Goal: Task Accomplishment & Management: Use online tool/utility

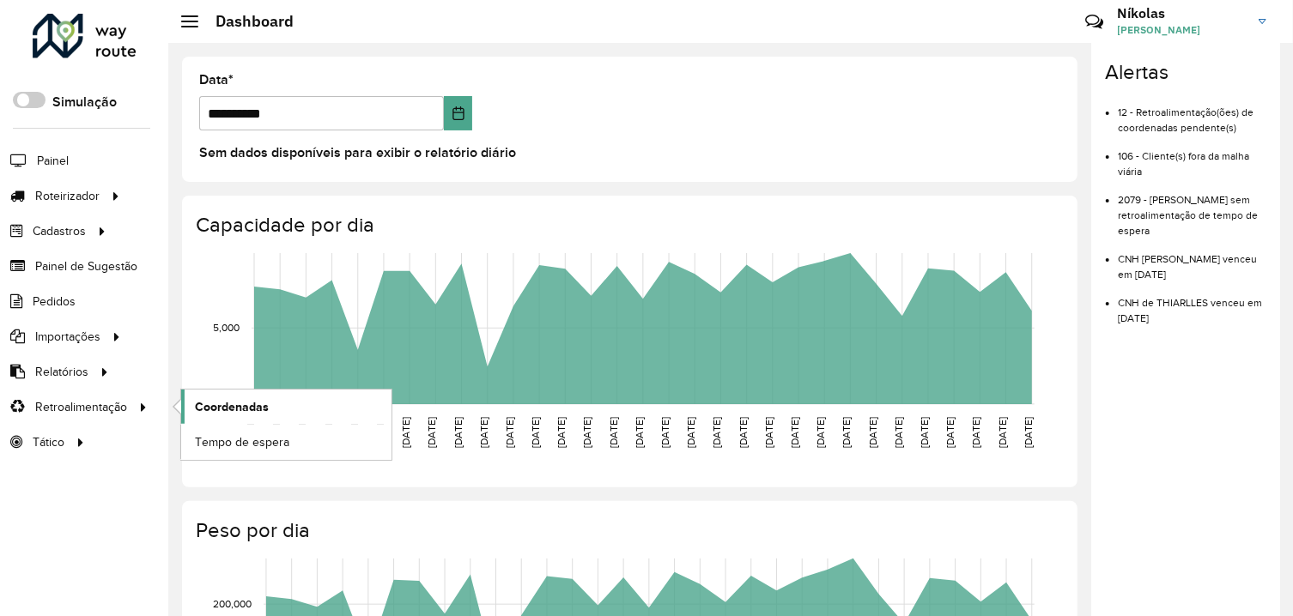
click at [219, 409] on span "Coordenadas" at bounding box center [232, 407] width 74 height 18
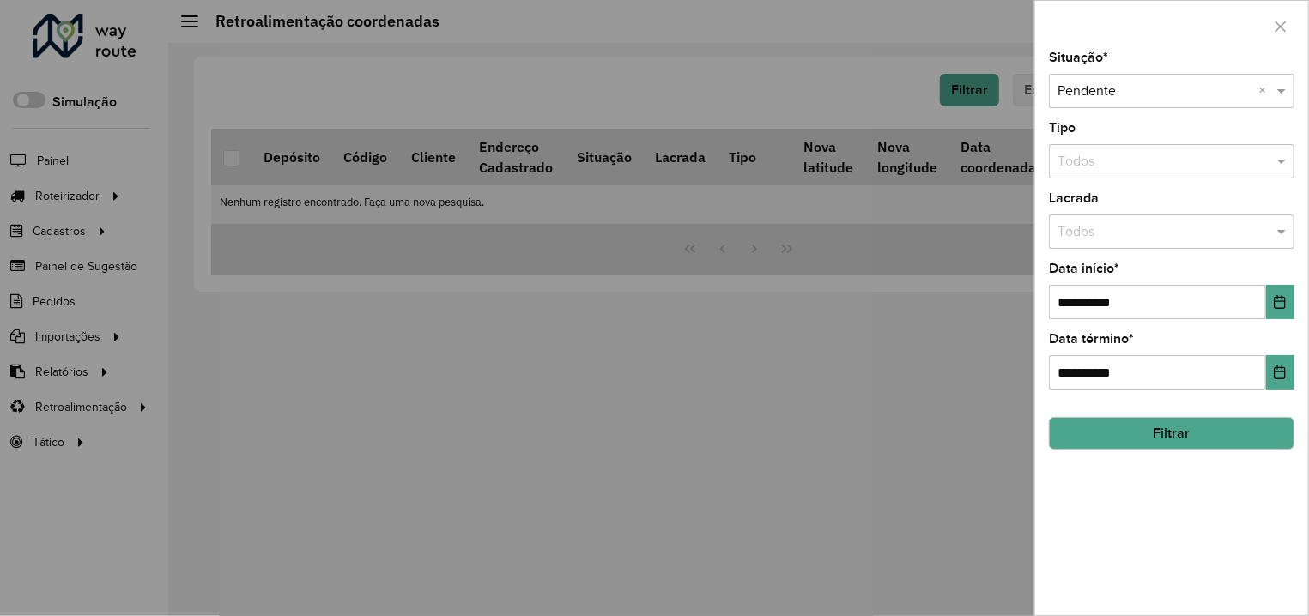
click at [1172, 427] on button "Filtrar" at bounding box center [1171, 433] width 245 height 33
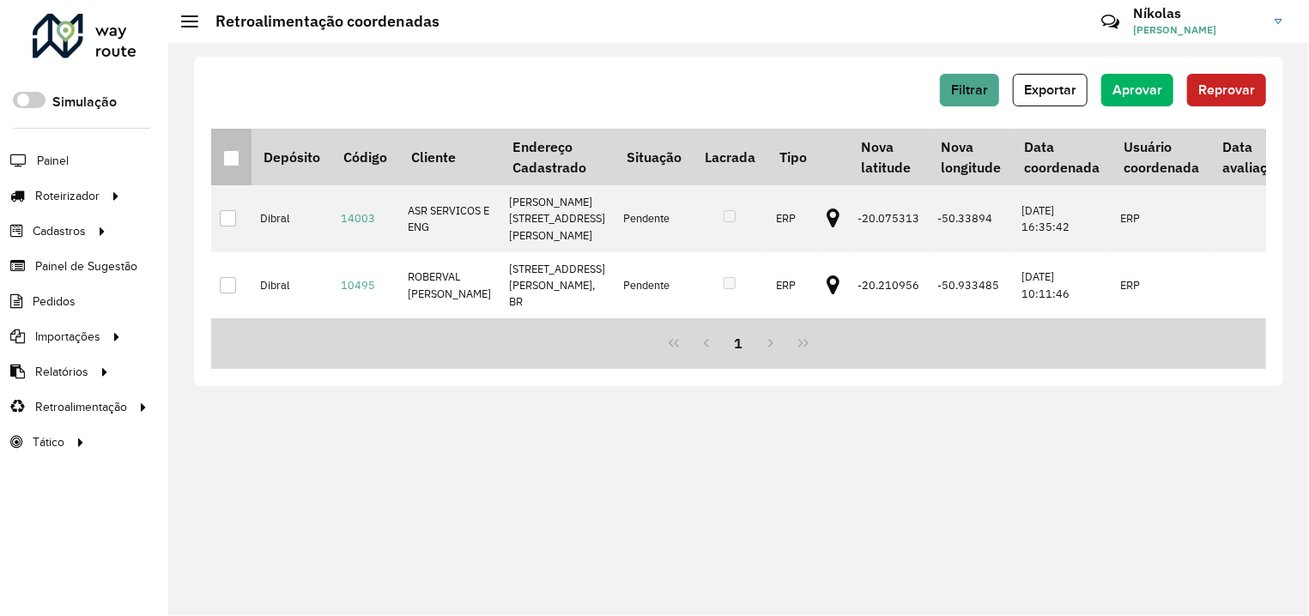
click at [231, 160] on div at bounding box center [231, 158] width 16 height 16
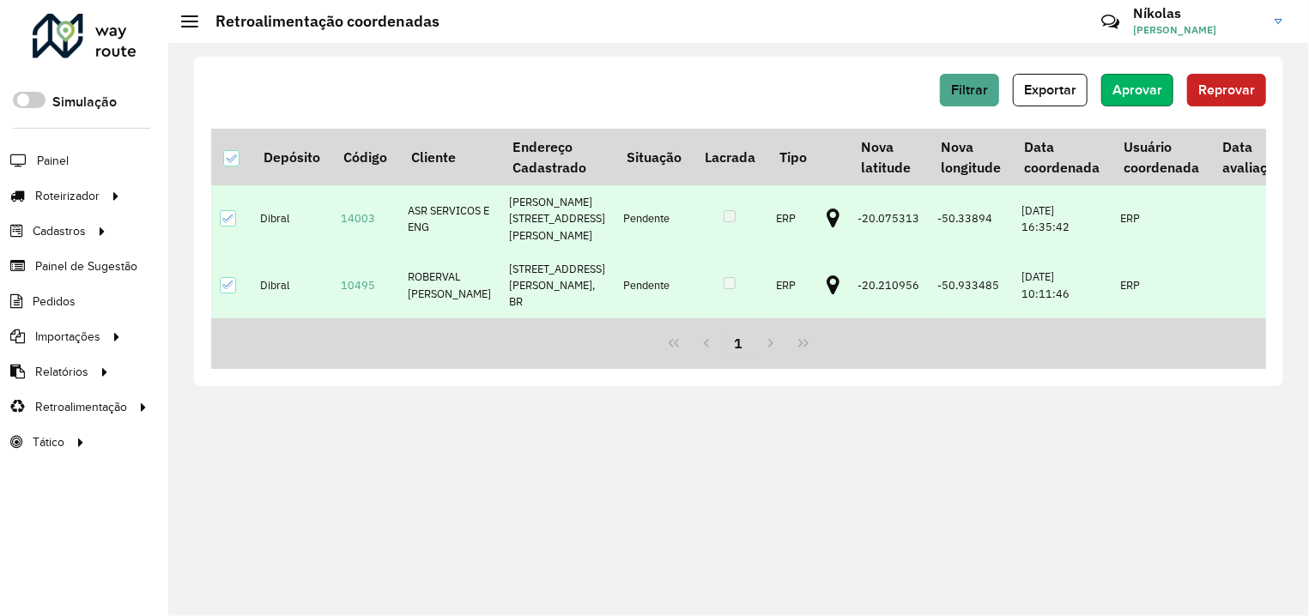
click at [1153, 99] on button "Aprovar" at bounding box center [1137, 90] width 72 height 33
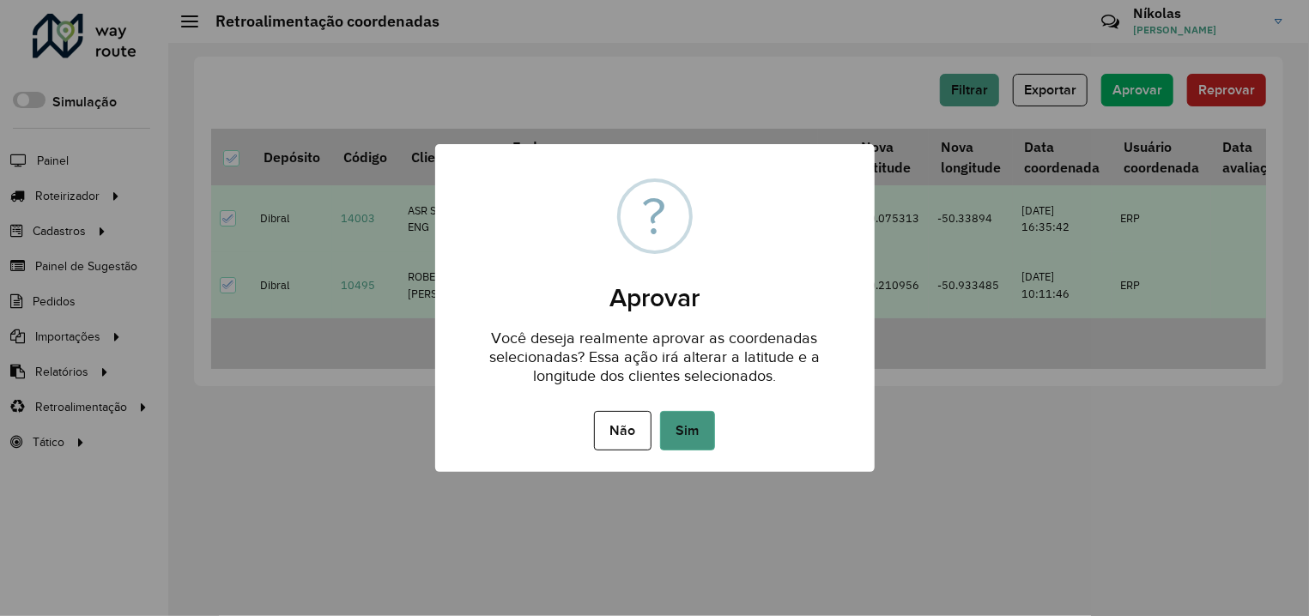
click at [682, 440] on button "Sim" at bounding box center [687, 430] width 55 height 39
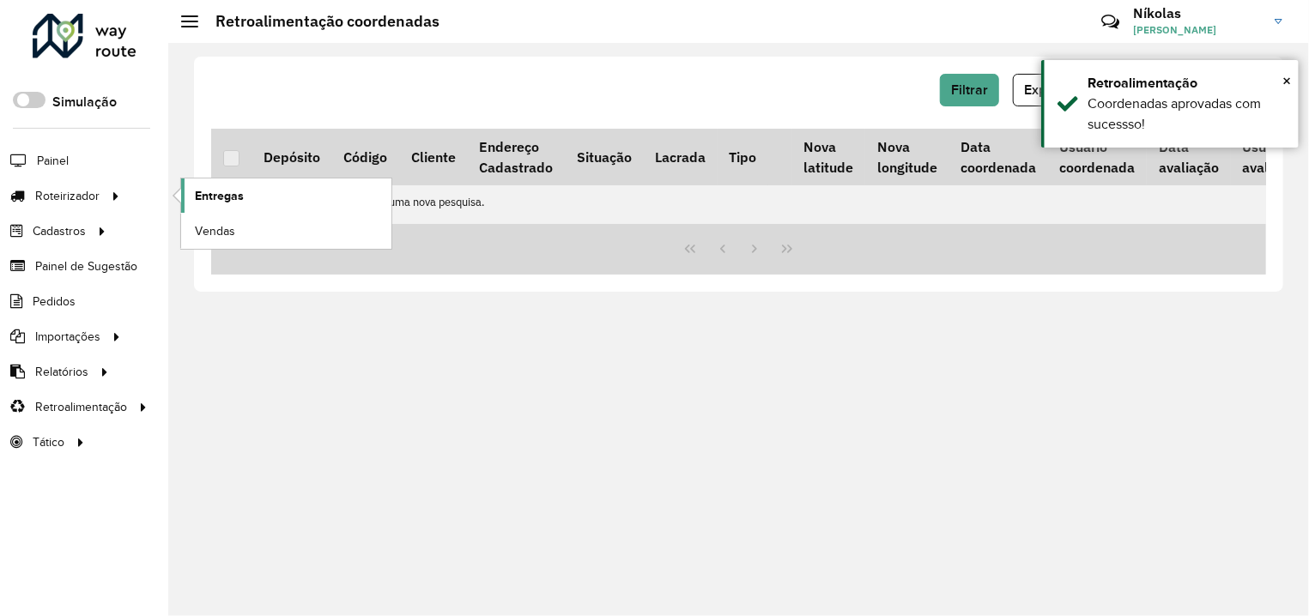
click at [236, 192] on span "Entregas" at bounding box center [219, 196] width 49 height 18
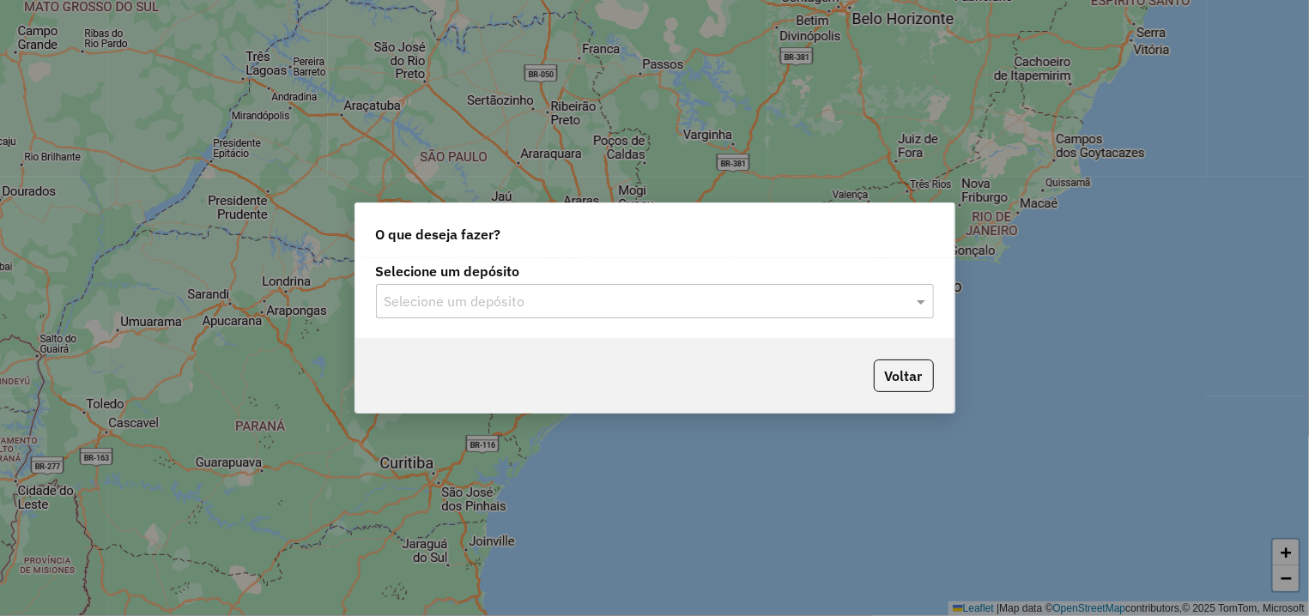
click at [624, 297] on input "text" at bounding box center [638, 302] width 506 height 21
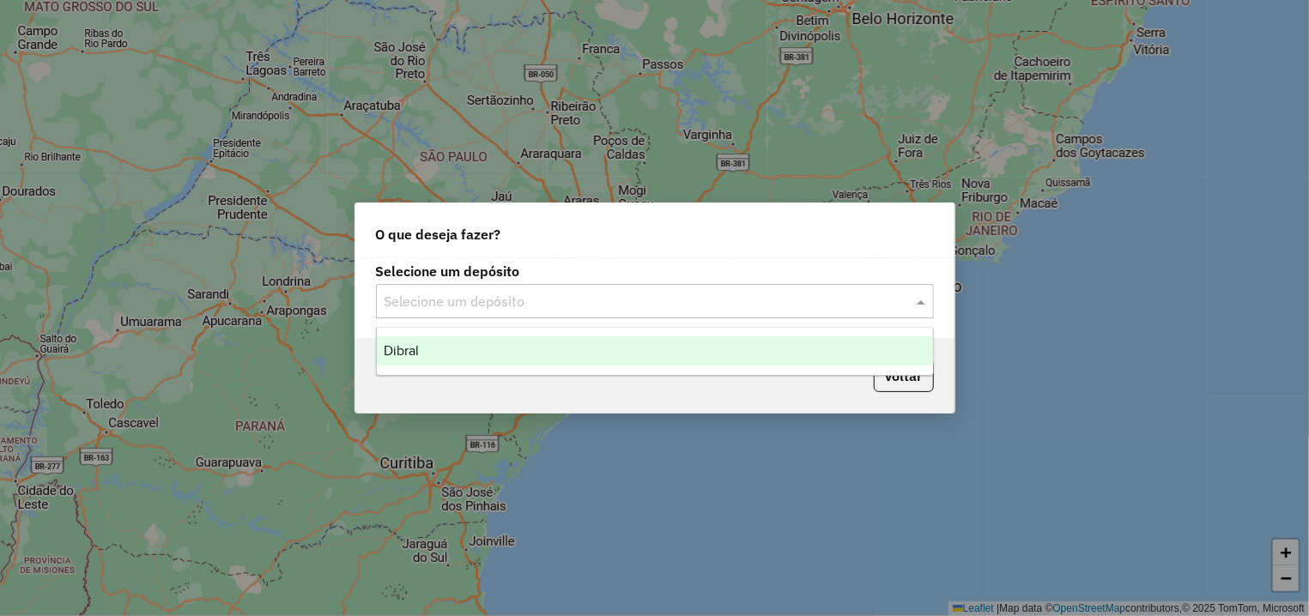
click at [444, 343] on div "Dibral" at bounding box center [655, 350] width 556 height 29
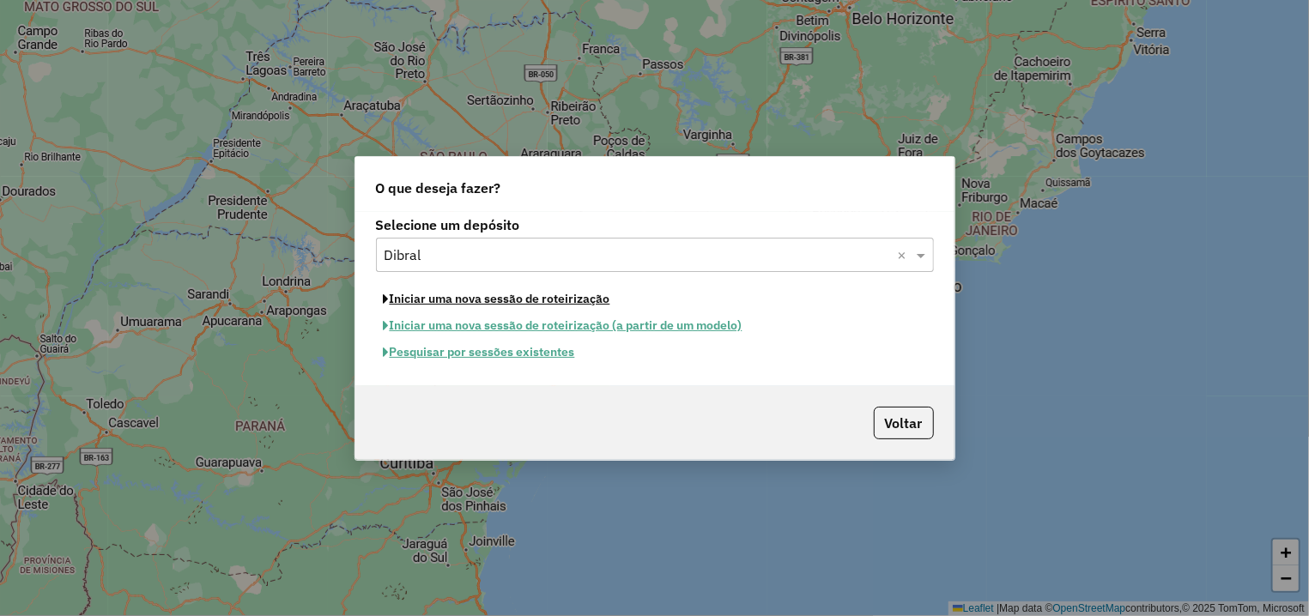
click at [444, 303] on button "Iniciar uma nova sessão de roteirização" at bounding box center [497, 299] width 242 height 27
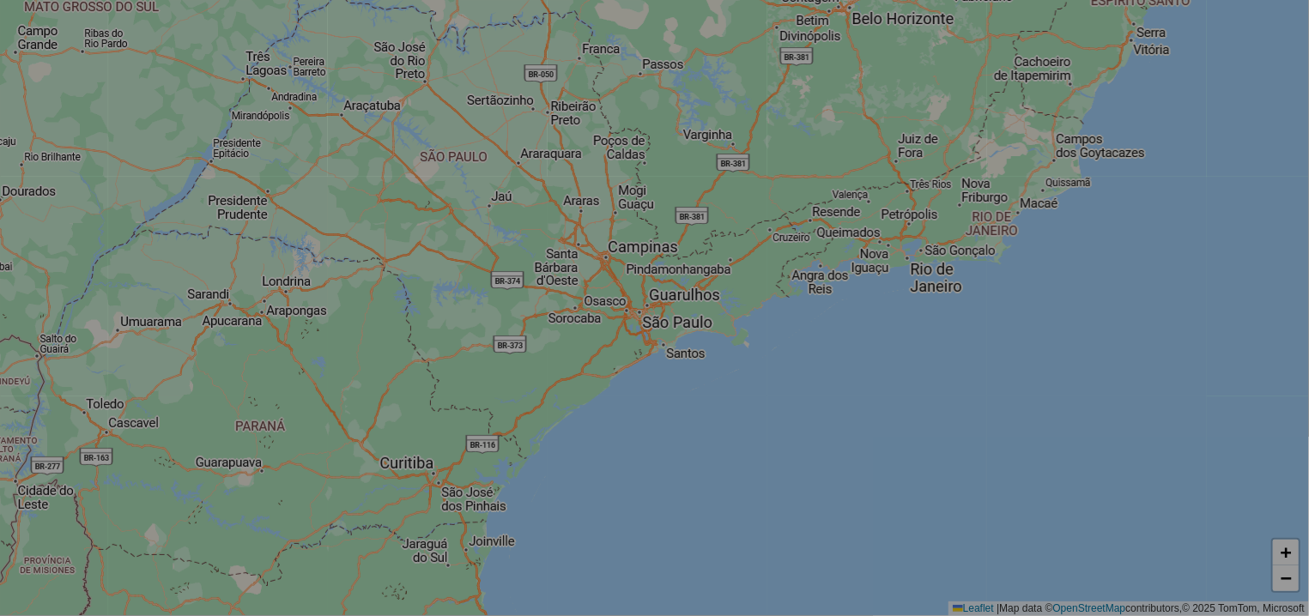
select select "*"
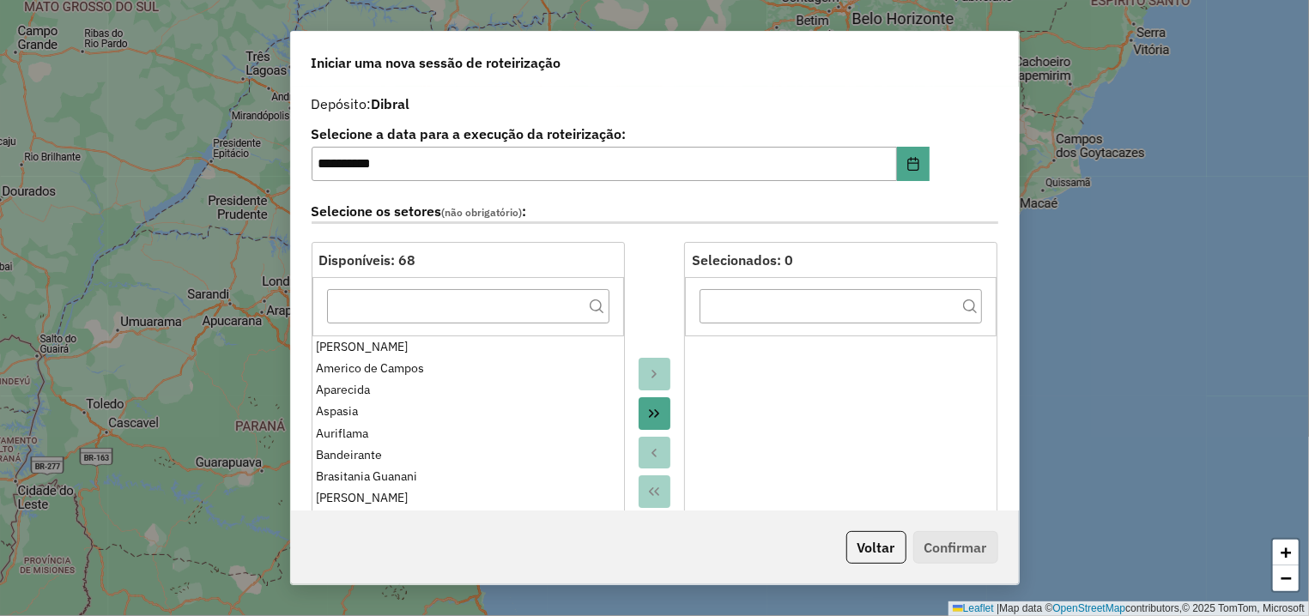
click at [647, 409] on icon "Move All to Target" at bounding box center [654, 414] width 14 height 14
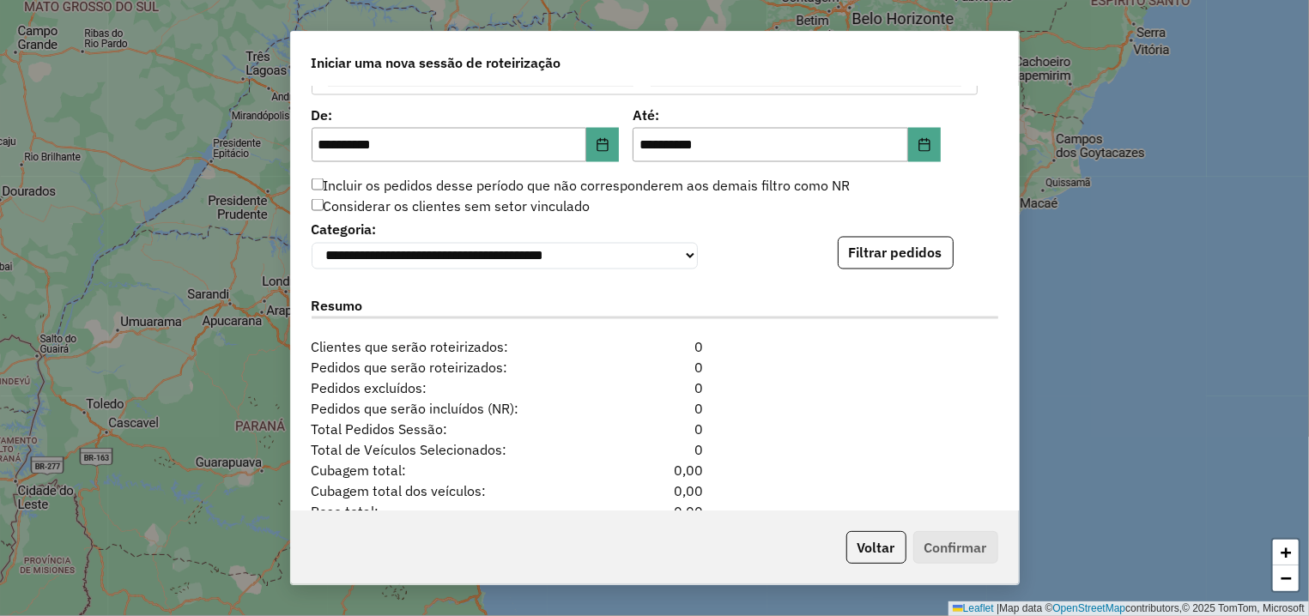
scroll to position [1750, 0]
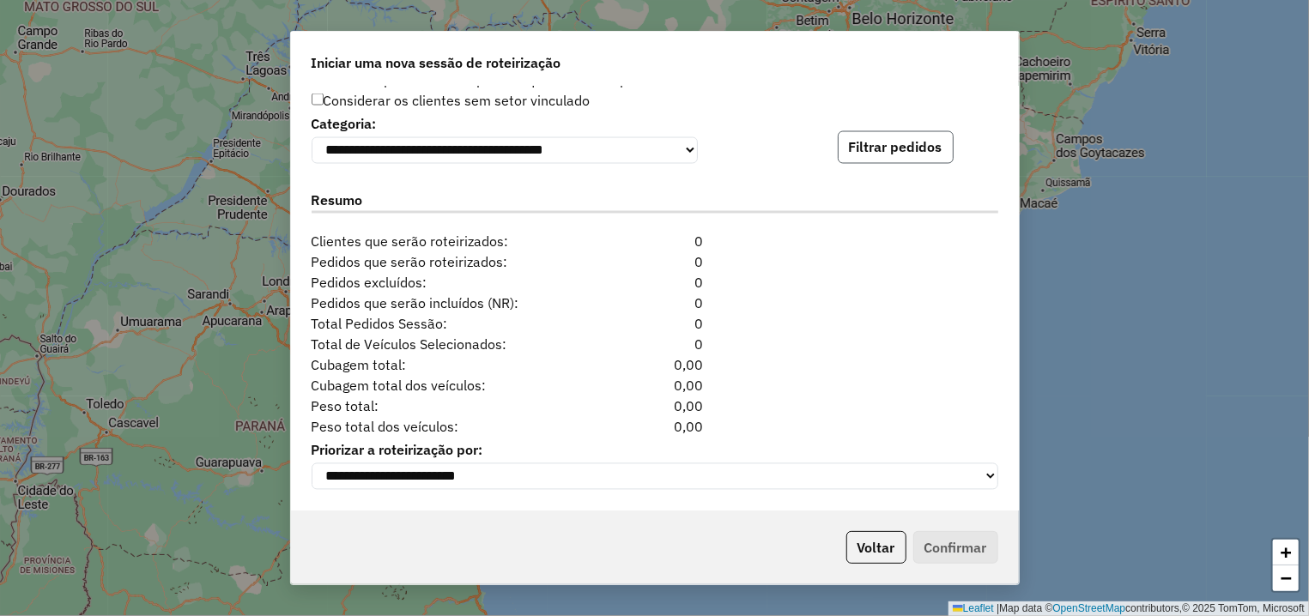
click at [853, 148] on button "Filtrar pedidos" at bounding box center [896, 147] width 116 height 33
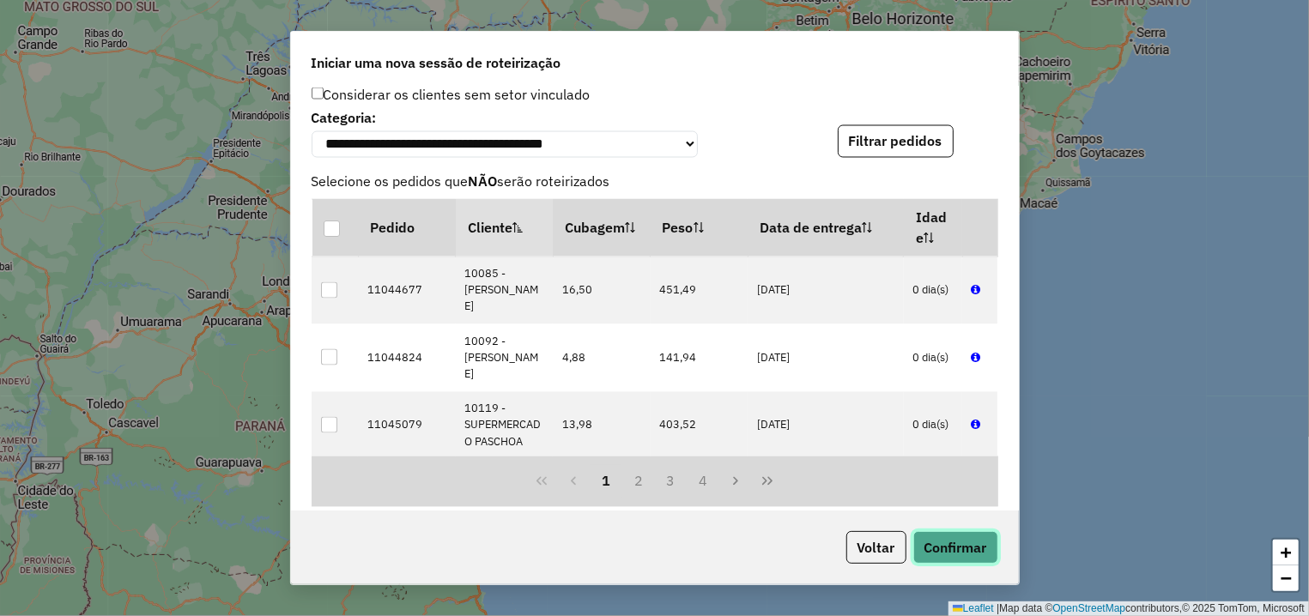
click at [946, 545] on button "Confirmar" at bounding box center [955, 547] width 85 height 33
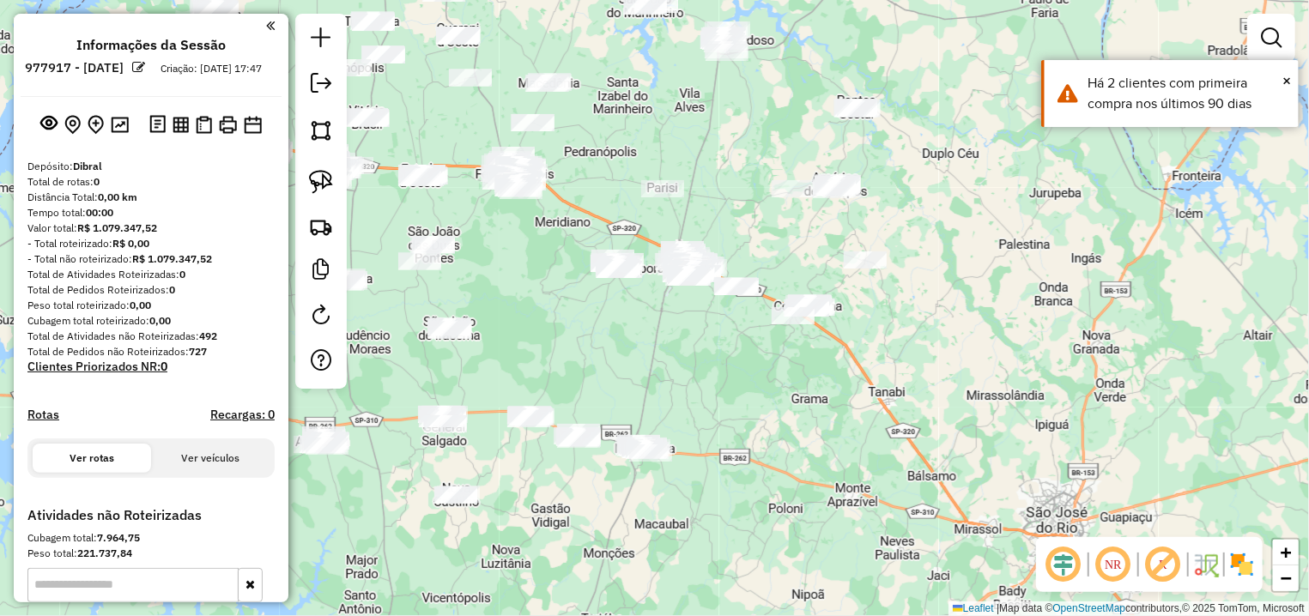
drag, startPoint x: 770, startPoint y: 259, endPoint x: 648, endPoint y: 146, distance: 166.4
click at [648, 146] on div "Janela de atendimento Grade de atendimento Capacidade Transportadoras Veículos …" at bounding box center [654, 308] width 1309 height 616
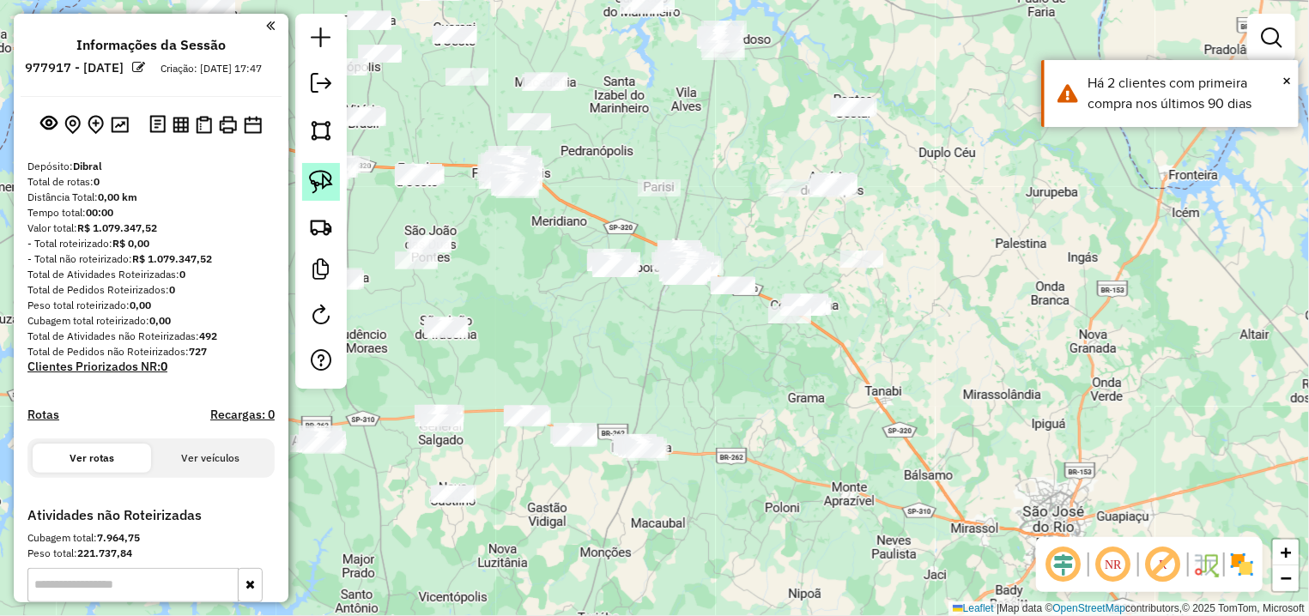
click at [313, 179] on img at bounding box center [321, 182] width 24 height 24
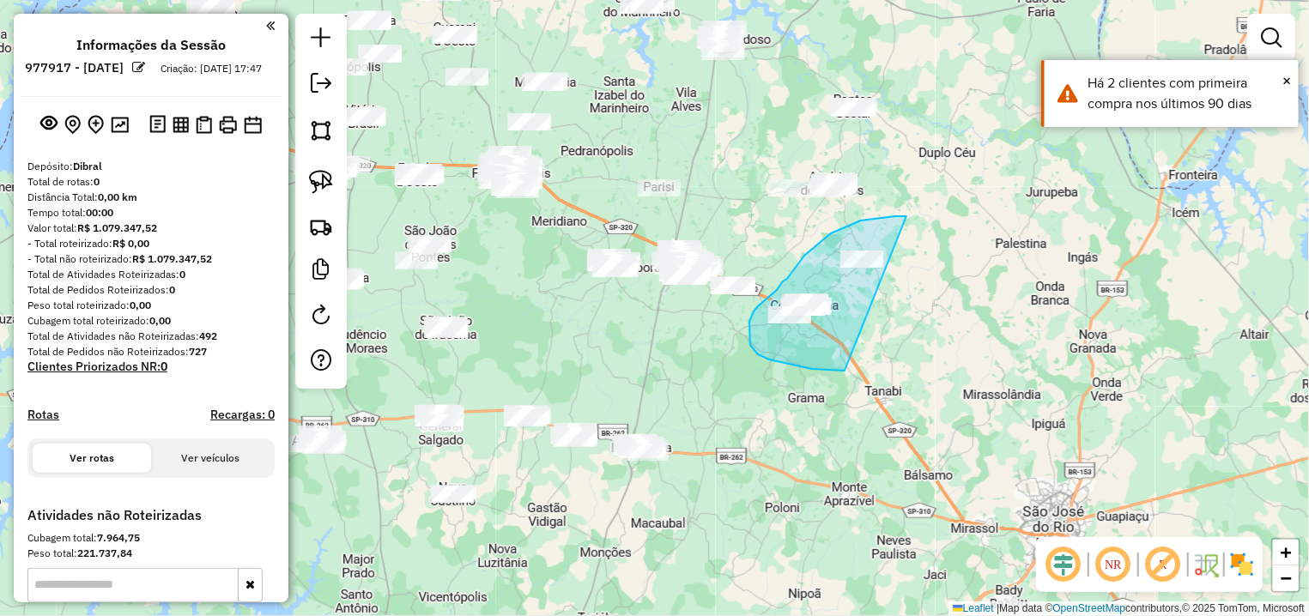
drag, startPoint x: 906, startPoint y: 216, endPoint x: 845, endPoint y: 371, distance: 166.4
click at [845, 371] on div "Janela de atendimento Grade de atendimento Capacidade Transportadoras Veículos …" at bounding box center [654, 308] width 1309 height 616
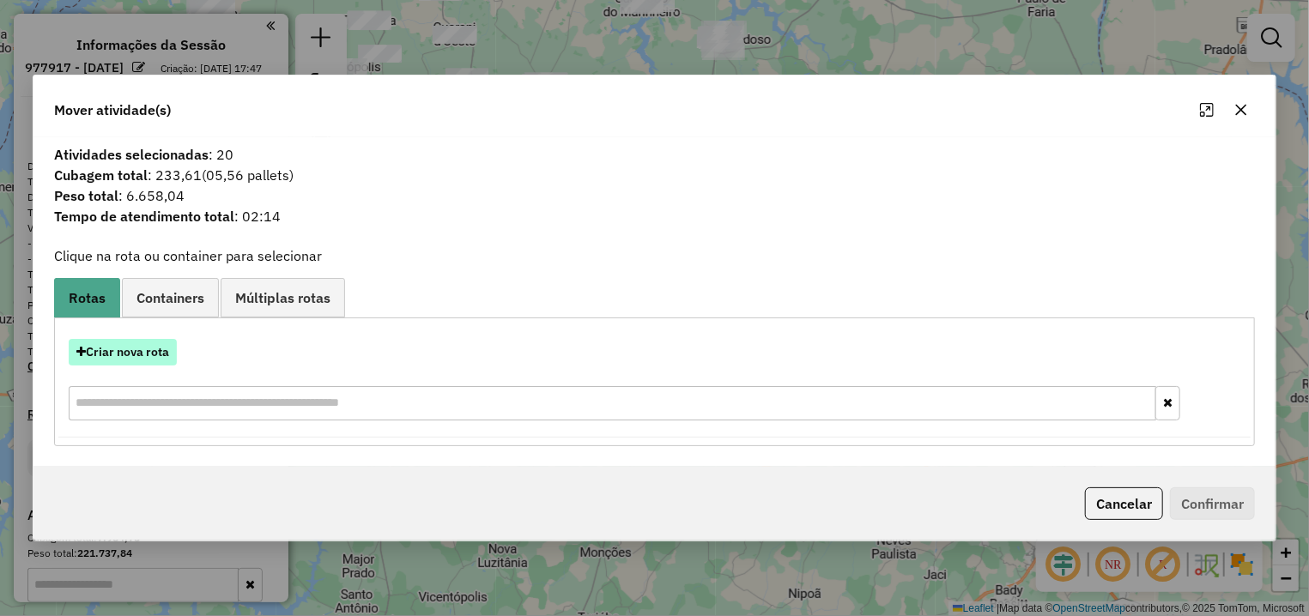
click at [144, 355] on button "Criar nova rota" at bounding box center [123, 352] width 108 height 27
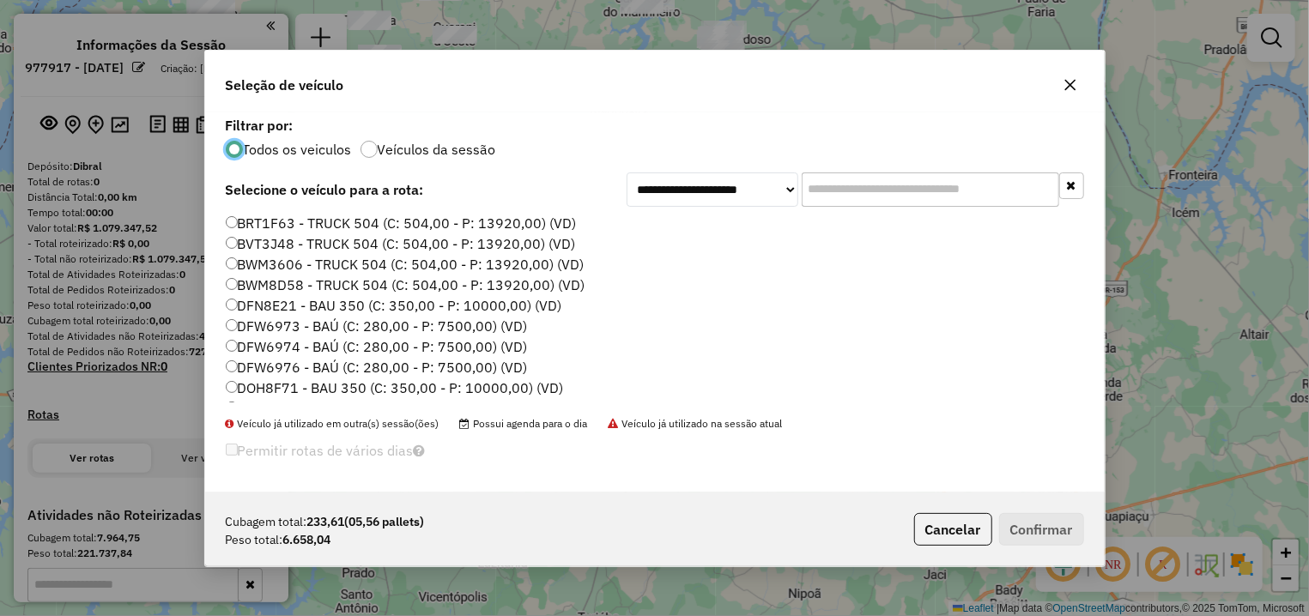
scroll to position [9, 5]
click at [872, 197] on input "text" at bounding box center [931, 190] width 258 height 34
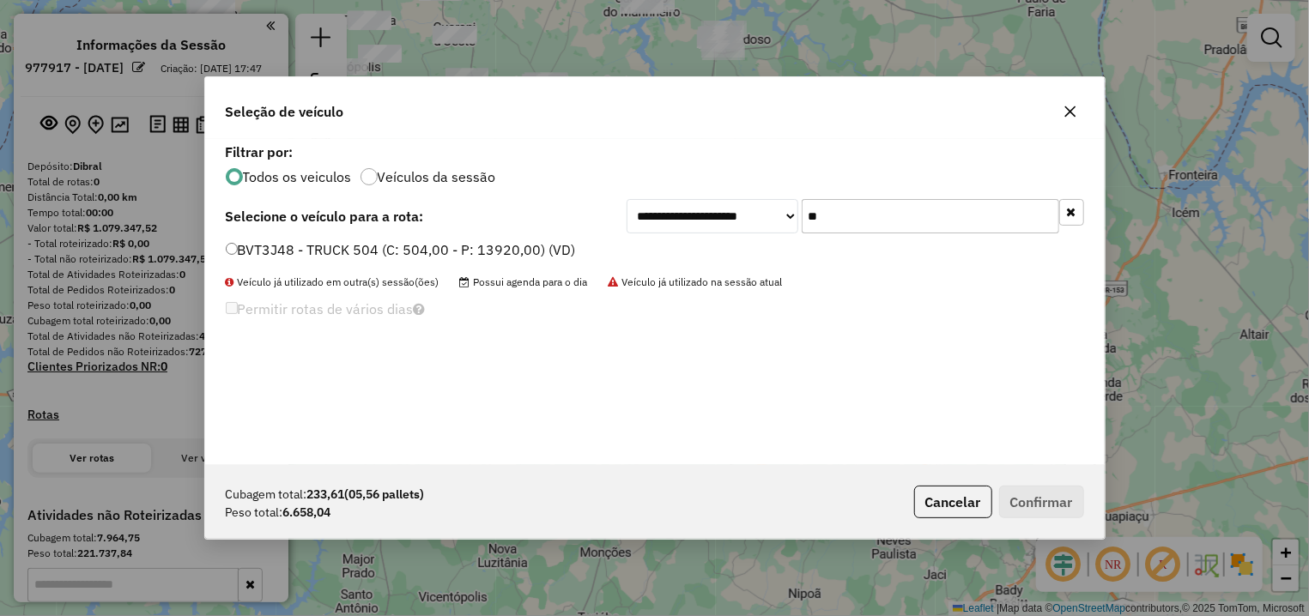
type input "**"
click at [450, 251] on label "BVT3J48 - TRUCK 504 (C: 504,00 - P: 13920,00) (VD)" at bounding box center [401, 249] width 350 height 21
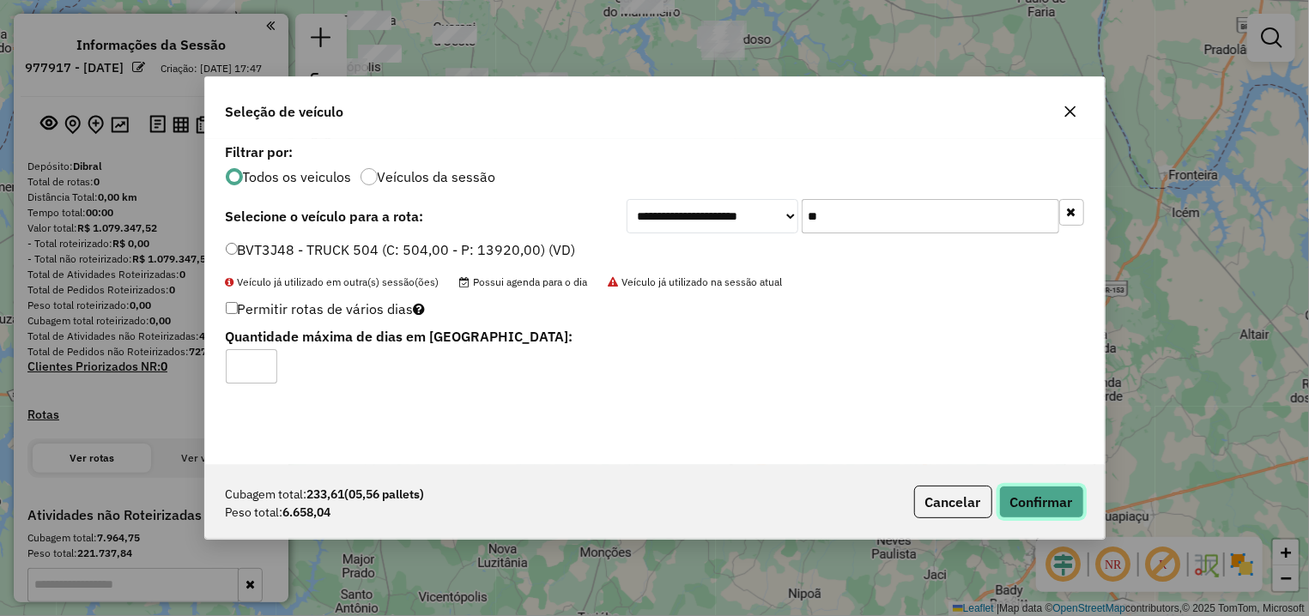
click at [1048, 511] on button "Confirmar" at bounding box center [1041, 502] width 85 height 33
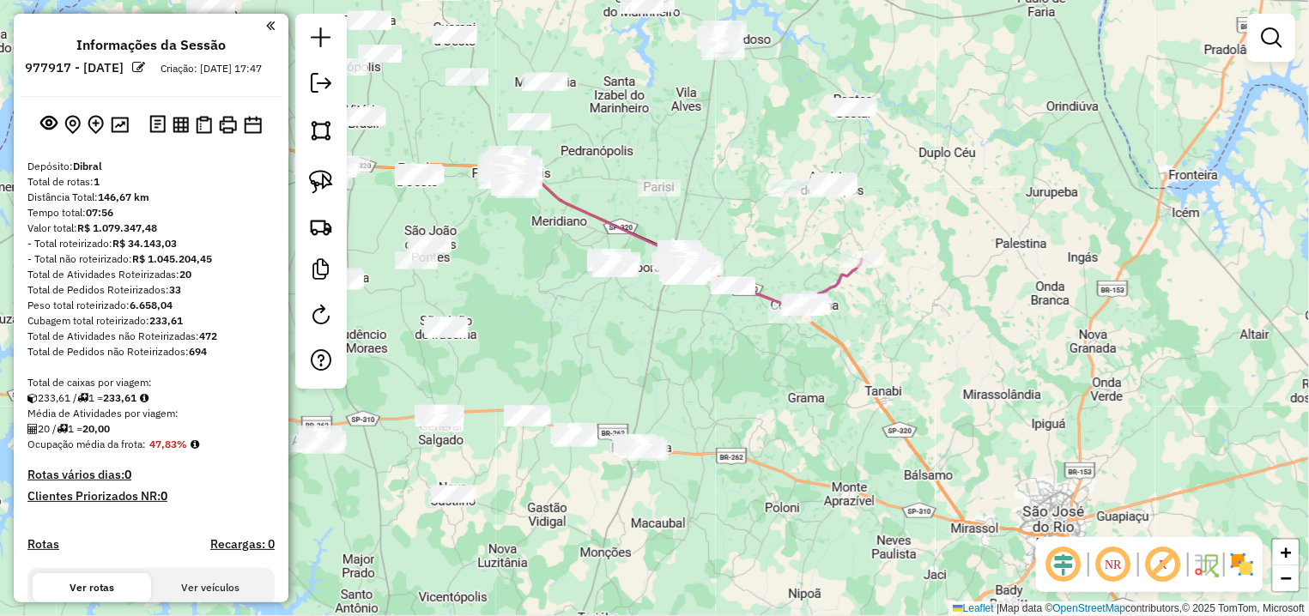
click at [300, 184] on div at bounding box center [321, 201] width 52 height 375
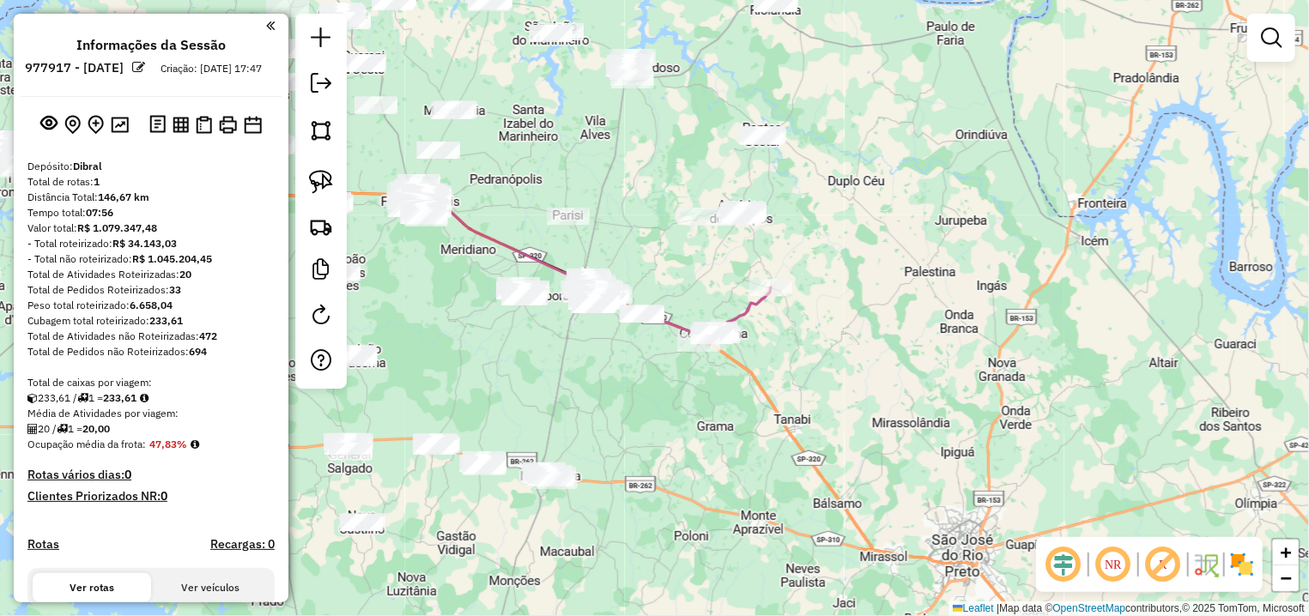
drag, startPoint x: 922, startPoint y: 149, endPoint x: 839, endPoint y: 204, distance: 99.8
click at [844, 204] on div "Janela de atendimento Grade de atendimento Capacidade Transportadoras Veículos …" at bounding box center [654, 308] width 1309 height 616
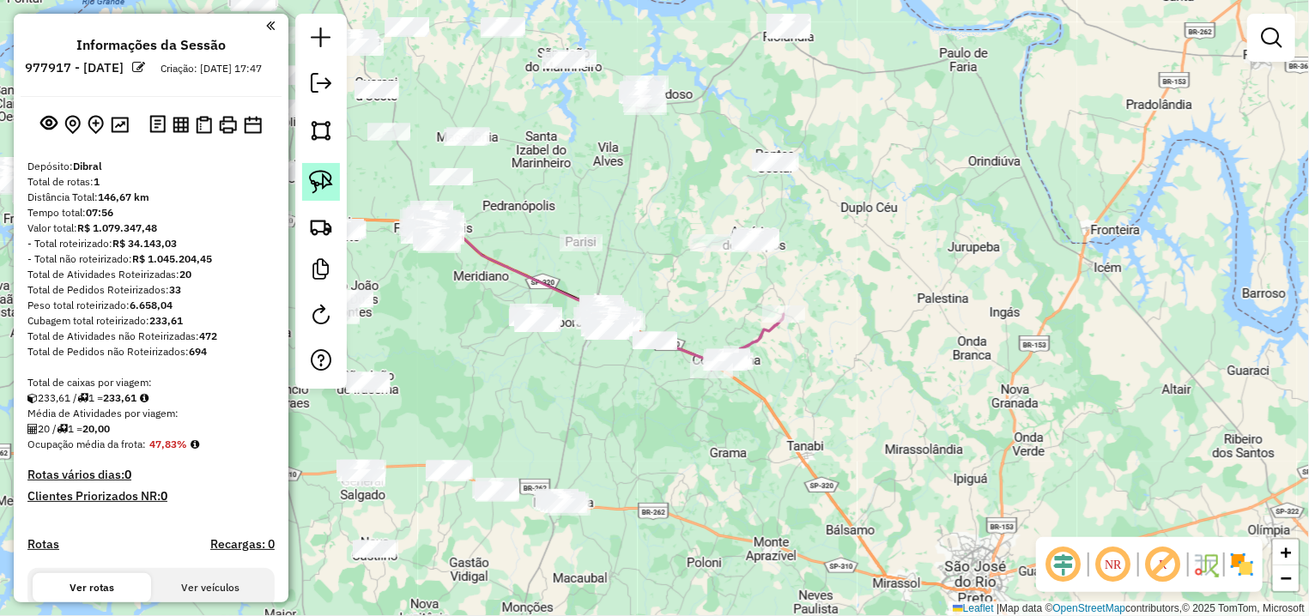
click at [327, 180] on img at bounding box center [321, 182] width 24 height 24
drag, startPoint x: 734, startPoint y: 209, endPoint x: 706, endPoint y: 286, distance: 82.3
click at [706, 286] on div "Janela de atendimento Grade de atendimento Capacidade Transportadoras Veículos …" at bounding box center [654, 308] width 1309 height 616
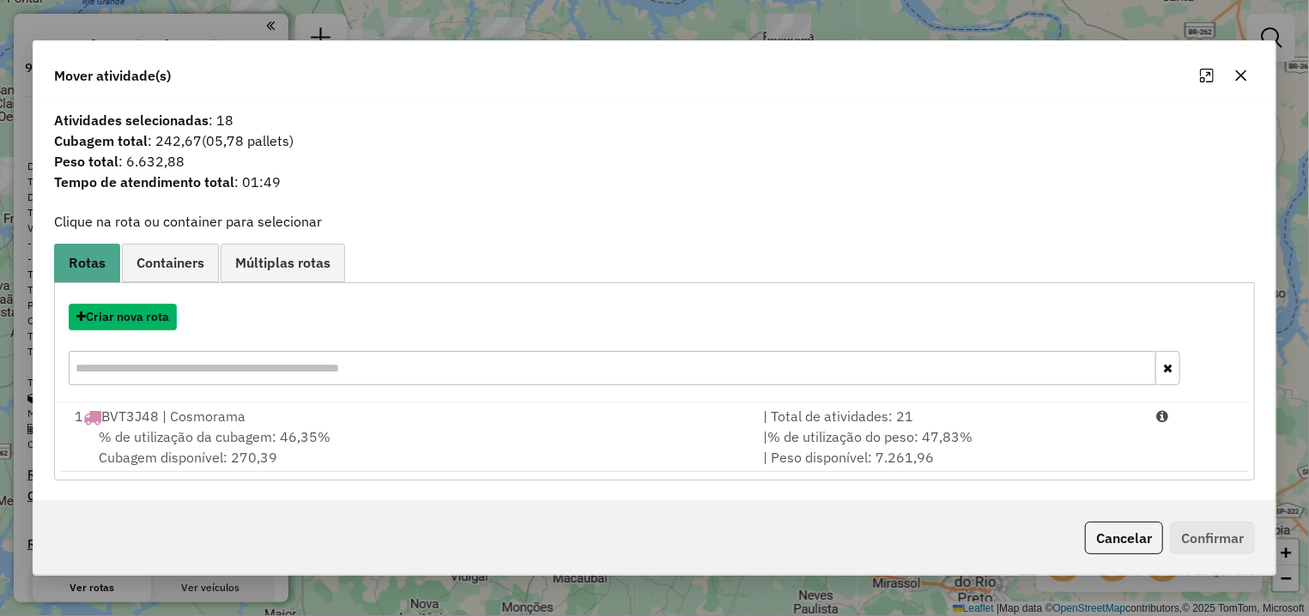
click at [153, 322] on button "Criar nova rota" at bounding box center [123, 317] width 108 height 27
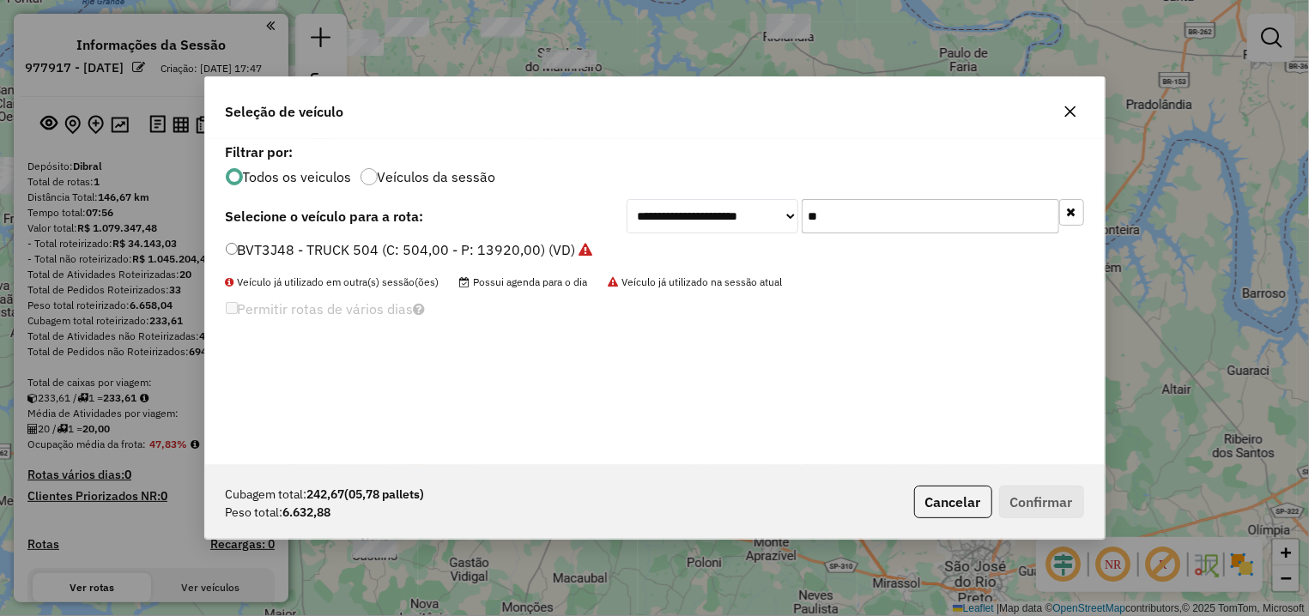
click at [802, 233] on input "**" at bounding box center [931, 216] width 258 height 34
type input "***"
click at [422, 244] on label "EYW5303 - TRUCK 504 (C: 504,00 - P: 13920,00) (VD)" at bounding box center [403, 249] width 355 height 21
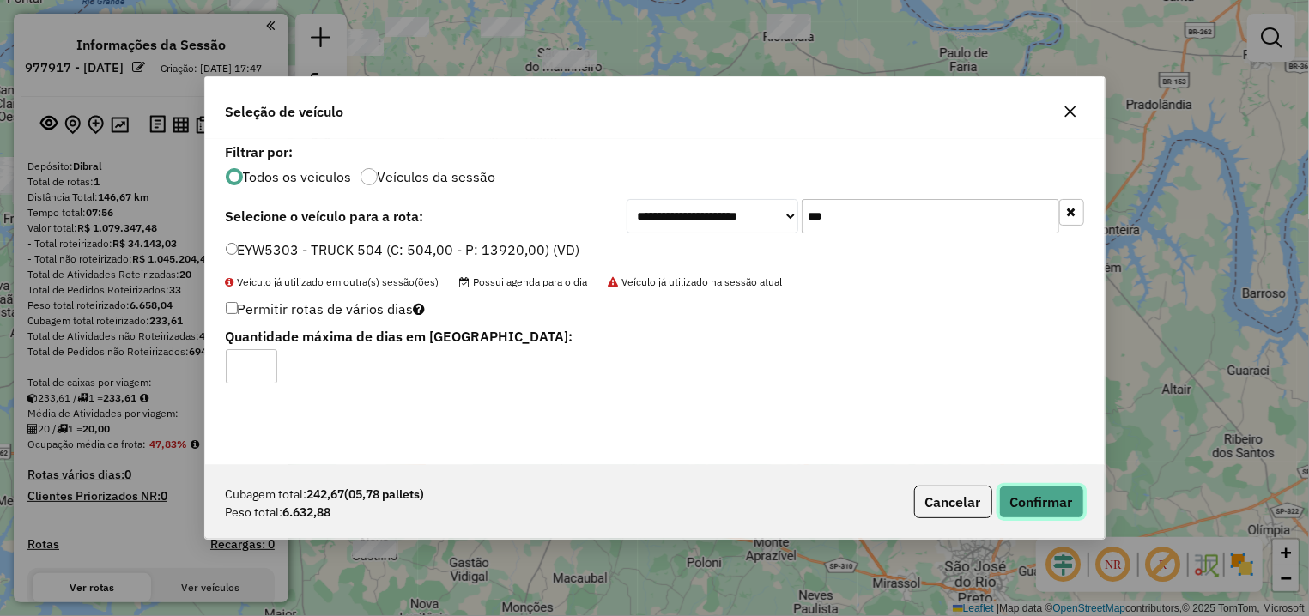
click at [1051, 508] on button "Confirmar" at bounding box center [1041, 502] width 85 height 33
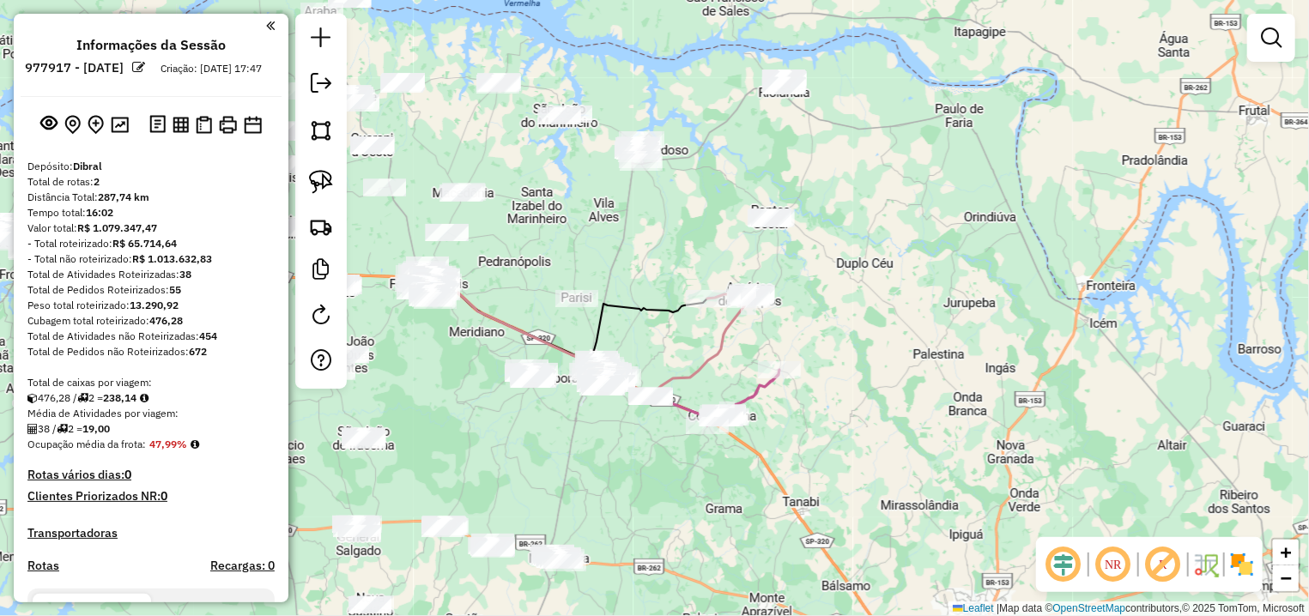
drag, startPoint x: 724, startPoint y: 191, endPoint x: 695, endPoint y: 245, distance: 60.7
click at [719, 248] on div "Janela de atendimento Grade de atendimento Capacidade Transportadoras Veículos …" at bounding box center [654, 308] width 1309 height 616
click at [323, 186] on img at bounding box center [321, 182] width 24 height 24
drag, startPoint x: 592, startPoint y: 77, endPoint x: 685, endPoint y: 162, distance: 125.8
click at [685, 162] on div "Janela de atendimento Grade de atendimento Capacidade Transportadoras Veículos …" at bounding box center [654, 308] width 1309 height 616
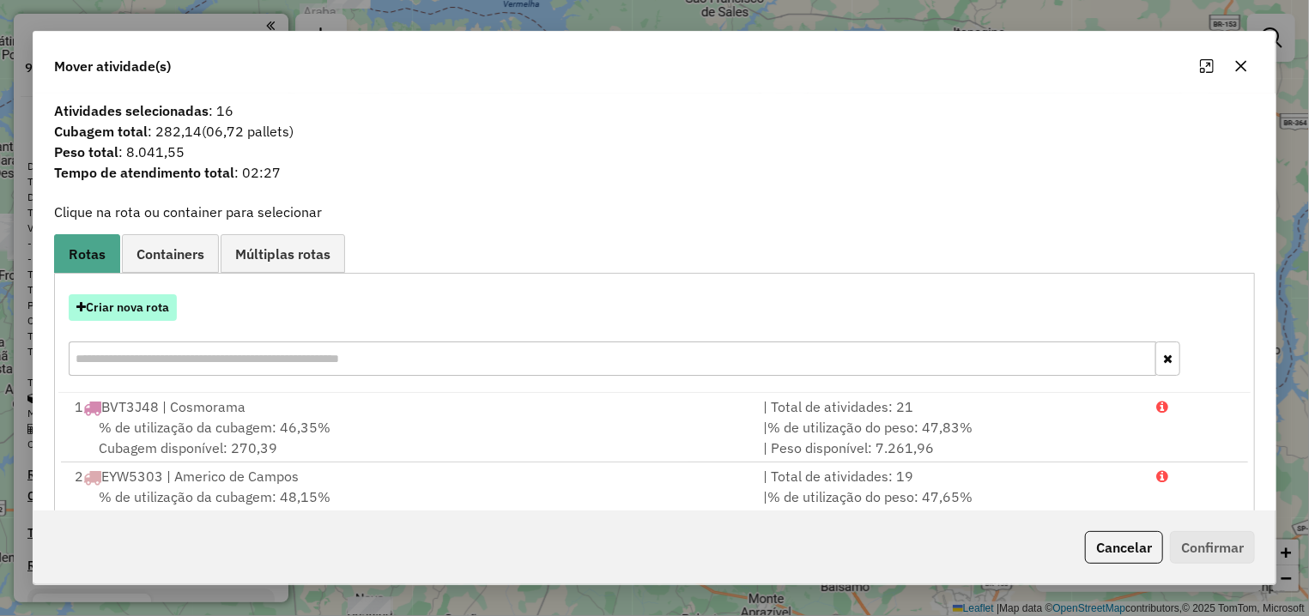
click at [146, 310] on button "Criar nova rota" at bounding box center [123, 307] width 108 height 27
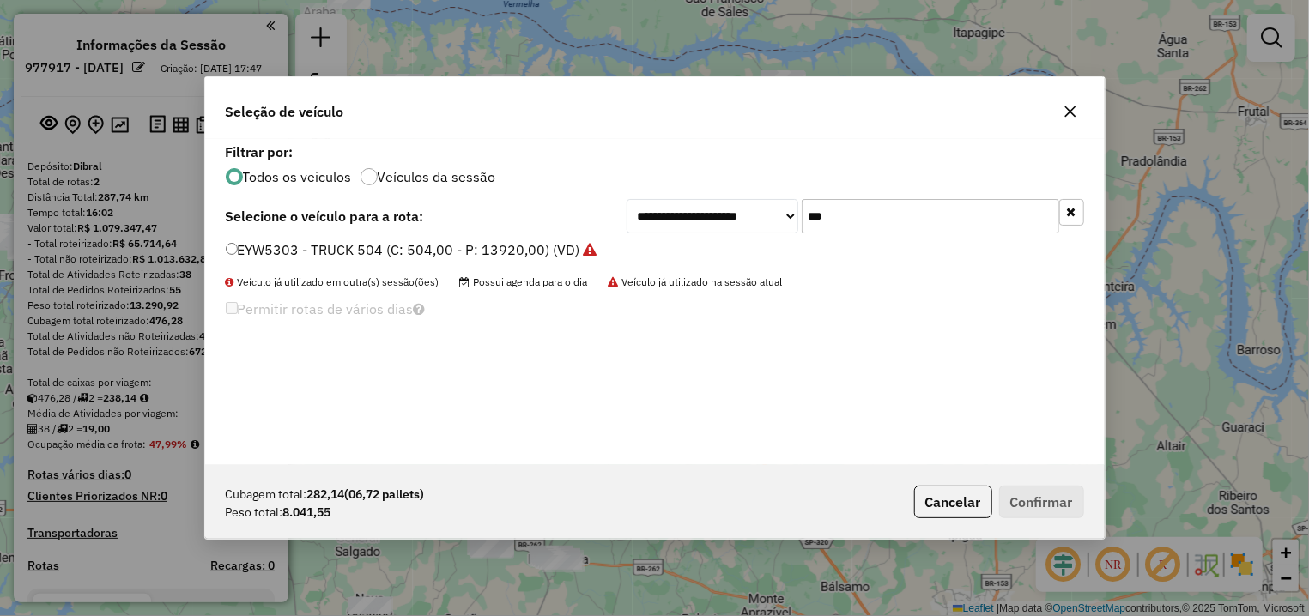
click at [802, 213] on input "***" at bounding box center [931, 216] width 258 height 34
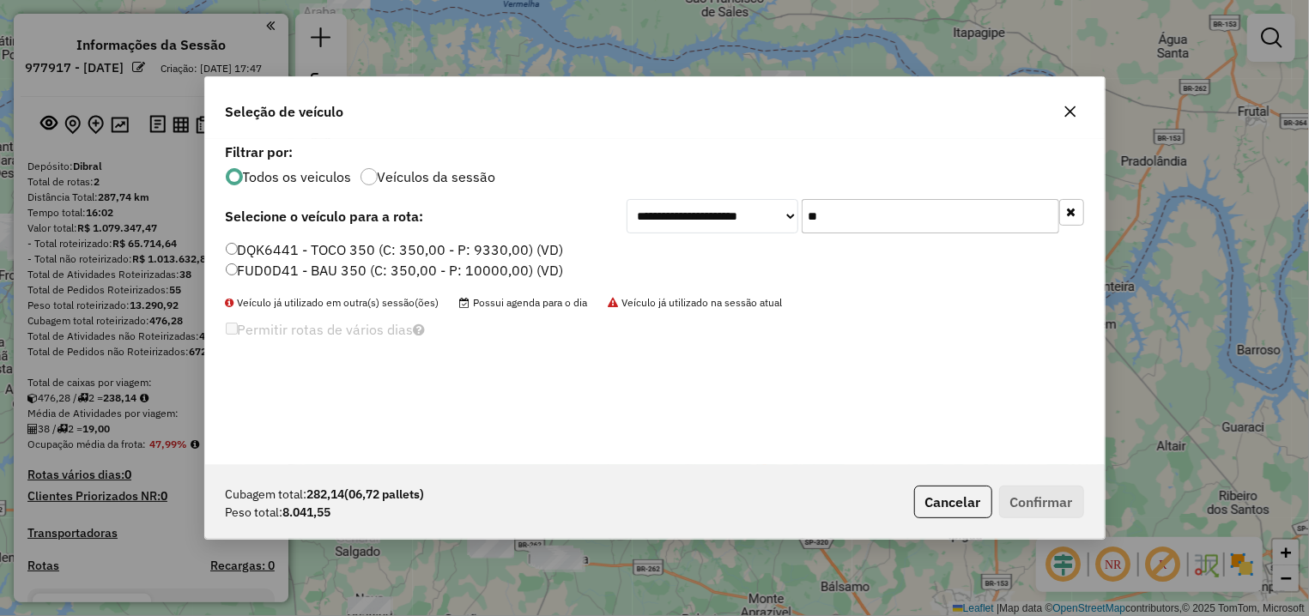
type input "**"
click at [370, 266] on label "FUD0D41 - BAU 350 (C: 350,00 - P: 10000,00) (VD)" at bounding box center [395, 270] width 338 height 21
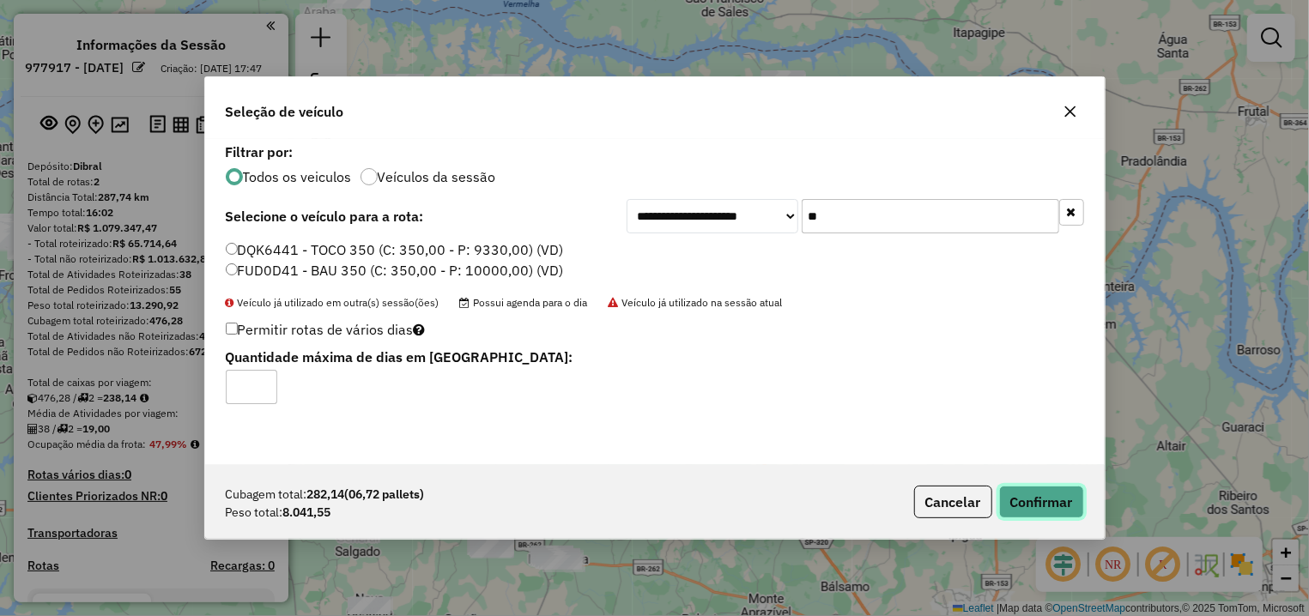
click at [1041, 500] on button "Confirmar" at bounding box center [1041, 502] width 85 height 33
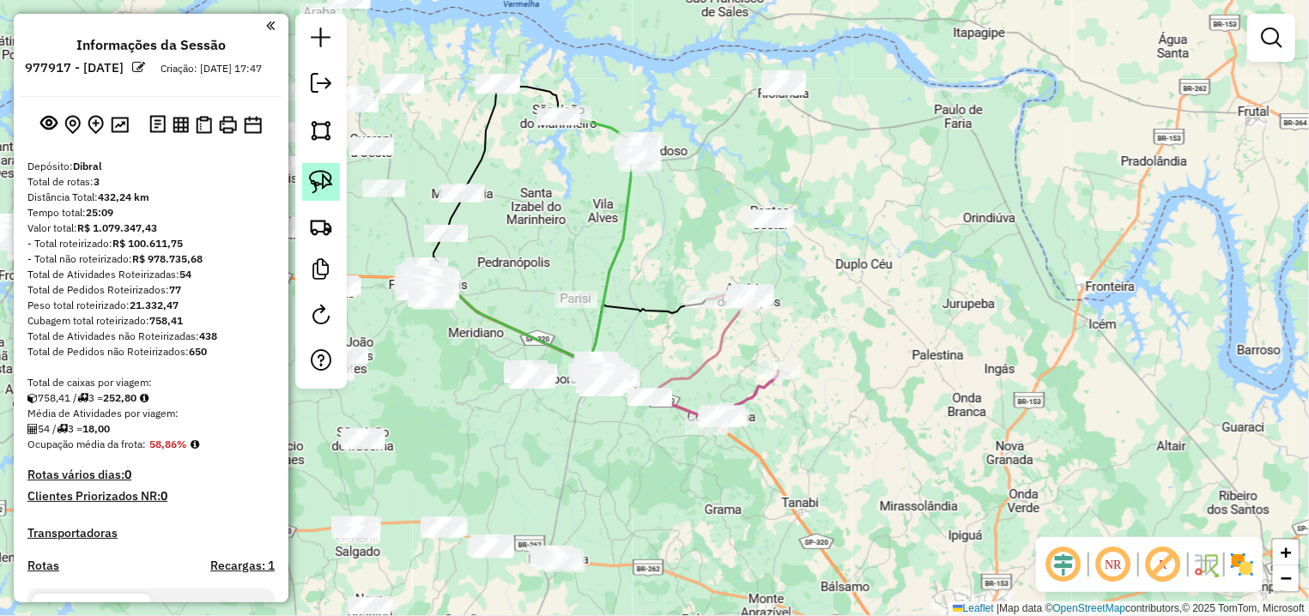
click at [321, 171] on img at bounding box center [321, 182] width 24 height 24
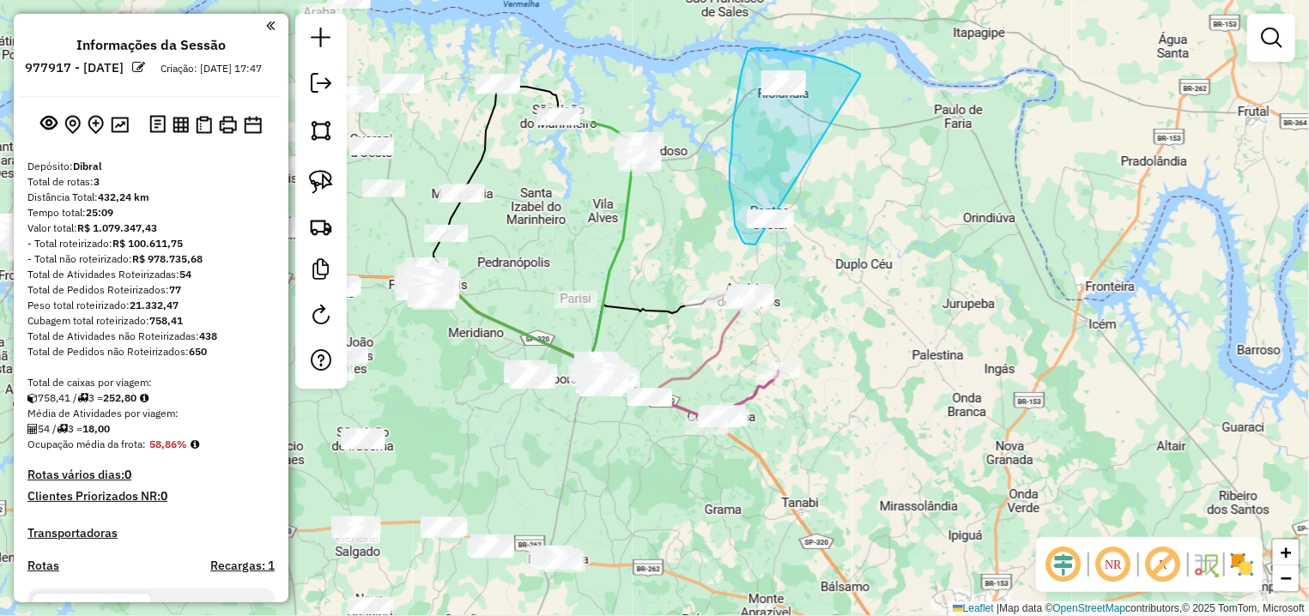
drag, startPoint x: 822, startPoint y: 58, endPoint x: 786, endPoint y: 249, distance: 193.9
click at [786, 249] on div "Janela de atendimento Grade de atendimento Capacidade Transportadoras Veículos …" at bounding box center [654, 308] width 1309 height 616
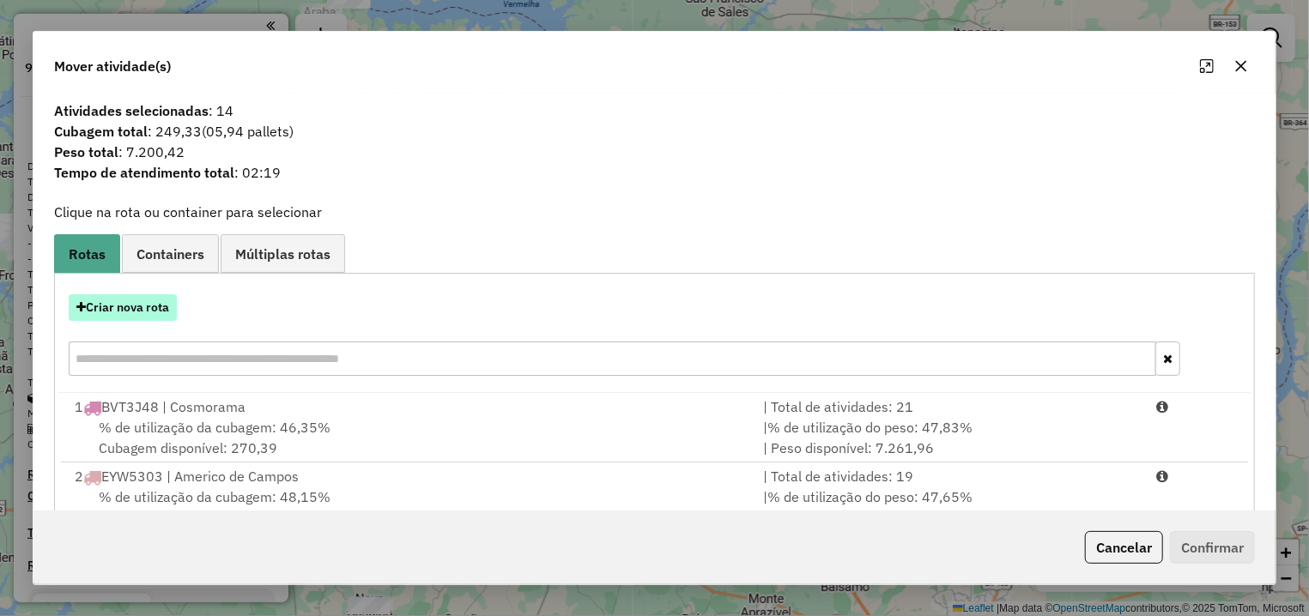
click at [146, 310] on button "Criar nova rota" at bounding box center [123, 307] width 108 height 27
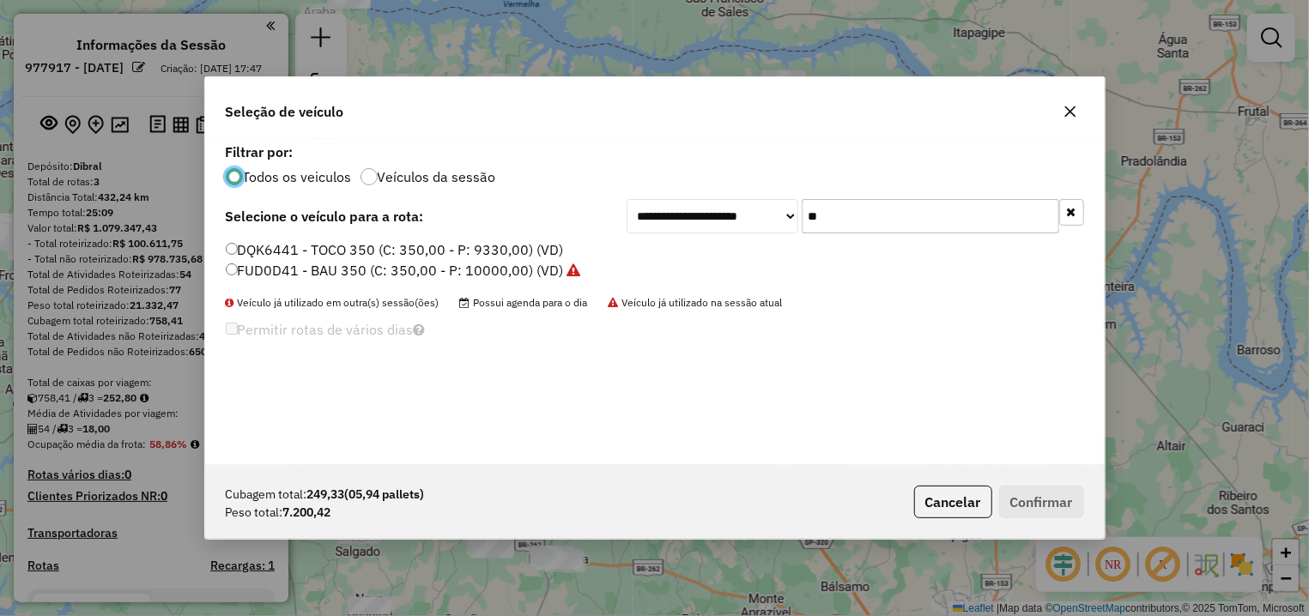
drag, startPoint x: 807, startPoint y: 215, endPoint x: 795, endPoint y: 215, distance: 12.0
click at [802, 215] on input "**" at bounding box center [931, 216] width 258 height 34
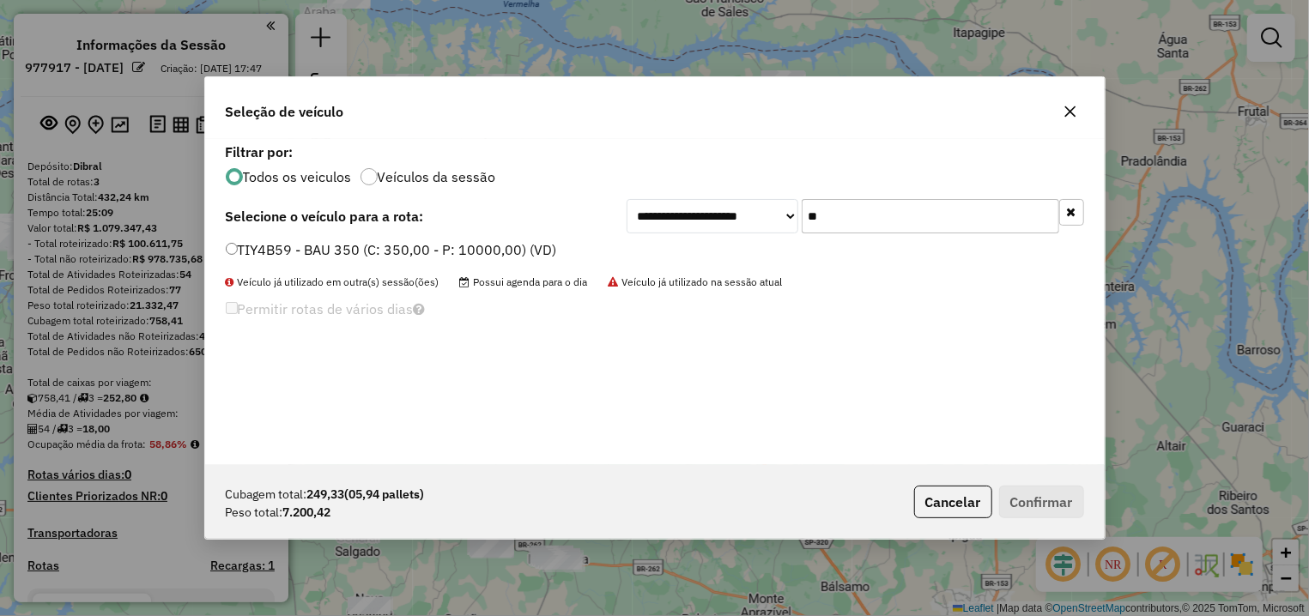
type input "**"
click at [358, 250] on label "TIY4B59 - BAU 350 (C: 350,00 - P: 10000,00) (VD)" at bounding box center [391, 249] width 331 height 21
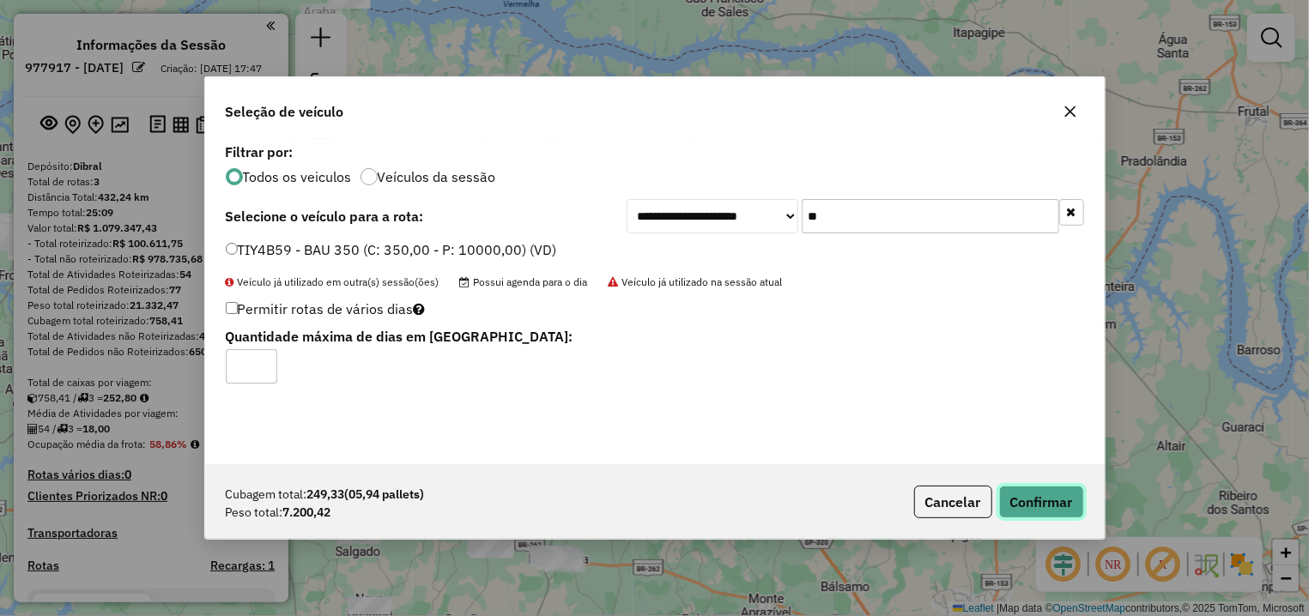
click at [1034, 496] on button "Confirmar" at bounding box center [1041, 502] width 85 height 33
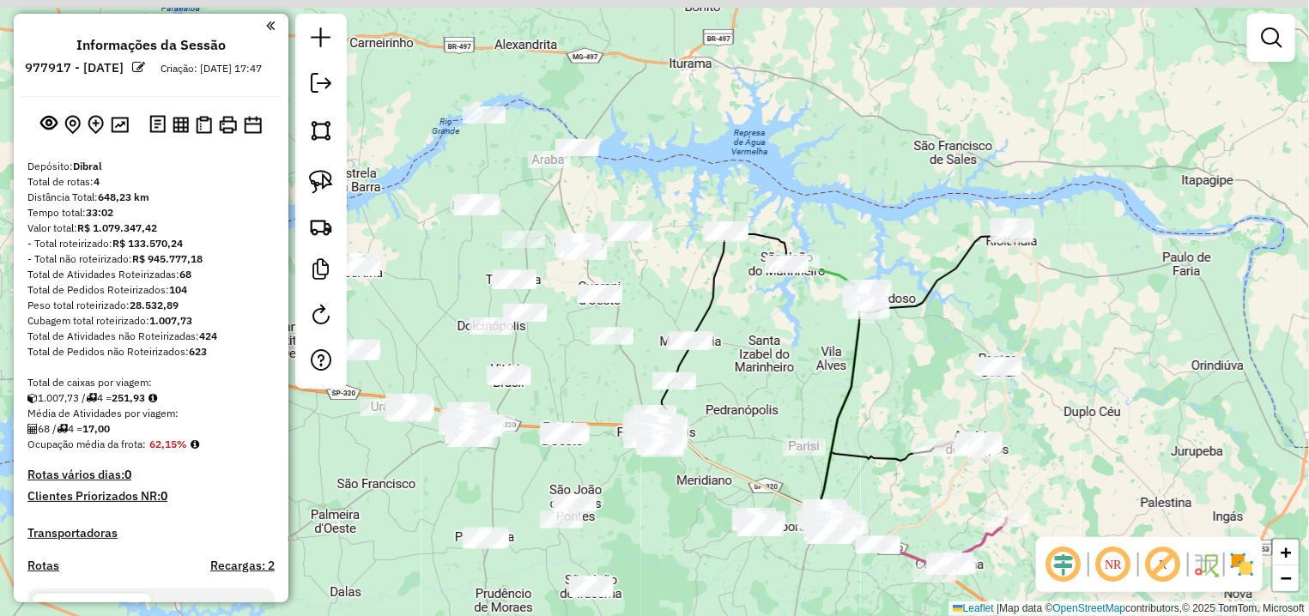
drag, startPoint x: 567, startPoint y: 219, endPoint x: 796, endPoint y: 367, distance: 271.9
click at [796, 367] on div "Janela de atendimento Grade de atendimento Capacidade Transportadoras Veículos …" at bounding box center [654, 308] width 1309 height 616
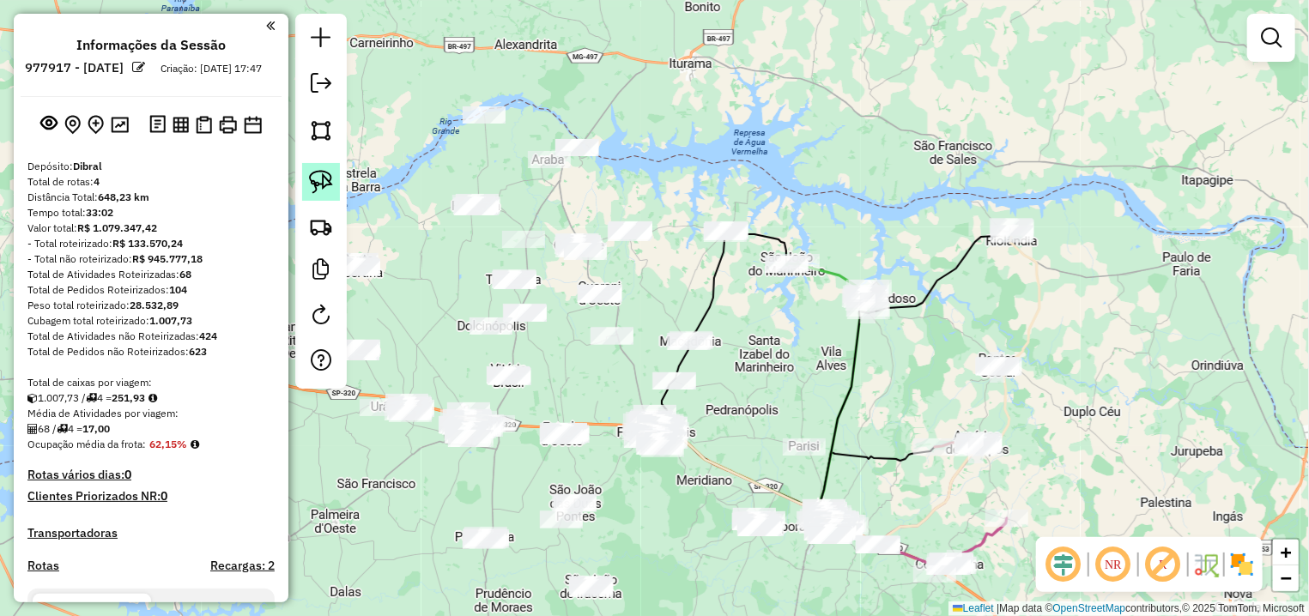
click at [322, 173] on img at bounding box center [321, 182] width 24 height 24
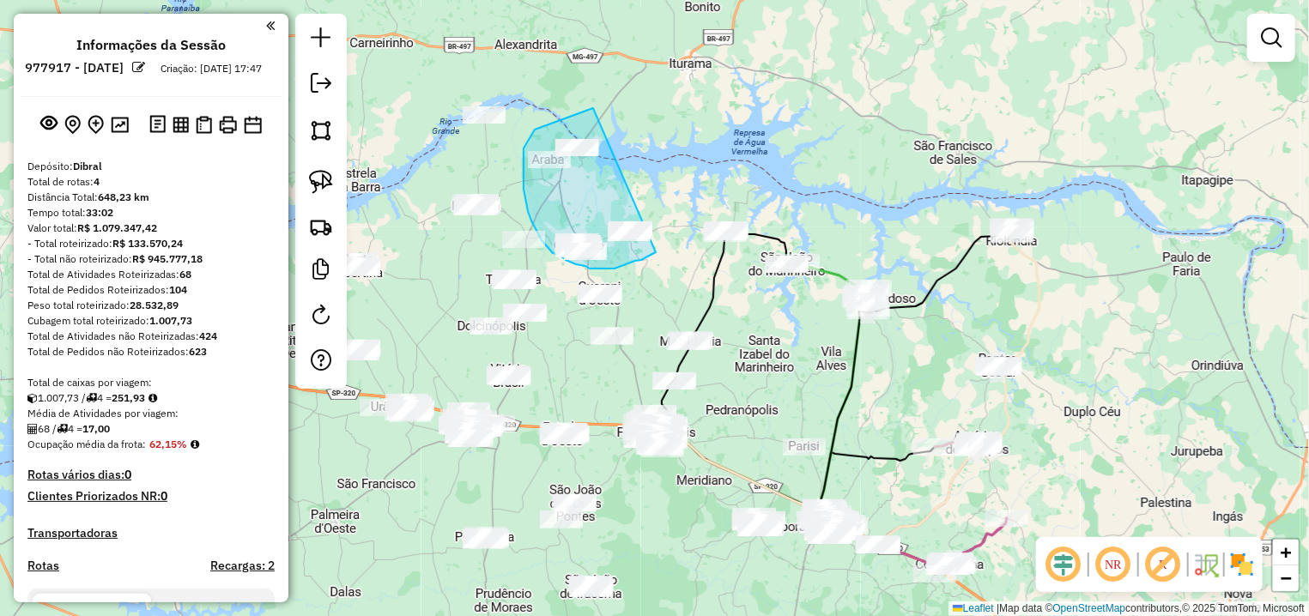
drag, startPoint x: 593, startPoint y: 108, endPoint x: 656, endPoint y: 252, distance: 157.2
click at [656, 252] on div "Janela de atendimento Grade de atendimento Capacidade Transportadoras Veículos …" at bounding box center [654, 308] width 1309 height 616
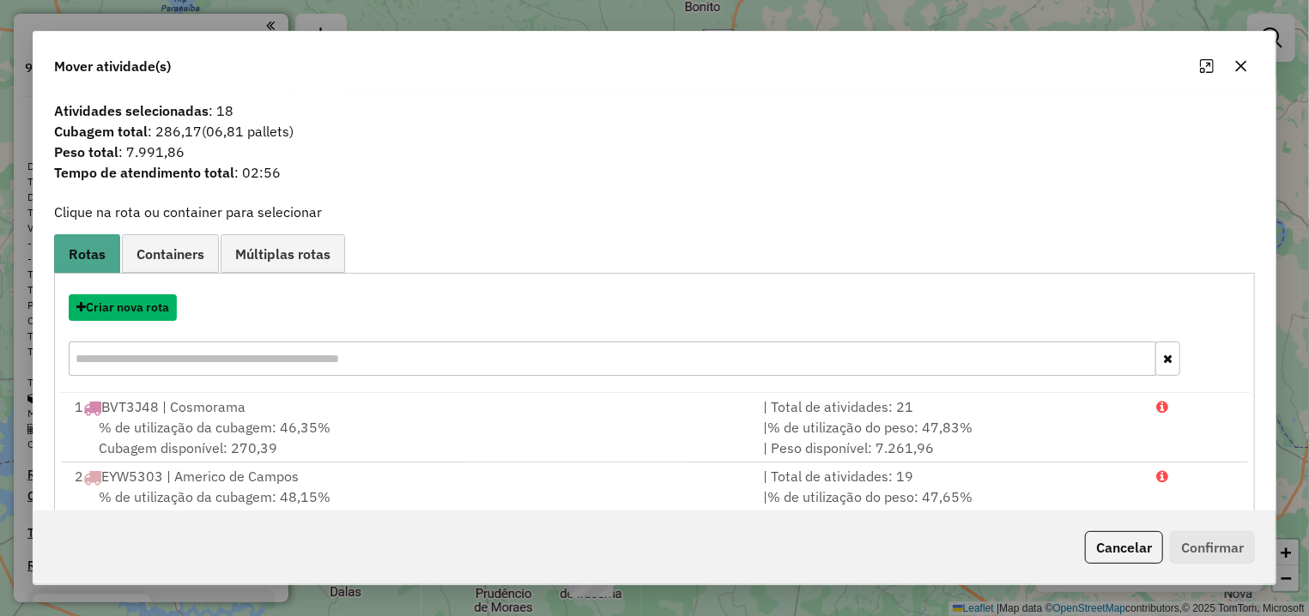
click at [148, 306] on button "Criar nova rota" at bounding box center [123, 307] width 108 height 27
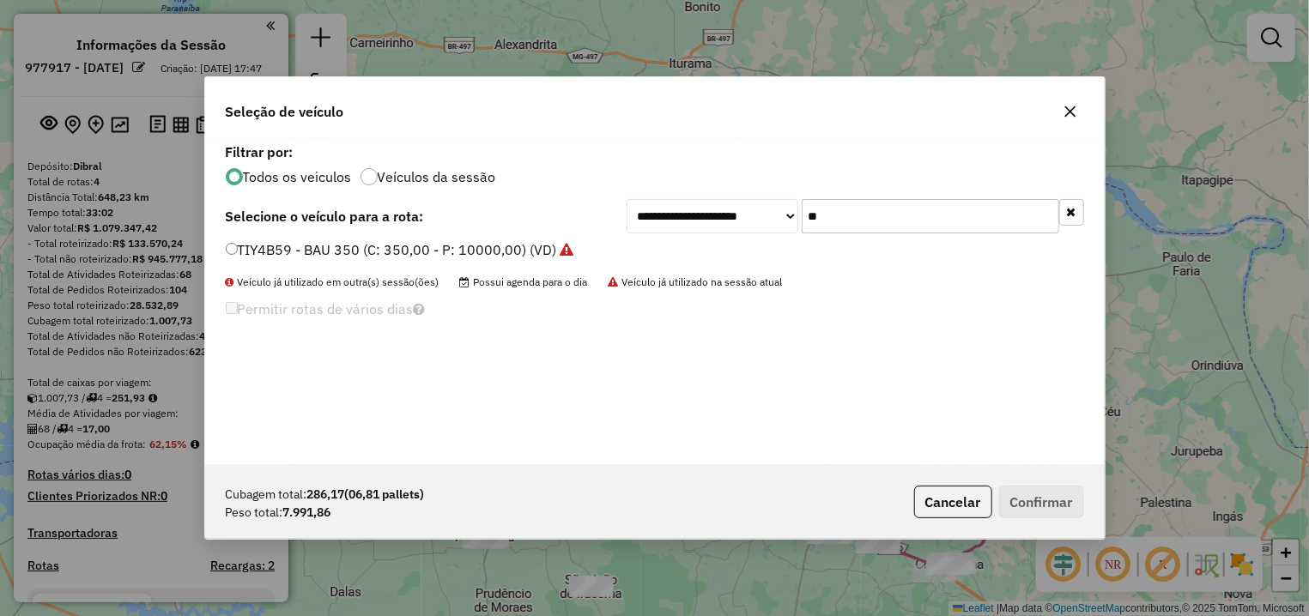
drag, startPoint x: 862, startPoint y: 204, endPoint x: 786, endPoint y: 211, distance: 75.8
click at [802, 211] on input "**" at bounding box center [931, 216] width 258 height 34
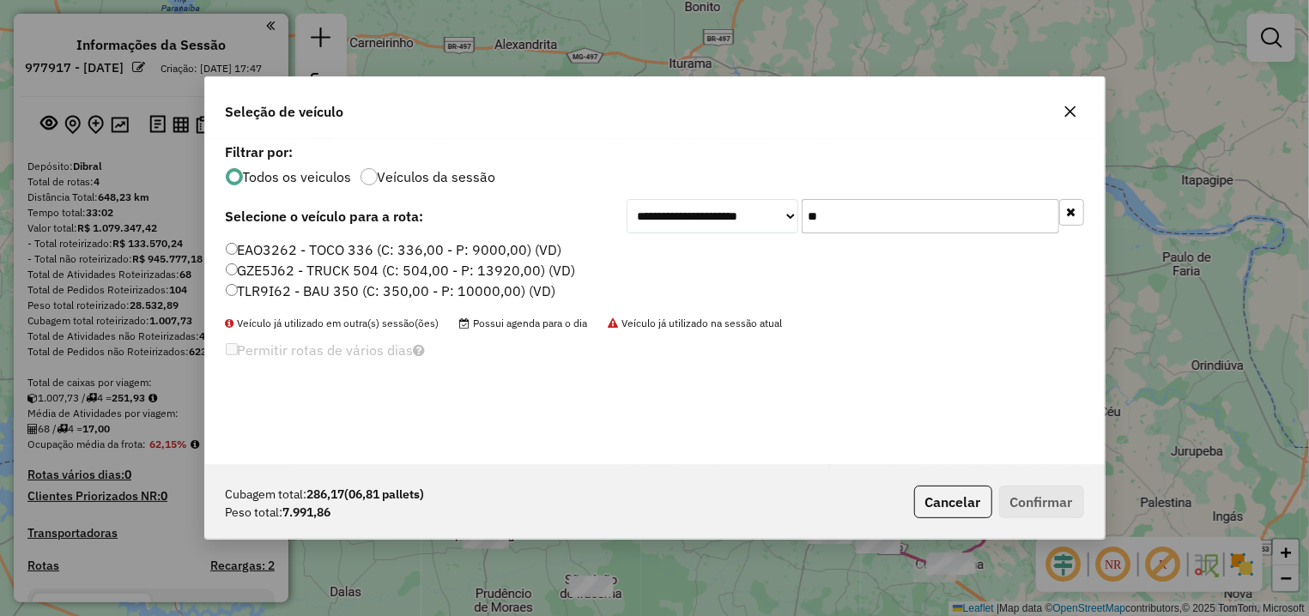
type input "**"
click at [374, 293] on label "TLR9I62 - BAU 350 (C: 350,00 - P: 10000,00) (VD)" at bounding box center [391, 291] width 330 height 21
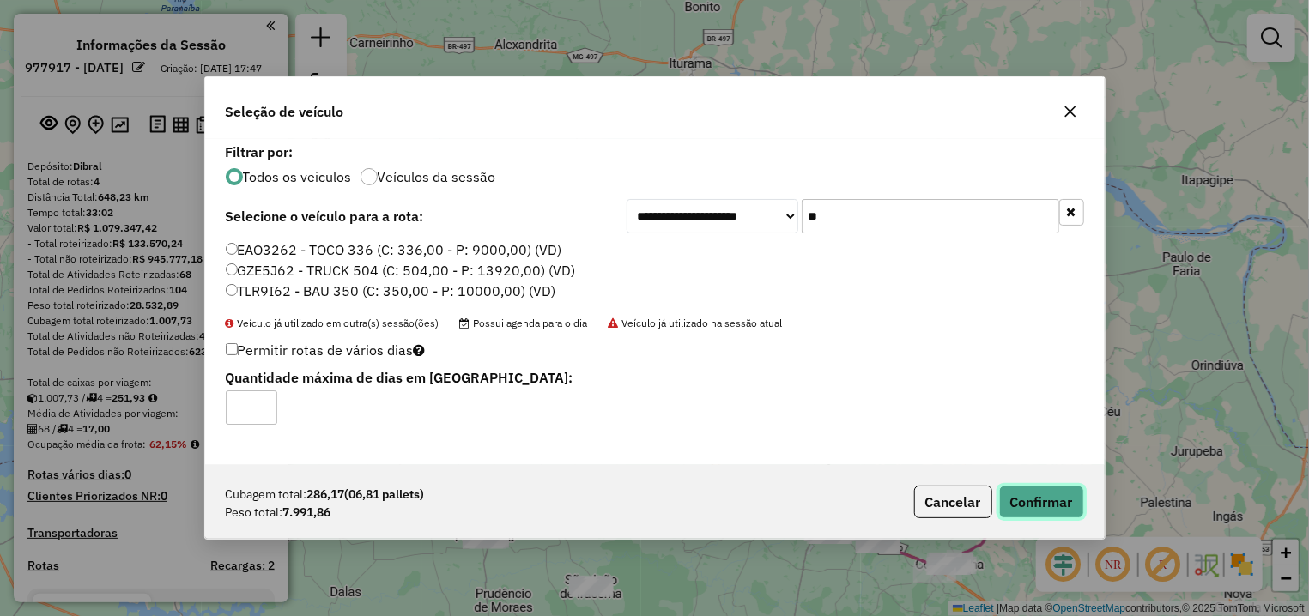
click at [1038, 496] on button "Confirmar" at bounding box center [1041, 502] width 85 height 33
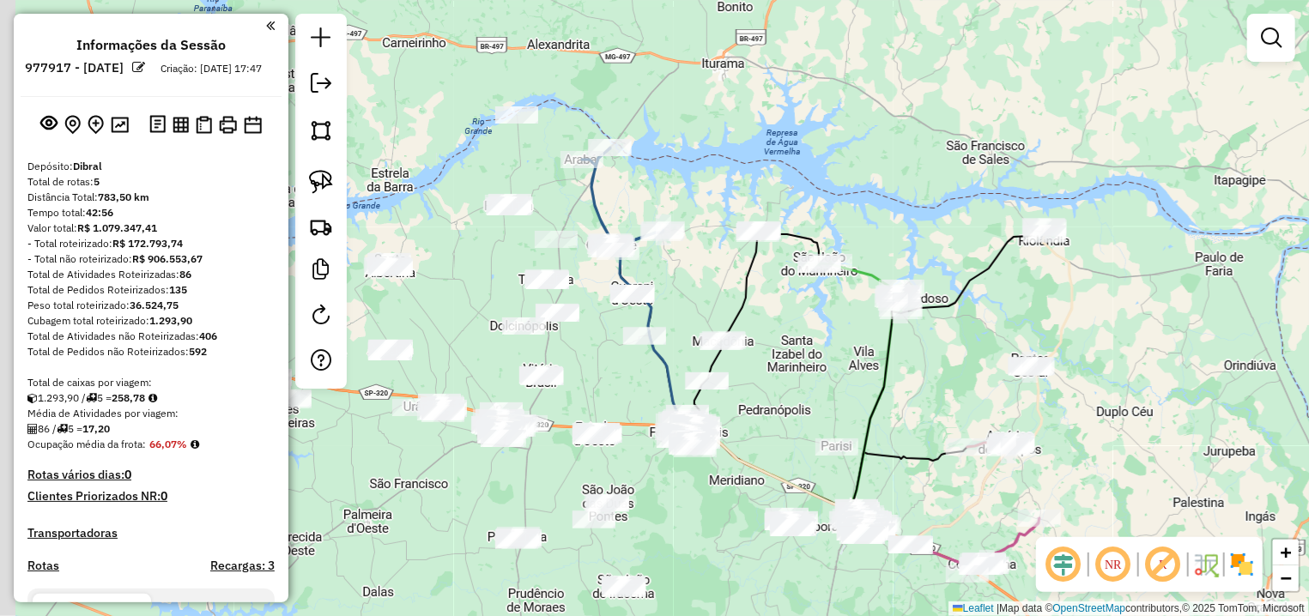
drag, startPoint x: 577, startPoint y: 360, endPoint x: 680, endPoint y: 361, distance: 103.0
click at [680, 361] on div "Janela de atendimento Grade de atendimento Capacidade Transportadoras Veículos …" at bounding box center [654, 308] width 1309 height 616
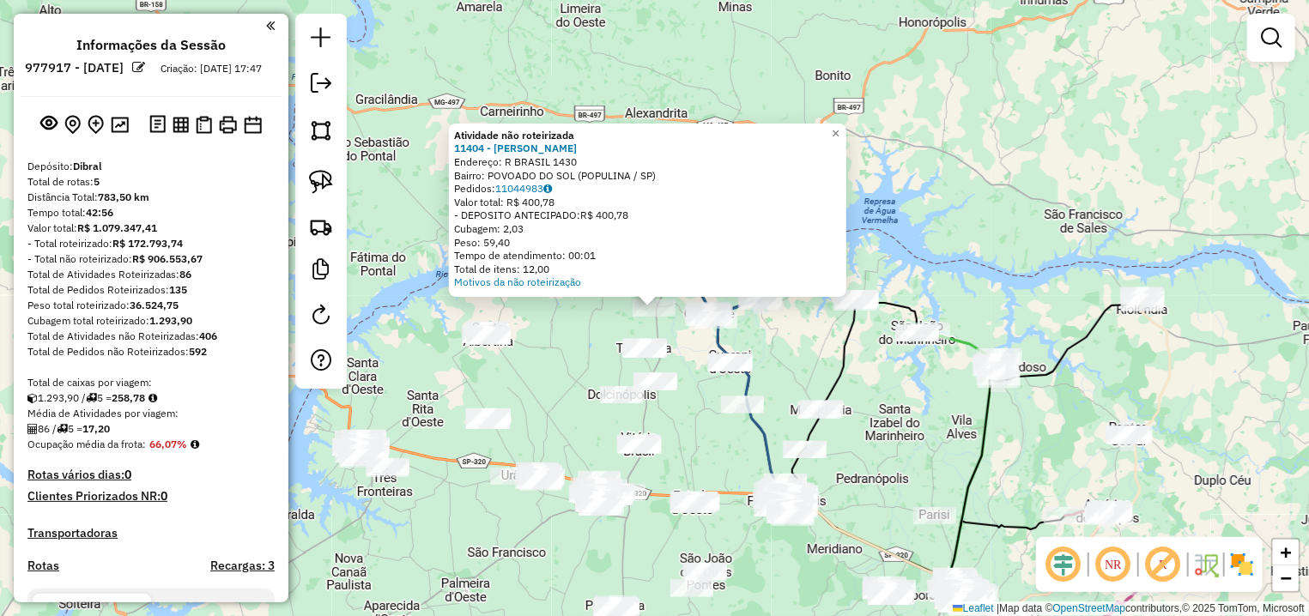
click at [561, 337] on div "Atividade não roteirizada 11404 - [PERSON_NAME]: R BRASIL 1430 Bairro: POVOADO …" at bounding box center [654, 308] width 1309 height 616
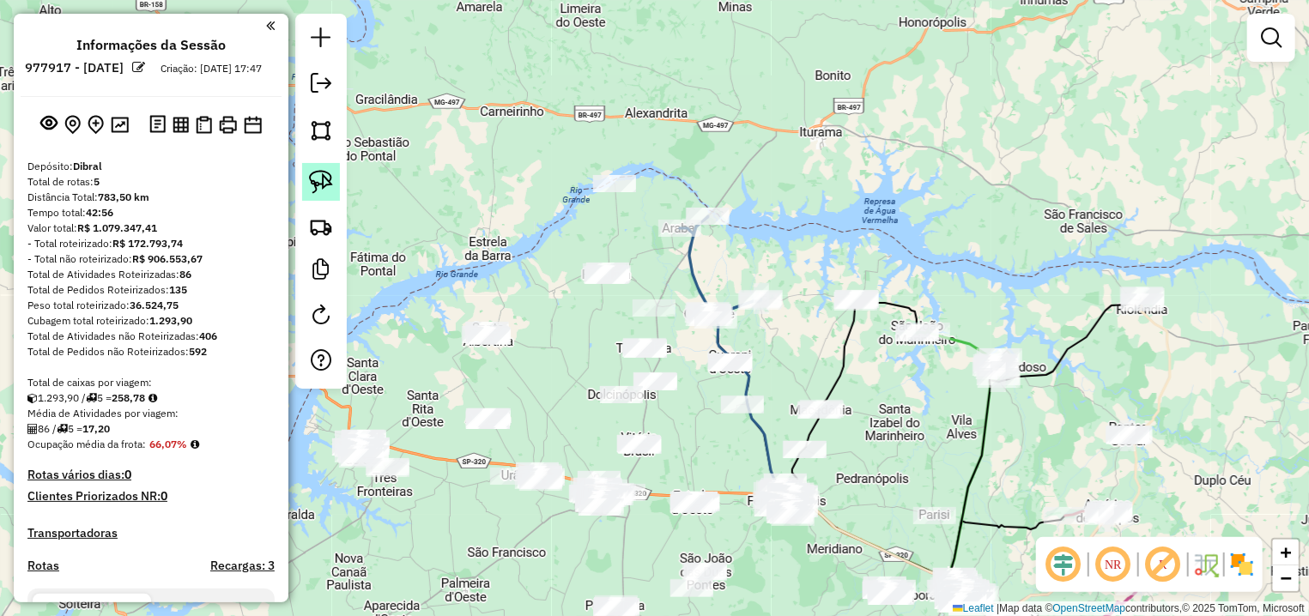
click at [325, 183] on img at bounding box center [321, 182] width 24 height 24
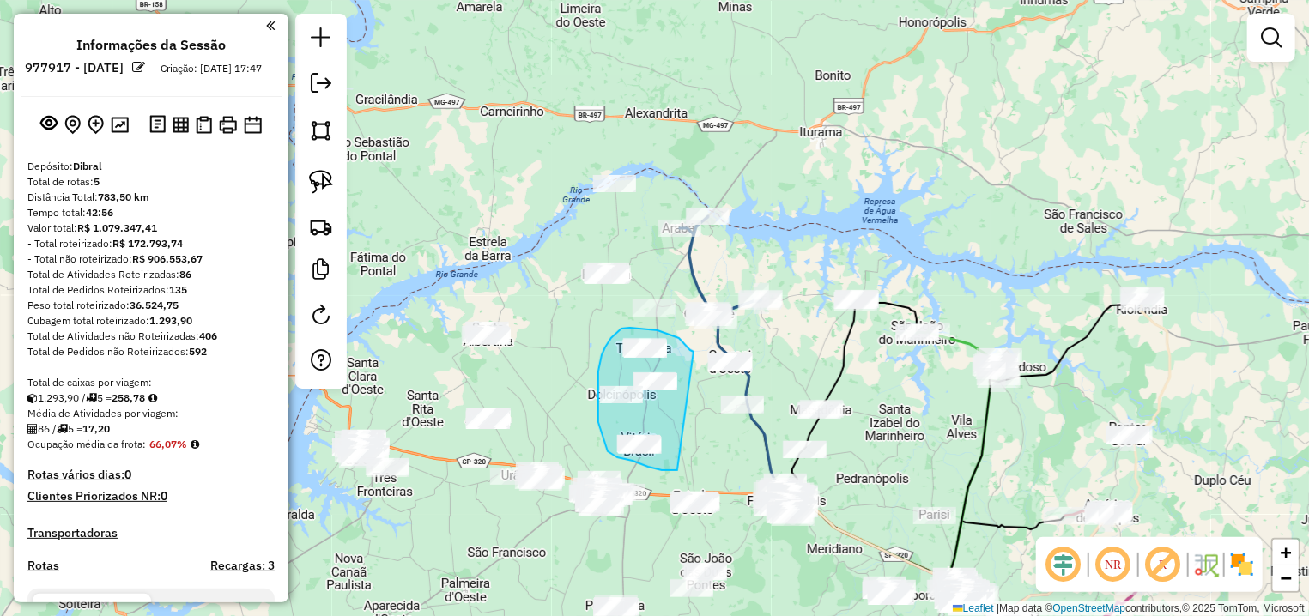
drag, startPoint x: 694, startPoint y: 352, endPoint x: 677, endPoint y: 470, distance: 119.6
click at [677, 470] on div "Janela de atendimento Grade de atendimento Capacidade Transportadoras Veículos …" at bounding box center [654, 308] width 1309 height 616
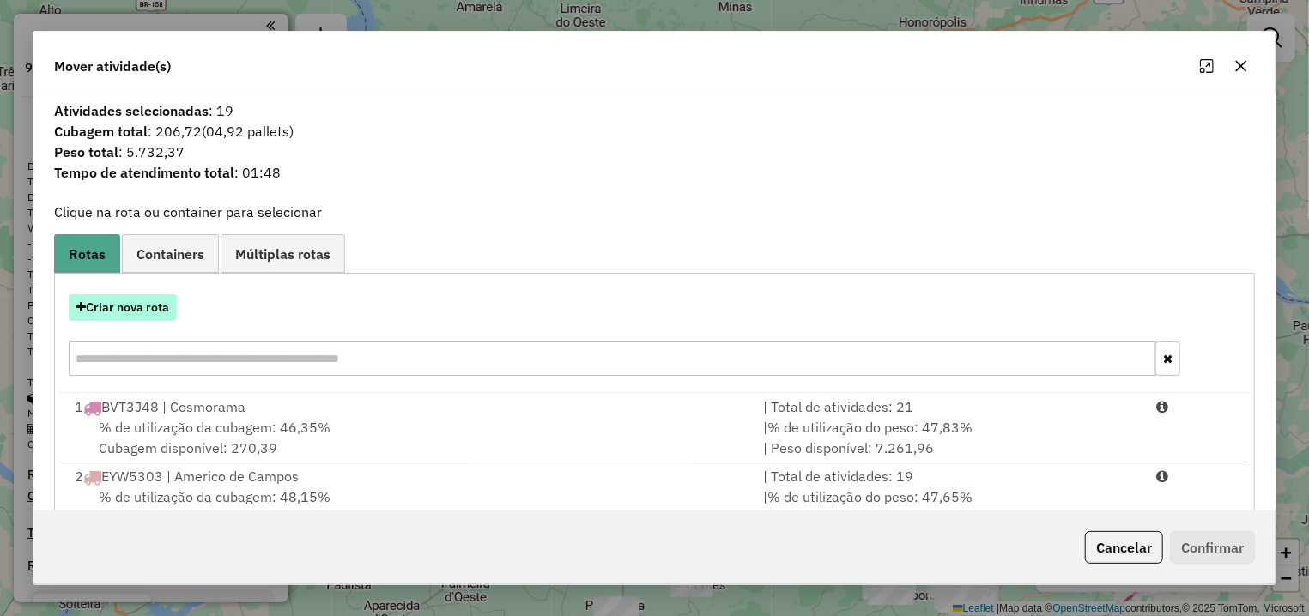
click at [151, 305] on button "Criar nova rota" at bounding box center [123, 307] width 108 height 27
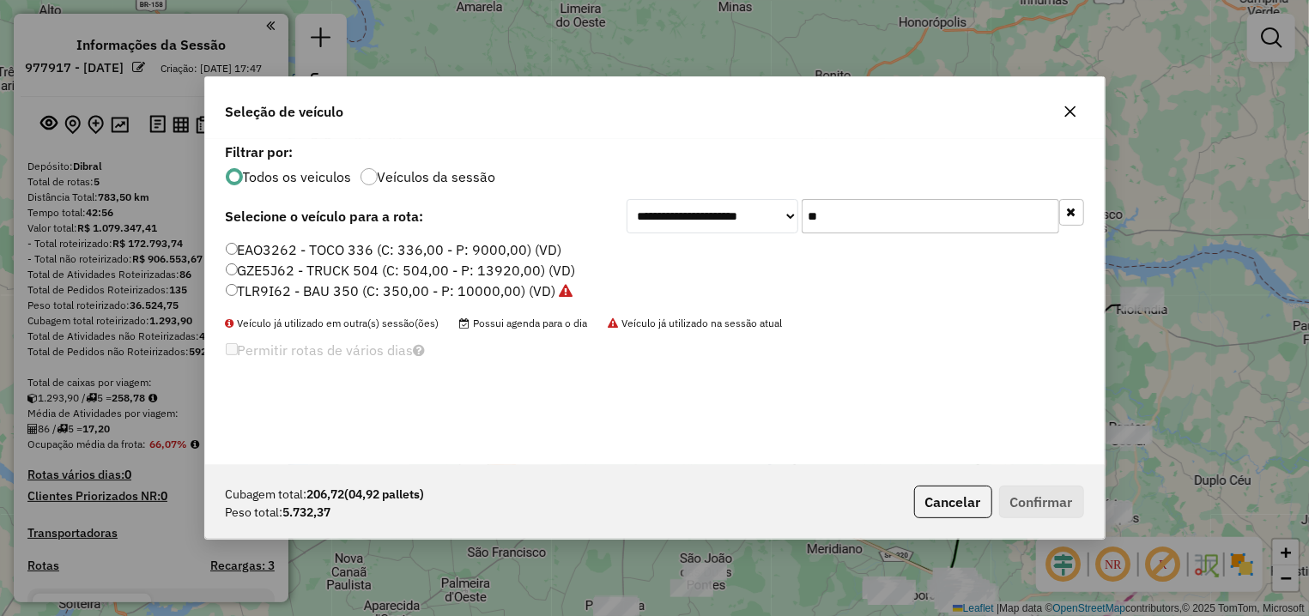
drag, startPoint x: 792, startPoint y: 216, endPoint x: 741, endPoint y: 224, distance: 52.1
click at [802, 216] on input "**" at bounding box center [931, 216] width 258 height 34
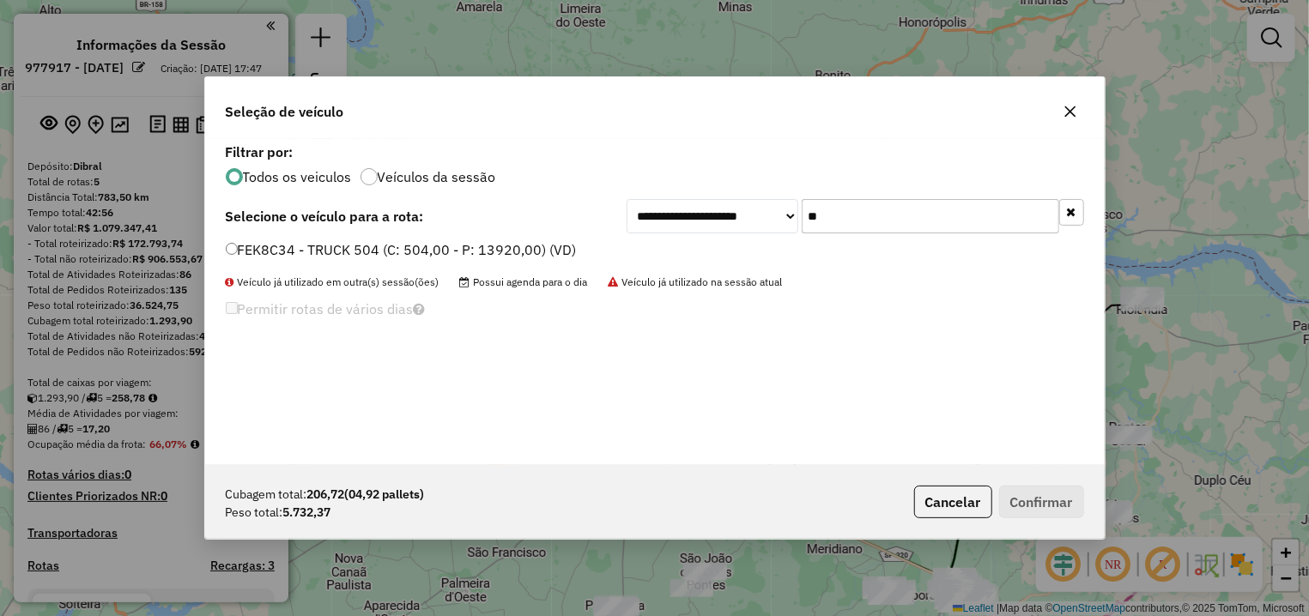
type input "**"
click at [413, 252] on label "FEK8C34 - TRUCK 504 (C: 504,00 - P: 13920,00) (VD)" at bounding box center [401, 249] width 351 height 21
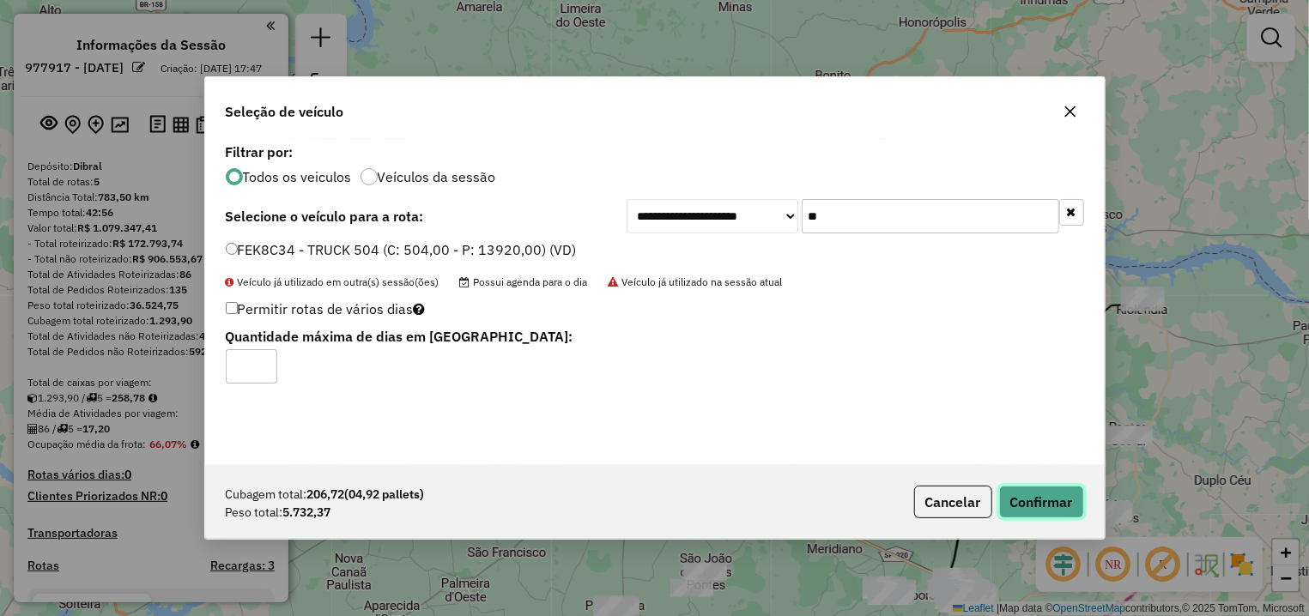
click at [1019, 496] on button "Confirmar" at bounding box center [1041, 502] width 85 height 33
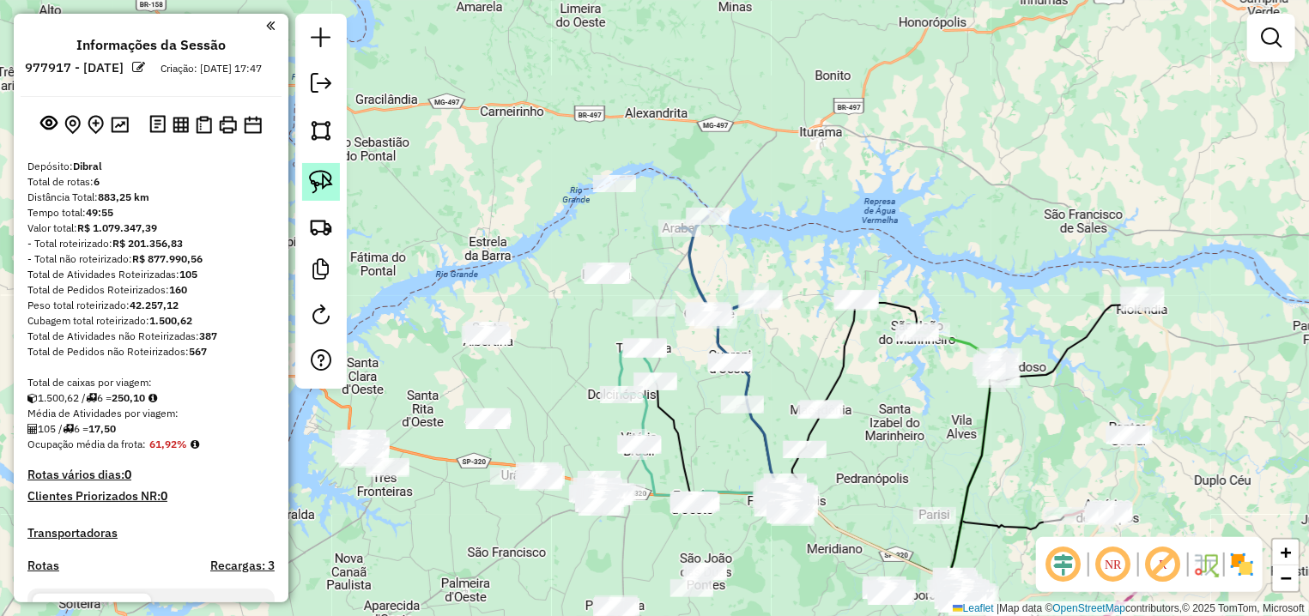
click at [319, 179] on img at bounding box center [321, 182] width 24 height 24
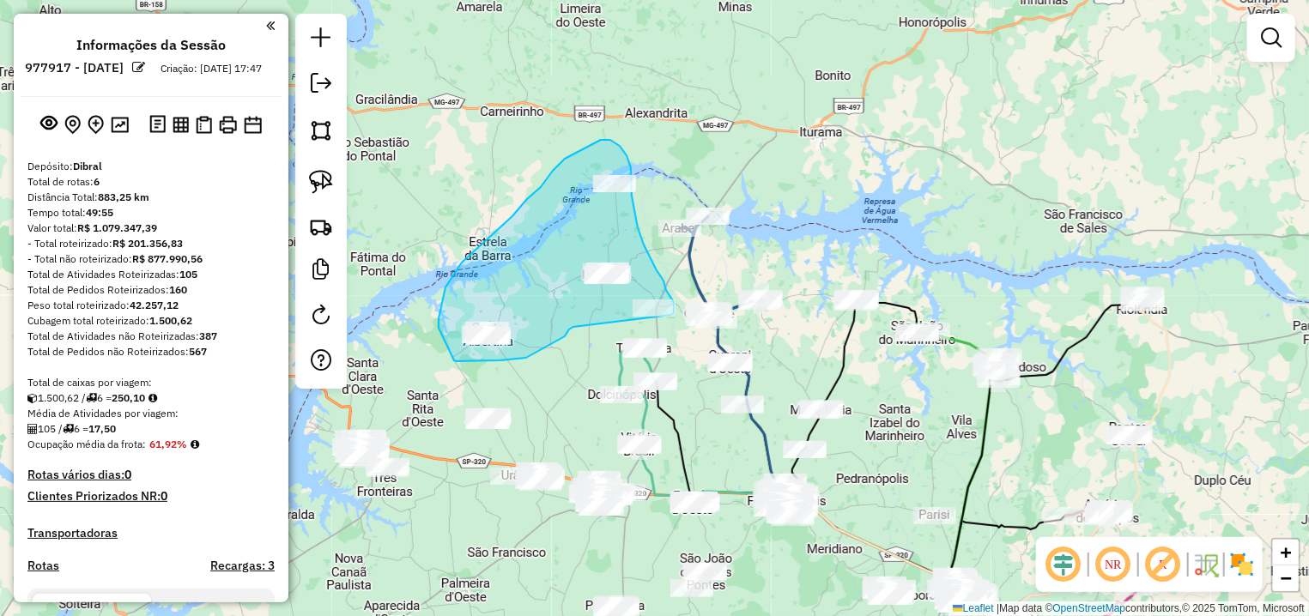
click at [671, 315] on div "Janela de atendimento Grade de atendimento Capacidade Transportadoras Veículos …" at bounding box center [654, 308] width 1309 height 616
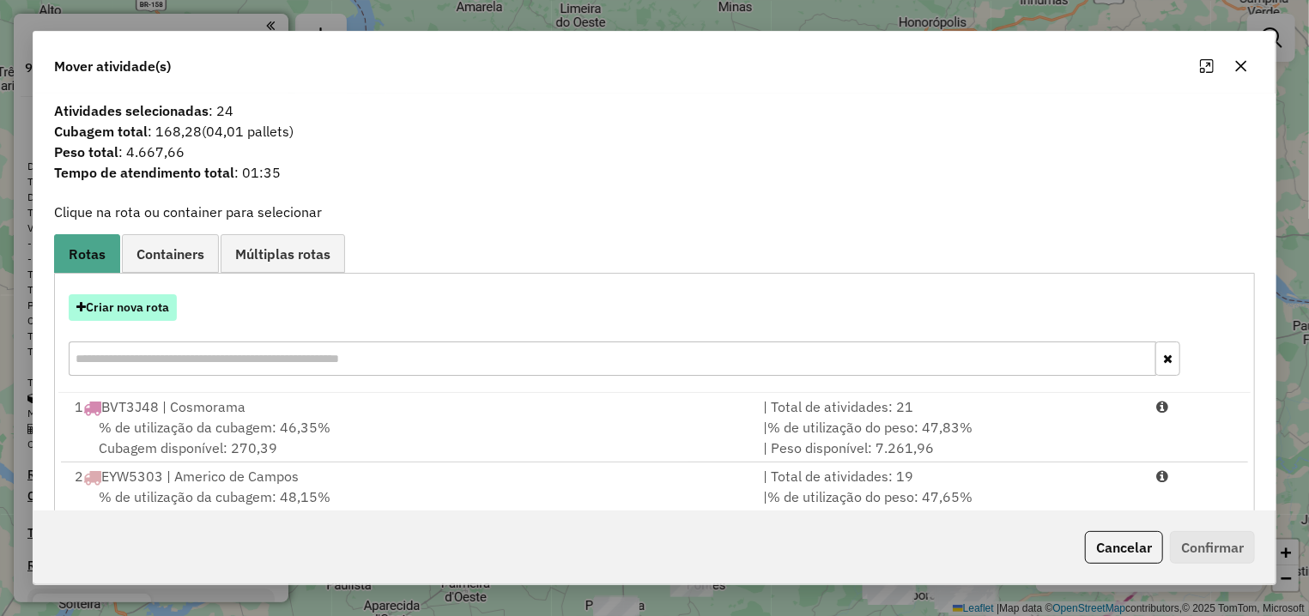
click at [150, 310] on button "Criar nova rota" at bounding box center [123, 307] width 108 height 27
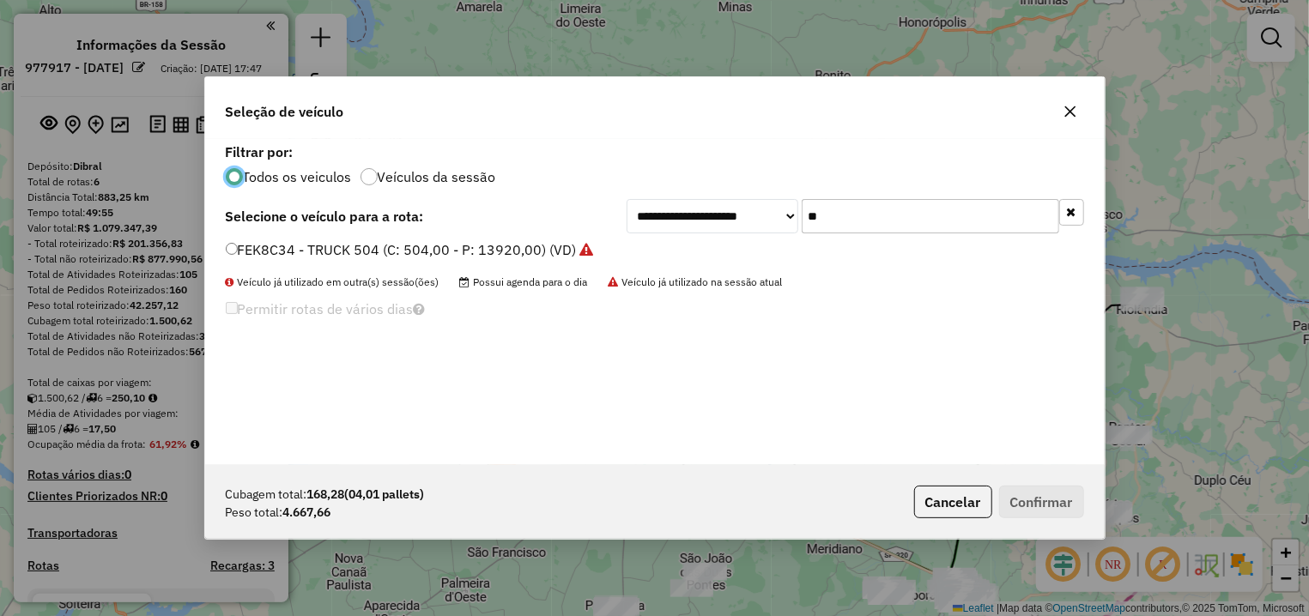
click at [802, 203] on input "**" at bounding box center [931, 216] width 258 height 34
type input "**"
click at [455, 247] on label "ECI7G51 - TRUCK 504 (C: 504,00 - P: 13920,00) (VD)" at bounding box center [400, 249] width 349 height 21
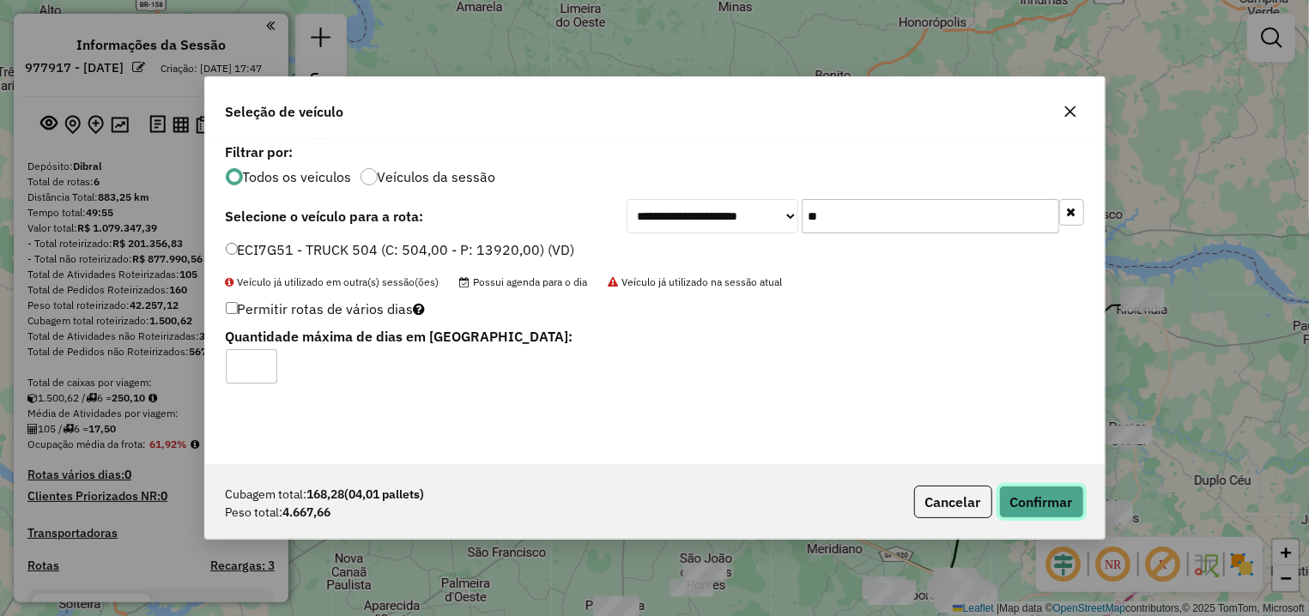
click at [1039, 499] on button "Confirmar" at bounding box center [1041, 502] width 85 height 33
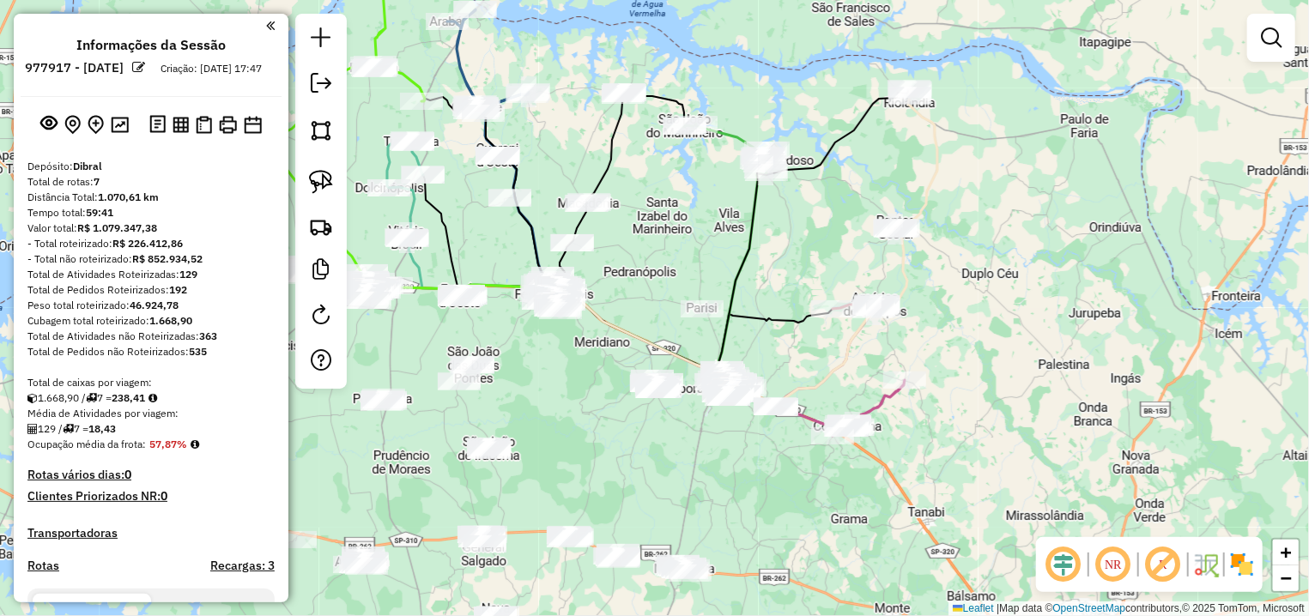
drag, startPoint x: 922, startPoint y: 536, endPoint x: 700, endPoint y: 338, distance: 296.7
click at [687, 324] on div "Janela de atendimento Grade de atendimento Capacidade Transportadoras Veículos …" at bounding box center [654, 308] width 1309 height 616
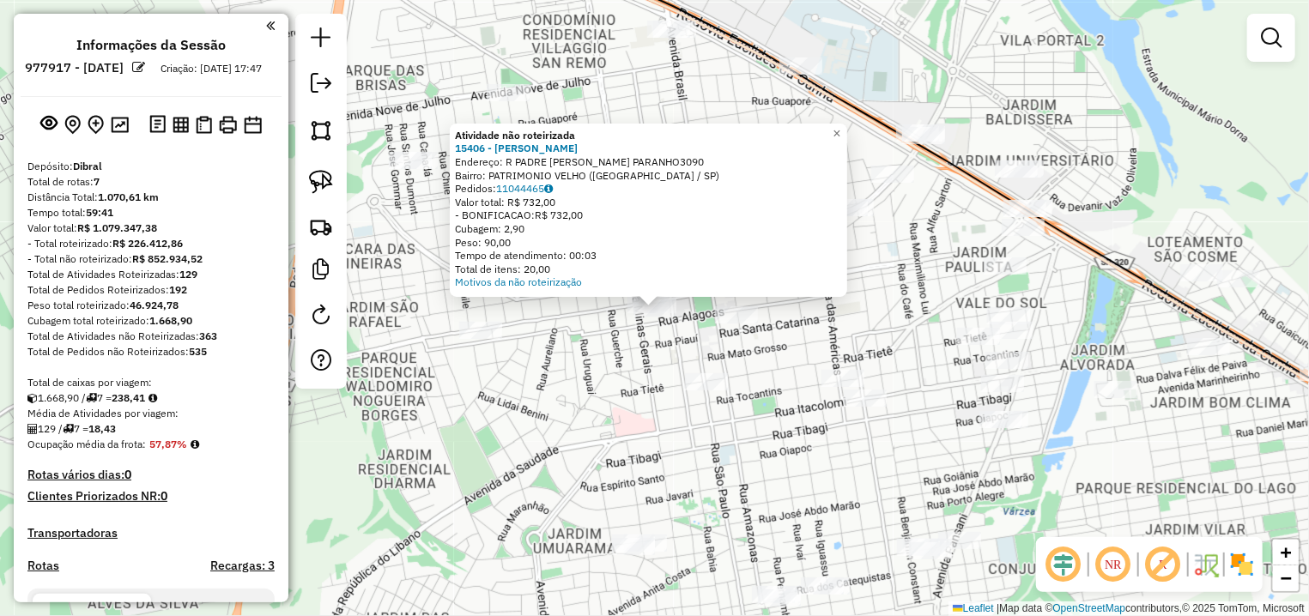
click at [569, 371] on div "Atividade não roteirizada 15406 - [PERSON_NAME]: R PADRE [PERSON_NAME] PARANHO3…" at bounding box center [654, 308] width 1309 height 616
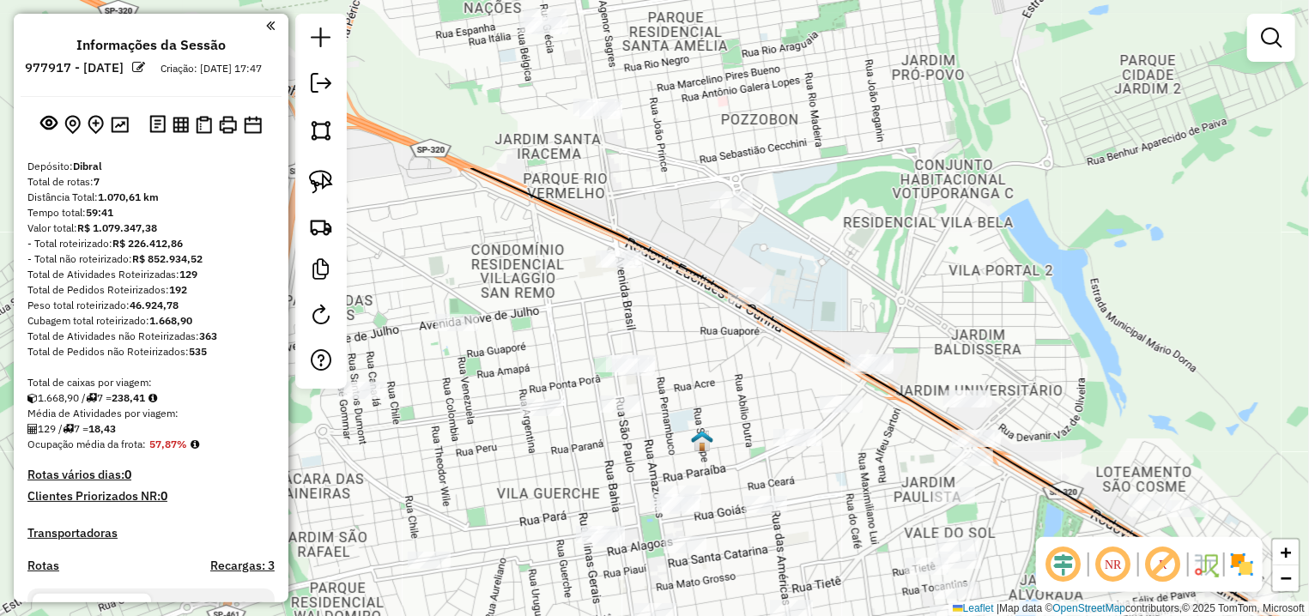
drag, startPoint x: 747, startPoint y: 154, endPoint x: 694, endPoint y: 381, distance: 233.6
click at [694, 381] on div "Janela de atendimento Grade de atendimento Capacidade Transportadoras Veículos …" at bounding box center [654, 308] width 1309 height 616
click at [322, 172] on img at bounding box center [321, 182] width 24 height 24
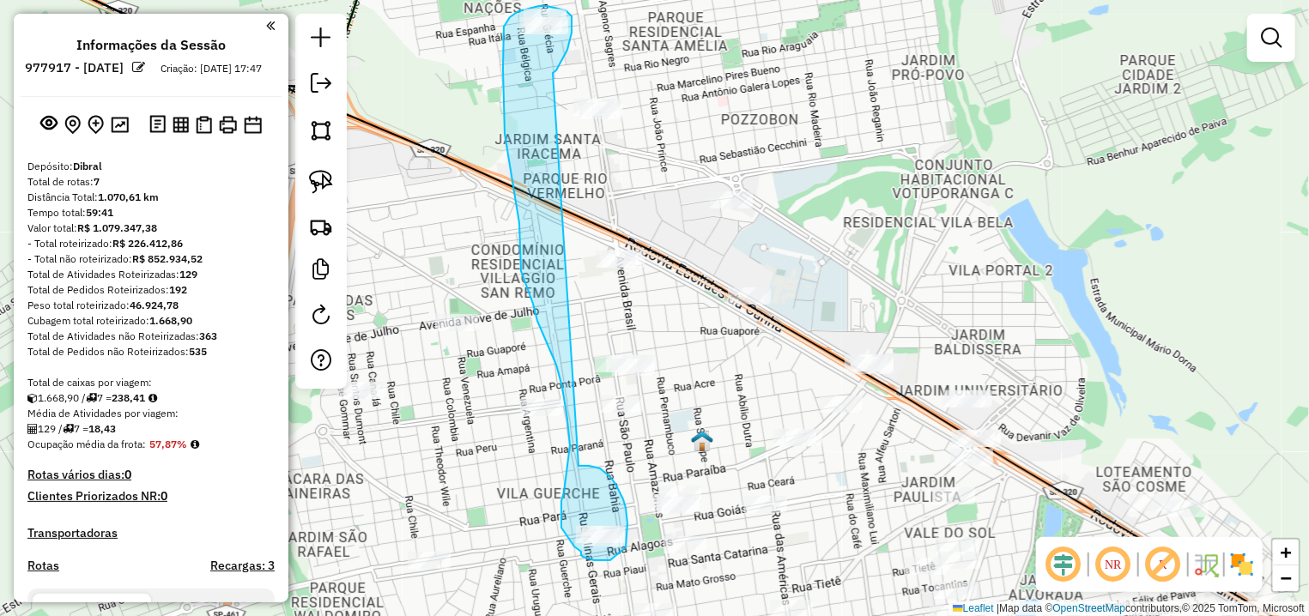
drag, startPoint x: 570, startPoint y: 41, endPoint x: 579, endPoint y: 466, distance: 425.0
click at [579, 466] on div "Janela de atendimento Grade de atendimento Capacidade Transportadoras Veículos …" at bounding box center [654, 308] width 1309 height 616
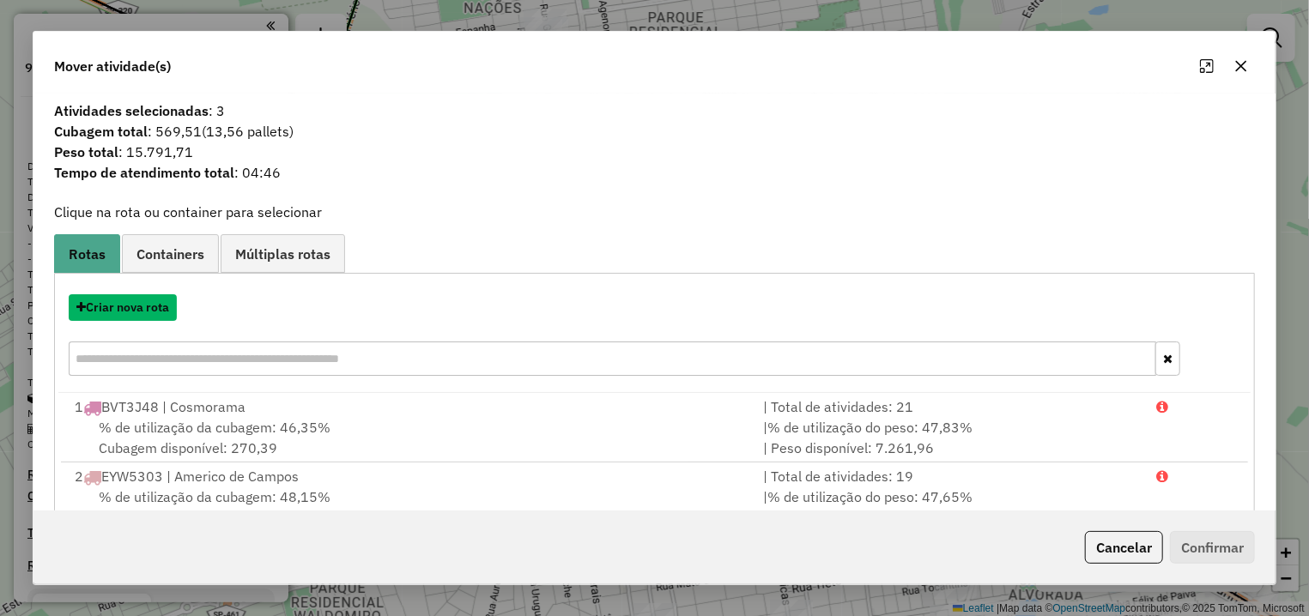
click at [138, 309] on button "Criar nova rota" at bounding box center [123, 307] width 108 height 27
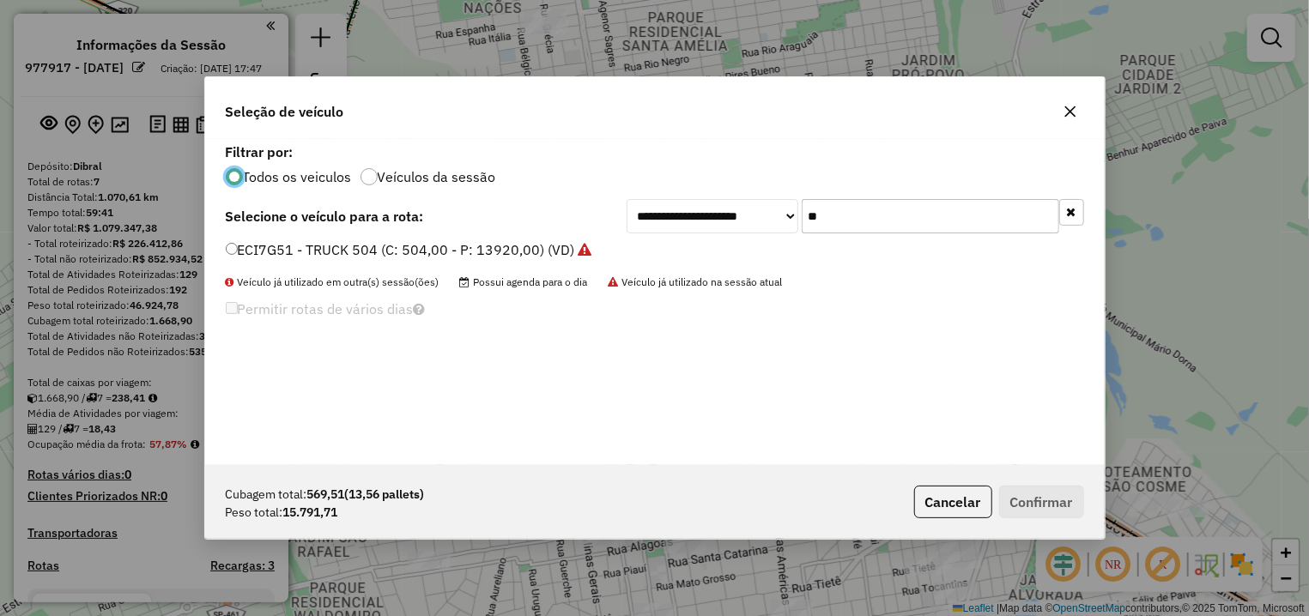
drag, startPoint x: 761, startPoint y: 214, endPoint x: 736, endPoint y: 214, distance: 24.9
click at [802, 214] on input "**" at bounding box center [931, 216] width 258 height 34
type input "***"
click at [374, 247] on label "EYW5308 - TRUCK 504 (C: 504,00 - P: 13920,00) (VD)" at bounding box center [403, 249] width 355 height 21
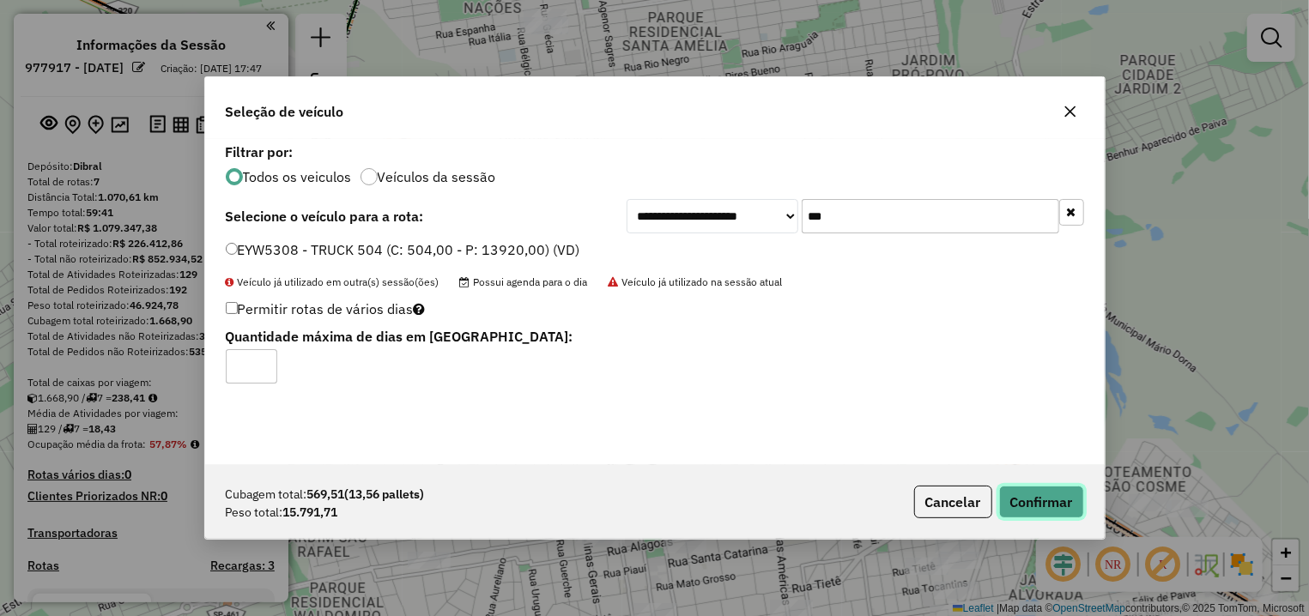
click at [1071, 500] on button "Confirmar" at bounding box center [1041, 502] width 85 height 33
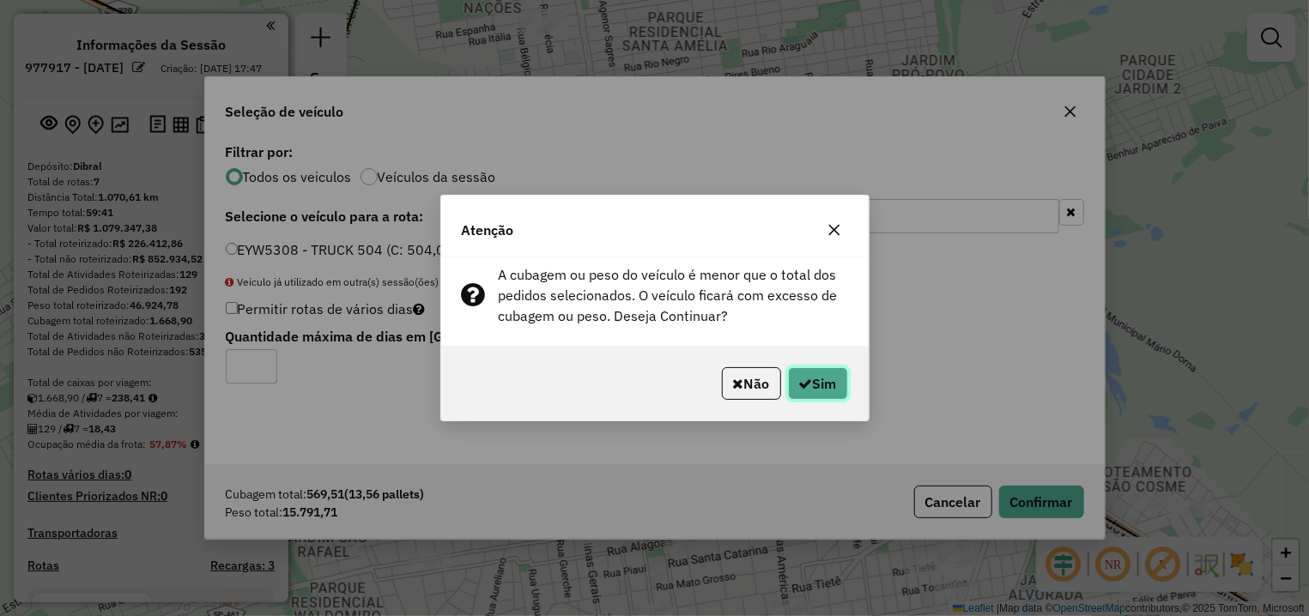
click at [811, 385] on button "Sim" at bounding box center [818, 383] width 60 height 33
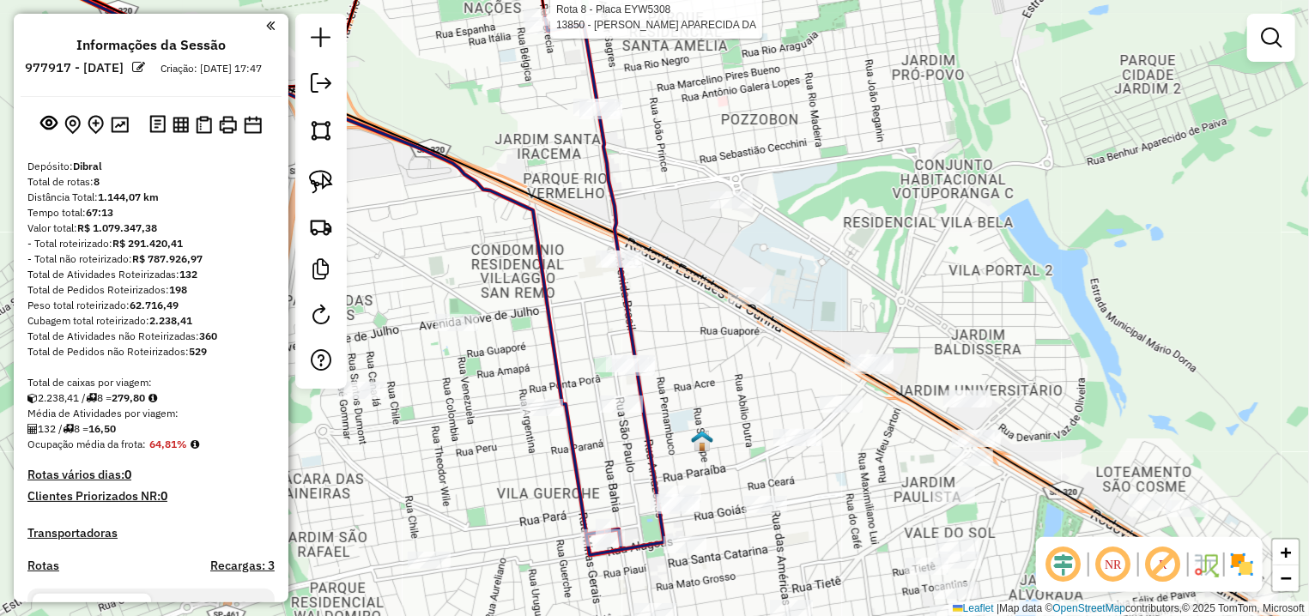
select select "**********"
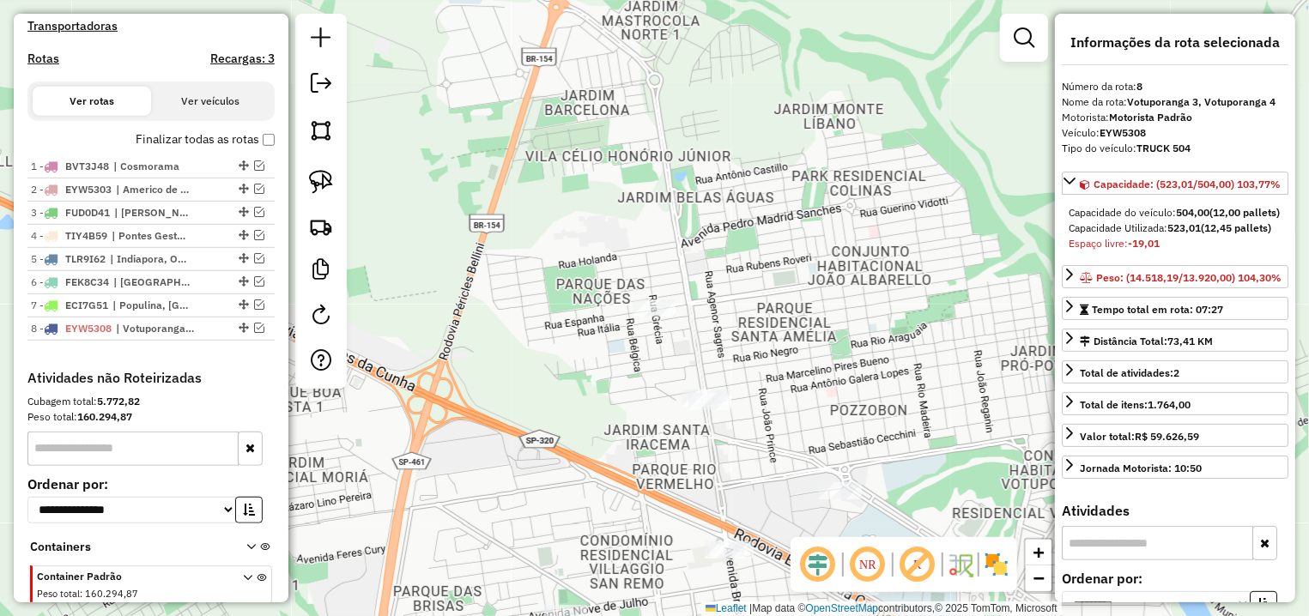
scroll to position [600, 0]
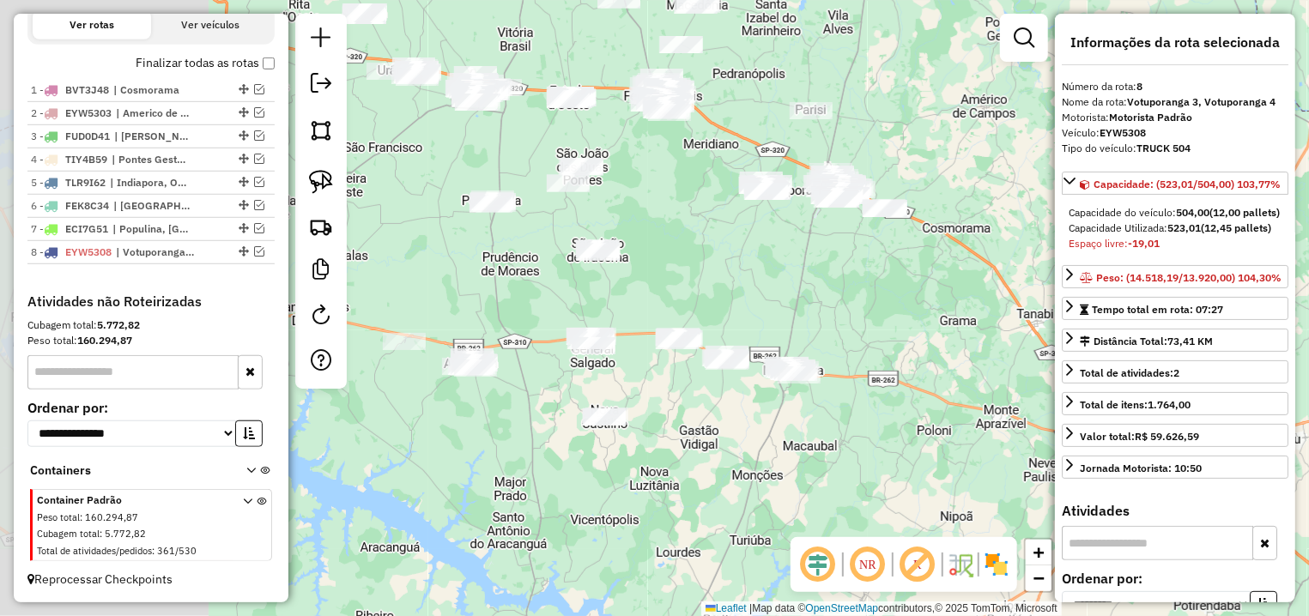
drag, startPoint x: 515, startPoint y: 339, endPoint x: 767, endPoint y: 306, distance: 254.5
click at [767, 306] on div "Janela de atendimento Grade de atendimento Capacidade Transportadoras Veículos …" at bounding box center [654, 308] width 1309 height 616
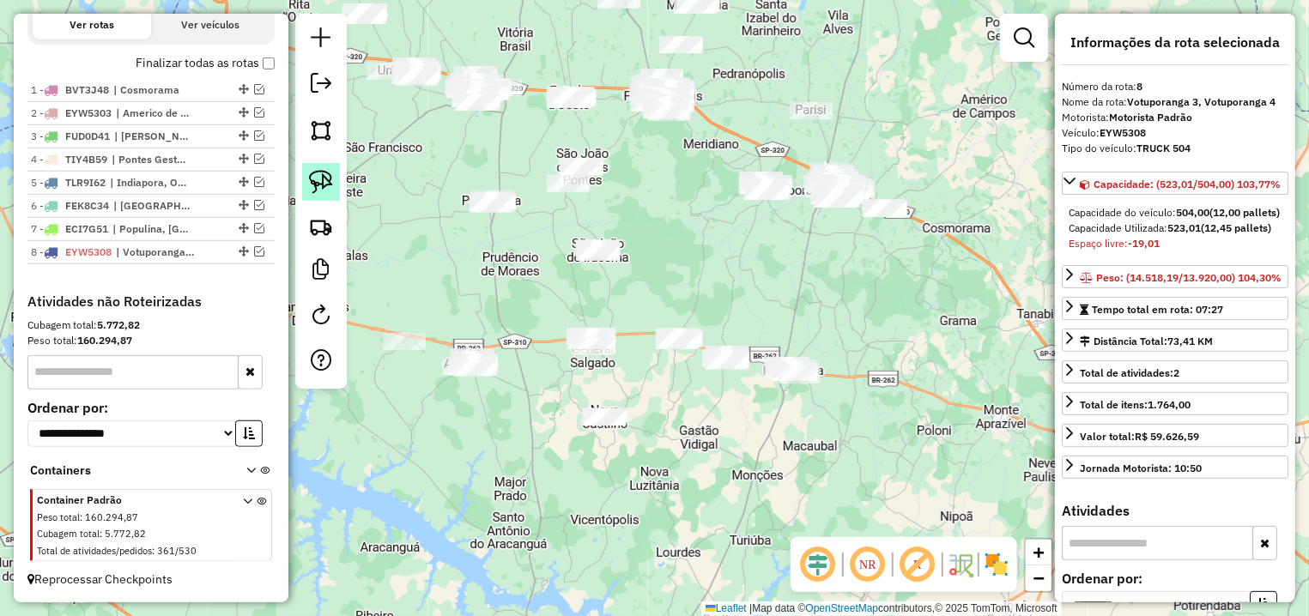
click at [318, 179] on img at bounding box center [321, 182] width 24 height 24
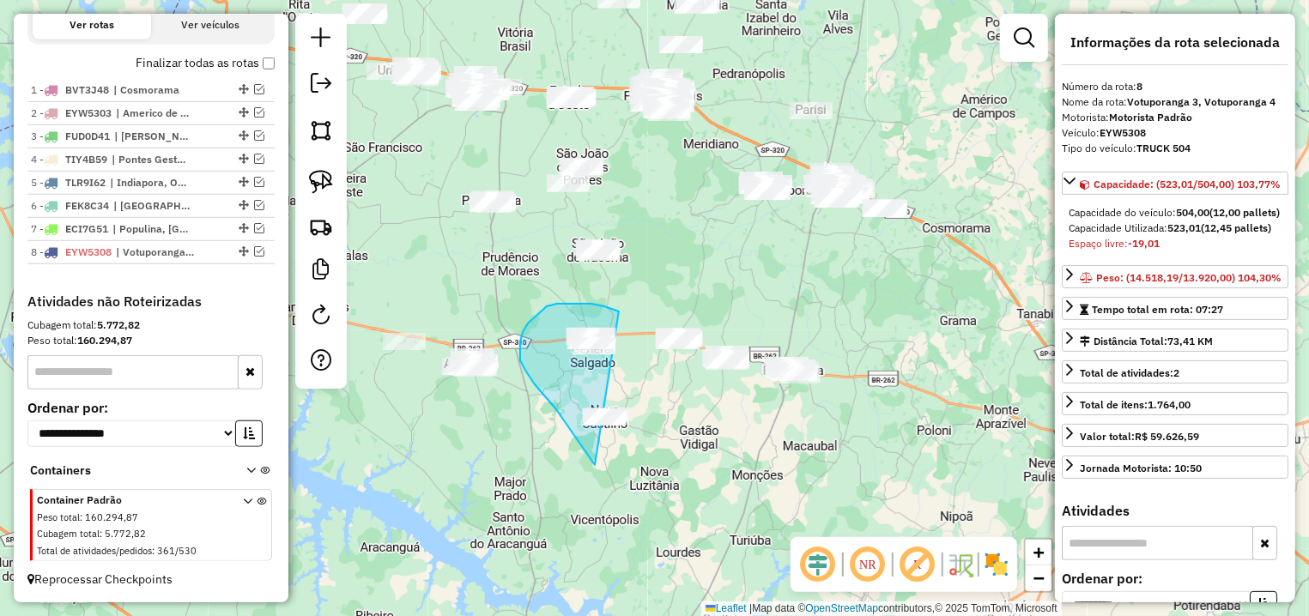
drag, startPoint x: 619, startPoint y: 312, endPoint x: 647, endPoint y: 465, distance: 156.2
click at [647, 465] on div "Janela de atendimento Grade de atendimento Capacidade Transportadoras Veículos …" at bounding box center [654, 308] width 1309 height 616
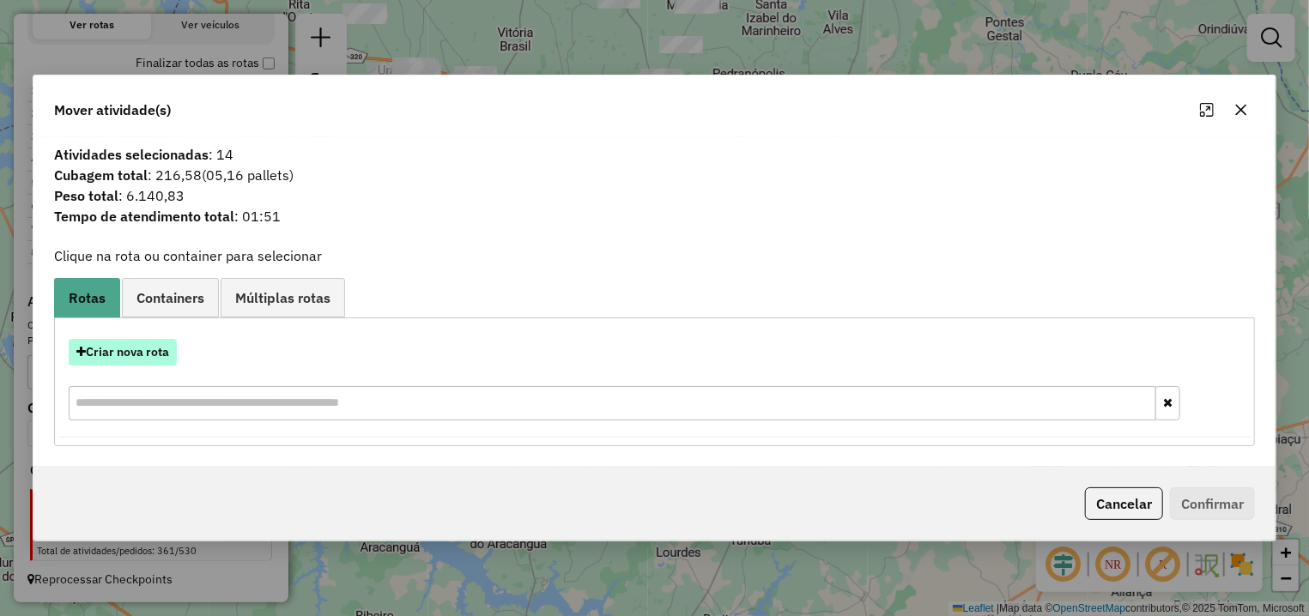
click at [157, 351] on button "Criar nova rota" at bounding box center [123, 352] width 108 height 27
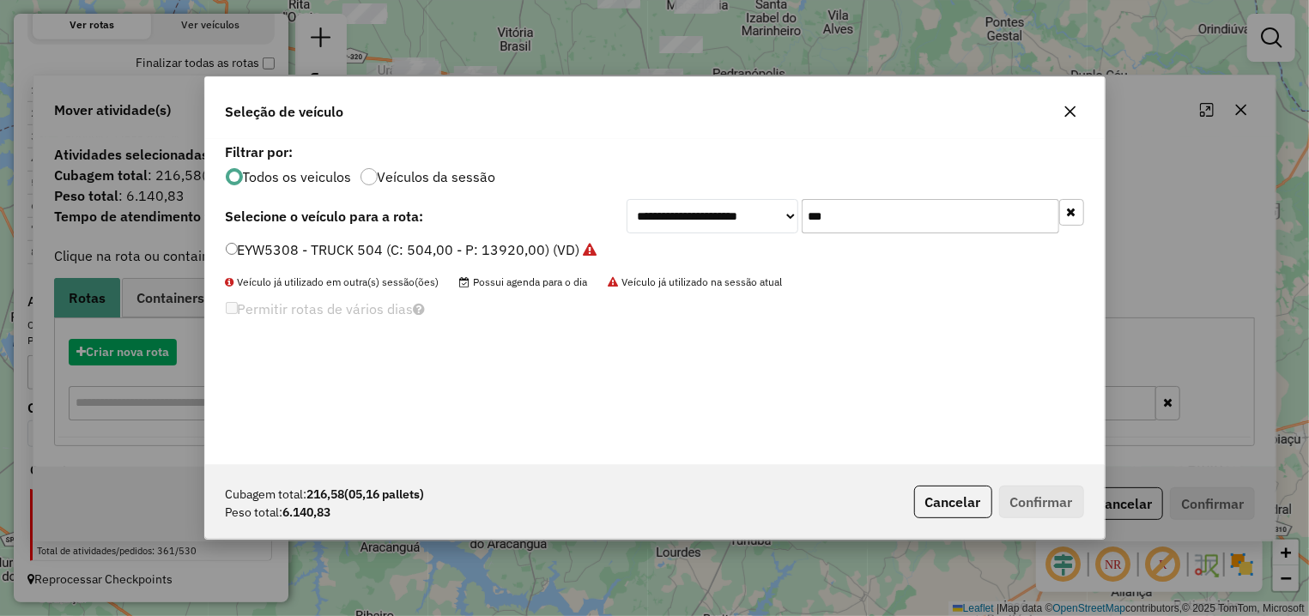
scroll to position [9, 5]
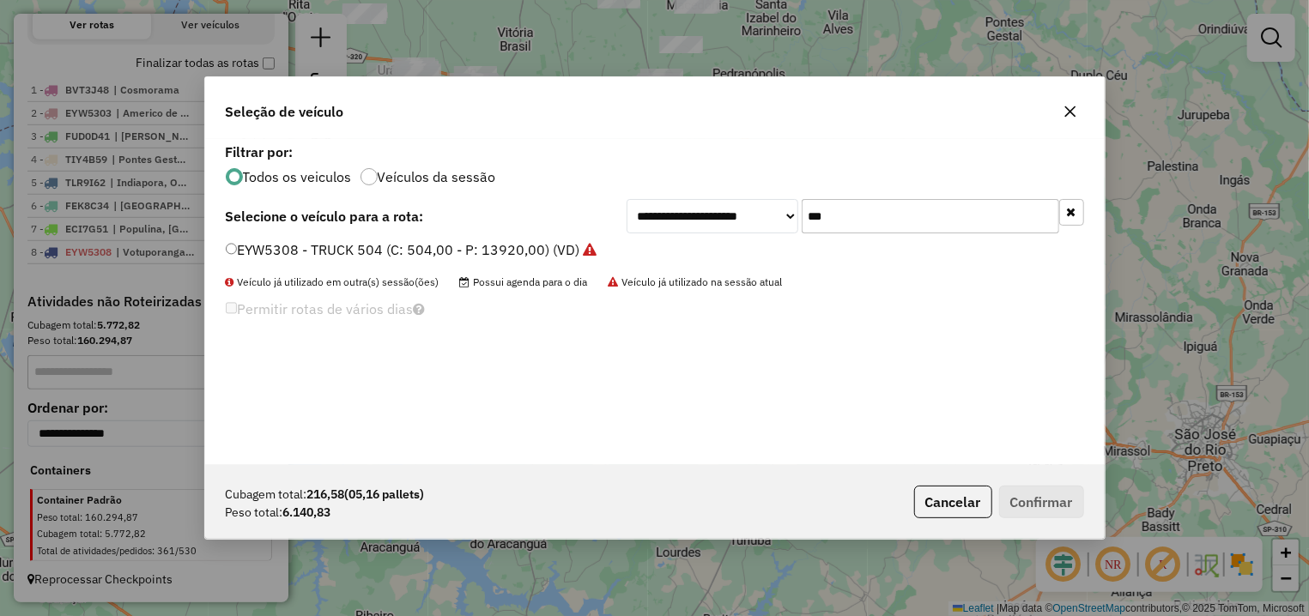
drag, startPoint x: 803, startPoint y: 216, endPoint x: 789, endPoint y: 214, distance: 14.8
click at [802, 215] on input "***" at bounding box center [931, 216] width 258 height 34
type input "***"
click at [450, 253] on label "EYW5304 - TRUCK 504 (C: 504,00 - P: 13920,00) (VD)" at bounding box center [403, 249] width 355 height 21
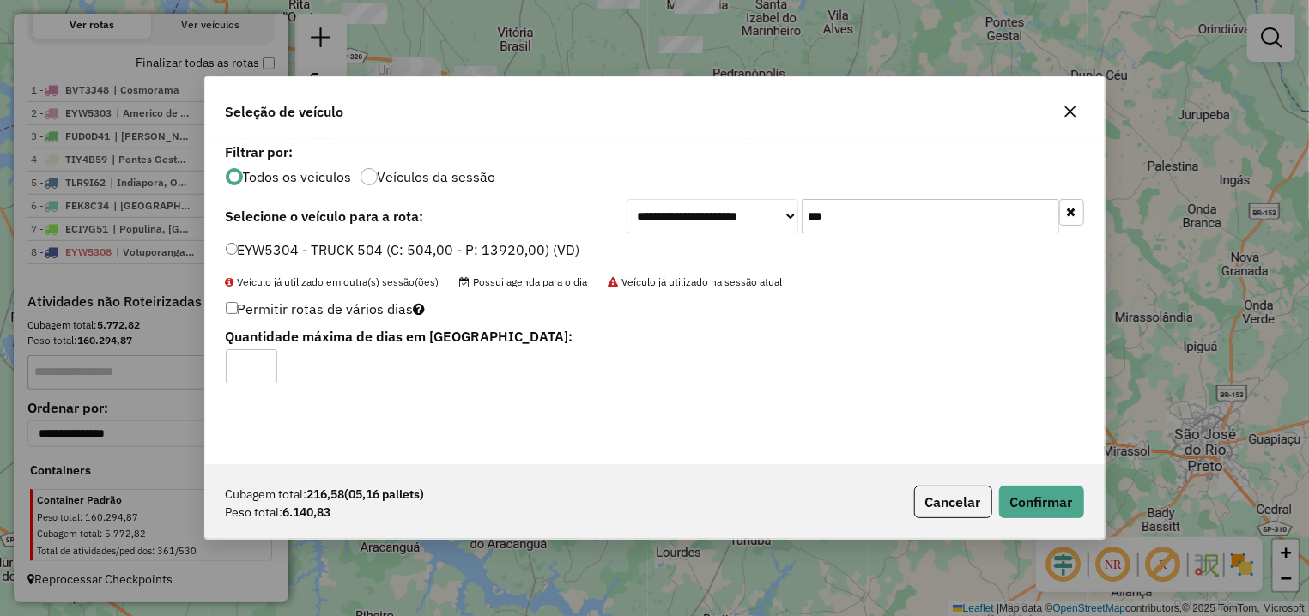
click at [1075, 116] on icon "button" at bounding box center [1069, 111] width 11 height 11
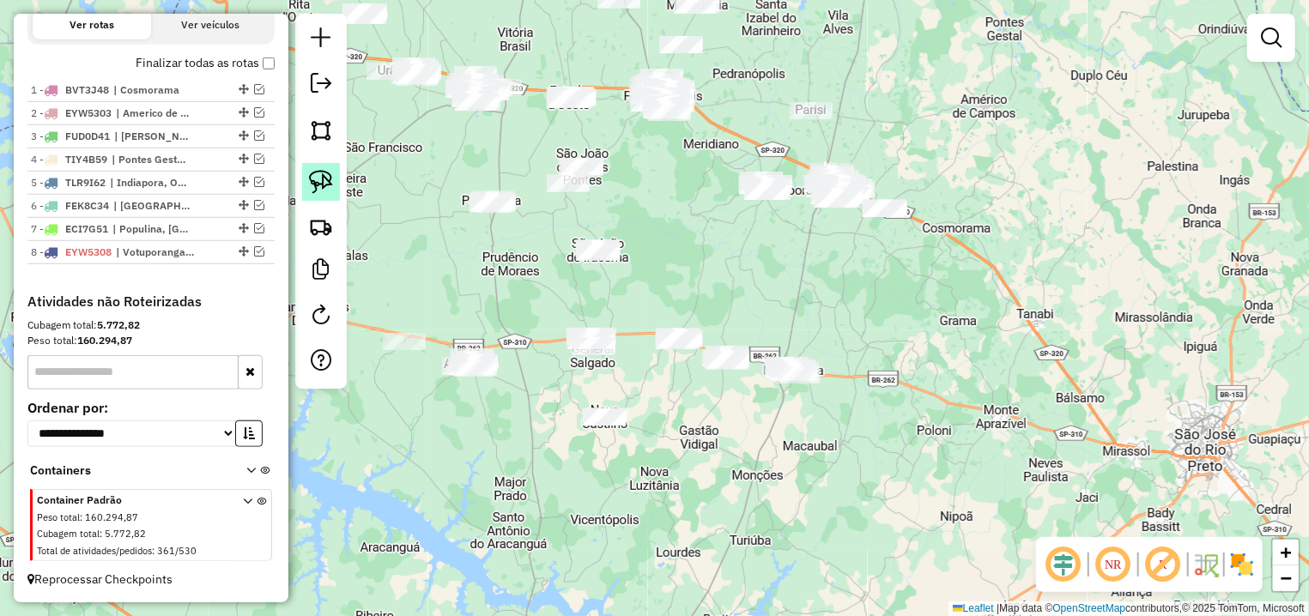
click at [328, 174] on img at bounding box center [321, 182] width 24 height 24
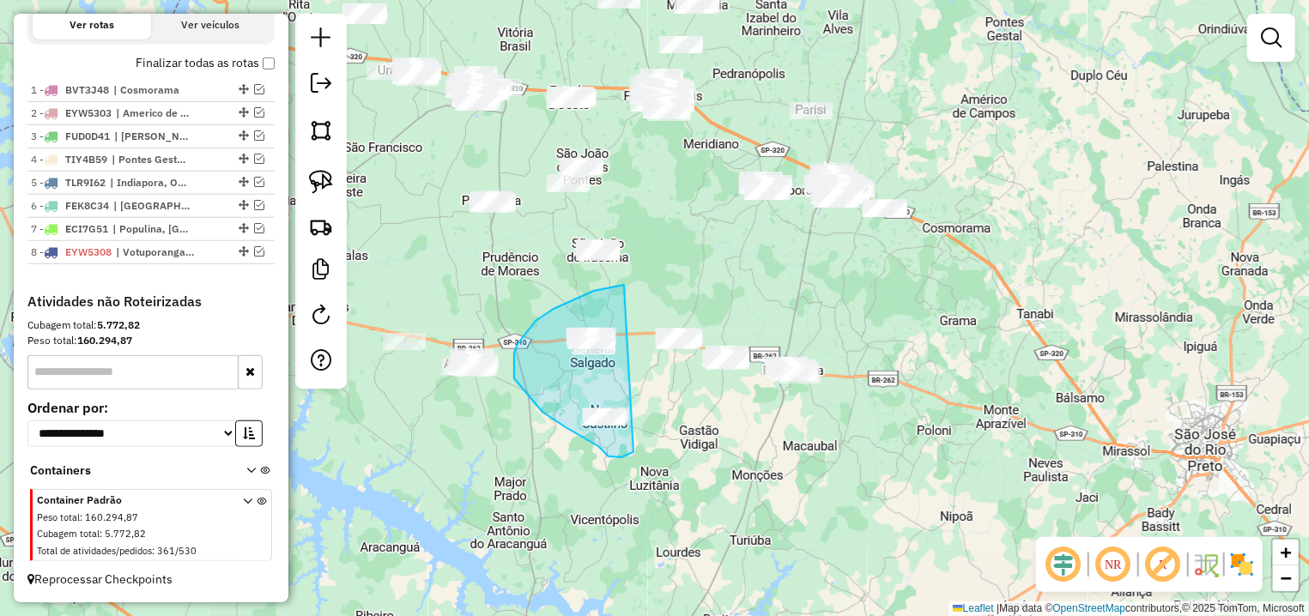
drag, startPoint x: 624, startPoint y: 285, endPoint x: 630, endPoint y: 451, distance: 166.6
click at [634, 451] on div "Janela de atendimento Grade de atendimento Capacidade Transportadoras Veículos …" at bounding box center [654, 308] width 1309 height 616
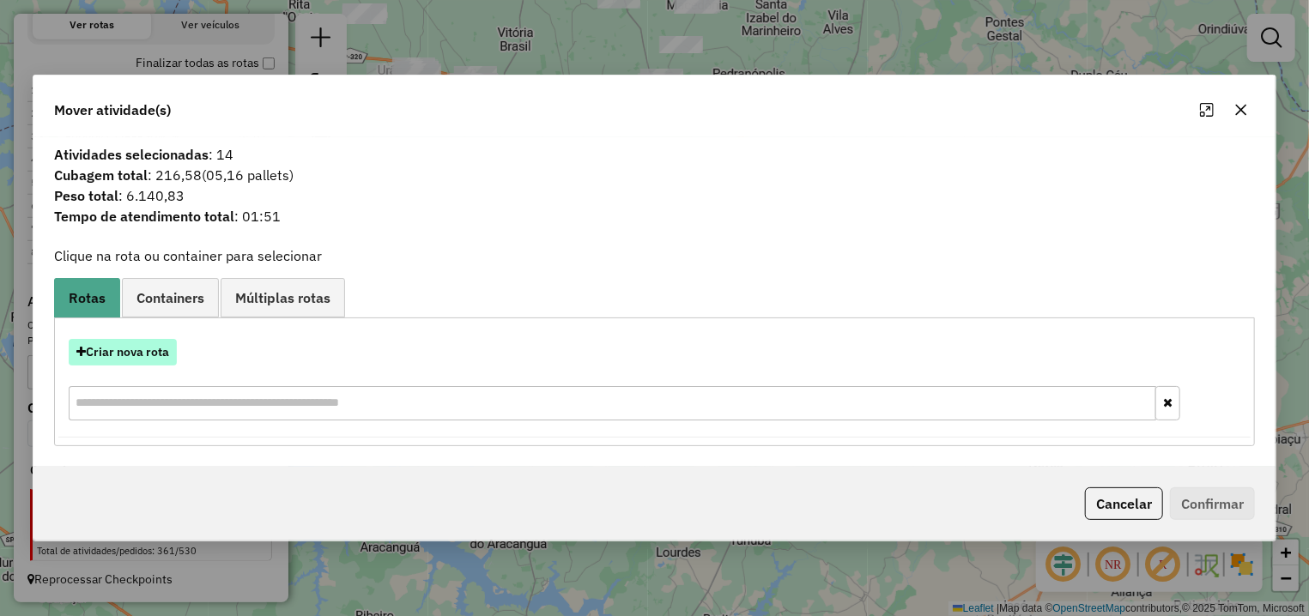
click at [123, 352] on button "Criar nova rota" at bounding box center [123, 352] width 108 height 27
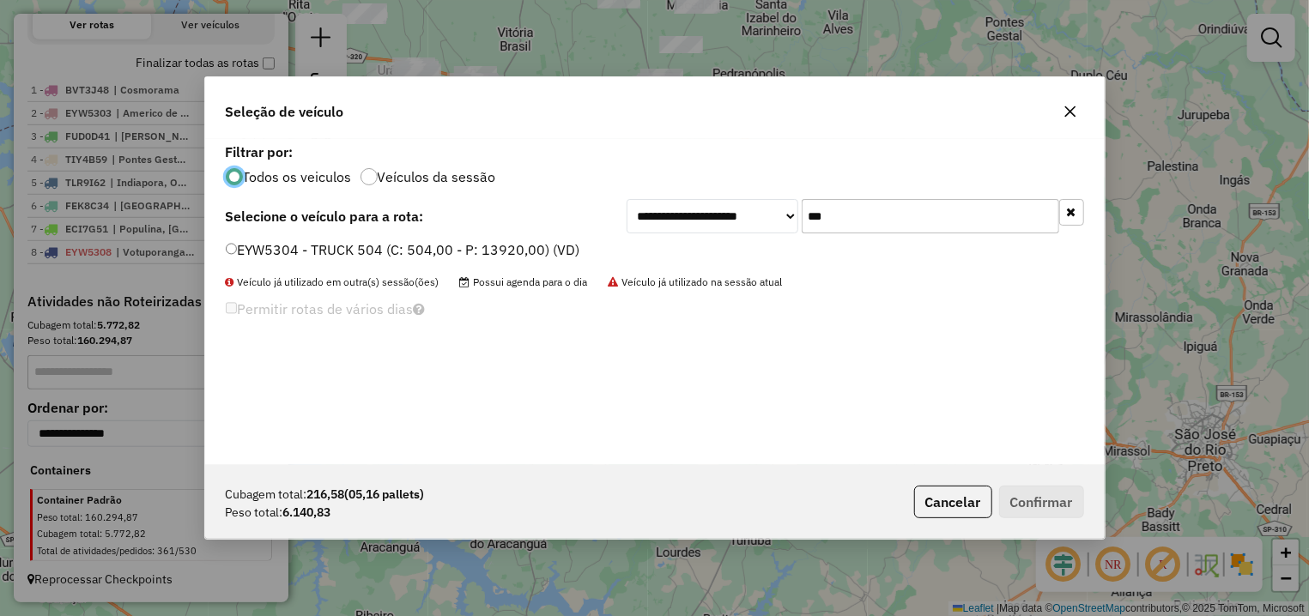
drag, startPoint x: 838, startPoint y: 209, endPoint x: 763, endPoint y: 210, distance: 74.7
click at [802, 210] on input "***" at bounding box center [931, 216] width 258 height 34
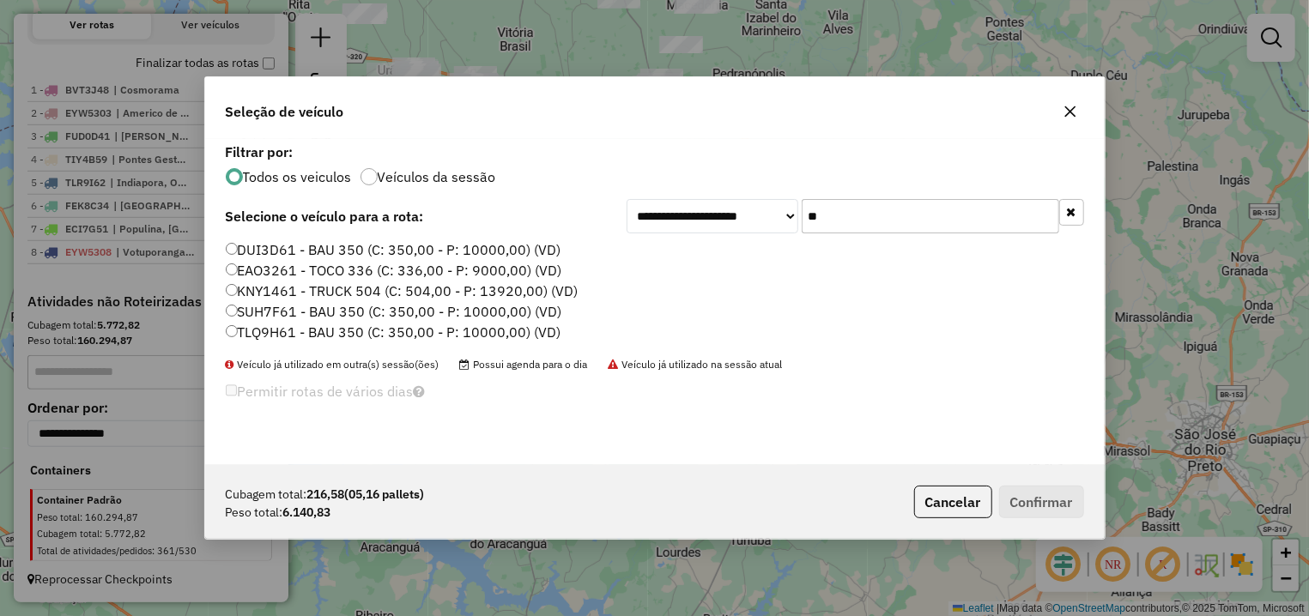
type input "**"
click at [351, 328] on label "TLQ9H61 - BAU 350 (C: 350,00 - P: 10000,00) (VD)" at bounding box center [394, 332] width 336 height 21
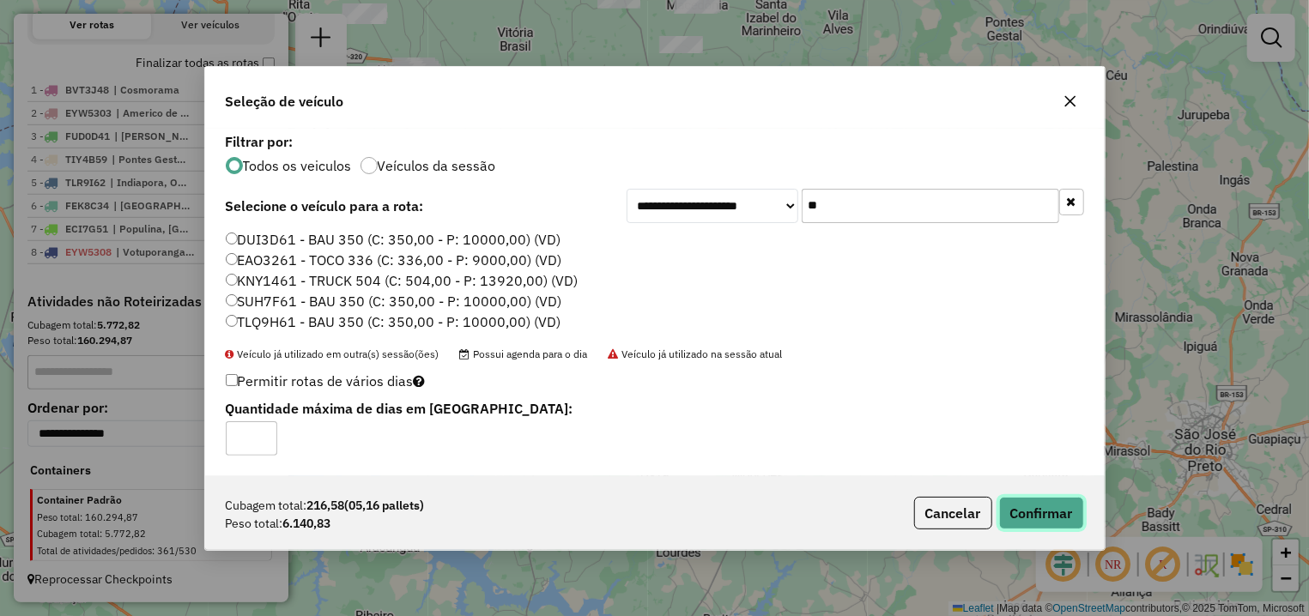
click at [1039, 512] on button "Confirmar" at bounding box center [1041, 513] width 85 height 33
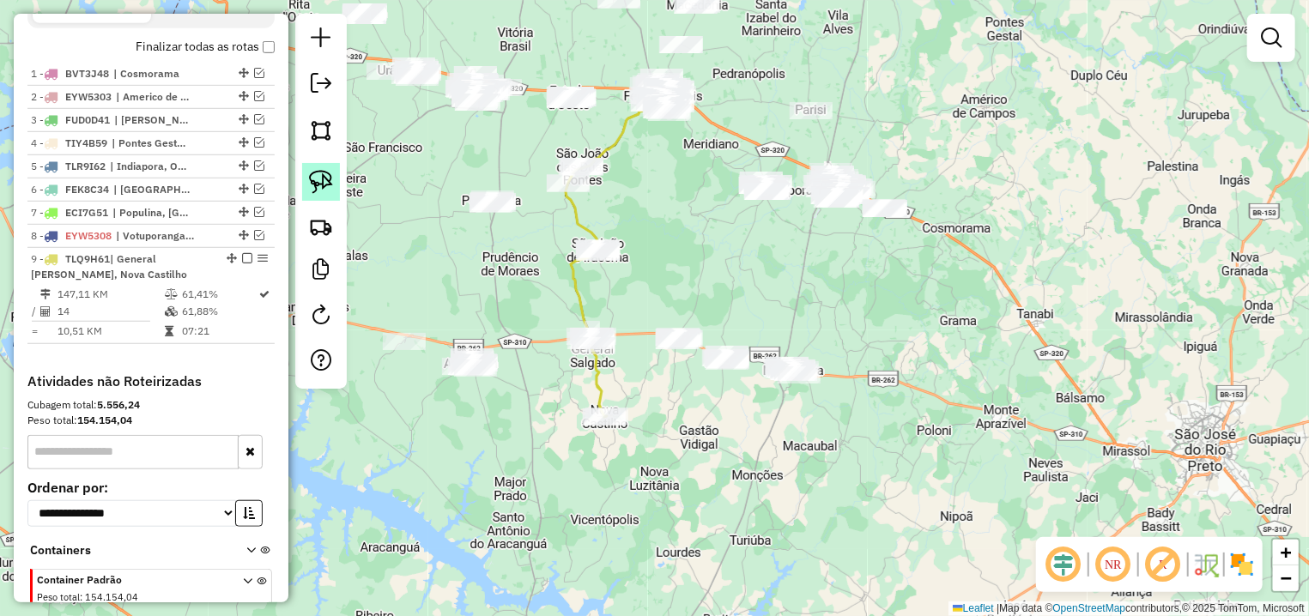
click at [330, 178] on img at bounding box center [321, 182] width 24 height 24
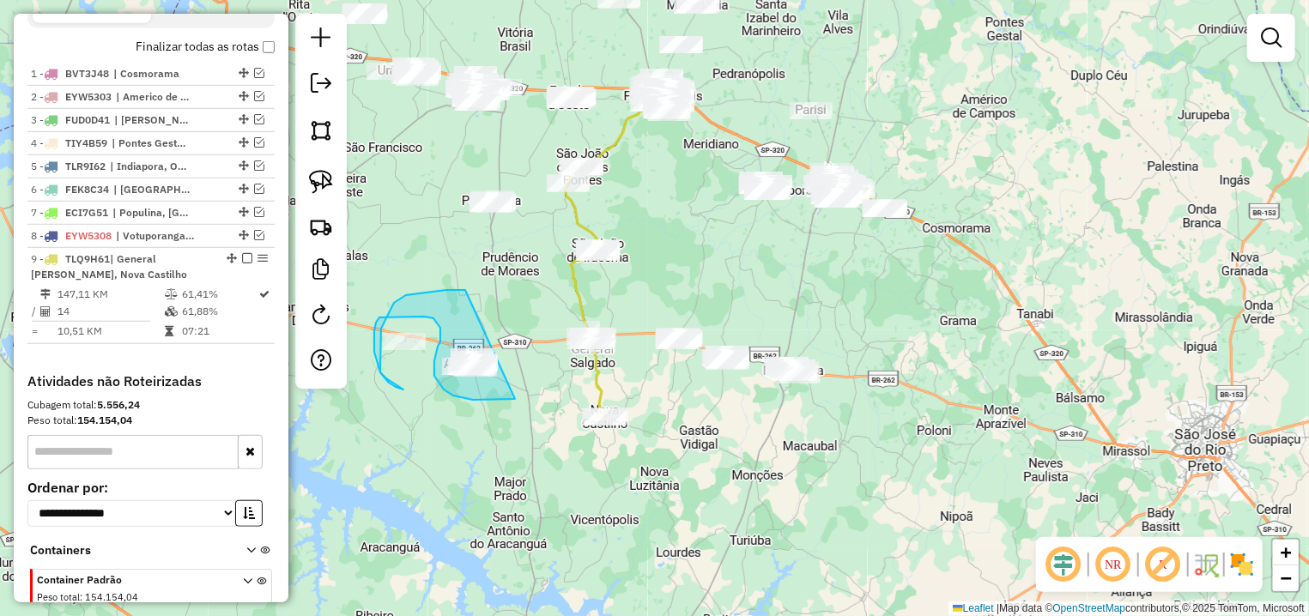
drag, startPoint x: 465, startPoint y: 290, endPoint x: 515, endPoint y: 399, distance: 119.8
click at [515, 399] on div "Janela de atendimento Grade de atendimento Capacidade Transportadoras Veículos …" at bounding box center [654, 308] width 1309 height 616
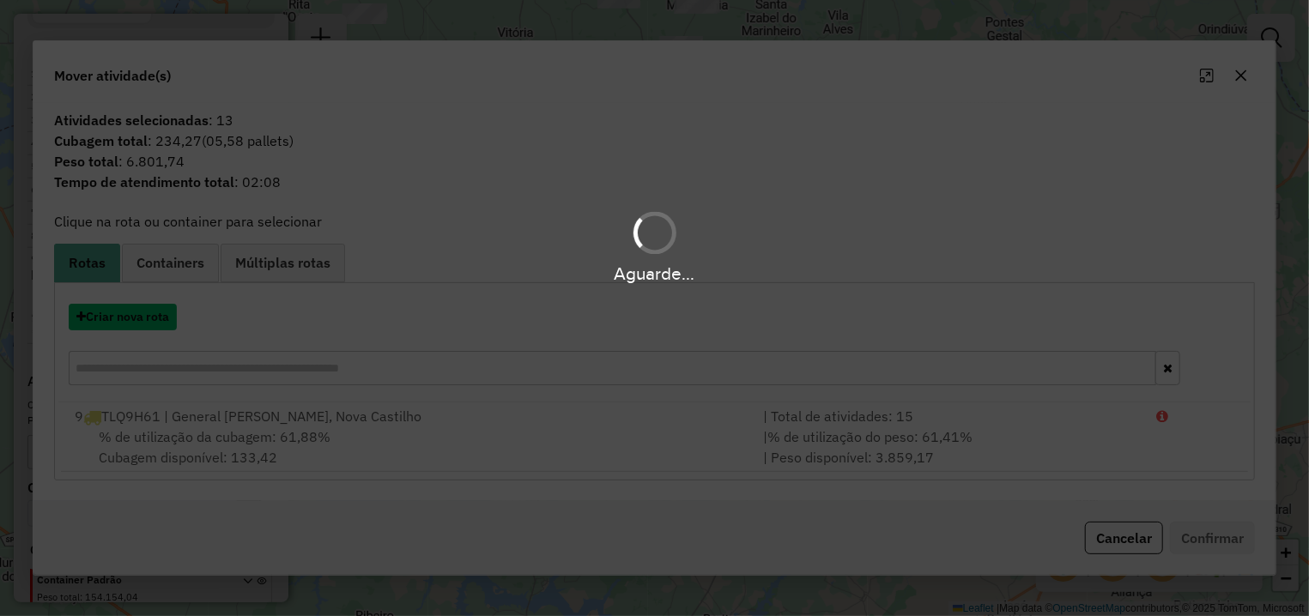
click at [140, 313] on button "Criar nova rota" at bounding box center [123, 317] width 108 height 27
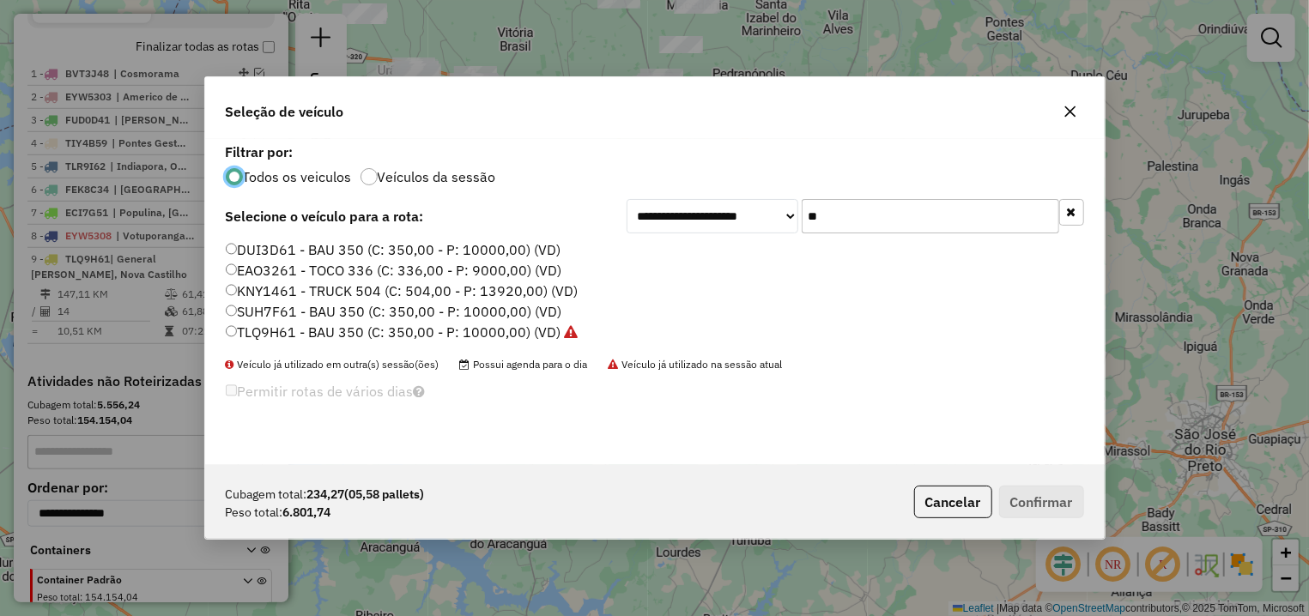
drag, startPoint x: 812, startPoint y: 220, endPoint x: 769, endPoint y: 220, distance: 42.9
click at [802, 220] on input "**" at bounding box center [931, 216] width 258 height 34
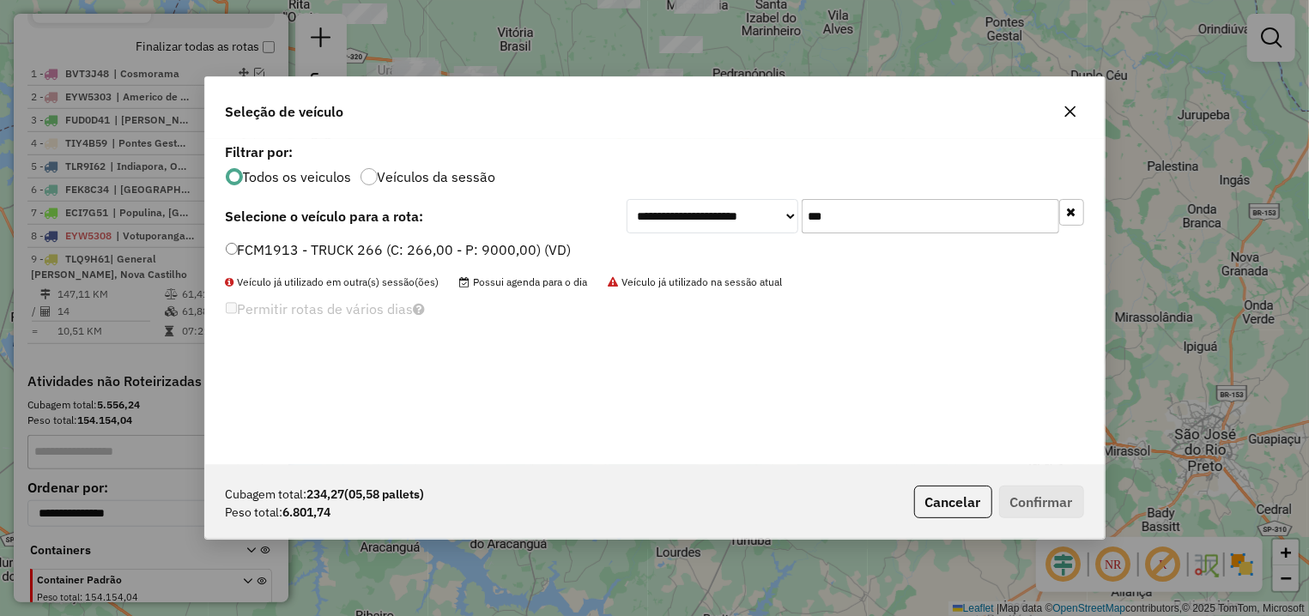
type input "***"
click at [403, 247] on label "FCM1913 - TRUCK 266 (C: 266,00 - P: 9000,00) (VD)" at bounding box center [399, 249] width 346 height 21
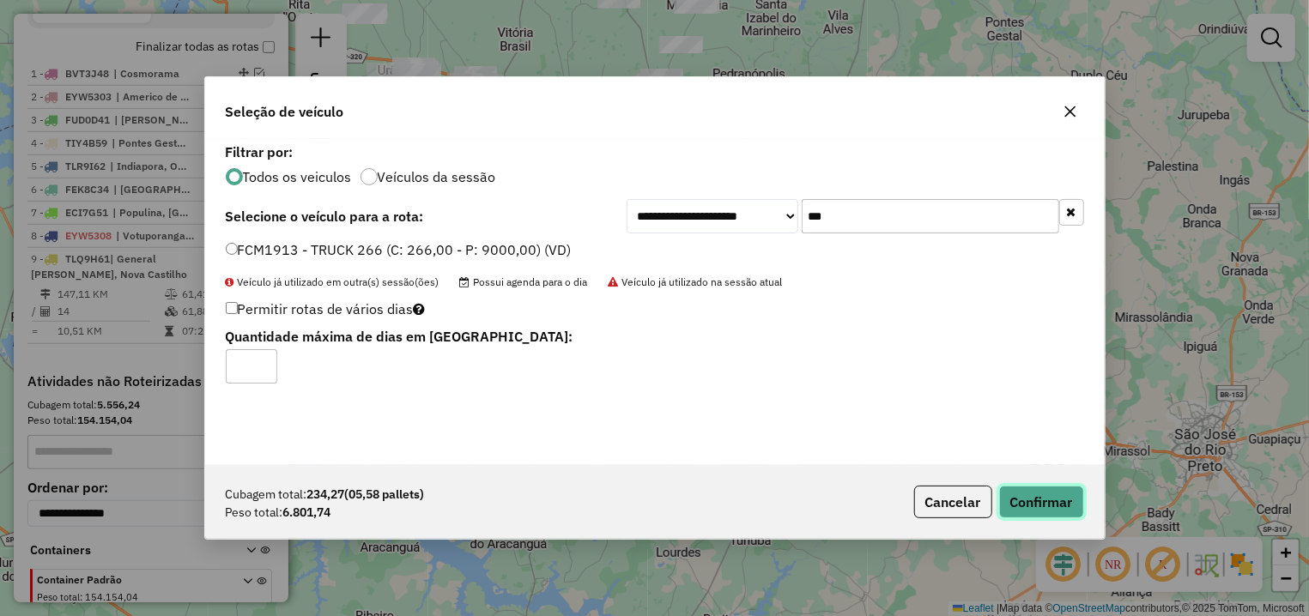
click at [1050, 502] on button "Confirmar" at bounding box center [1041, 502] width 85 height 33
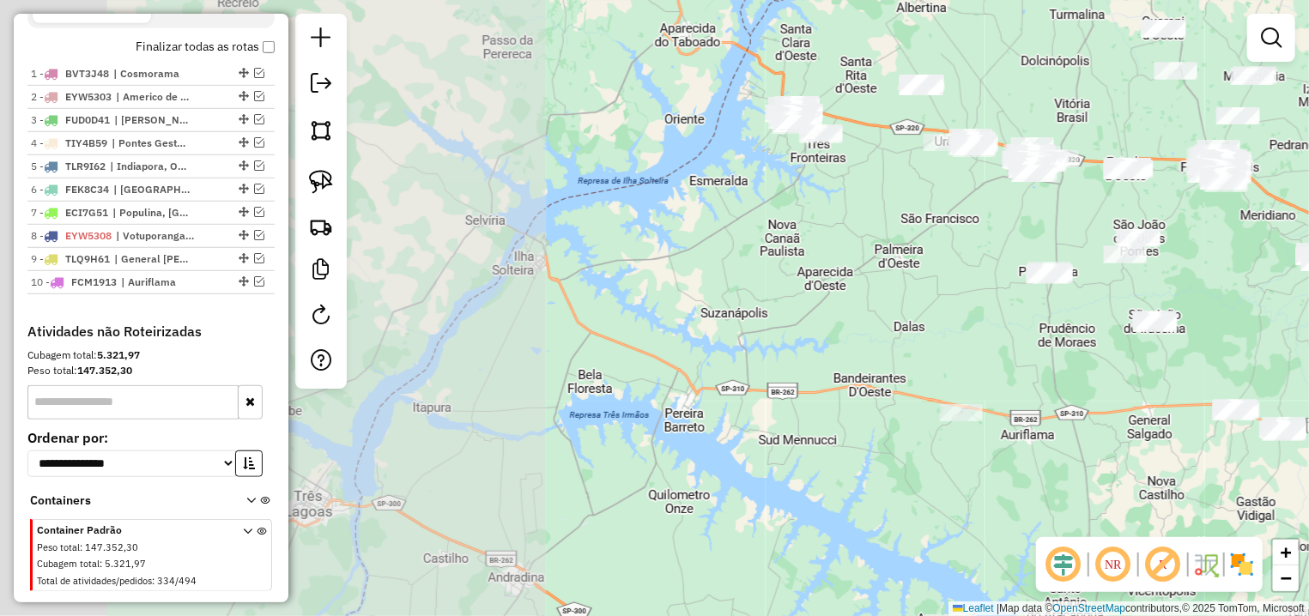
drag, startPoint x: 438, startPoint y: 294, endPoint x: 1001, endPoint y: 369, distance: 568.1
click at [1001, 369] on div "Janela de atendimento Grade de atendimento Capacidade Transportadoras Veículos …" at bounding box center [654, 308] width 1309 height 616
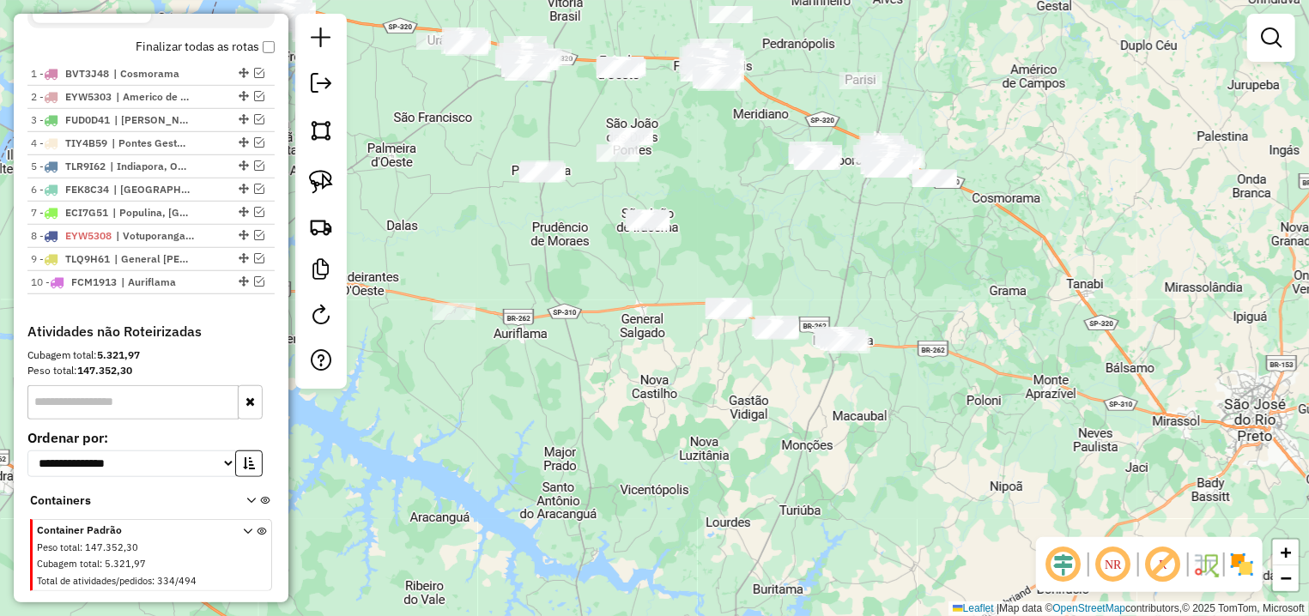
drag, startPoint x: 882, startPoint y: 264, endPoint x: 269, endPoint y: 136, distance: 626.7
click at [269, 136] on div "Janela de atendimento Grade de atendimento Capacidade Transportadoras Veículos …" at bounding box center [654, 308] width 1309 height 616
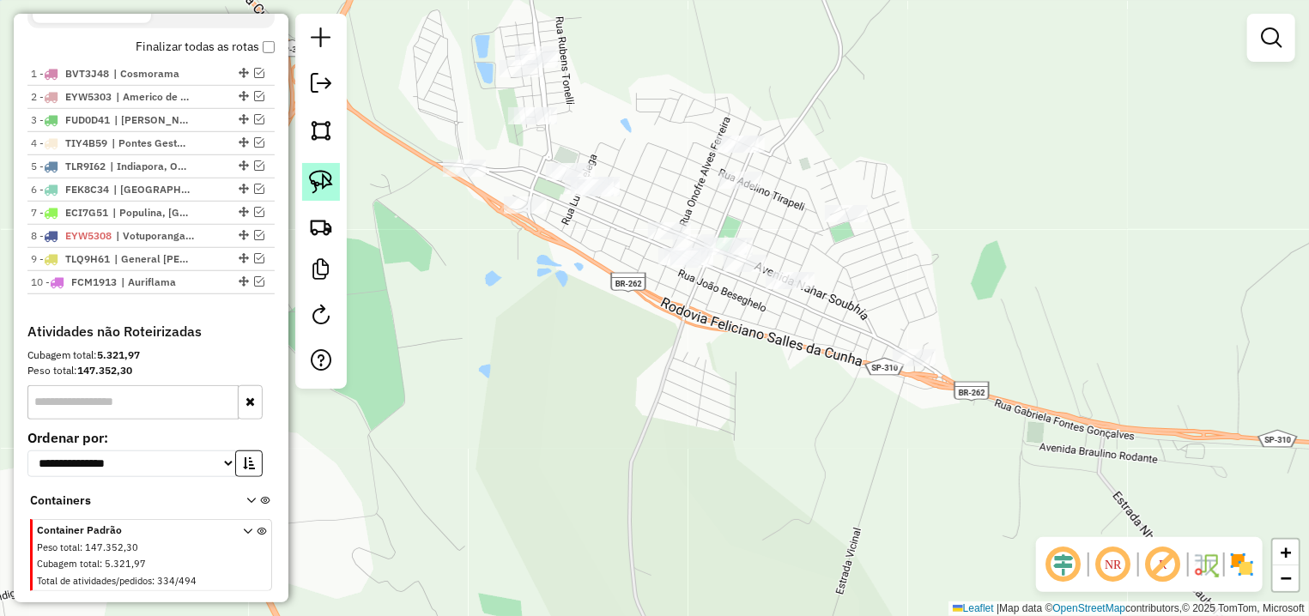
click at [327, 179] on img at bounding box center [321, 182] width 24 height 24
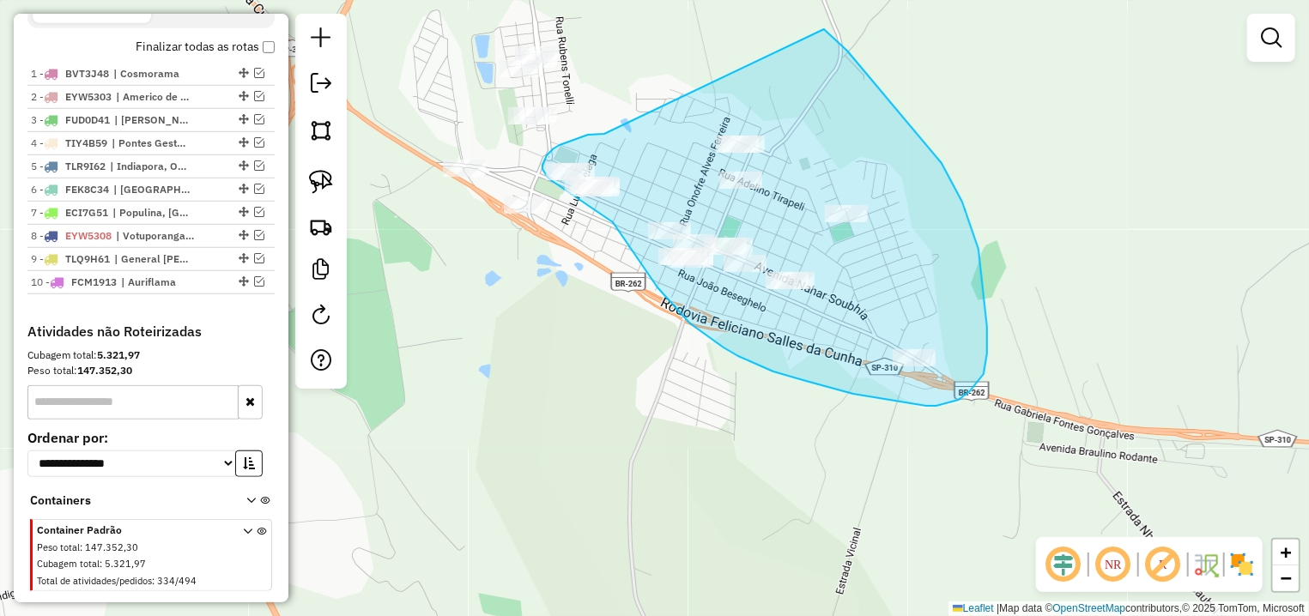
drag, startPoint x: 604, startPoint y: 134, endPoint x: 823, endPoint y: 27, distance: 243.8
click at [823, 27] on div "Janela de atendimento Grade de atendimento Capacidade Transportadoras Veículos …" at bounding box center [654, 308] width 1309 height 616
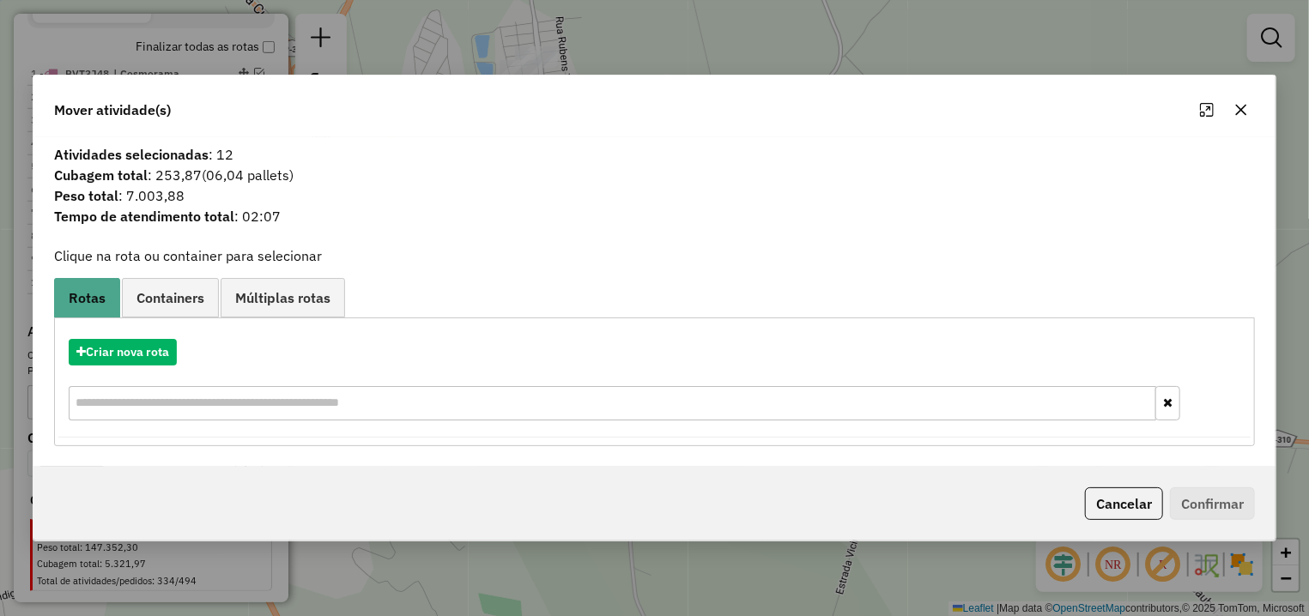
click at [1244, 106] on icon "button" at bounding box center [1241, 110] width 14 height 14
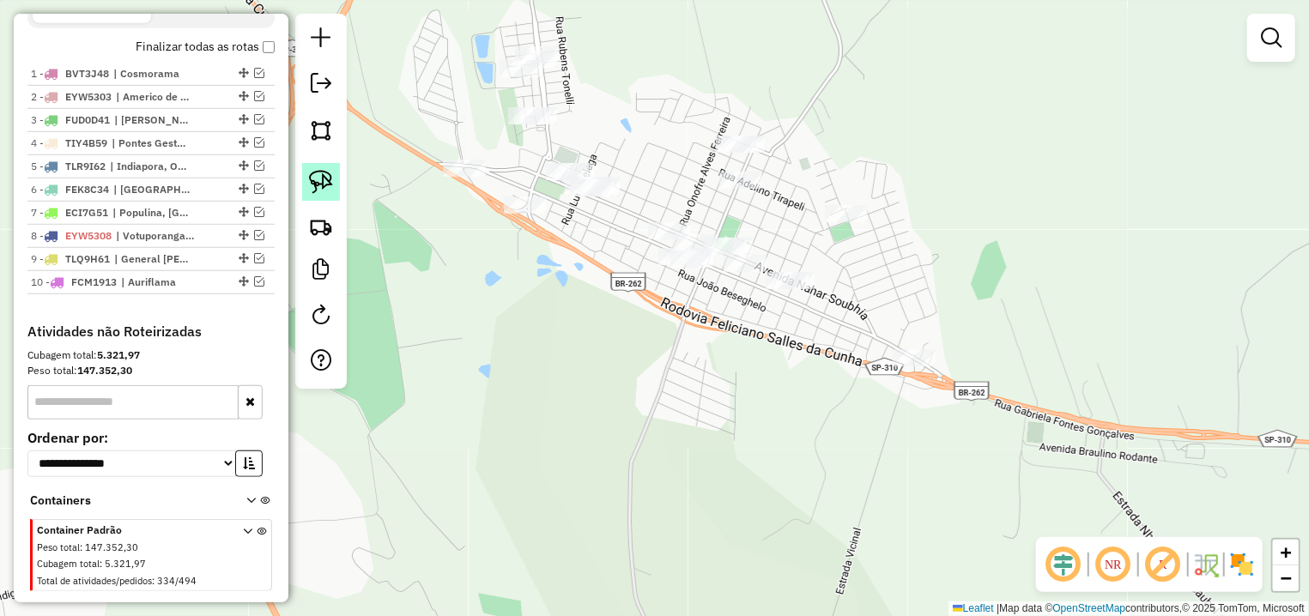
click at [312, 167] on link at bounding box center [321, 182] width 38 height 38
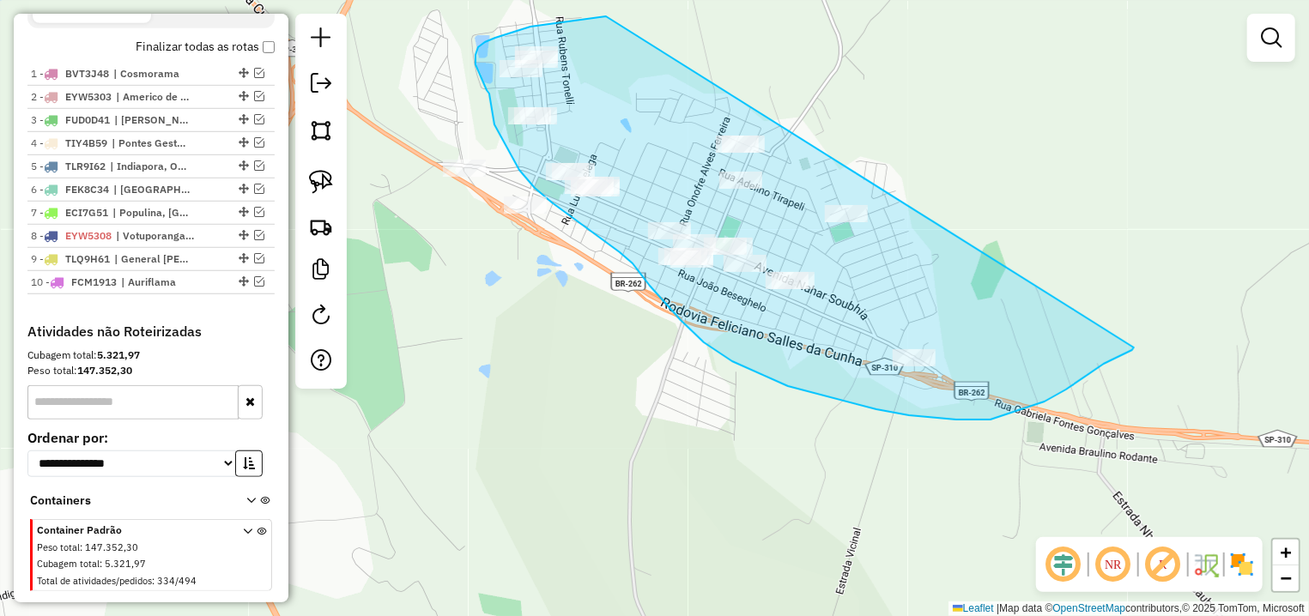
drag, startPoint x: 507, startPoint y: 33, endPoint x: 1134, endPoint y: 348, distance: 700.9
click at [1134, 348] on div "Janela de atendimento Grade de atendimento Capacidade Transportadoras Veículos …" at bounding box center [654, 308] width 1309 height 616
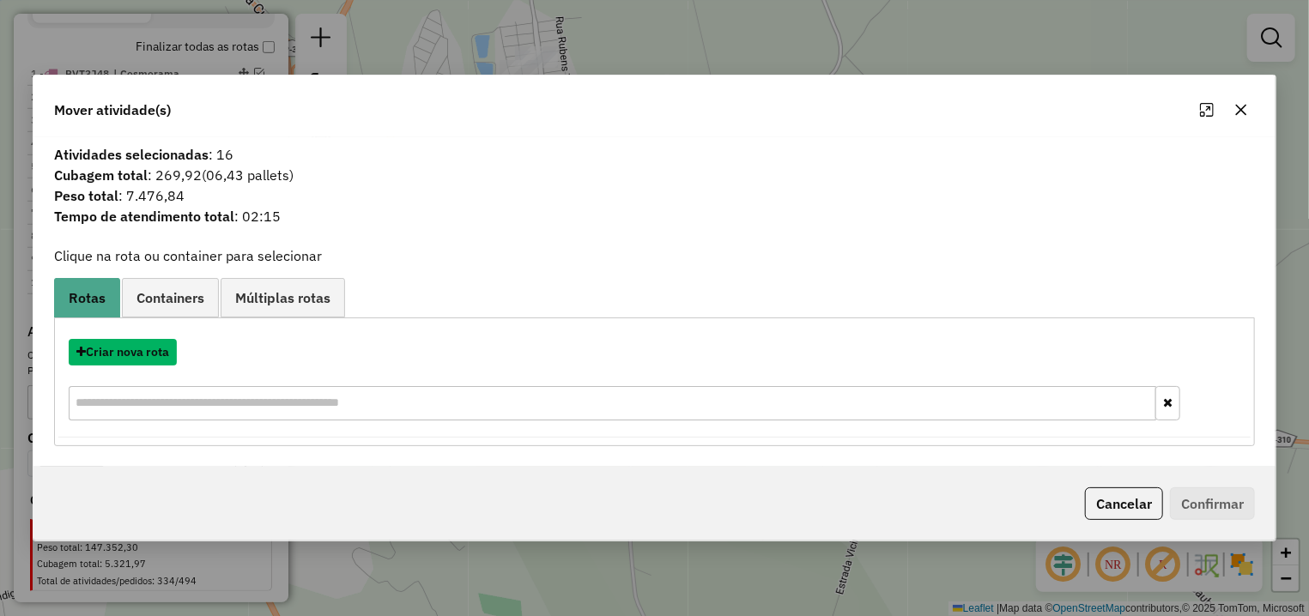
click at [141, 348] on button "Criar nova rota" at bounding box center [123, 352] width 108 height 27
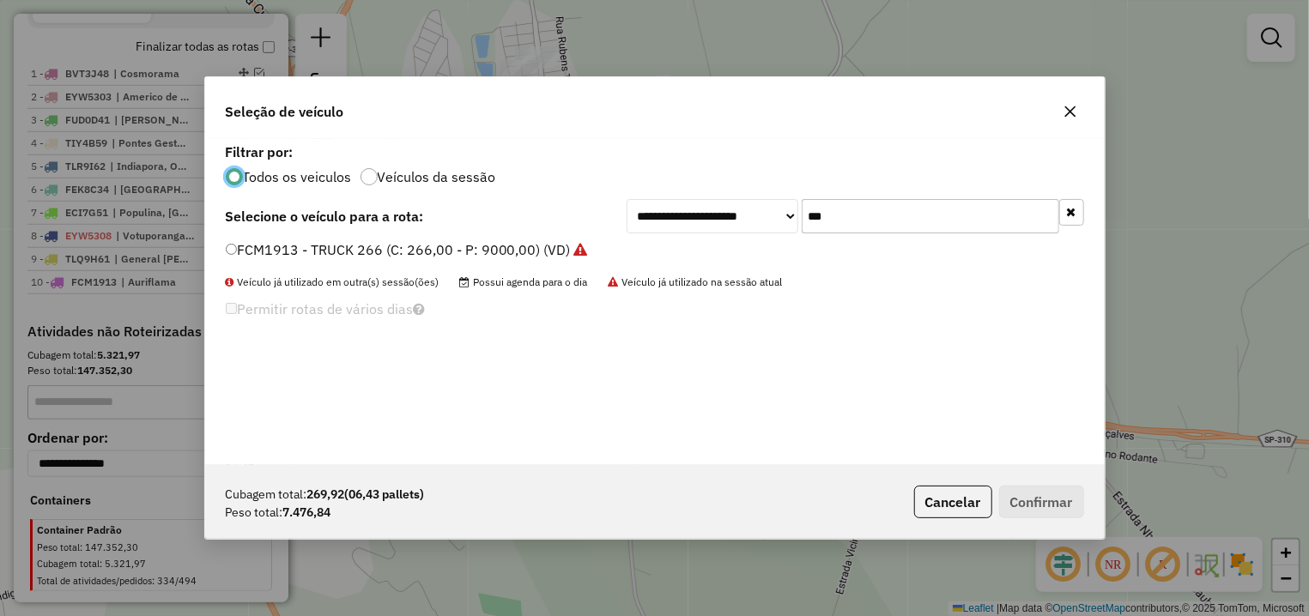
drag, startPoint x: 855, startPoint y: 209, endPoint x: 773, endPoint y: 205, distance: 81.6
click at [802, 205] on input "***" at bounding box center [931, 216] width 258 height 34
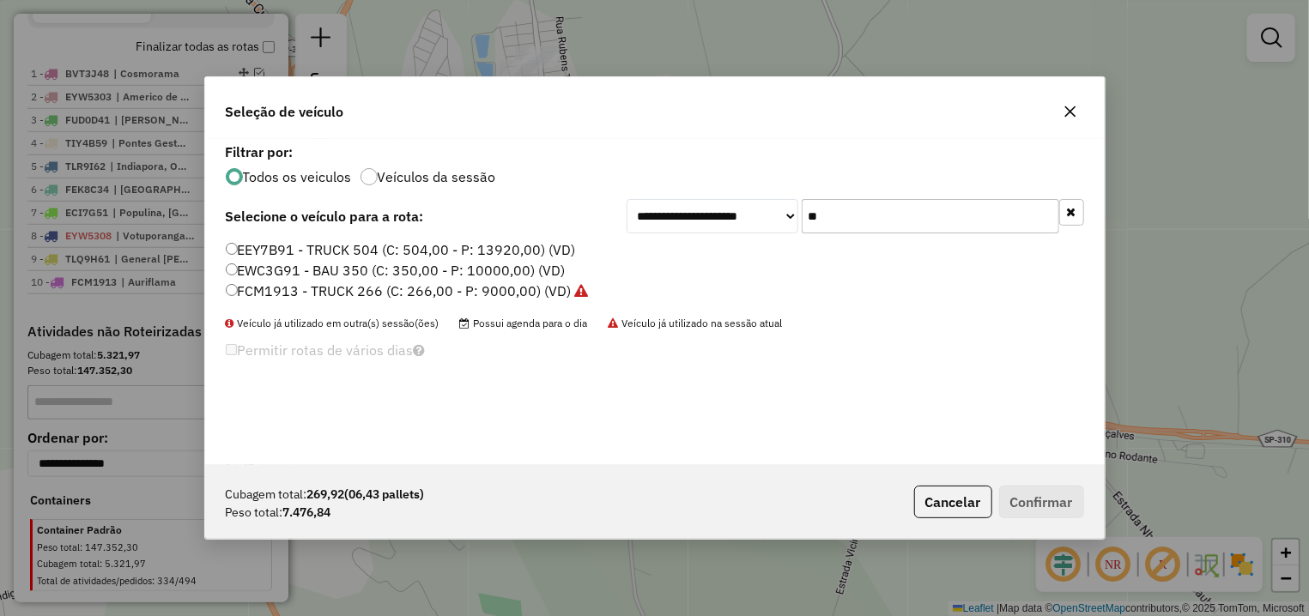
type input "**"
click at [374, 252] on label "EEY7B91 - TRUCK 504 (C: 504,00 - P: 13920,00) (VD)" at bounding box center [401, 249] width 350 height 21
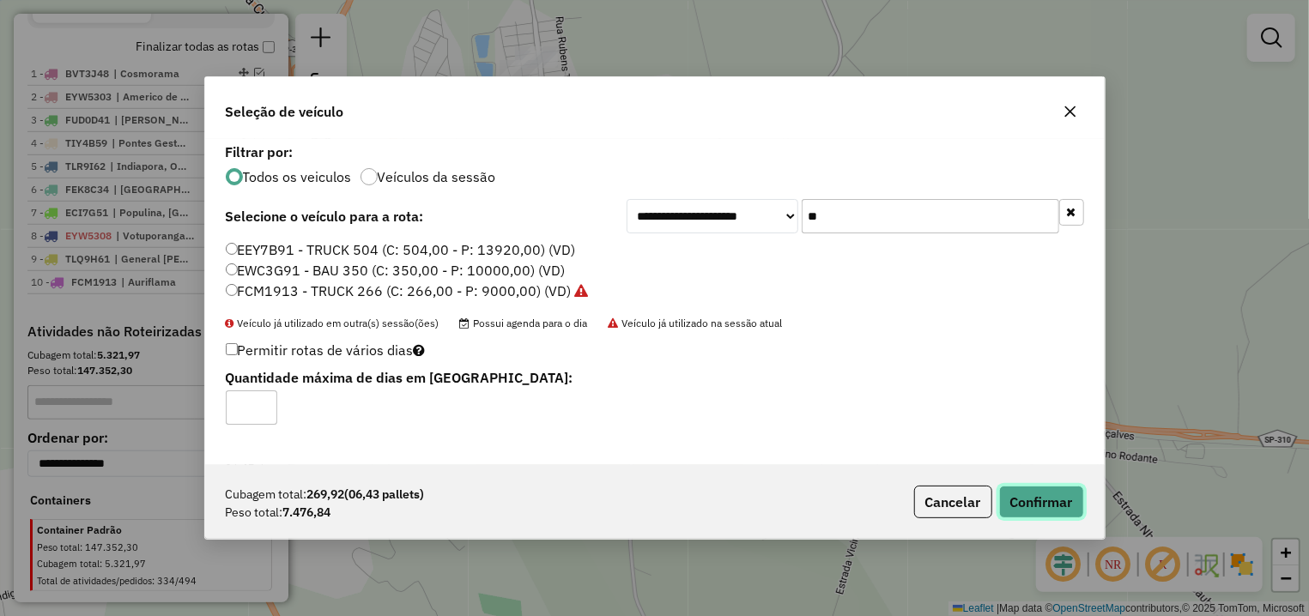
click at [1037, 502] on button "Confirmar" at bounding box center [1041, 502] width 85 height 33
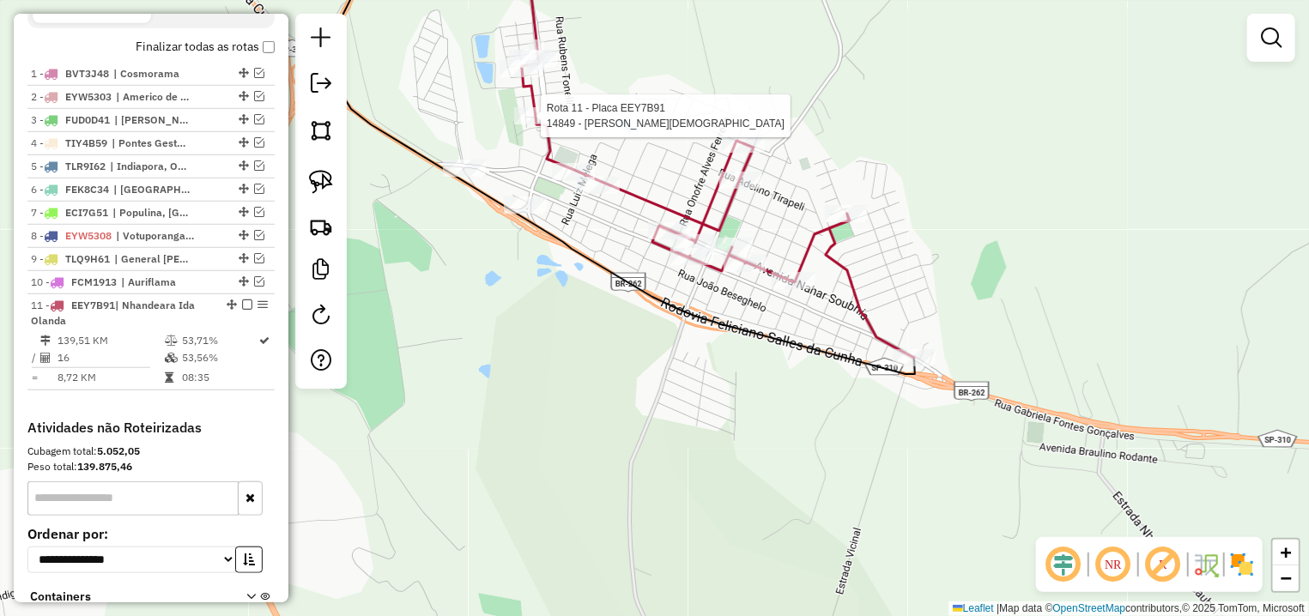
select select "**********"
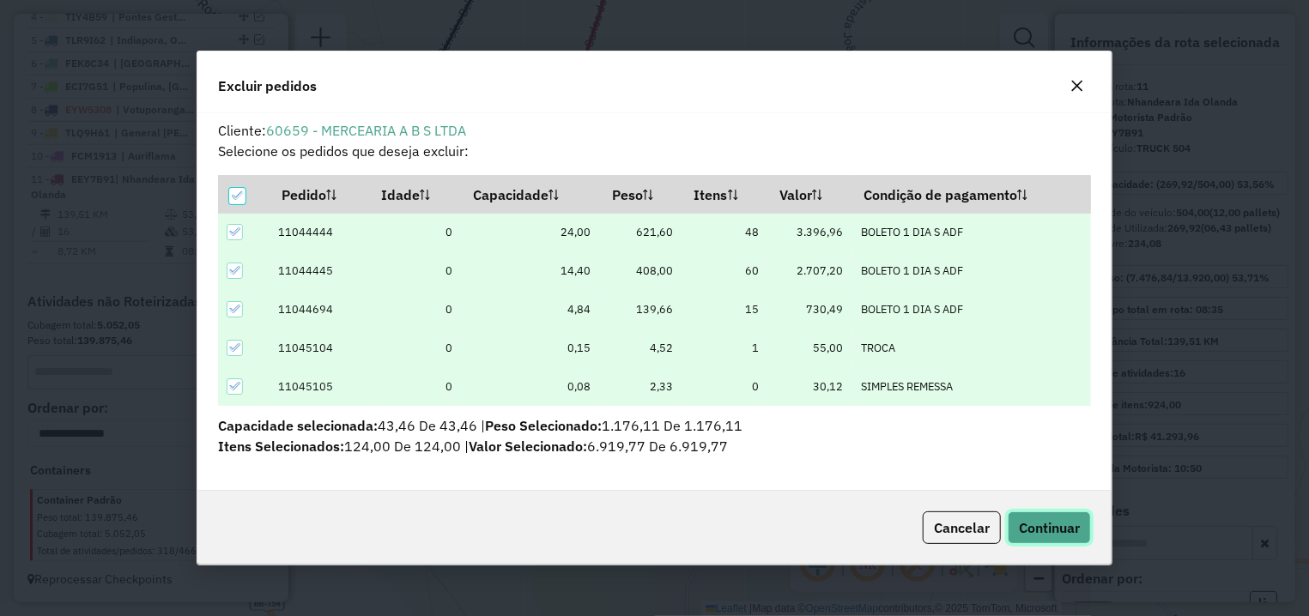
click at [1038, 523] on span "Continuar" at bounding box center [1049, 527] width 61 height 17
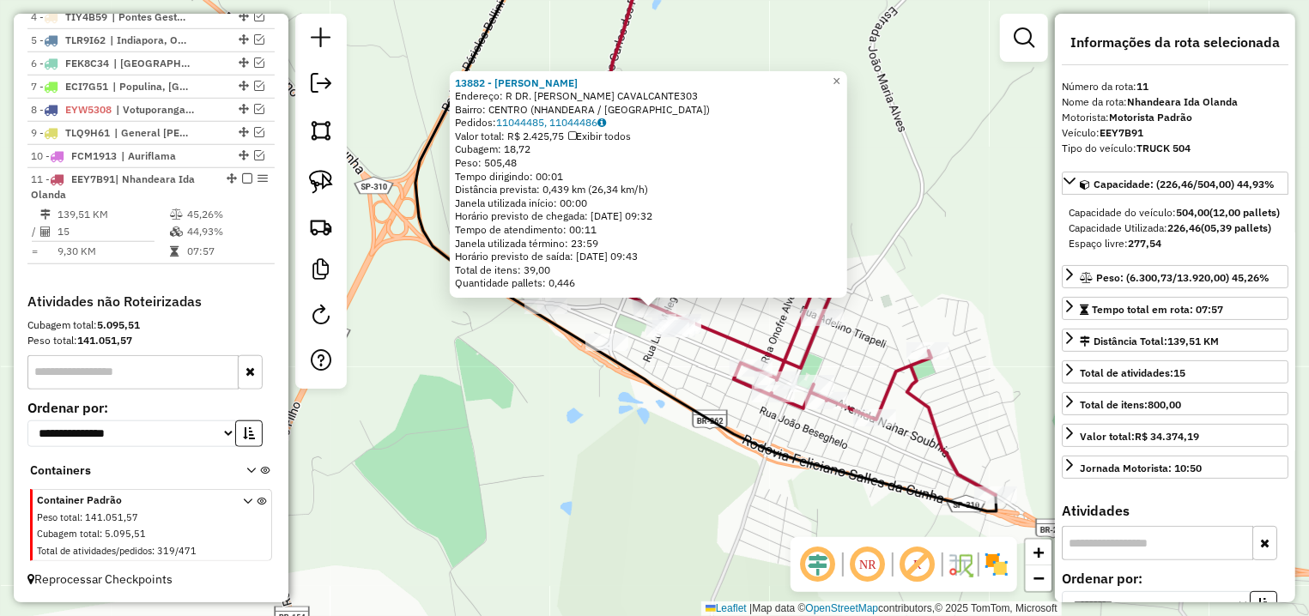
click at [682, 386] on div "13882 - [PERSON_NAME]: R DR. [PERSON_NAME] CAVALCANTE303 Bairro: CENTRO (NHANDE…" at bounding box center [654, 308] width 1309 height 616
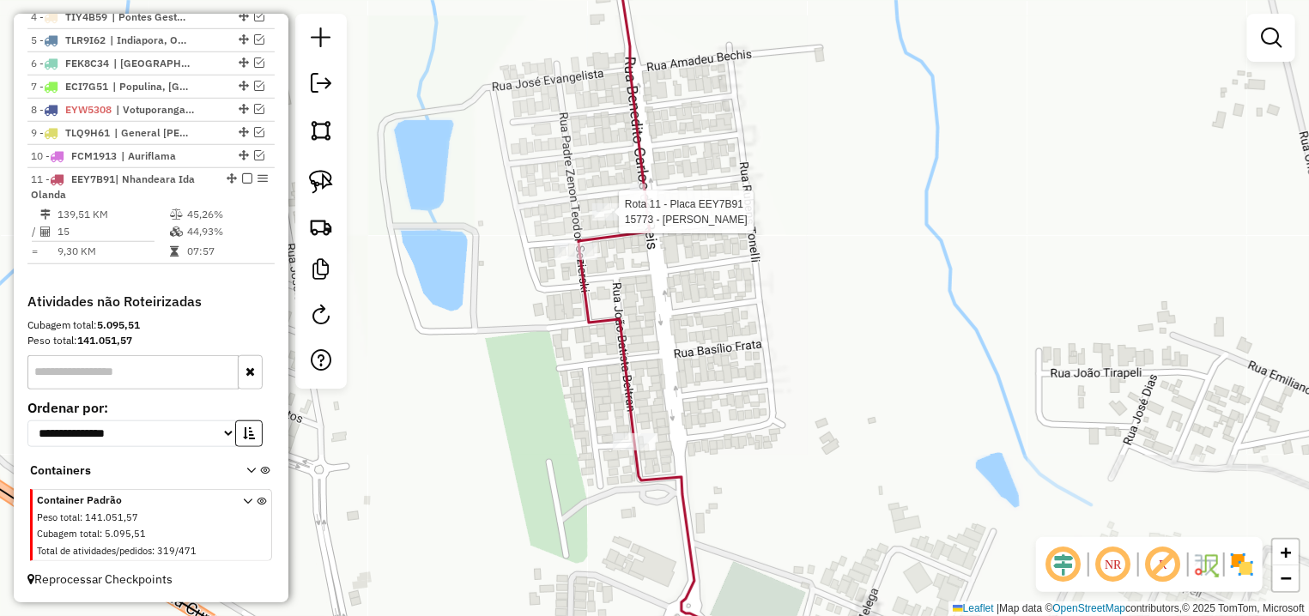
select select "**********"
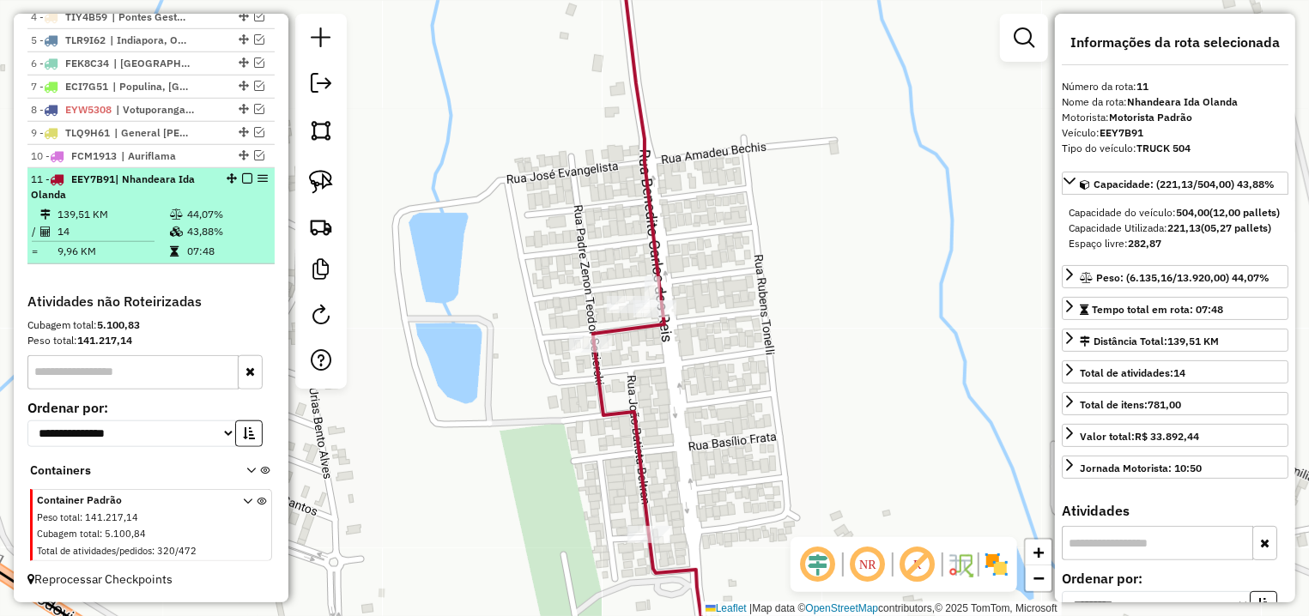
click at [242, 178] on em at bounding box center [247, 178] width 10 height 10
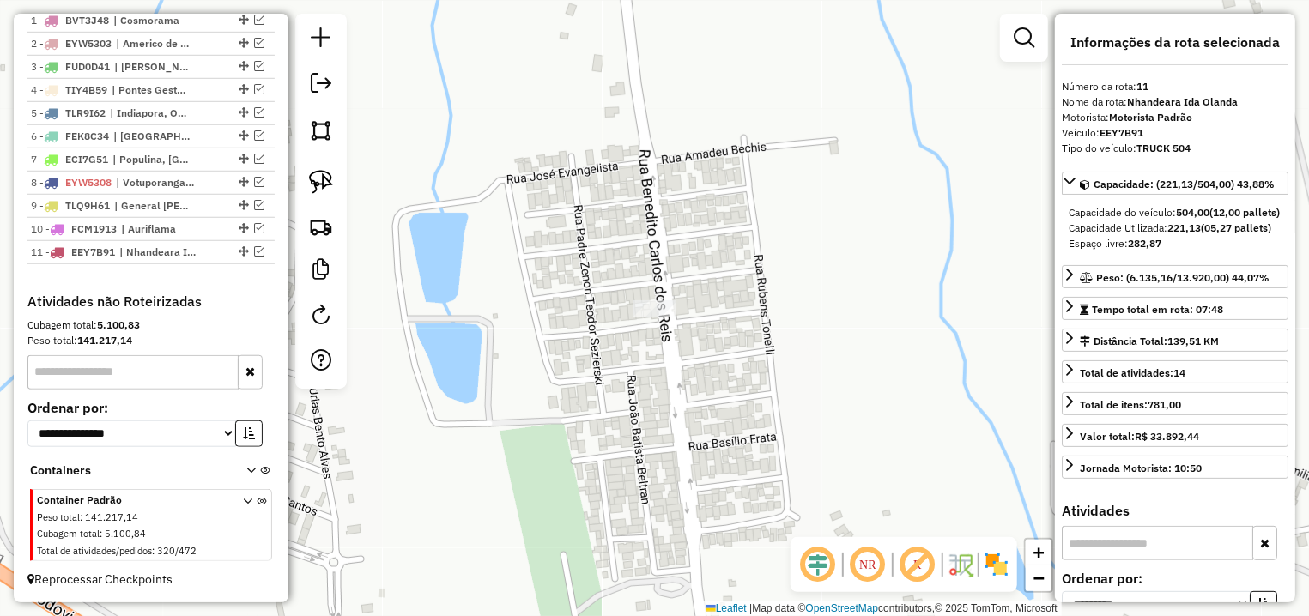
scroll to position [669, 0]
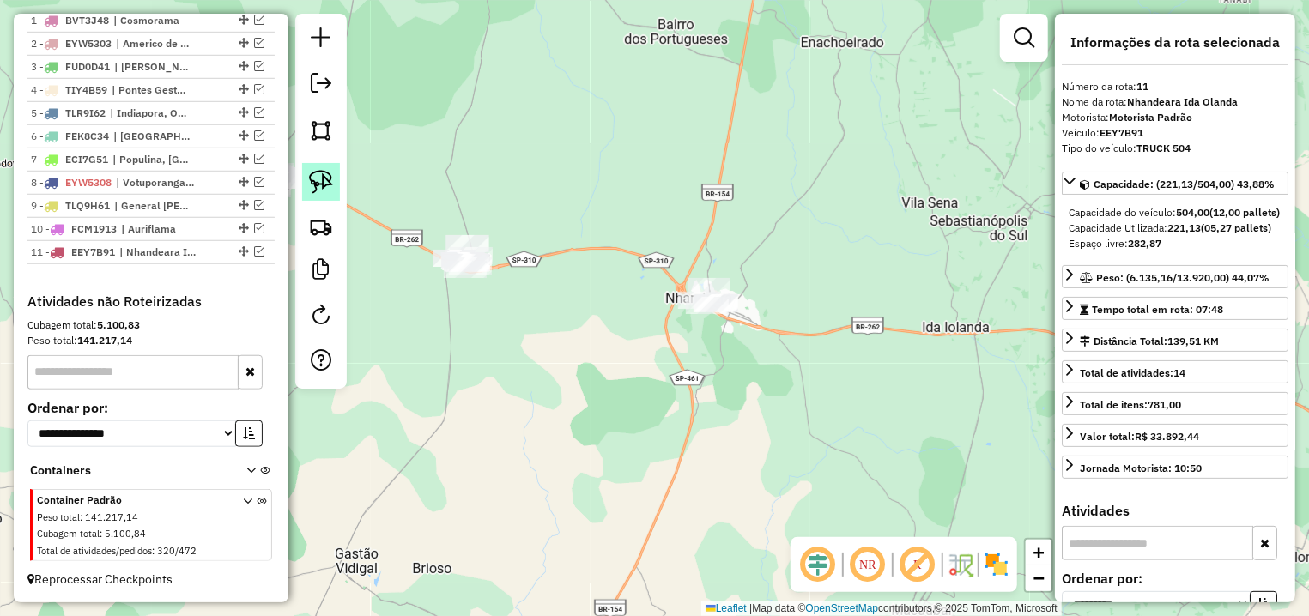
click at [311, 179] on img at bounding box center [321, 182] width 24 height 24
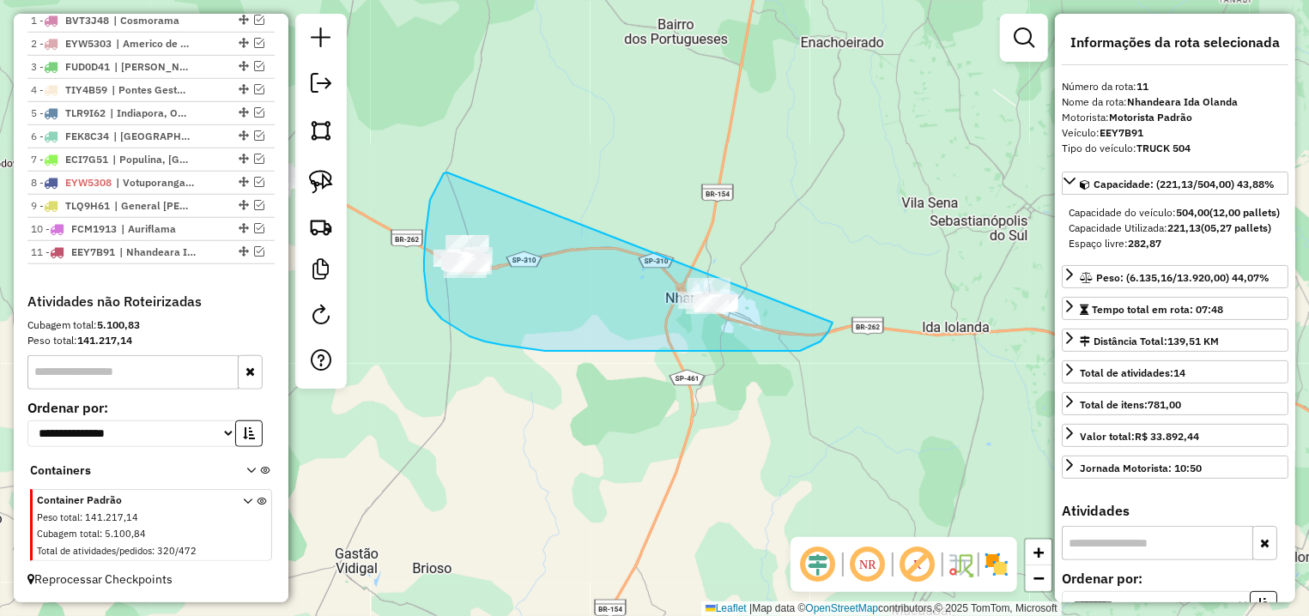
drag, startPoint x: 447, startPoint y: 173, endPoint x: 849, endPoint y: 303, distance: 422.4
click at [849, 303] on div "Janela de atendimento Grade de atendimento Capacidade Transportadoras Veículos …" at bounding box center [654, 308] width 1309 height 616
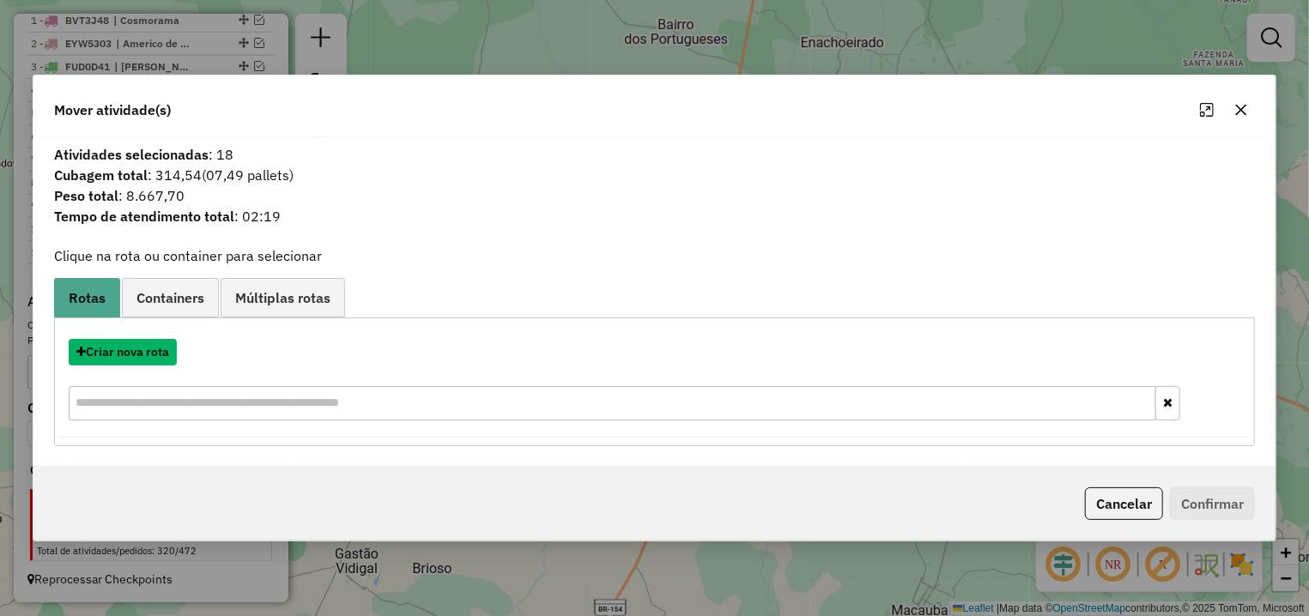
click at [133, 351] on button "Criar nova rota" at bounding box center [123, 352] width 108 height 27
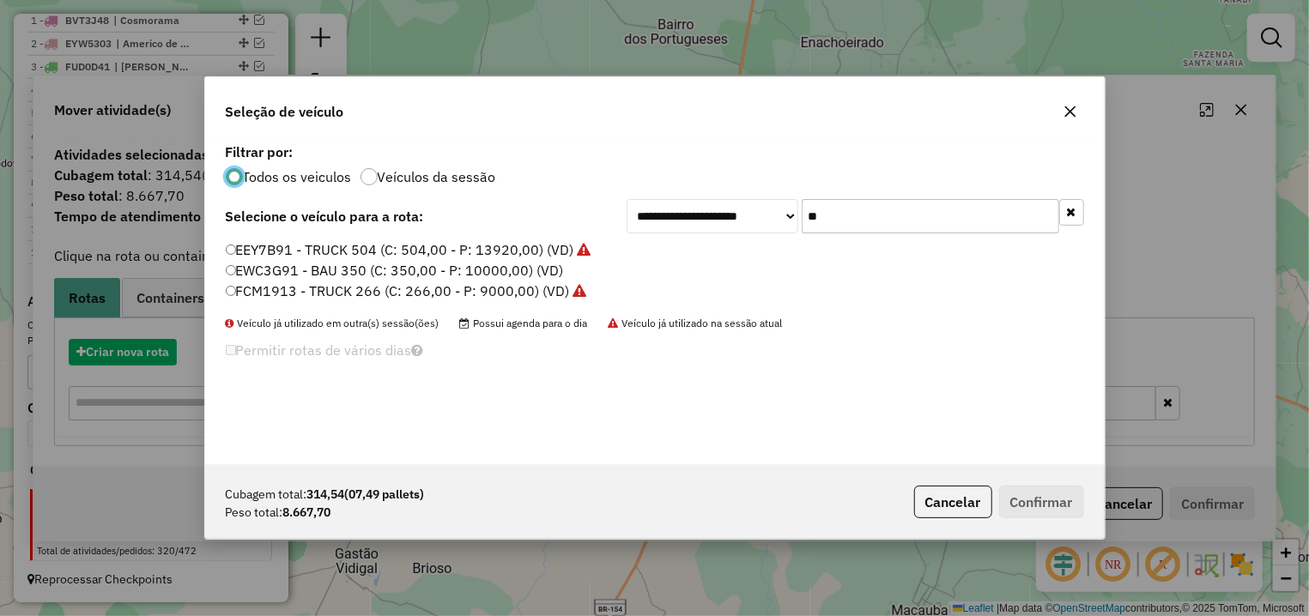
scroll to position [9, 5]
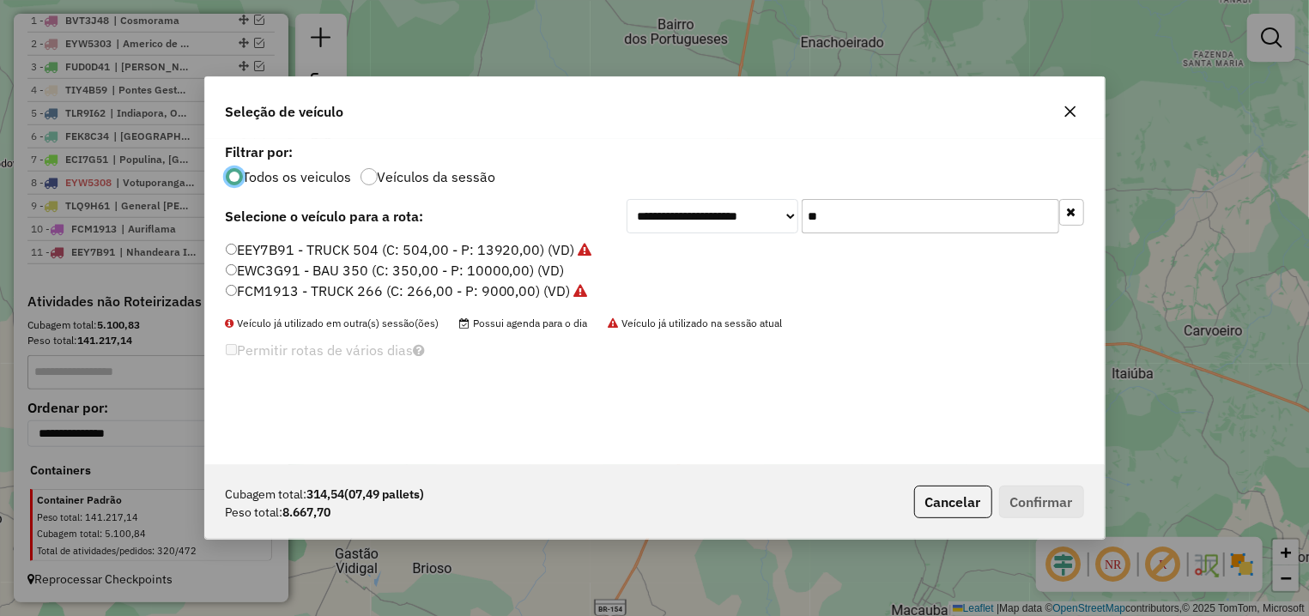
drag, startPoint x: 792, startPoint y: 219, endPoint x: 775, endPoint y: 221, distance: 17.3
click at [802, 221] on input "**" at bounding box center [931, 216] width 258 height 34
drag, startPoint x: 307, startPoint y: 272, endPoint x: 670, endPoint y: 351, distance: 371.6
click at [309, 272] on label "EWC3G91 - BAU 350 (C: 350,00 - P: 10000,00) (VD)" at bounding box center [395, 270] width 339 height 21
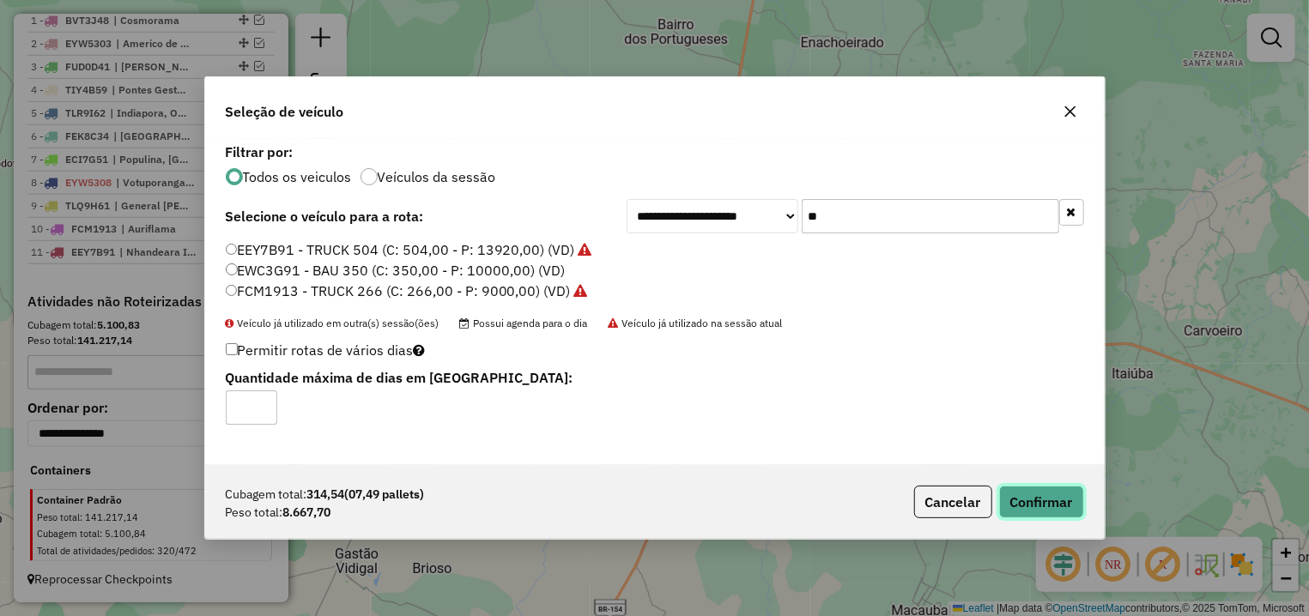
click at [1073, 505] on button "Confirmar" at bounding box center [1041, 502] width 85 height 33
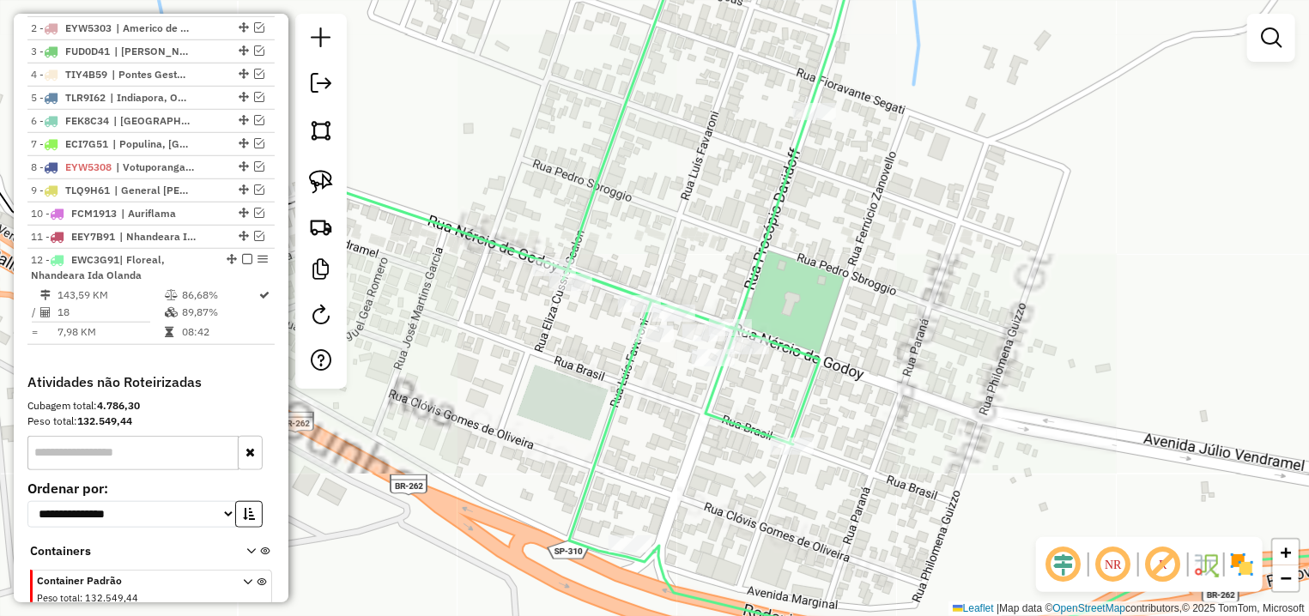
click at [532, 264] on icon at bounding box center [873, 287] width 1135 height 699
select select "**********"
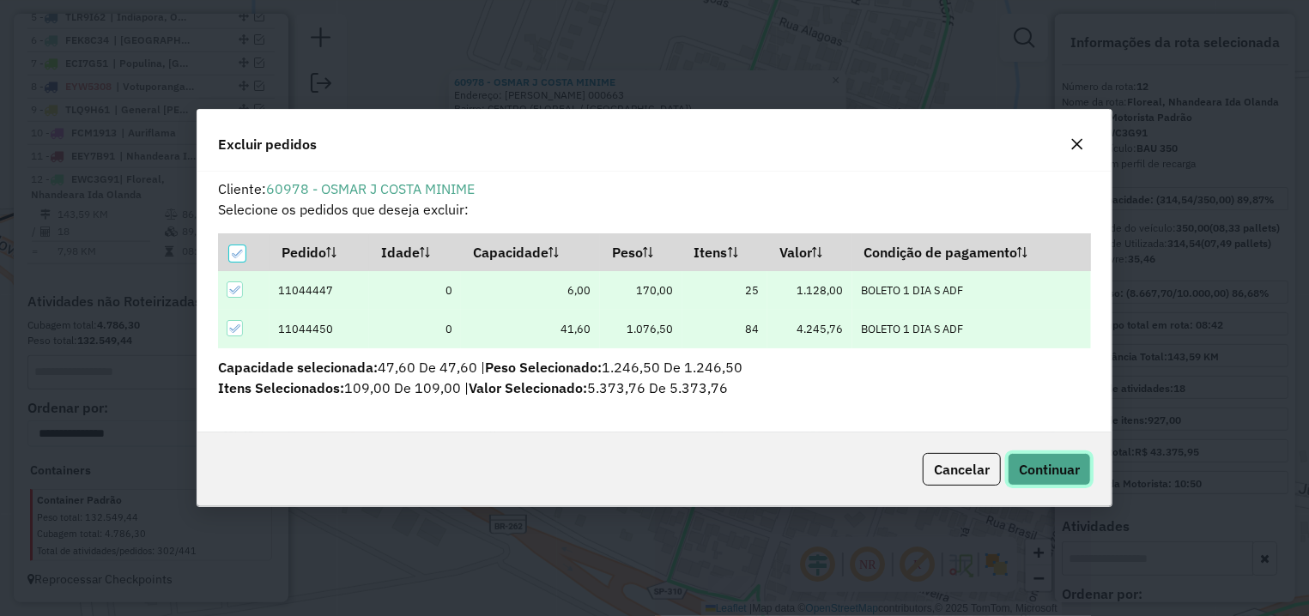
click at [1083, 476] on button "Continuar" at bounding box center [1049, 469] width 83 height 33
click at [1062, 482] on button "Continuar" at bounding box center [1049, 469] width 83 height 33
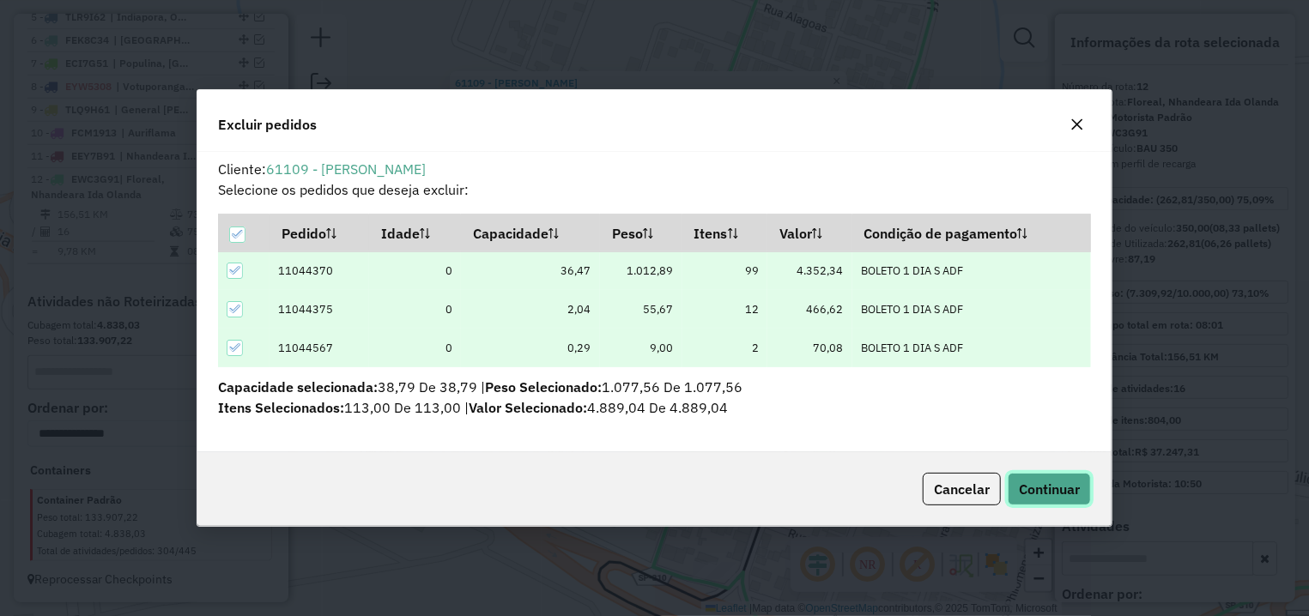
click at [1082, 487] on button "Continuar" at bounding box center [1049, 489] width 83 height 33
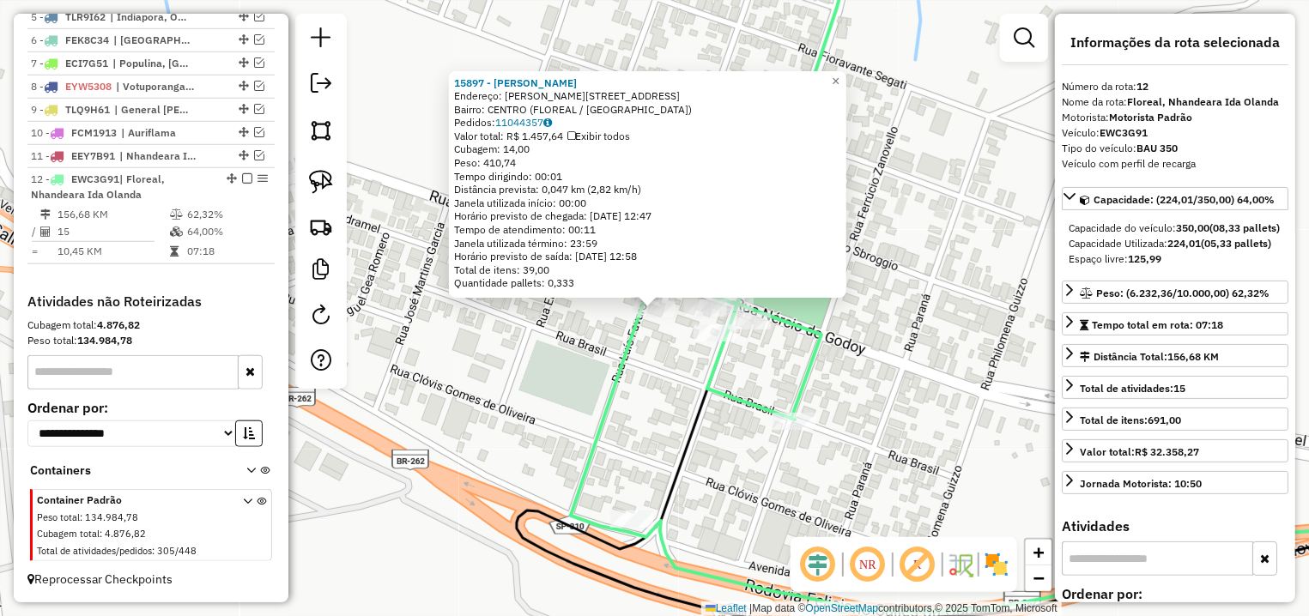
click at [664, 360] on div "15897 - [PERSON_NAME]: [STREET_ADDRESS][PERSON_NAME] Bairro: CENTRO (FLOREAL / …" at bounding box center [654, 308] width 1309 height 616
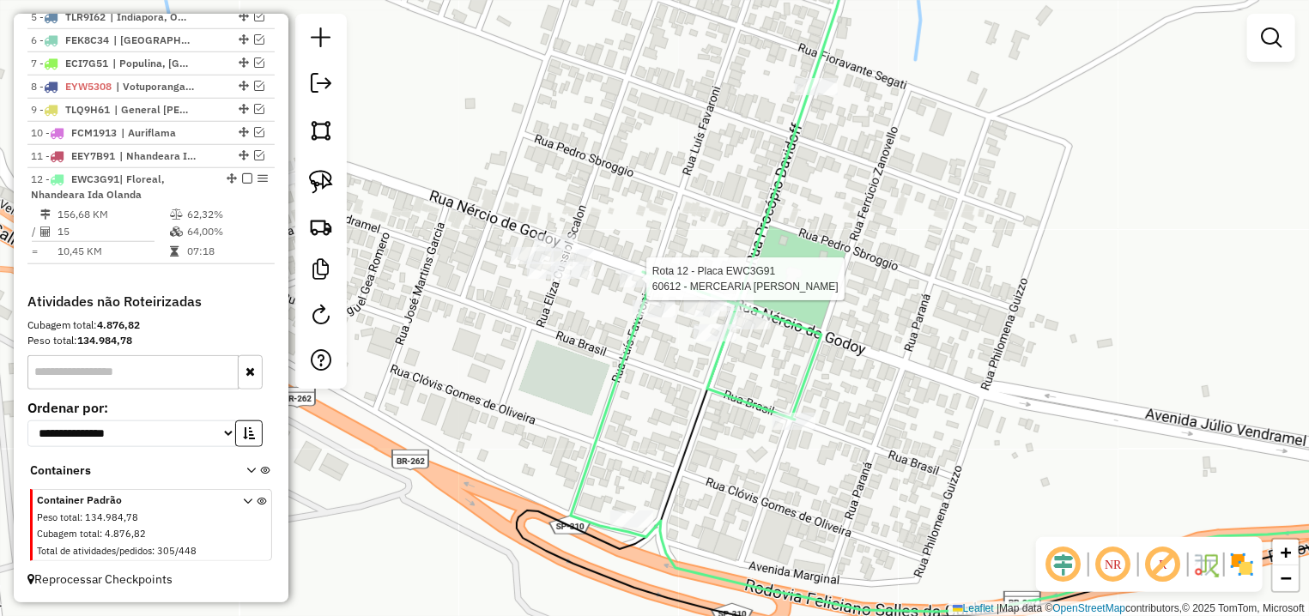
select select "**********"
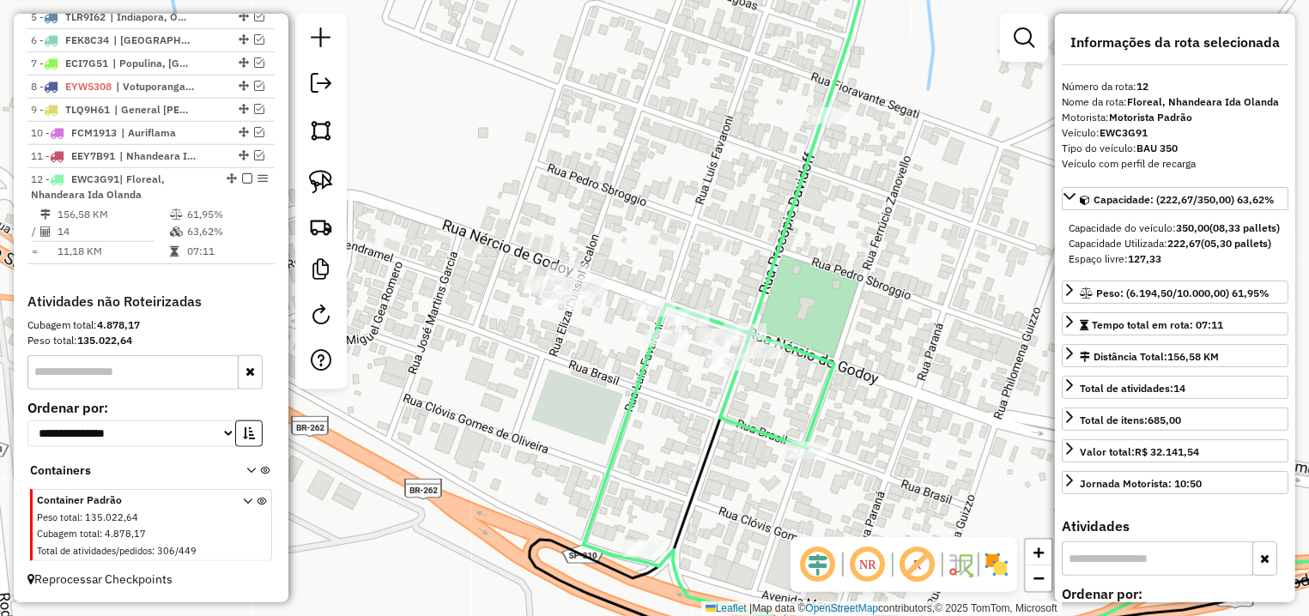
click at [242, 179] on em at bounding box center [247, 178] width 10 height 10
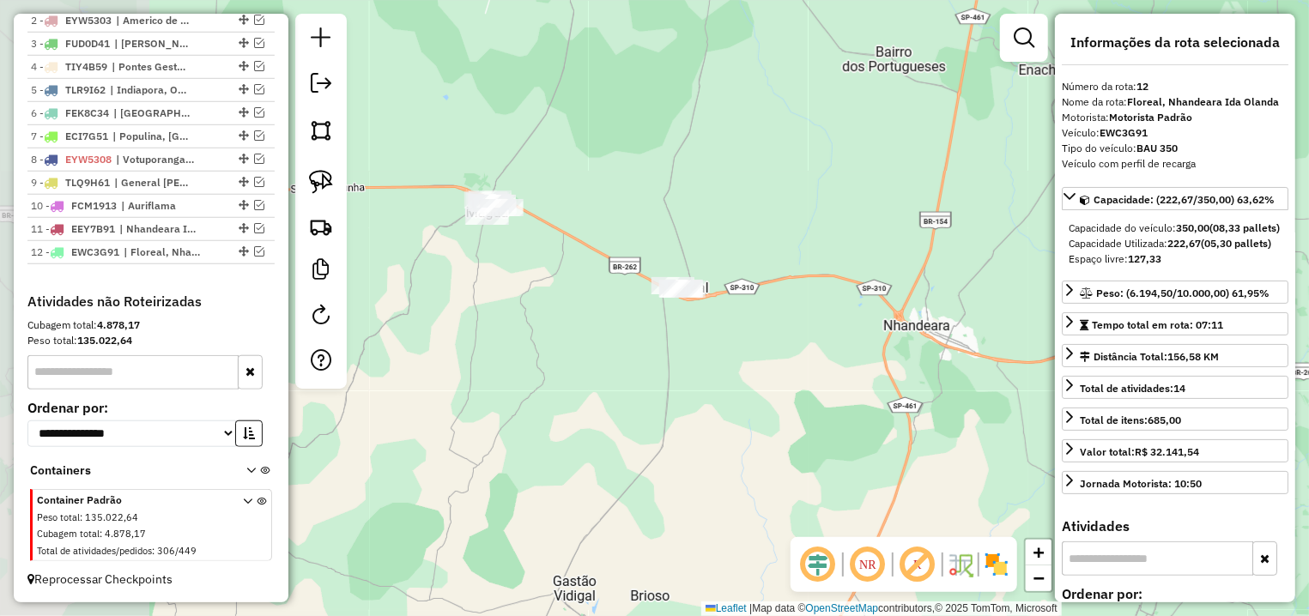
drag, startPoint x: 532, startPoint y: 230, endPoint x: 659, endPoint y: 235, distance: 127.1
click at [659, 235] on div "Janela de atendimento Grade de atendimento Capacidade Transportadoras Veículos …" at bounding box center [654, 308] width 1309 height 616
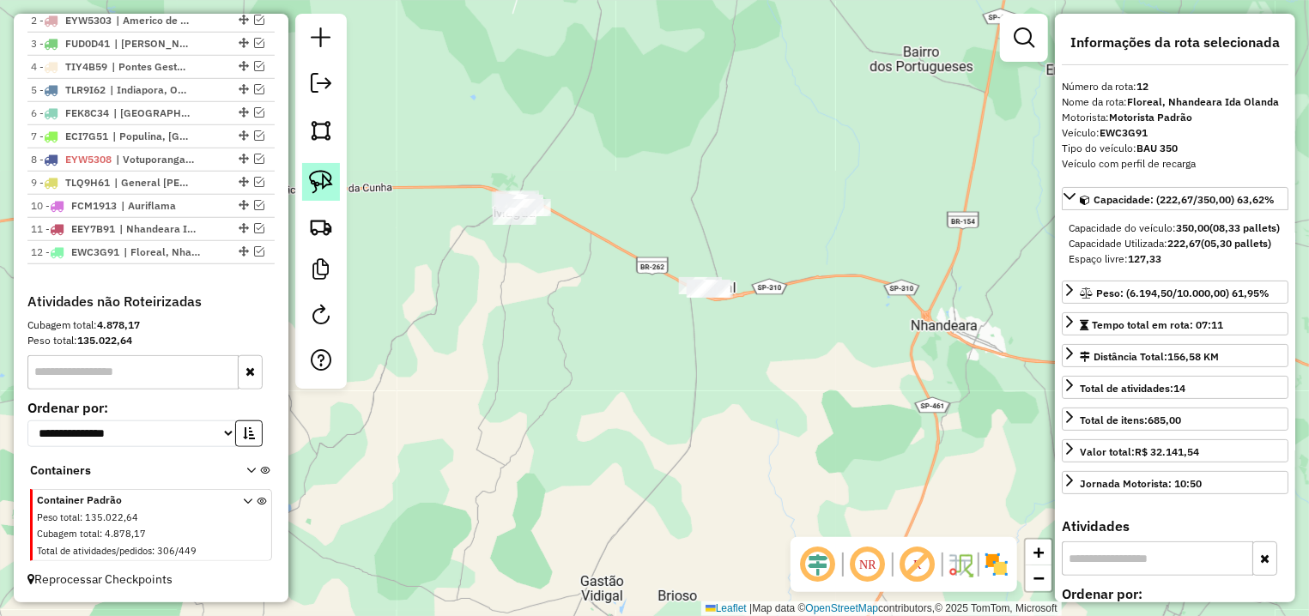
click at [304, 175] on link at bounding box center [321, 182] width 38 height 38
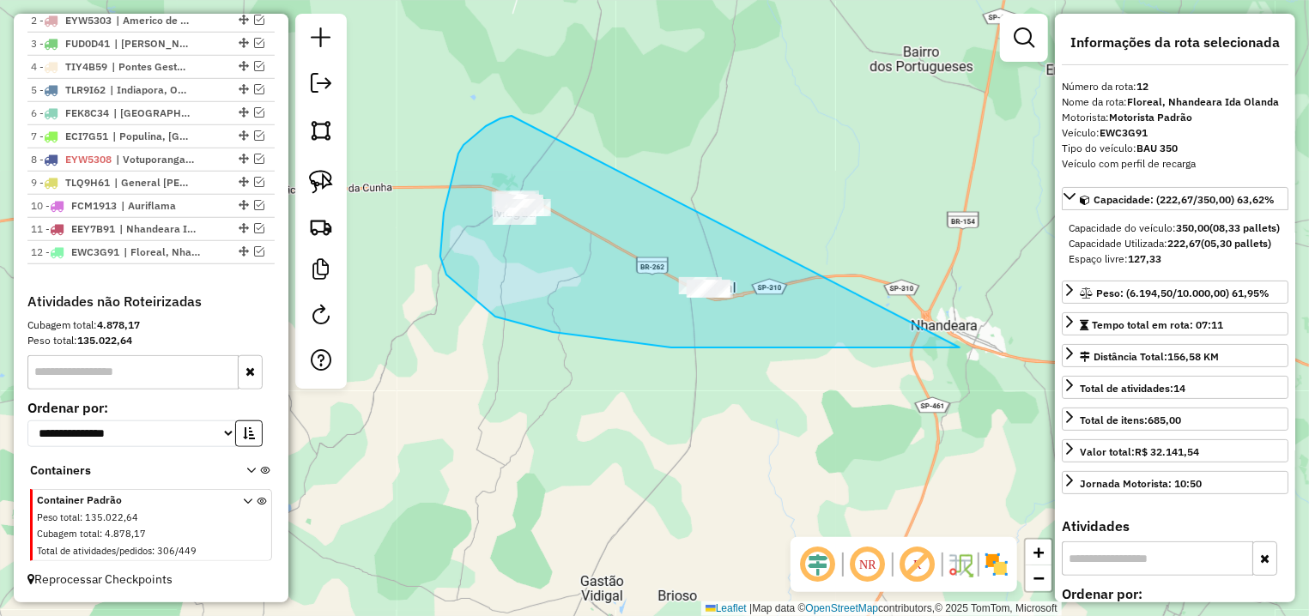
drag, startPoint x: 464, startPoint y: 145, endPoint x: 991, endPoint y: 348, distance: 564.6
click at [991, 348] on div "Janela de atendimento Grade de atendimento Capacidade Transportadoras Veículos …" at bounding box center [654, 308] width 1309 height 616
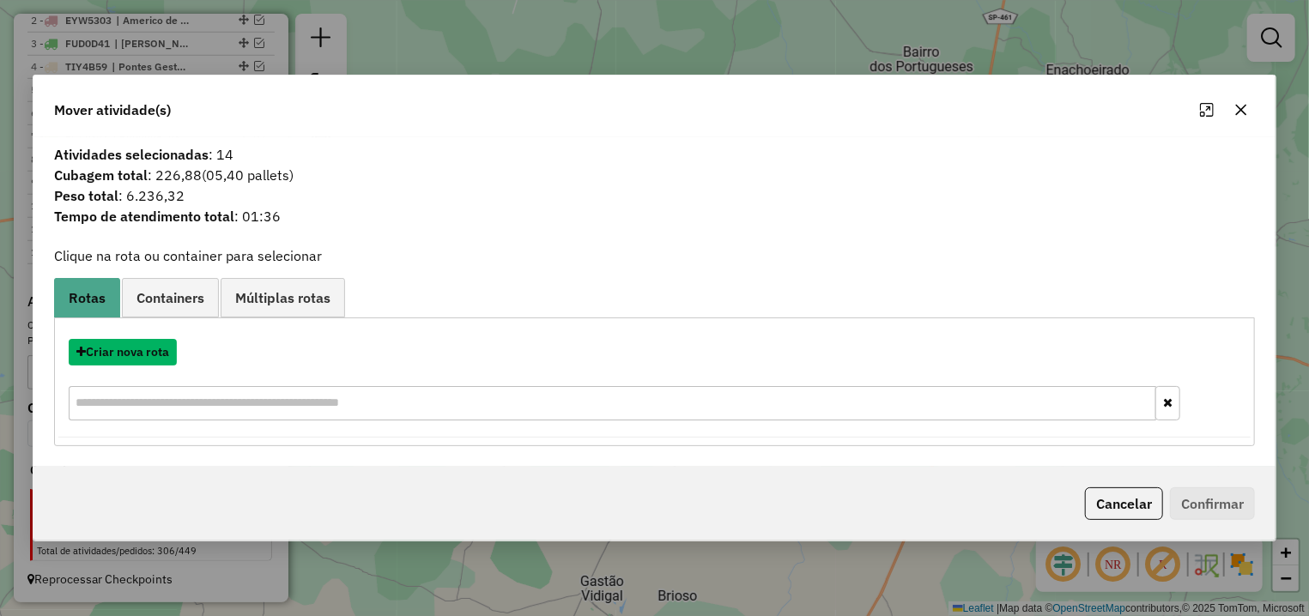
click at [144, 345] on button "Criar nova rota" at bounding box center [123, 352] width 108 height 27
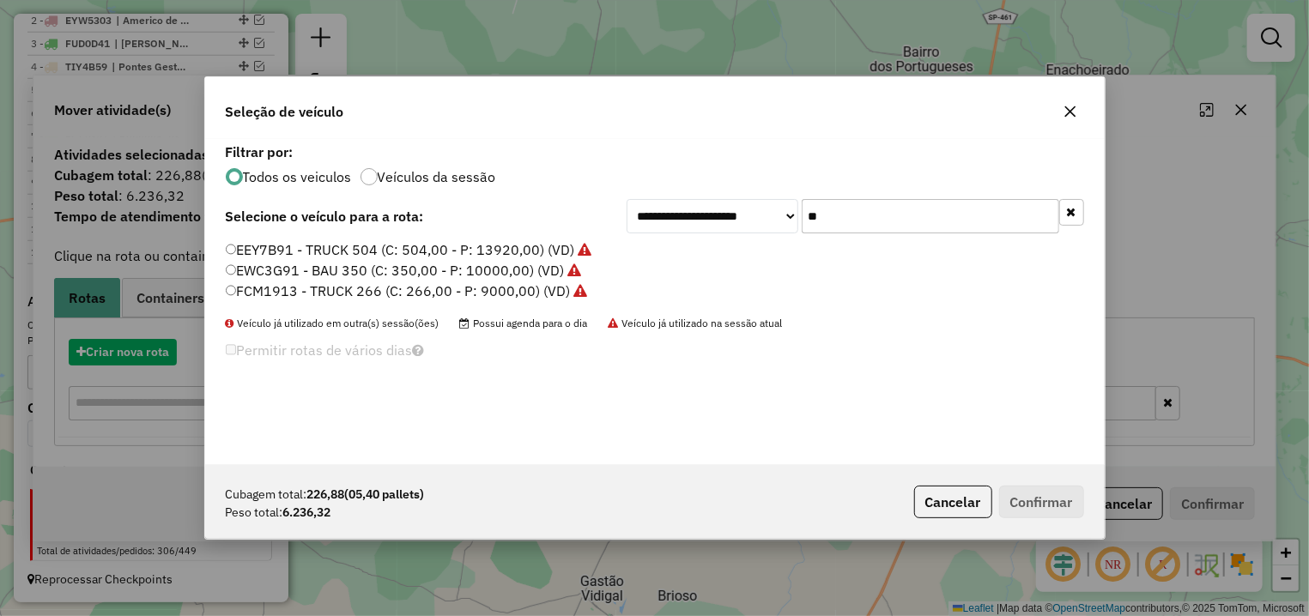
scroll to position [9, 5]
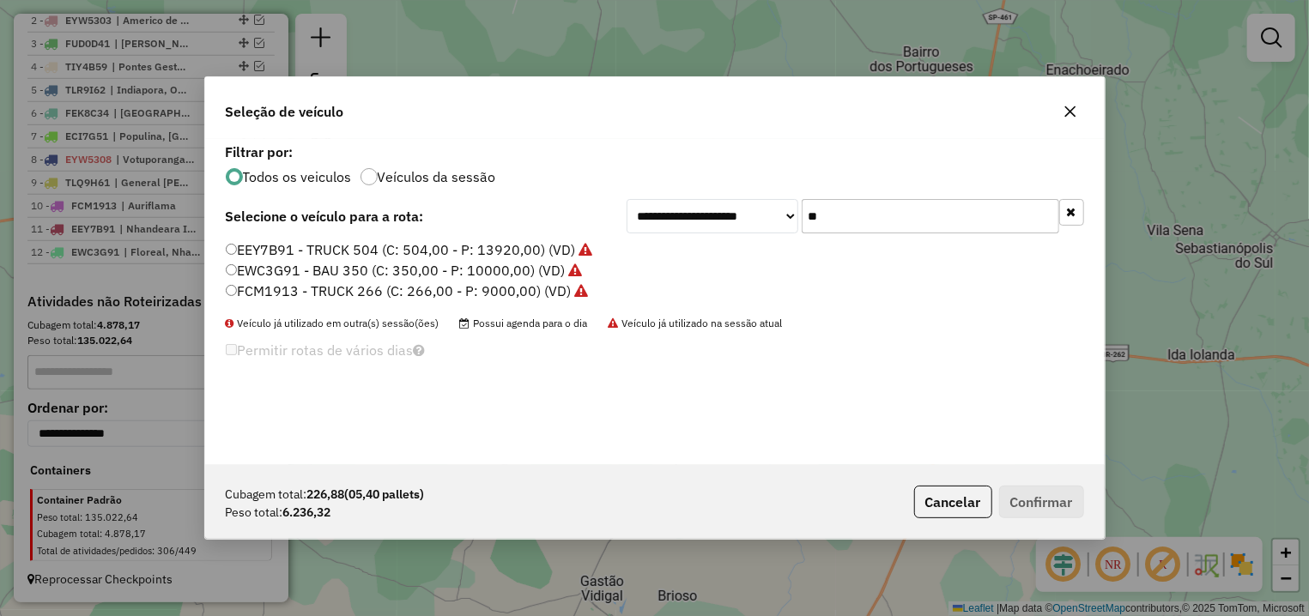
drag, startPoint x: 827, startPoint y: 219, endPoint x: 771, endPoint y: 217, distance: 56.7
click at [802, 217] on input "**" at bounding box center [931, 216] width 258 height 34
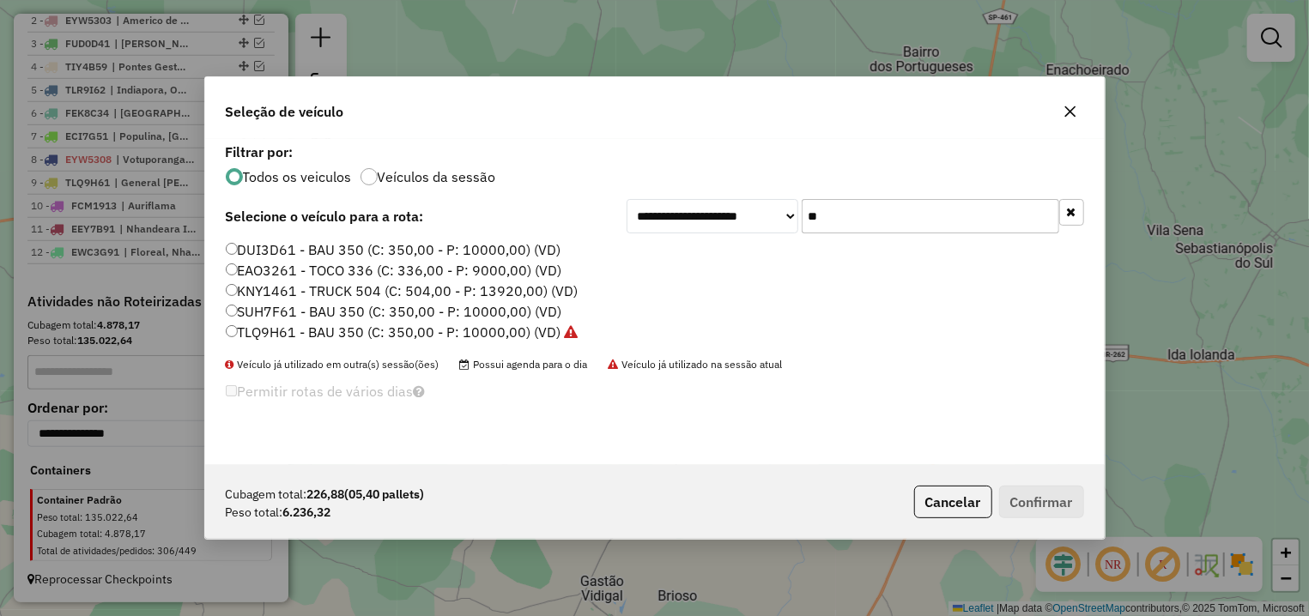
type input "**"
click at [356, 334] on label "TLQ9H61 - BAU 350 (C: 350,00 - P: 10000,00) (VD)" at bounding box center [402, 332] width 353 height 21
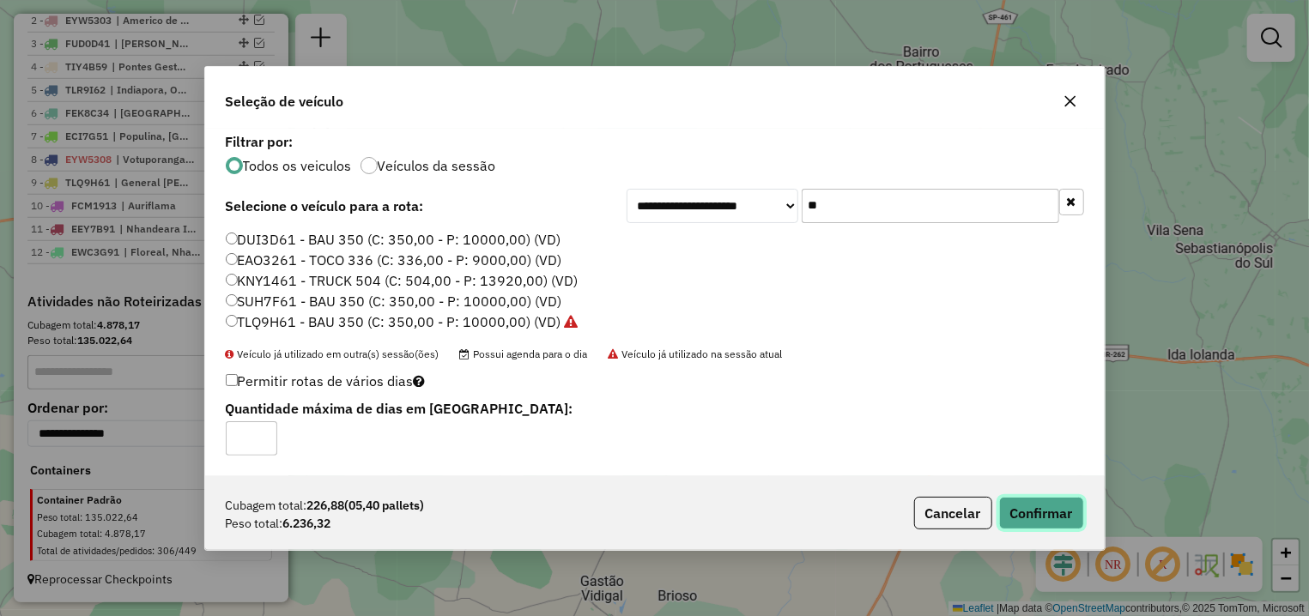
click at [1051, 514] on button "Confirmar" at bounding box center [1041, 513] width 85 height 33
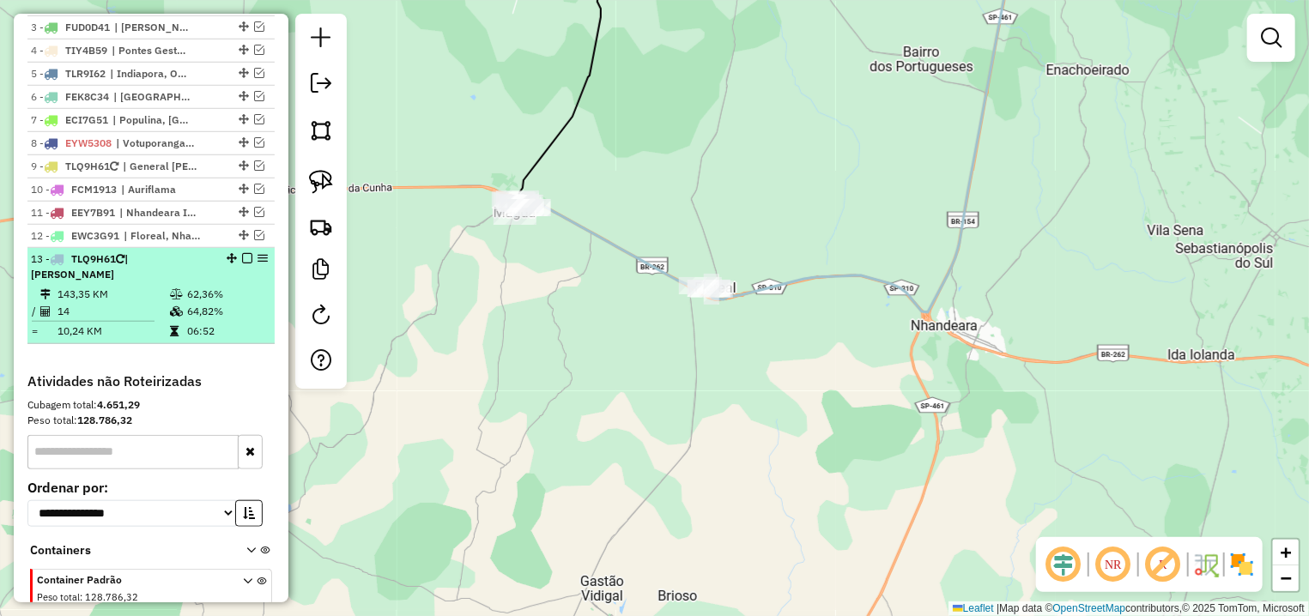
click at [242, 264] on em at bounding box center [247, 258] width 10 height 10
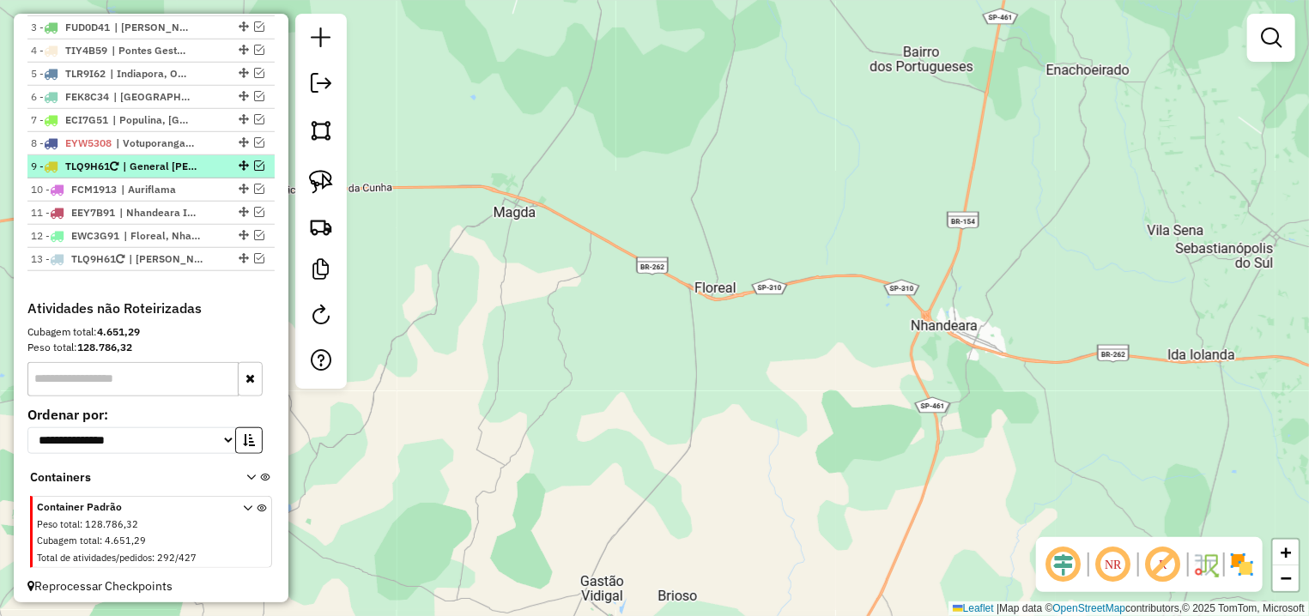
click at [254, 171] on em at bounding box center [259, 166] width 10 height 10
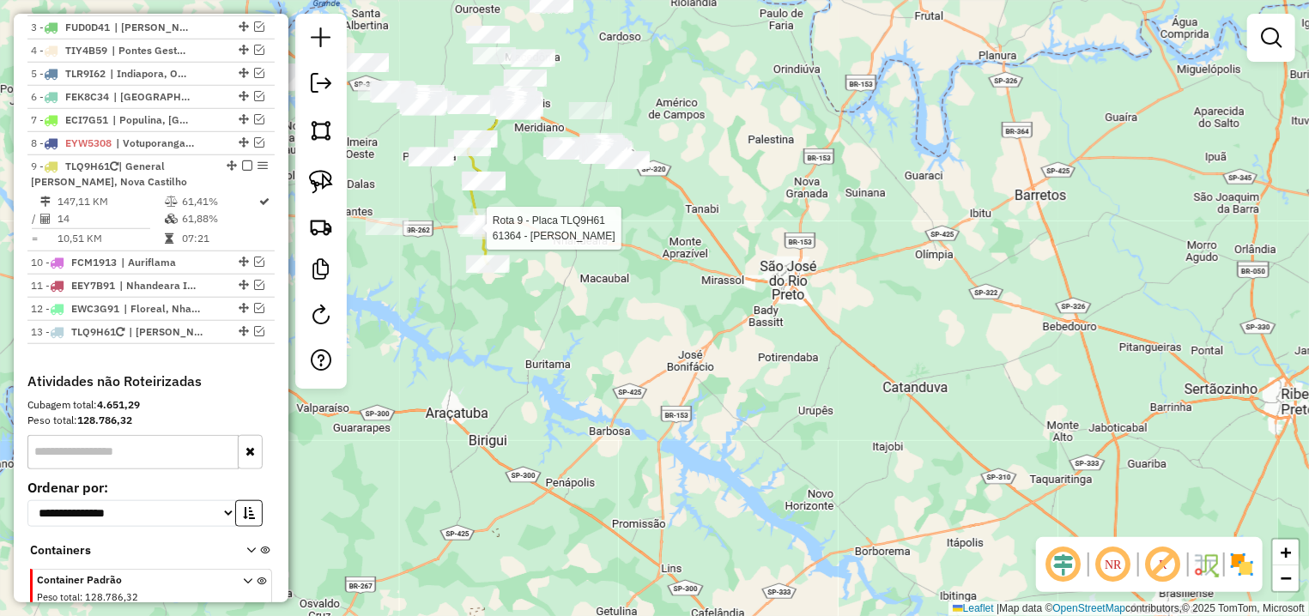
select select "**********"
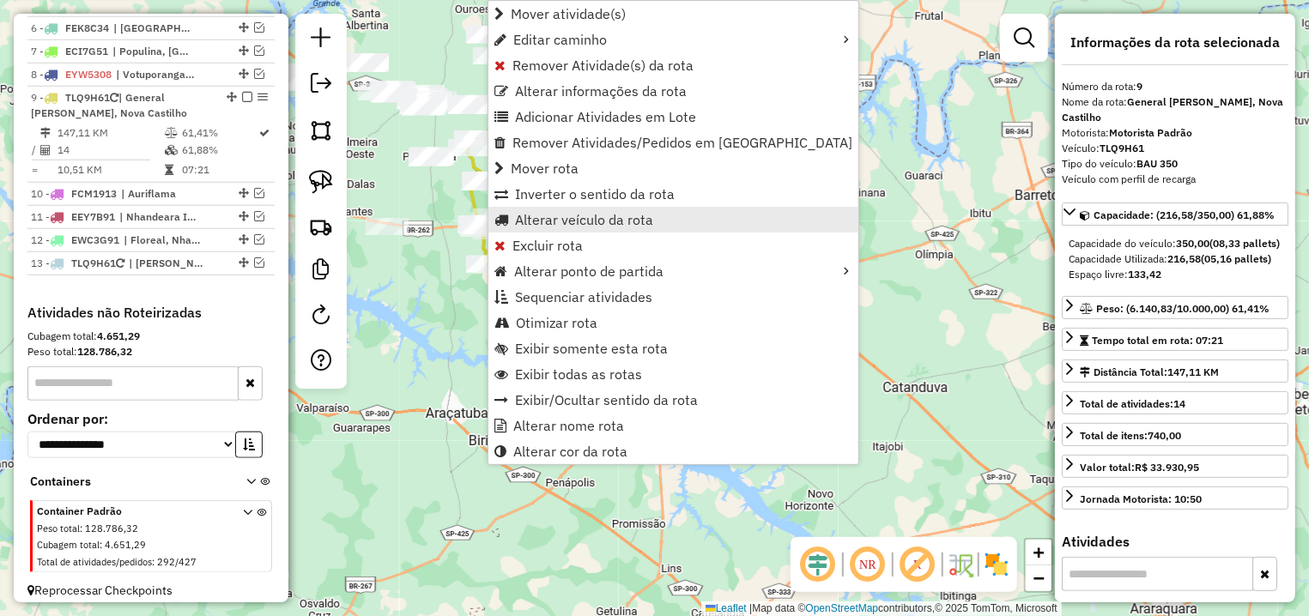
scroll to position [789, 0]
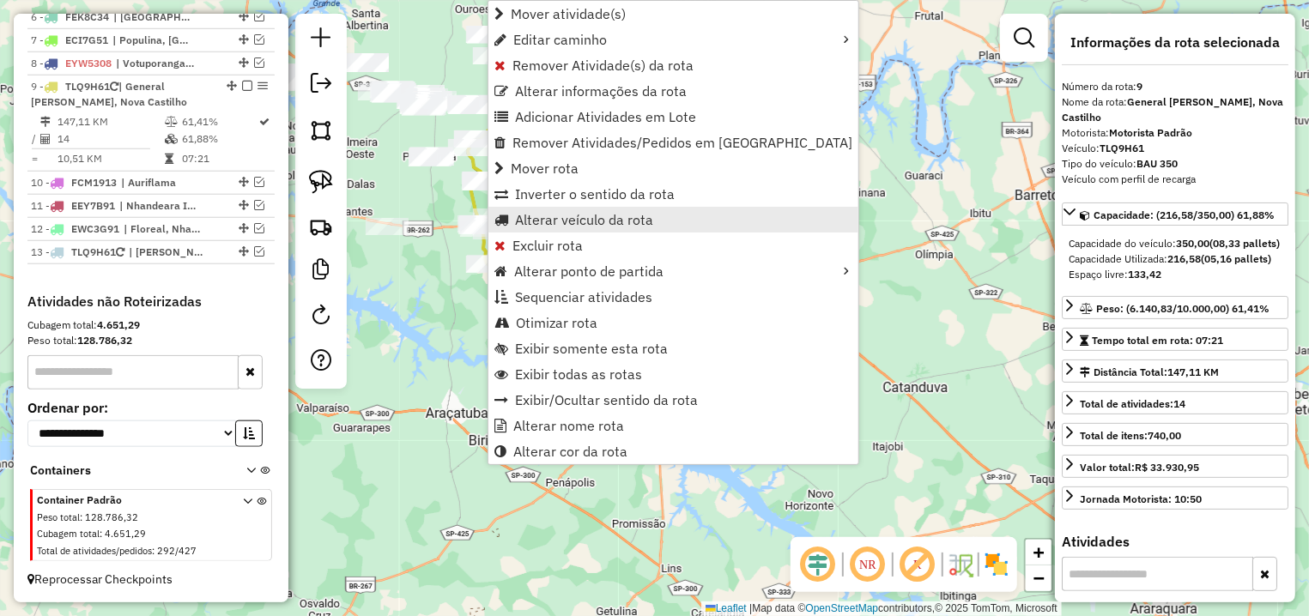
click at [570, 227] on span "Alterar veículo da rota" at bounding box center [584, 220] width 138 height 14
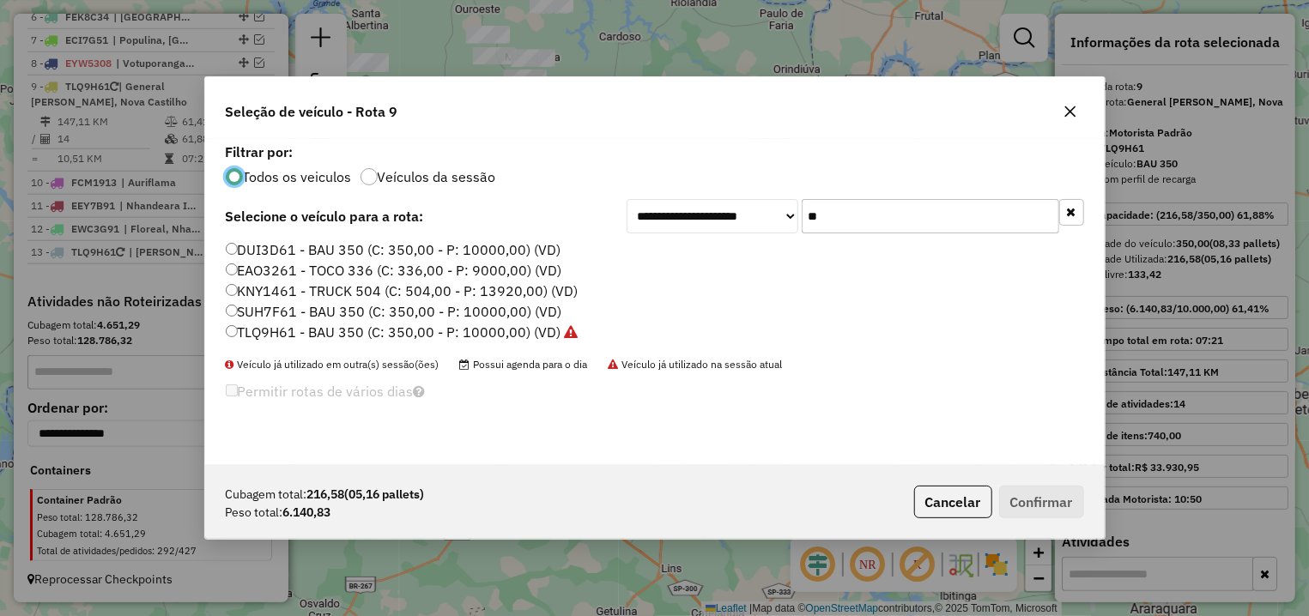
scroll to position [9, 5]
click at [346, 317] on label "SUH7F61 - BAU 350 (C: 350,00 - P: 10000,00) (VD)" at bounding box center [394, 311] width 336 height 21
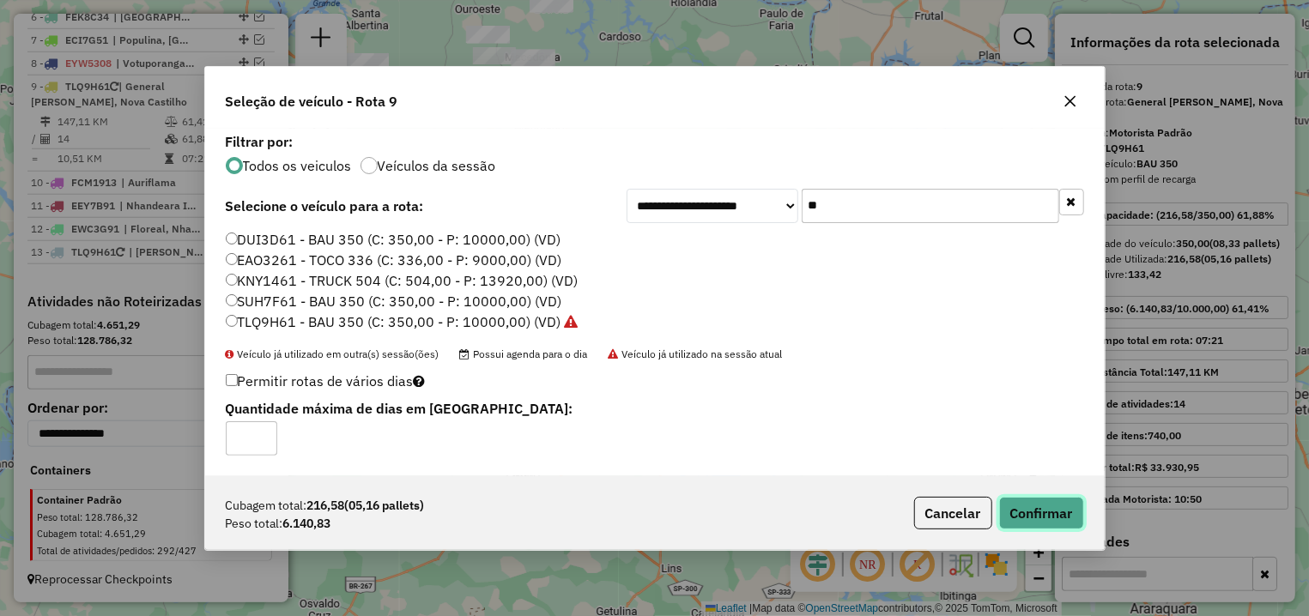
click at [1052, 519] on button "Confirmar" at bounding box center [1041, 513] width 85 height 33
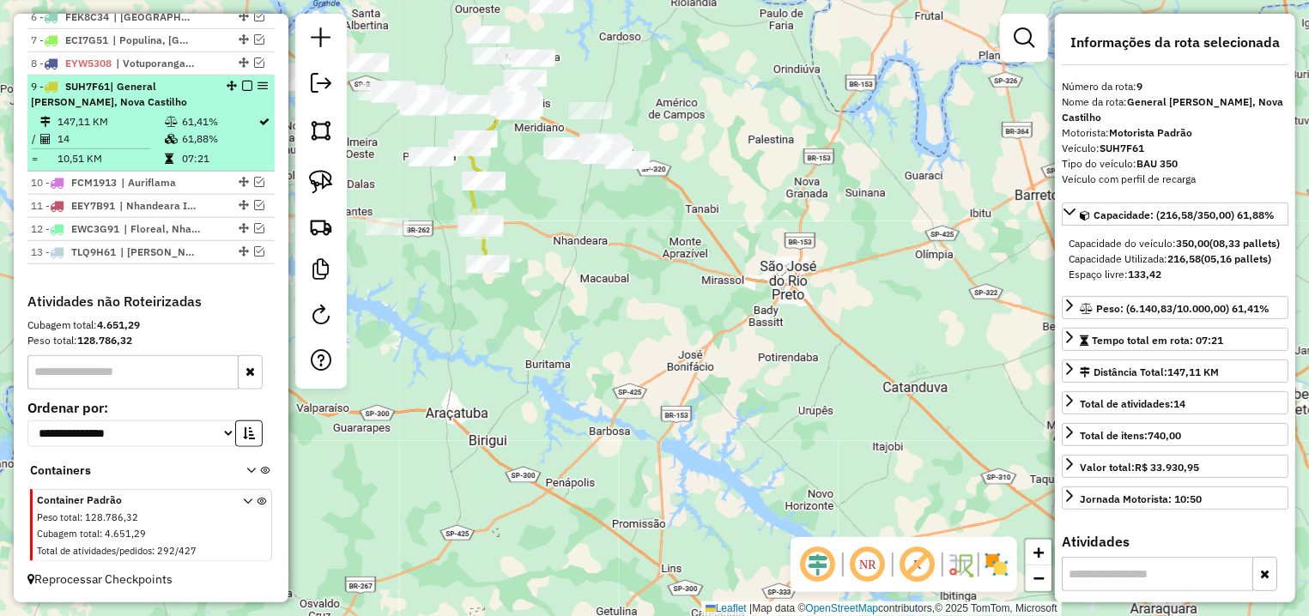
click at [242, 83] on em at bounding box center [247, 86] width 10 height 10
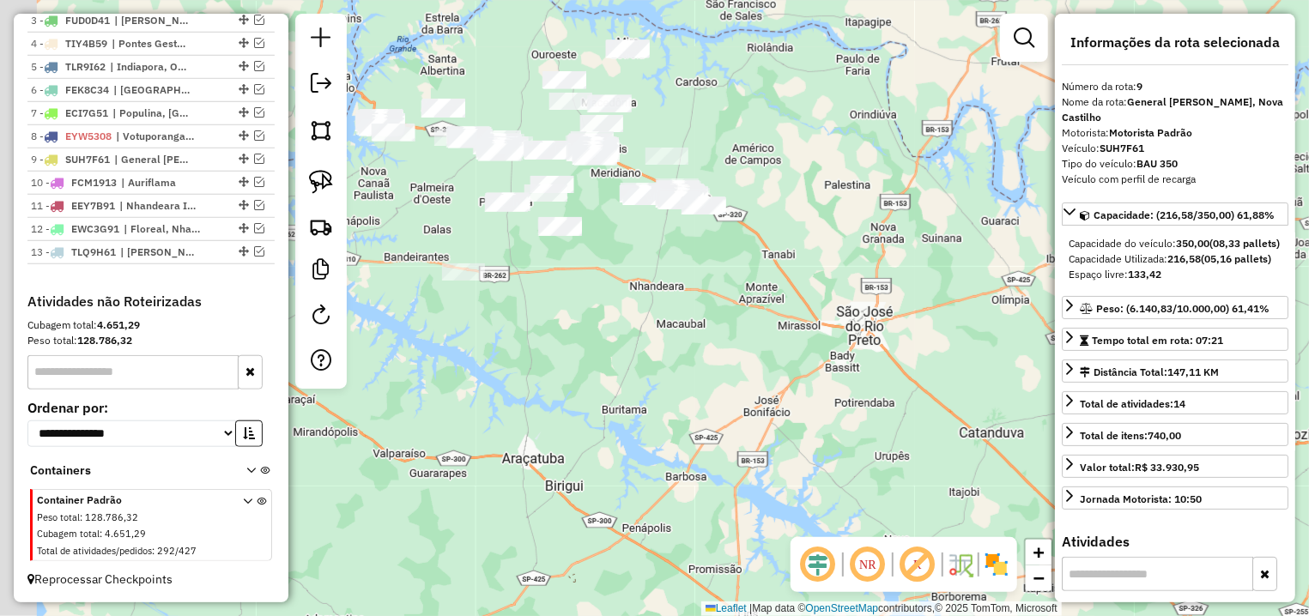
drag, startPoint x: 458, startPoint y: 204, endPoint x: 595, endPoint y: 286, distance: 159.0
click at [595, 286] on div "Janela de atendimento Grade de atendimento Capacidade Transportadoras Veículos …" at bounding box center [654, 308] width 1309 height 616
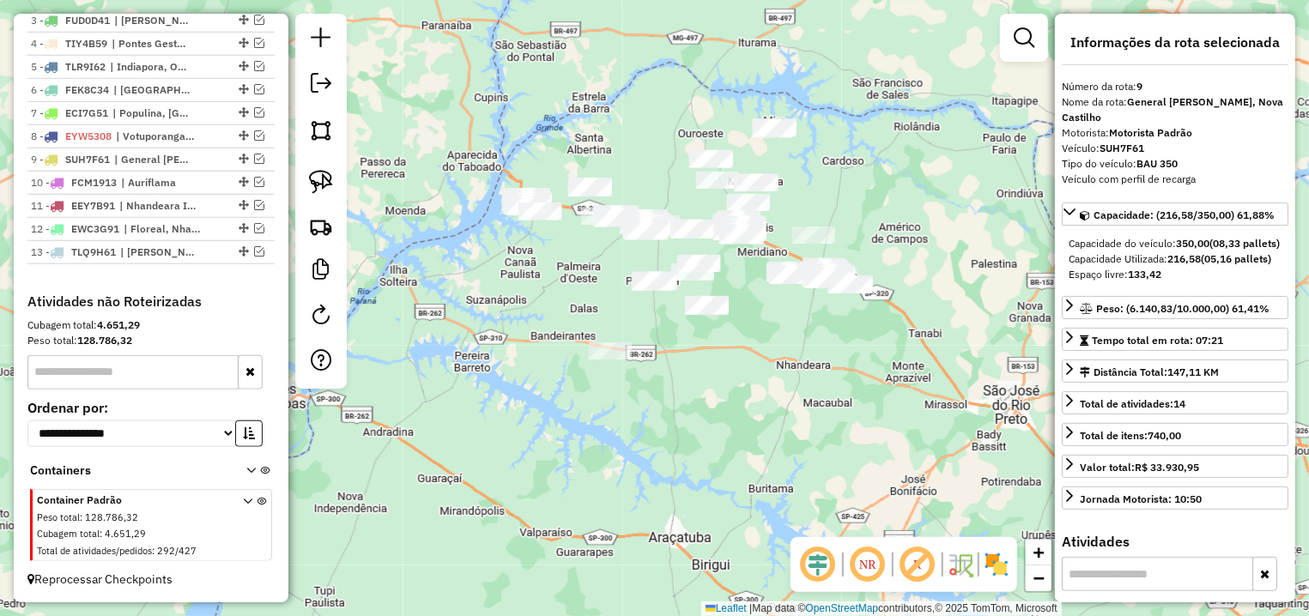
drag, startPoint x: 455, startPoint y: 239, endPoint x: 561, endPoint y: 273, distance: 110.8
click at [536, 284] on div "Janela de atendimento Grade de atendimento Capacidade Transportadoras Veículos …" at bounding box center [654, 308] width 1309 height 616
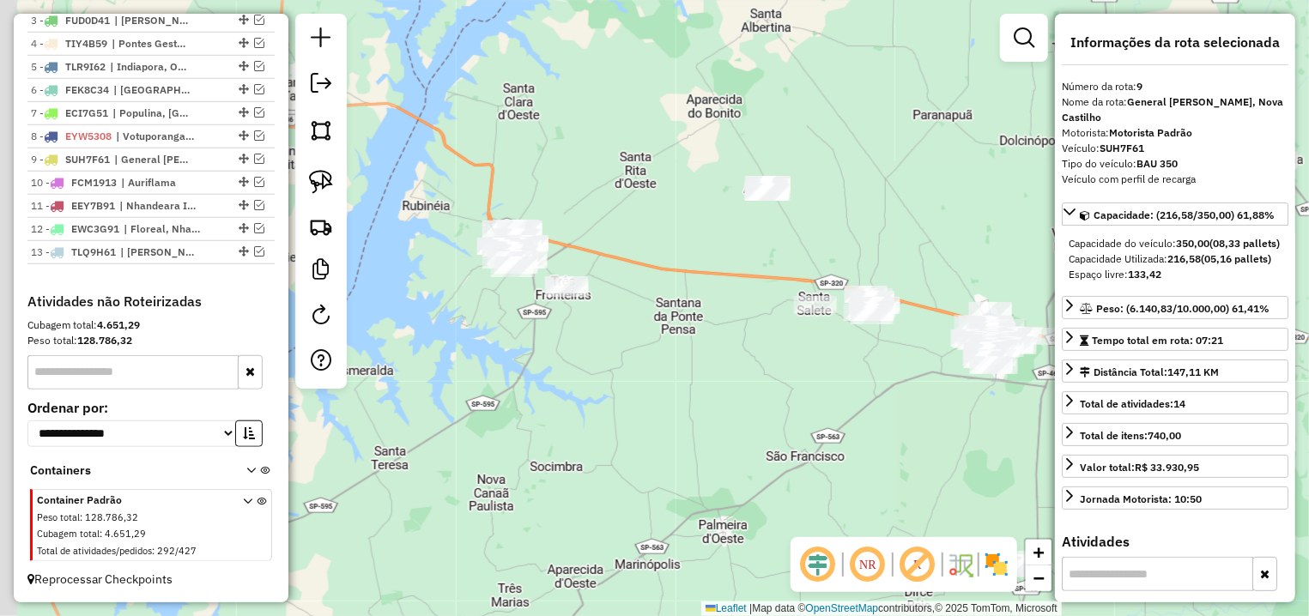
drag, startPoint x: 674, startPoint y: 355, endPoint x: 725, endPoint y: 367, distance: 53.1
click at [725, 367] on div "Janela de atendimento Grade de atendimento Capacidade Transportadoras Veículos …" at bounding box center [654, 308] width 1309 height 616
click at [310, 183] on img at bounding box center [321, 182] width 24 height 24
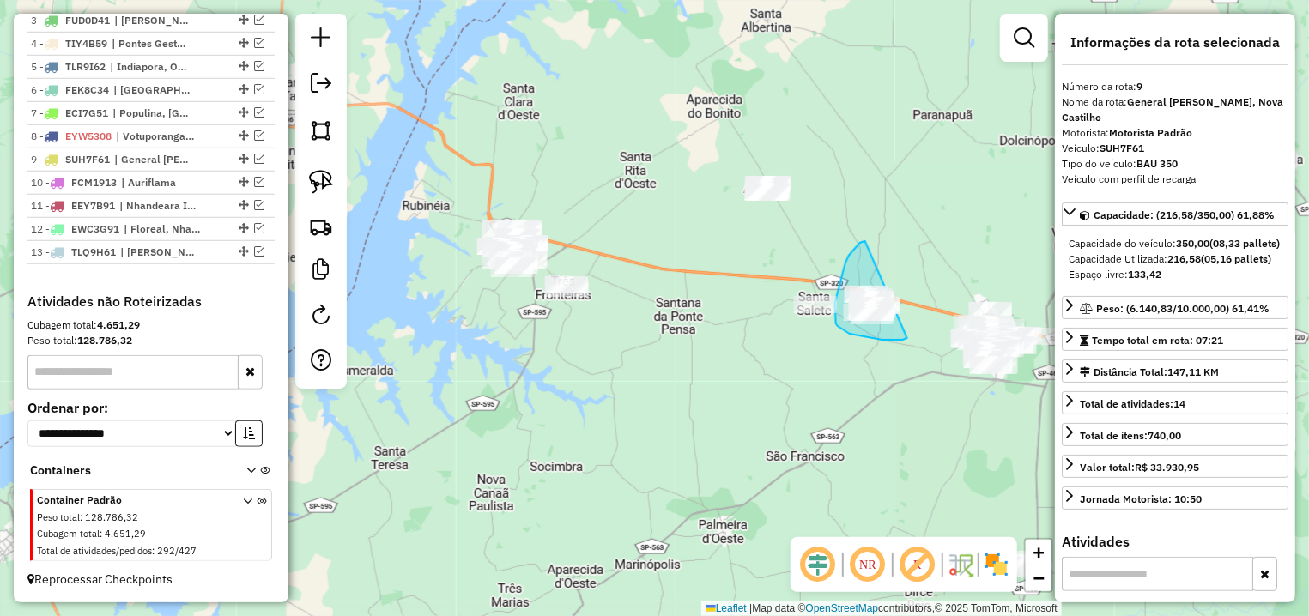
drag, startPoint x: 865, startPoint y: 241, endPoint x: 911, endPoint y: 336, distance: 104.8
click at [911, 336] on div "Janela de atendimento Grade de atendimento Capacidade Transportadoras Veículos …" at bounding box center [654, 308] width 1309 height 616
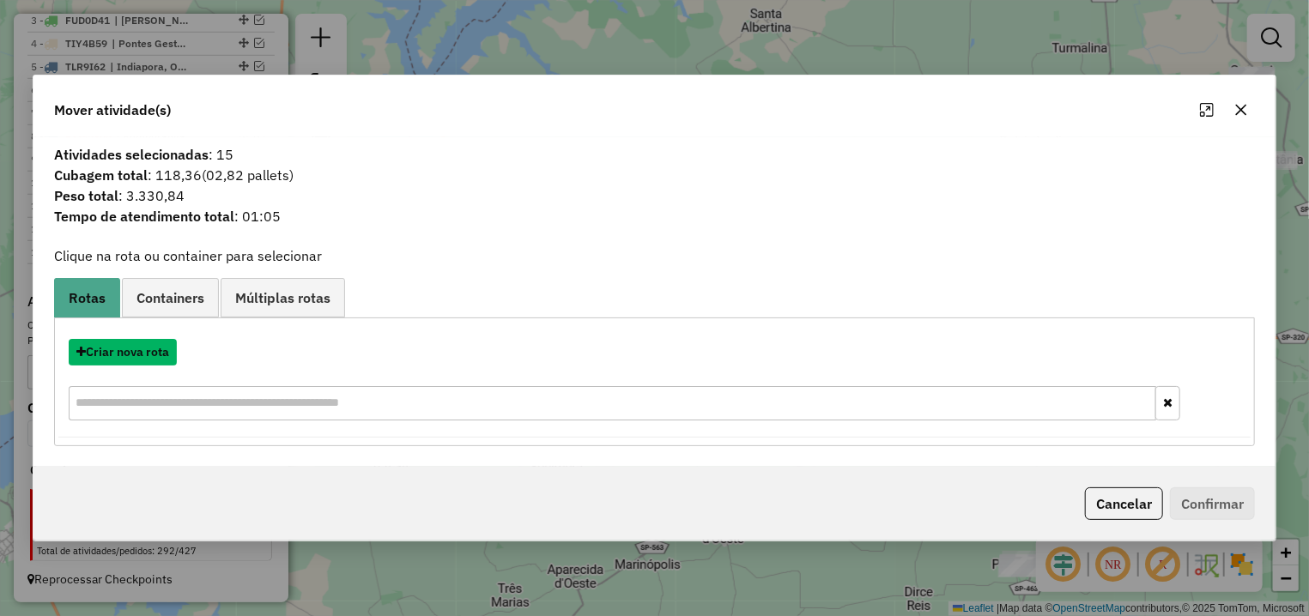
click at [169, 343] on button "Criar nova rota" at bounding box center [123, 352] width 108 height 27
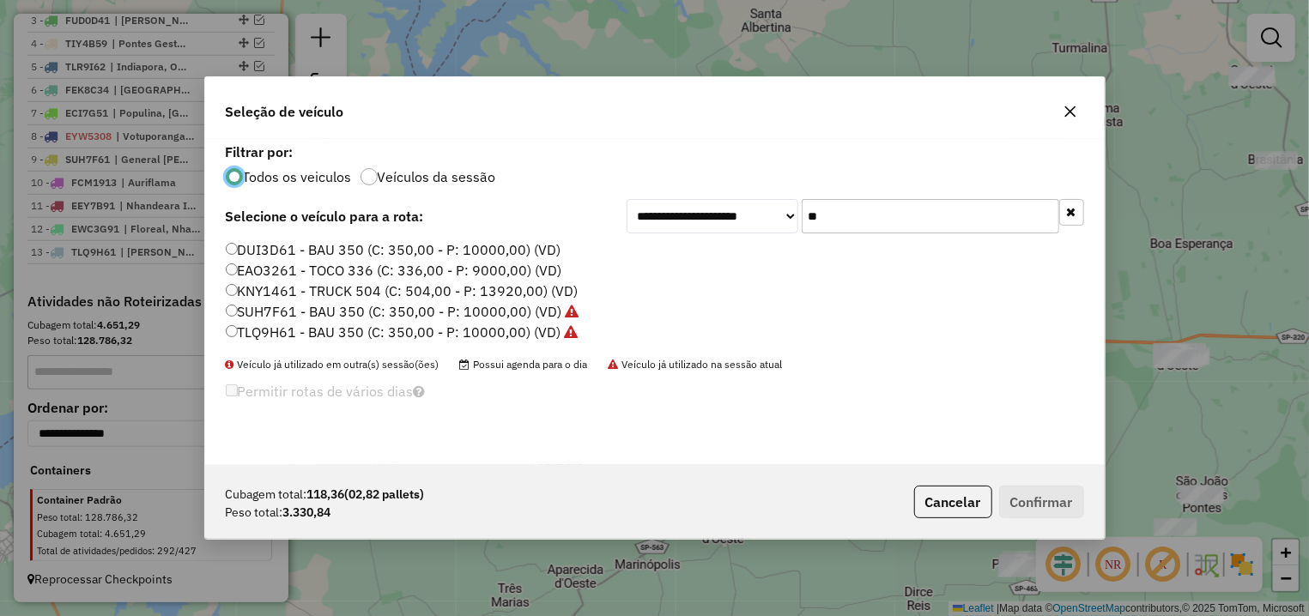
scroll to position [9, 5]
drag, startPoint x: 841, startPoint y: 220, endPoint x: 785, endPoint y: 220, distance: 55.8
click at [802, 220] on input "**" at bounding box center [931, 216] width 258 height 34
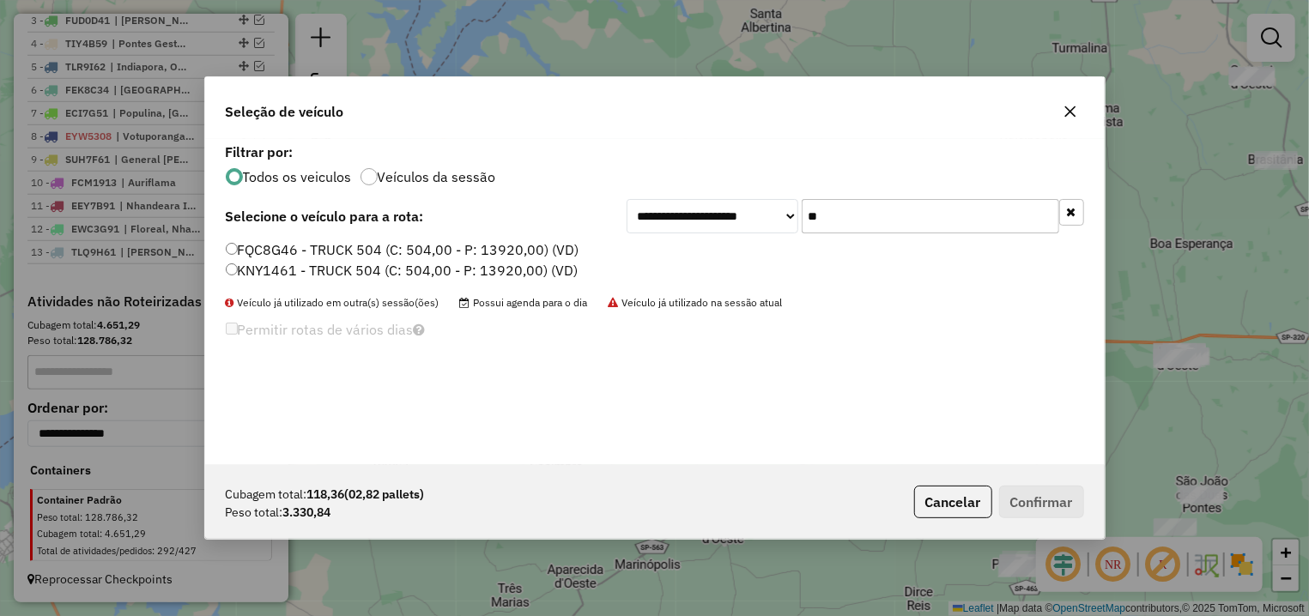
type input "**"
click at [306, 248] on label "FQC8G46 - TRUCK 504 (C: 504,00 - P: 13920,00) (VD)" at bounding box center [403, 249] width 354 height 21
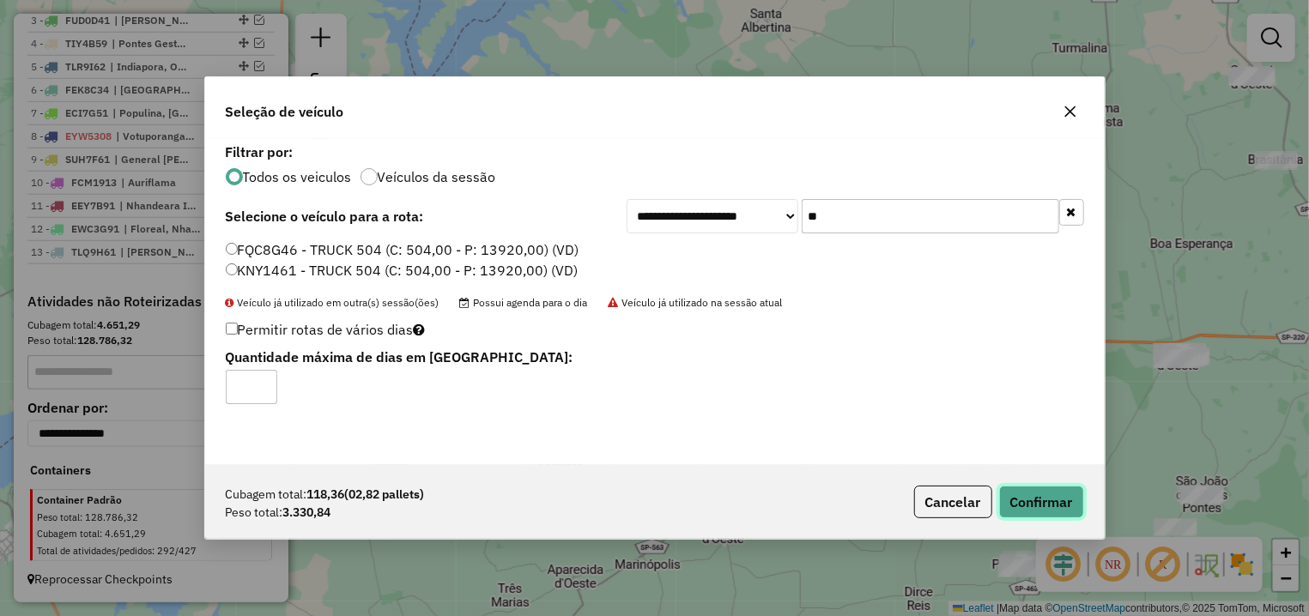
click at [1021, 492] on button "Confirmar" at bounding box center [1041, 502] width 85 height 33
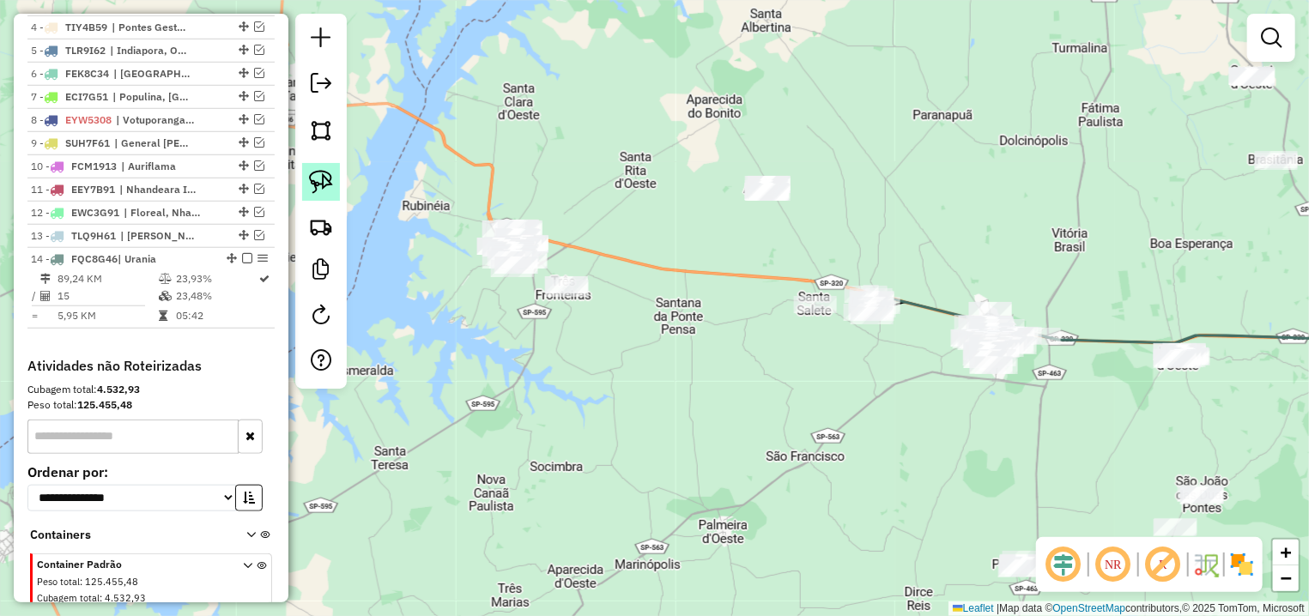
click at [321, 173] on img at bounding box center [321, 182] width 24 height 24
drag, startPoint x: 733, startPoint y: 233, endPoint x: 747, endPoint y: 155, distance: 79.3
click at [747, 155] on div "Janela de atendimento Grade de atendimento Capacidade Transportadoras Veículos …" at bounding box center [654, 308] width 1309 height 616
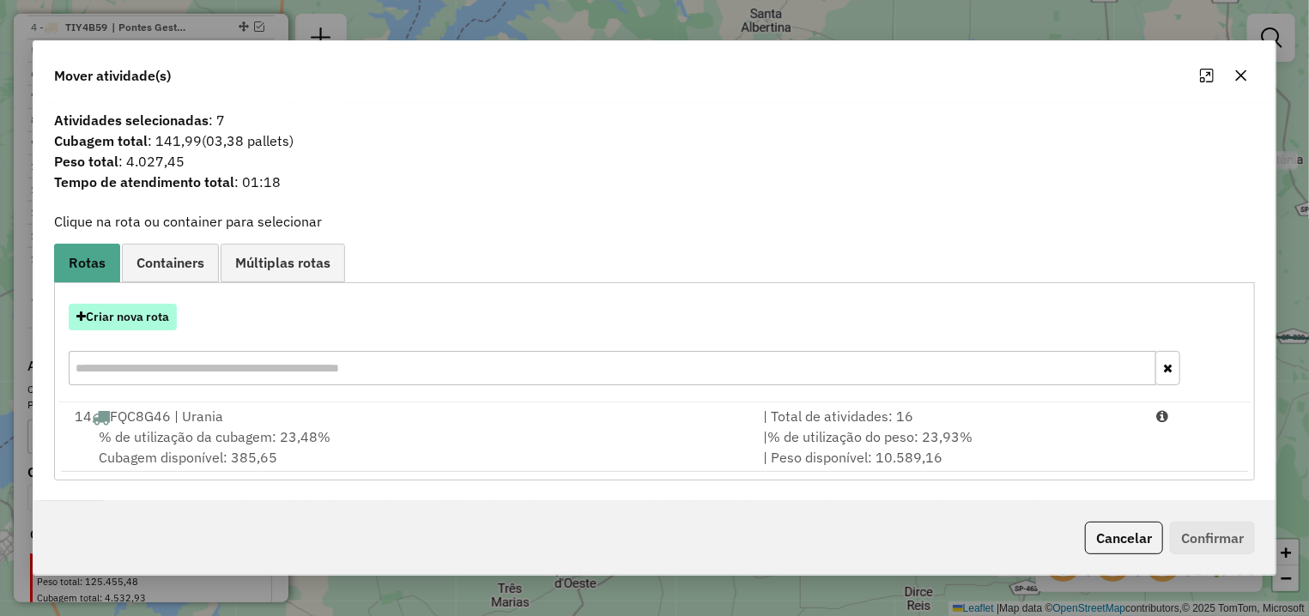
click at [156, 311] on button "Criar nova rota" at bounding box center [123, 317] width 108 height 27
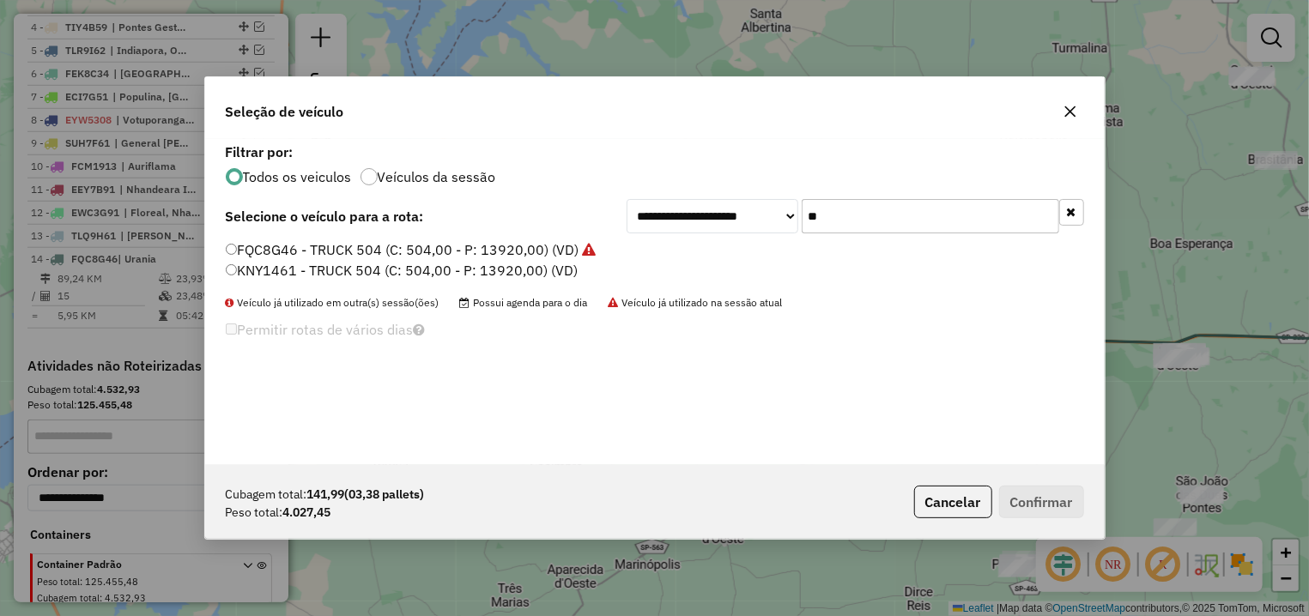
drag, startPoint x: 820, startPoint y: 215, endPoint x: 782, endPoint y: 213, distance: 37.9
click at [802, 213] on input "**" at bounding box center [931, 216] width 258 height 34
type input "**"
click at [388, 270] on label "TLH4H67 - BAU 350 (C: 350,00 - P: 10000,00) (VD)" at bounding box center [394, 270] width 336 height 21
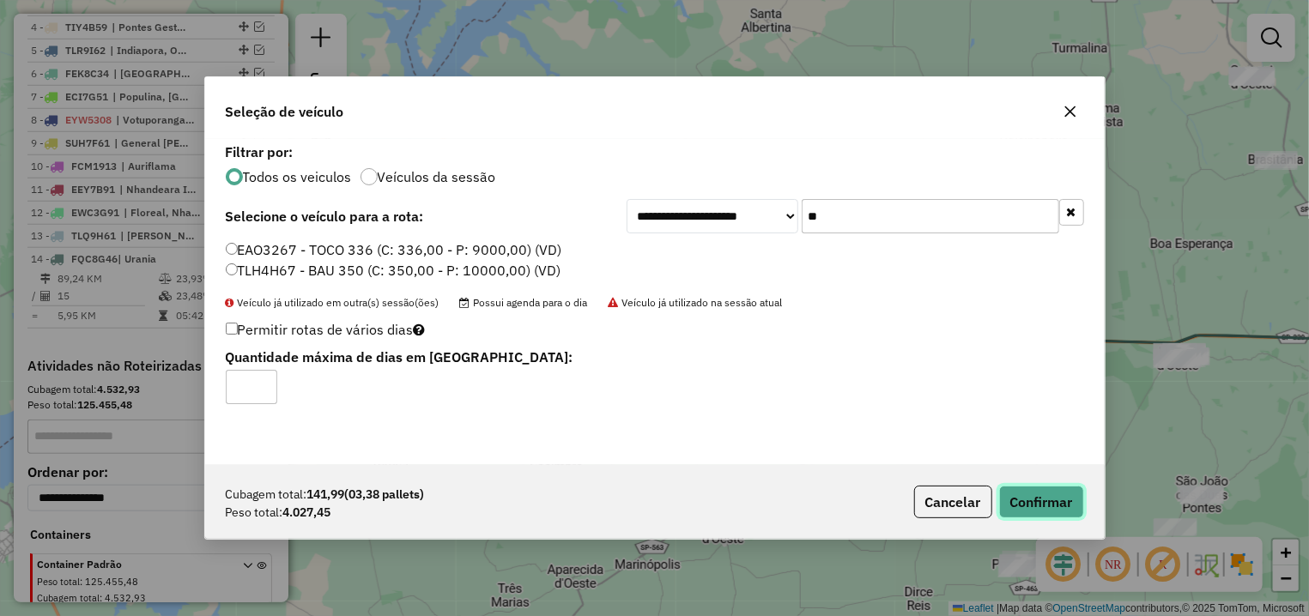
click at [1022, 502] on button "Confirmar" at bounding box center [1041, 502] width 85 height 33
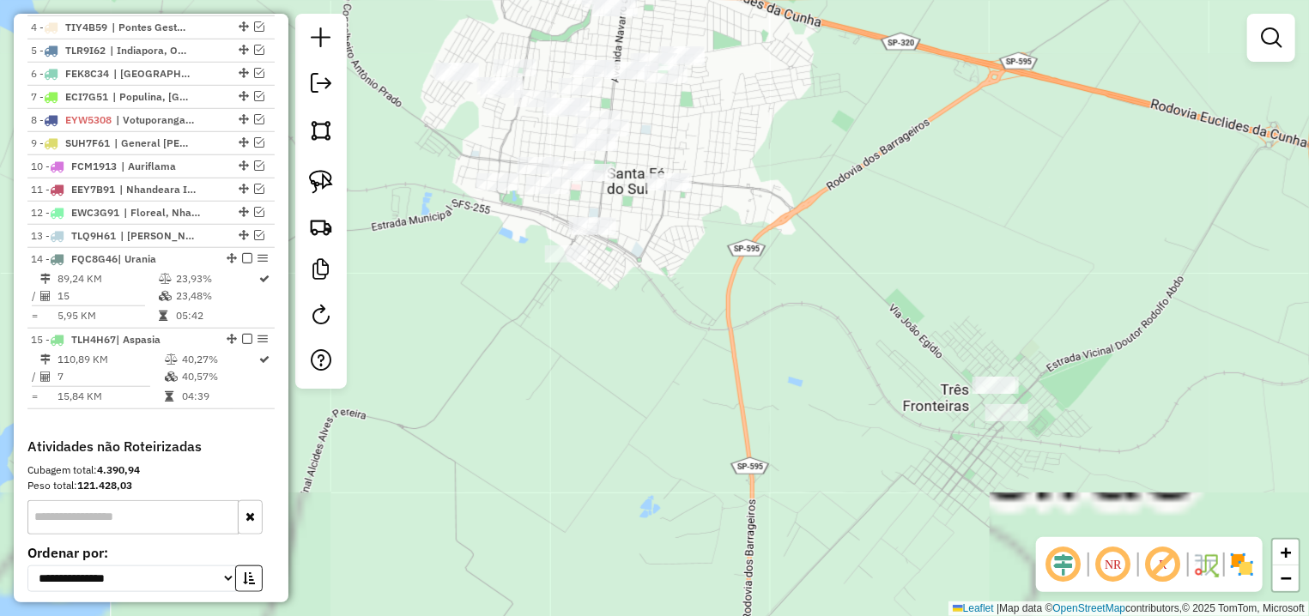
drag, startPoint x: 627, startPoint y: 294, endPoint x: 597, endPoint y: 365, distance: 76.2
click at [597, 365] on div "Janela de atendimento Grade de atendimento Capacidade Transportadoras Veículos …" at bounding box center [654, 308] width 1309 height 616
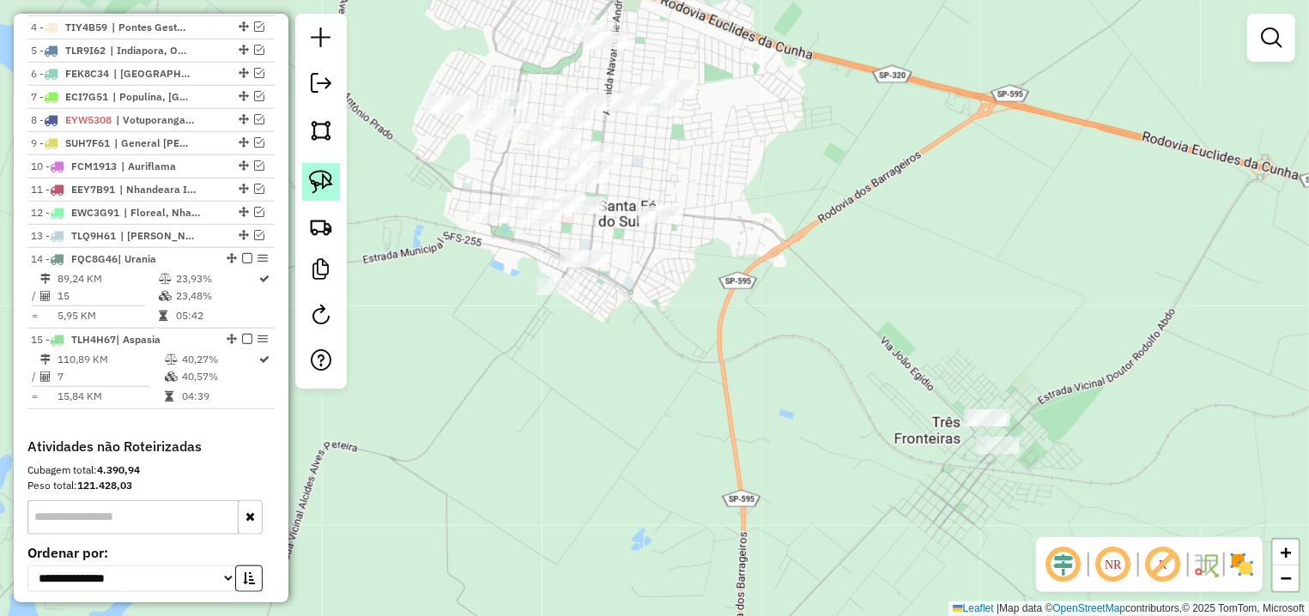
click at [326, 179] on img at bounding box center [321, 182] width 24 height 24
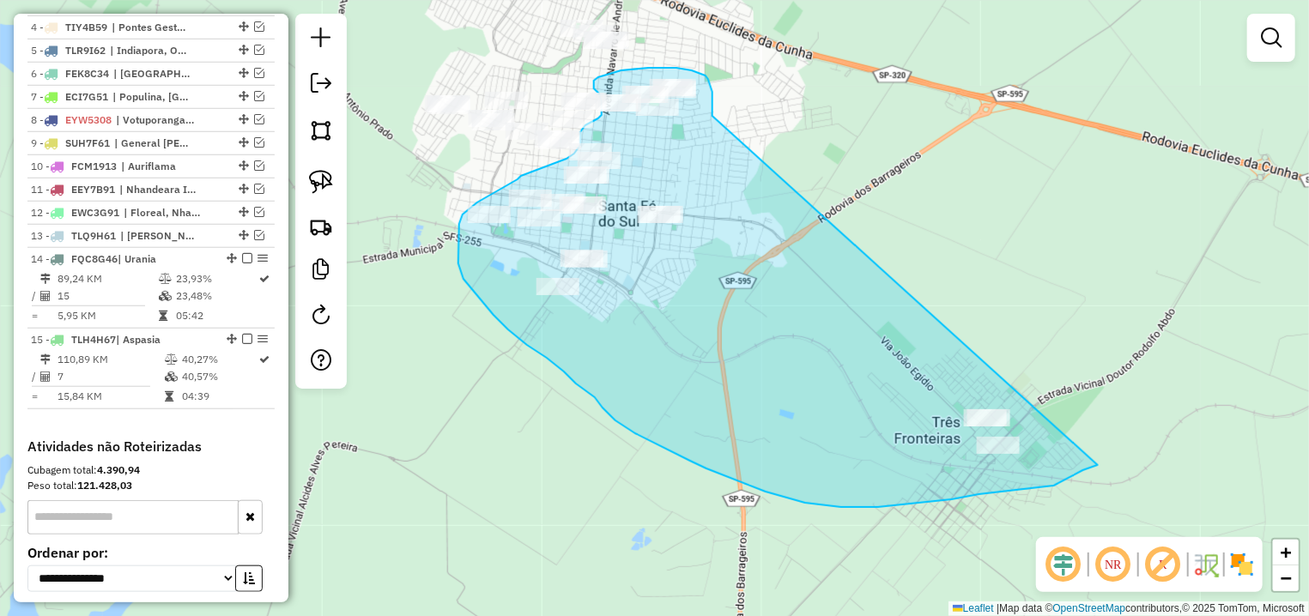
drag, startPoint x: 712, startPoint y: 116, endPoint x: 1098, endPoint y: 465, distance: 520.2
click at [1098, 465] on div "Janela de atendimento Grade de atendimento Capacidade Transportadoras Veículos …" at bounding box center [654, 308] width 1309 height 616
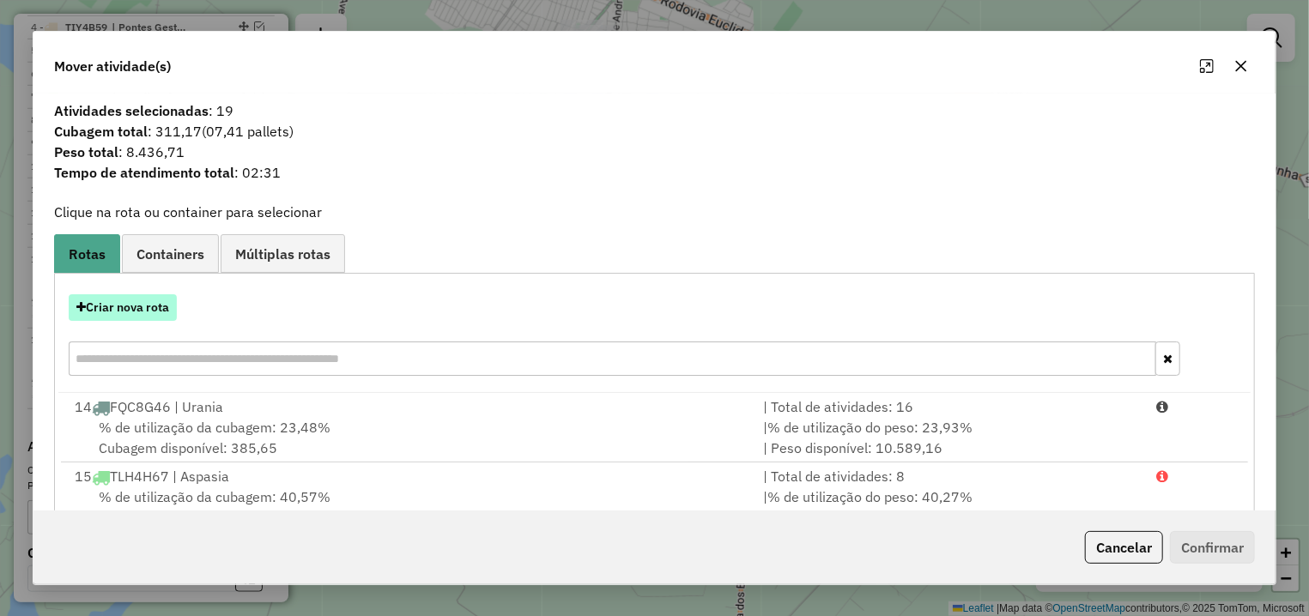
click at [138, 306] on button "Criar nova rota" at bounding box center [123, 307] width 108 height 27
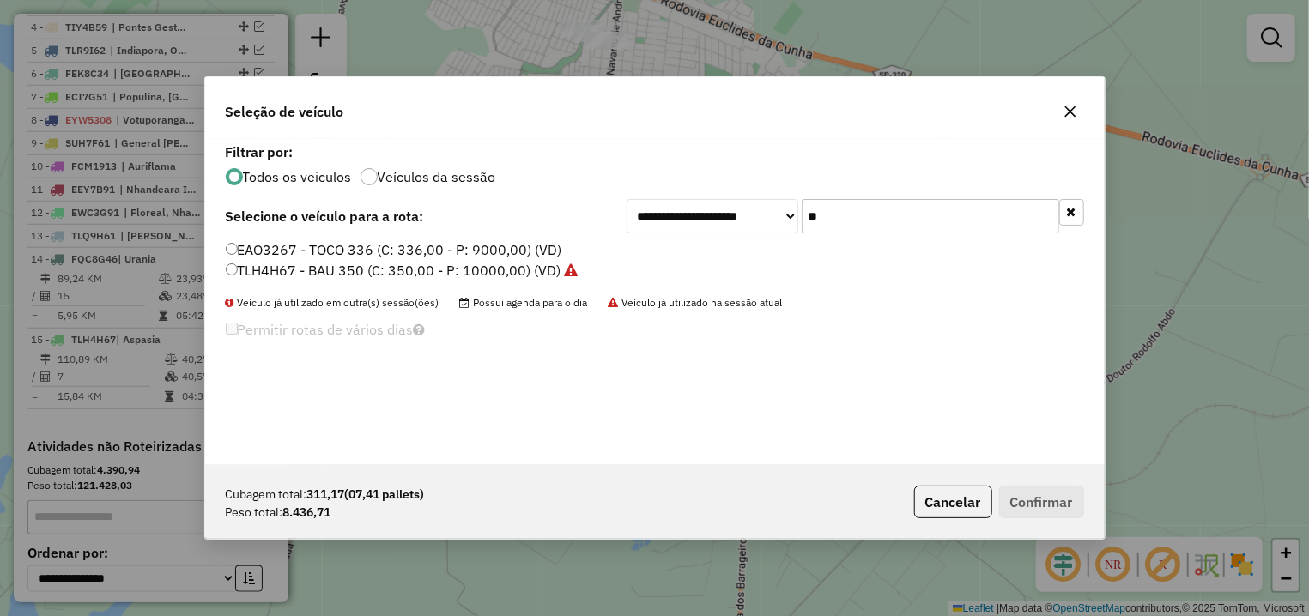
drag, startPoint x: 862, startPoint y: 223, endPoint x: 791, endPoint y: 217, distance: 71.5
click at [802, 217] on input "**" at bounding box center [931, 216] width 258 height 34
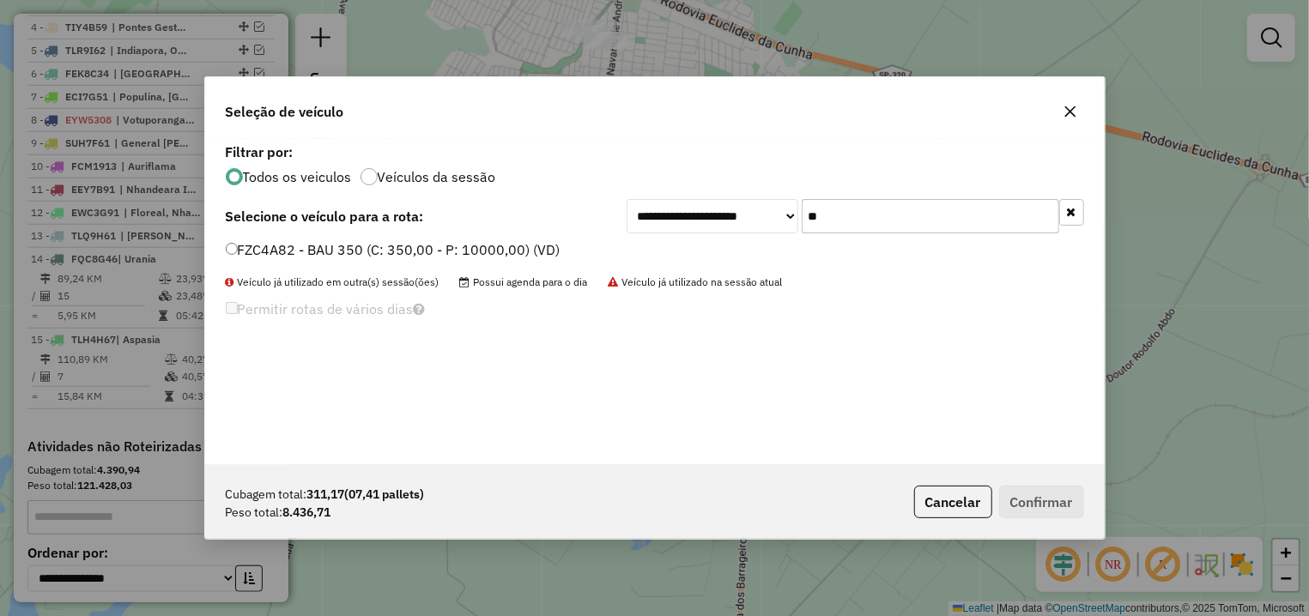
type input "**"
click at [463, 253] on label "FZC4A82 - BAU 350 (C: 350,00 - P: 10000,00) (VD)" at bounding box center [393, 249] width 335 height 21
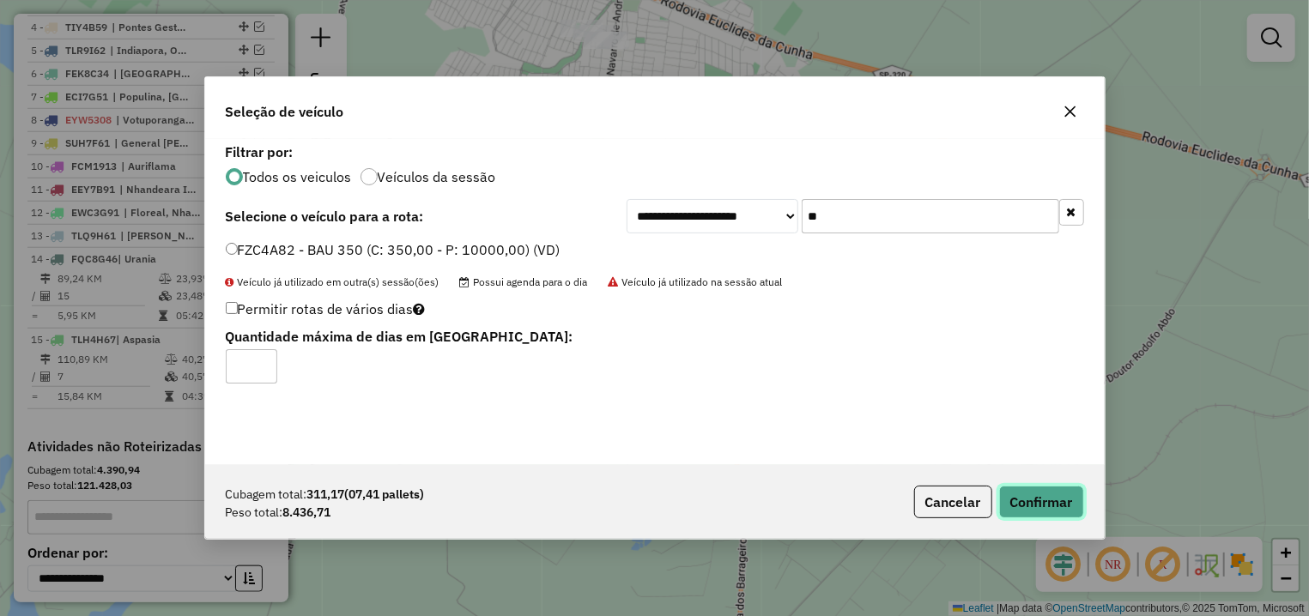
click at [1037, 501] on button "Confirmar" at bounding box center [1041, 502] width 85 height 33
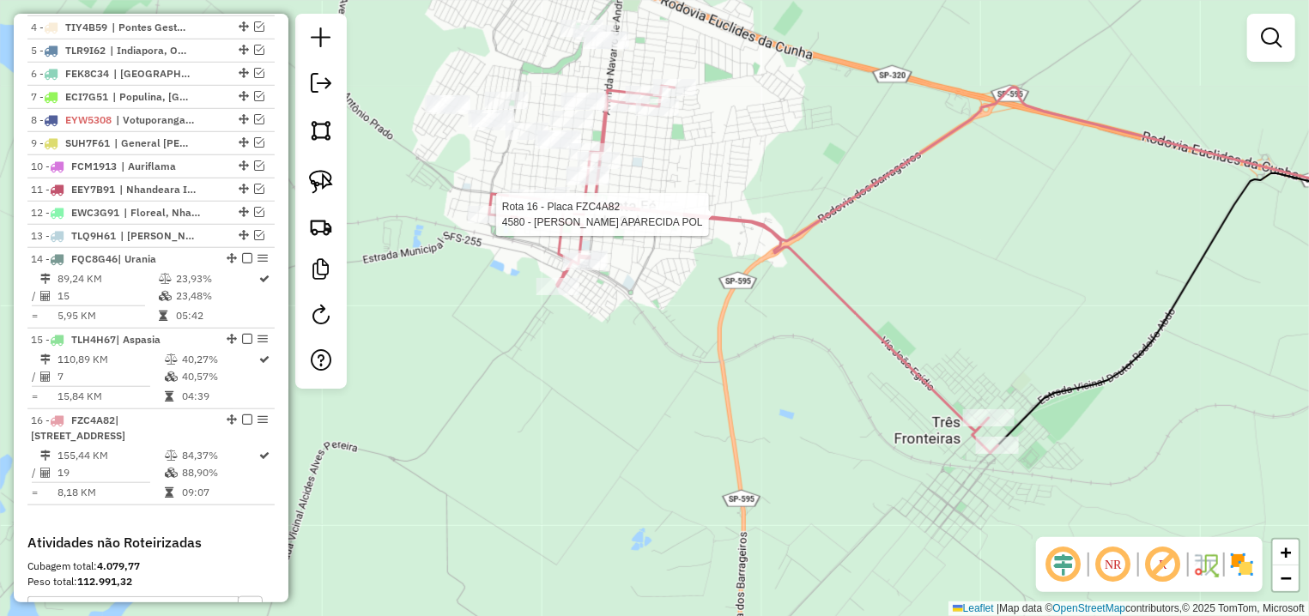
select select "**********"
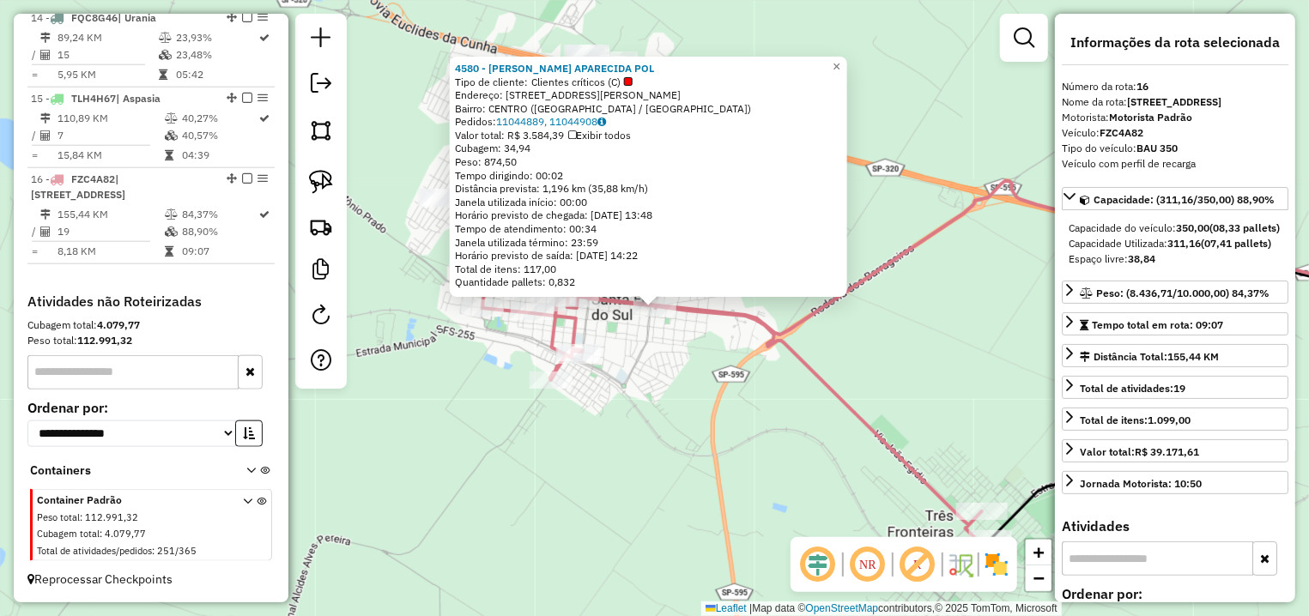
scroll to position [989, 0]
click at [633, 345] on div "4580 - [PERSON_NAME] APARECIDA POL Tipo de cliente: Clientes críticos (C) Ender…" at bounding box center [654, 308] width 1309 height 616
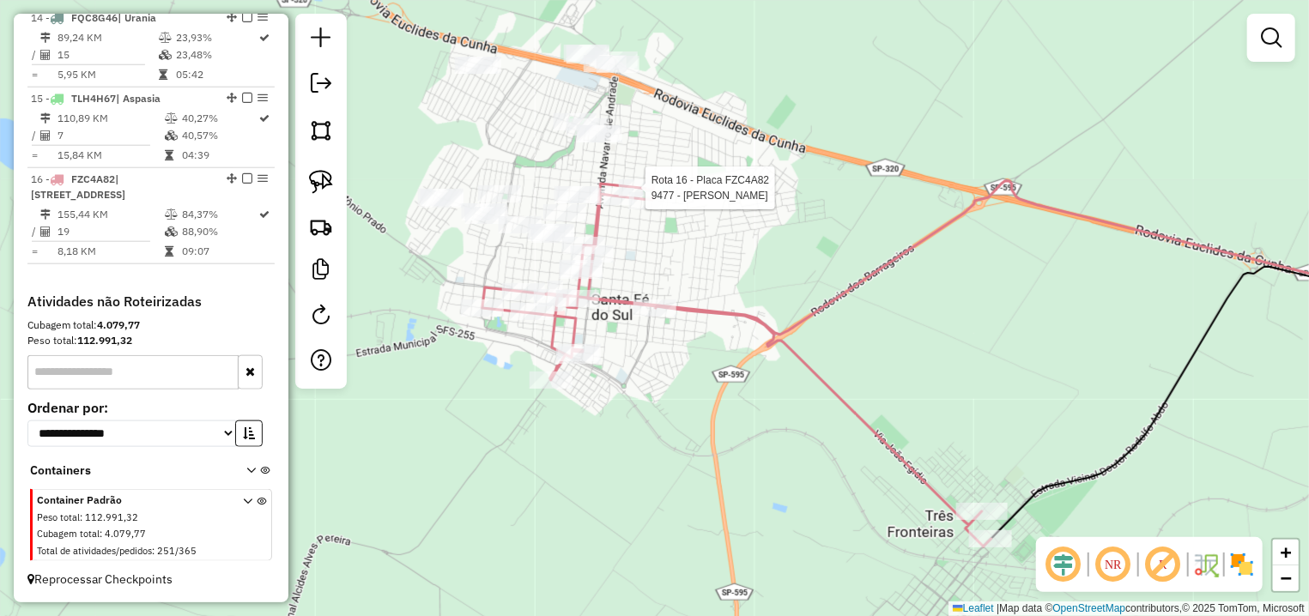
select select "**********"
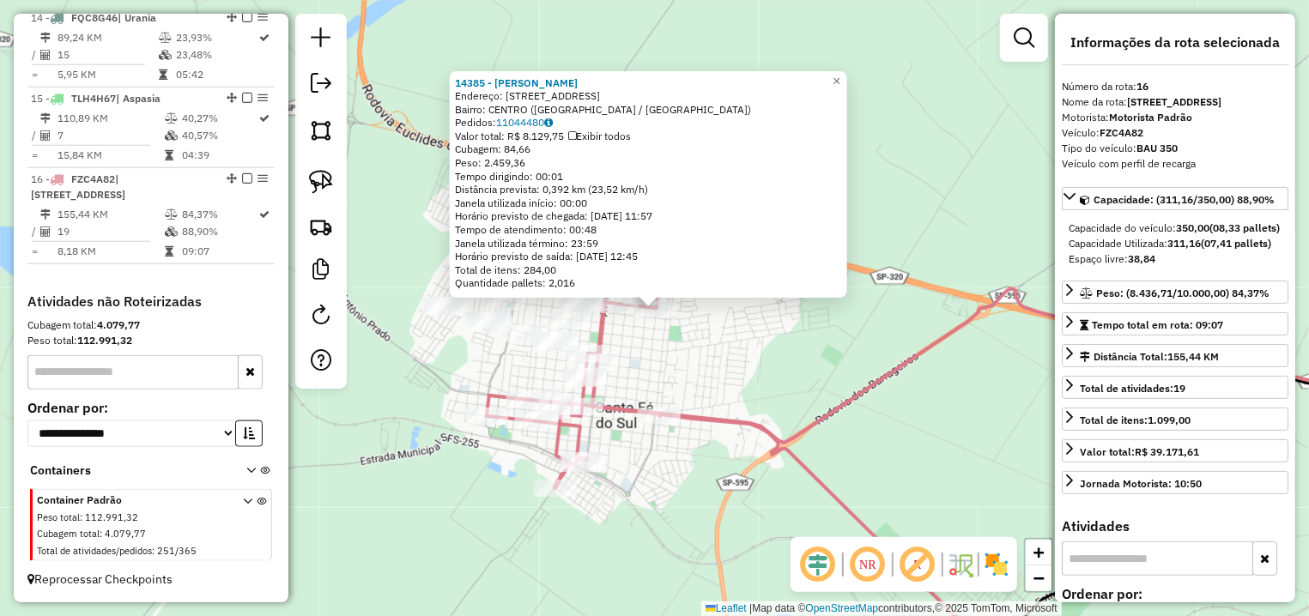
click at [688, 347] on div "Rota 16 - Placa FZC4A82 14385 - [PERSON_NAME] × 14385 - [PERSON_NAME] Endereço:…" at bounding box center [654, 308] width 1309 height 616
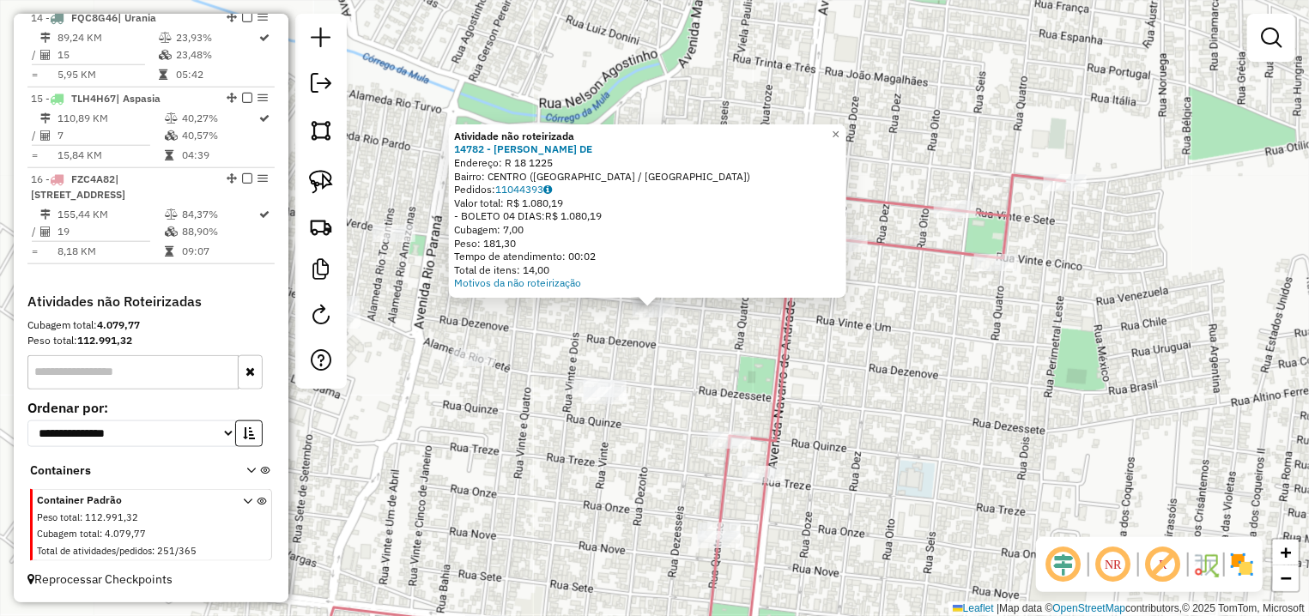
click at [722, 379] on div "Atividade não roteirizada 14782 - [PERSON_NAME]: R 18 1225 Bairro: CENTRO ([GEO…" at bounding box center [654, 308] width 1309 height 616
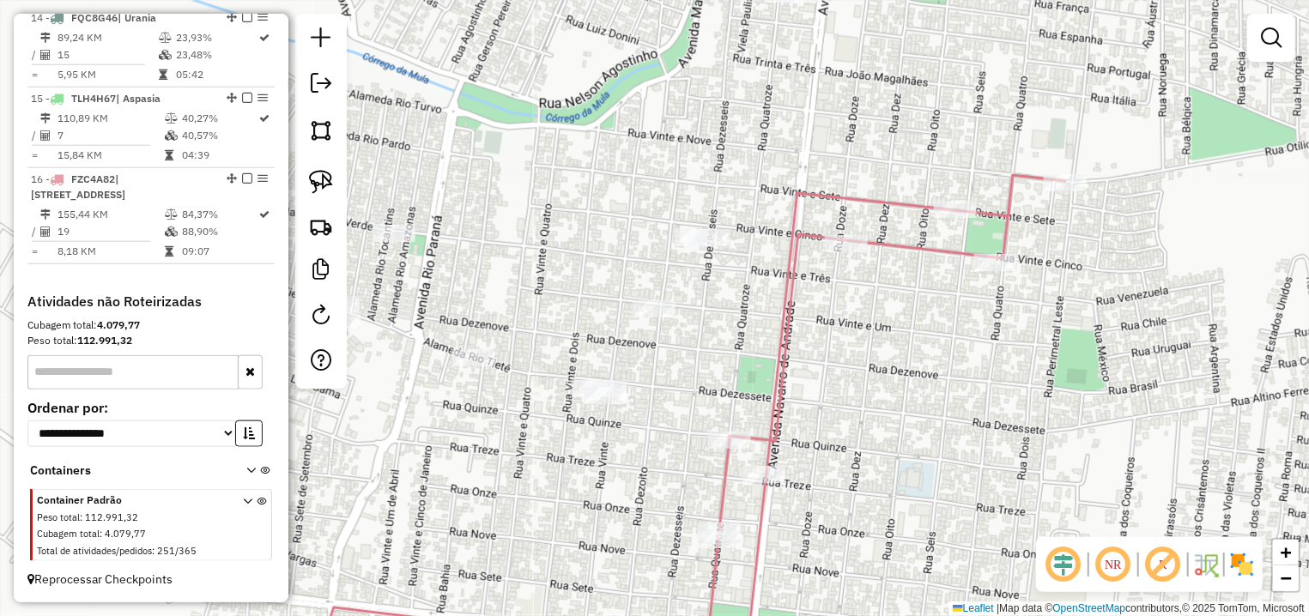
select select "**********"
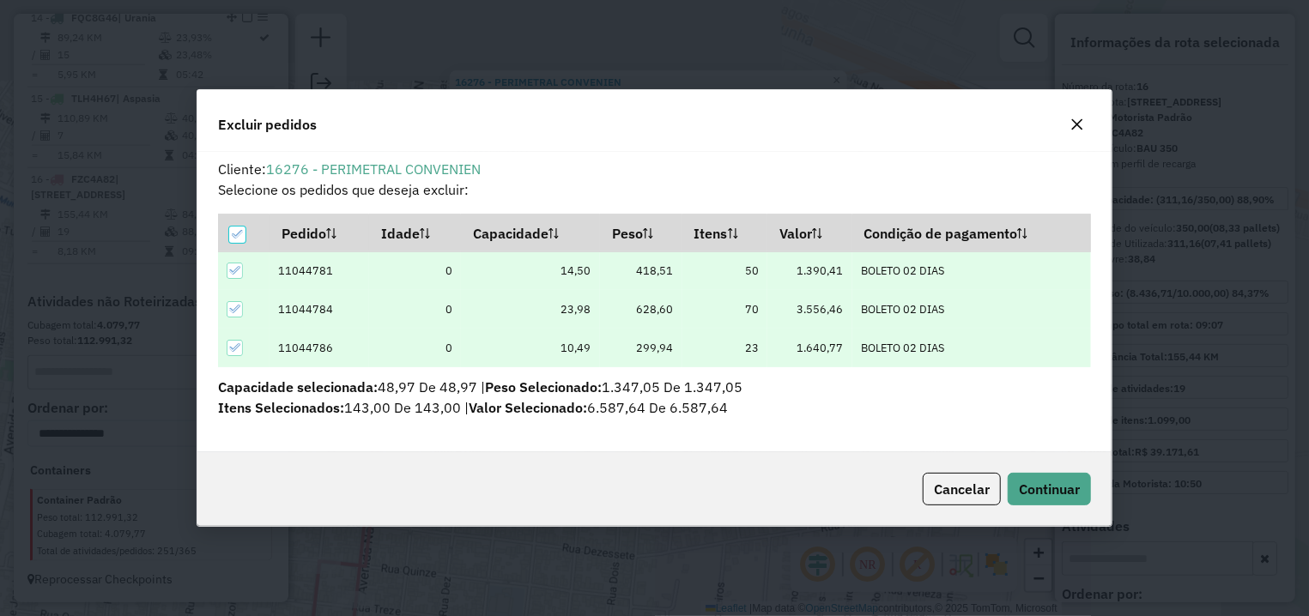
scroll to position [9, 5]
click at [1034, 487] on span "Continuar" at bounding box center [1049, 489] width 61 height 17
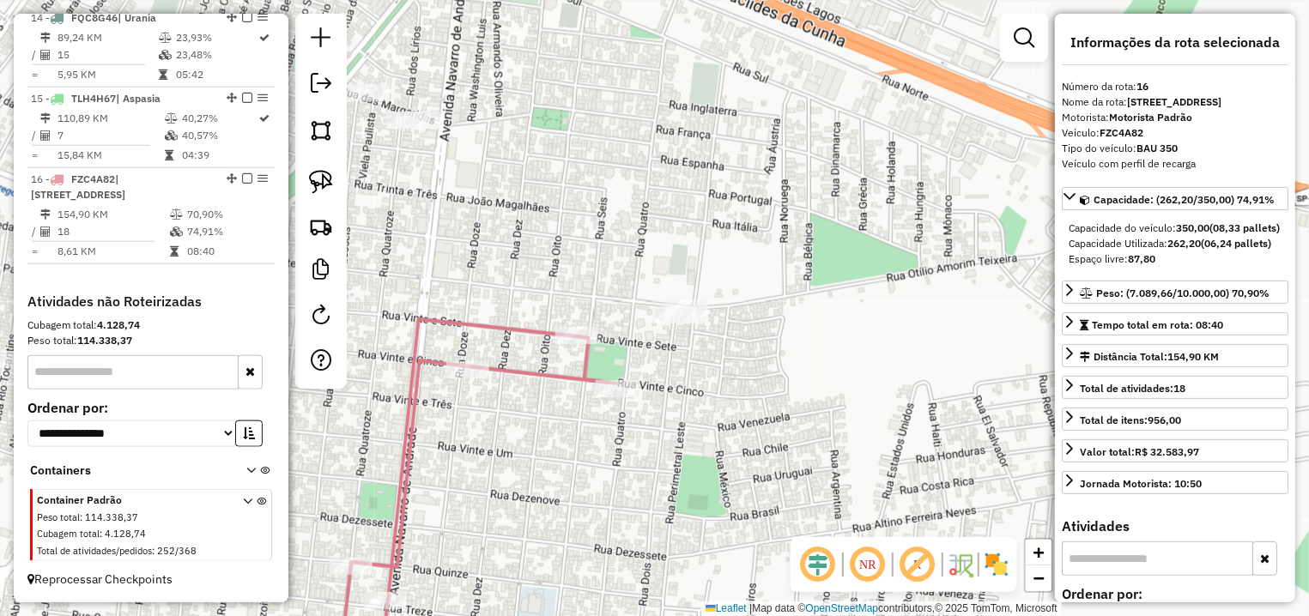
drag, startPoint x: 476, startPoint y: 438, endPoint x: 694, endPoint y: 418, distance: 218.1
click at [694, 418] on div "Rota 16 - Placa FZC4A82 3696 - BAR SORV BOM GOSTO Janela de atendimento Grade d…" at bounding box center [654, 308] width 1309 height 616
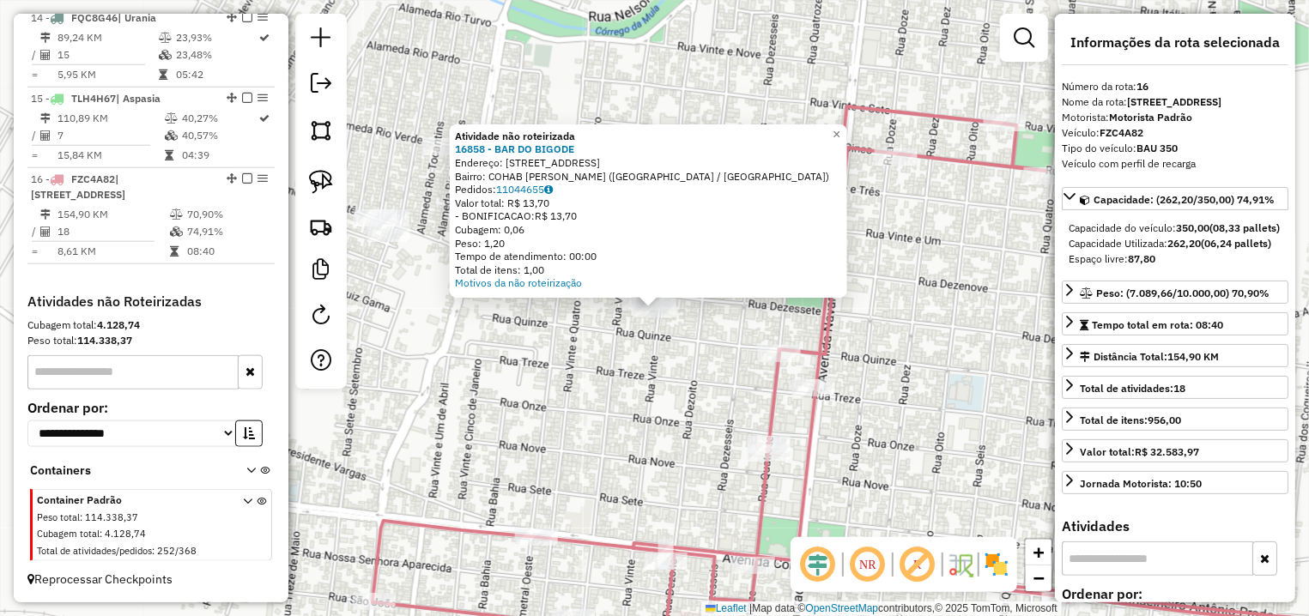
click at [658, 372] on div "× Atividade não roteirizada 16858 - BAR DO BIGODE Endereço: [STREET_ADDRESS] Pe…" at bounding box center [654, 308] width 1309 height 616
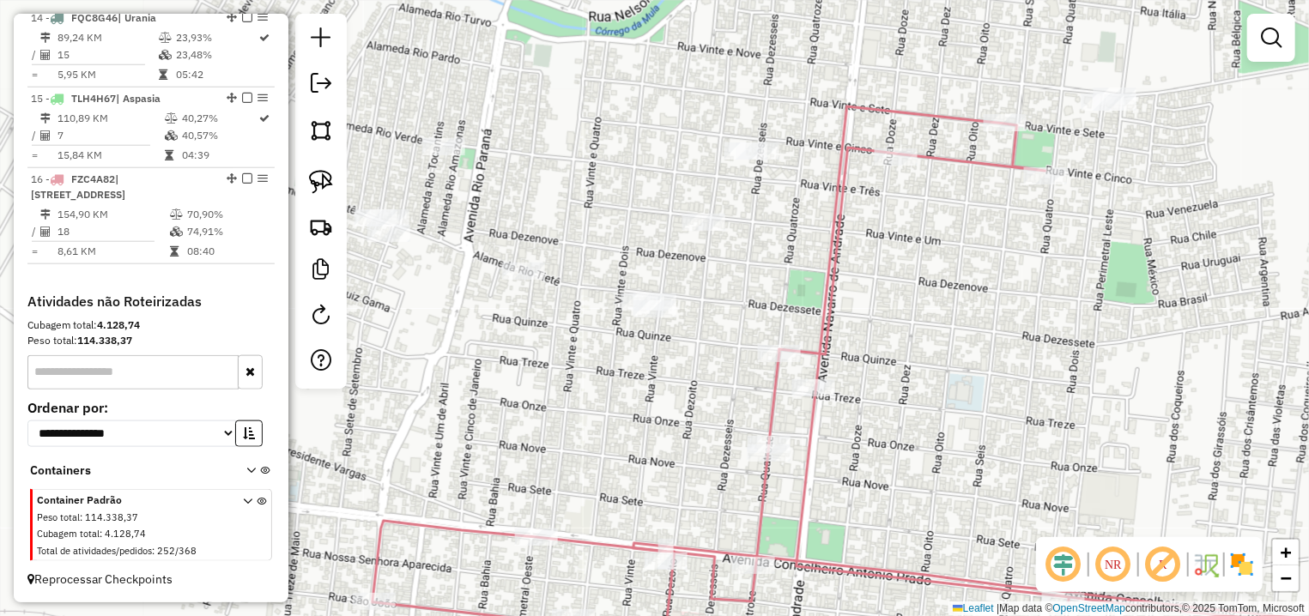
drag, startPoint x: 332, startPoint y: 173, endPoint x: 632, endPoint y: 238, distance: 306.6
click at [331, 173] on img at bounding box center [321, 182] width 24 height 24
drag, startPoint x: 636, startPoint y: 245, endPoint x: 728, endPoint y: 354, distance: 141.9
click at [728, 354] on div "Janela de atendimento Grade de atendimento Capacidade Transportadoras Veículos …" at bounding box center [654, 308] width 1309 height 616
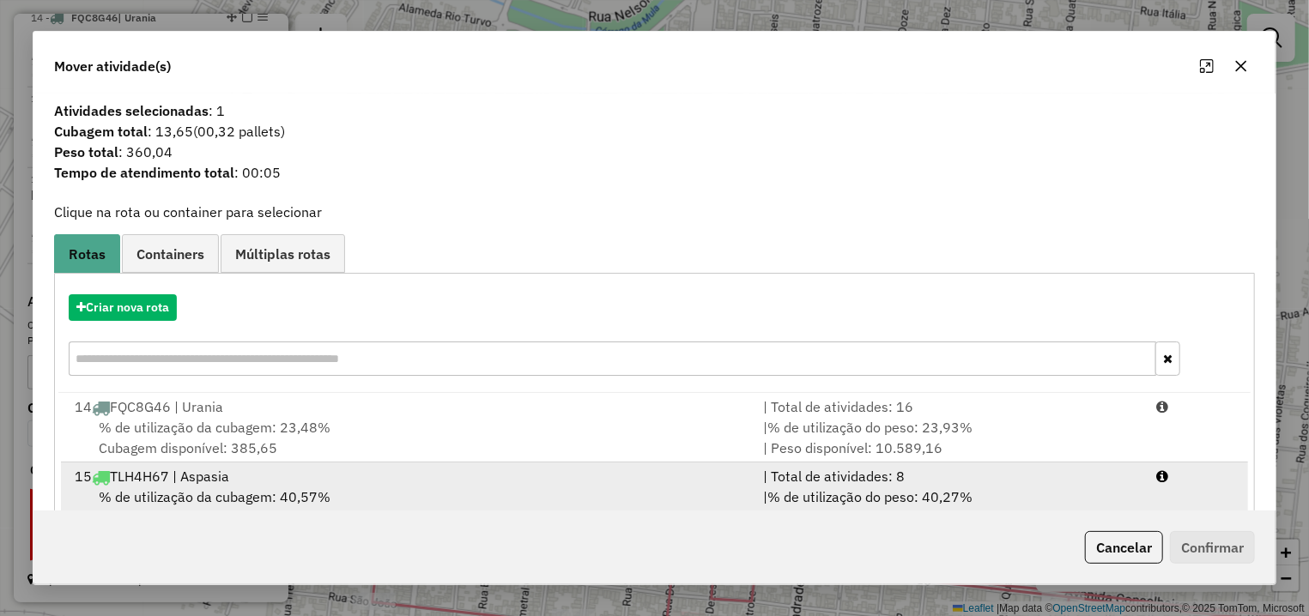
scroll to position [121, 0]
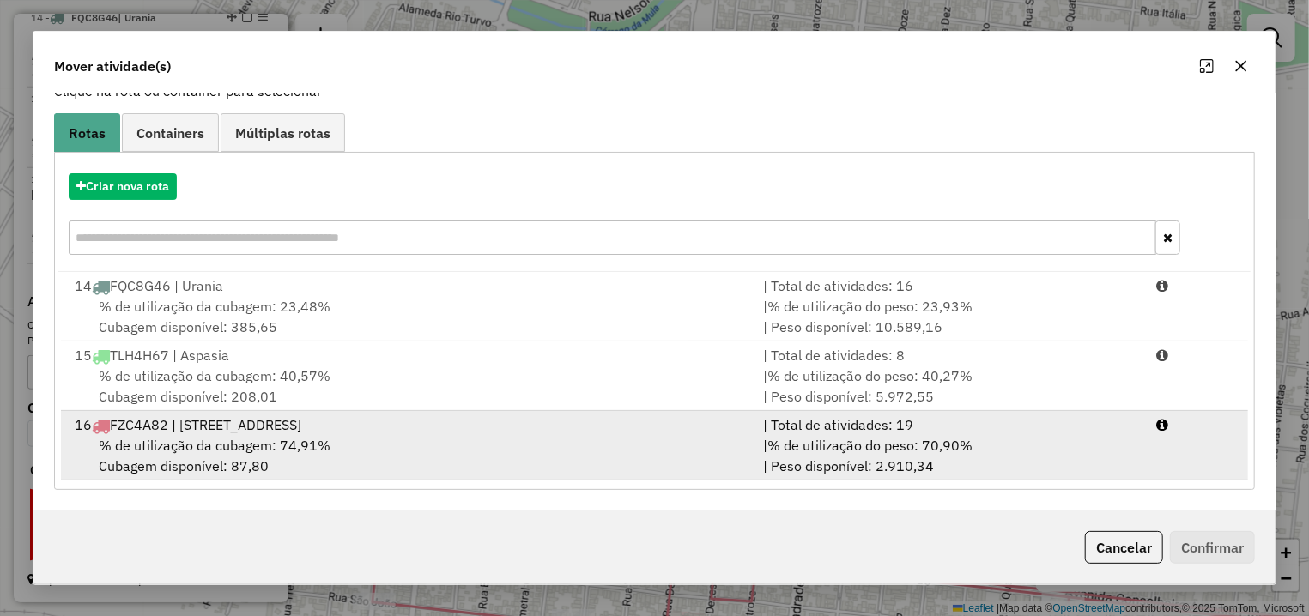
click at [429, 471] on div "% de utilização da cubagem: 74,91% Cubagem disponível: 87,80" at bounding box center [408, 455] width 688 height 41
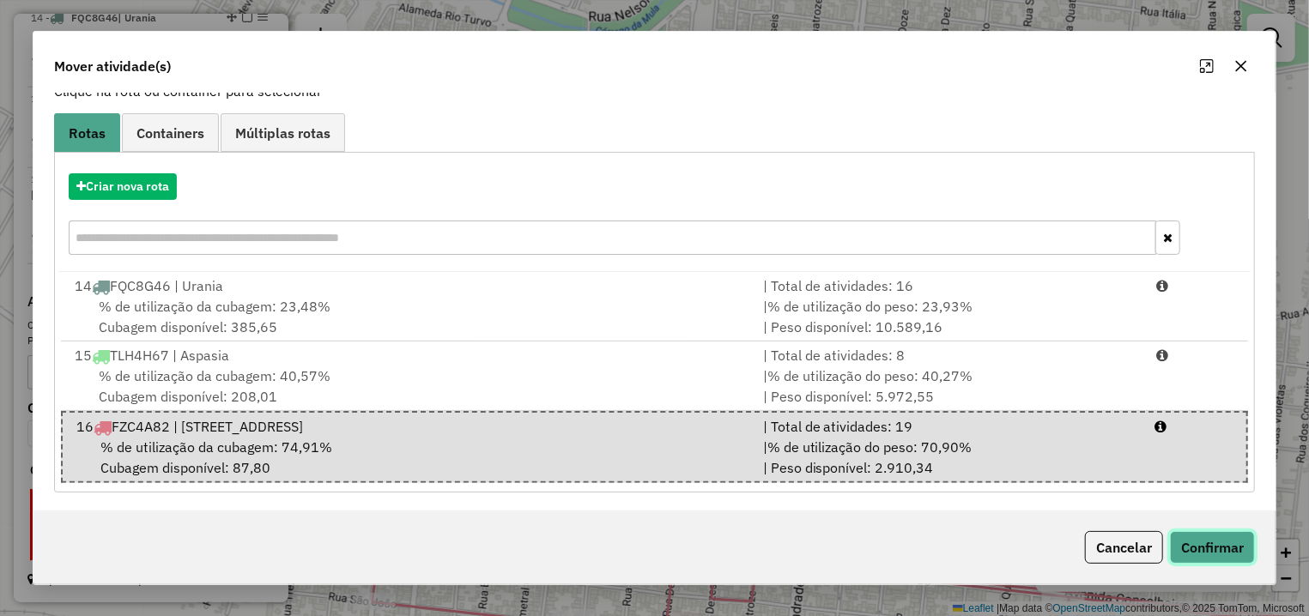
click at [1223, 551] on button "Confirmar" at bounding box center [1212, 547] width 85 height 33
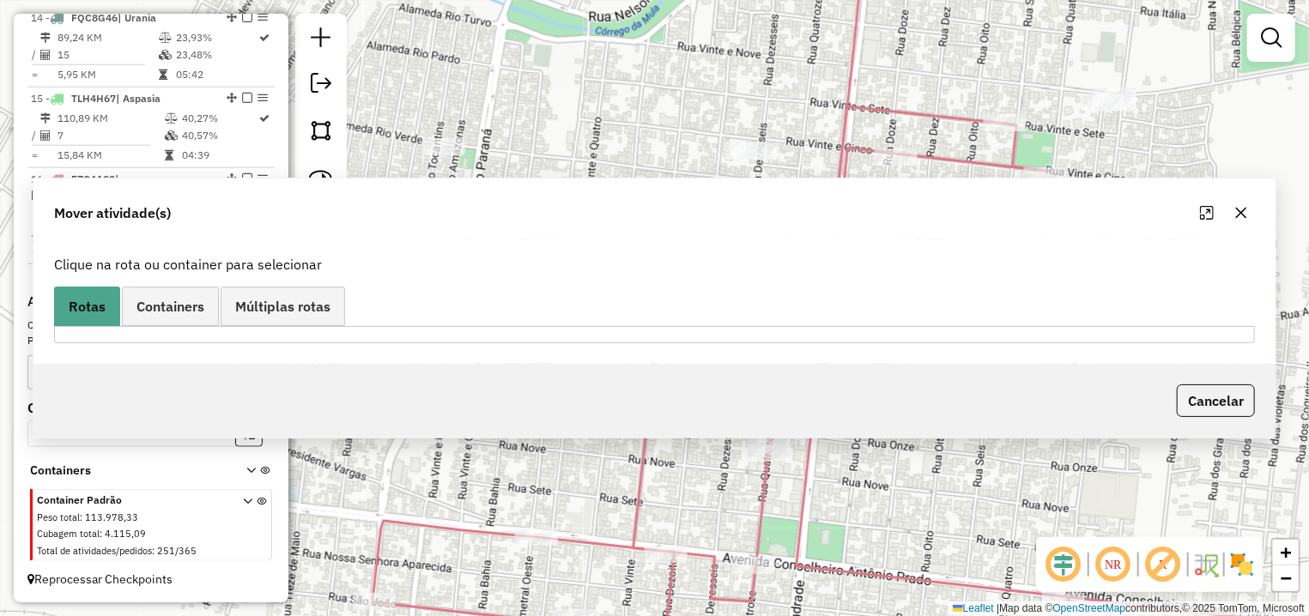
scroll to position [0, 0]
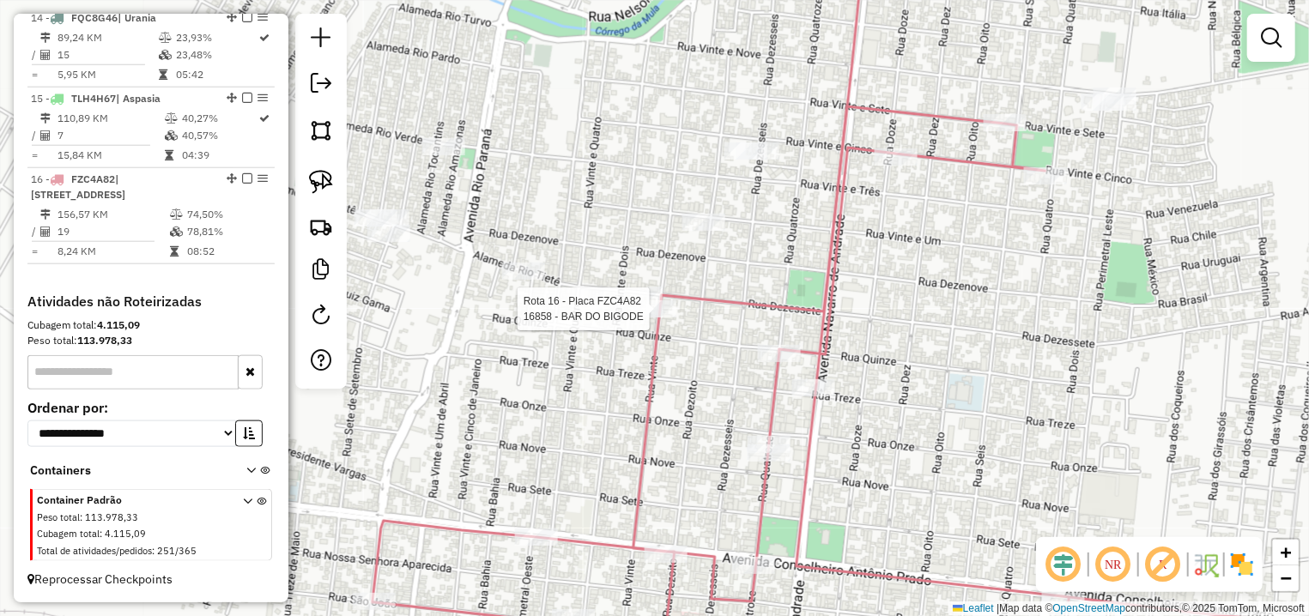
select select "**********"
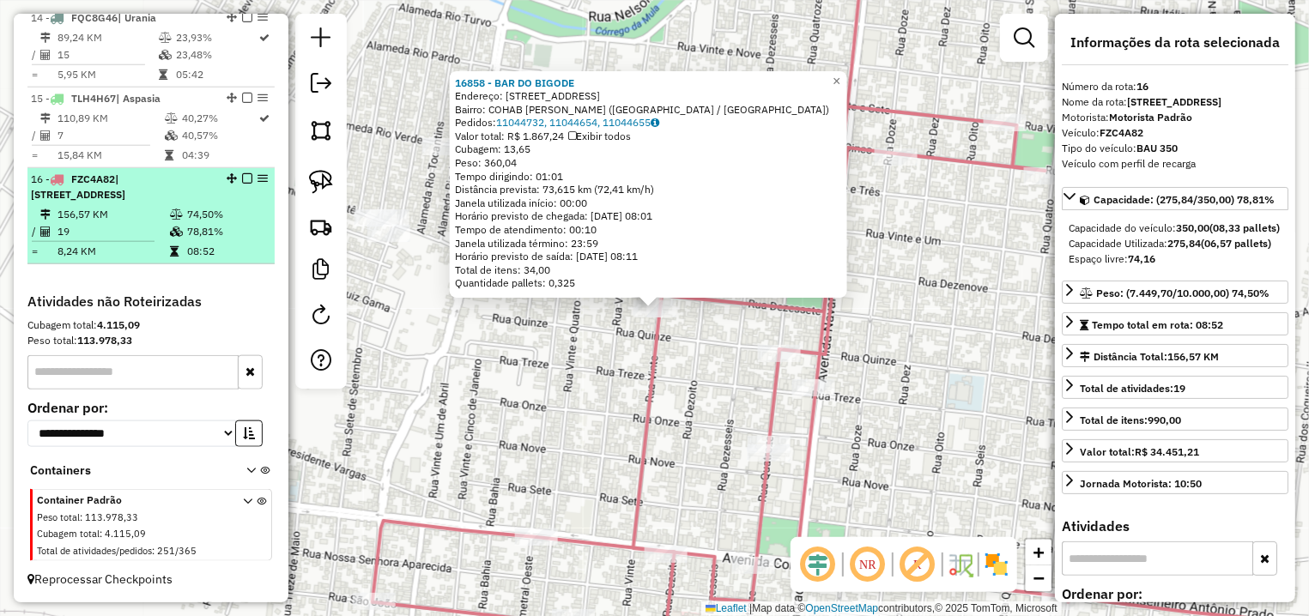
click at [242, 173] on em at bounding box center [247, 178] width 10 height 10
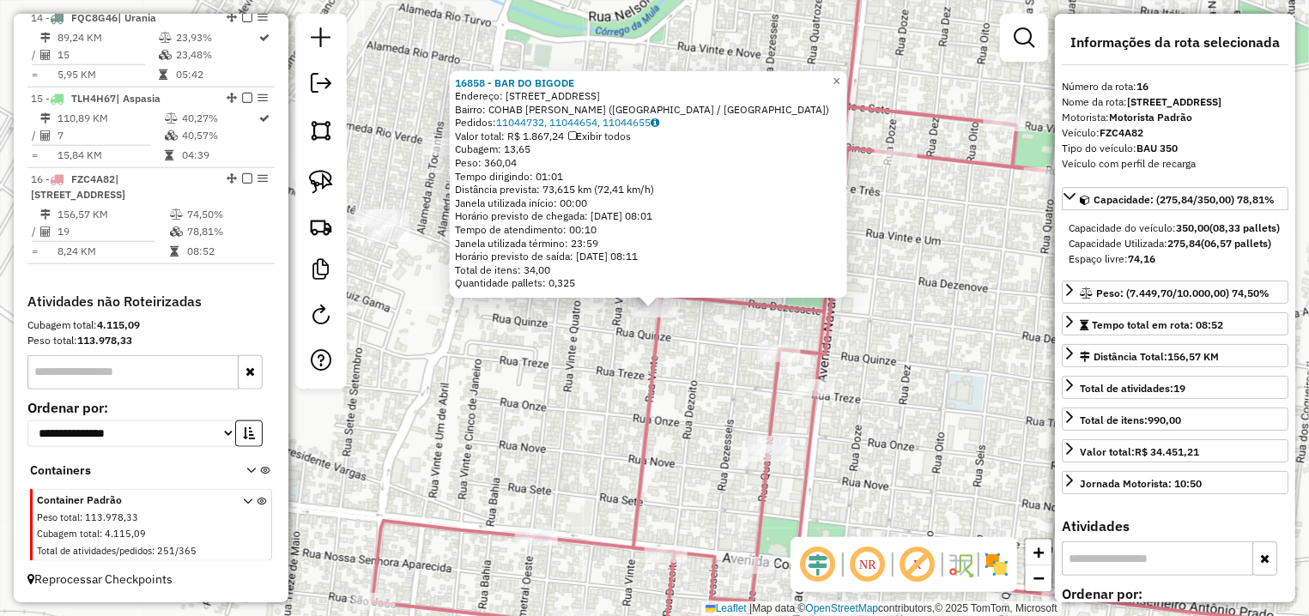
scroll to position [900, 0]
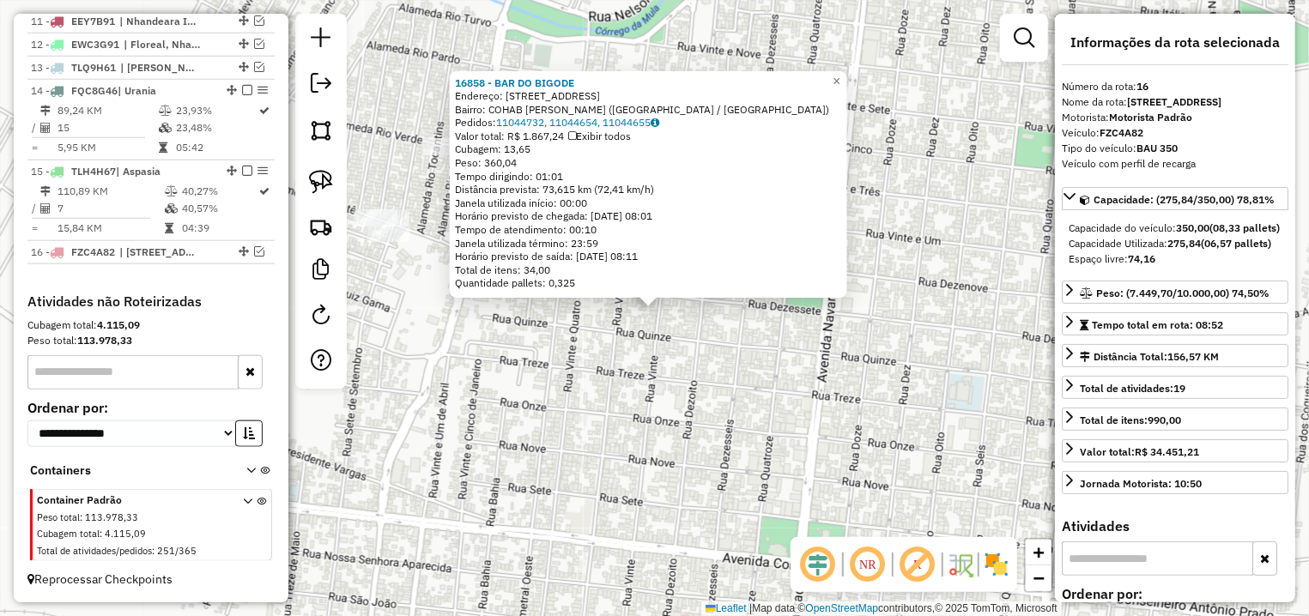
click at [578, 459] on div "16858 - BAR DO BIGODE Endereço: [STREET_ADDRESS] Bairro: COHAB [PERSON_NAME] ([…" at bounding box center [654, 308] width 1309 height 616
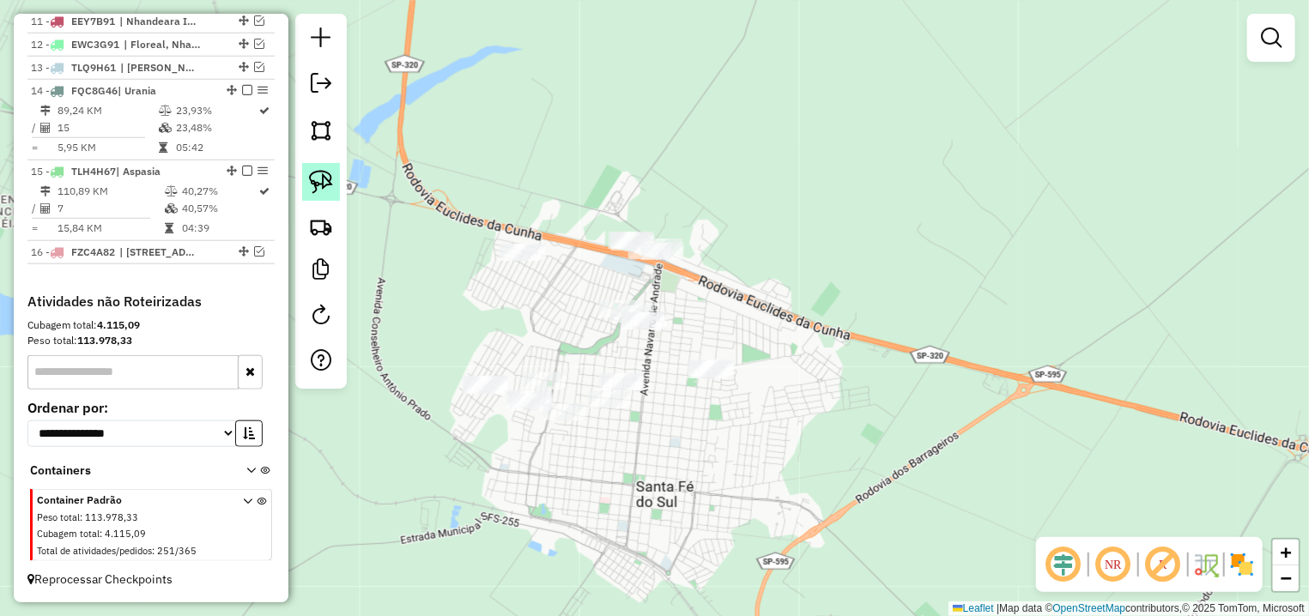
click at [314, 180] on img at bounding box center [321, 182] width 24 height 24
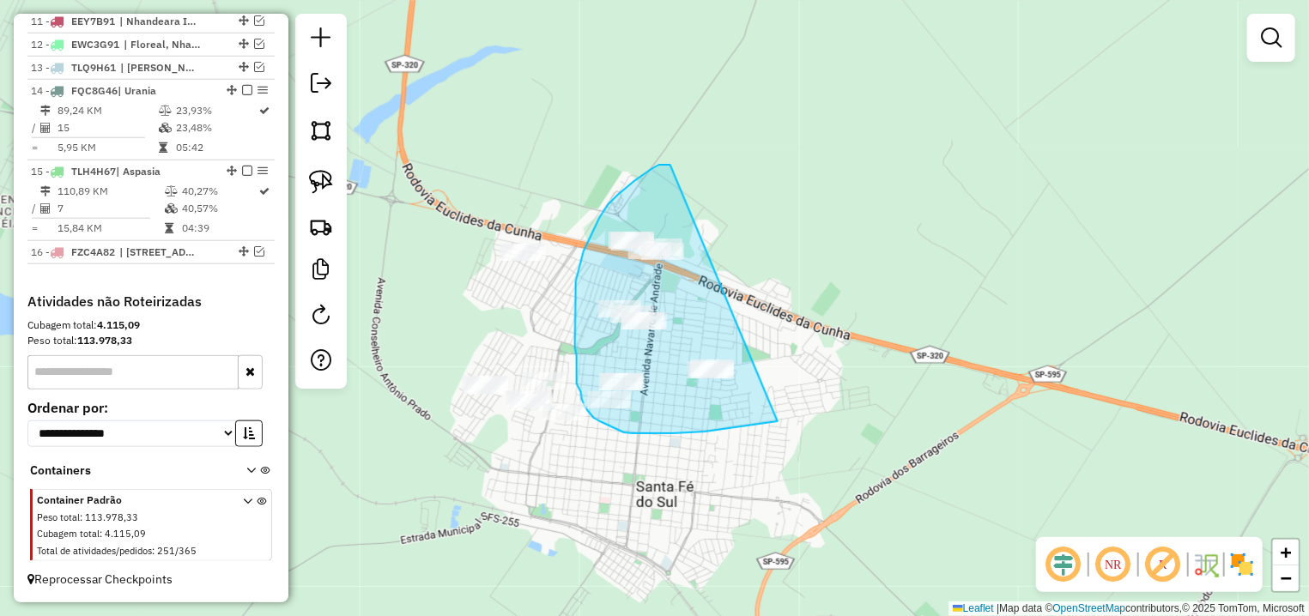
drag, startPoint x: 670, startPoint y: 165, endPoint x: 778, endPoint y: 421, distance: 278.2
click at [778, 421] on div "Janela de atendimento Grade de atendimento Capacidade Transportadoras Veículos …" at bounding box center [654, 308] width 1309 height 616
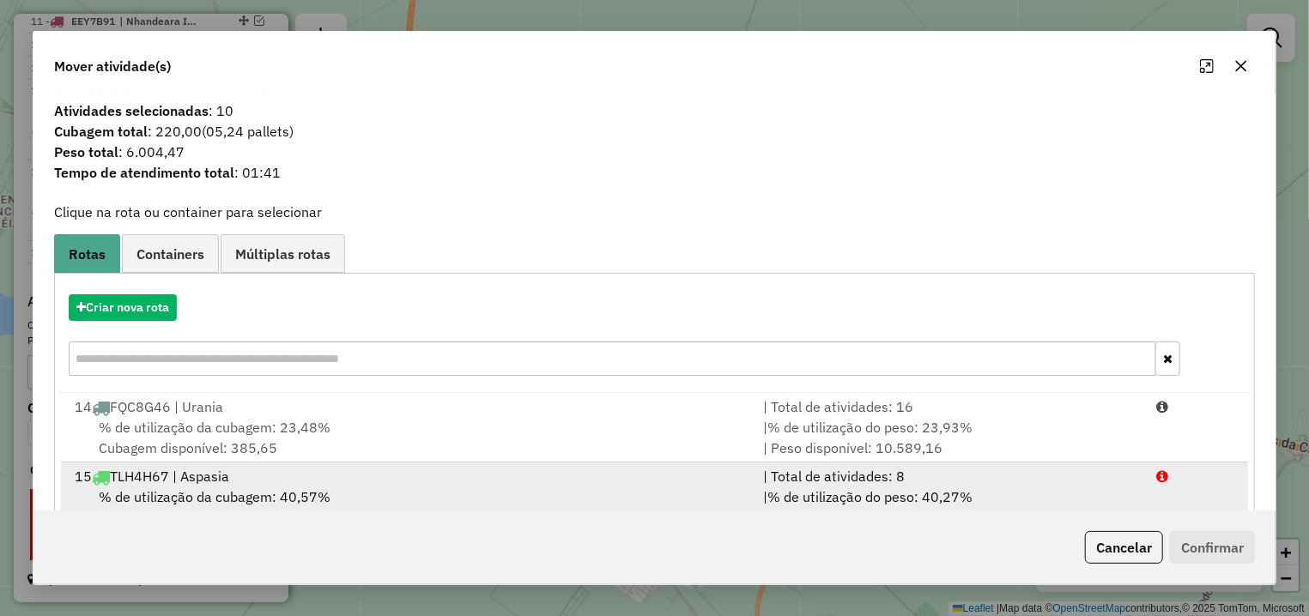
click at [273, 487] on div "% de utilização da cubagem: 40,57% Cubagem disponível: 208,01" at bounding box center [408, 507] width 688 height 41
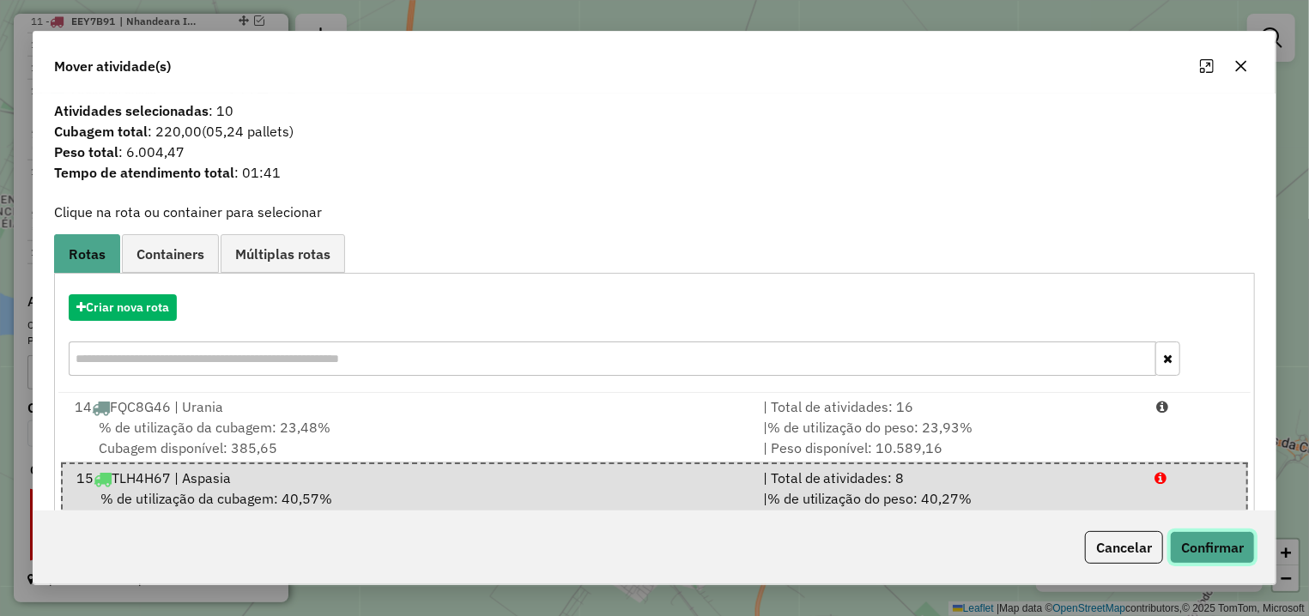
click at [1235, 548] on button "Confirmar" at bounding box center [1212, 547] width 85 height 33
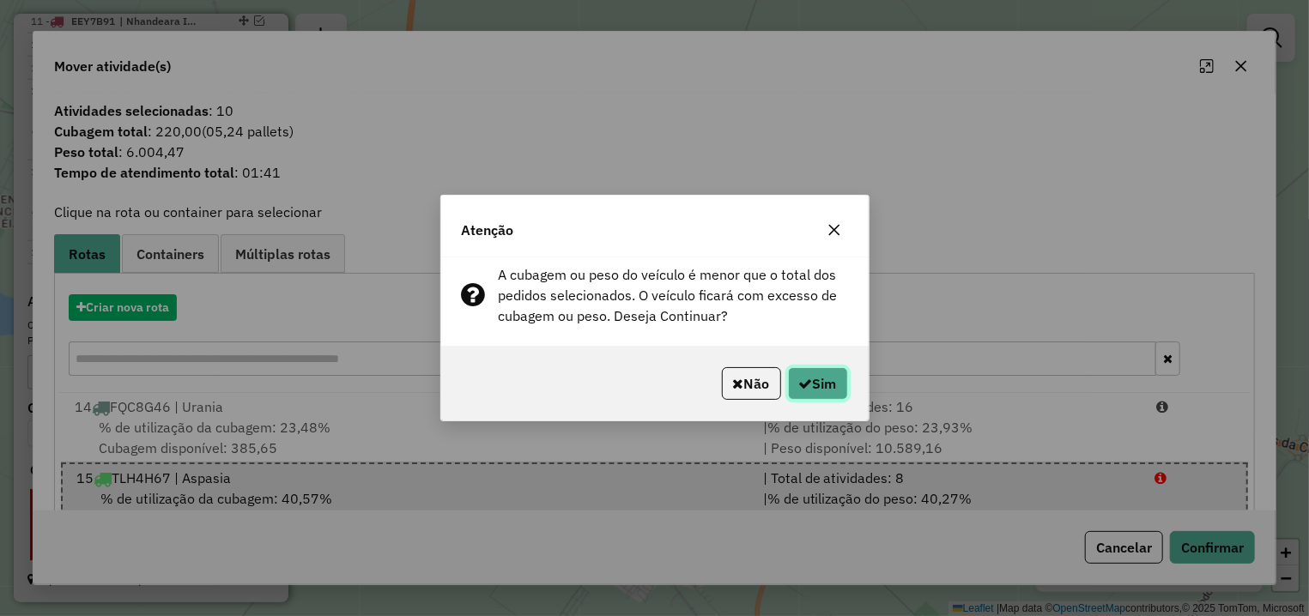
click at [825, 385] on button "Sim" at bounding box center [818, 383] width 60 height 33
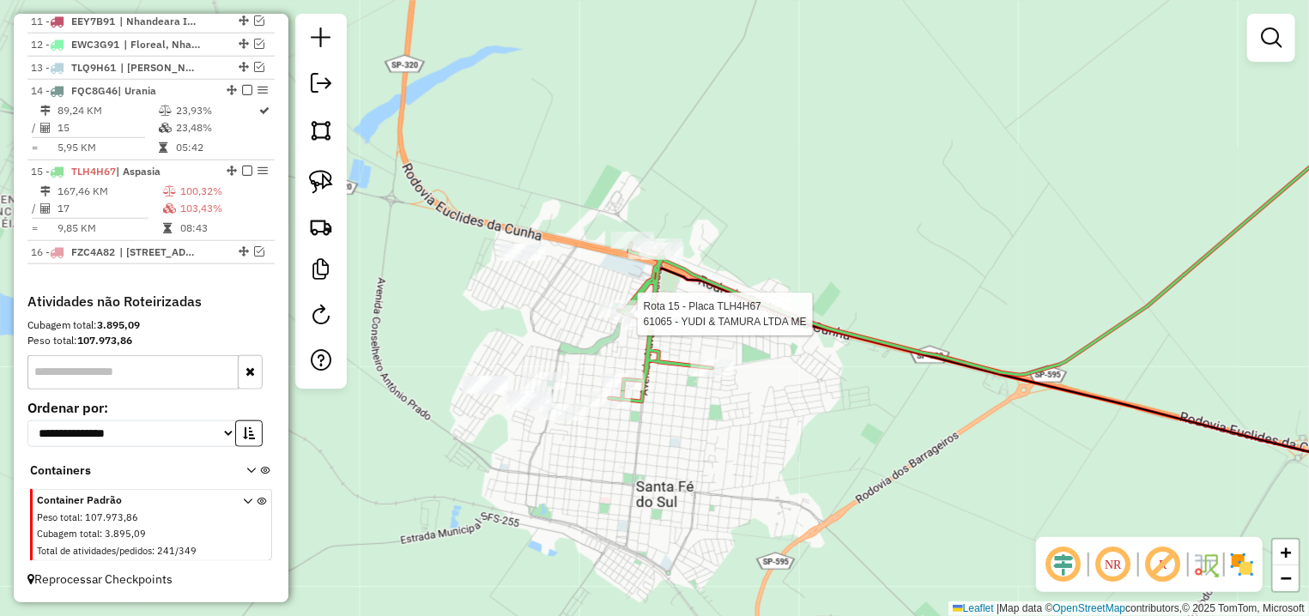
select select "**********"
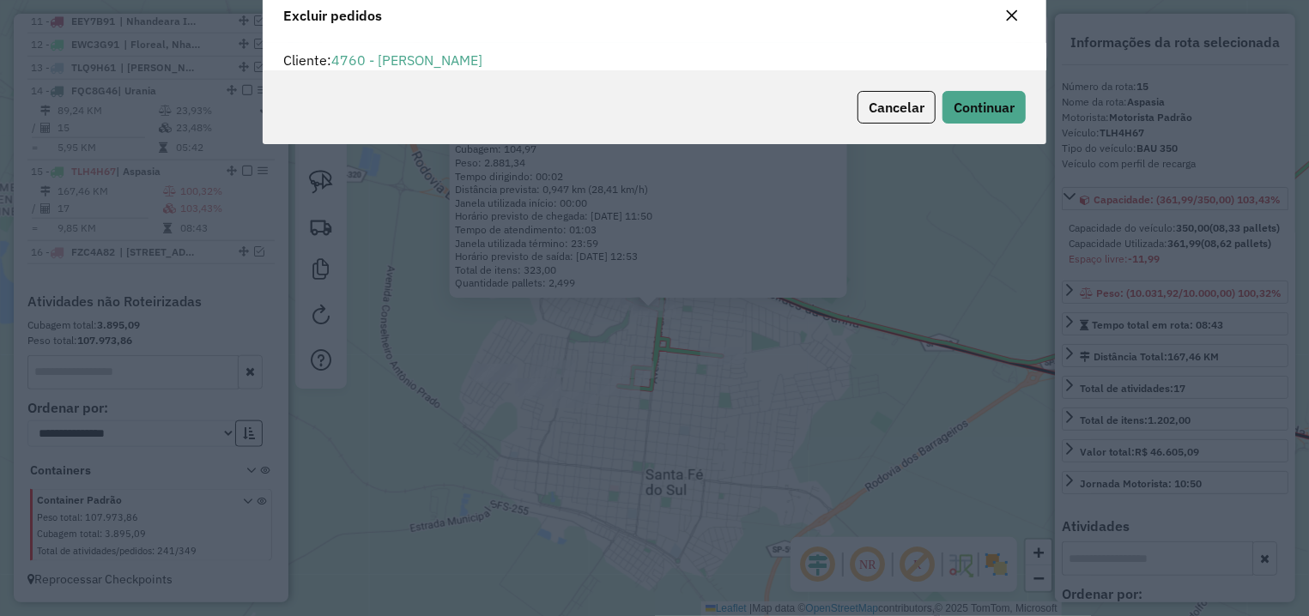
scroll to position [0, 0]
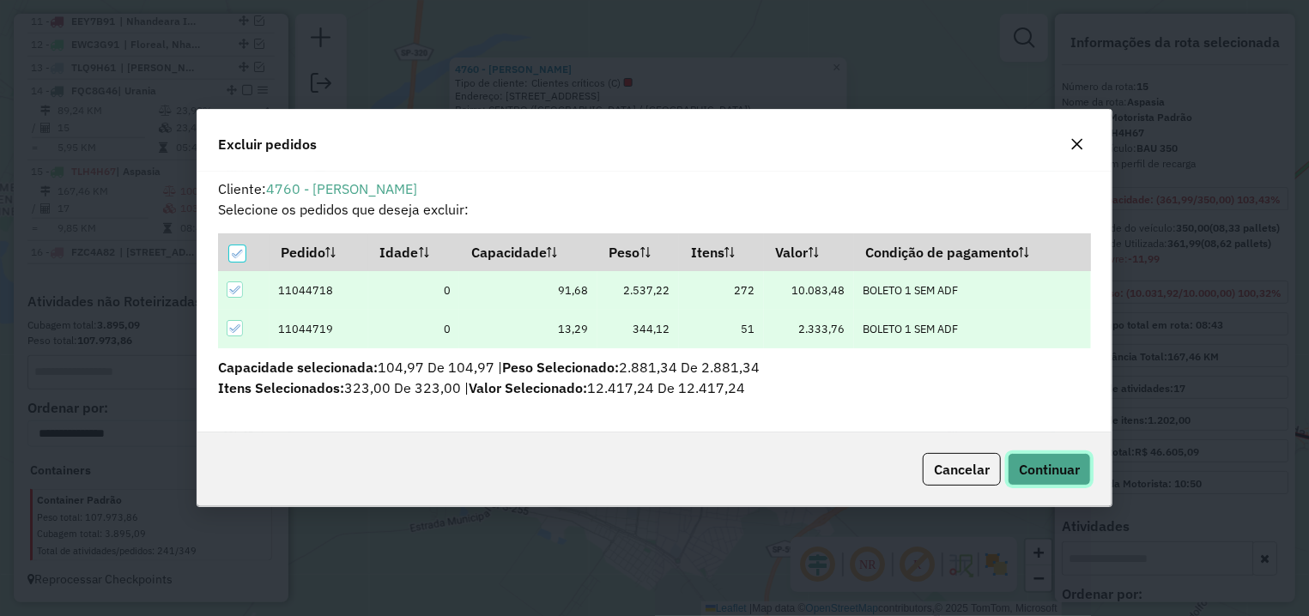
click at [1048, 466] on span "Continuar" at bounding box center [1049, 469] width 61 height 17
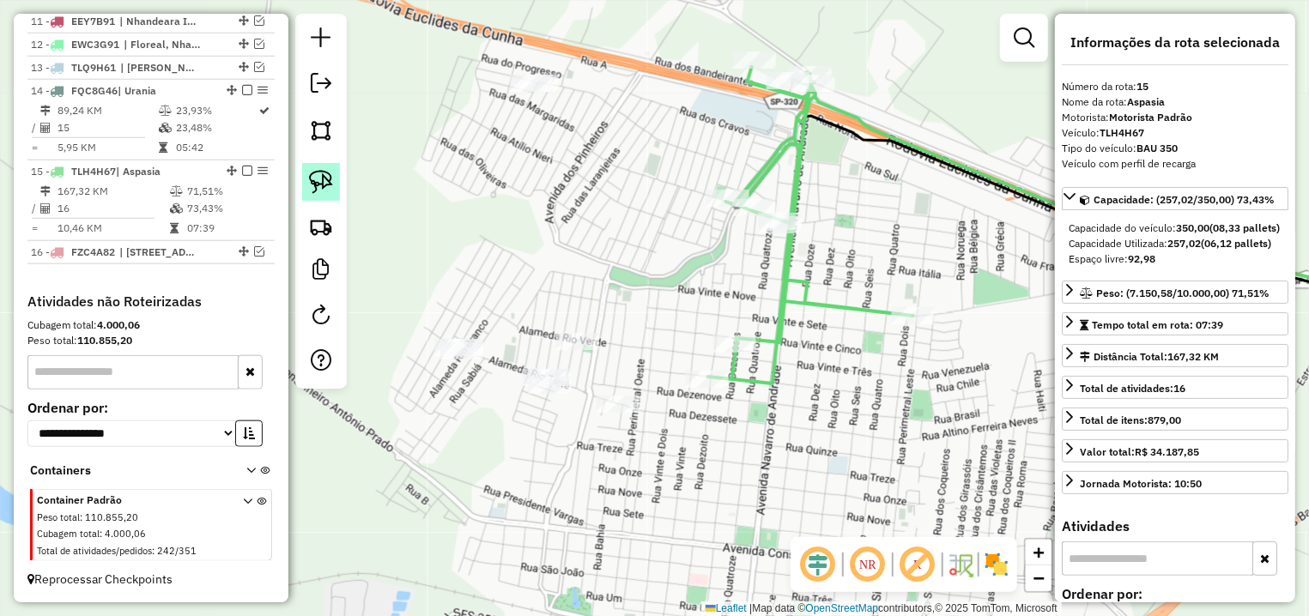
click at [315, 174] on img at bounding box center [321, 182] width 24 height 24
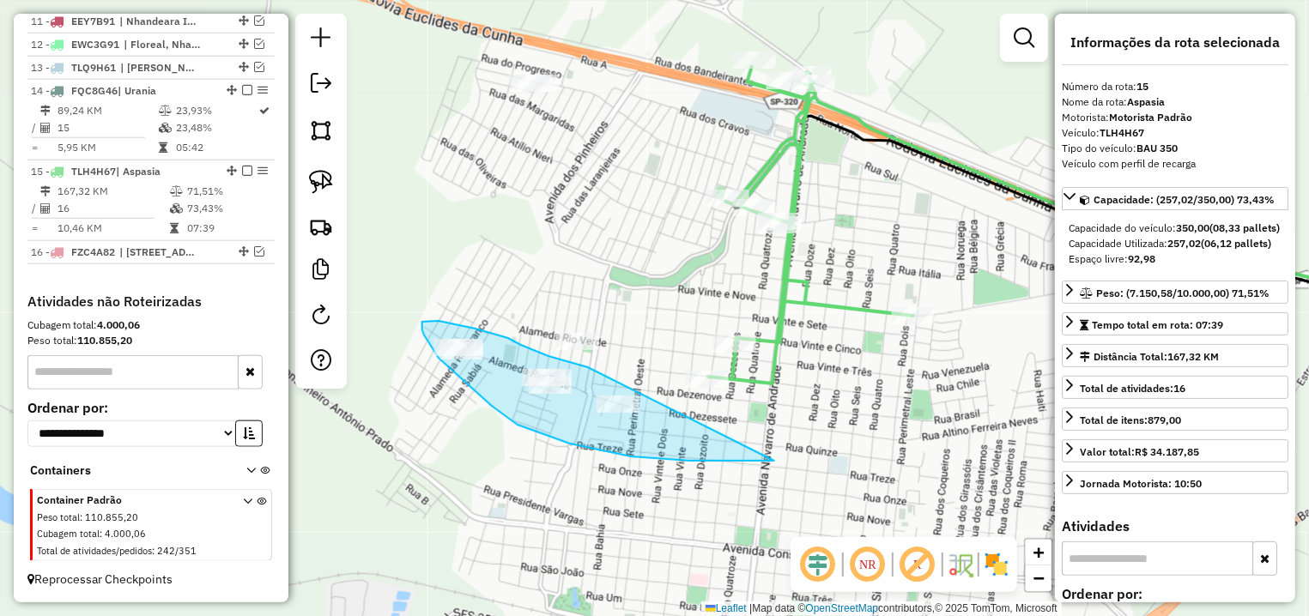
drag, startPoint x: 588, startPoint y: 367, endPoint x: 774, endPoint y: 461, distance: 208.4
click at [774, 461] on div "Janela de atendimento Grade de atendimento Capacidade Transportadoras Veículos …" at bounding box center [654, 308] width 1309 height 616
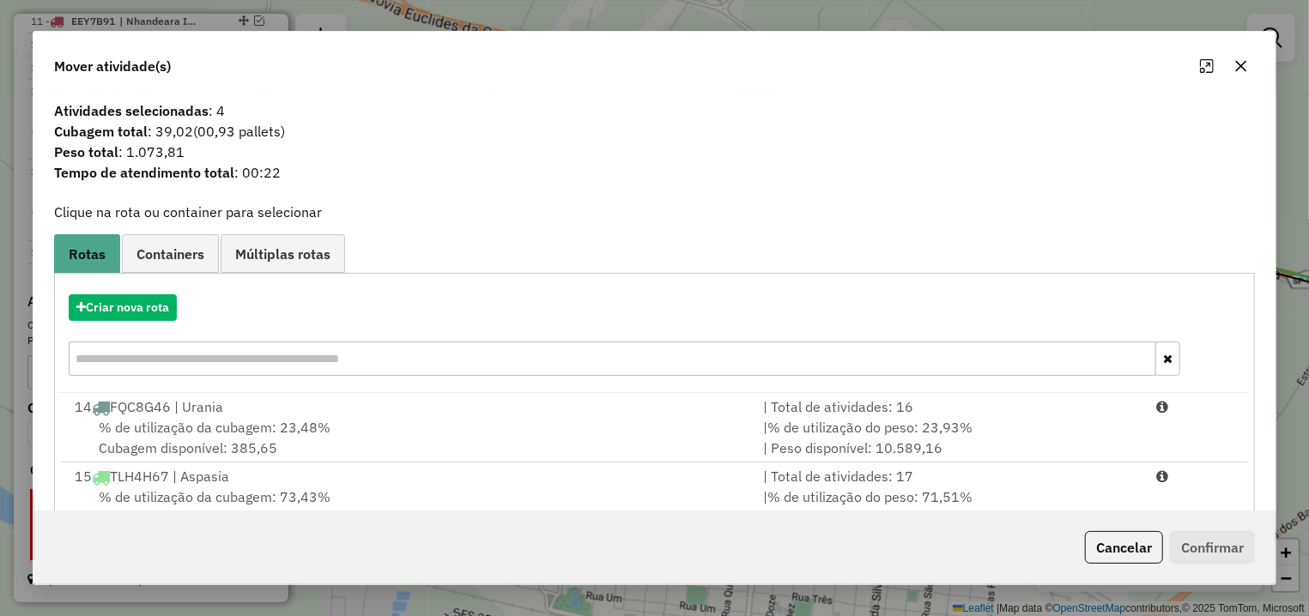
click at [364, 484] on div "15 TLH4H67 | Aspasia" at bounding box center [408, 476] width 688 height 21
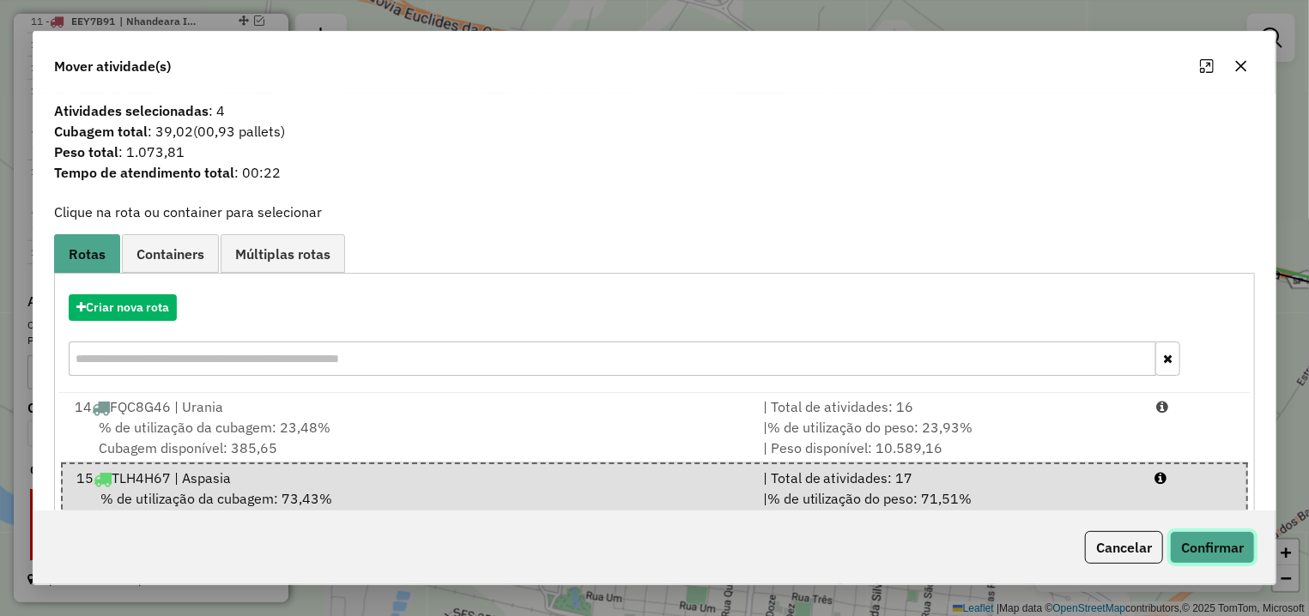
click at [1206, 547] on button "Confirmar" at bounding box center [1212, 547] width 85 height 33
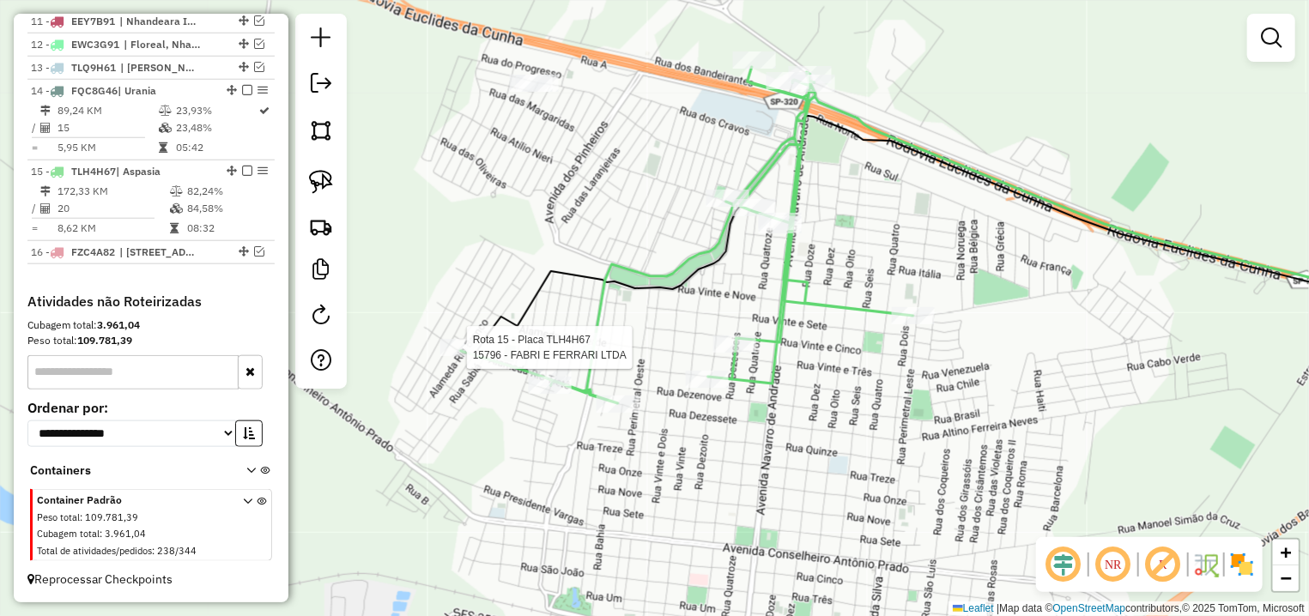
select select "**********"
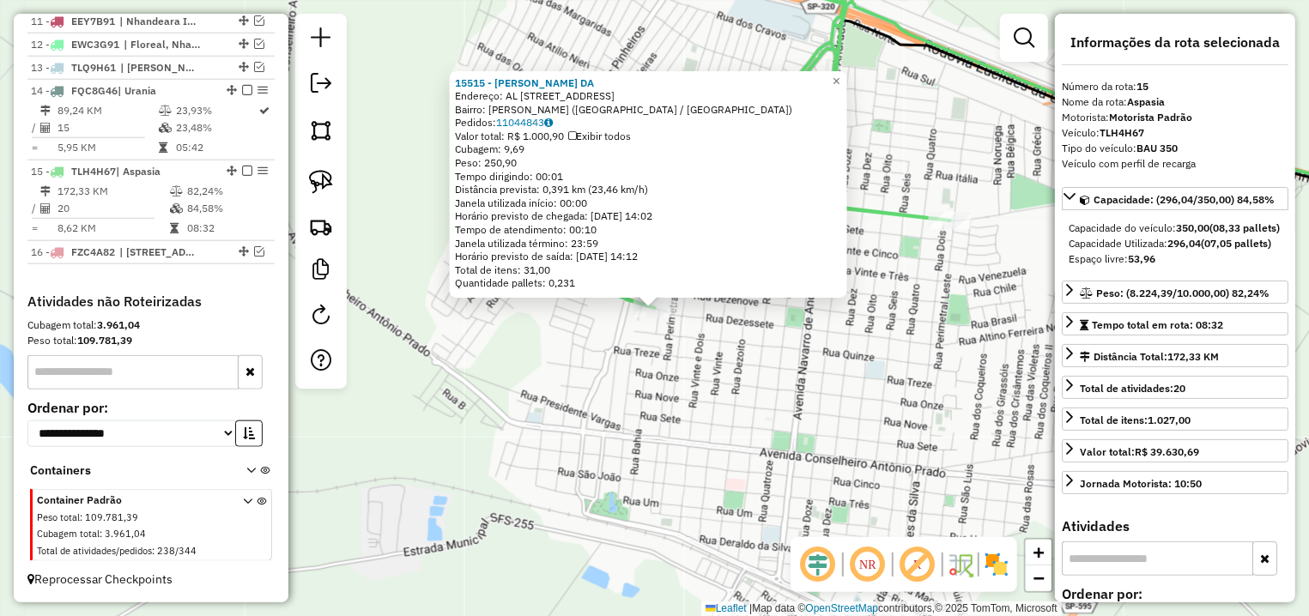
click at [729, 334] on div "15515 - BRUNA NEPUMUCENO DA Endereço: AL ALAMEDA RIO TIETE 236 Bairro: [PERSON_…" at bounding box center [654, 308] width 1309 height 616
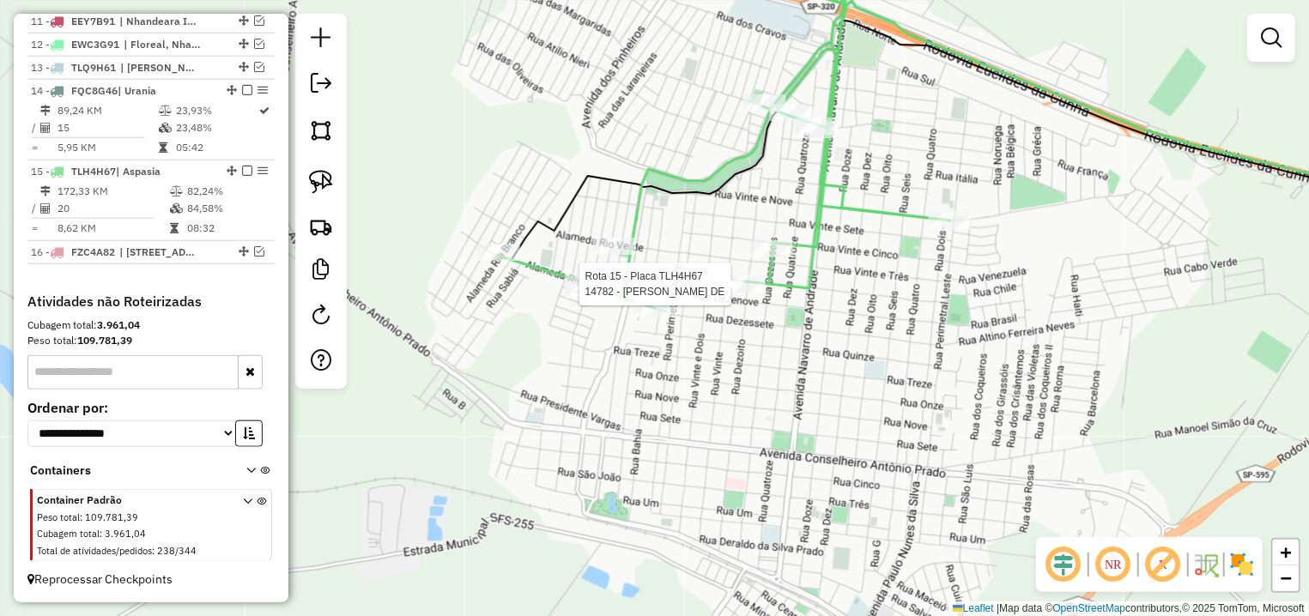
select select "**********"
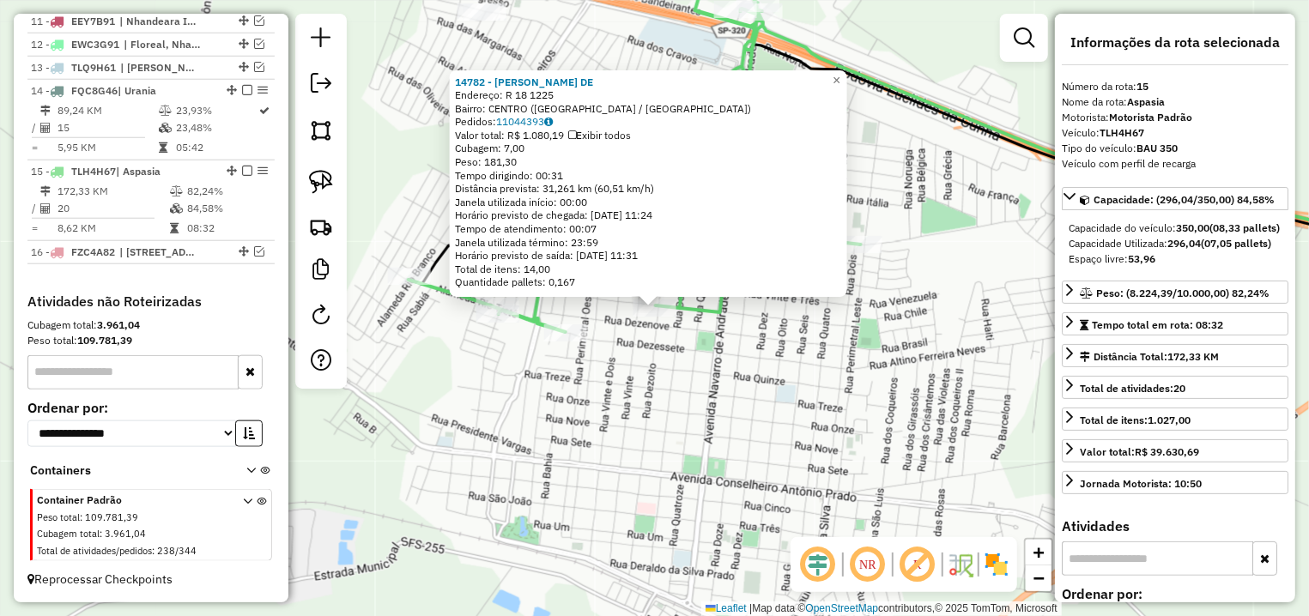
click at [775, 340] on div "Rota 15 - Placa TLH4H67 14782 - [PERSON_NAME] DE 14782 - [PERSON_NAME]: R 18 12…" at bounding box center [654, 308] width 1309 height 616
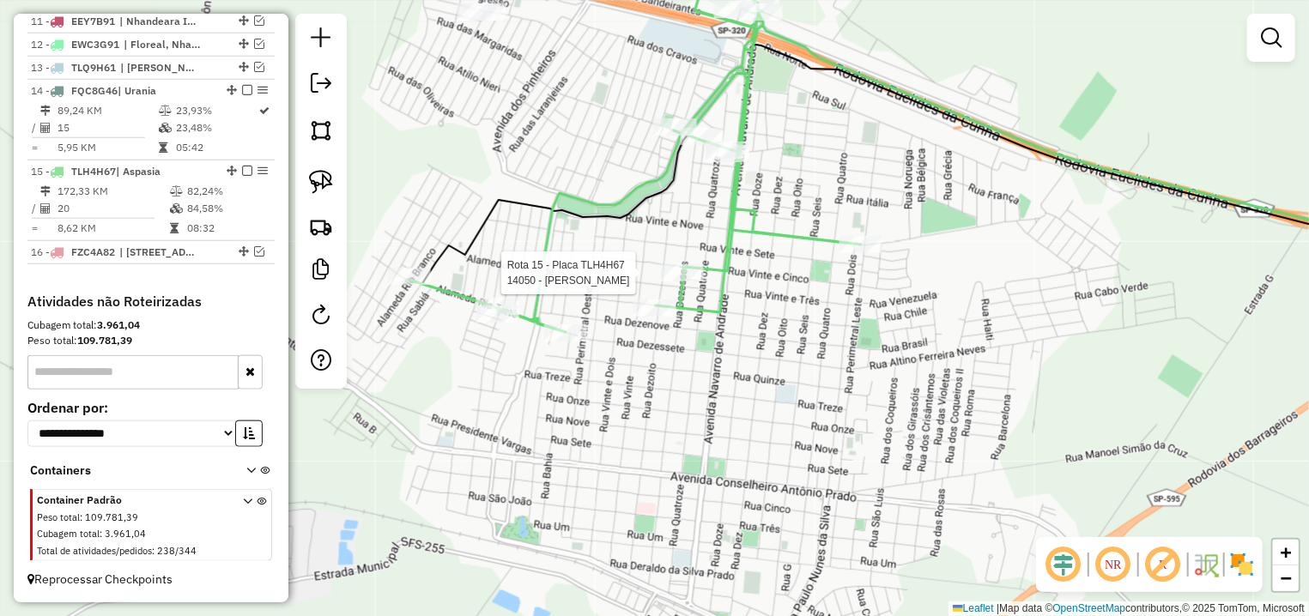
select select "**********"
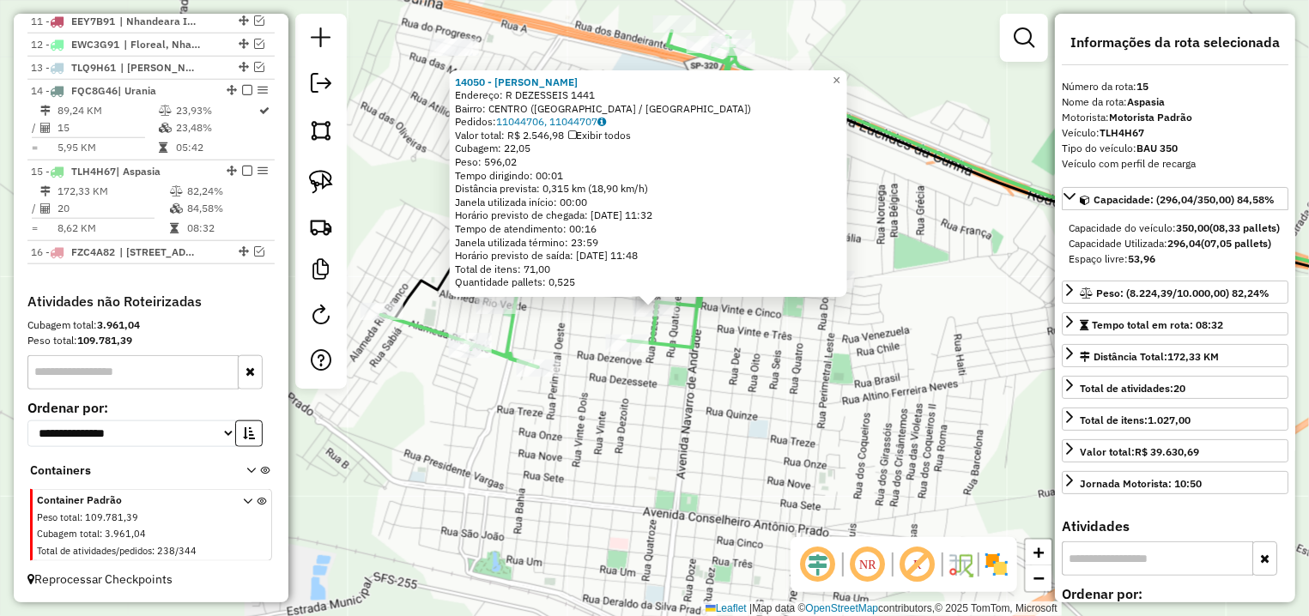
click at [774, 323] on div "14050 - [PERSON_NAME] DE MA Endereço: R DEZESSEIS 1441 Bairro: CENTRO ([GEOGRAP…" at bounding box center [654, 308] width 1309 height 616
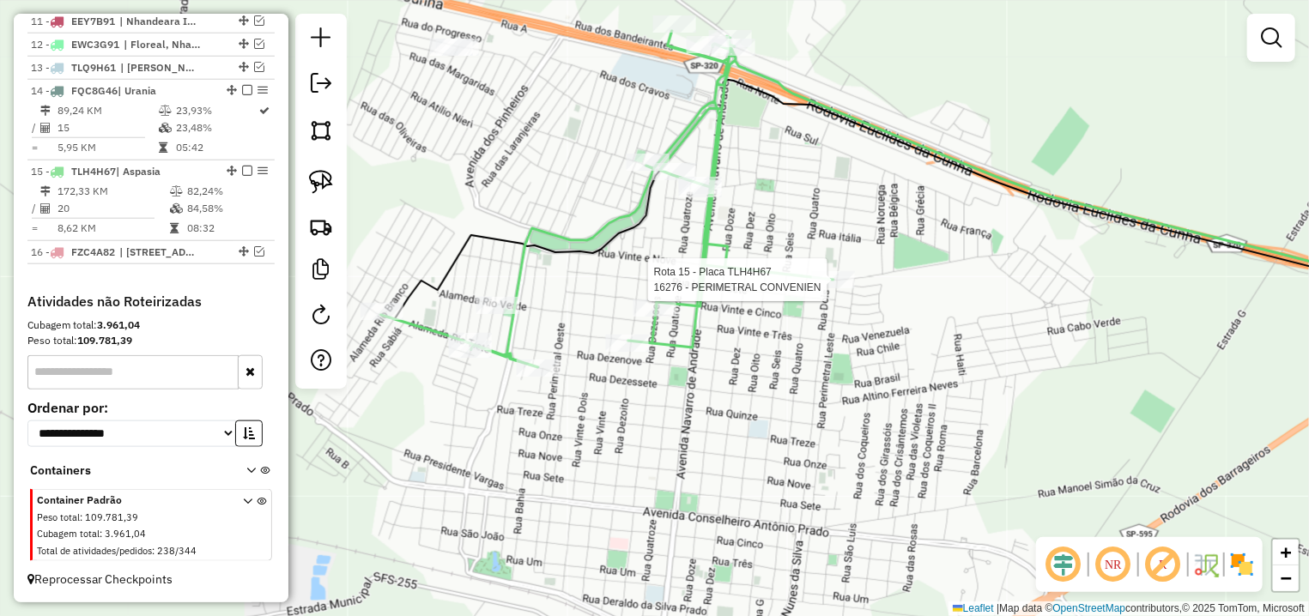
select select "**********"
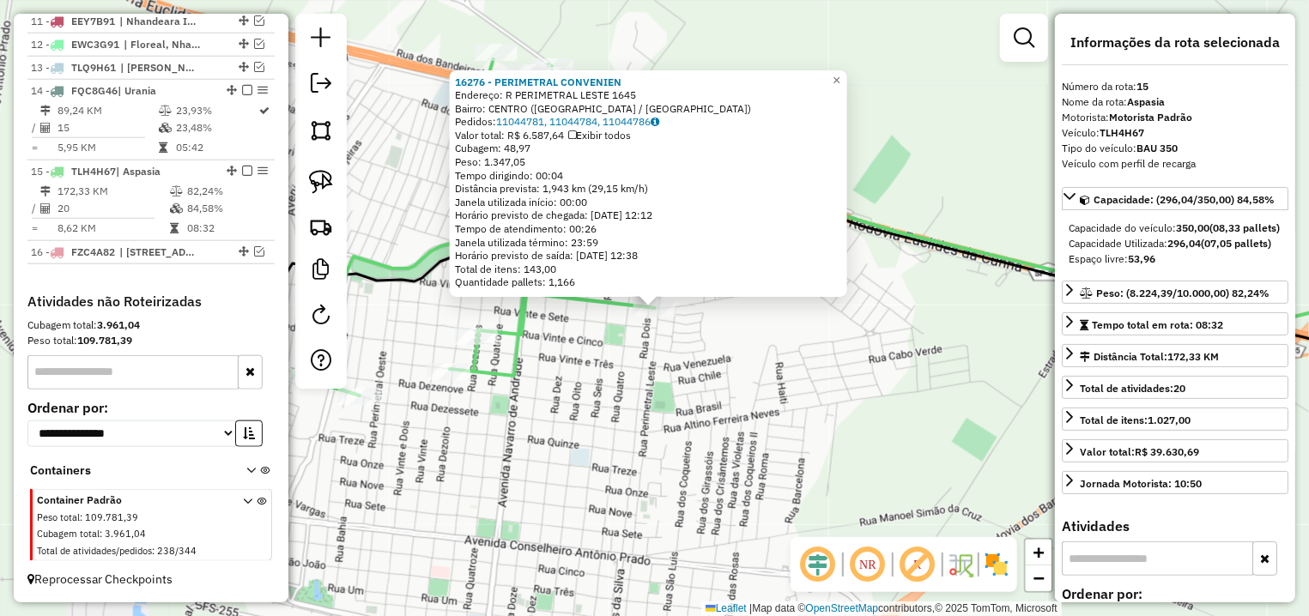
drag, startPoint x: 655, startPoint y: 343, endPoint x: 618, endPoint y: 306, distance: 52.2
click at [654, 343] on div "16276 - PERIMETRAL CONVENIEN Endereço: R PERIMETRAL LESTE 1645 Bairro: [GEOGRAP…" at bounding box center [654, 308] width 1309 height 616
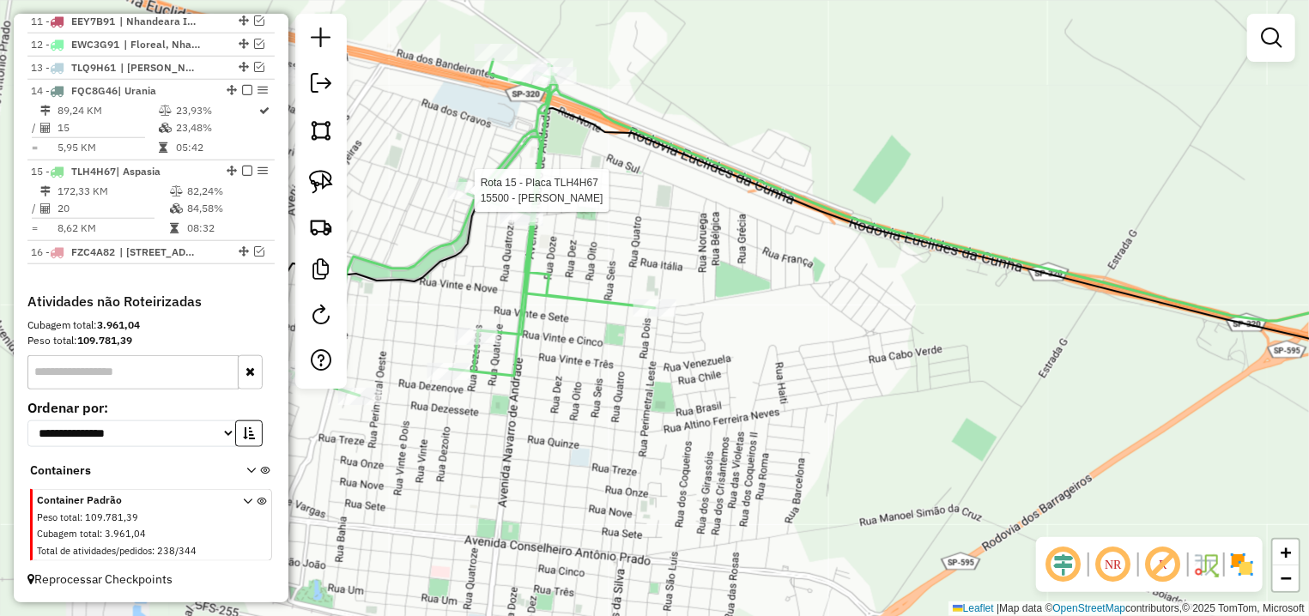
select select "**********"
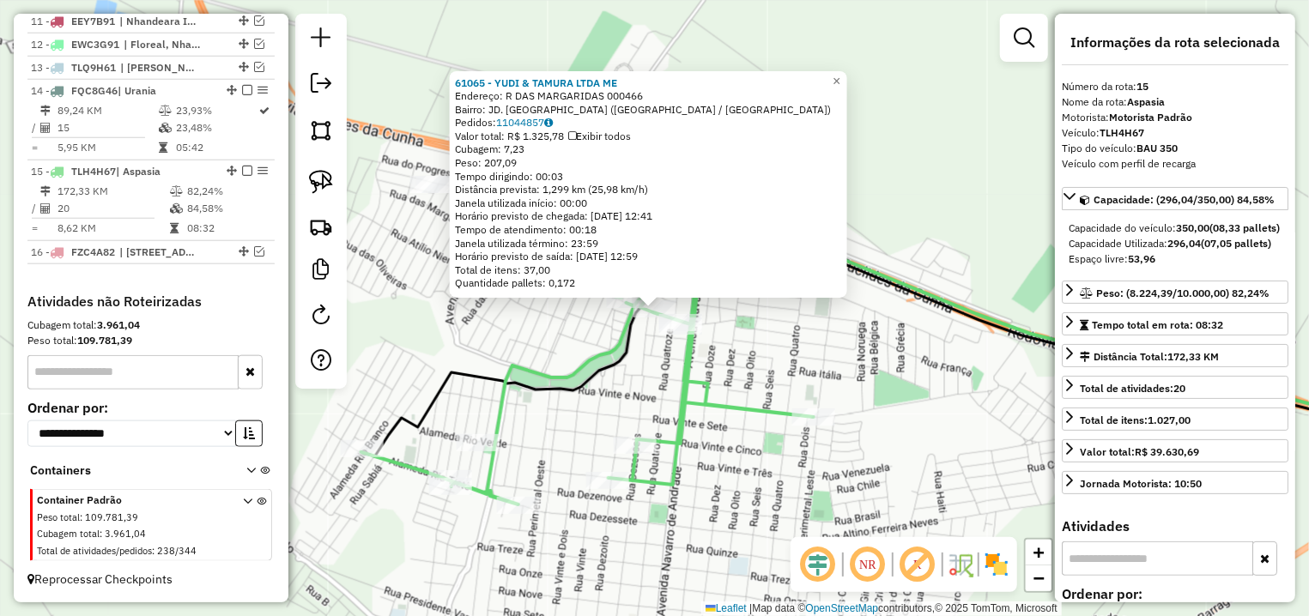
drag, startPoint x: 532, startPoint y: 328, endPoint x: 559, endPoint y: 336, distance: 27.7
click at [559, 336] on div "61065 - YUDI & TAMURA LTDA ME Endereço: R DAS MARGARIDAS 000466 Bairro: JD. MAN…" at bounding box center [654, 308] width 1309 height 616
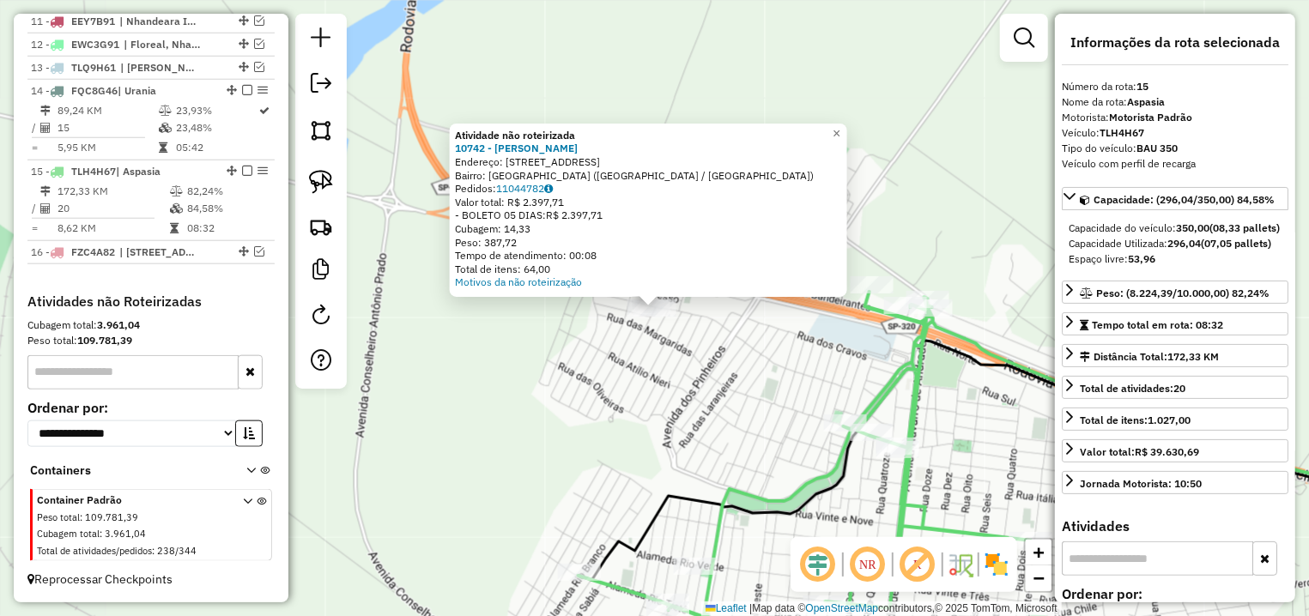
drag, startPoint x: 716, startPoint y: 336, endPoint x: 818, endPoint y: 322, distance: 103.1
click at [720, 336] on div "Atividade não roteirizada 10742 - [PERSON_NAME] MAGRI LEMES Endereço: AV ATLANT…" at bounding box center [654, 308] width 1309 height 616
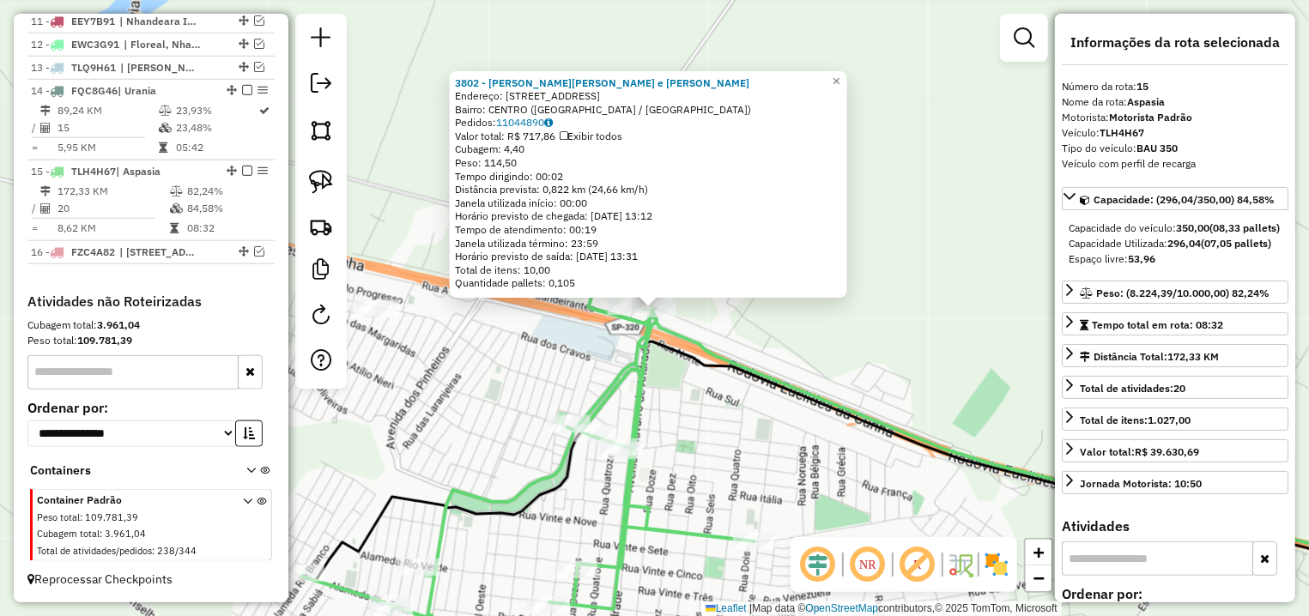
click at [693, 417] on div "3802 - [PERSON_NAME][PERSON_NAME] e [PERSON_NAME]: R MARGINAL II 21 Bairro: [GE…" at bounding box center [654, 308] width 1309 height 616
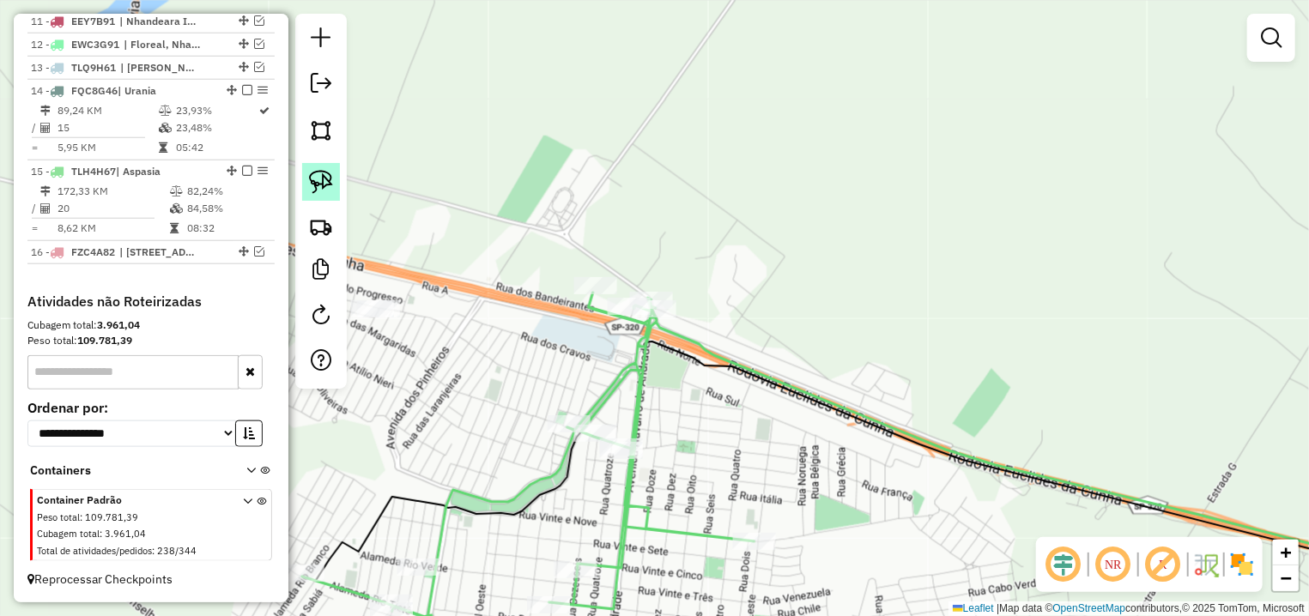
click at [332, 184] on img at bounding box center [321, 182] width 24 height 24
drag, startPoint x: 363, startPoint y: 272, endPoint x: 427, endPoint y: 361, distance: 108.9
click at [427, 361] on div "Janela de atendimento Grade de atendimento Capacidade Transportadoras Veículos …" at bounding box center [654, 308] width 1309 height 616
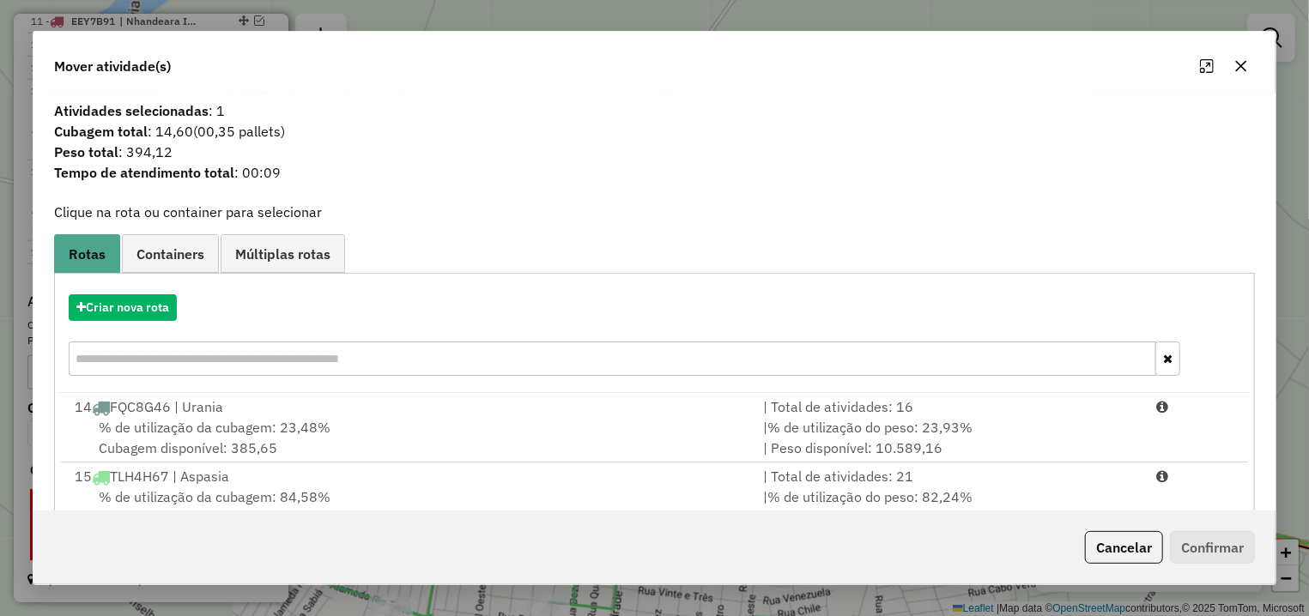
click at [410, 488] on div "% de utilização da cubagem: 84,58% Cubagem disponível: 53,96" at bounding box center [408, 507] width 688 height 41
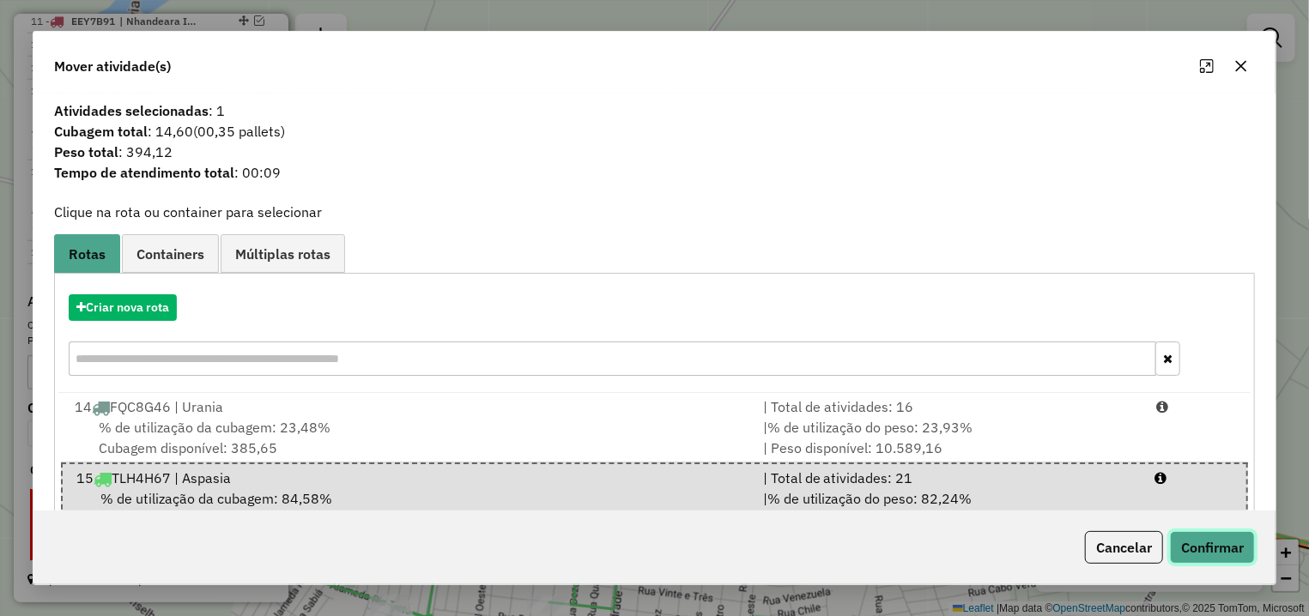
click at [1205, 542] on button "Confirmar" at bounding box center [1212, 547] width 85 height 33
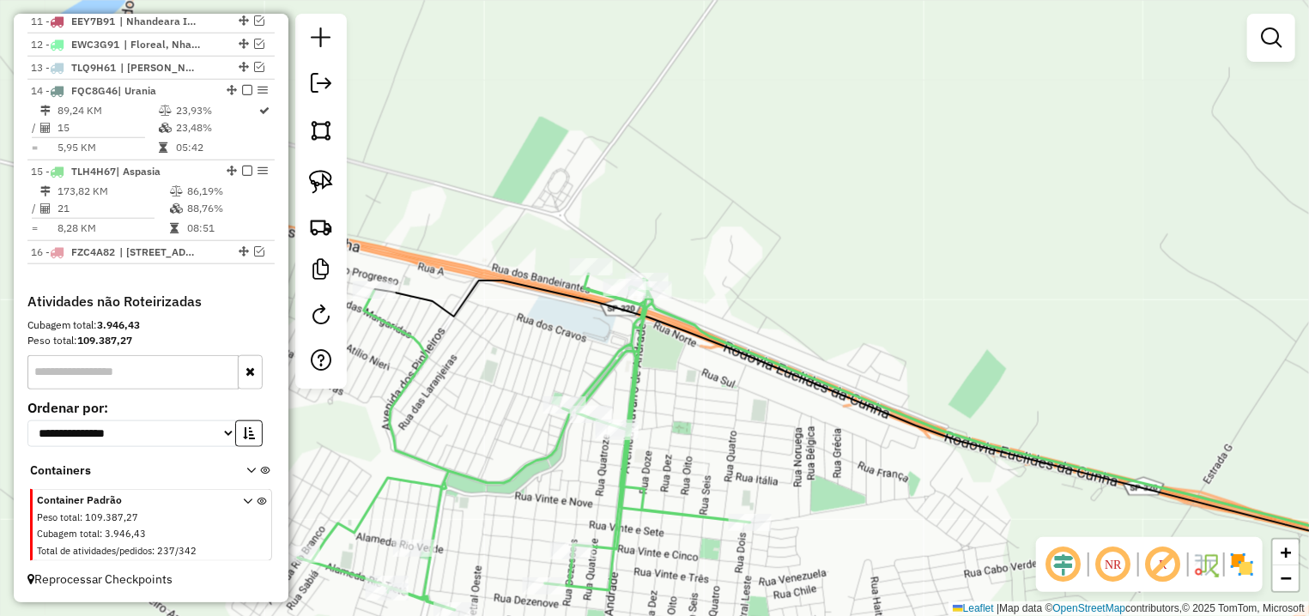
drag, startPoint x: 807, startPoint y: 480, endPoint x: 792, endPoint y: 348, distance: 132.1
click at [792, 348] on div "Janela de atendimento Grade de atendimento Capacidade Transportadoras Veículos …" at bounding box center [654, 308] width 1309 height 616
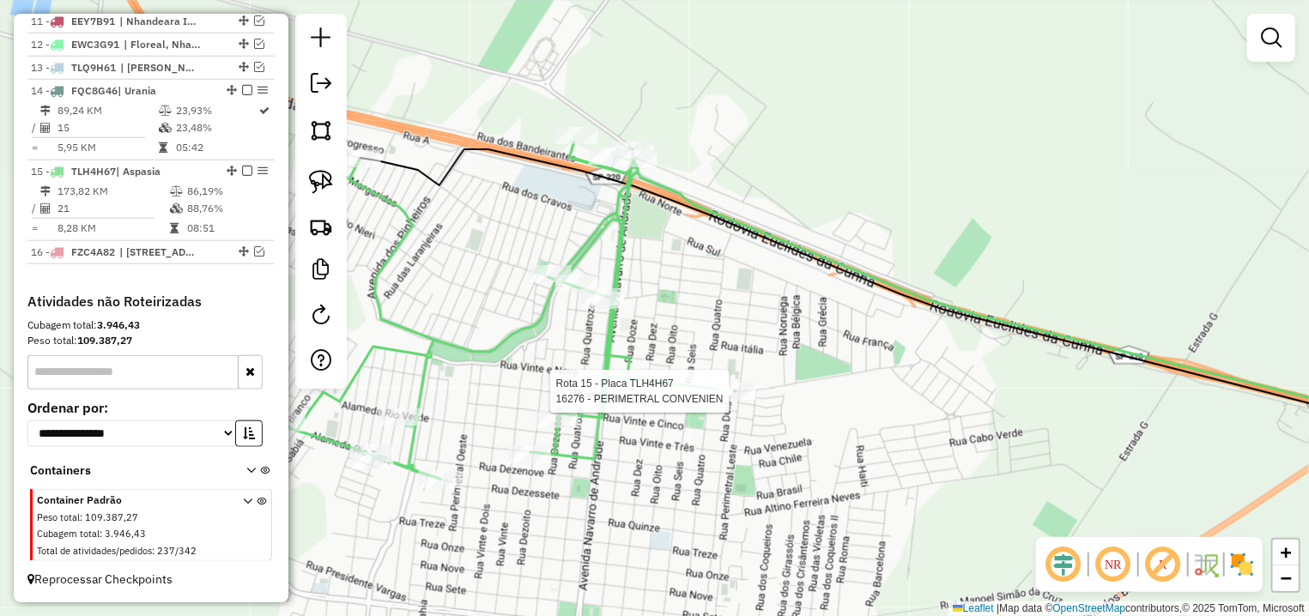
select select "**********"
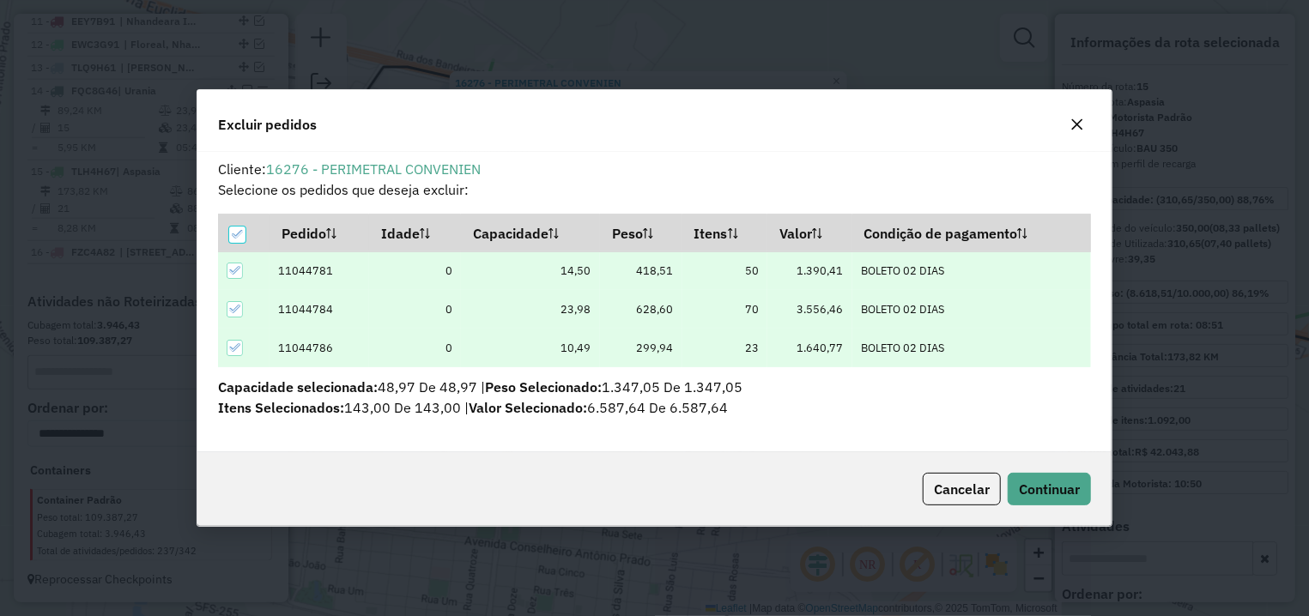
scroll to position [9, 5]
click at [1024, 500] on button "Continuar" at bounding box center [1049, 489] width 83 height 33
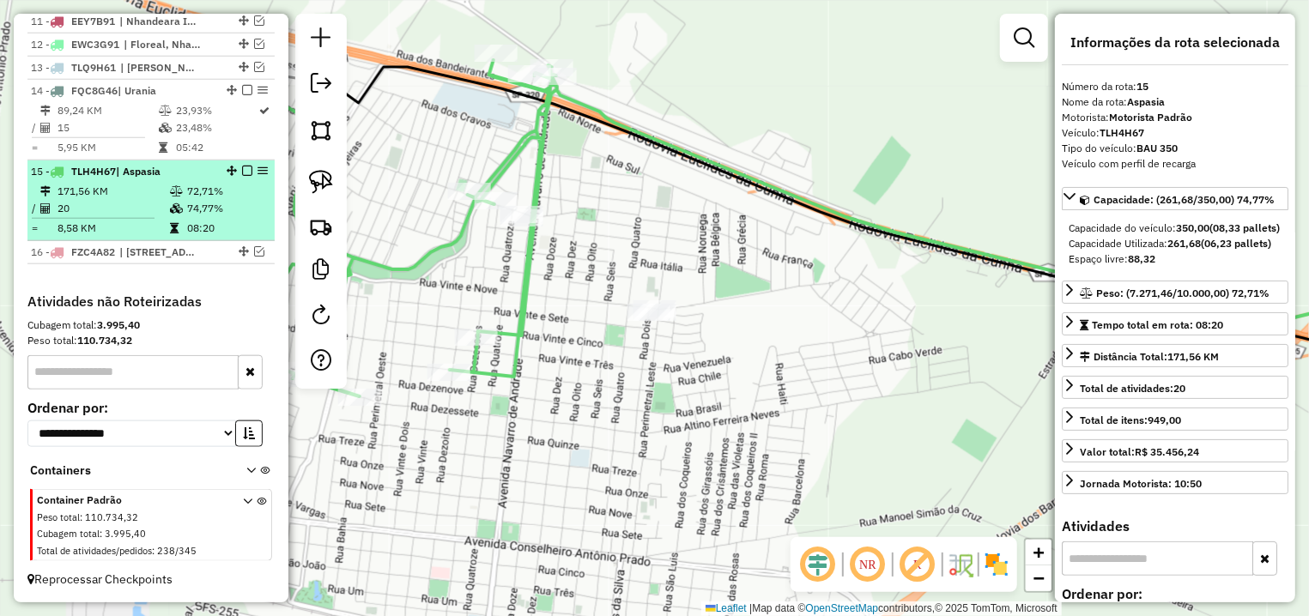
click at [242, 173] on em at bounding box center [247, 171] width 10 height 10
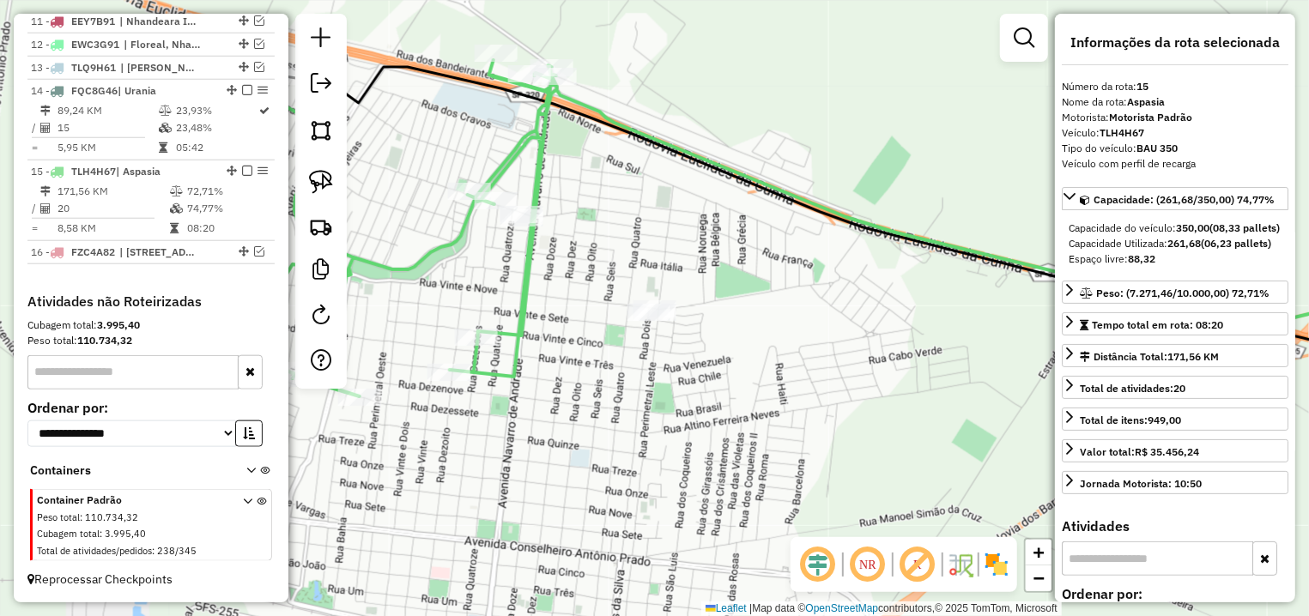
scroll to position [843, 0]
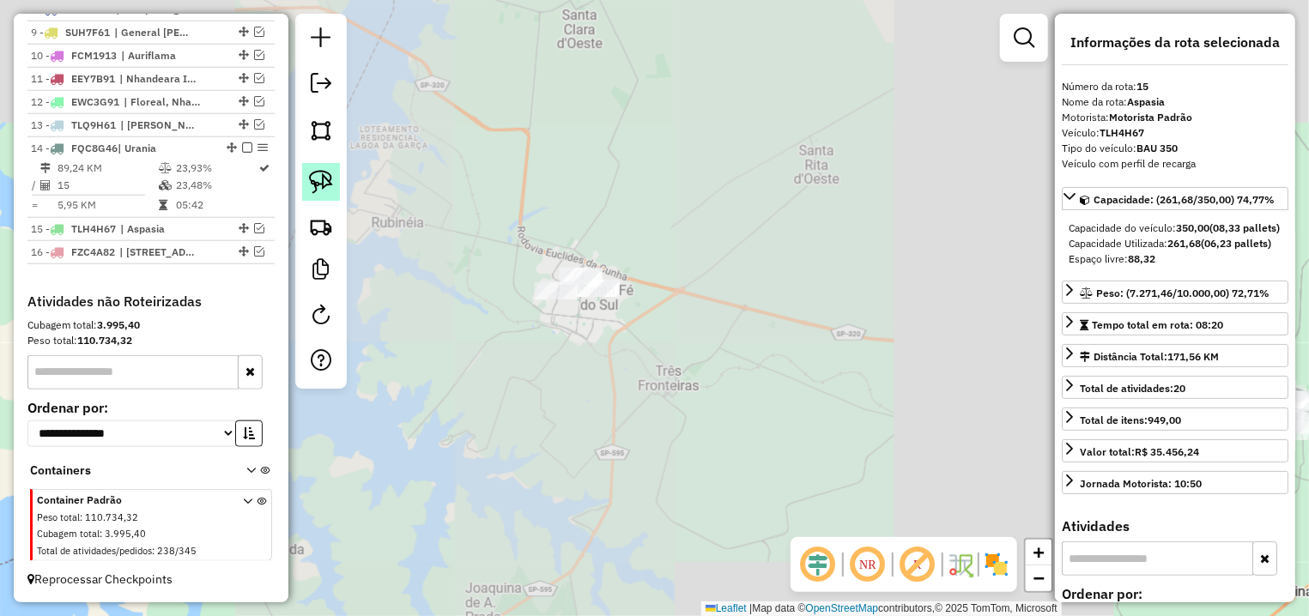
click at [315, 179] on img at bounding box center [321, 182] width 24 height 24
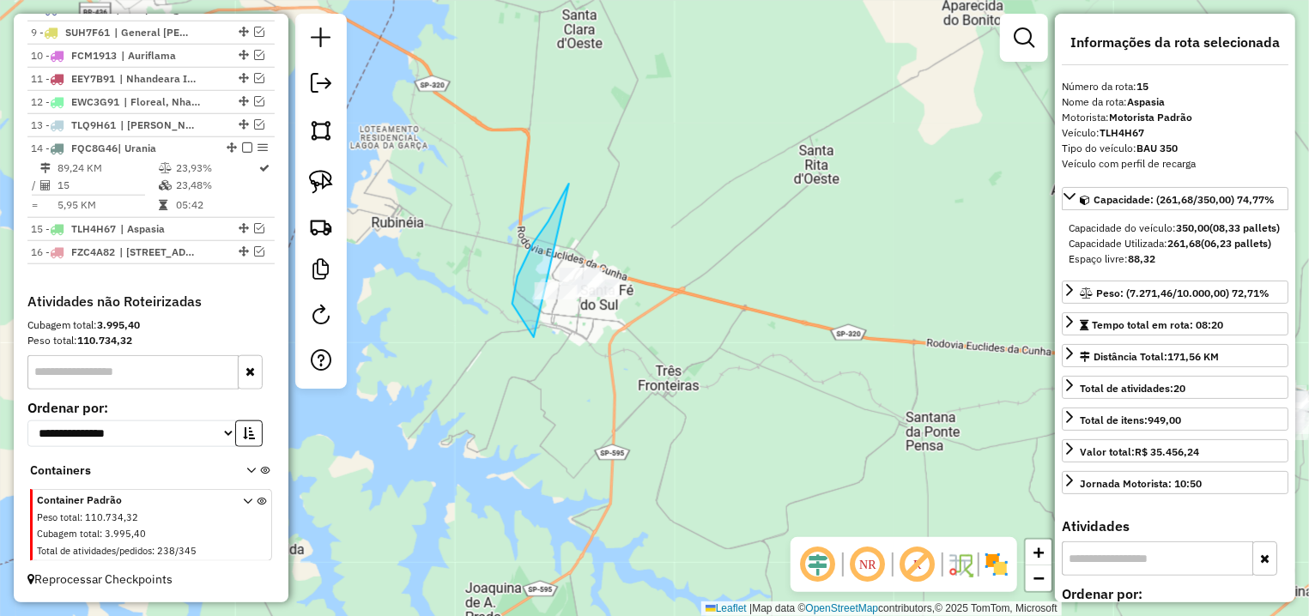
drag, startPoint x: 569, startPoint y: 184, endPoint x: 748, endPoint y: 312, distance: 219.6
click at [748, 312] on div "Janela de atendimento Grade de atendimento Capacidade Transportadoras Veículos …" at bounding box center [654, 308] width 1309 height 616
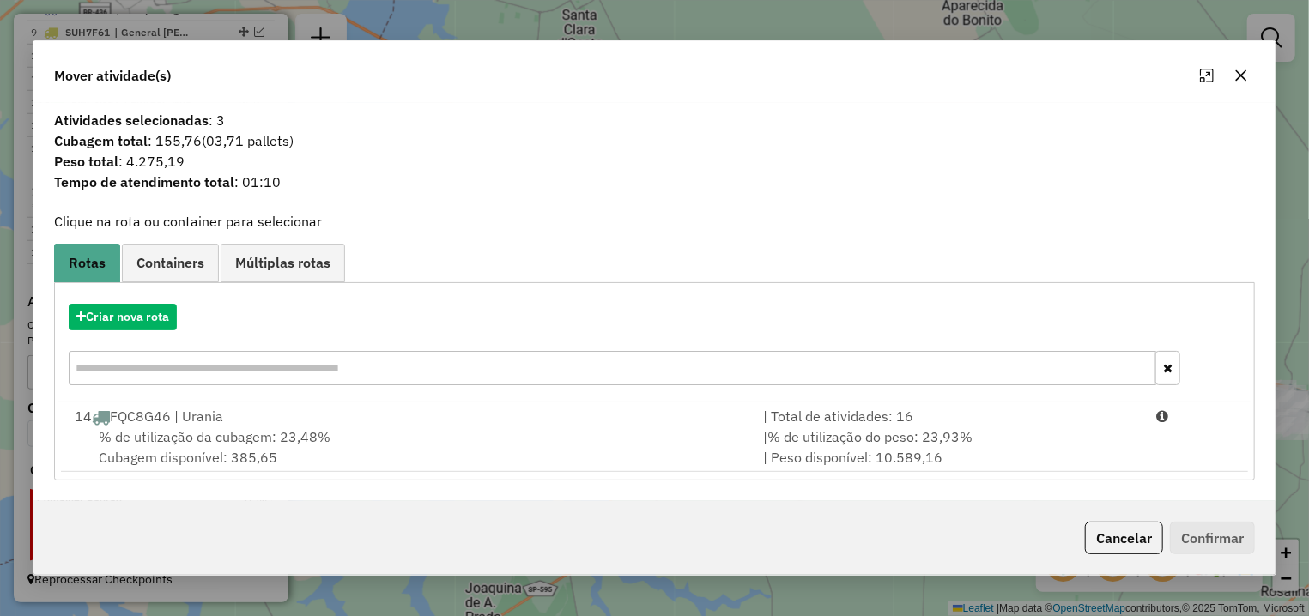
click at [405, 443] on div "% de utilização da cubagem: 23,48% Cubagem disponível: 385,65" at bounding box center [408, 447] width 688 height 41
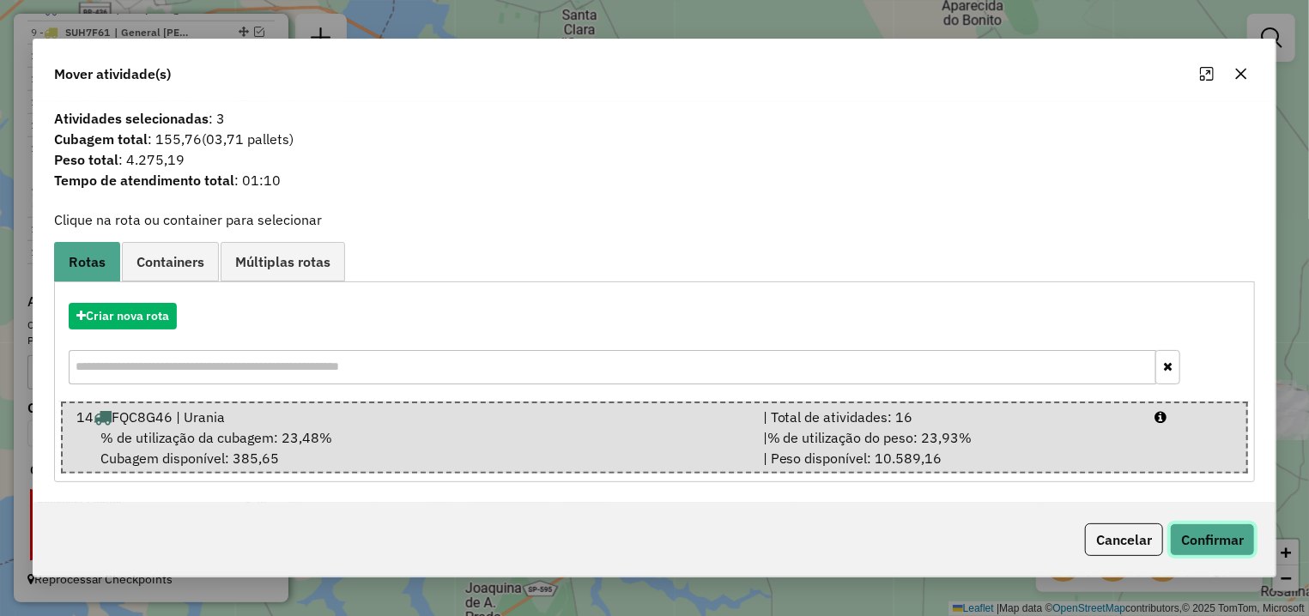
click at [1203, 534] on button "Confirmar" at bounding box center [1212, 540] width 85 height 33
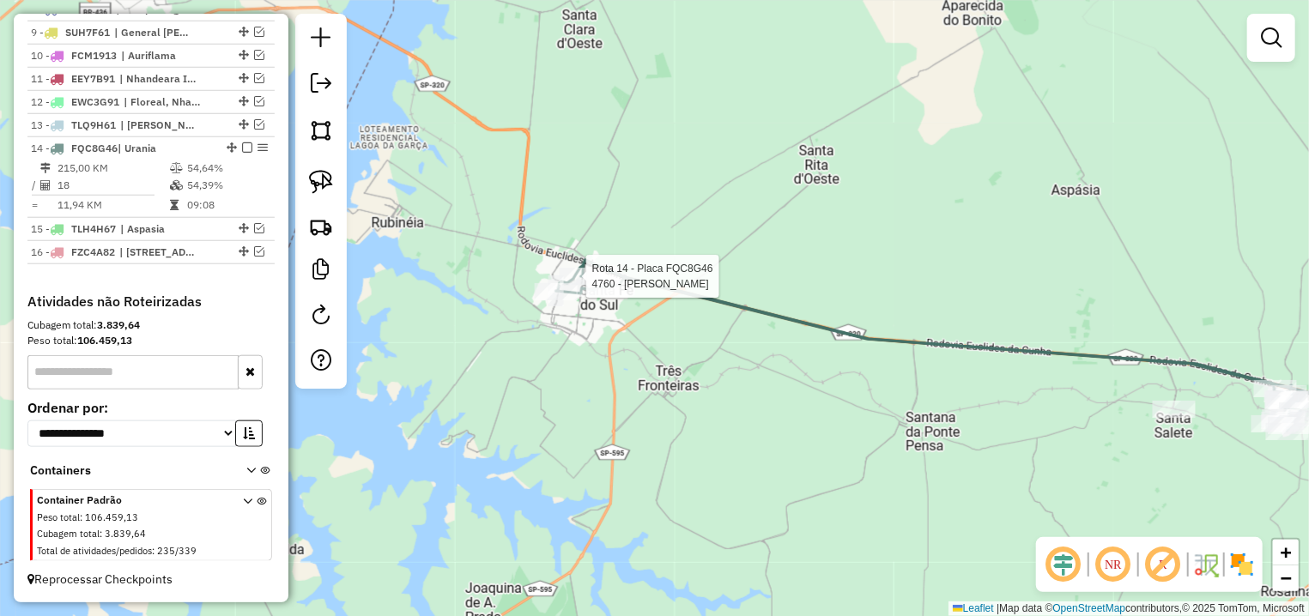
select select "**********"
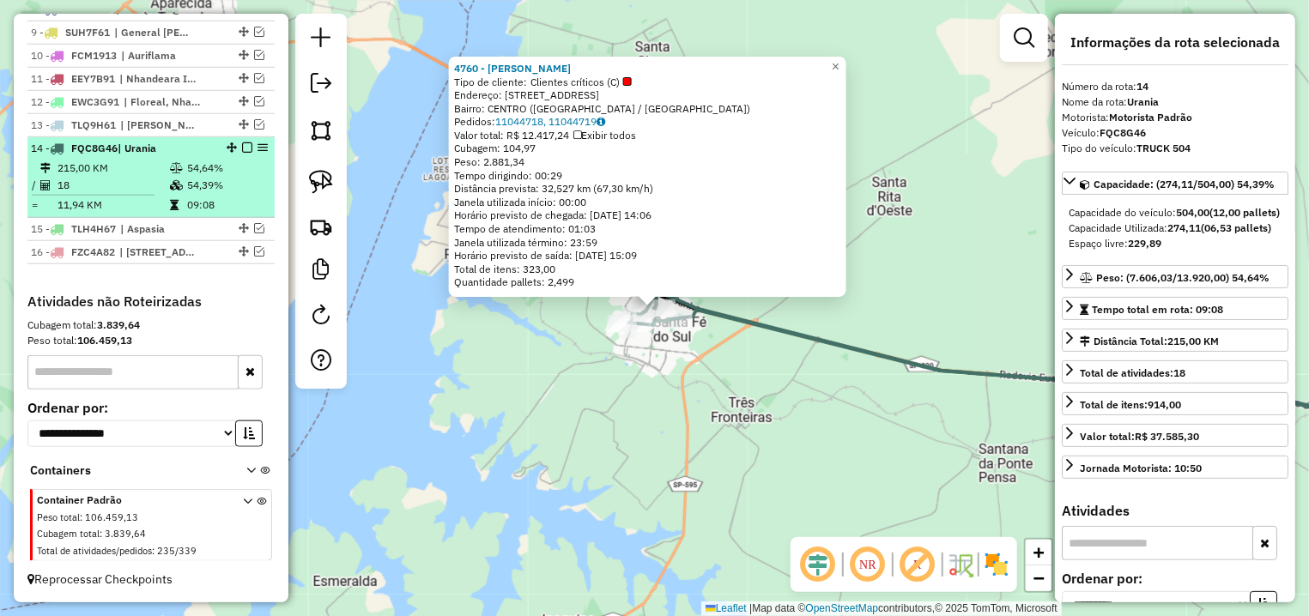
click at [242, 145] on em at bounding box center [247, 147] width 10 height 10
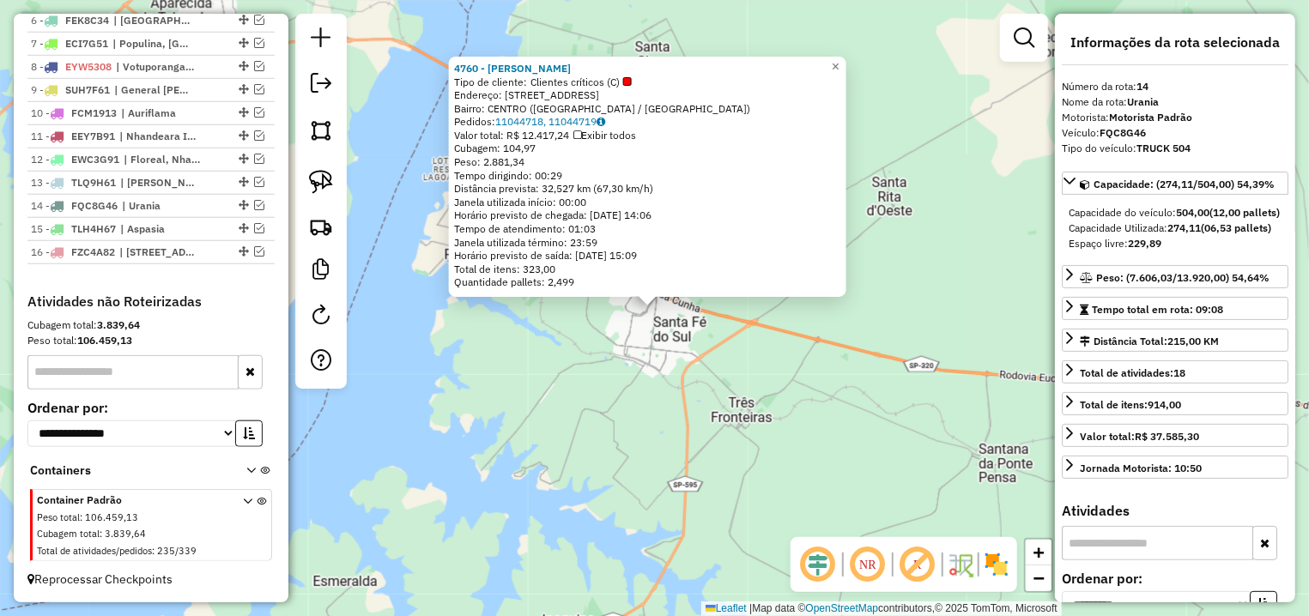
click at [782, 370] on div "4760 - [PERSON_NAME] Tipo de cliente: Clientes críticos (C) Endereço: [STREET_A…" at bounding box center [654, 308] width 1309 height 616
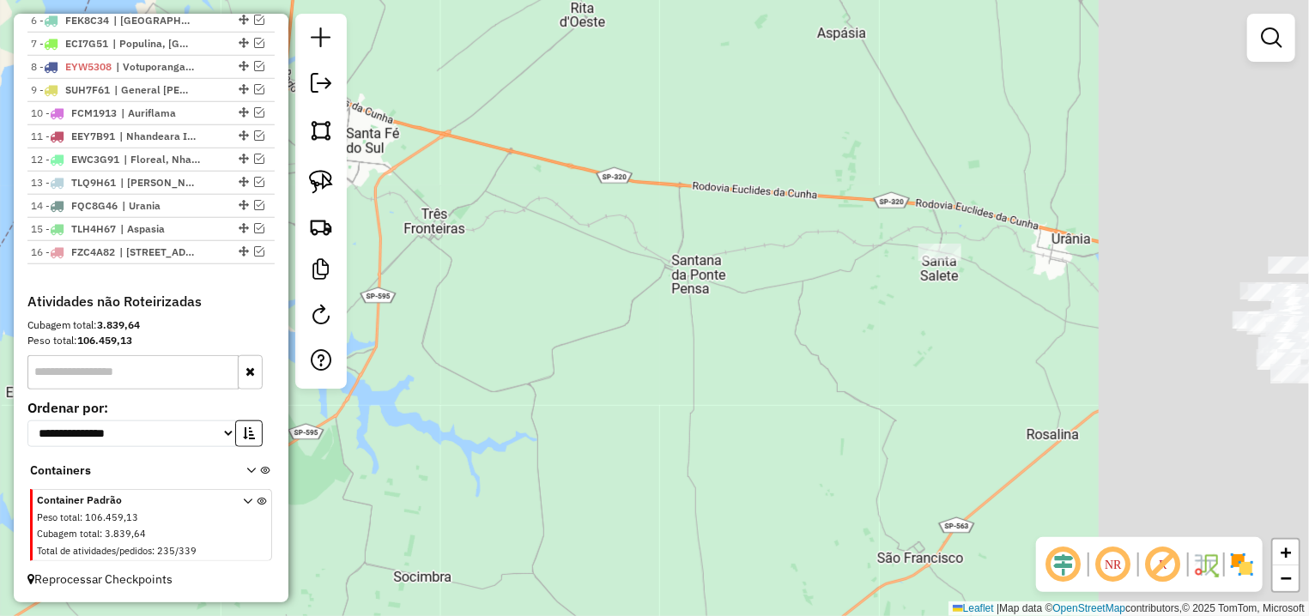
drag, startPoint x: 851, startPoint y: 408, endPoint x: 444, endPoint y: 166, distance: 474.2
click at [444, 166] on div "Janela de atendimento Grade de atendimento Capacidade Transportadoras Veículos …" at bounding box center [654, 308] width 1309 height 616
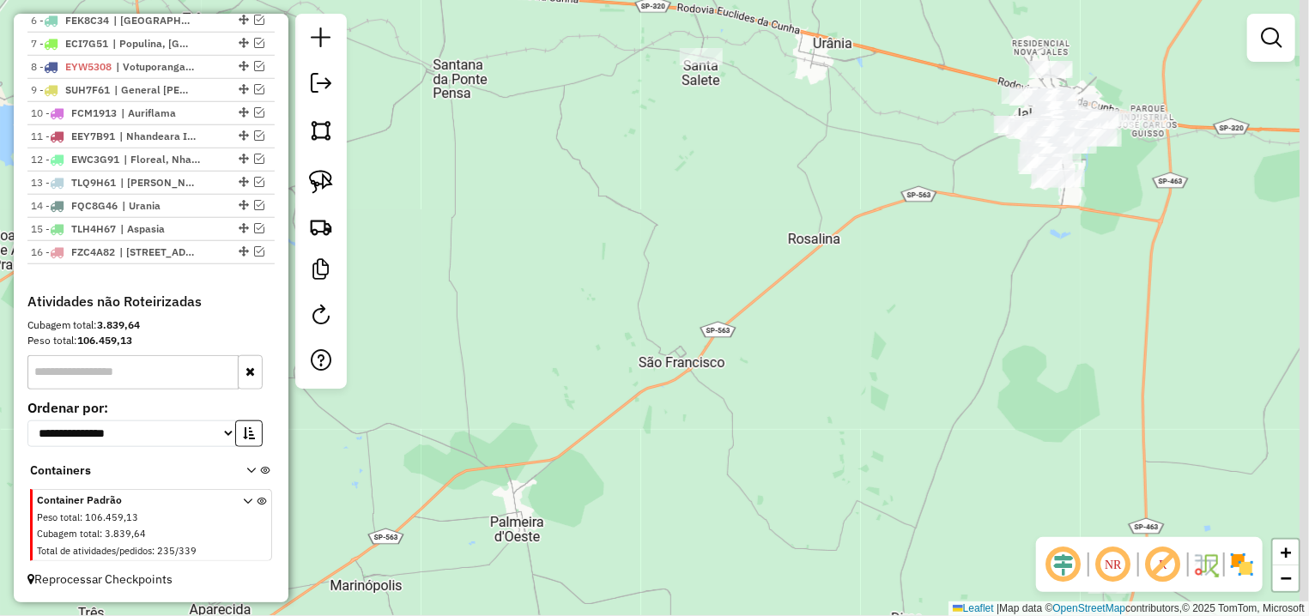
drag, startPoint x: 664, startPoint y: 330, endPoint x: 482, endPoint y: 145, distance: 259.8
click at [479, 138] on div "Janela de atendimento Grade de atendimento Capacidade Transportadoras Veículos …" at bounding box center [654, 308] width 1309 height 616
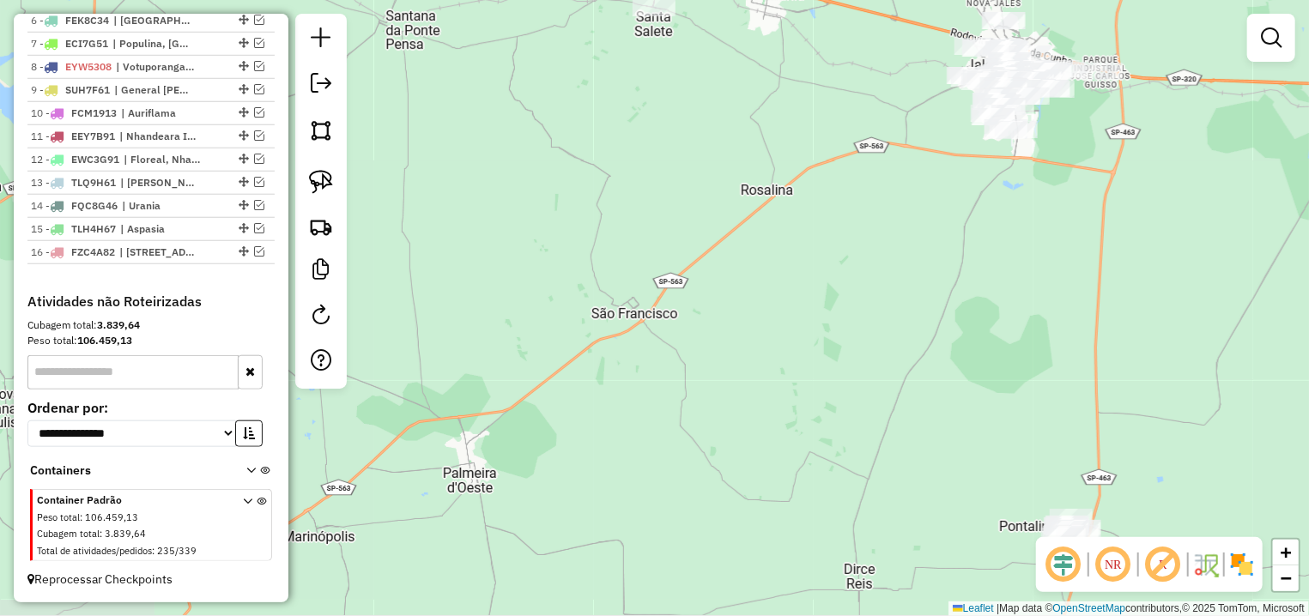
drag, startPoint x: 697, startPoint y: 231, endPoint x: 367, endPoint y: 105, distance: 353.7
click at [392, 107] on div "Janela de atendimento Grade de atendimento Capacidade Transportadoras Veículos …" at bounding box center [654, 308] width 1309 height 616
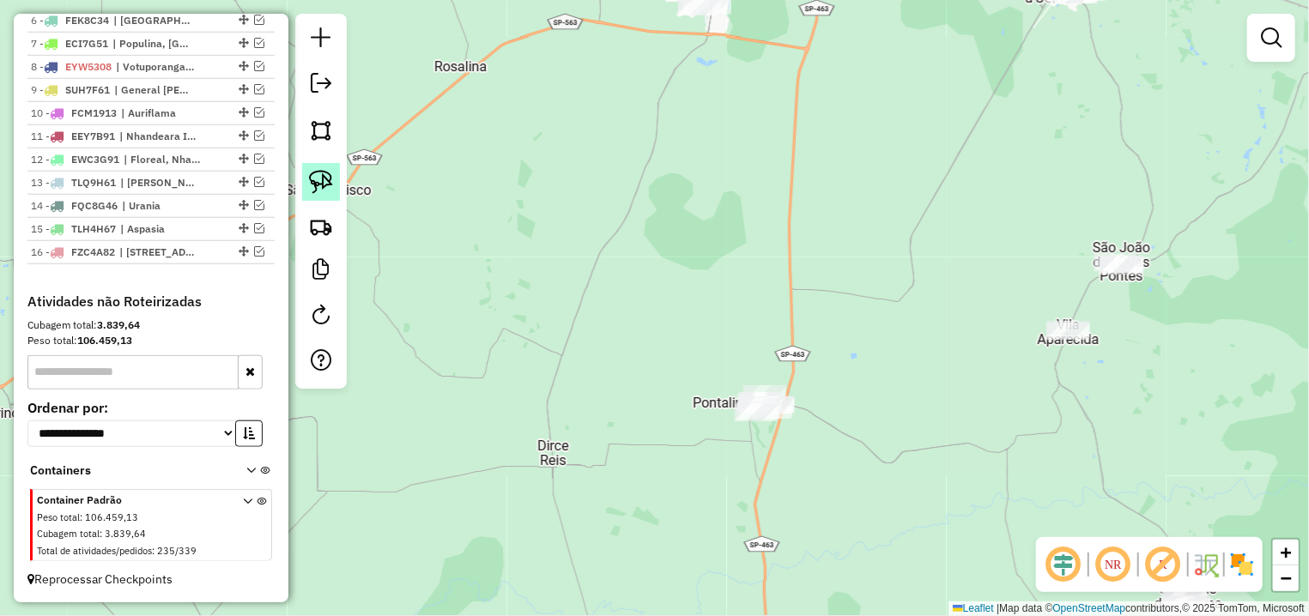
click at [327, 179] on img at bounding box center [321, 182] width 24 height 24
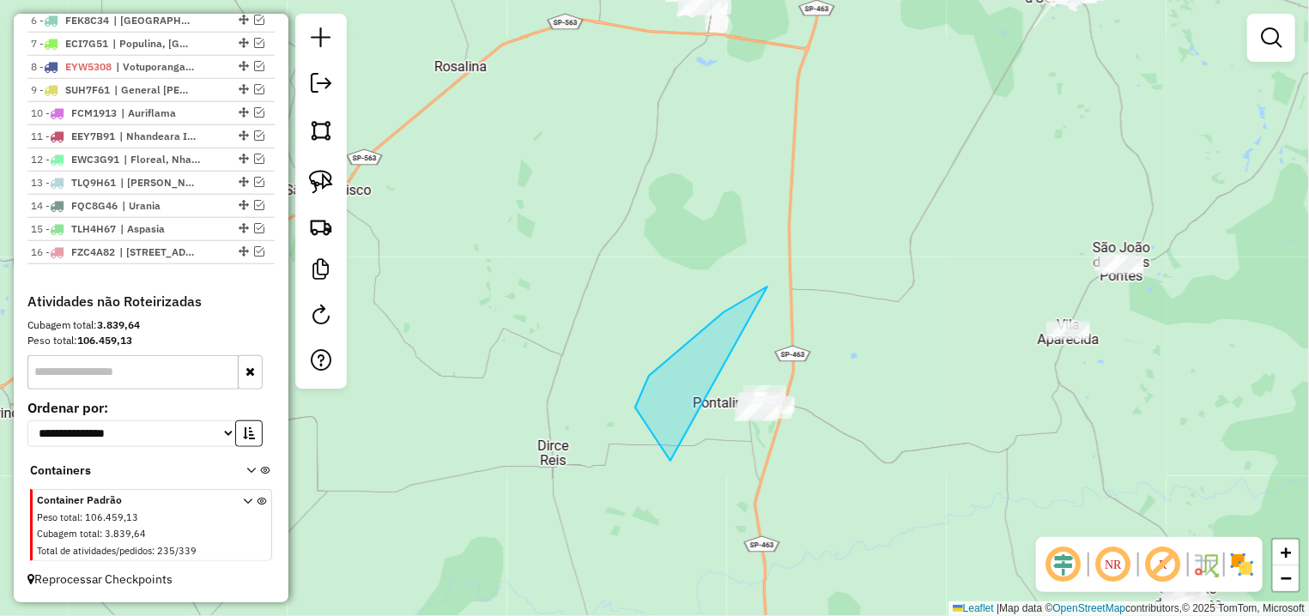
drag, startPoint x: 649, startPoint y: 376, endPoint x: 1051, endPoint y: 491, distance: 418.7
click at [1098, 491] on div "Janela de atendimento Grade de atendimento Capacidade Transportadoras Veículos …" at bounding box center [654, 308] width 1309 height 616
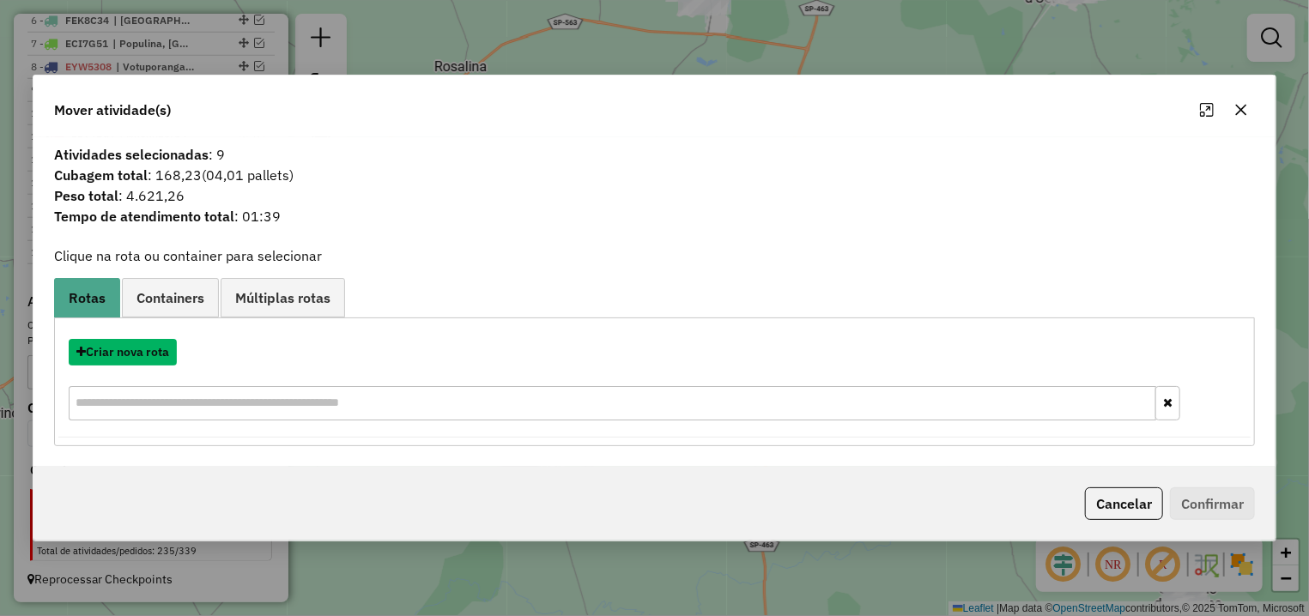
click at [145, 347] on button "Criar nova rota" at bounding box center [123, 352] width 108 height 27
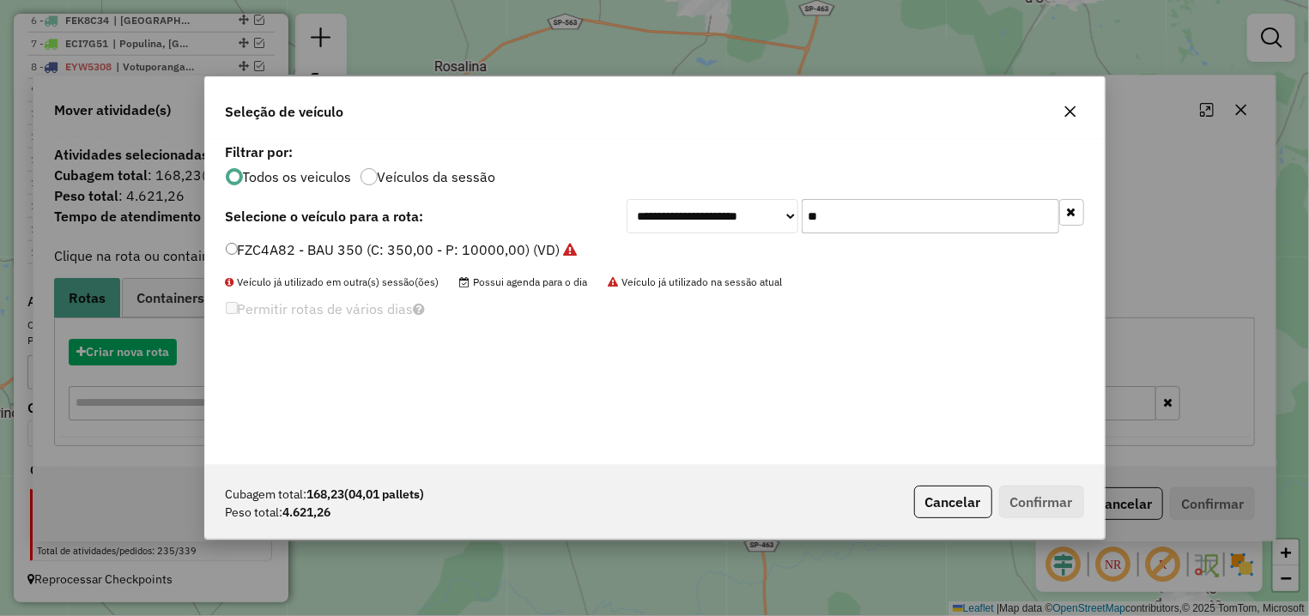
scroll to position [9, 5]
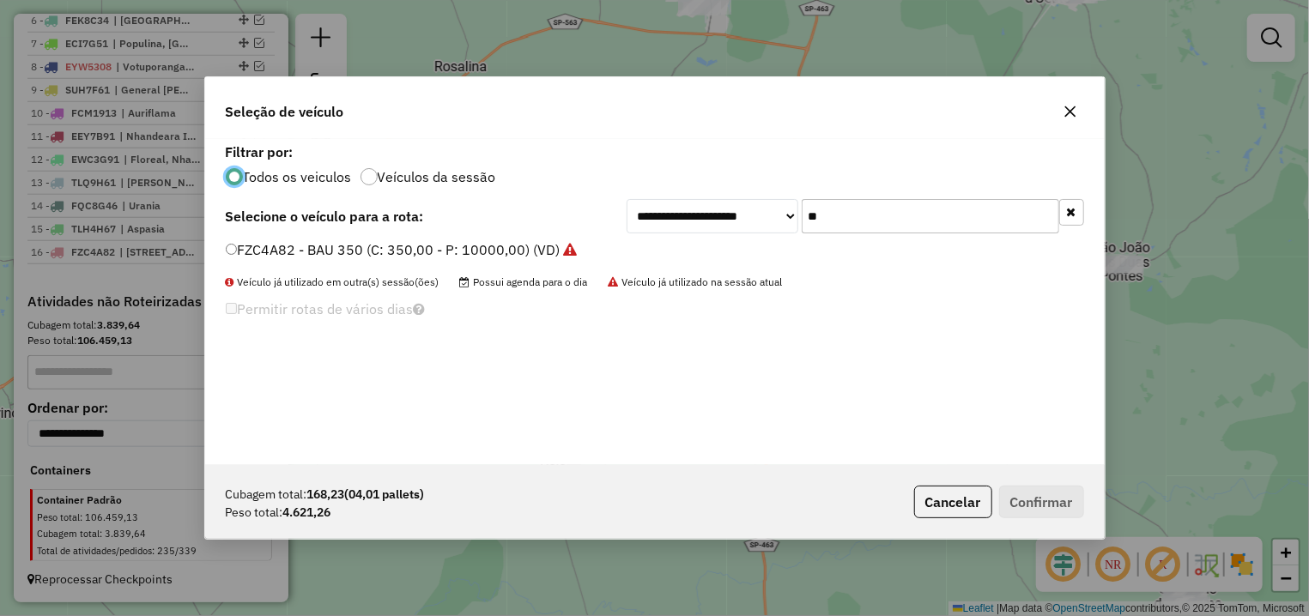
drag, startPoint x: 767, startPoint y: 211, endPoint x: 751, endPoint y: 212, distance: 15.5
click at [802, 212] on input "**" at bounding box center [931, 216] width 258 height 34
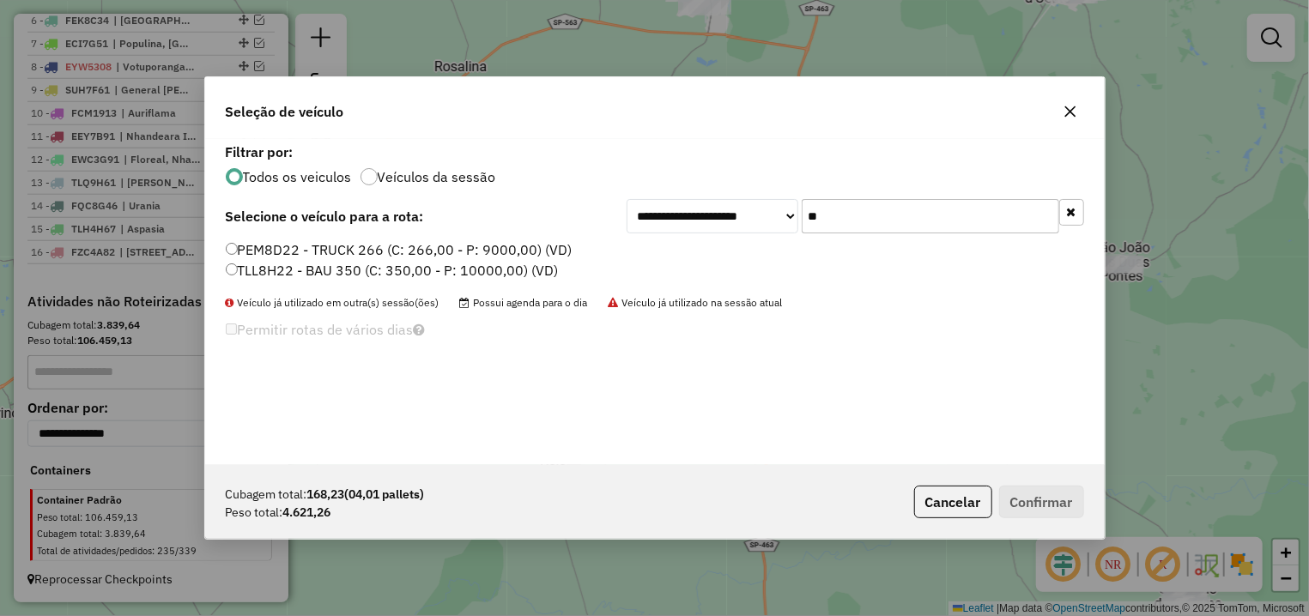
type input "**"
click at [300, 269] on label "TLL8H22 - BAU 350 (C: 350,00 - P: 10000,00) (VD)" at bounding box center [392, 270] width 333 height 21
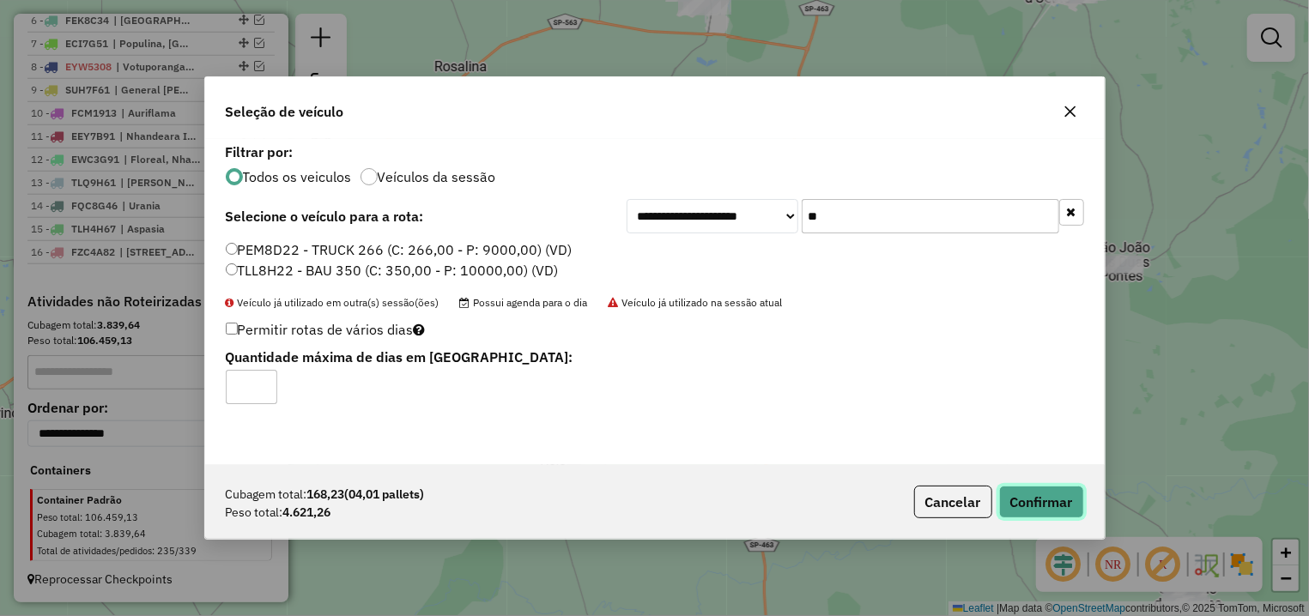
click at [1020, 503] on button "Confirmar" at bounding box center [1041, 502] width 85 height 33
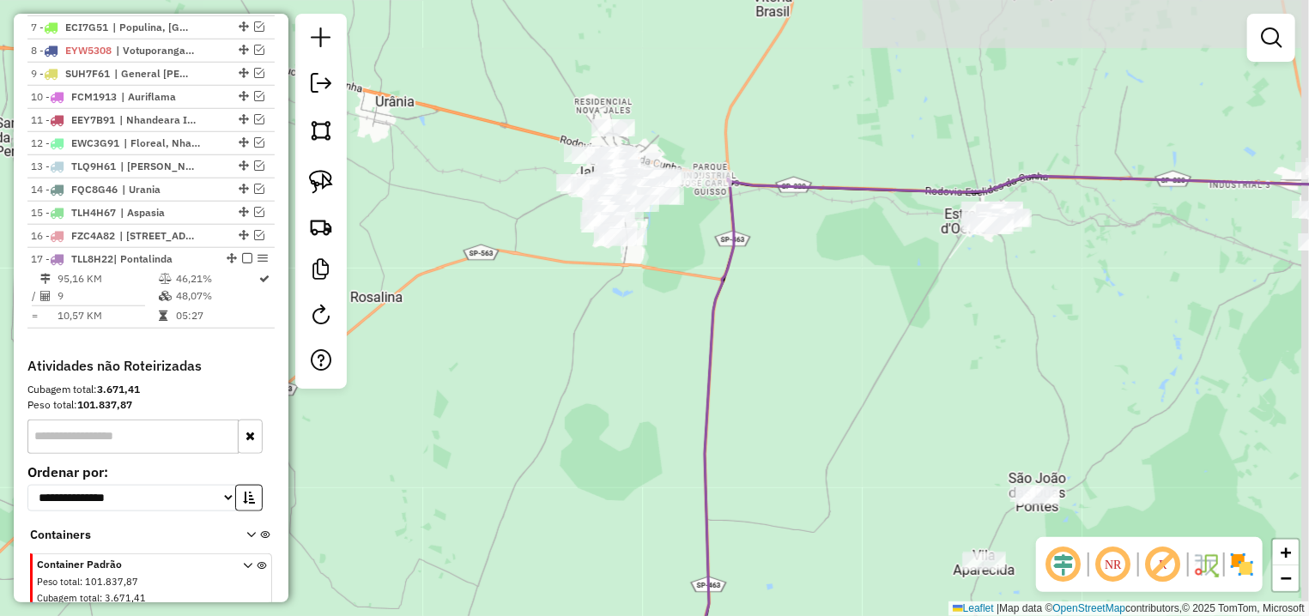
drag, startPoint x: 881, startPoint y: 203, endPoint x: 819, endPoint y: 409, distance: 215.1
click at [819, 409] on div "Janela de atendimento Grade de atendimento Capacidade Transportadoras Veículos …" at bounding box center [654, 308] width 1309 height 616
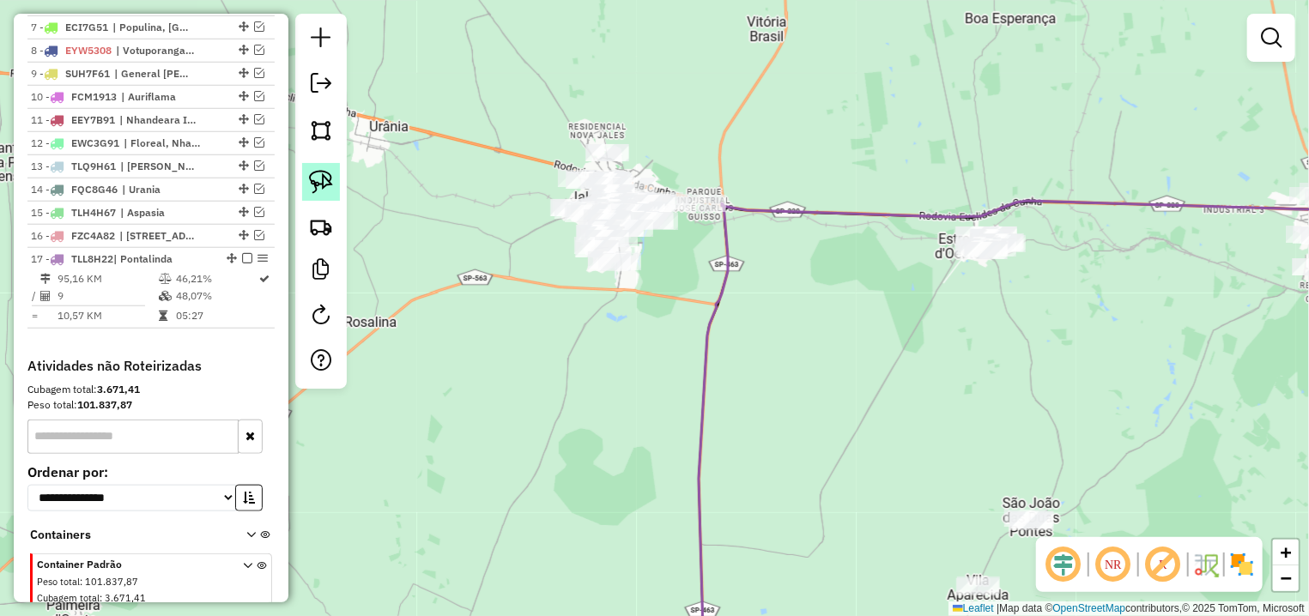
click at [315, 175] on img at bounding box center [321, 182] width 24 height 24
drag, startPoint x: 959, startPoint y: 112, endPoint x: 1048, endPoint y: 282, distance: 192.0
click at [1048, 282] on div "Janela de atendimento Grade de atendimento Capacidade Transportadoras Veículos …" at bounding box center [654, 308] width 1309 height 616
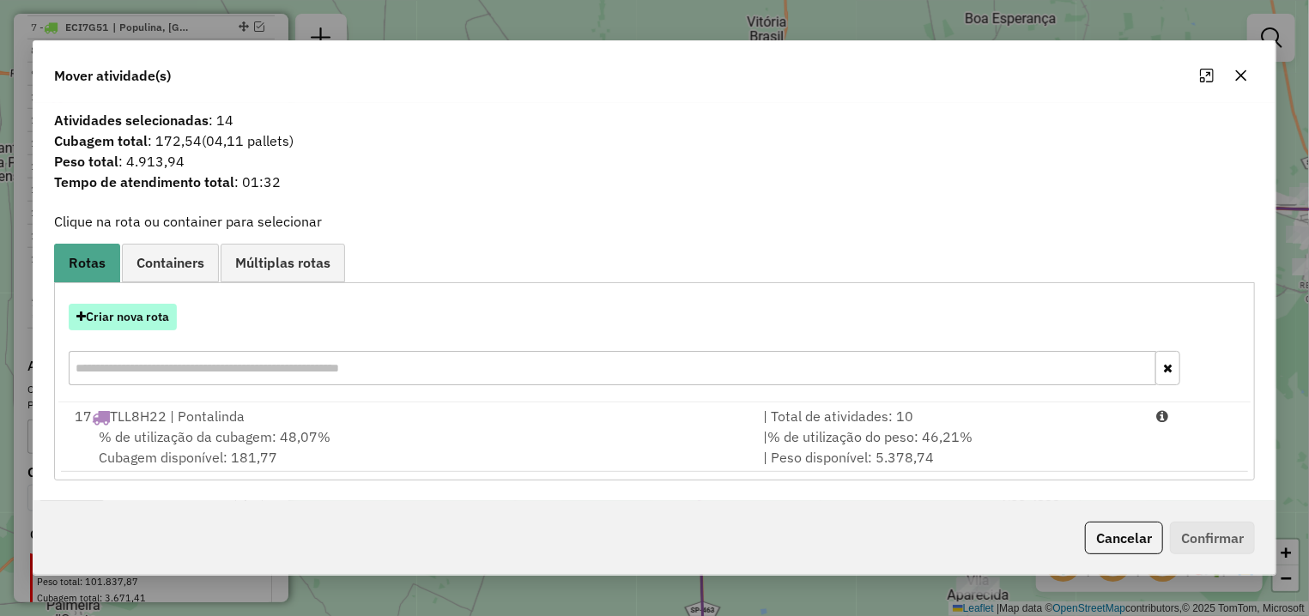
click at [148, 319] on button "Criar nova rota" at bounding box center [123, 317] width 108 height 27
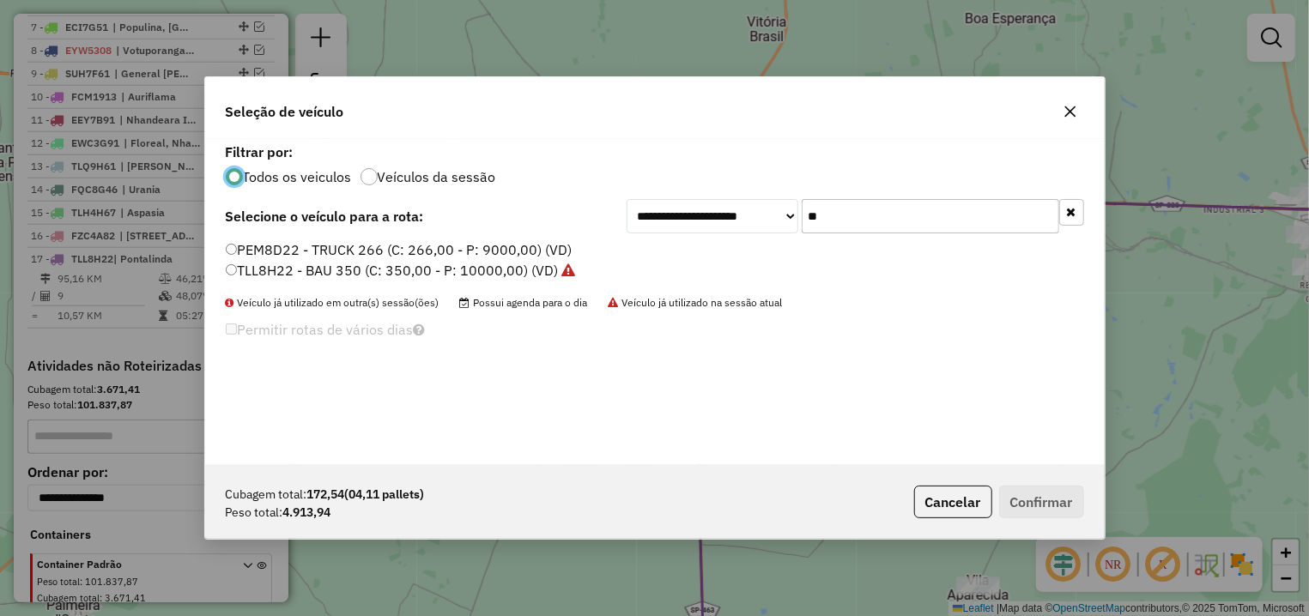
click at [802, 219] on input "**" at bounding box center [931, 216] width 258 height 34
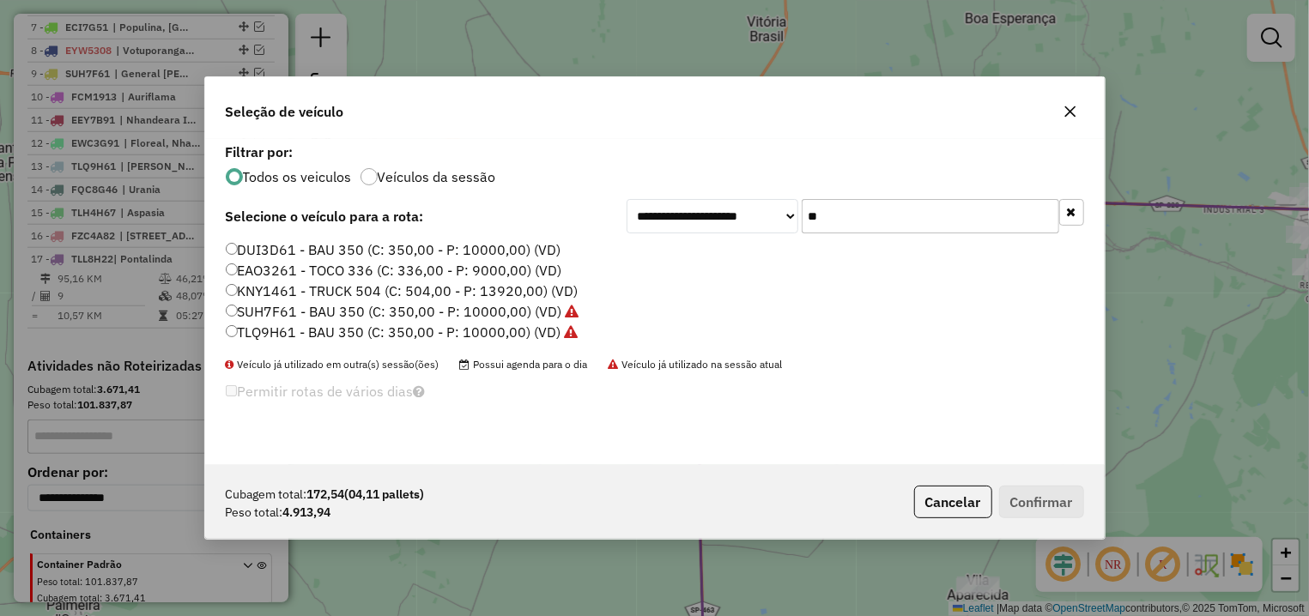
type input "**"
drag, startPoint x: 307, startPoint y: 244, endPoint x: 319, endPoint y: 254, distance: 15.8
click at [306, 244] on label "DUI3D61 - BAU 350 (C: 350,00 - P: 10000,00) (VD)" at bounding box center [394, 249] width 336 height 21
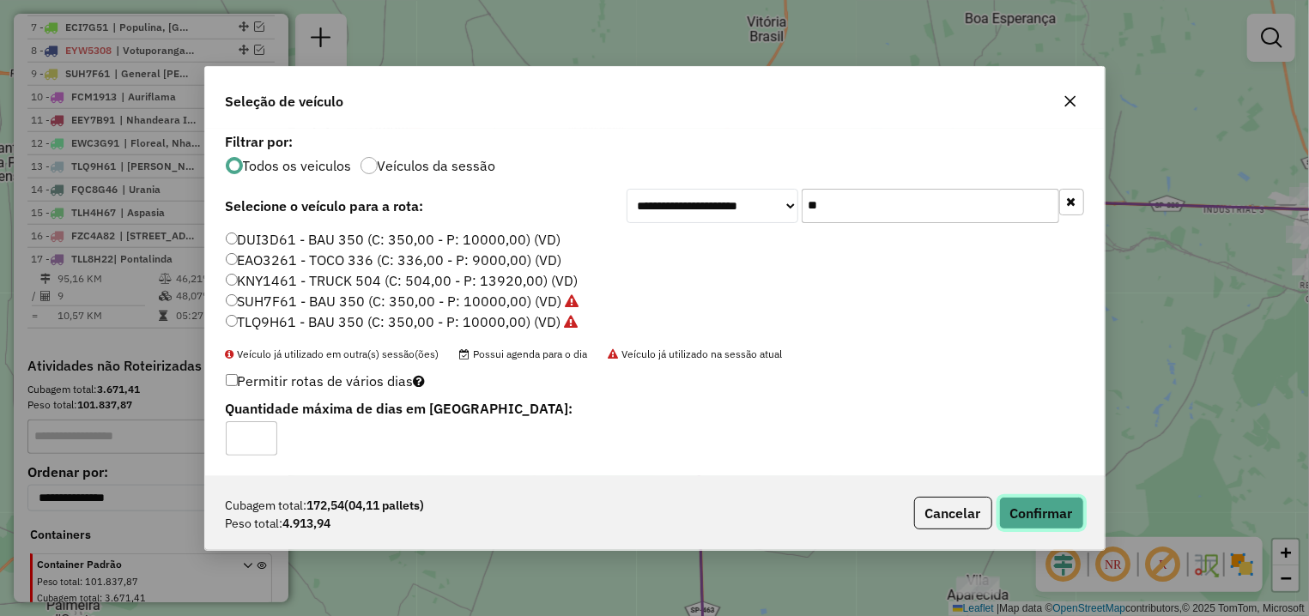
click at [1039, 515] on button "Confirmar" at bounding box center [1041, 513] width 85 height 33
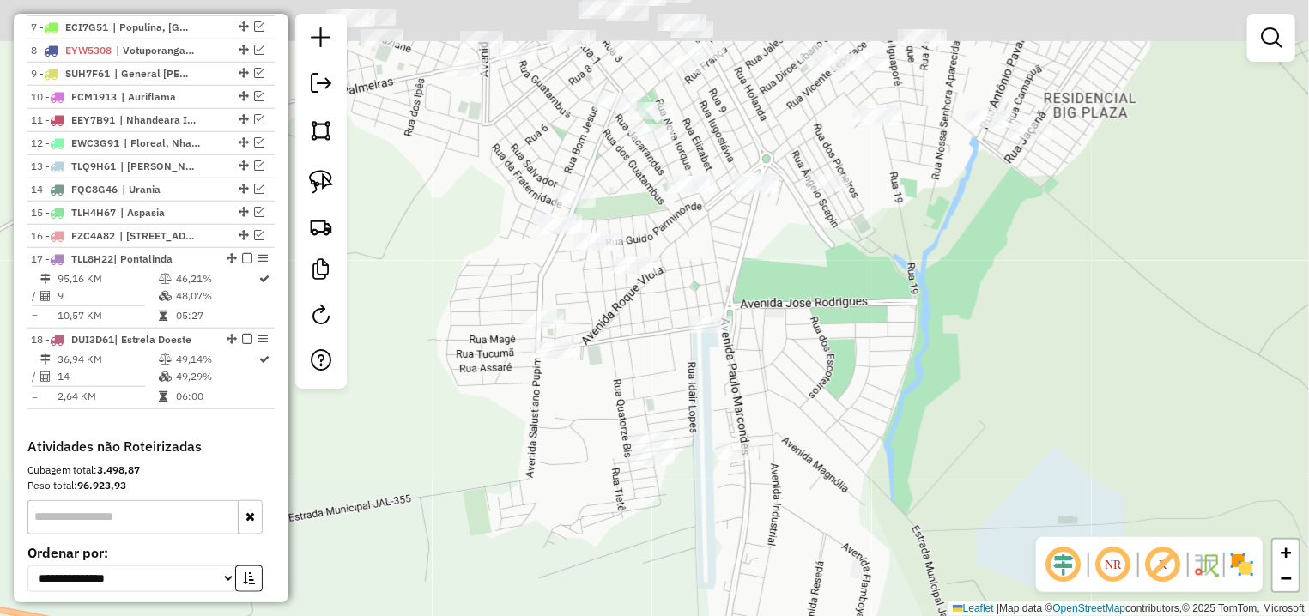
click at [791, 327] on div "Janela de atendimento Grade de atendimento Capacidade Transportadoras Veículos …" at bounding box center [654, 308] width 1309 height 616
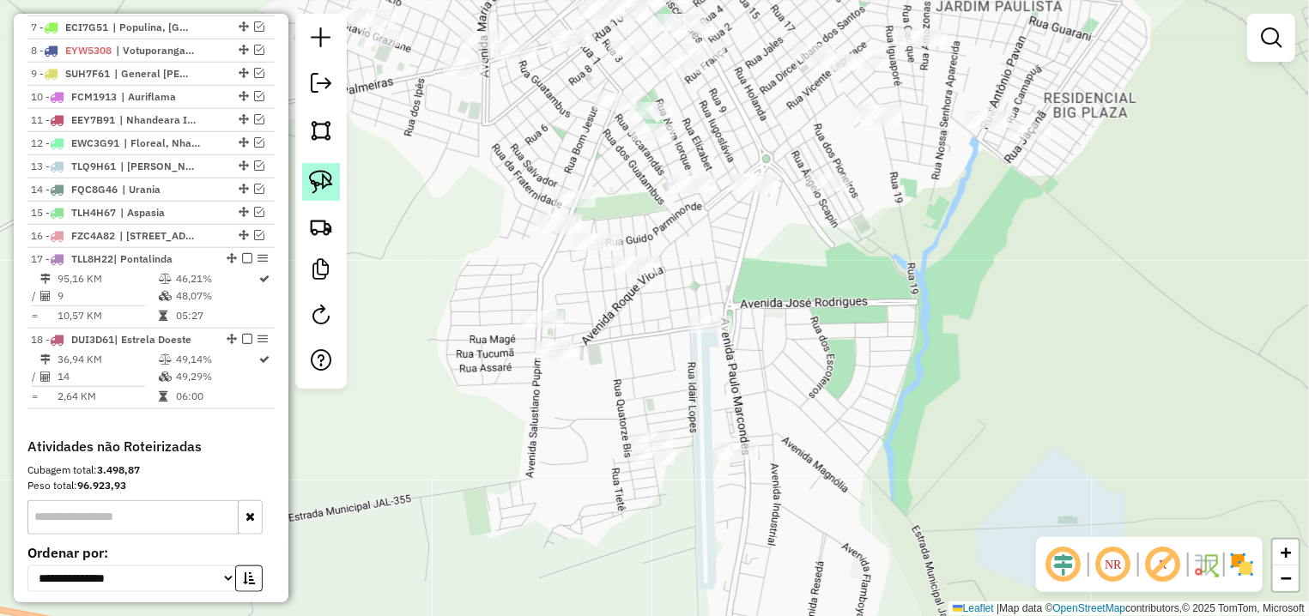
click at [325, 178] on img at bounding box center [321, 182] width 24 height 24
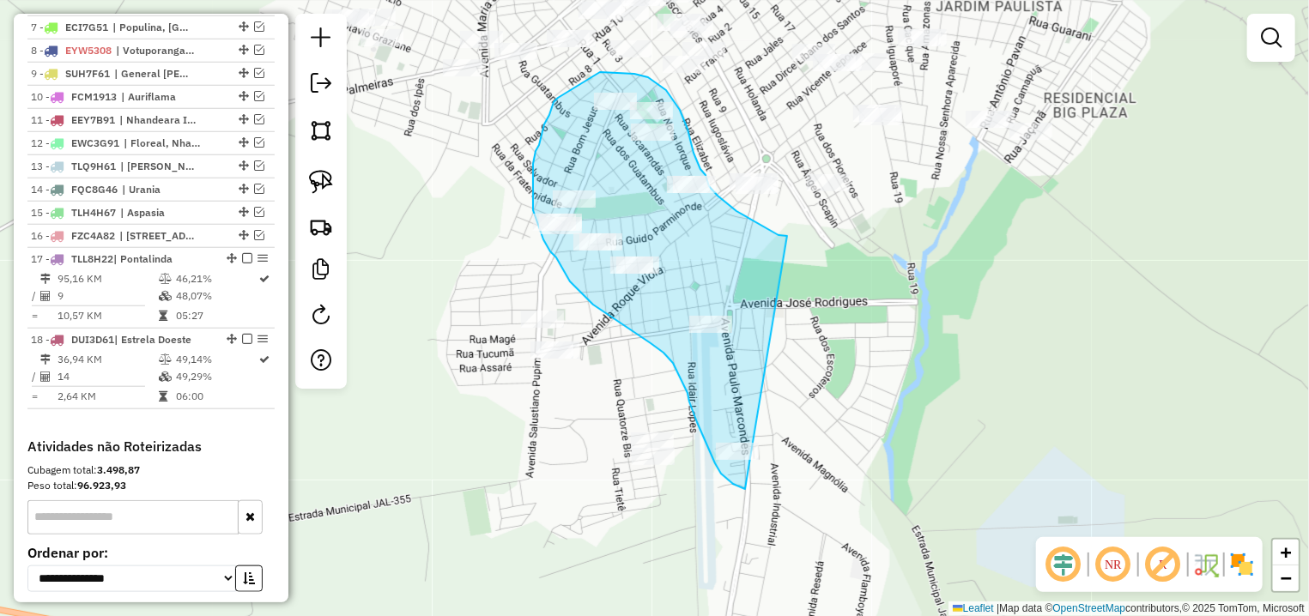
drag, startPoint x: 750, startPoint y: 220, endPoint x: 745, endPoint y: 489, distance: 269.6
click at [745, 489] on div "Janela de atendimento Grade de atendimento Capacidade Transportadoras Veículos …" at bounding box center [654, 308] width 1309 height 616
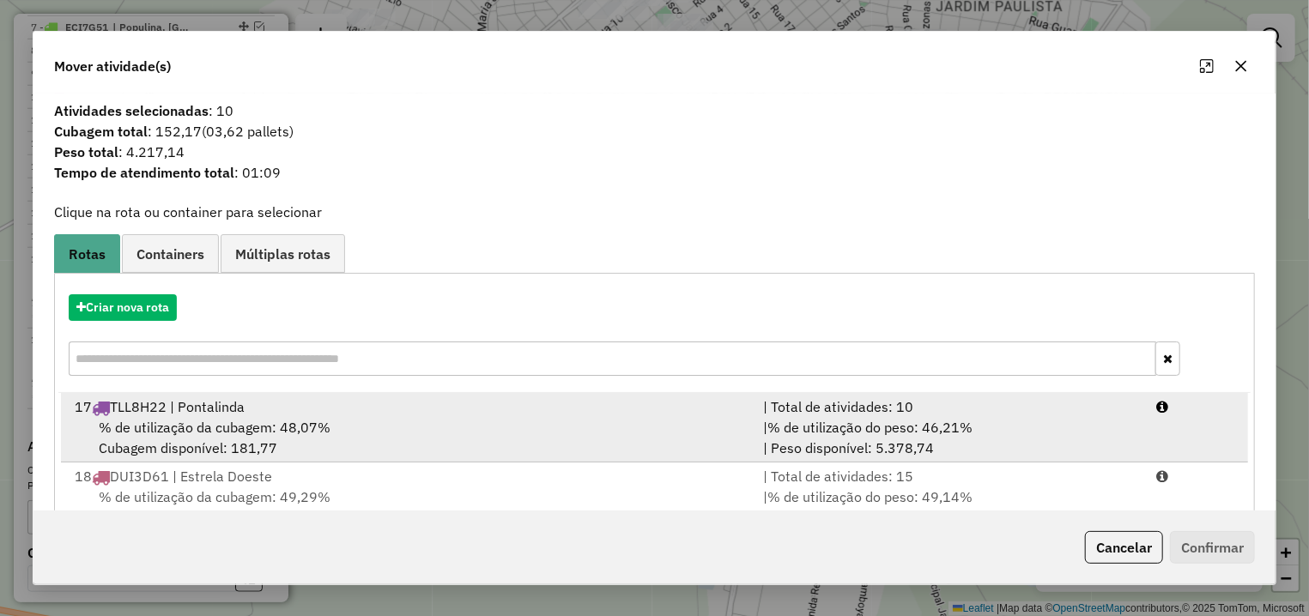
click at [402, 417] on div "17 TLL8H22 | Pontalinda" at bounding box center [408, 407] width 688 height 21
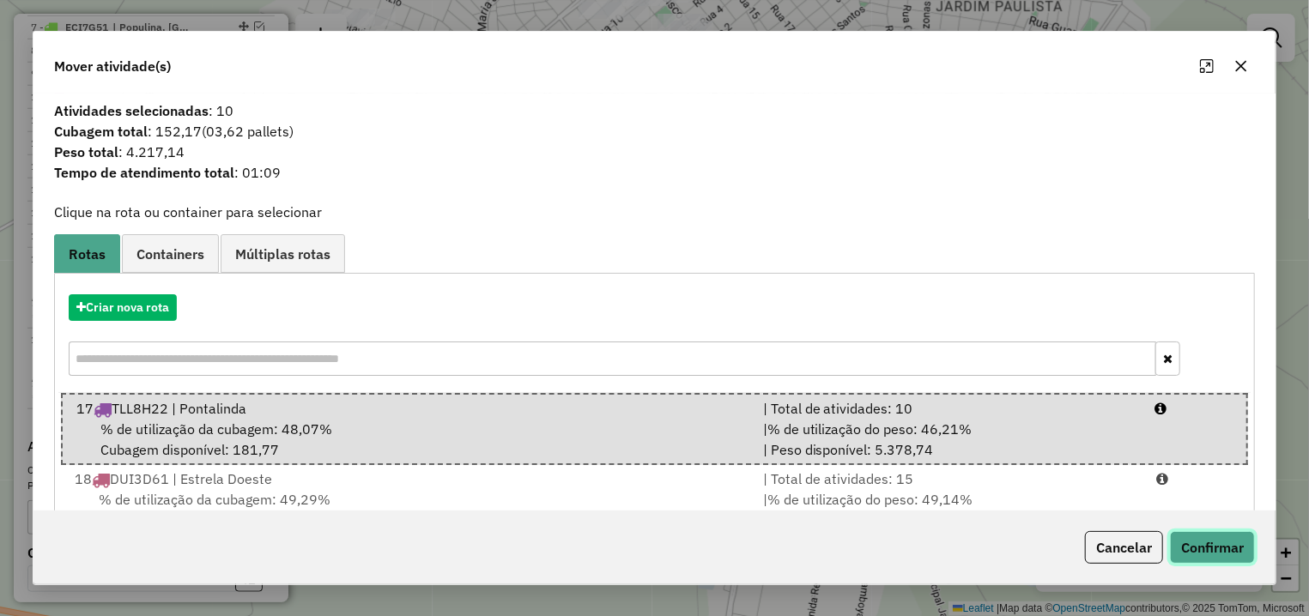
click at [1208, 551] on button "Confirmar" at bounding box center [1212, 547] width 85 height 33
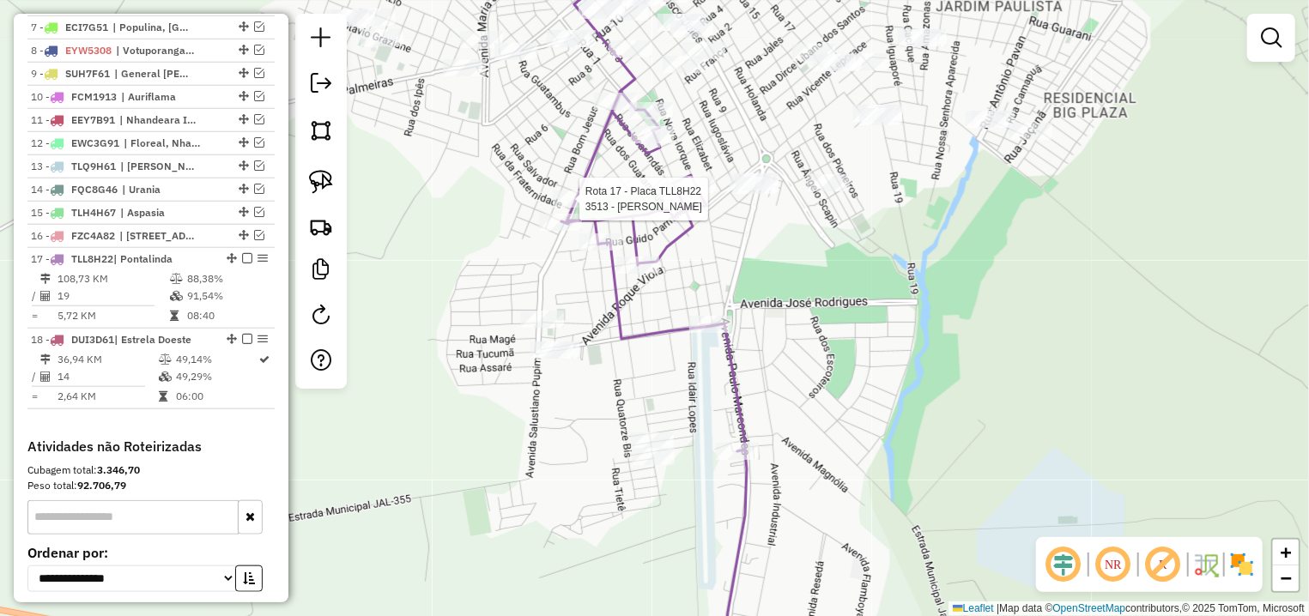
select select "**********"
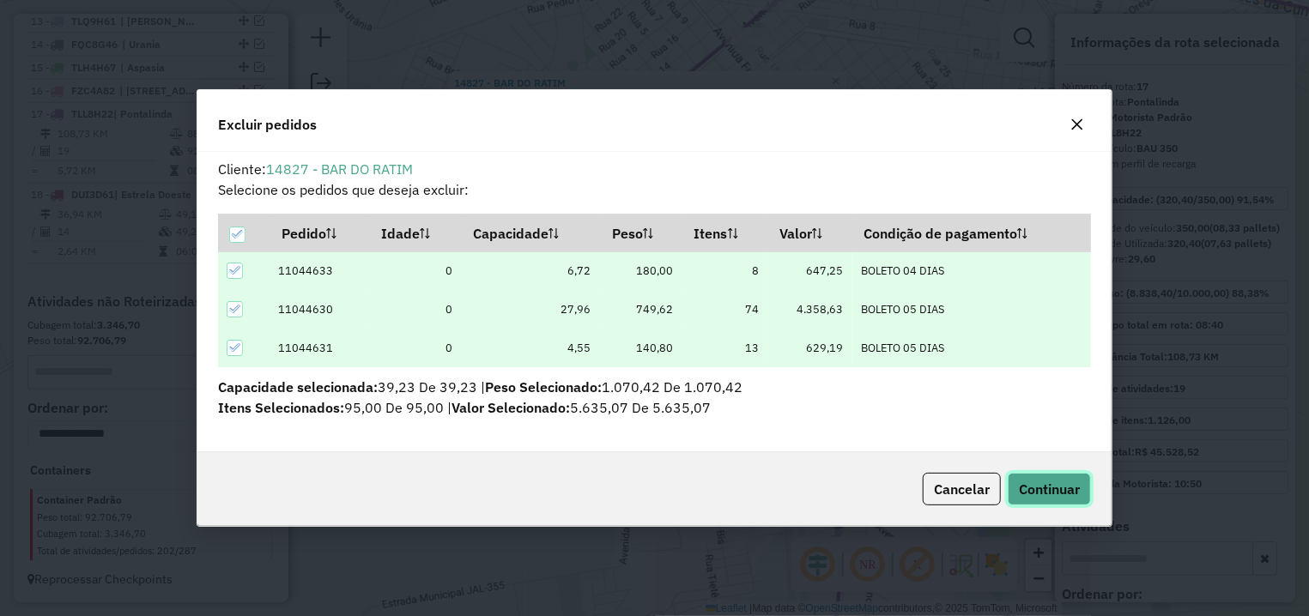
click at [1042, 481] on span "Continuar" at bounding box center [1049, 489] width 61 height 17
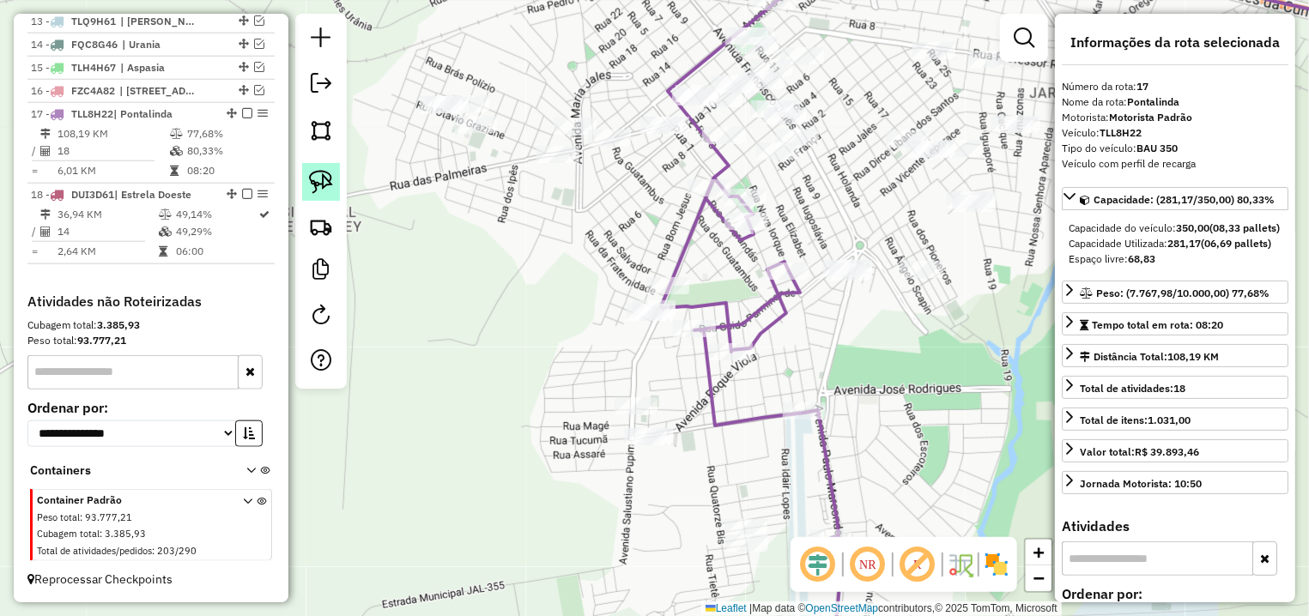
click at [320, 181] on img at bounding box center [321, 182] width 24 height 24
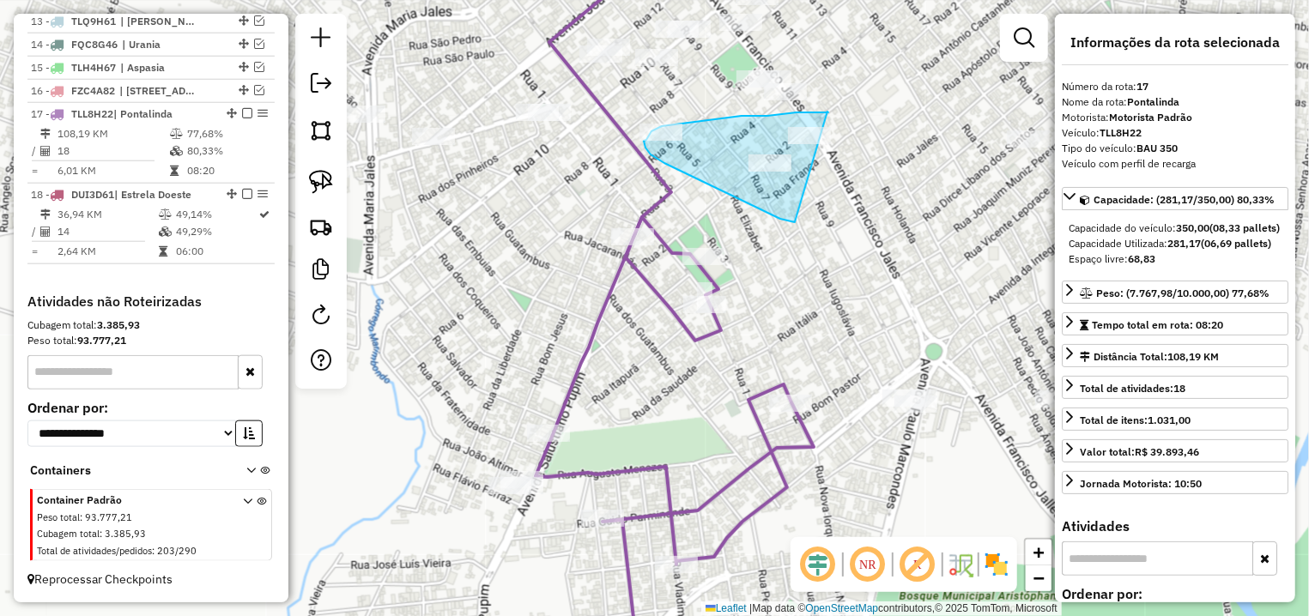
drag, startPoint x: 827, startPoint y: 112, endPoint x: 810, endPoint y: 224, distance: 113.7
click at [810, 224] on div "Janela de atendimento Grade de atendimento Capacidade Transportadoras Veículos …" at bounding box center [654, 308] width 1309 height 616
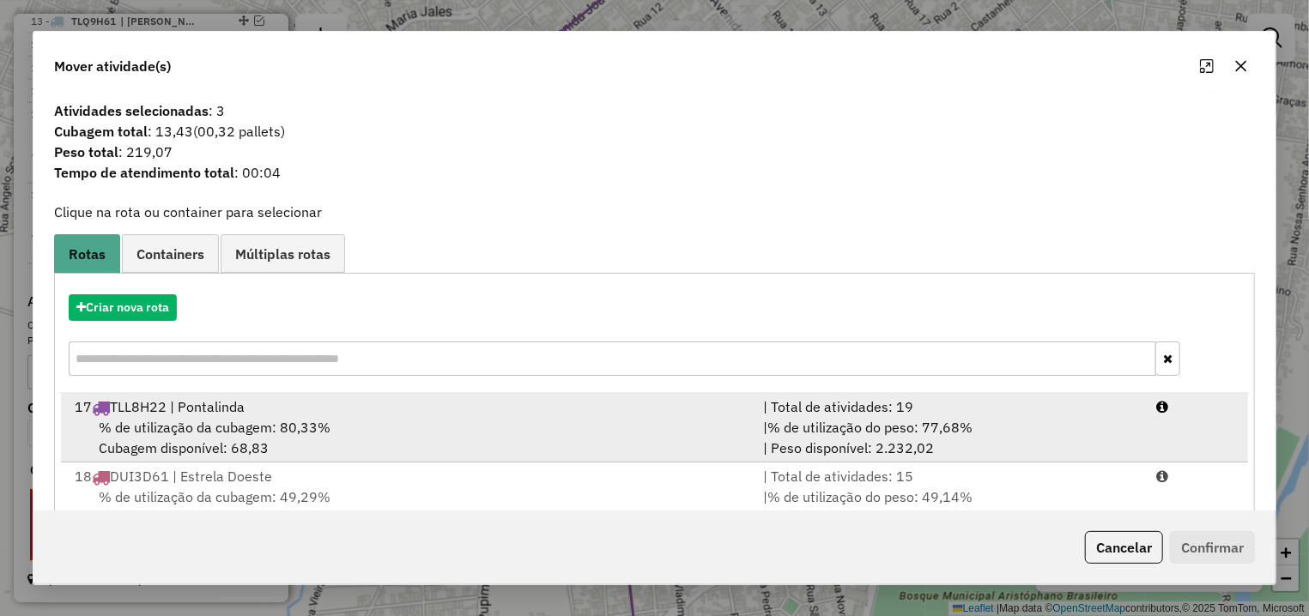
click at [360, 433] on div "% de utilização da cubagem: 80,33% Cubagem disponível: 68,83" at bounding box center [408, 437] width 688 height 41
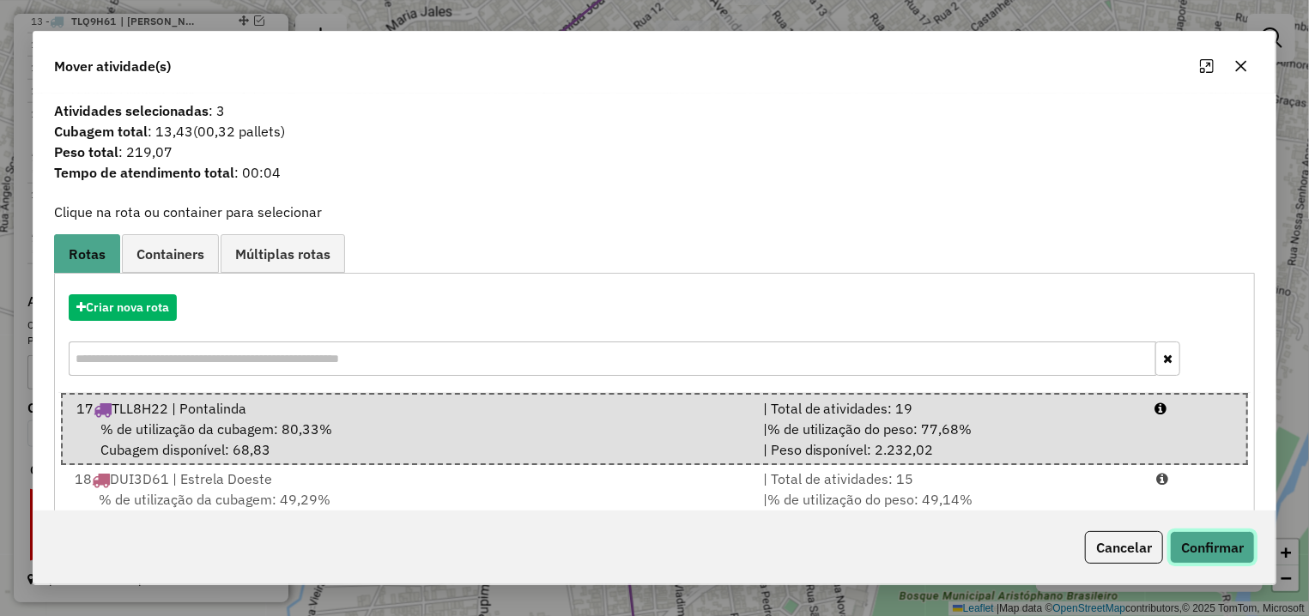
click at [1224, 558] on button "Confirmar" at bounding box center [1212, 547] width 85 height 33
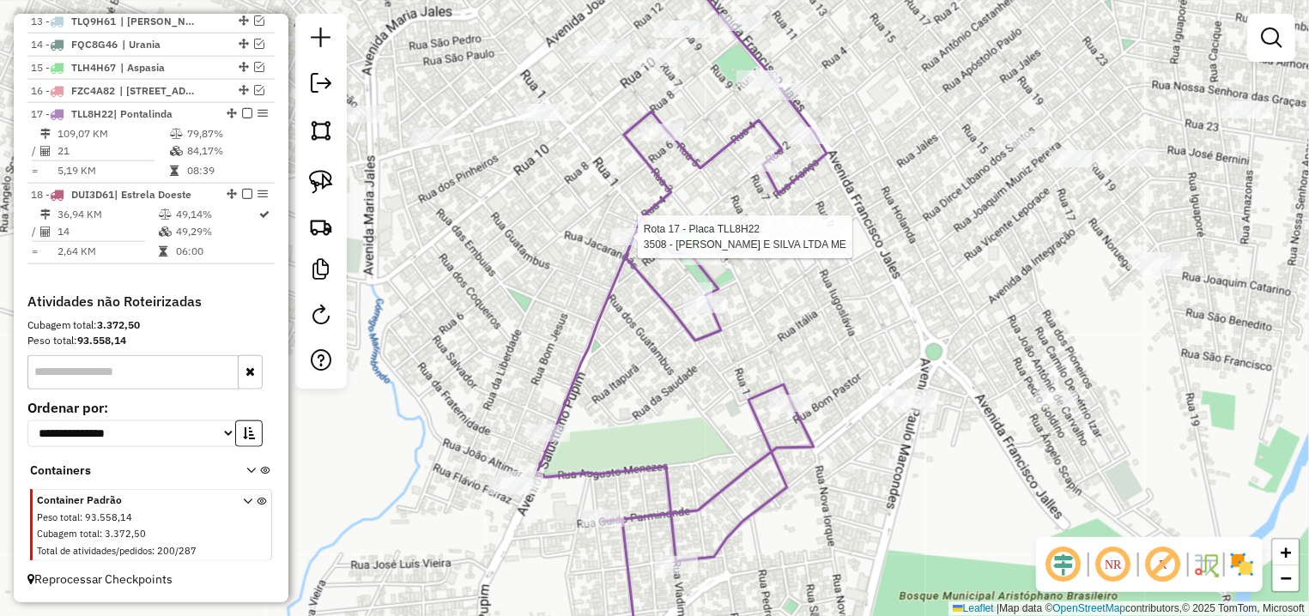
select select "**********"
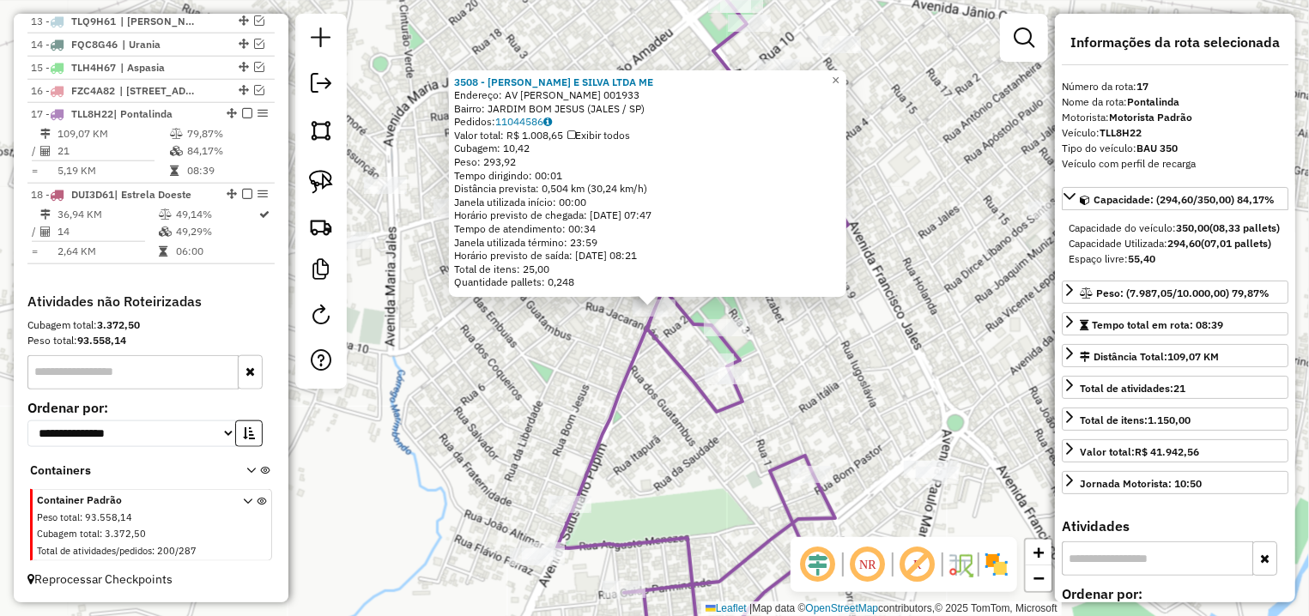
click at [584, 347] on div "3508 - [PERSON_NAME] E SILVA LTDA ME Endereço: AV SALUSTIANO PUPIM 001933 Bairr…" at bounding box center [654, 308] width 1309 height 616
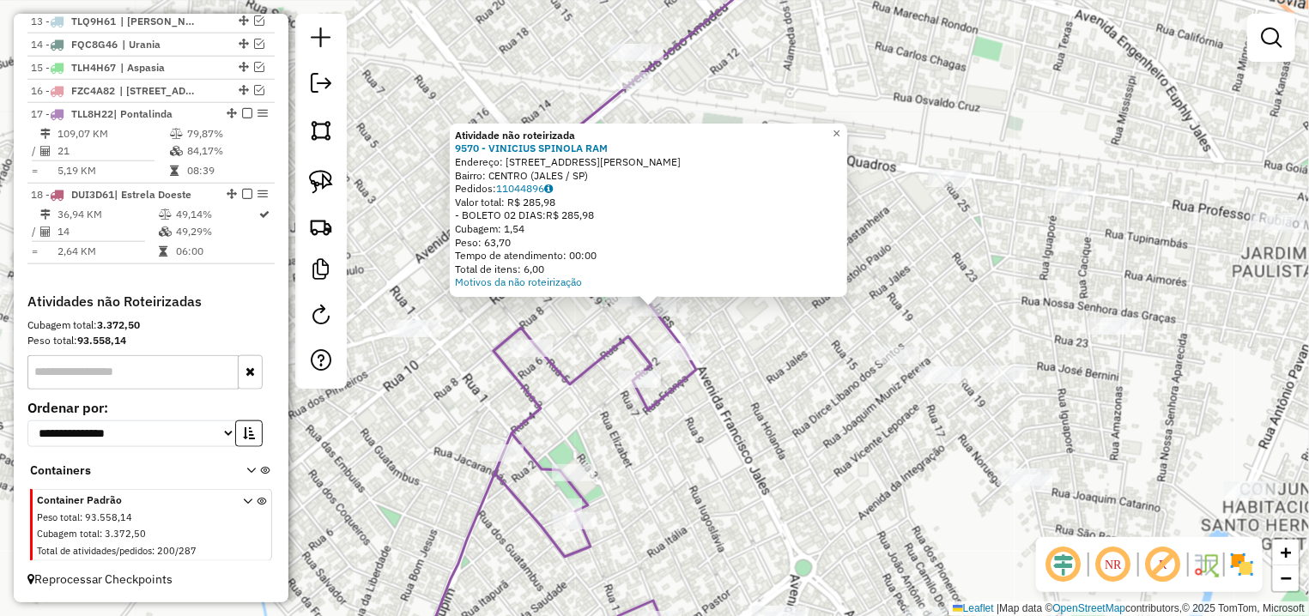
click at [659, 326] on icon at bounding box center [1000, 143] width 878 height 411
select select "**********"
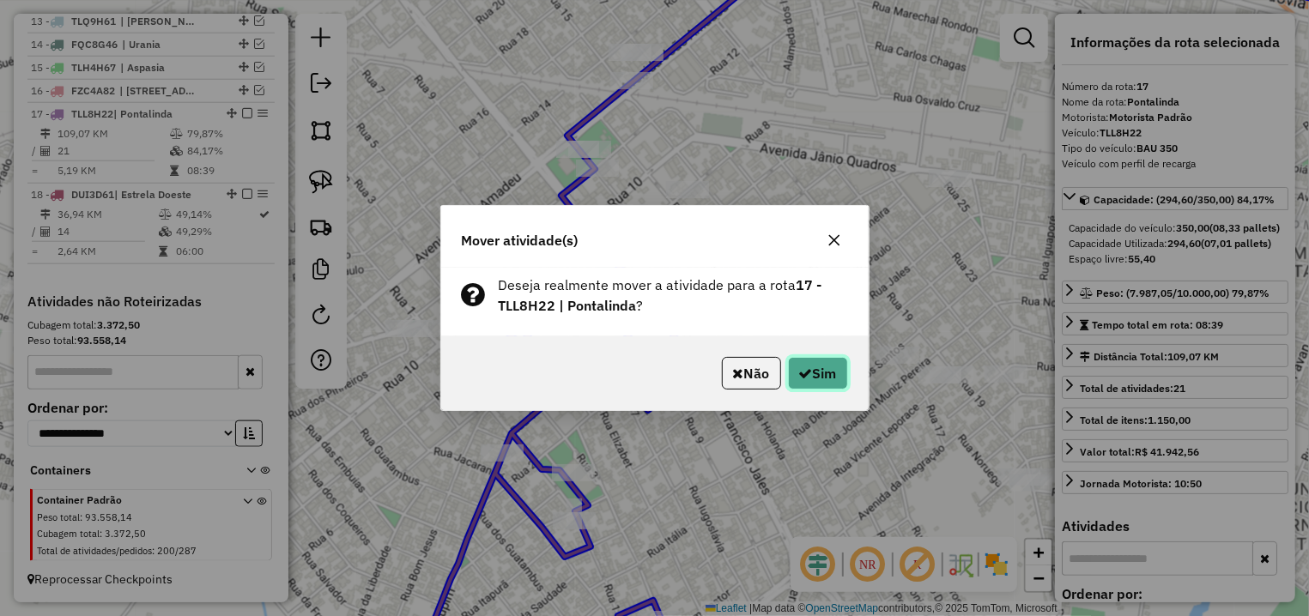
click at [804, 378] on icon "button" at bounding box center [806, 374] width 14 height 14
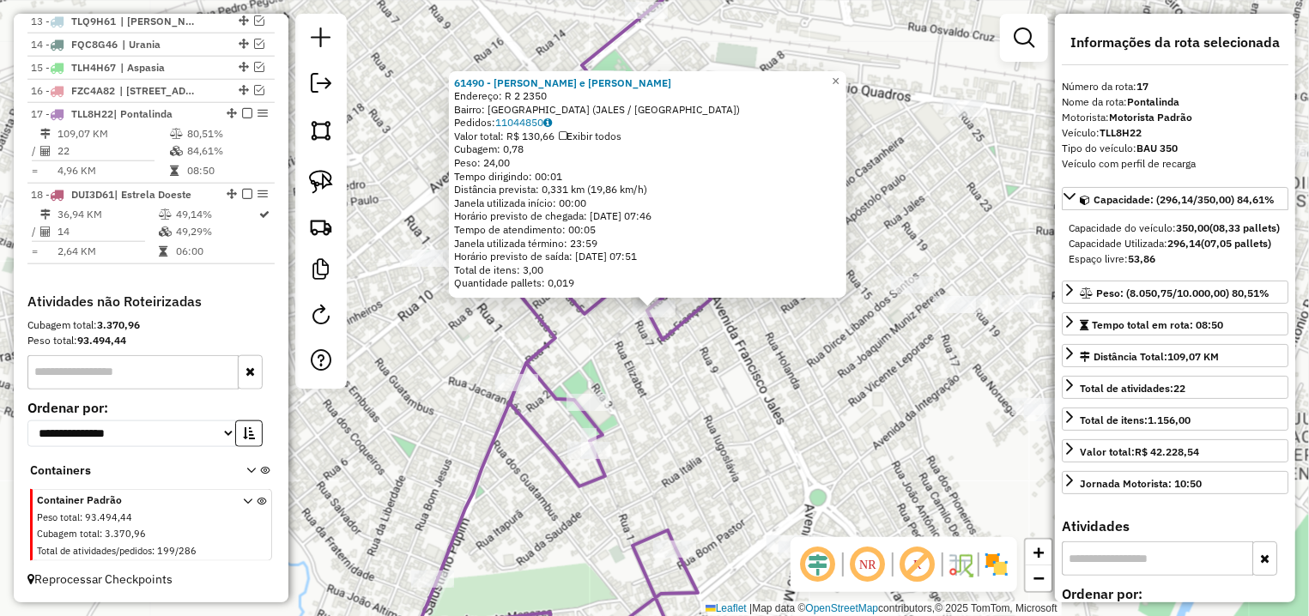
click at [625, 347] on div "61490 - PEREIRA e [PERSON_NAME]: R 2 2350 Bairro: [GEOGRAPHIC_DATA] (JALES / [G…" at bounding box center [654, 308] width 1309 height 616
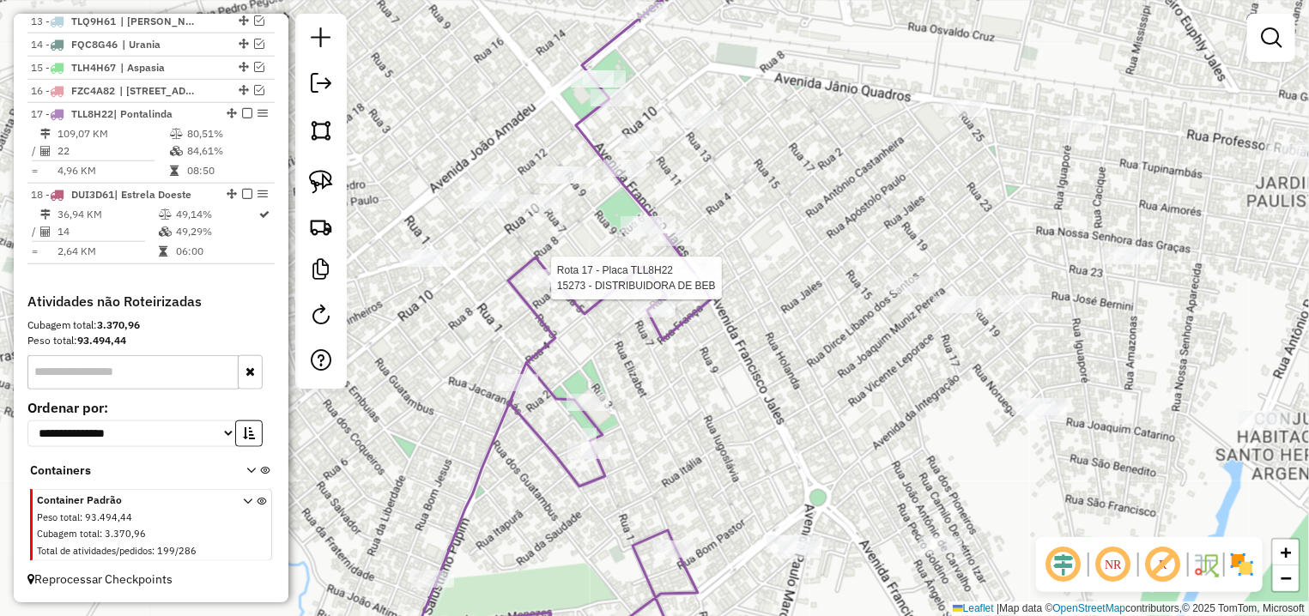
select select "**********"
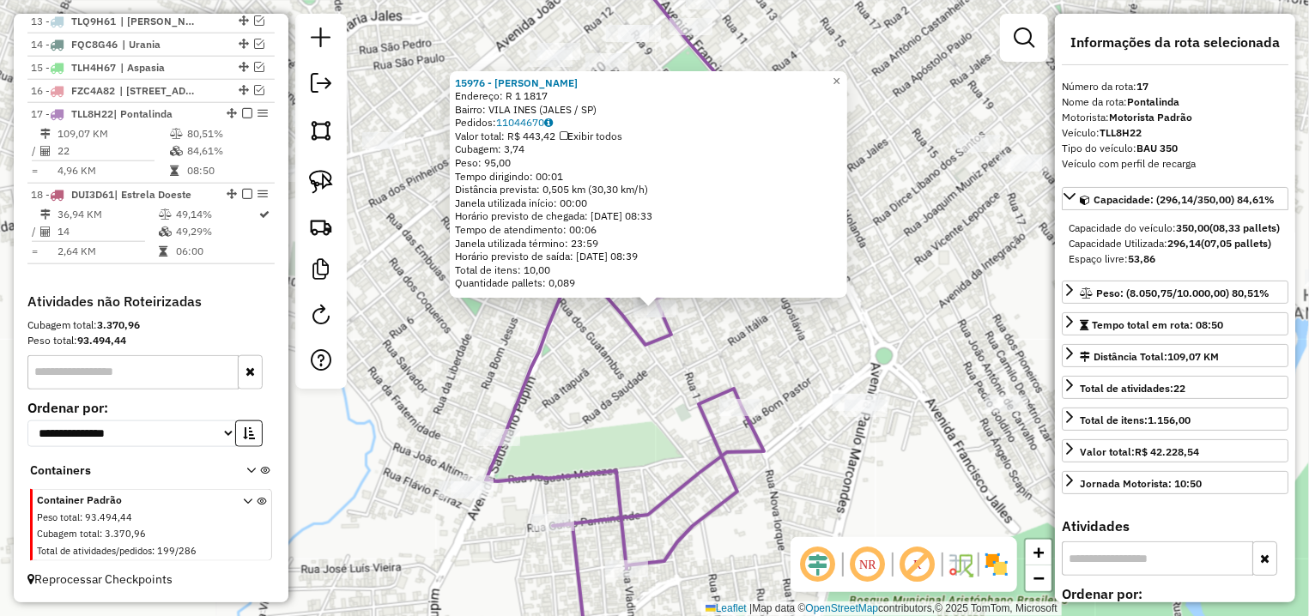
click at [739, 318] on div "15976 - [PERSON_NAME]: R 1 1817 Bairro: VILA INES (JALES / [GEOGRAPHIC_DATA]) P…" at bounding box center [654, 308] width 1309 height 616
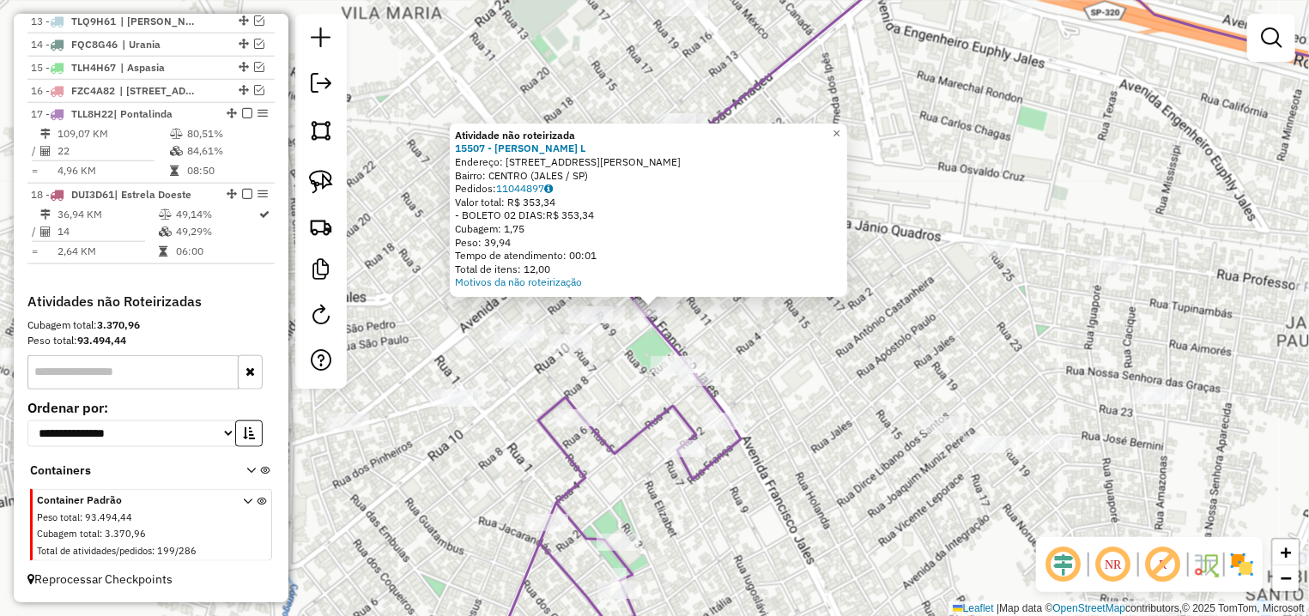
drag, startPoint x: 655, startPoint y: 304, endPoint x: 682, endPoint y: 363, distance: 65.3
click at [666, 313] on div at bounding box center [649, 304] width 34 height 17
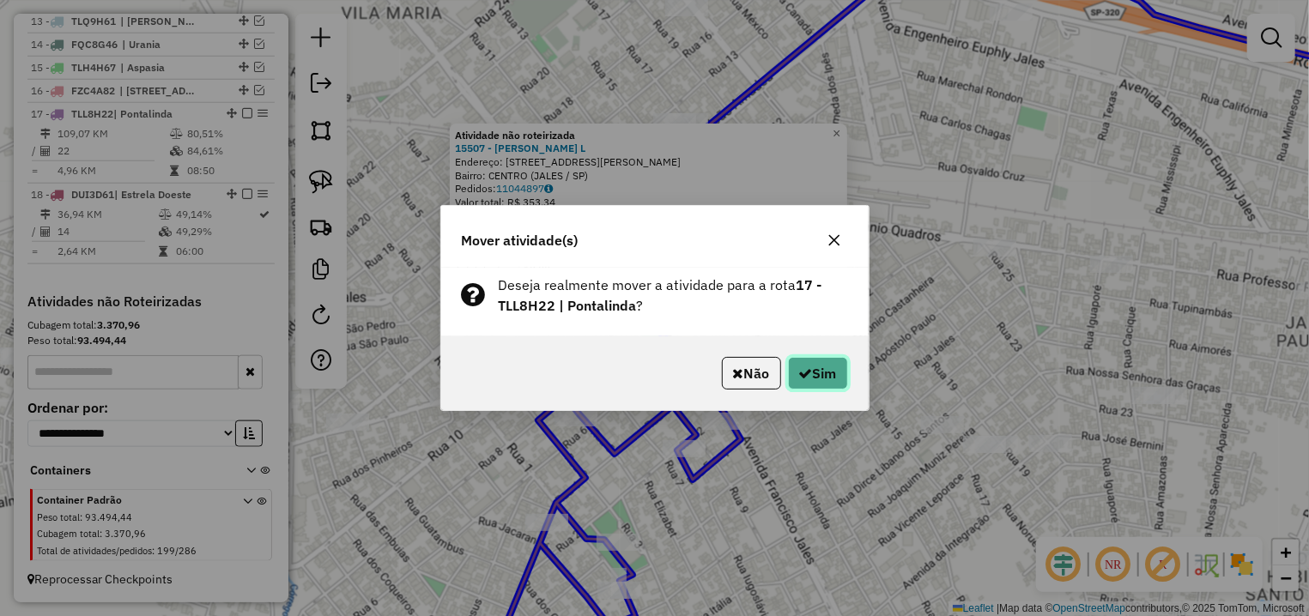
click at [811, 373] on button "Sim" at bounding box center [818, 373] width 60 height 33
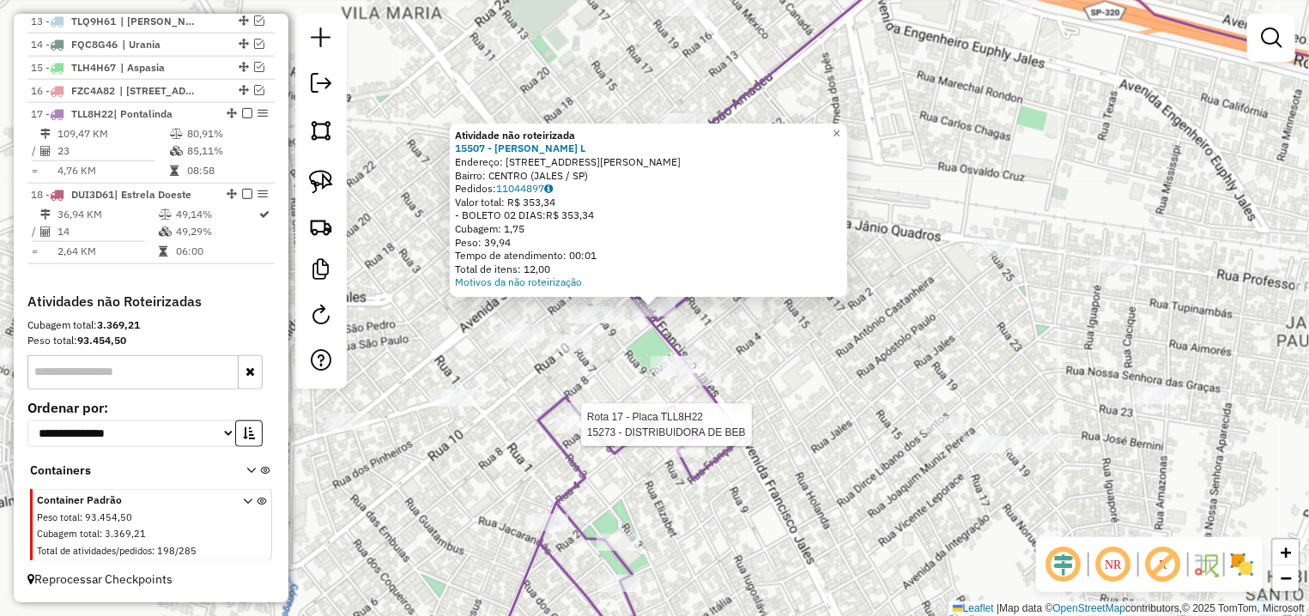
select select "**********"
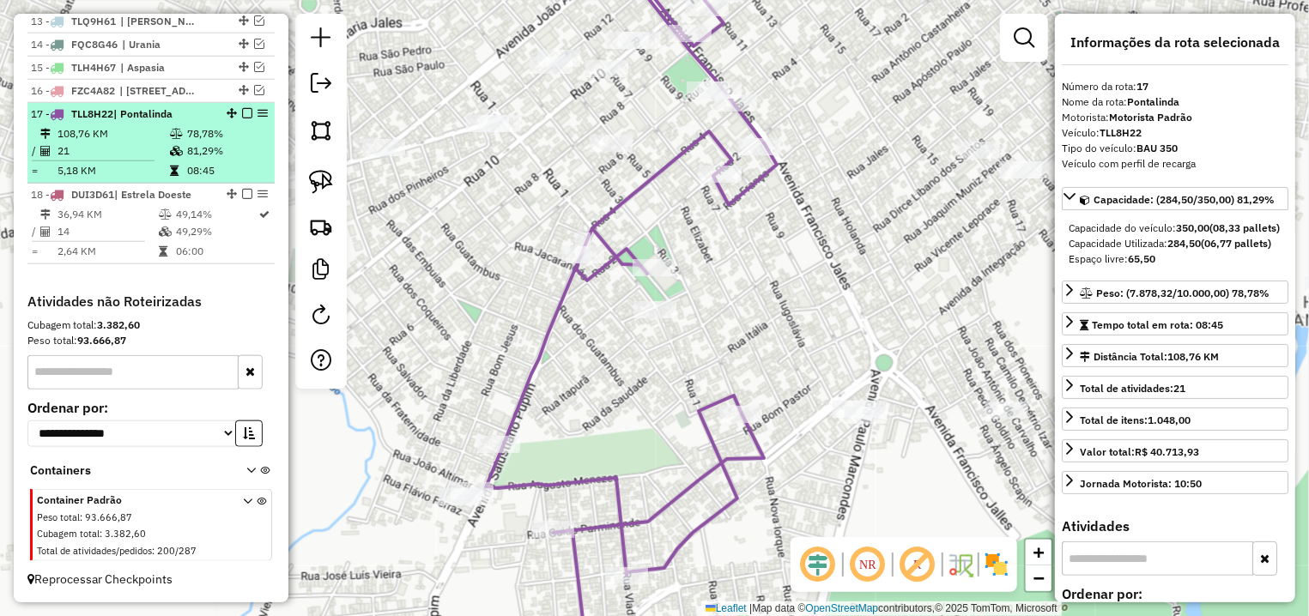
click at [242, 110] on em at bounding box center [247, 113] width 10 height 10
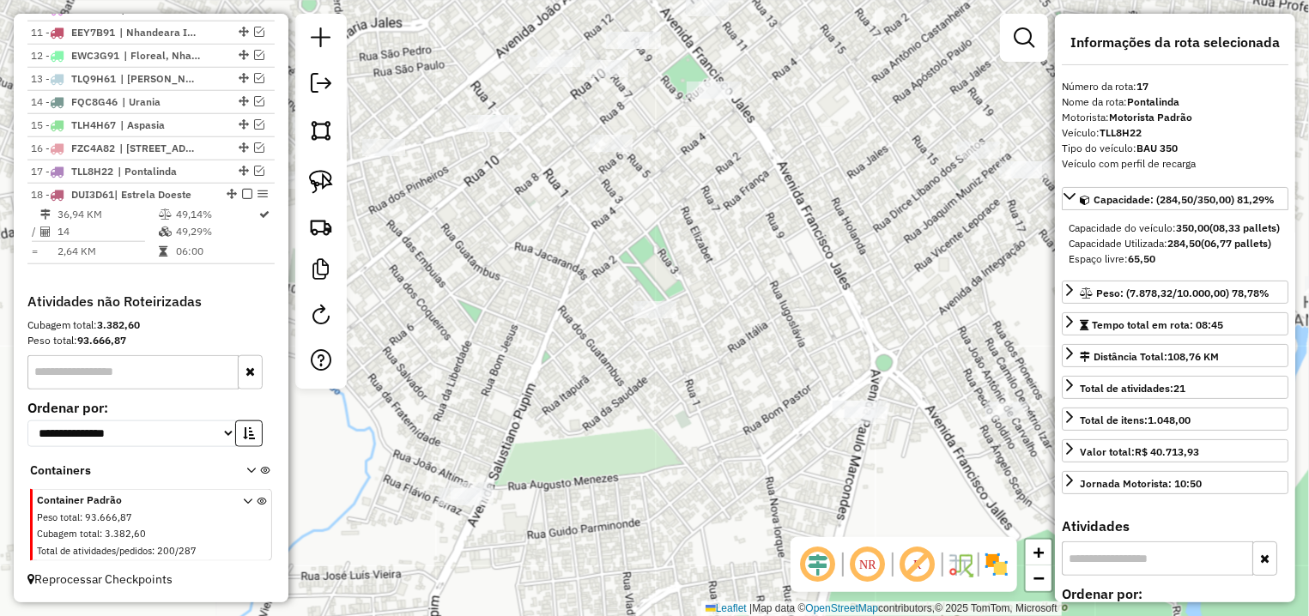
scroll to position [889, 0]
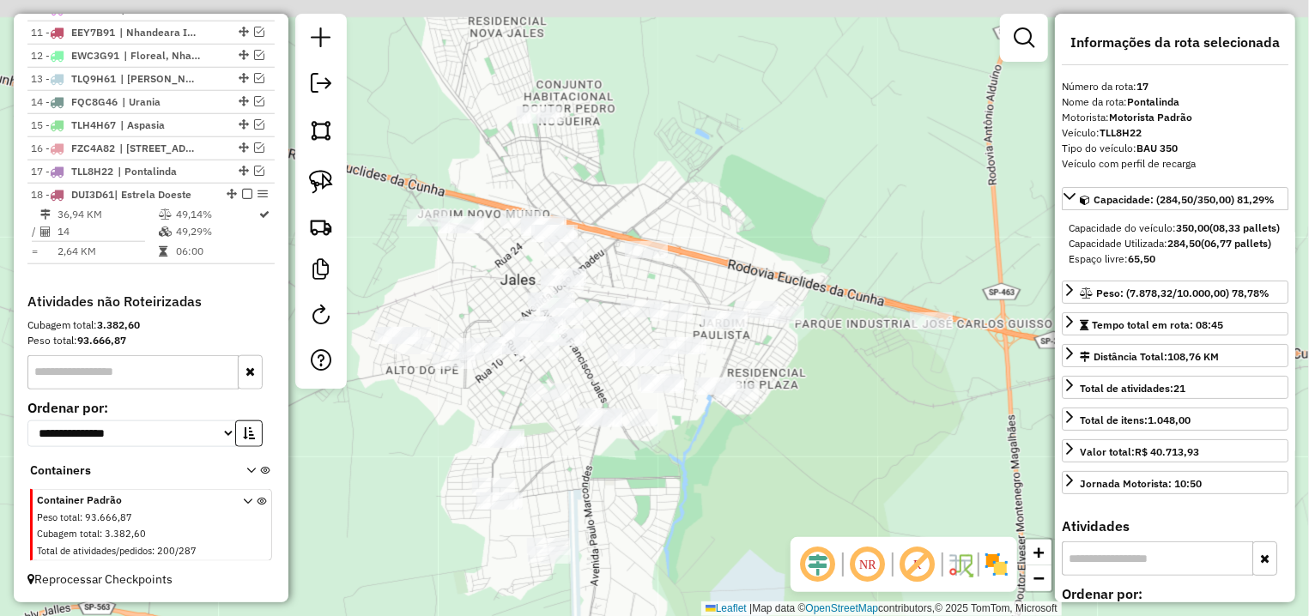
drag, startPoint x: 942, startPoint y: 253, endPoint x: 837, endPoint y: 397, distance: 178.7
click at [837, 397] on div "Janela de atendimento Grade de atendimento Capacidade Transportadoras Veículos …" at bounding box center [654, 308] width 1309 height 616
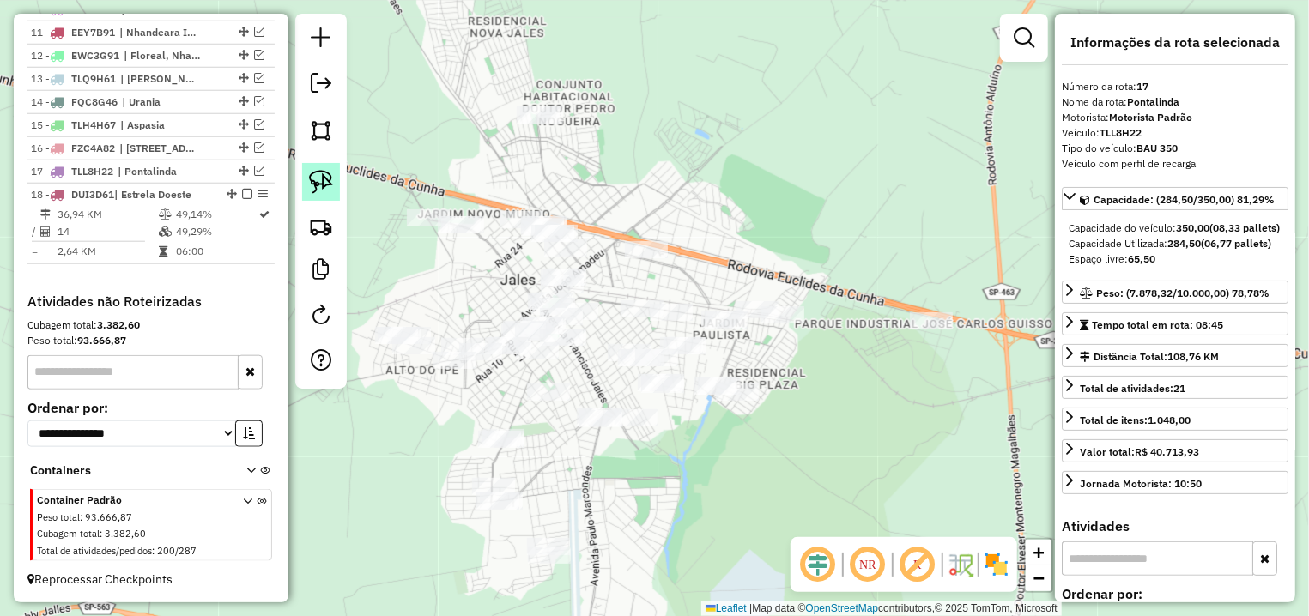
click at [327, 173] on img at bounding box center [321, 182] width 24 height 24
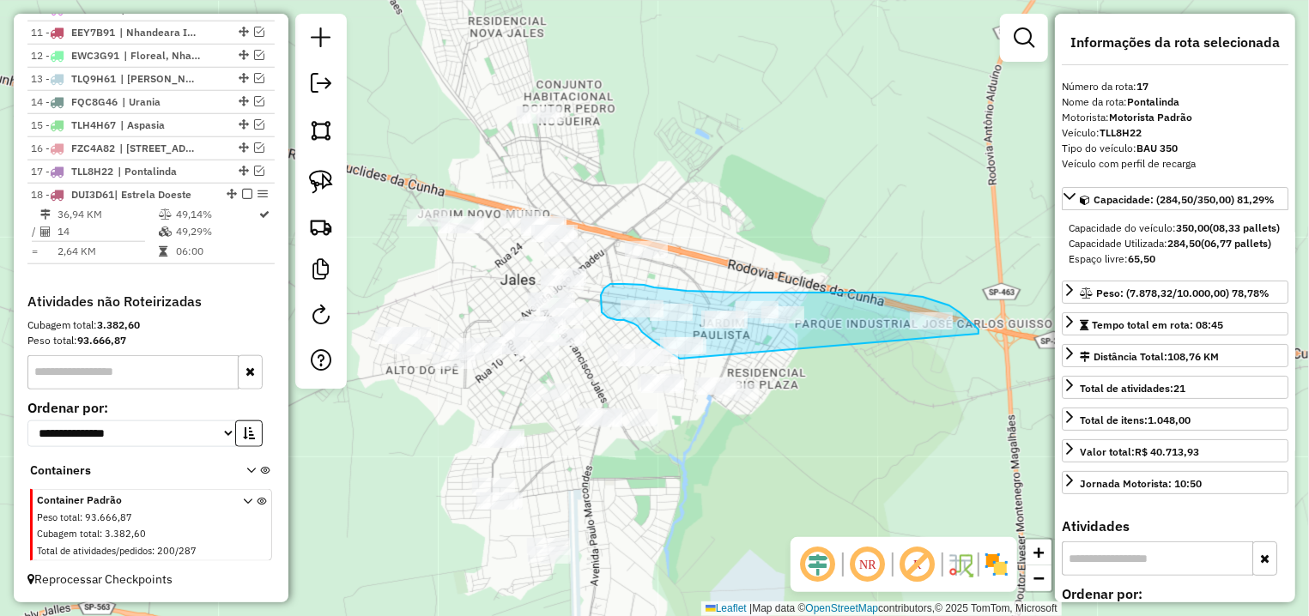
drag, startPoint x: 979, startPoint y: 334, endPoint x: 696, endPoint y: 361, distance: 283.7
click at [696, 361] on div "Janela de atendimento Grade de atendimento Capacidade Transportadoras Veículos …" at bounding box center [654, 308] width 1309 height 616
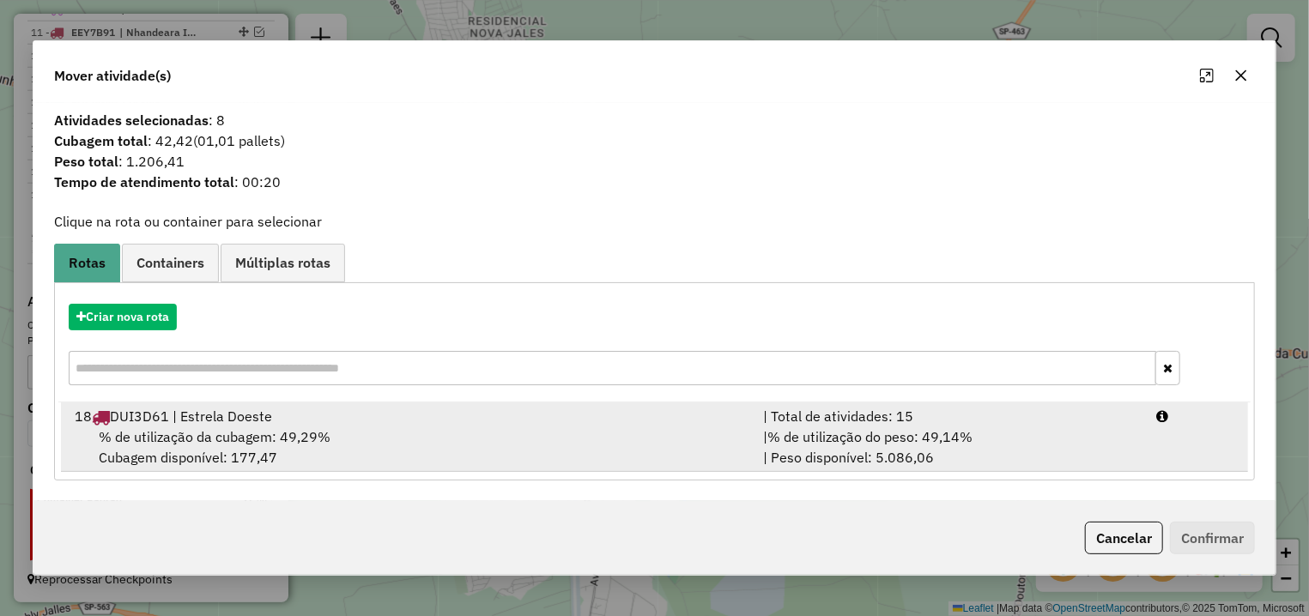
drag, startPoint x: 454, startPoint y: 447, endPoint x: 463, endPoint y: 441, distance: 10.5
click at [458, 445] on div "% de utilização da cubagem: 49,29% Cubagem disponível: 177,47" at bounding box center [408, 447] width 688 height 41
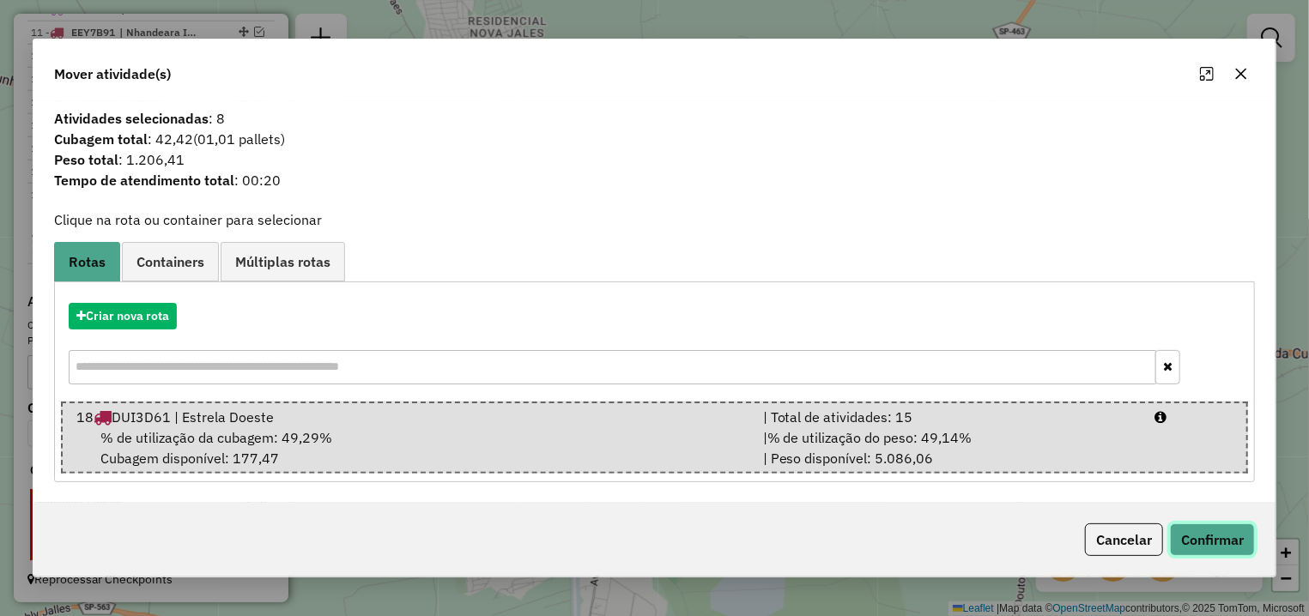
click at [1230, 535] on button "Confirmar" at bounding box center [1212, 540] width 85 height 33
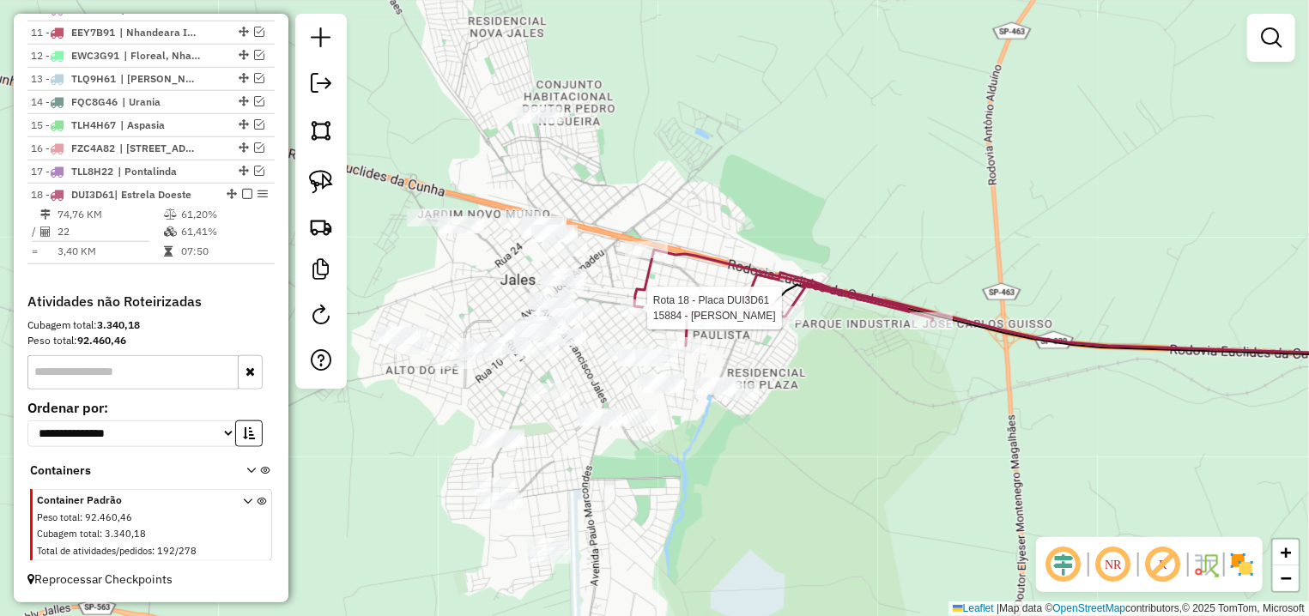
select select "**********"
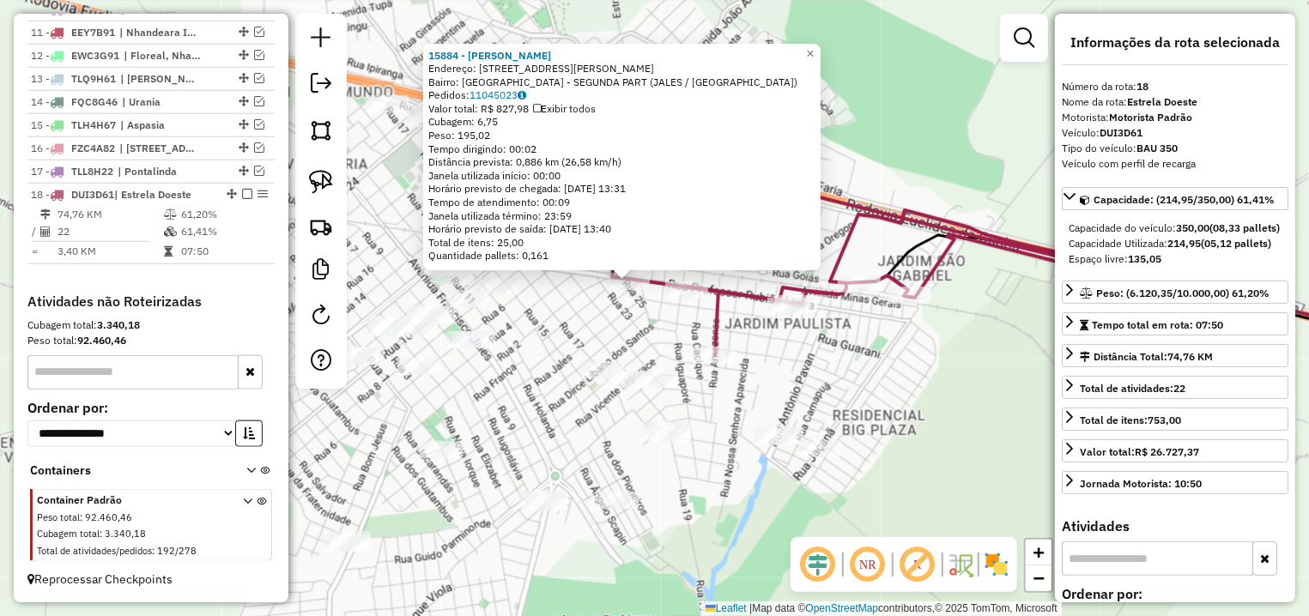
click at [663, 332] on div "15884 - [PERSON_NAME] Endereço: R PROFESSOR [PERSON_NAME] 3344 Bairro: [GEOGRAP…" at bounding box center [654, 308] width 1309 height 616
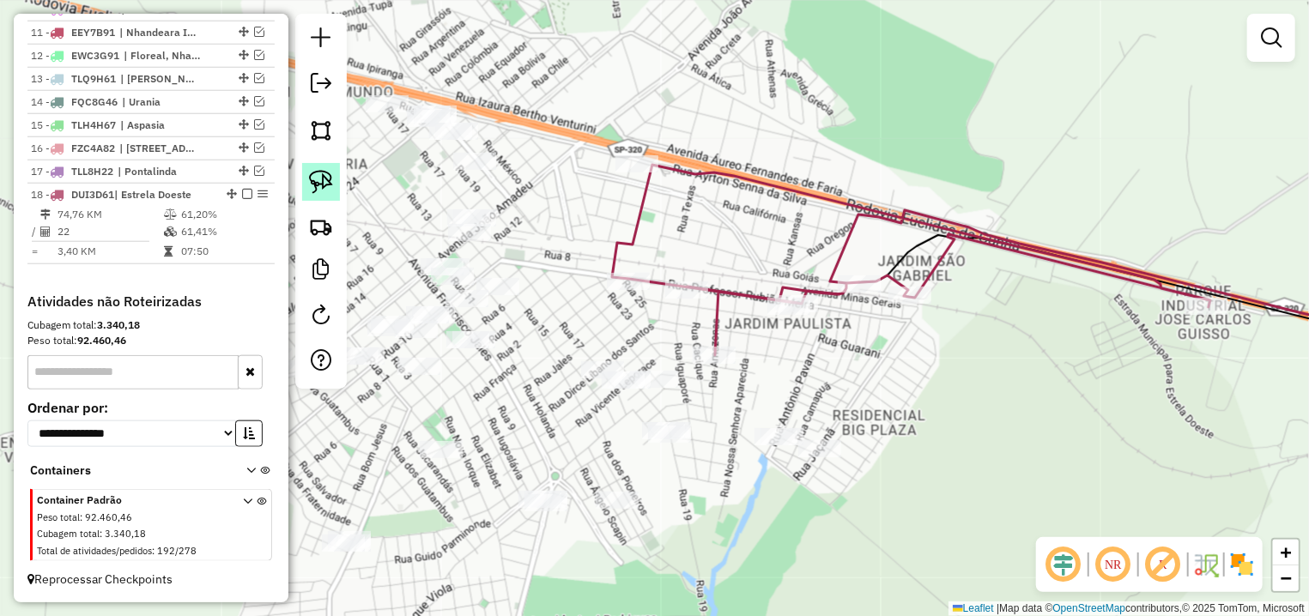
click at [330, 184] on img at bounding box center [321, 182] width 24 height 24
drag, startPoint x: 565, startPoint y: 460, endPoint x: 554, endPoint y: 530, distance: 71.3
click at [554, 530] on div "Janela de atendimento Grade de atendimento Capacidade Transportadoras Veículos …" at bounding box center [654, 308] width 1309 height 616
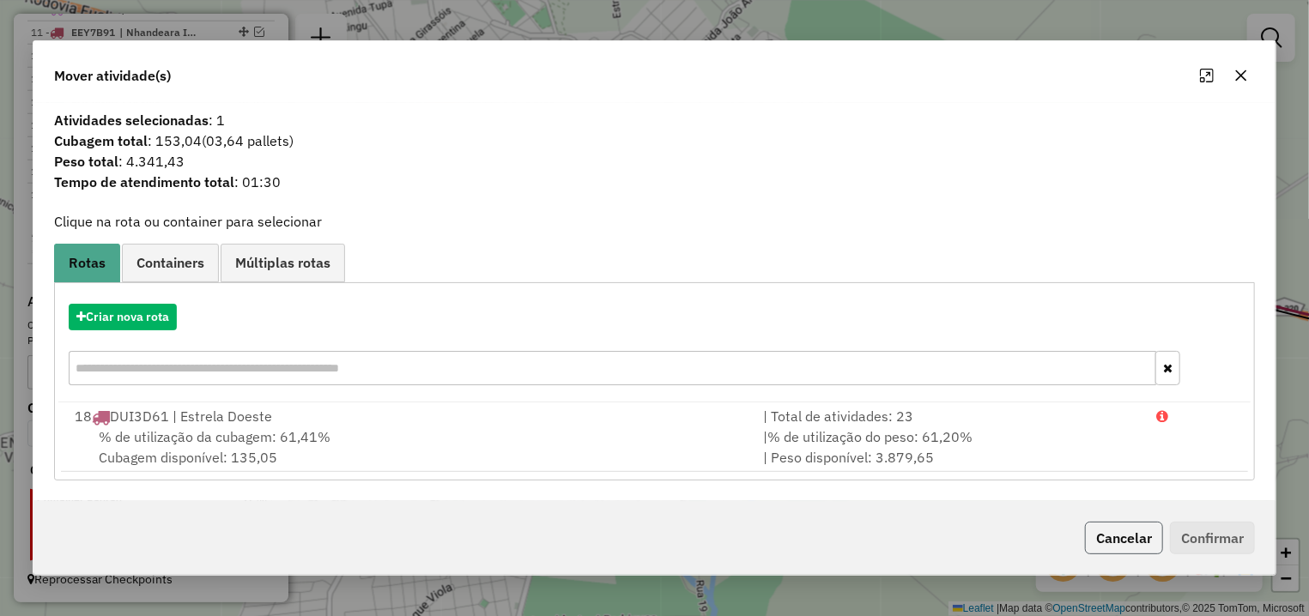
click at [1116, 536] on button "Cancelar" at bounding box center [1124, 538] width 78 height 33
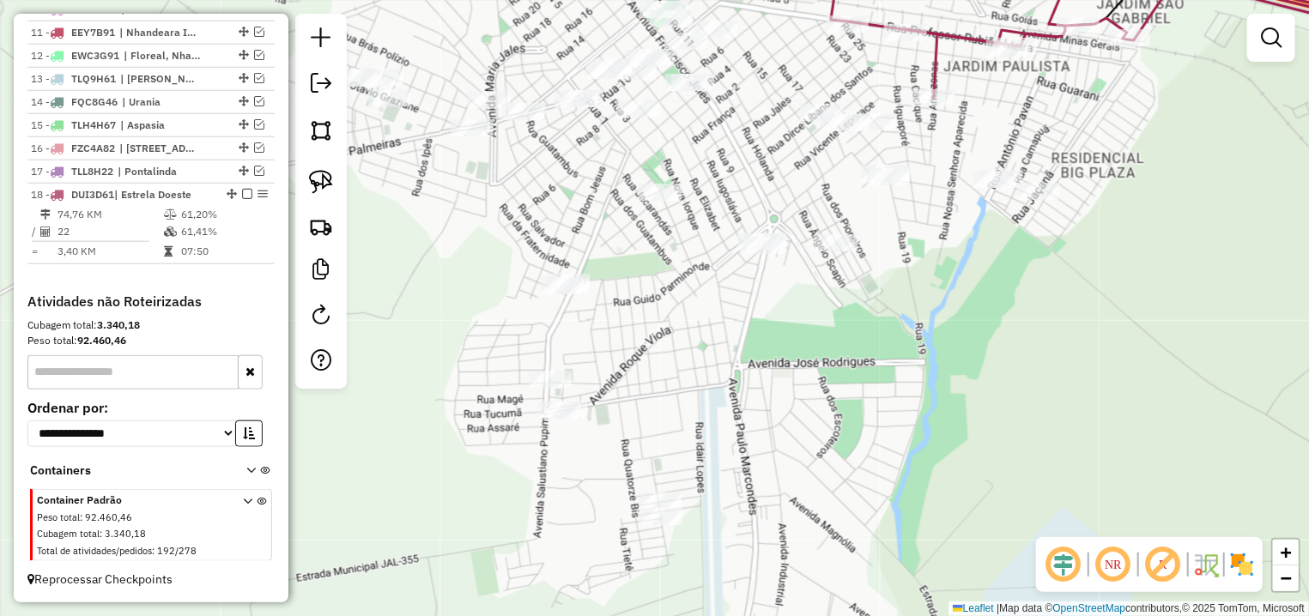
drag, startPoint x: 731, startPoint y: 501, endPoint x: 950, endPoint y: 245, distance: 337.3
click at [950, 245] on div "Janela de atendimento Grade de atendimento Capacidade Transportadoras Veículos …" at bounding box center [654, 308] width 1309 height 616
click at [306, 174] on link at bounding box center [321, 182] width 38 height 38
drag, startPoint x: 578, startPoint y: 233, endPoint x: 622, endPoint y: 324, distance: 100.6
click at [622, 324] on div "Janela de atendimento Grade de atendimento Capacidade Transportadoras Veículos …" at bounding box center [654, 308] width 1309 height 616
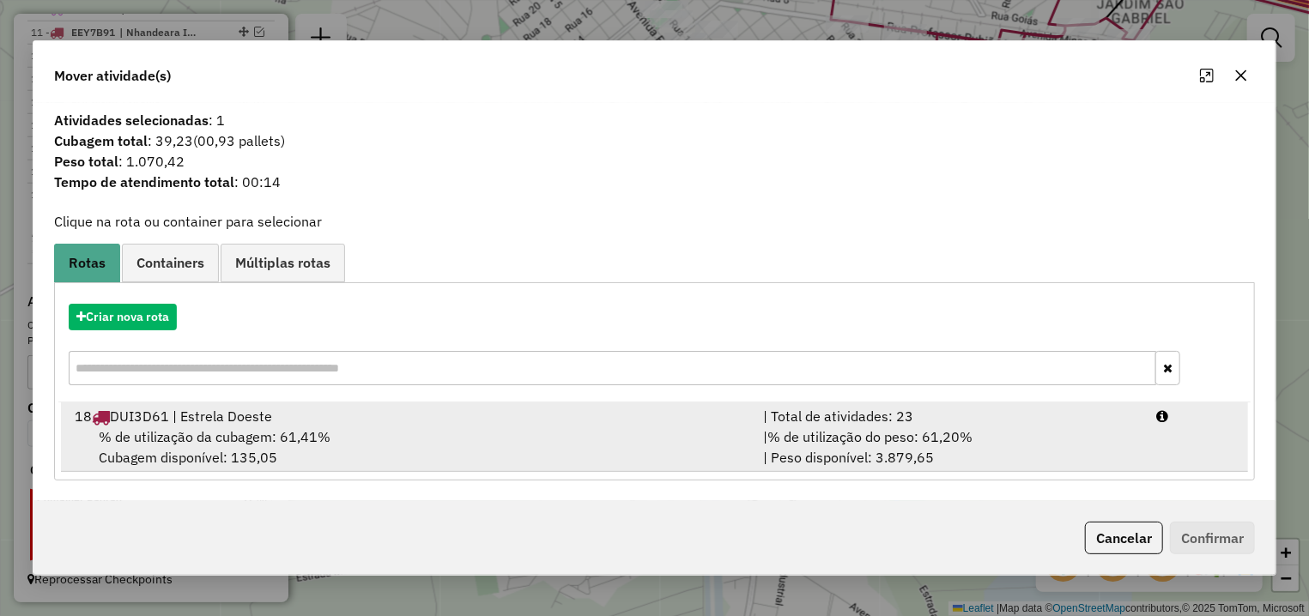
click at [446, 450] on div "% de utilização da cubagem: 61,41% Cubagem disponível: 135,05" at bounding box center [408, 447] width 688 height 41
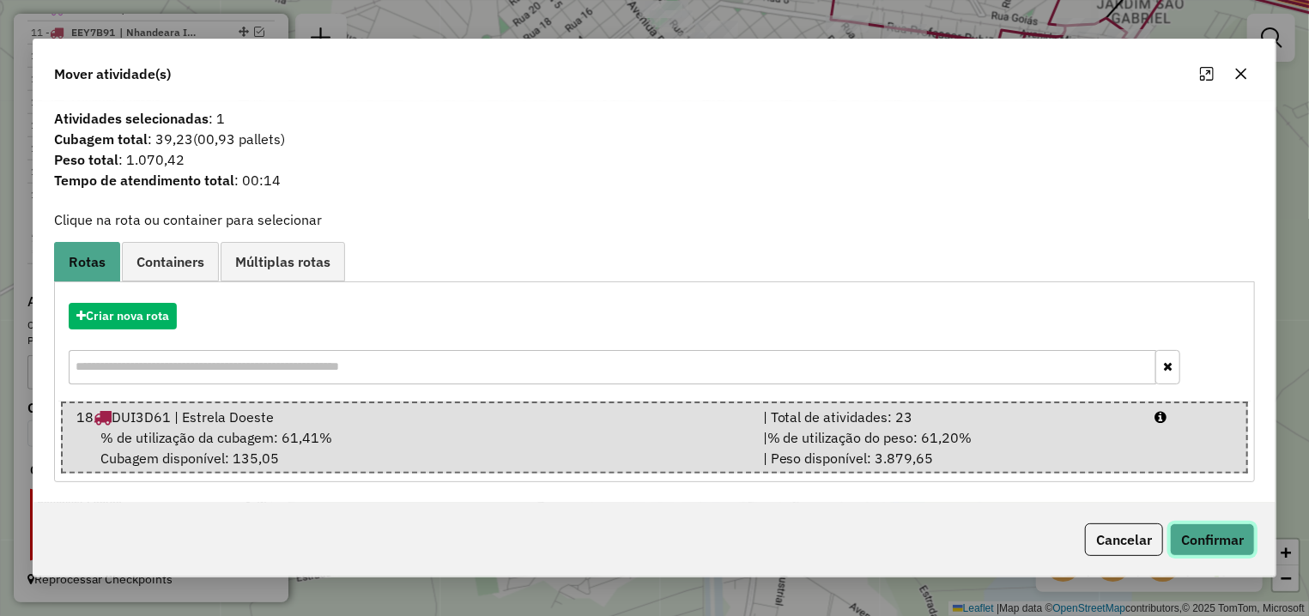
click at [1203, 534] on button "Confirmar" at bounding box center [1212, 540] width 85 height 33
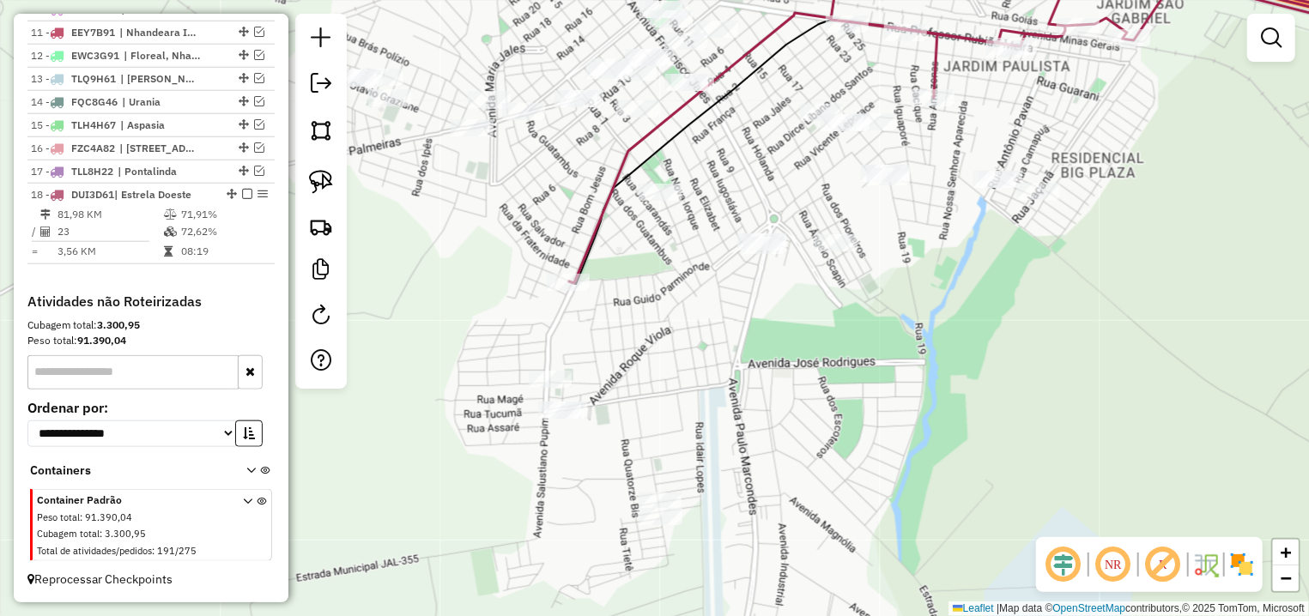
click at [605, 208] on icon at bounding box center [1004, 110] width 871 height 345
select select "**********"
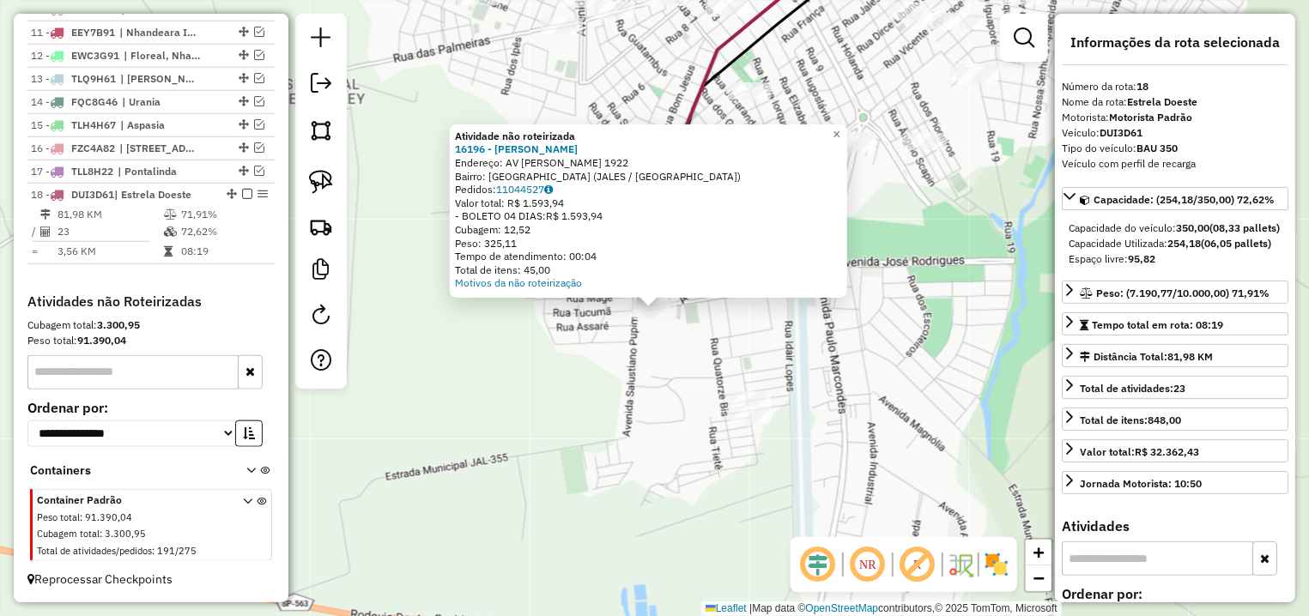
click at [691, 346] on div "Atividade não roteirizada 16196 - [PERSON_NAME] DOS Endereço: AV [PERSON_NAME] …" at bounding box center [654, 308] width 1309 height 616
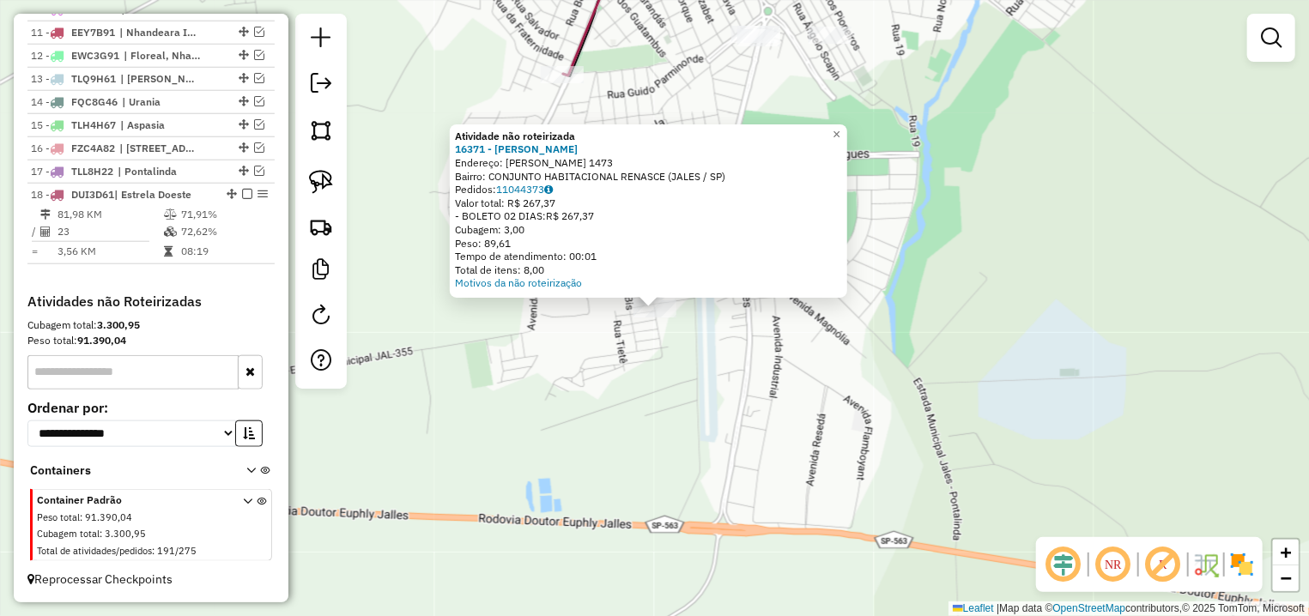
drag, startPoint x: 699, startPoint y: 335, endPoint x: 750, endPoint y: 220, distance: 126.0
click at [700, 336] on div "Atividade não roteirizada 16371 - [PERSON_NAME]: R RENASCER 1473 Bairro: CONJUN…" at bounding box center [654, 308] width 1309 height 616
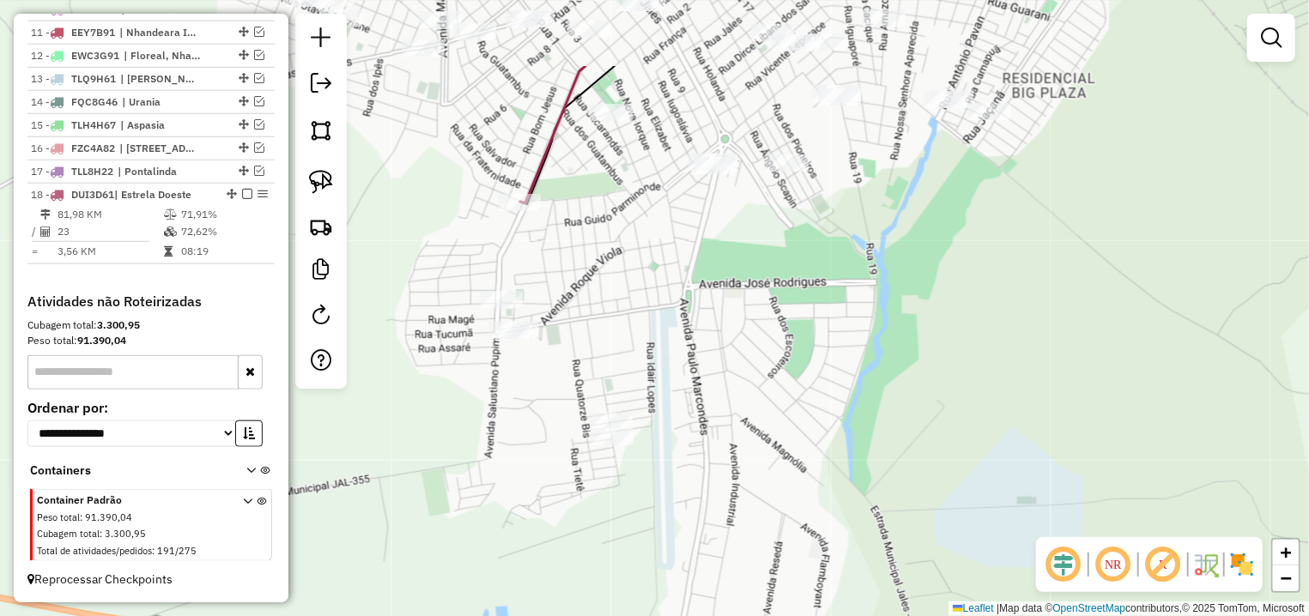
drag, startPoint x: 773, startPoint y: 121, endPoint x: 699, endPoint y: 361, distance: 250.6
click at [699, 361] on div "Janela de atendimento Grade de atendimento Capacidade Transportadoras Veículos …" at bounding box center [654, 308] width 1309 height 616
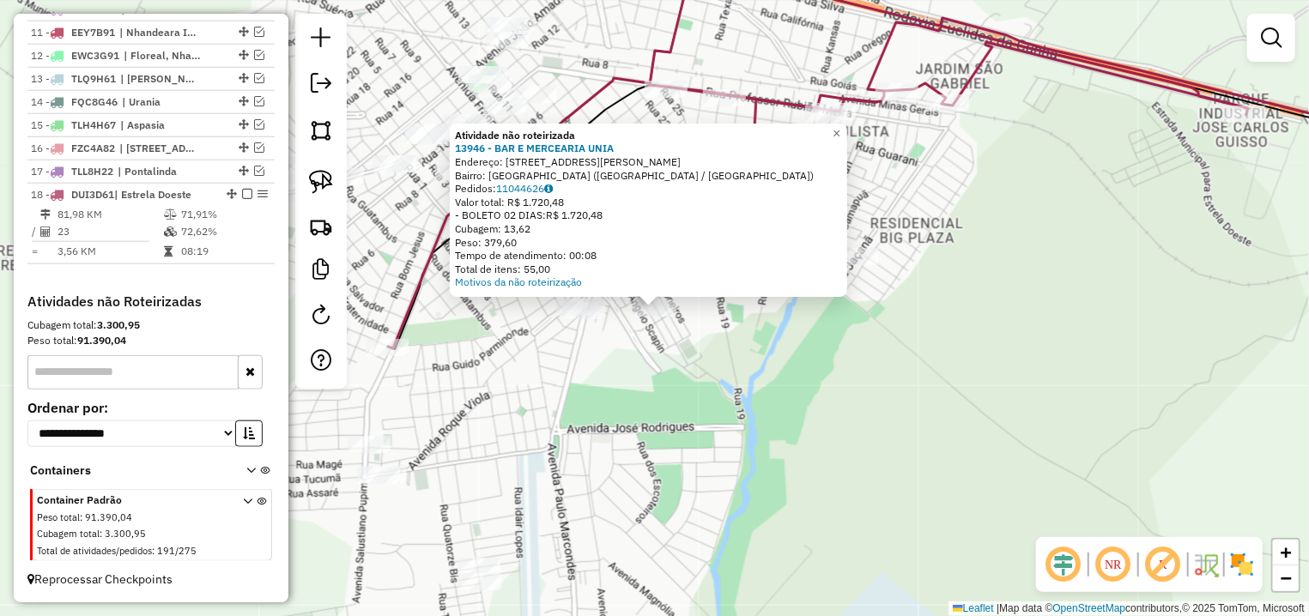
click at [651, 379] on div "Atividade não roteirizada 13946 - BAR E MERCEARIA UNIA Endereço: [STREET_ADDRES…" at bounding box center [654, 308] width 1309 height 616
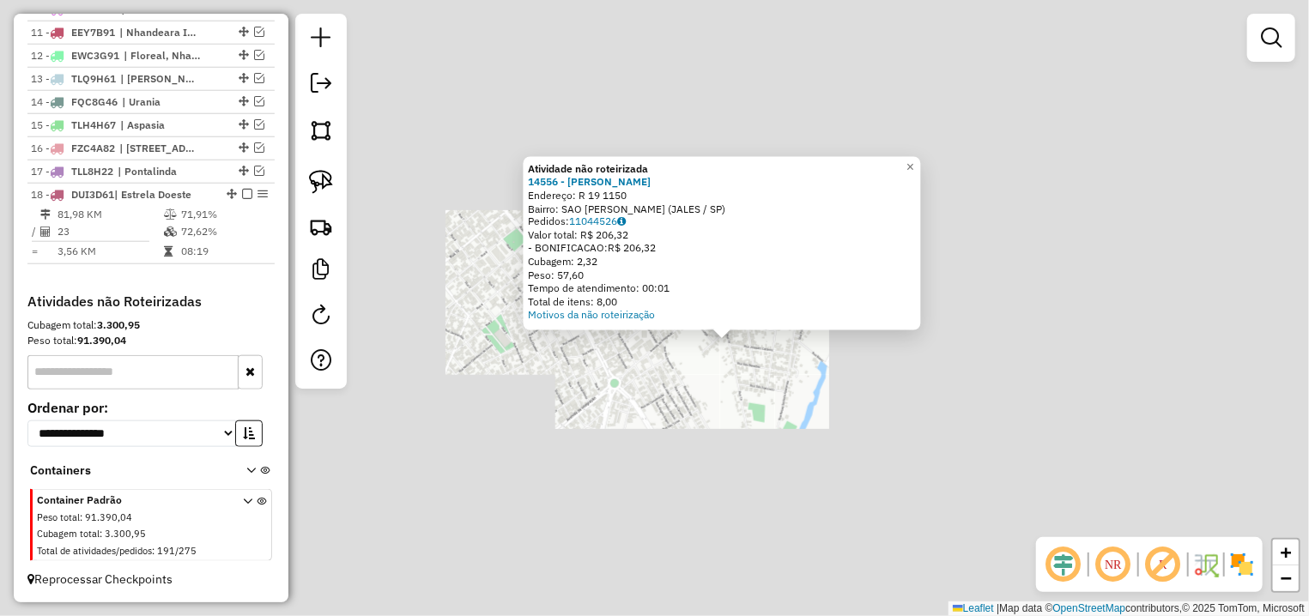
click at [838, 393] on div "Atividade não roteirizada 14556 - [PERSON_NAME]: R 19 1150 Bairro: SAO [PERSON_…" at bounding box center [654, 308] width 1309 height 616
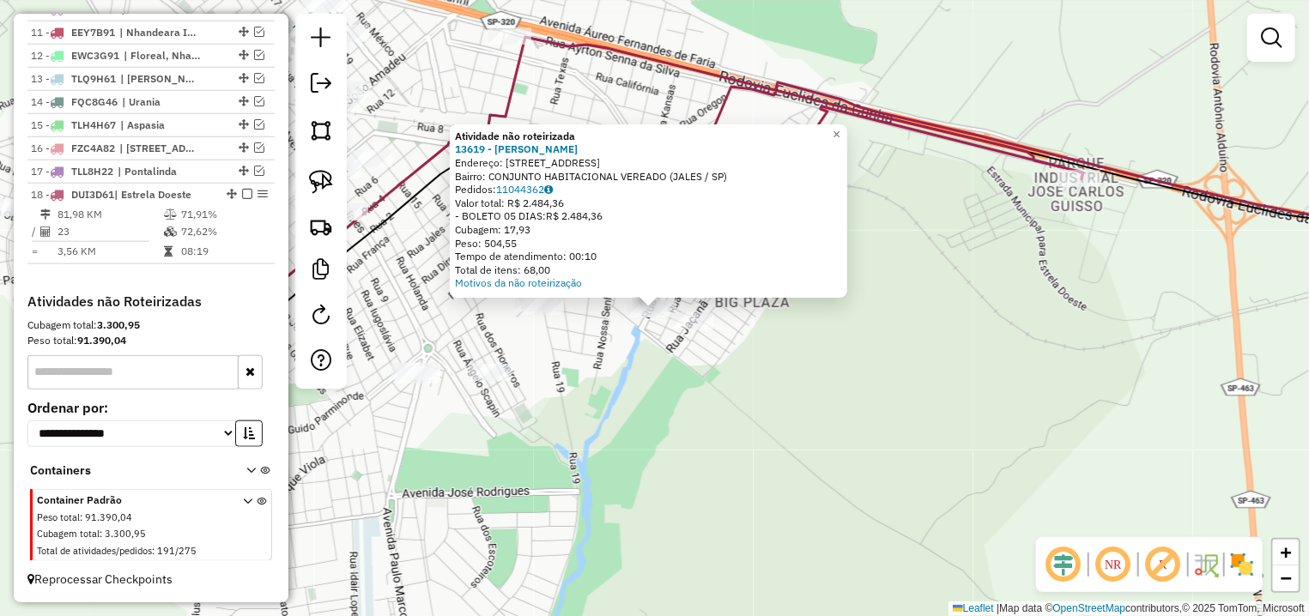
click at [639, 299] on div "Atividade não roteirizada 13619 - [PERSON_NAME]: R [PERSON_NAME] 4087 Bairro: C…" at bounding box center [654, 308] width 1309 height 616
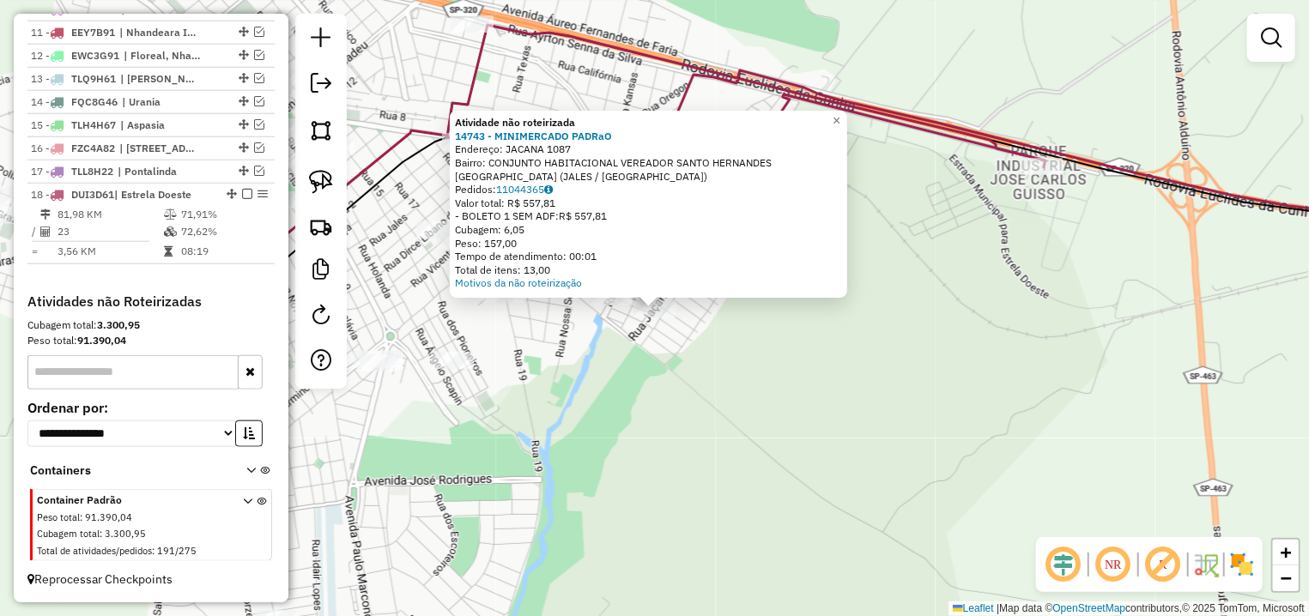
click at [664, 363] on div "Atividade não roteirizada 14743 - MINIMERCADO PADRaO Endereço: JACANA 1087 Bair…" at bounding box center [654, 308] width 1309 height 616
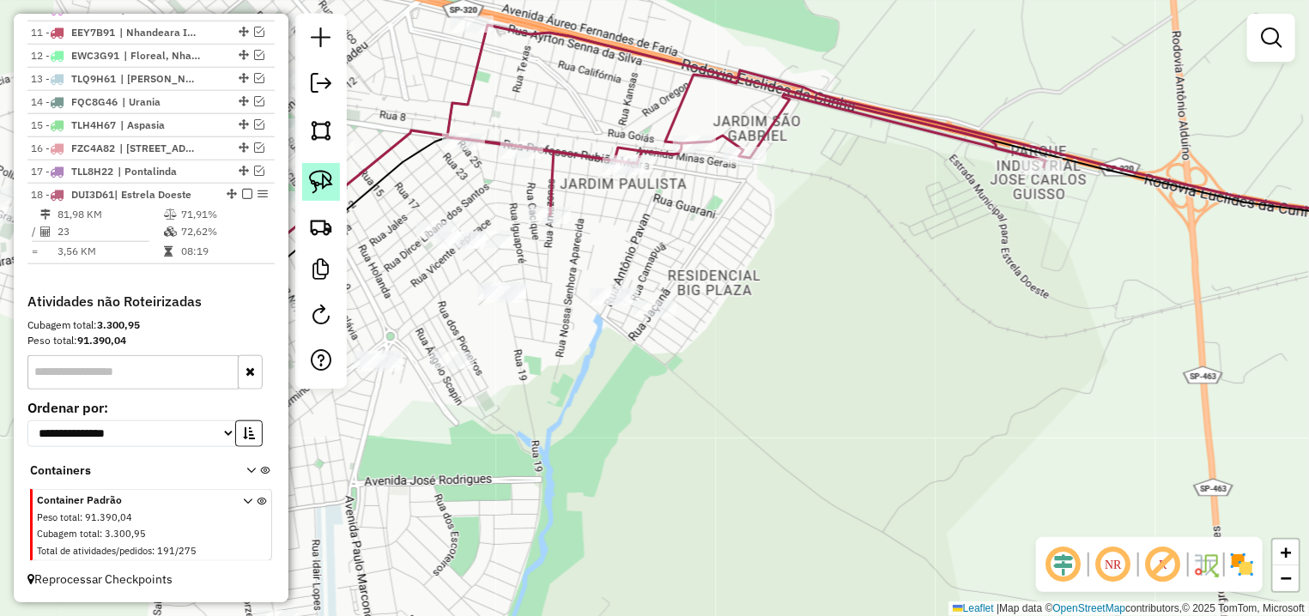
click at [313, 181] on img at bounding box center [321, 182] width 24 height 24
drag, startPoint x: 631, startPoint y: 227, endPoint x: 639, endPoint y: 351, distance: 124.8
click at [639, 351] on div "Janela de atendimento Grade de atendimento Capacidade Transportadoras Veículos …" at bounding box center [654, 308] width 1309 height 616
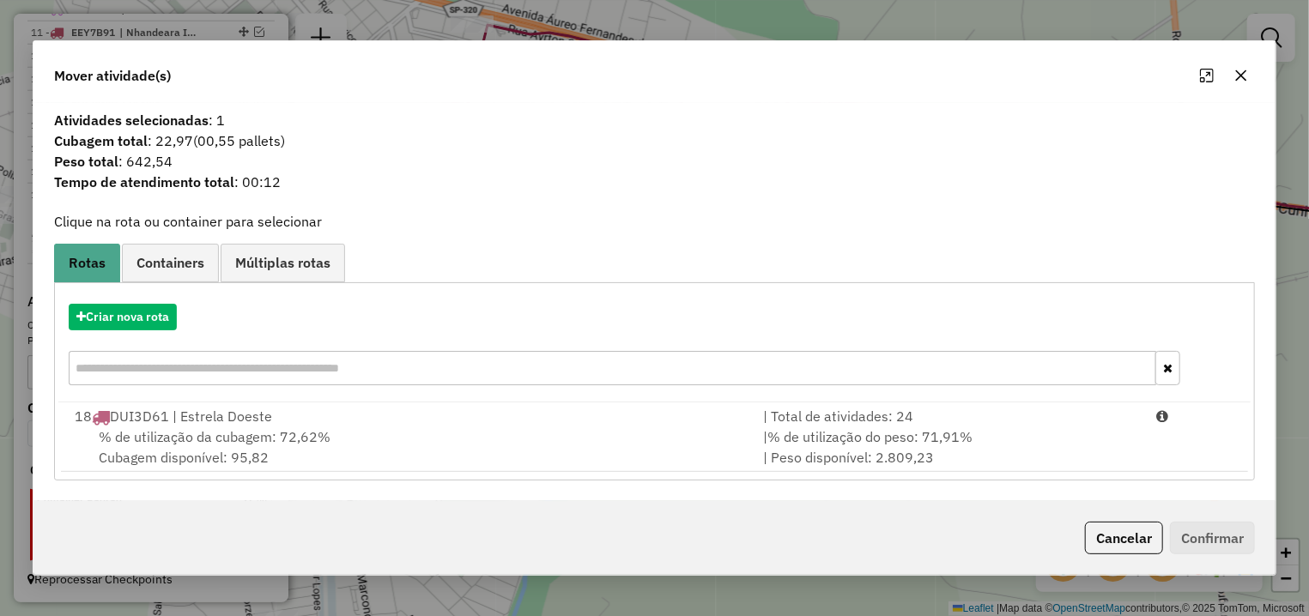
click at [310, 441] on span "% de utilização da cubagem: 72,62%" at bounding box center [215, 436] width 232 height 17
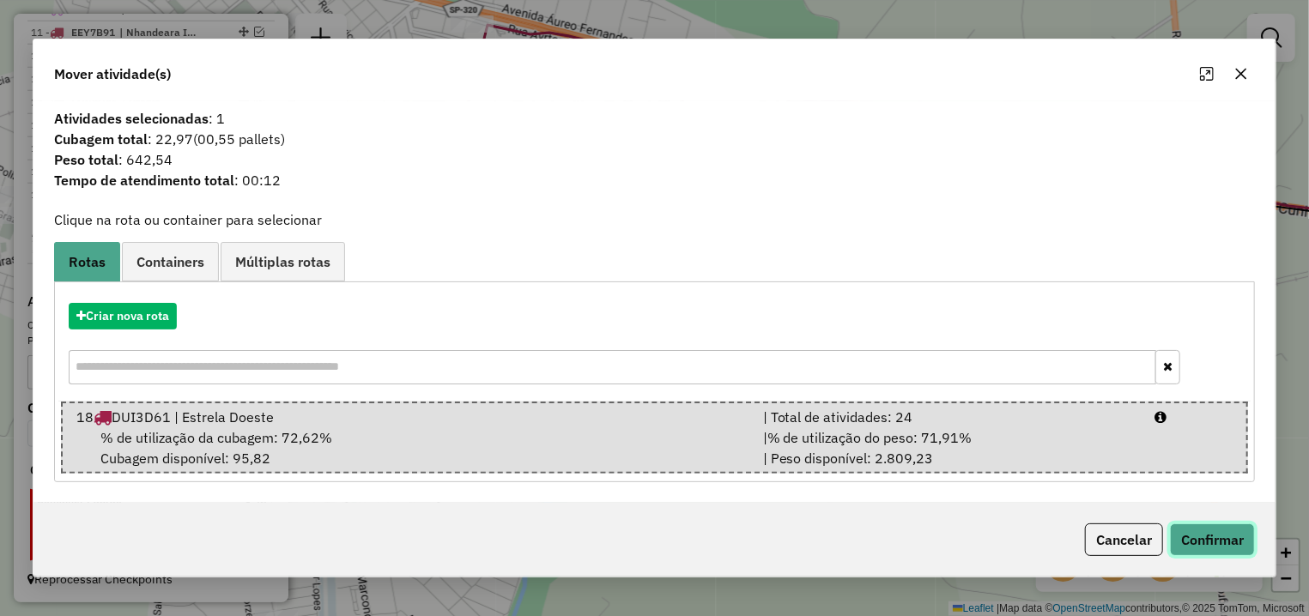
click at [1186, 528] on button "Confirmar" at bounding box center [1212, 540] width 85 height 33
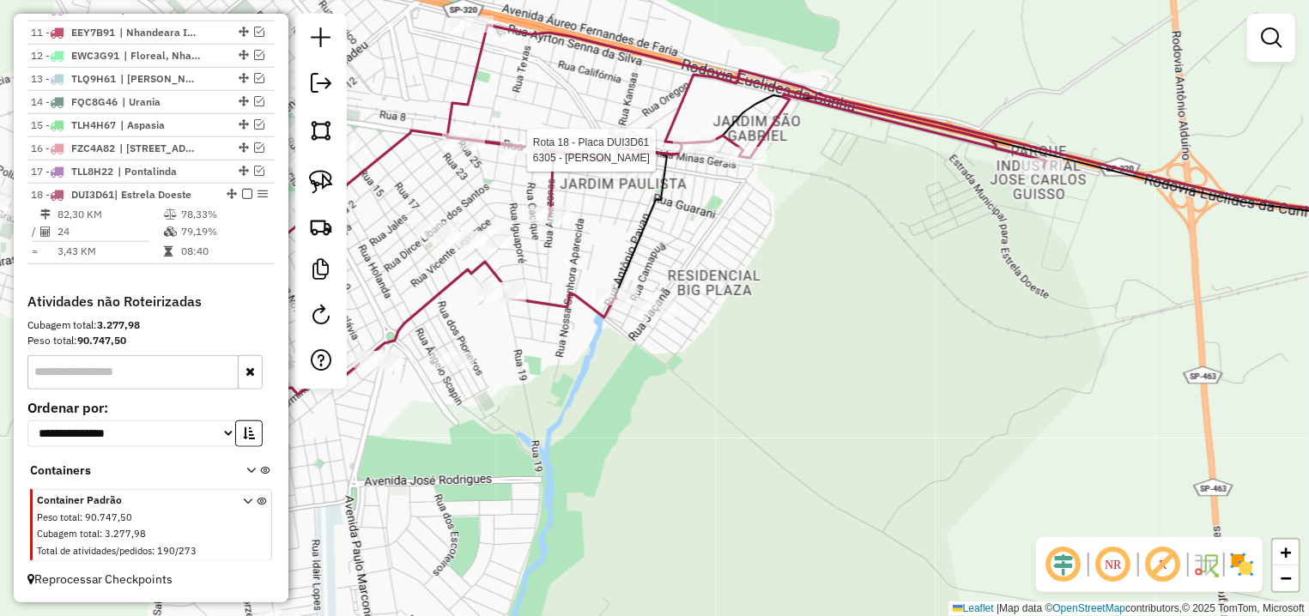
select select "**********"
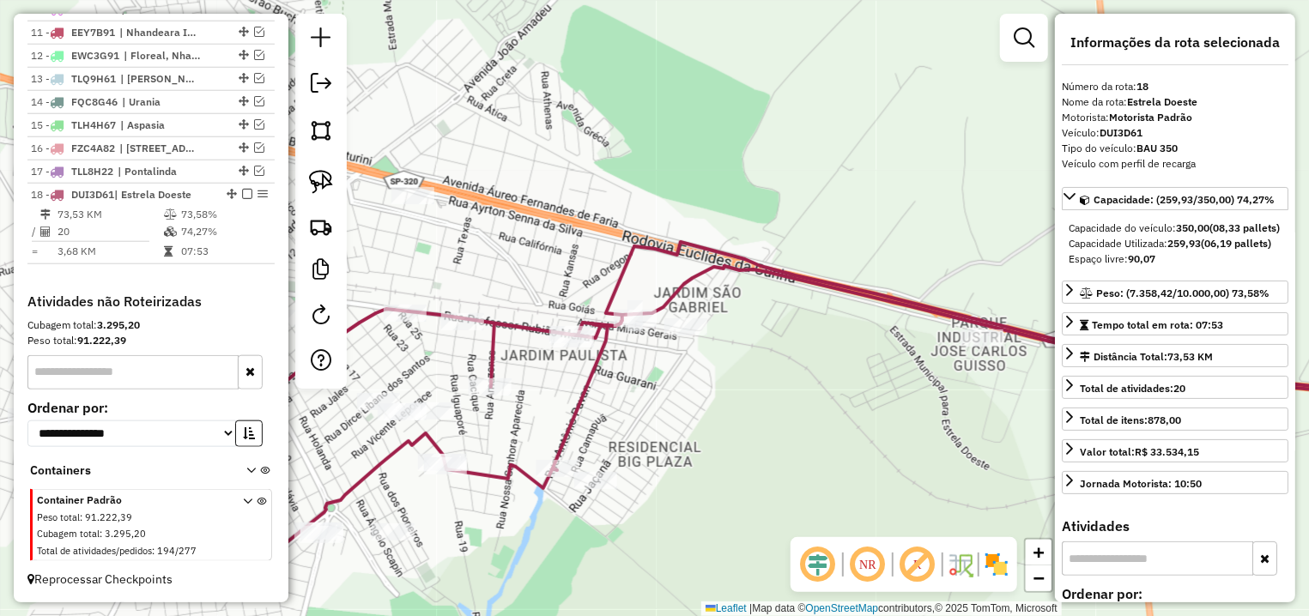
drag, startPoint x: 496, startPoint y: 339, endPoint x: 787, endPoint y: 358, distance: 291.6
click at [827, 368] on div "Janela de atendimento Grade de atendimento Capacidade Transportadoras Veículos …" at bounding box center [654, 308] width 1309 height 616
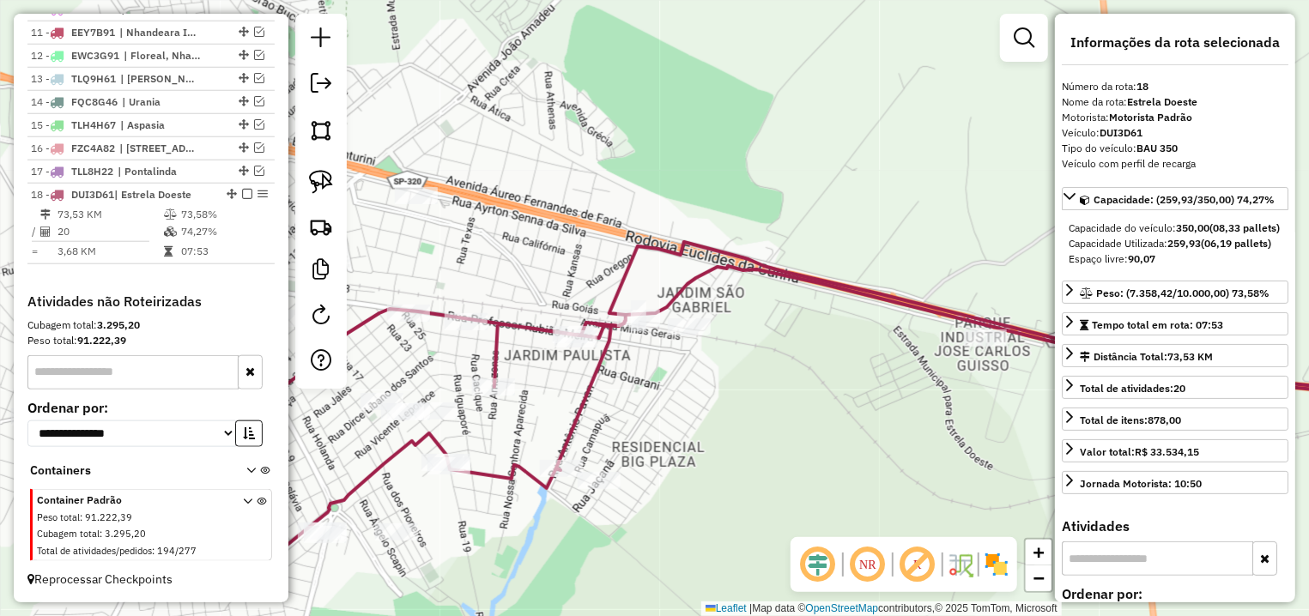
click at [561, 325] on icon at bounding box center [785, 419] width 1311 height 307
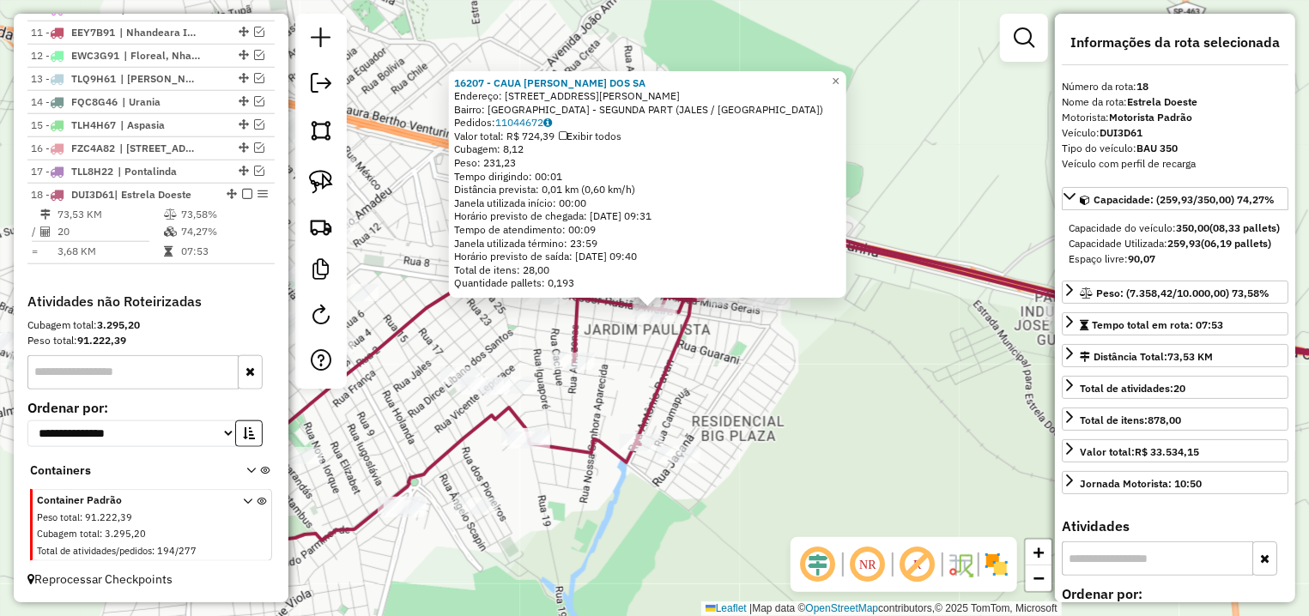
click at [652, 322] on div "16207 - CAUA [PERSON_NAME] DOS SA Endereço: R PROFESSOR [PERSON_NAME] 4223 Bair…" at bounding box center [654, 308] width 1309 height 616
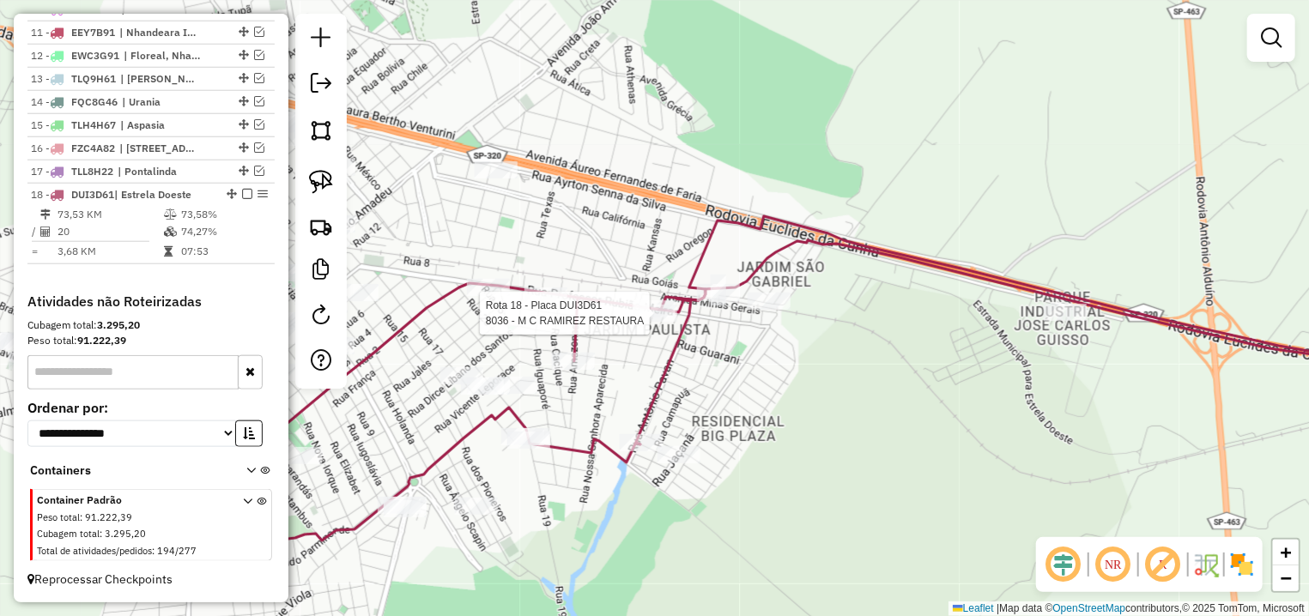
select select "**********"
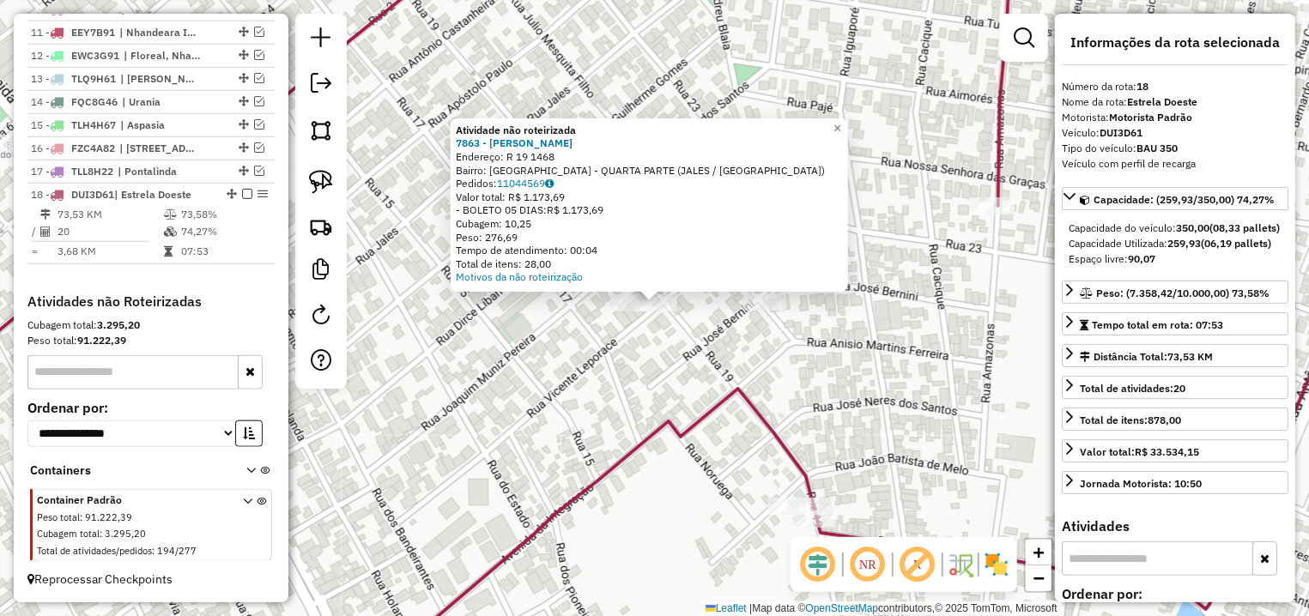
drag, startPoint x: 692, startPoint y: 488, endPoint x: 697, endPoint y: 335, distance: 152.9
click at [695, 340] on div "Atividade não roteirizada 7863 - [PERSON_NAME] DOS REI Endereço: R 19 1468 Bair…" at bounding box center [654, 308] width 1309 height 616
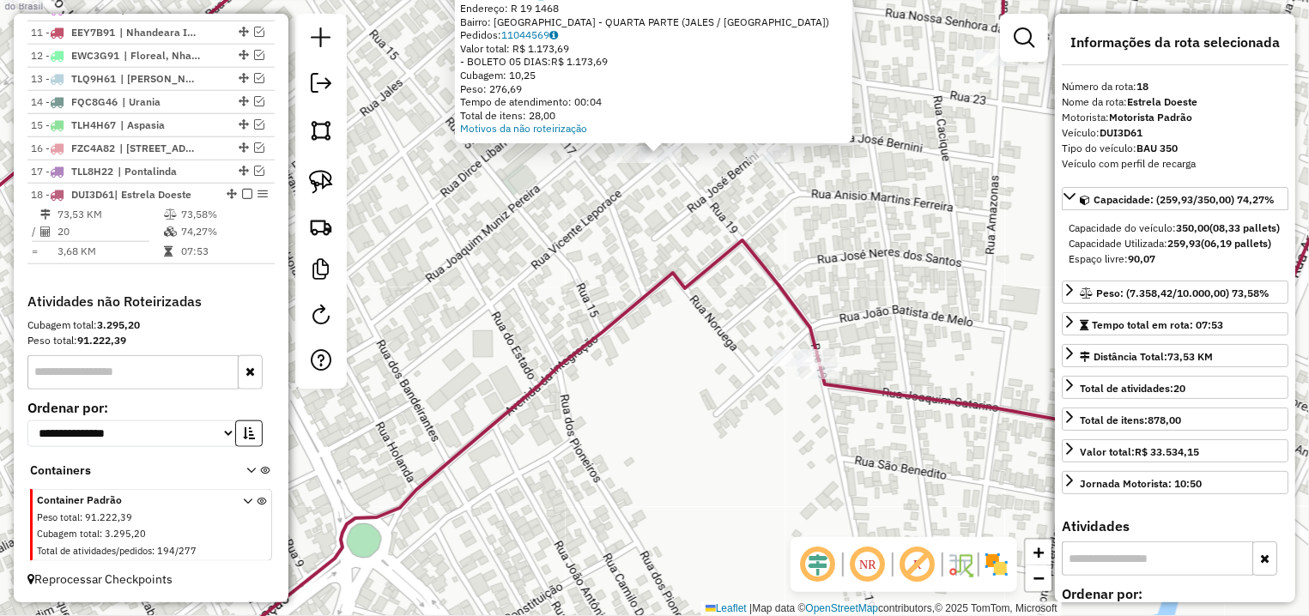
click at [323, 179] on img at bounding box center [321, 182] width 24 height 24
drag, startPoint x: 772, startPoint y: 336, endPoint x: 923, endPoint y: 420, distance: 172.9
click at [923, 420] on div "Atividade não roteirizada 7863 - [PERSON_NAME] DOS REI Endereço: R 19 1468 Bair…" at bounding box center [654, 308] width 1309 height 616
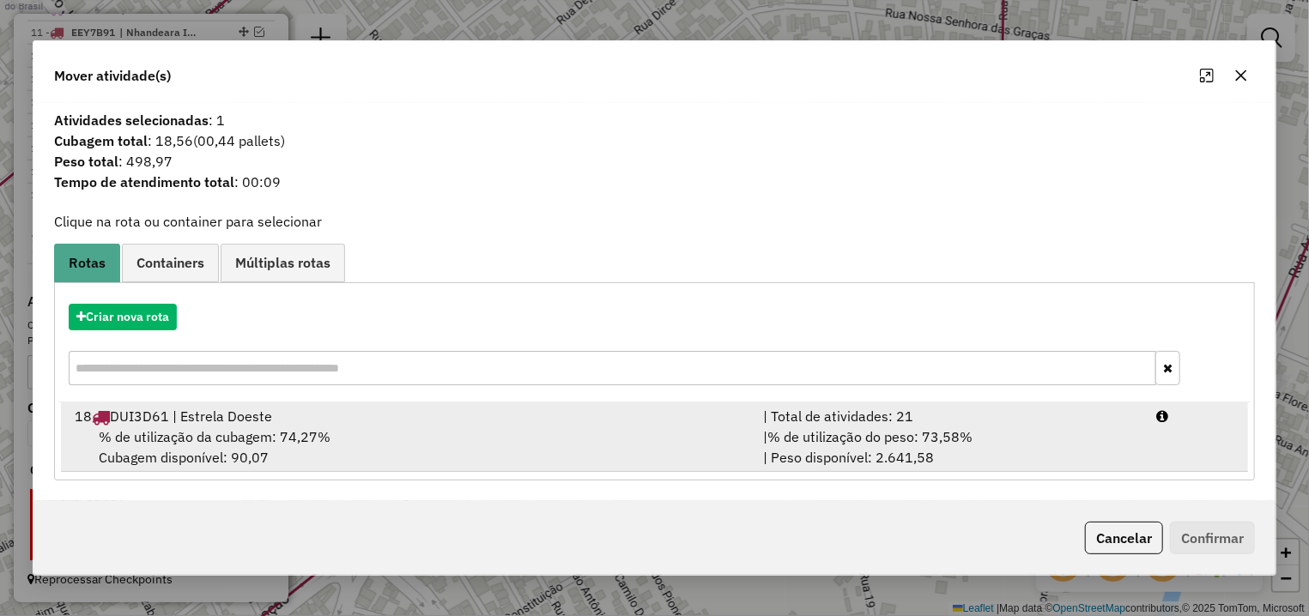
click at [613, 433] on div "% de utilização da cubagem: 74,27% Cubagem disponível: 90,07" at bounding box center [408, 447] width 688 height 41
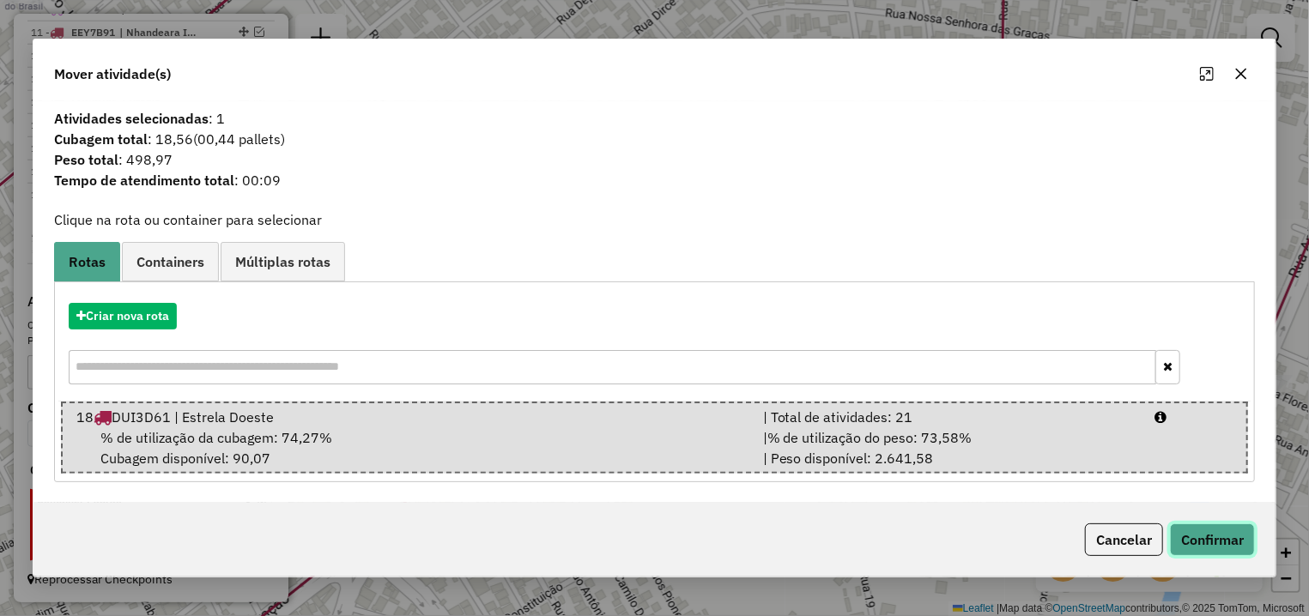
click at [1223, 539] on button "Confirmar" at bounding box center [1212, 540] width 85 height 33
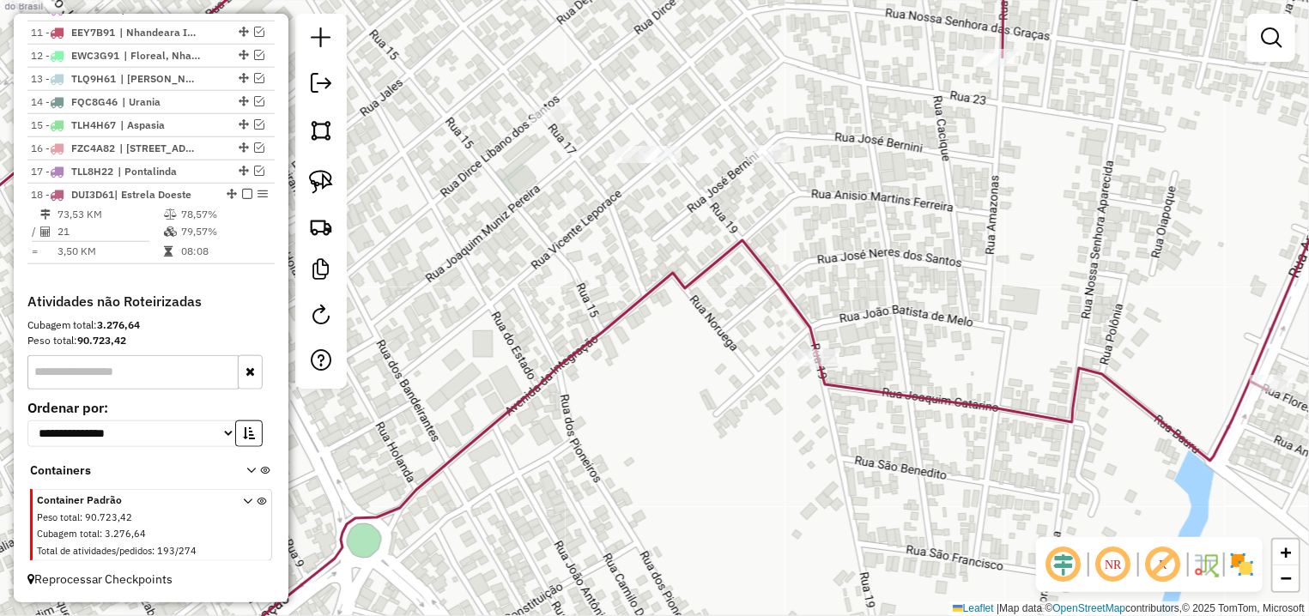
click at [786, 294] on icon at bounding box center [569, 308] width 1398 height 740
select select "**********"
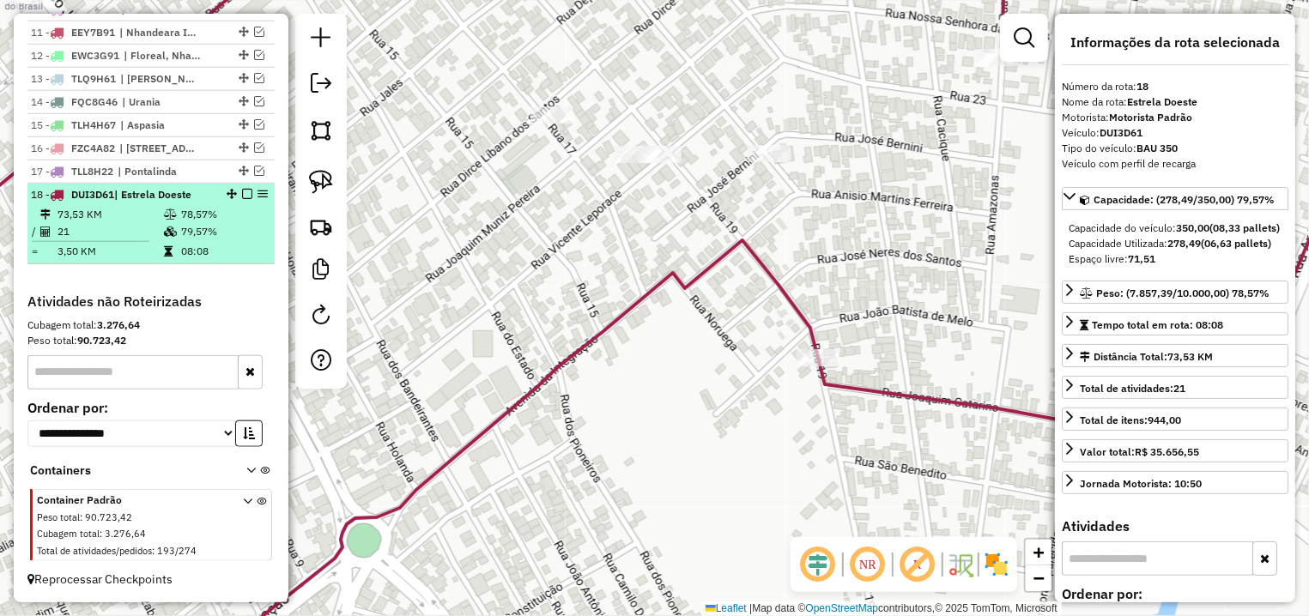
click at [242, 197] on em at bounding box center [247, 194] width 10 height 10
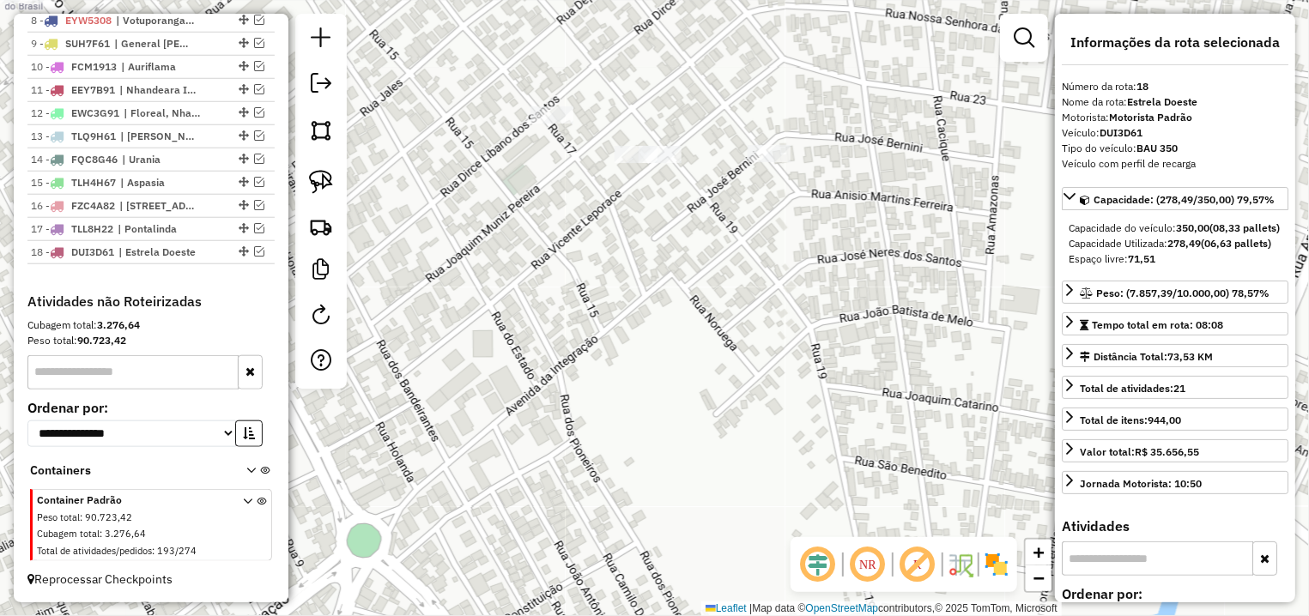
scroll to position [832, 0]
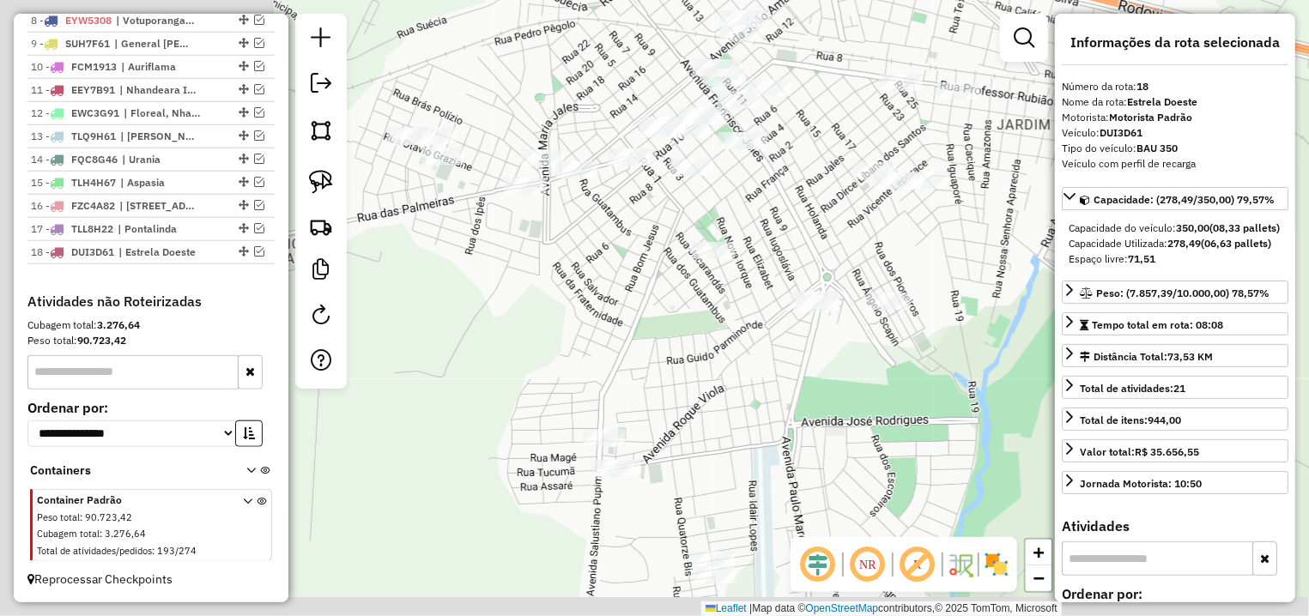
drag, startPoint x: 569, startPoint y: 361, endPoint x: 864, endPoint y: 265, distance: 310.5
click at [864, 265] on div "Janela de atendimento Grade de atendimento Capacidade Transportadoras Veículos …" at bounding box center [654, 308] width 1309 height 616
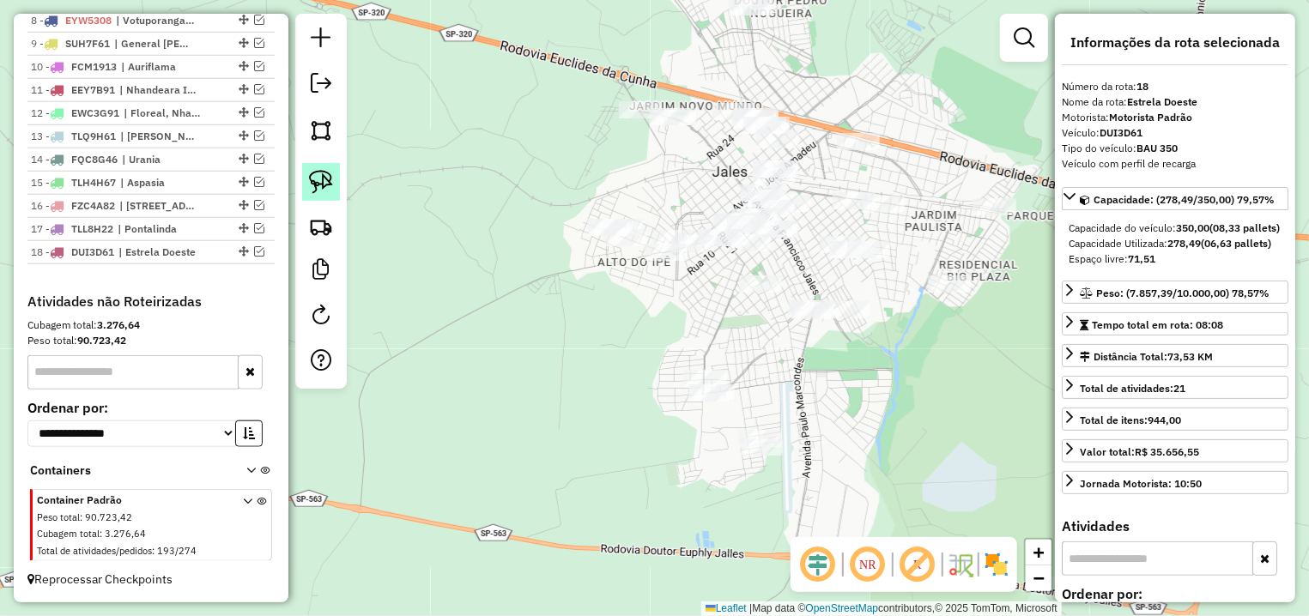
click at [318, 179] on img at bounding box center [321, 182] width 24 height 24
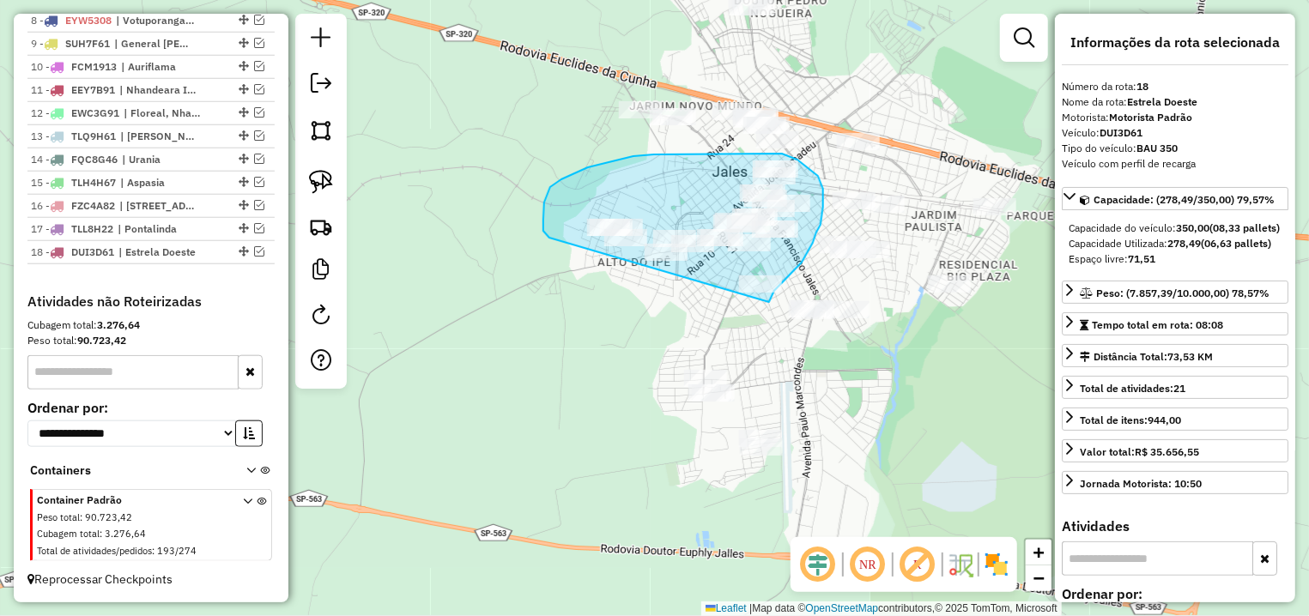
drag, startPoint x: 769, startPoint y: 301, endPoint x: 561, endPoint y: 264, distance: 212.0
click at [561, 264] on div "Janela de atendimento Grade de atendimento Capacidade Transportadoras Veículos …" at bounding box center [654, 308] width 1309 height 616
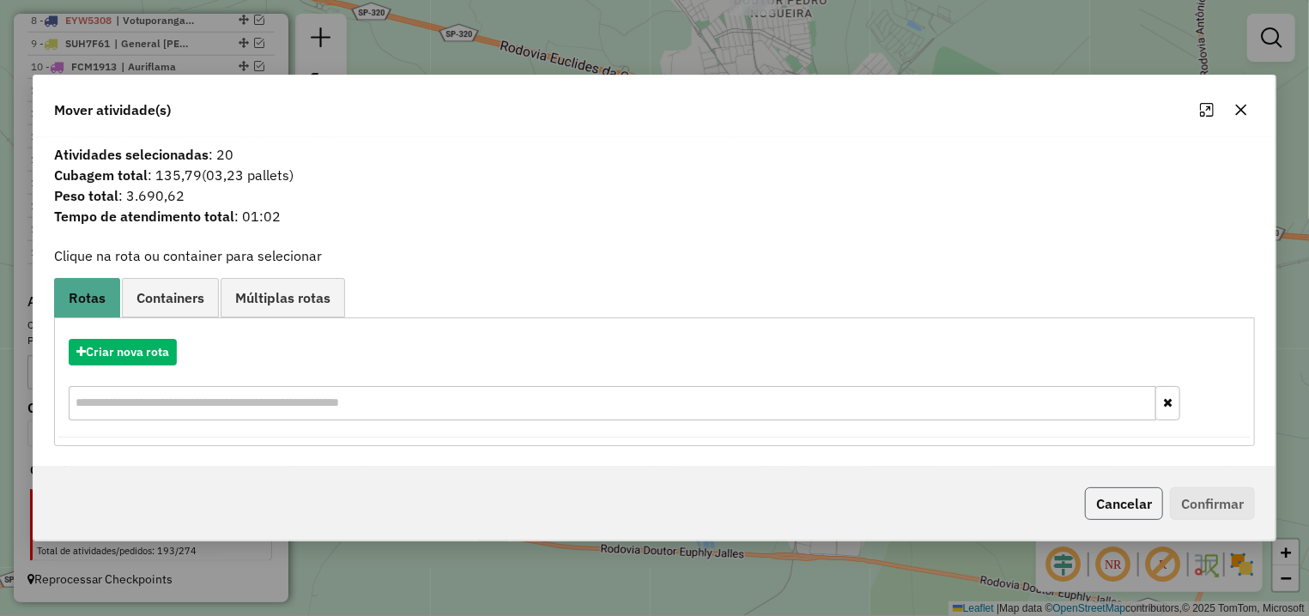
click at [1124, 500] on button "Cancelar" at bounding box center [1124, 504] width 78 height 33
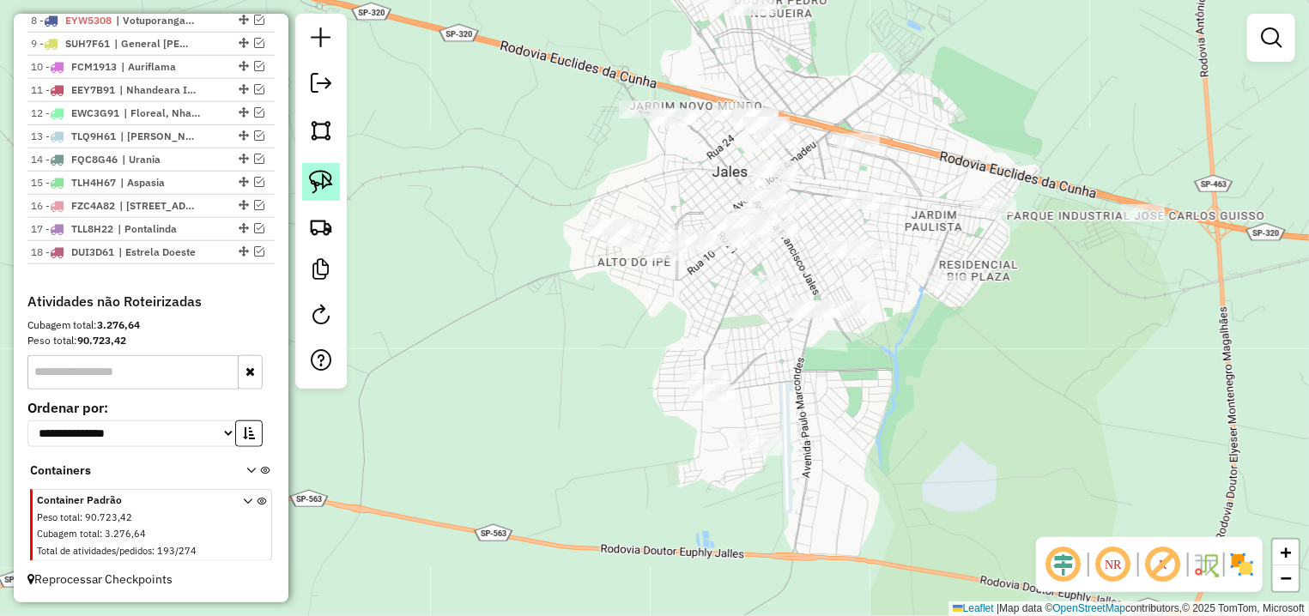
click at [307, 179] on link at bounding box center [321, 182] width 38 height 38
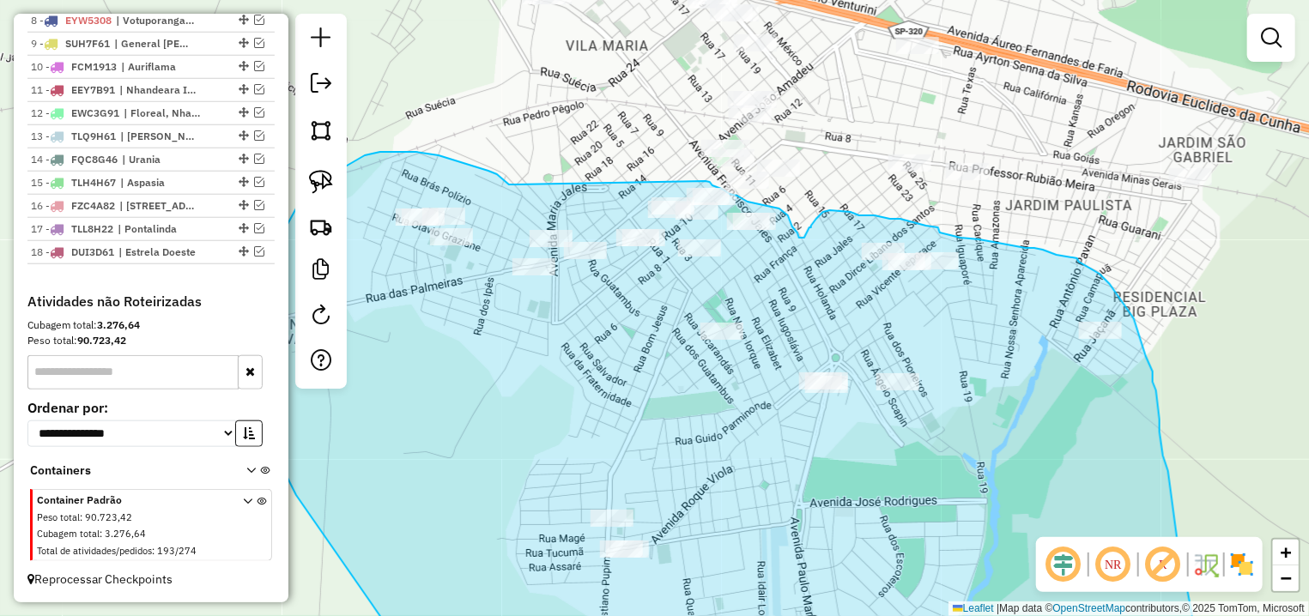
drag, startPoint x: 654, startPoint y: 211, endPoint x: 706, endPoint y: 181, distance: 59.6
click at [706, 181] on div "Janela de atendimento Grade de atendimento Capacidade Transportadoras Veículos …" at bounding box center [654, 308] width 1309 height 616
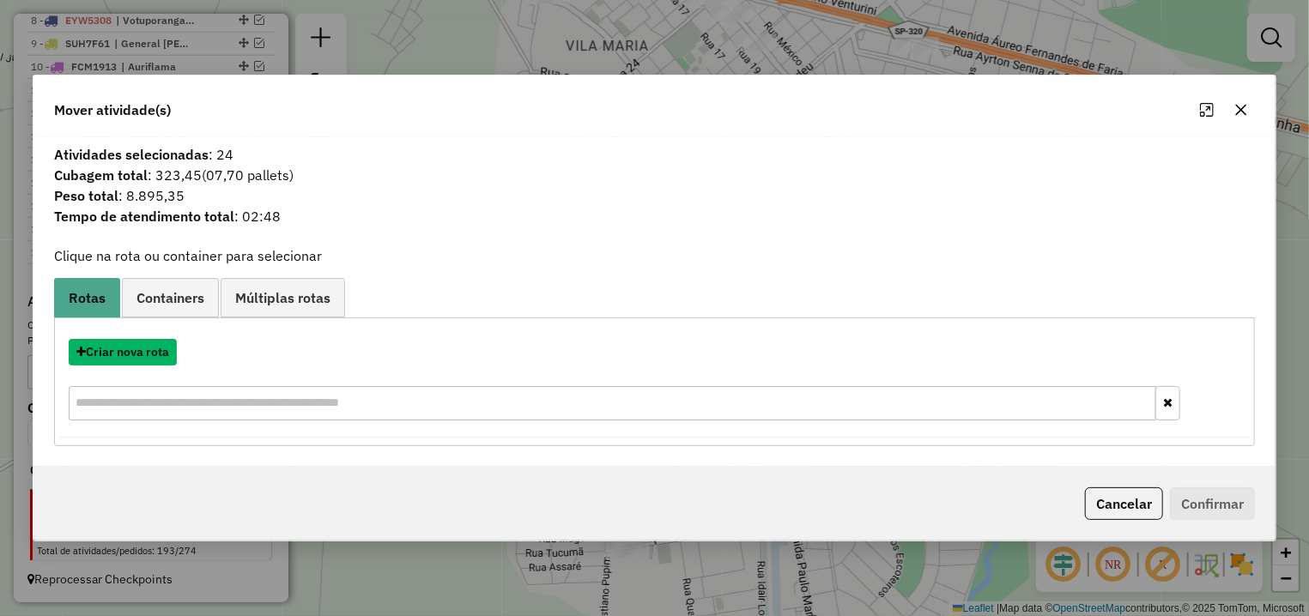
click at [140, 351] on button "Criar nova rota" at bounding box center [123, 352] width 108 height 27
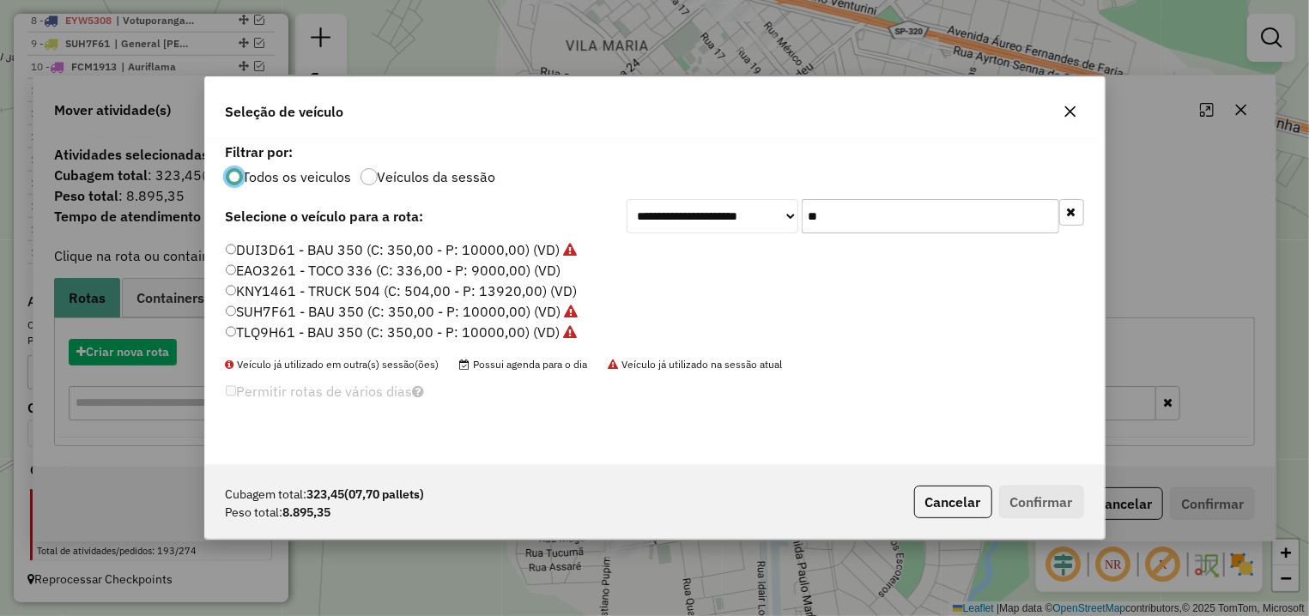
scroll to position [9, 5]
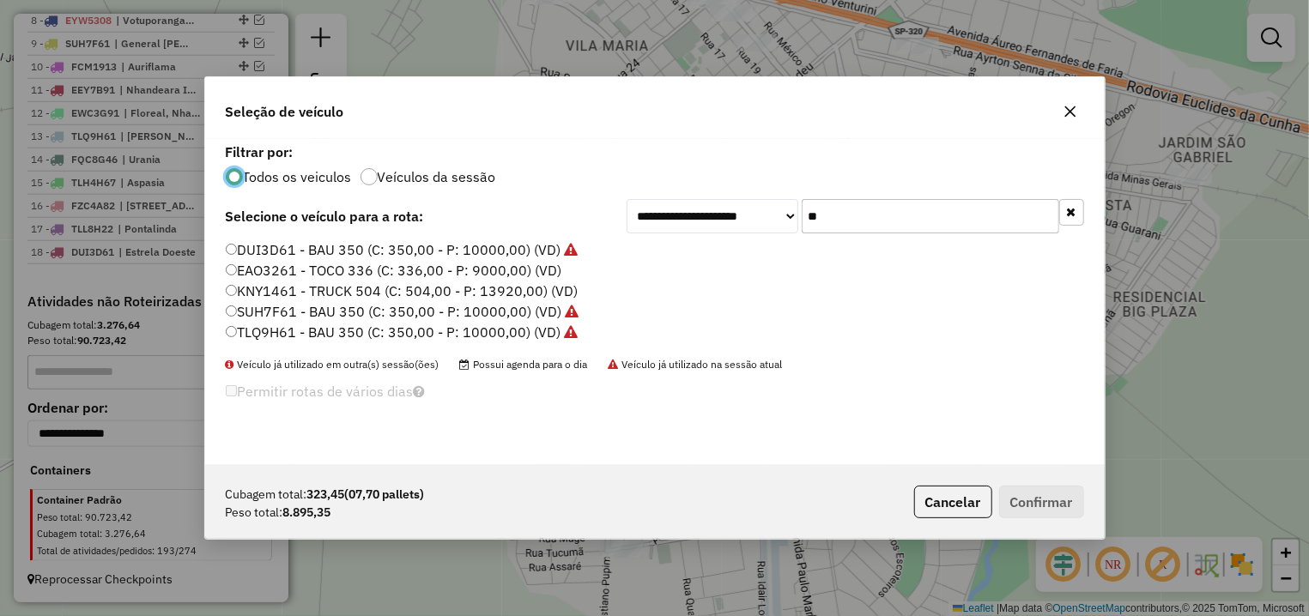
click at [802, 211] on input "**" at bounding box center [931, 216] width 258 height 34
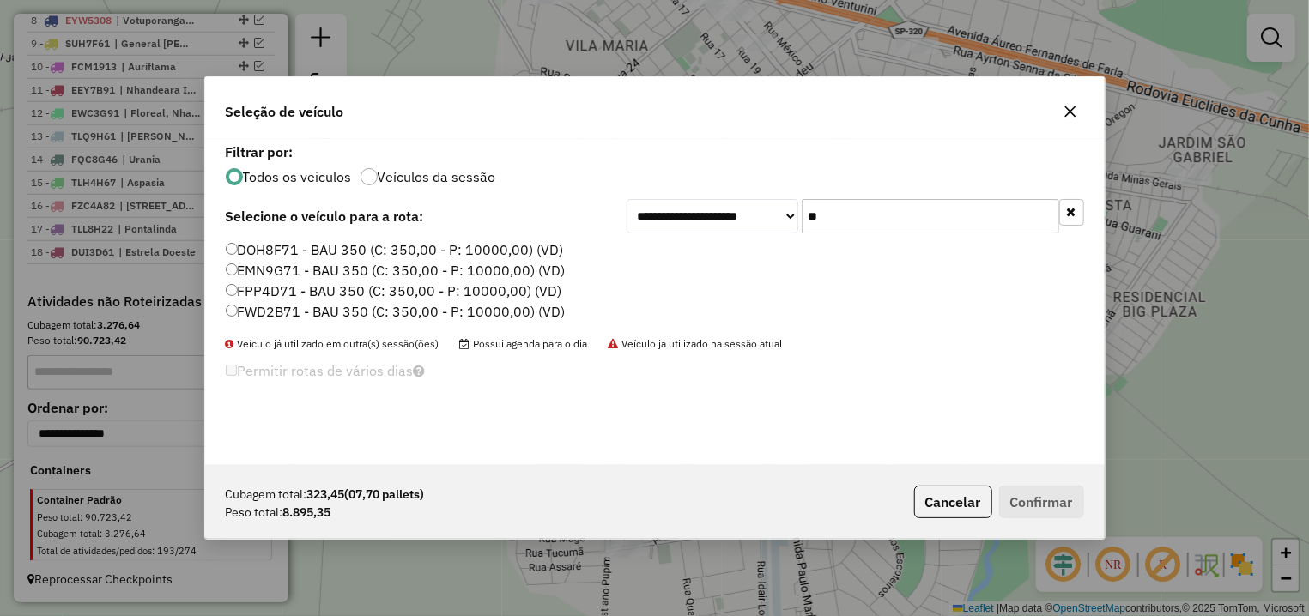
type input "**"
click at [385, 268] on label "EMN9G71 - BAU 350 (C: 350,00 - P: 10000,00) (VD)" at bounding box center [396, 270] width 340 height 21
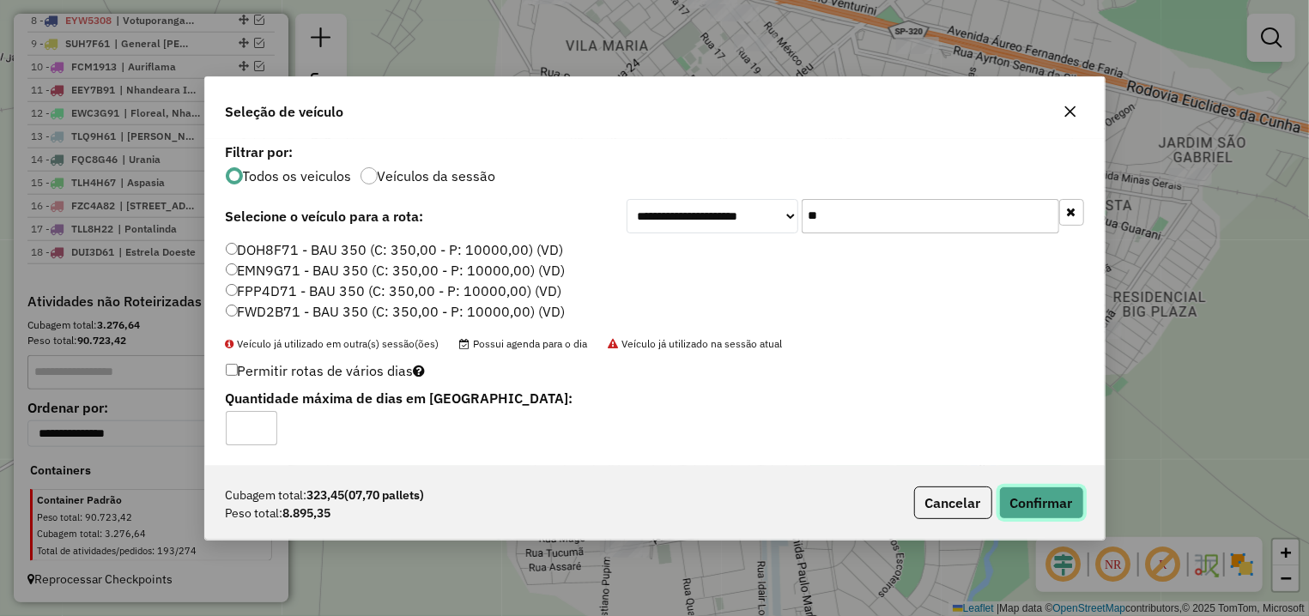
click at [1027, 498] on button "Confirmar" at bounding box center [1041, 503] width 85 height 33
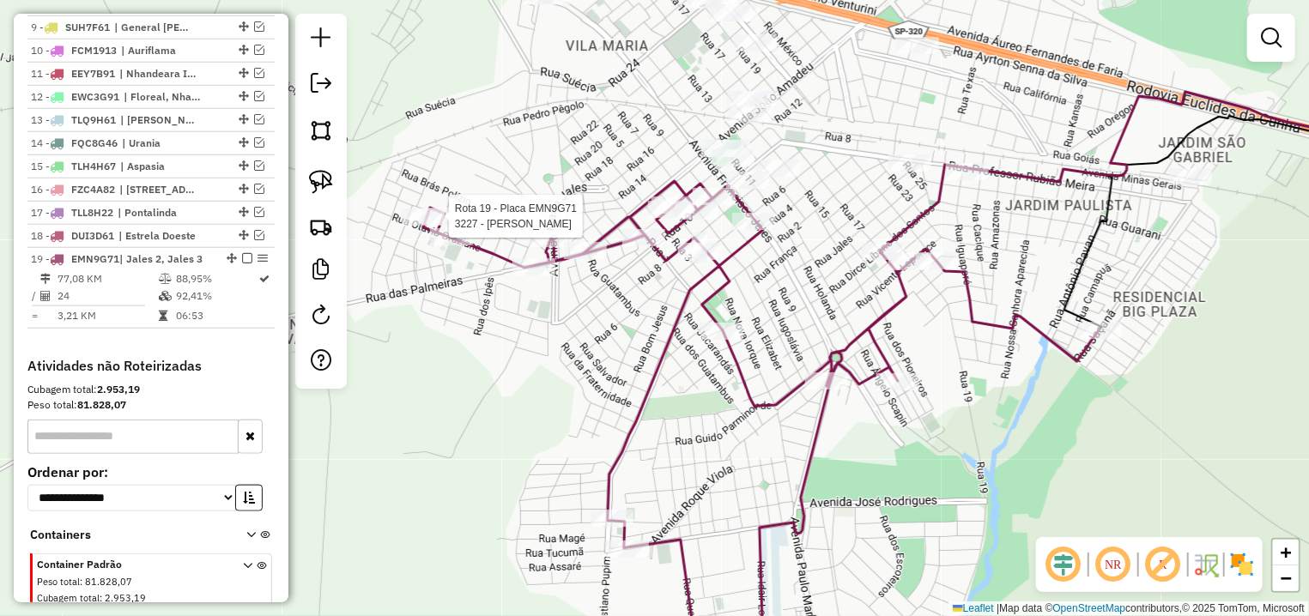
select select "**********"
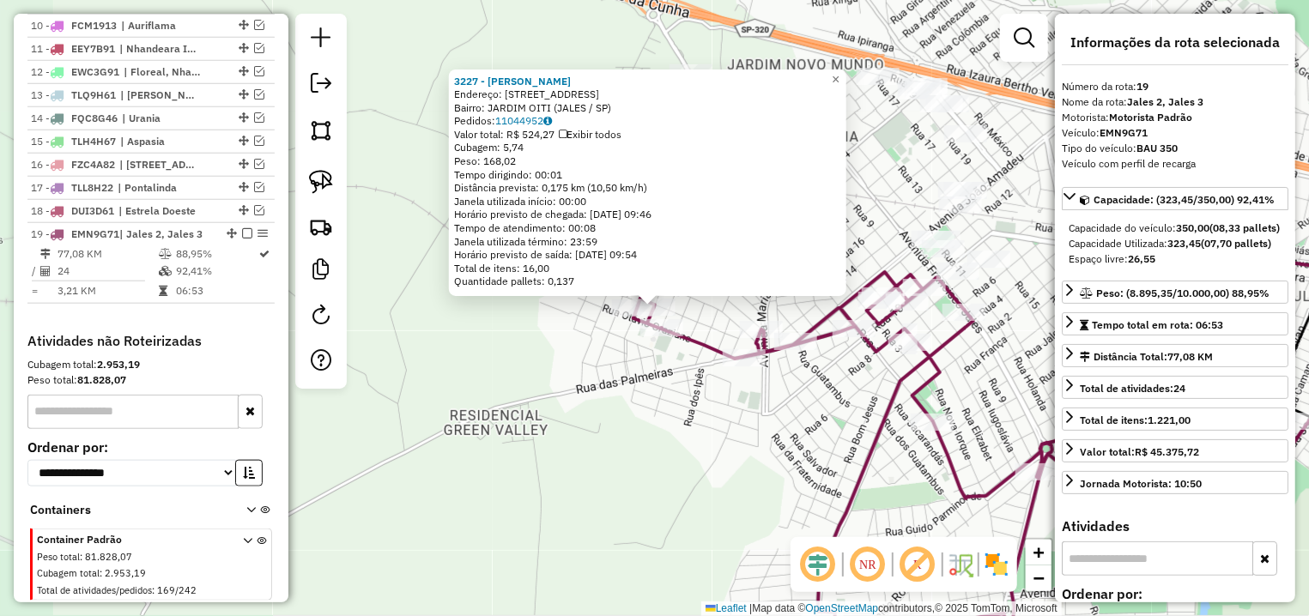
scroll to position [929, 0]
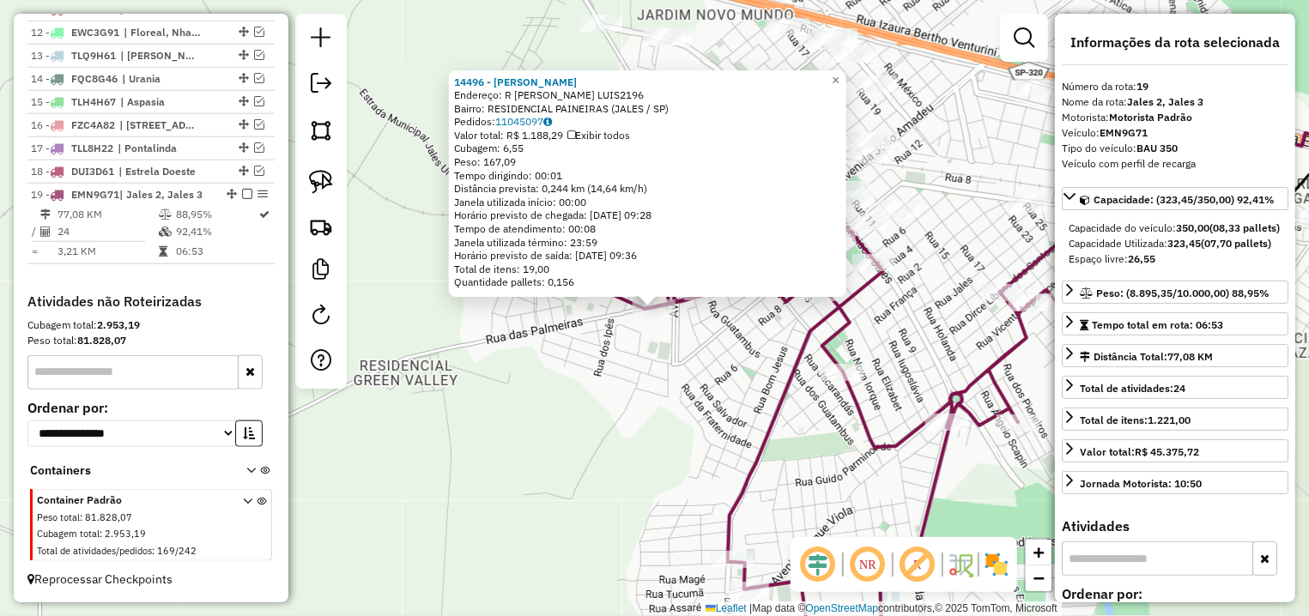
click at [700, 344] on div "Rota 19 - Placa EMN9G71 14496 - [PERSON_NAME] OLMOS × 14496 - [PERSON_NAME]: R …" at bounding box center [654, 308] width 1309 height 616
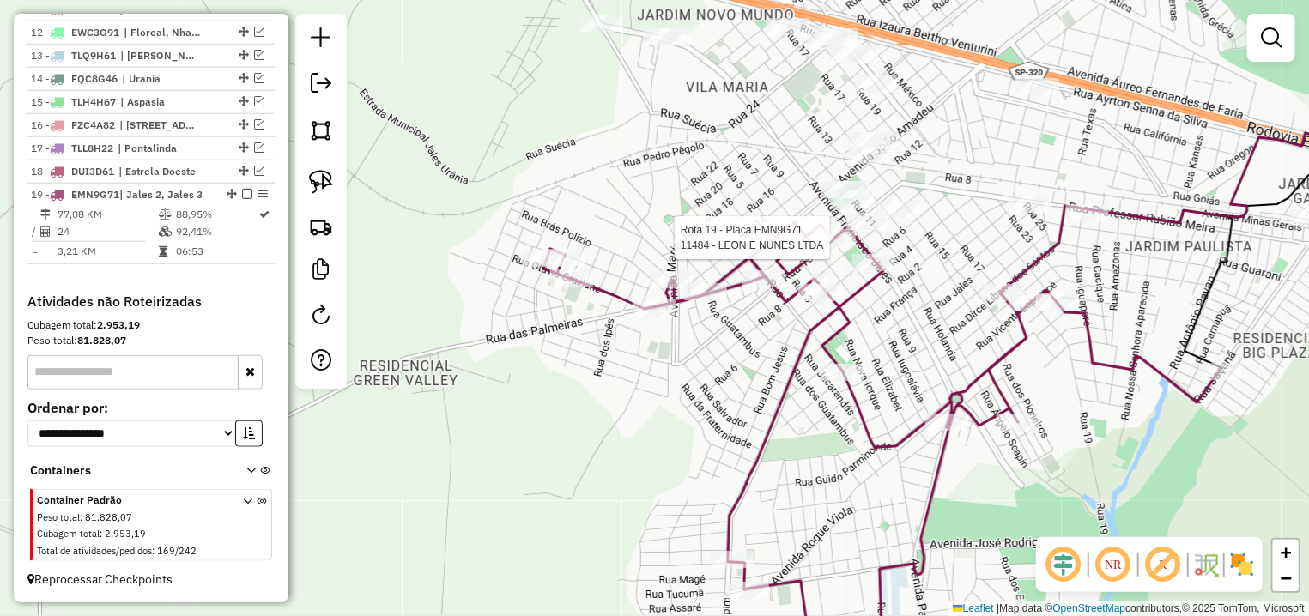
select select "**********"
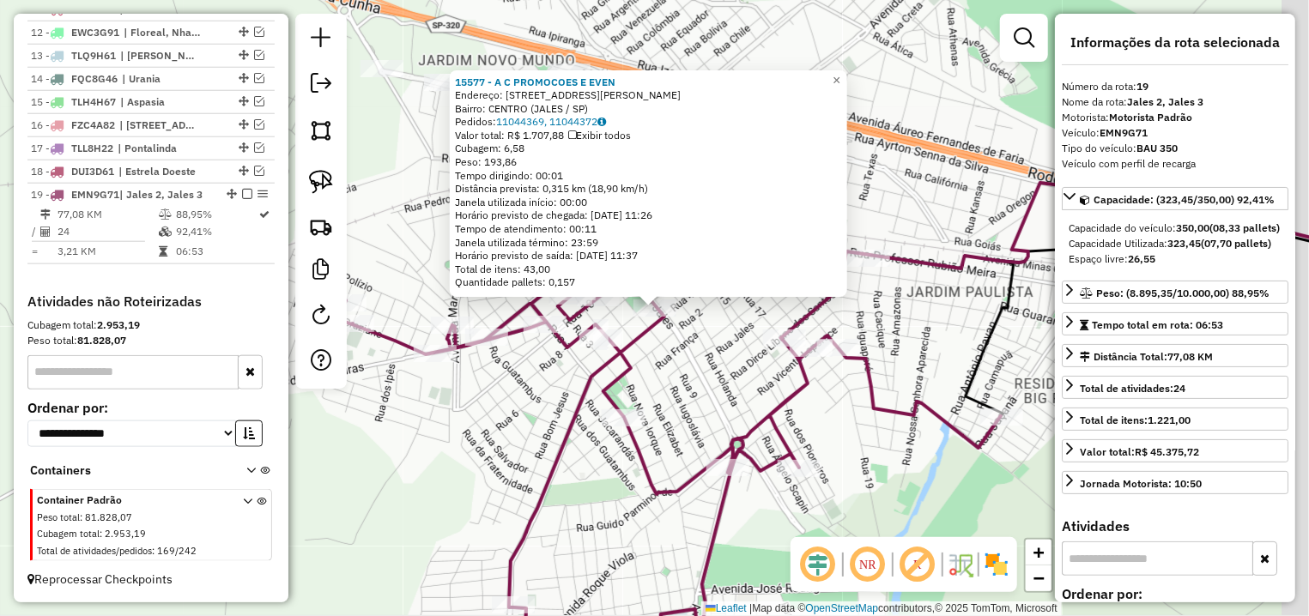
click at [722, 345] on div "Rota 19 - Placa EMN9G71 15577 - A C PROMOCOES E EVEN × 15577 - A C PROMOCOES E …" at bounding box center [654, 308] width 1309 height 616
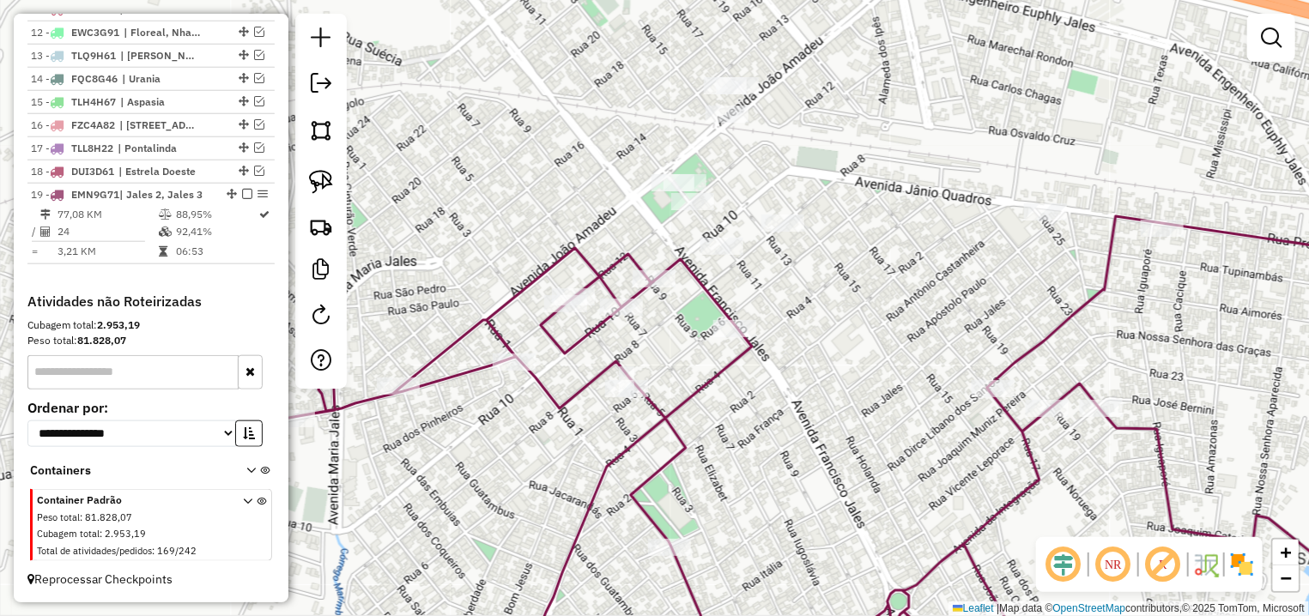
click at [582, 287] on icon at bounding box center [749, 463] width 1354 height 430
select select "**********"
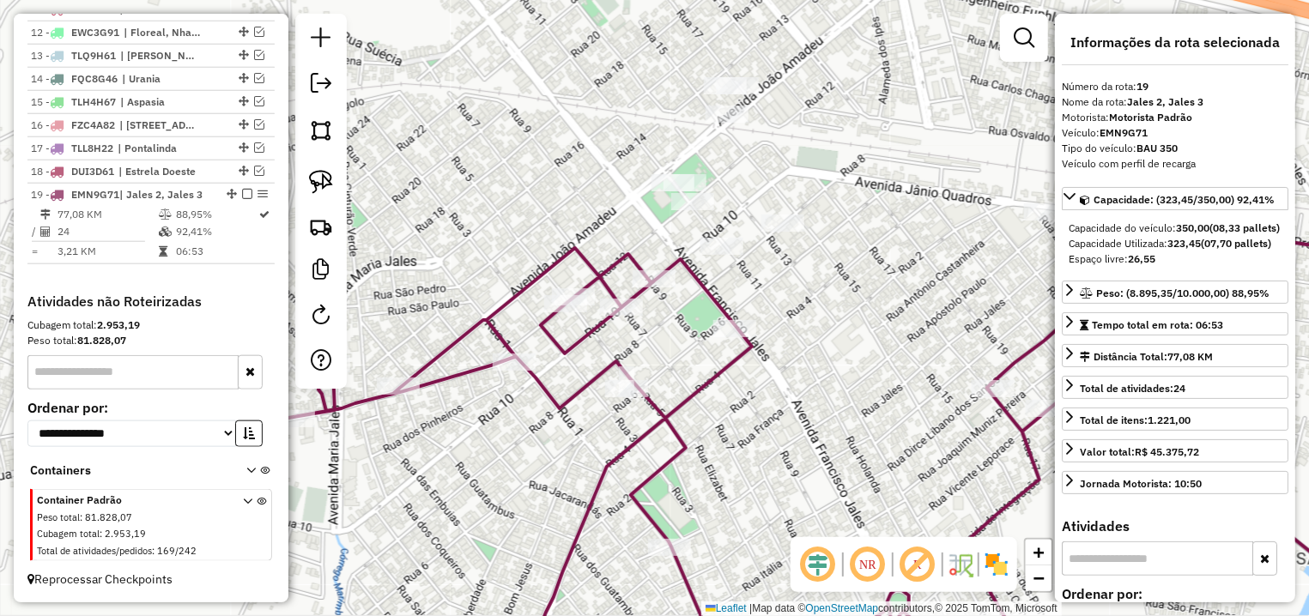
click at [582, 288] on icon at bounding box center [749, 463] width 1354 height 430
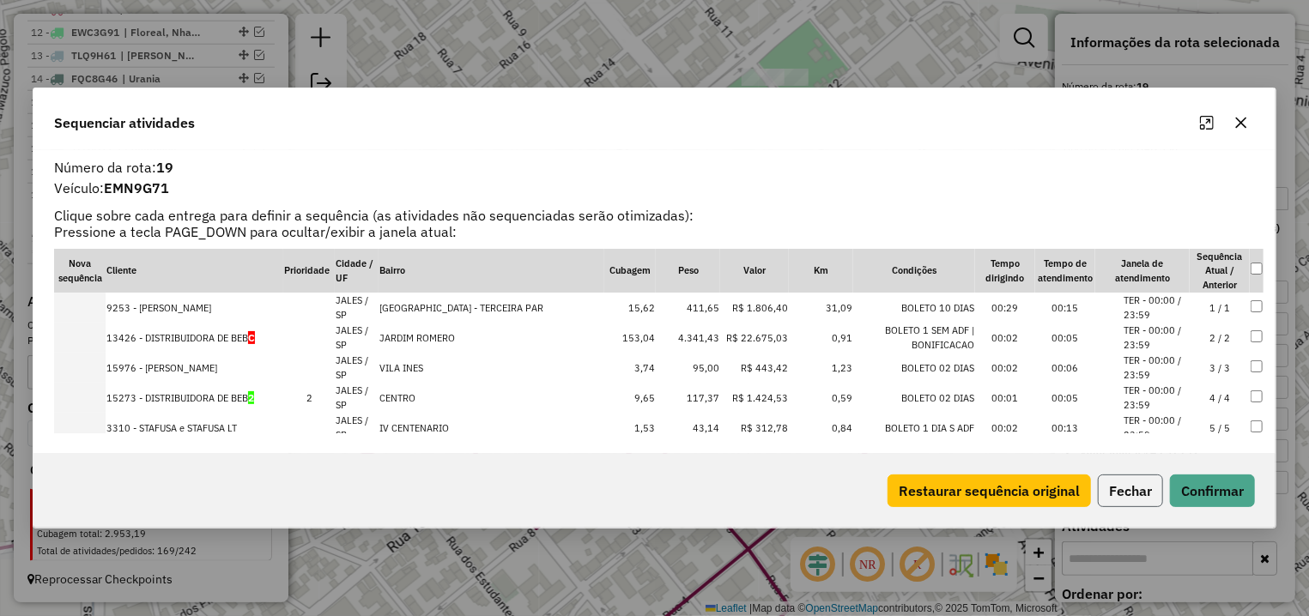
click at [1136, 479] on button "Fechar" at bounding box center [1130, 491] width 65 height 33
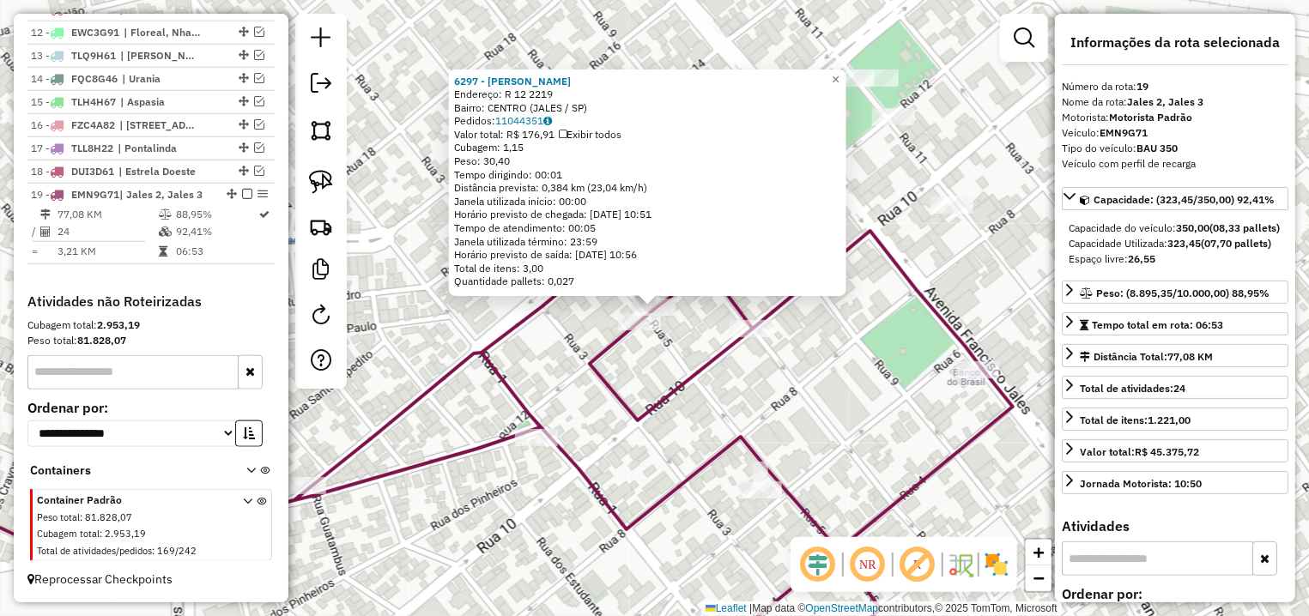
click at [759, 320] on icon at bounding box center [441, 443] width 1143 height 469
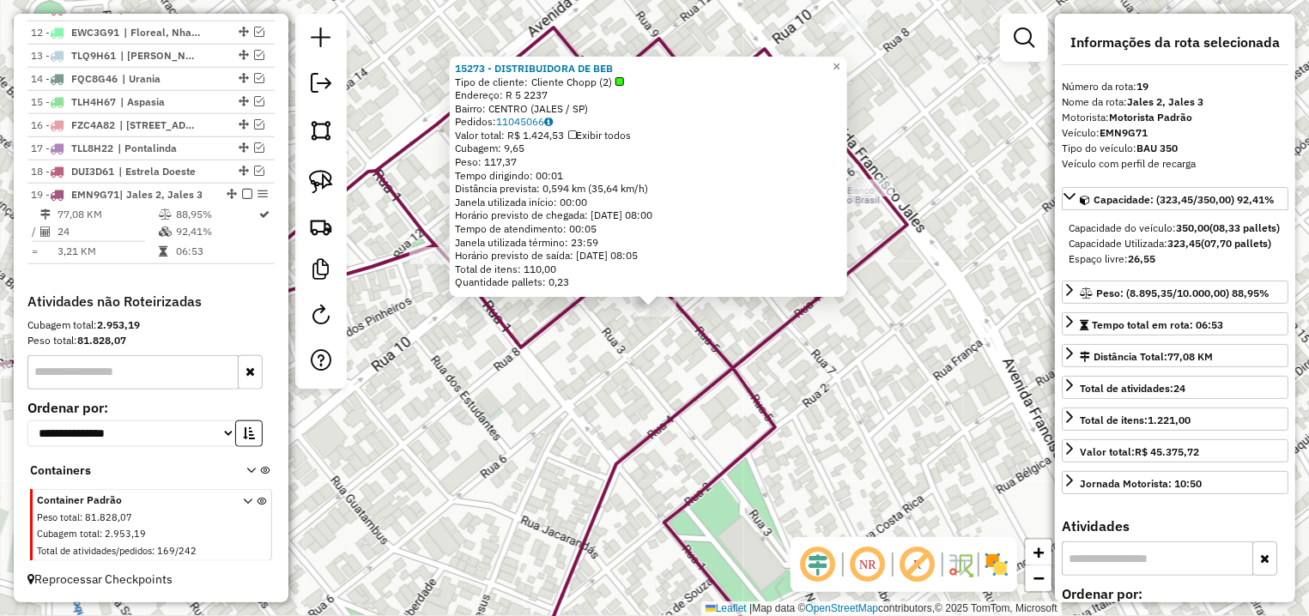
click at [649, 367] on div "15273 - DISTRIBUIDORA DE BEB Tipo de cliente: Cliente Chopp (2) Endereço: R 5 2…" at bounding box center [654, 308] width 1309 height 616
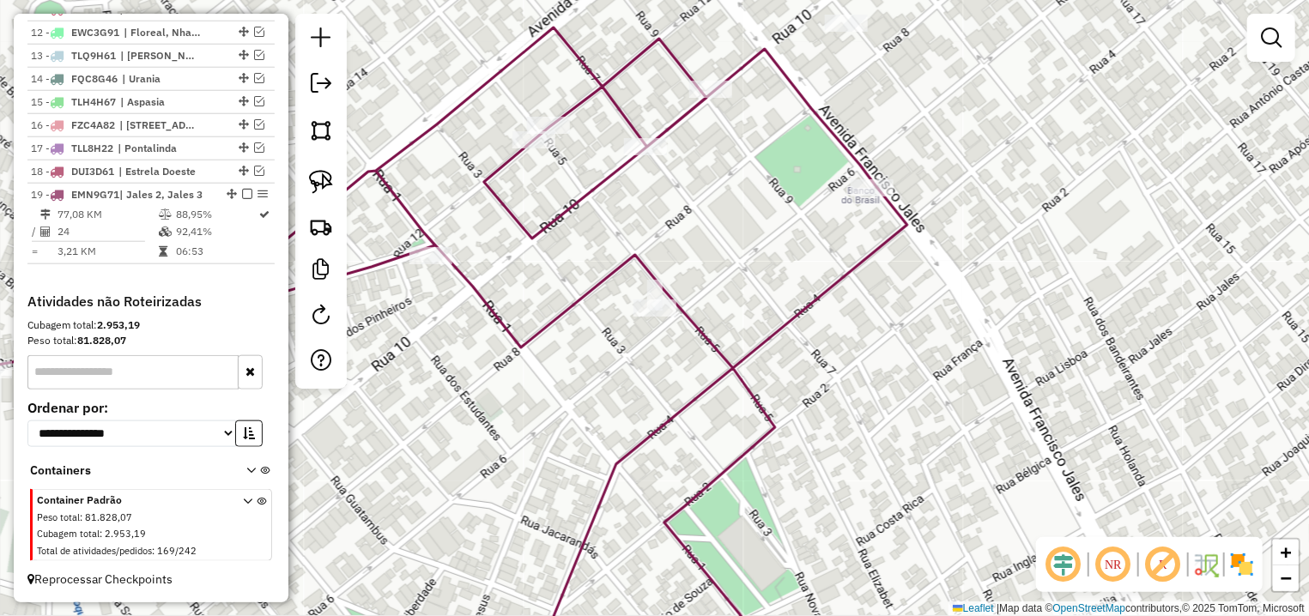
select select "**********"
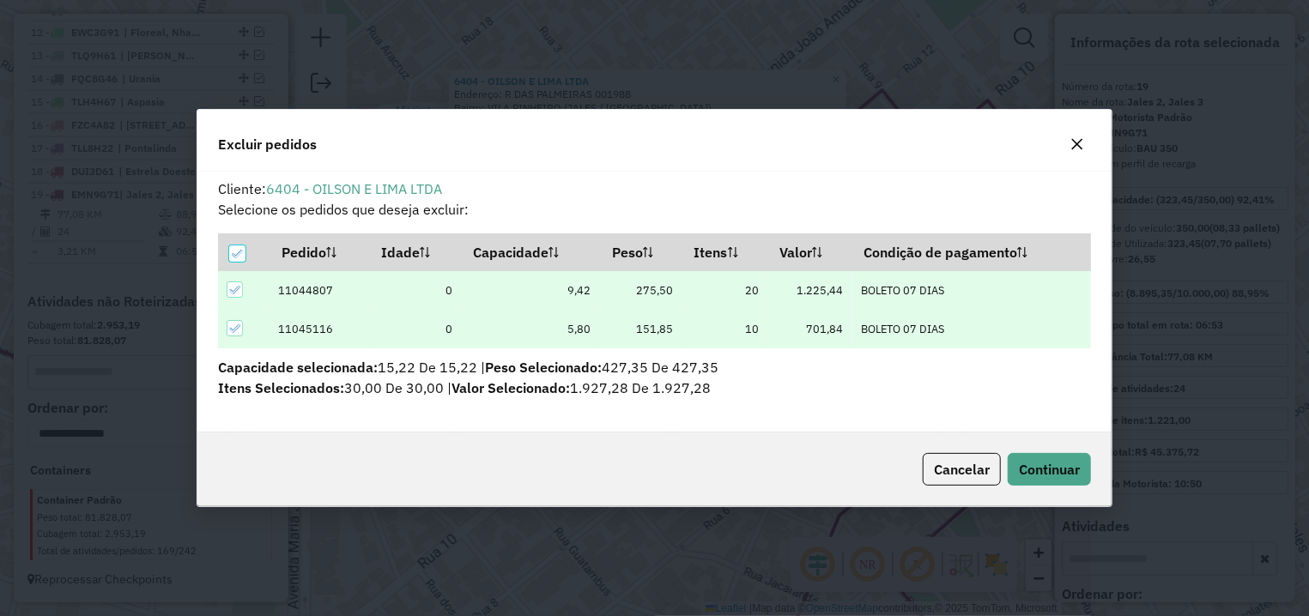
scroll to position [9, 5]
click at [1063, 467] on span "Continuar" at bounding box center [1049, 469] width 61 height 17
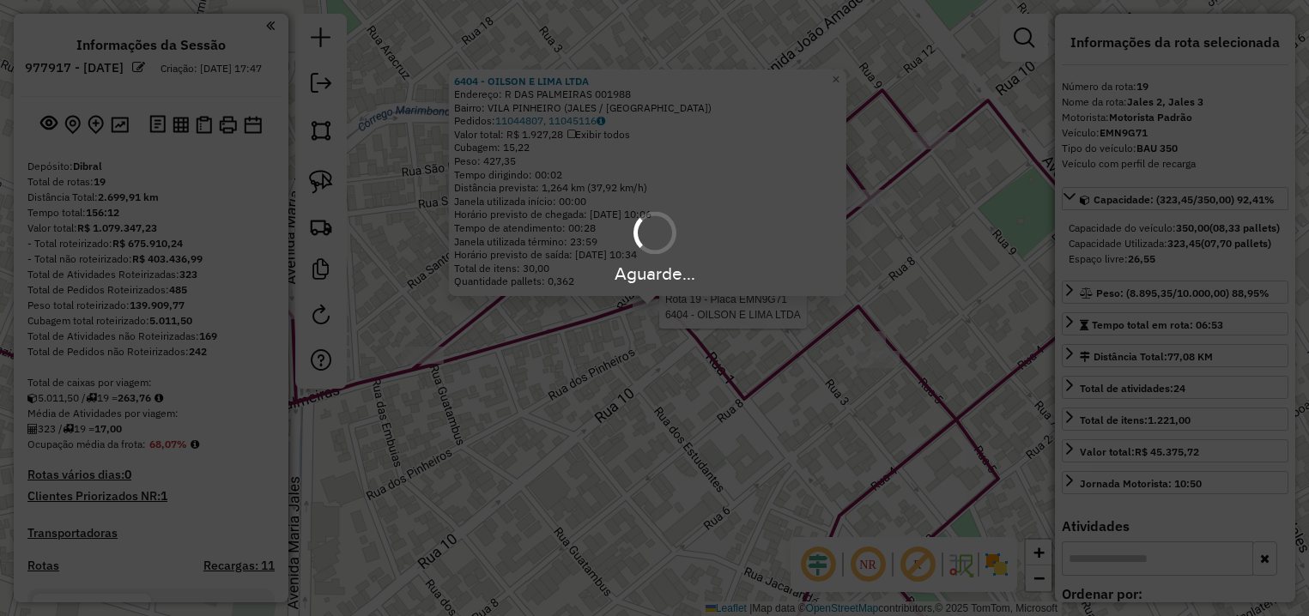
select select "**********"
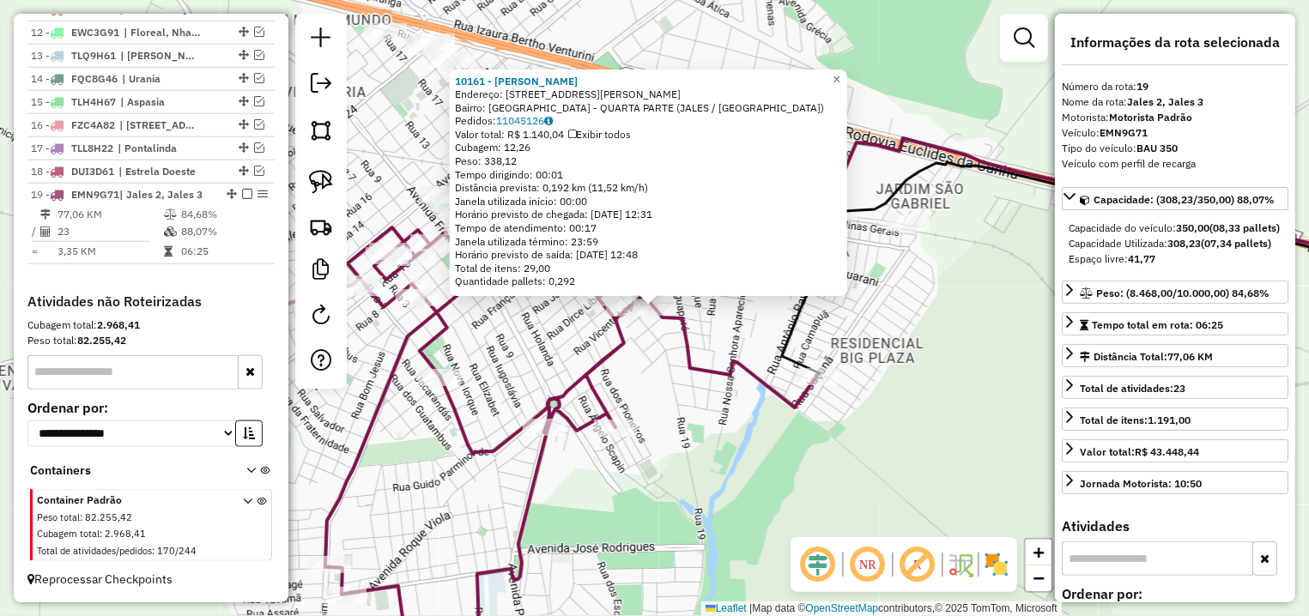
click at [679, 353] on icon at bounding box center [479, 452] width 676 height 451
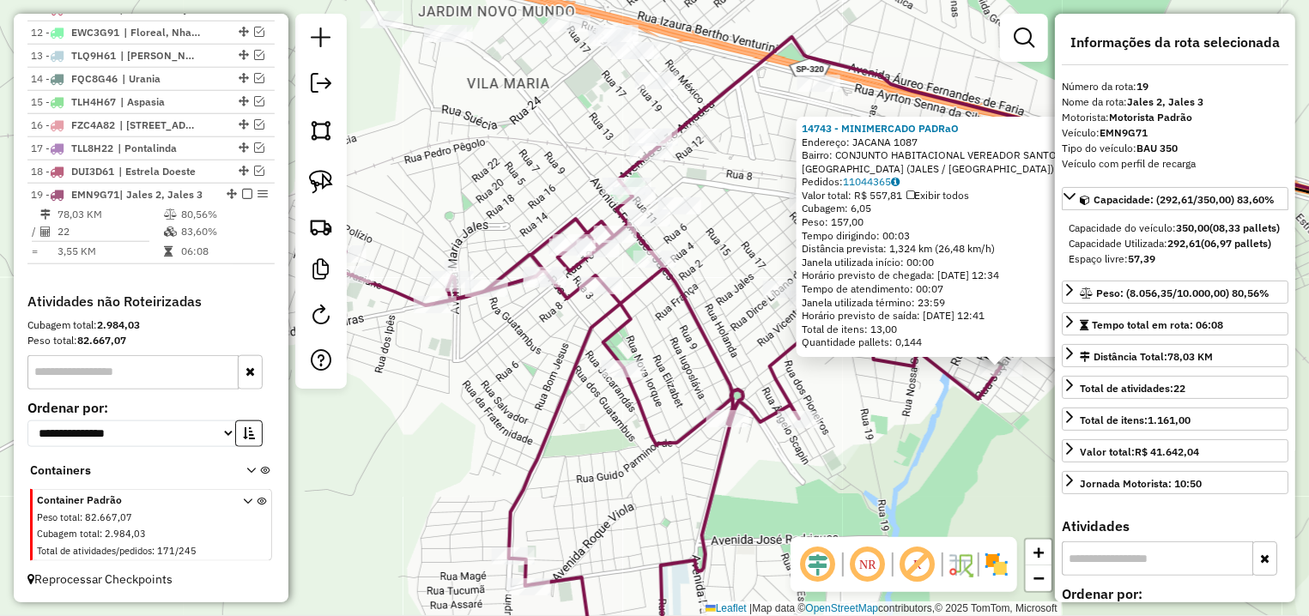
drag, startPoint x: 565, startPoint y: 370, endPoint x: 912, endPoint y: 430, distance: 351.9
click at [912, 430] on div "14743 - MINIMERCADO PADRaO Endereço: JACANA 1087 Bairro: CONJUNTO HABITACIONAL …" at bounding box center [654, 308] width 1309 height 616
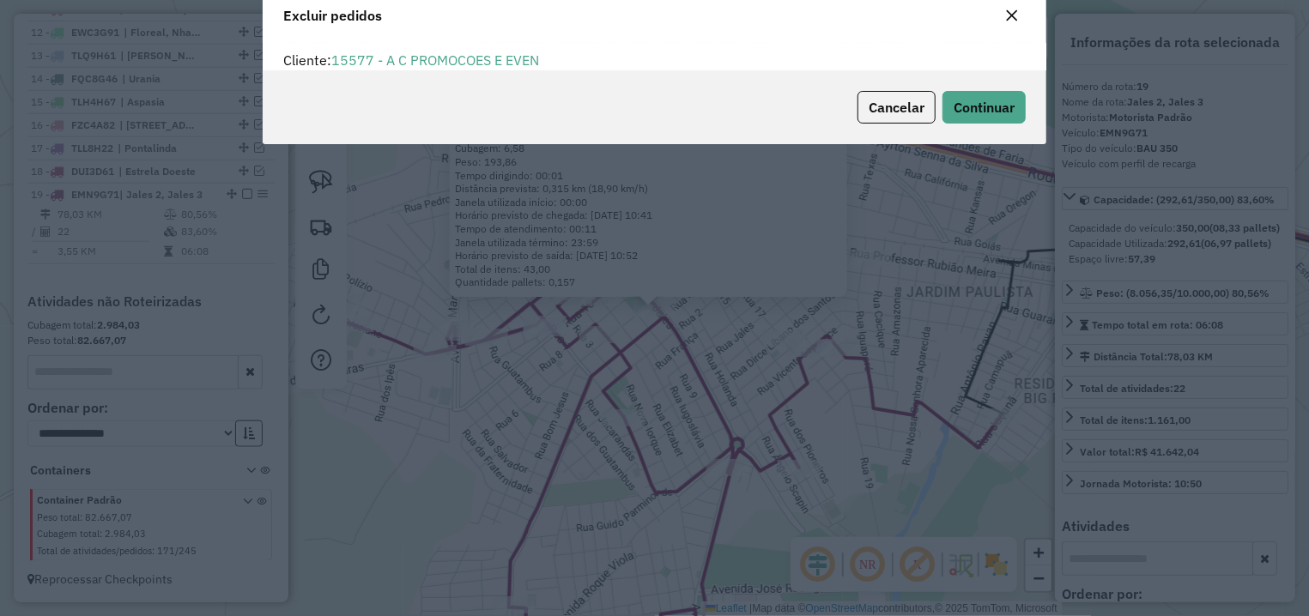
scroll to position [0, 0]
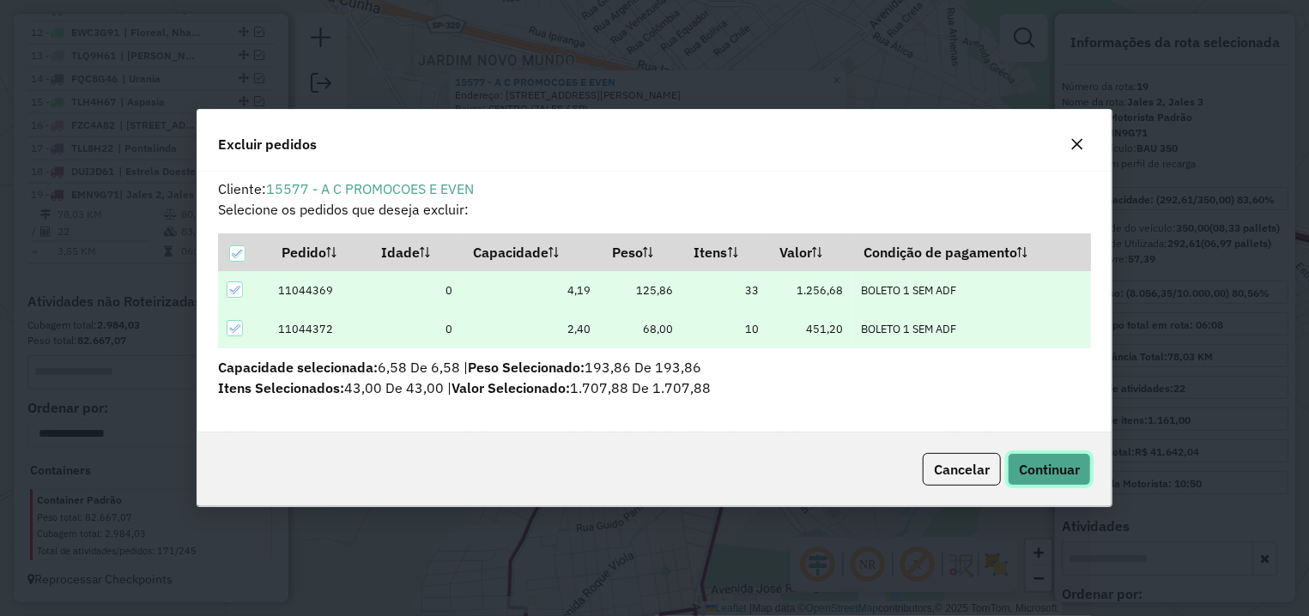
click at [1043, 465] on span "Continuar" at bounding box center [1049, 469] width 61 height 17
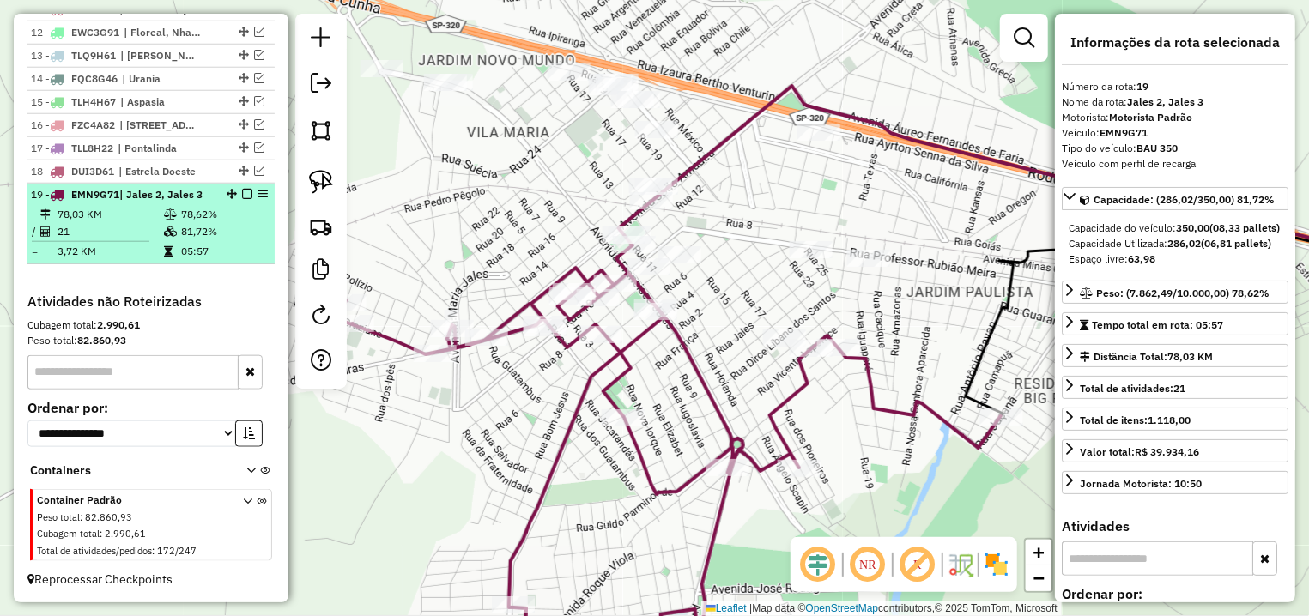
click at [242, 189] on em at bounding box center [247, 194] width 10 height 10
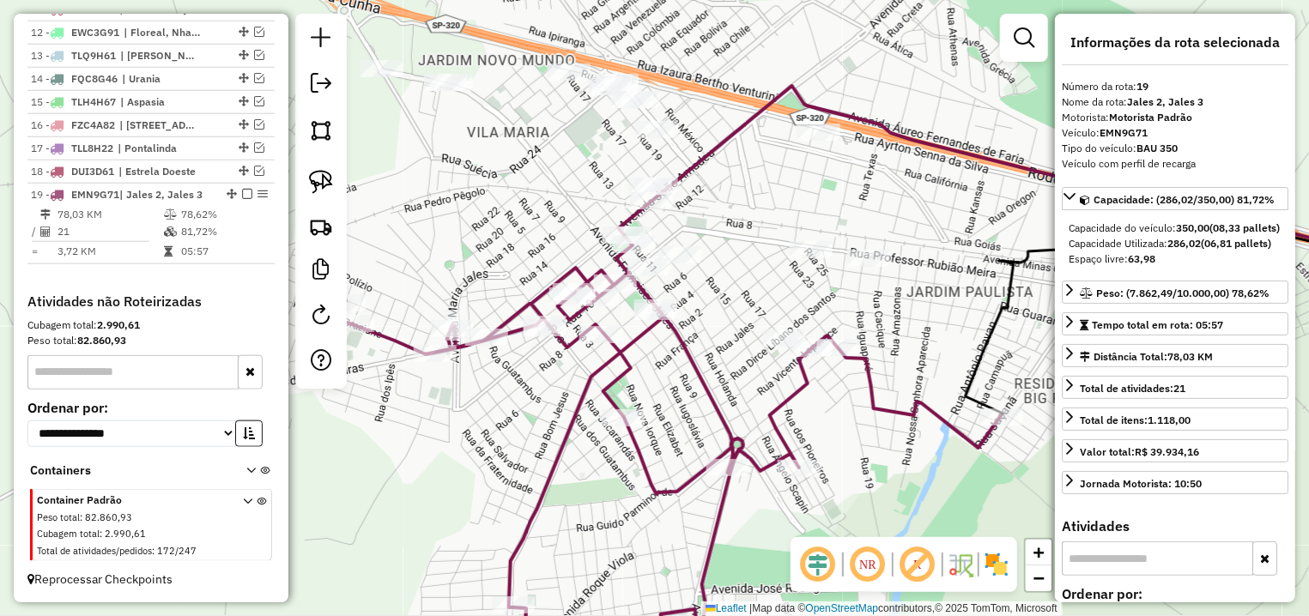
scroll to position [856, 0]
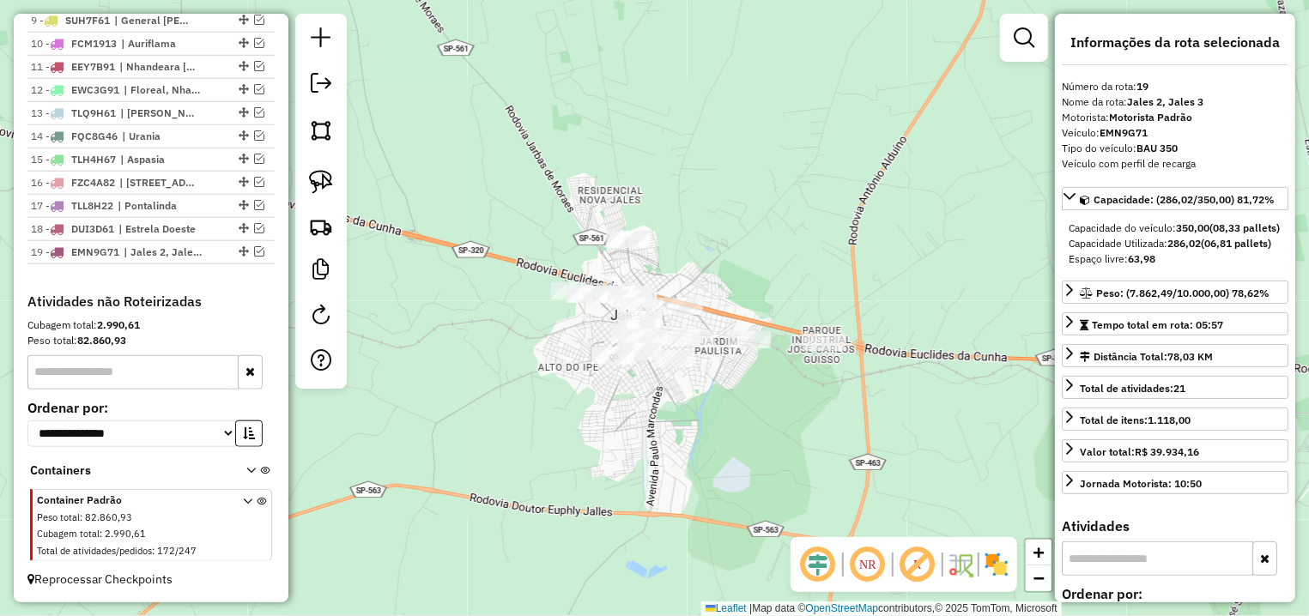
drag, startPoint x: 615, startPoint y: 348, endPoint x: 641, endPoint y: 422, distance: 78.5
click at [642, 421] on div "Janela de atendimento Grade de atendimento Capacidade Transportadoras Veículos …" at bounding box center [654, 308] width 1309 height 616
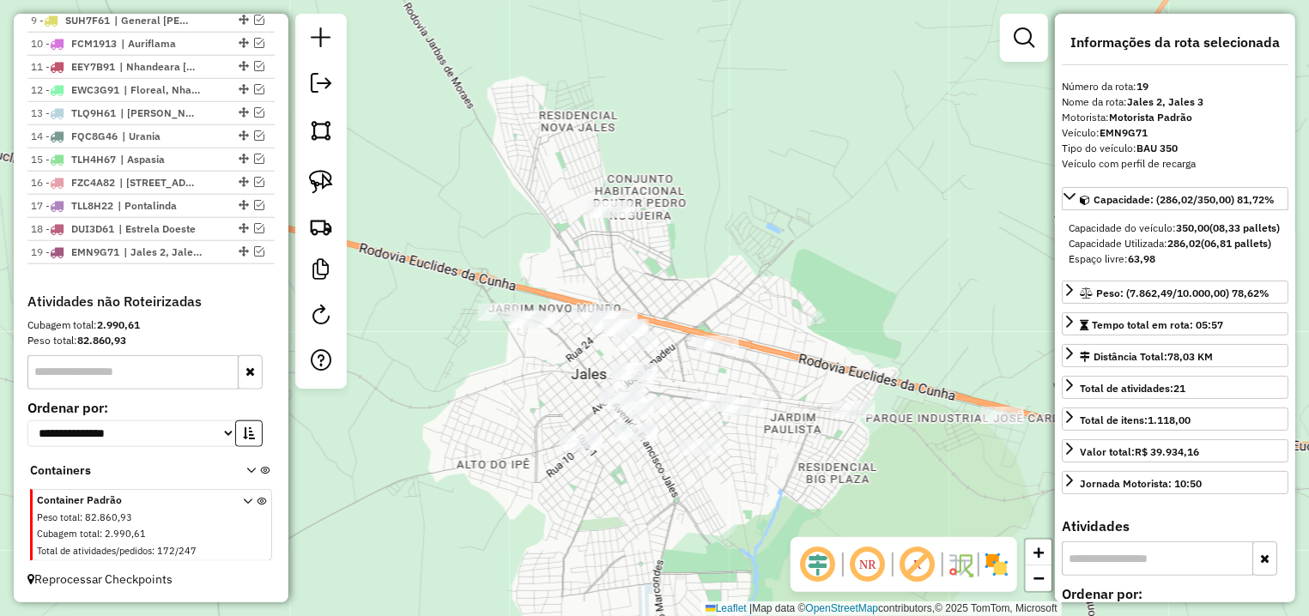
drag, startPoint x: 591, startPoint y: 367, endPoint x: 567, endPoint y: 406, distance: 45.5
click at [567, 406] on div "Janela de atendimento Grade de atendimento Capacidade Transportadoras Veículos …" at bounding box center [654, 308] width 1309 height 616
click at [565, 406] on div "Janela de atendimento Grade de atendimento Capacidade Transportadoras Veículos …" at bounding box center [654, 308] width 1309 height 616
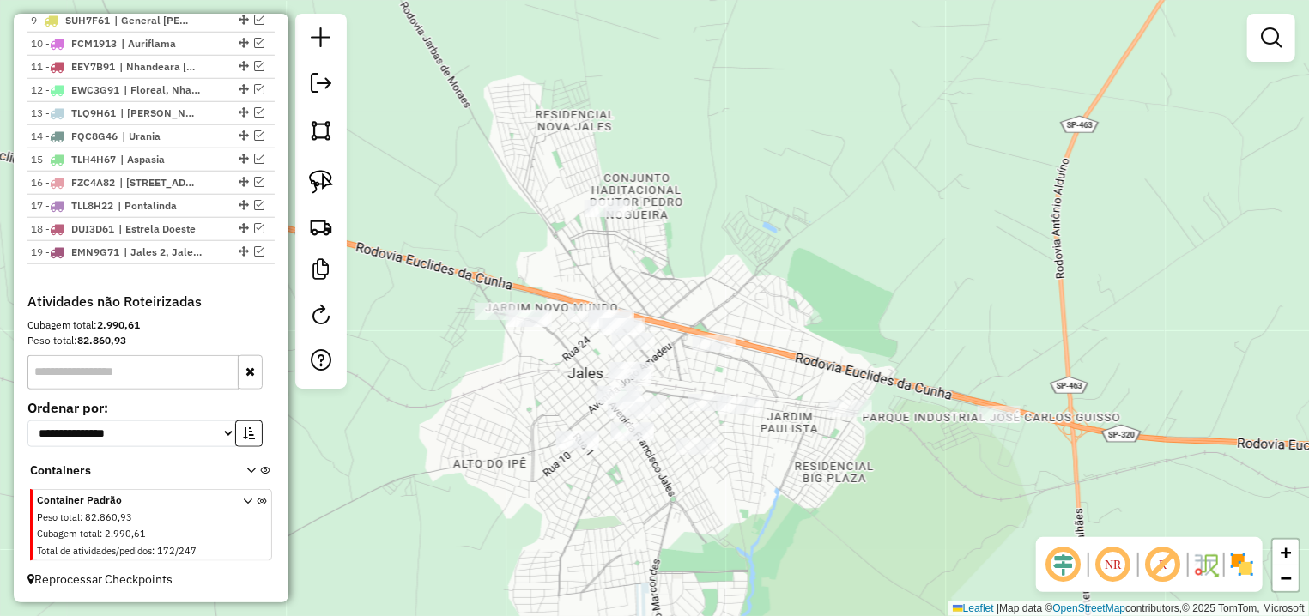
drag, startPoint x: 561, startPoint y: 404, endPoint x: 528, endPoint y: 385, distance: 38.1
click at [528, 385] on div "Janela de atendimento Grade de atendimento Capacidade Transportadoras Veículos …" at bounding box center [654, 308] width 1309 height 616
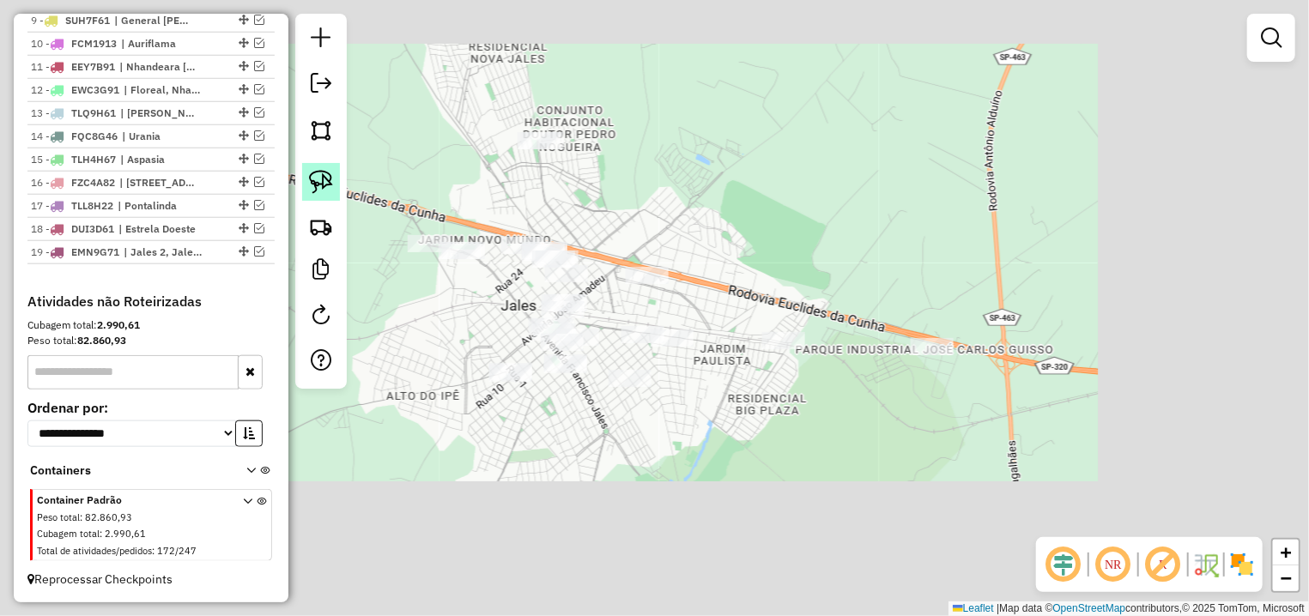
click at [324, 188] on img at bounding box center [321, 182] width 24 height 24
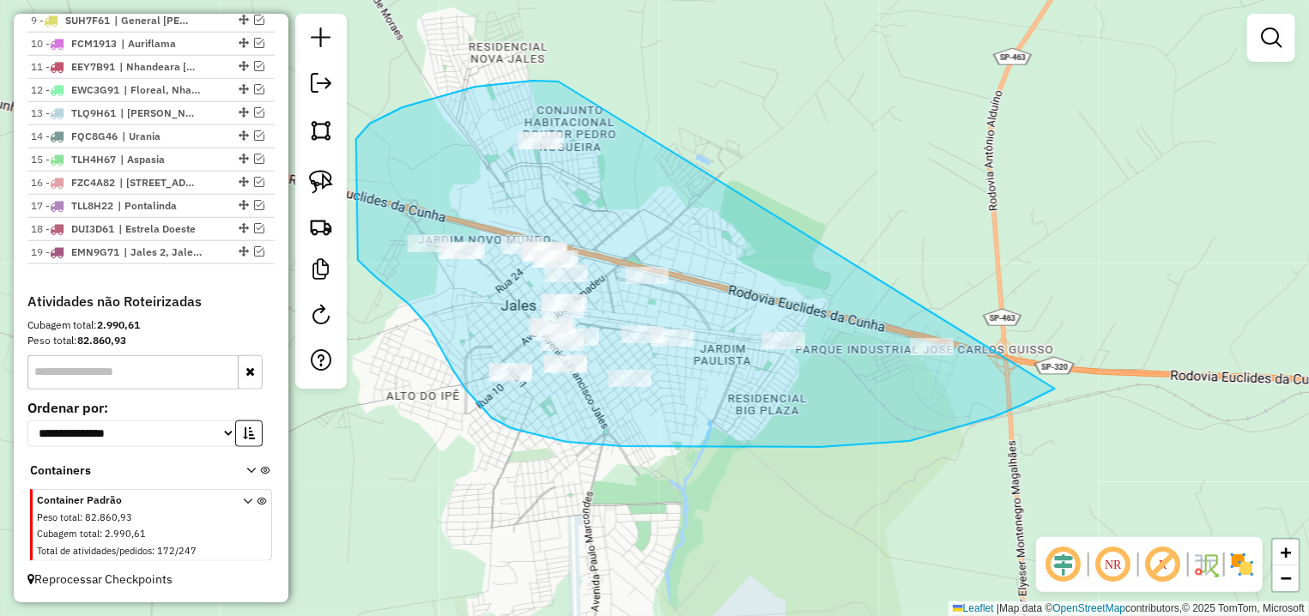
drag, startPoint x: 559, startPoint y: 82, endPoint x: 1076, endPoint y: 376, distance: 595.5
click at [1076, 376] on div "Janela de atendimento Grade de atendimento Capacidade Transportadoras Veículos …" at bounding box center [654, 308] width 1309 height 616
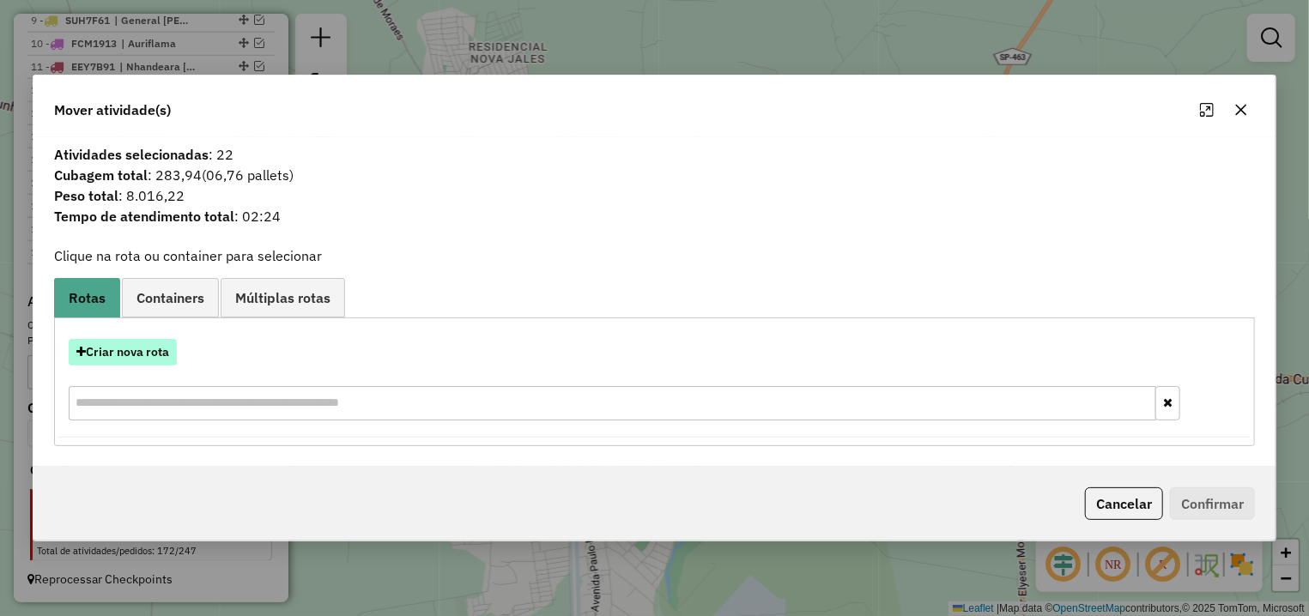
click at [139, 355] on button "Criar nova rota" at bounding box center [123, 352] width 108 height 27
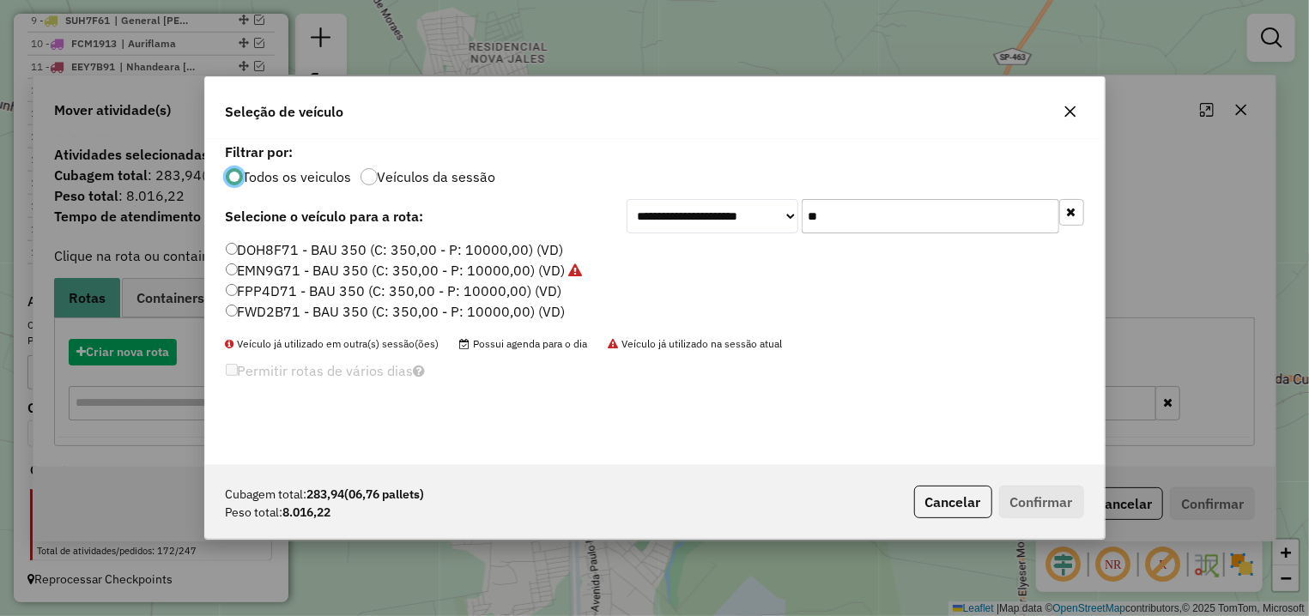
scroll to position [9, 5]
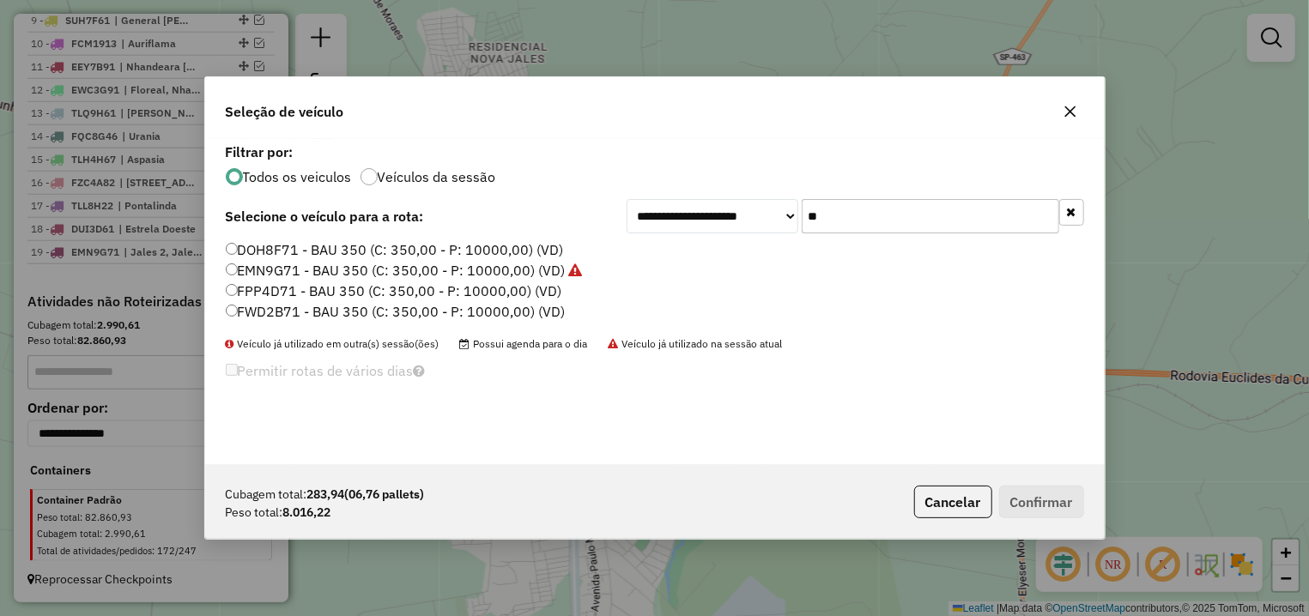
drag, startPoint x: 827, startPoint y: 219, endPoint x: 791, endPoint y: 219, distance: 36.9
click at [802, 219] on input "**" at bounding box center [931, 216] width 258 height 34
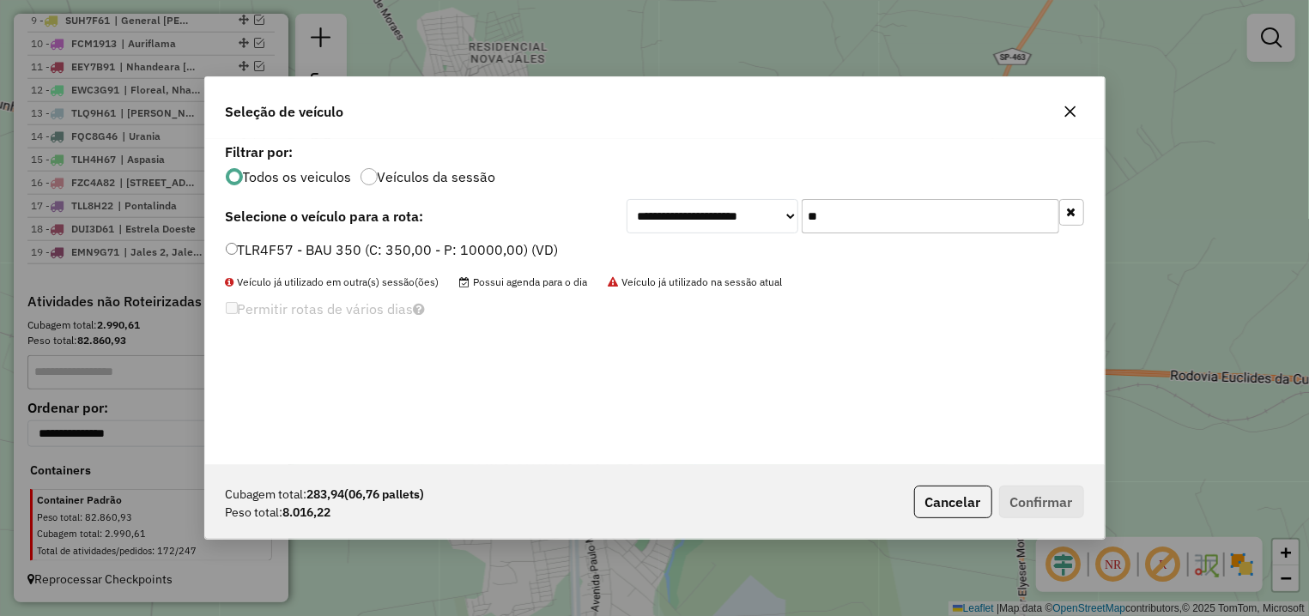
type input "**"
click at [465, 249] on label "TLR4F57 - BAU 350 (C: 350,00 - P: 10000,00) (VD)" at bounding box center [392, 249] width 333 height 21
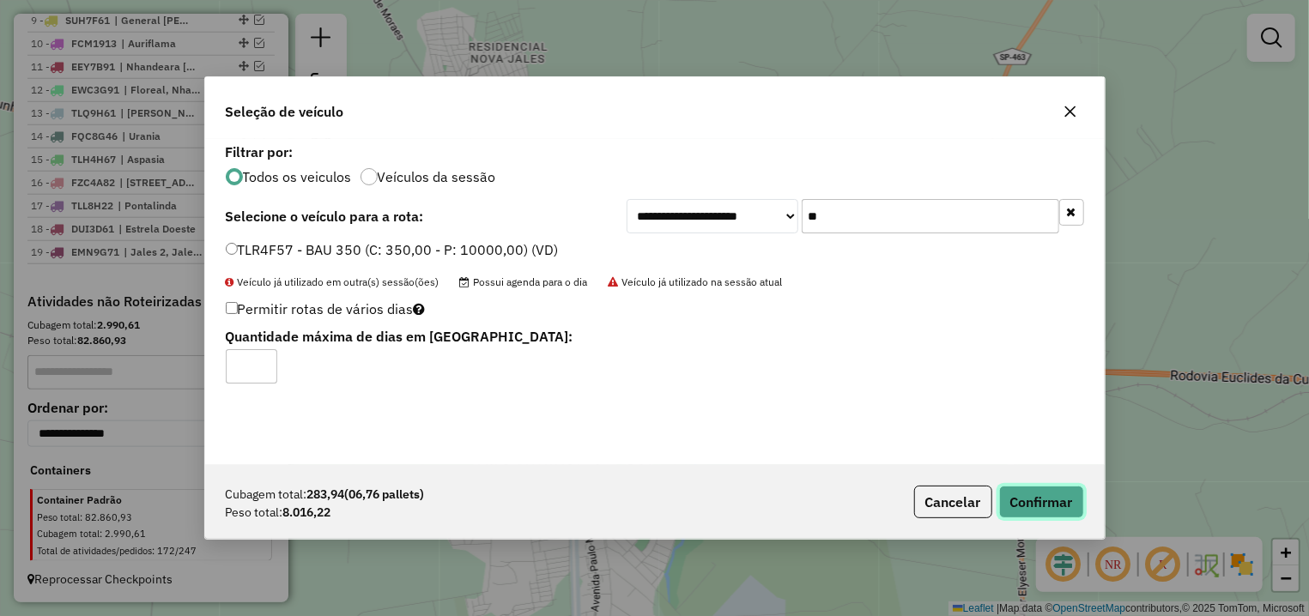
click at [1030, 500] on button "Confirmar" at bounding box center [1041, 502] width 85 height 33
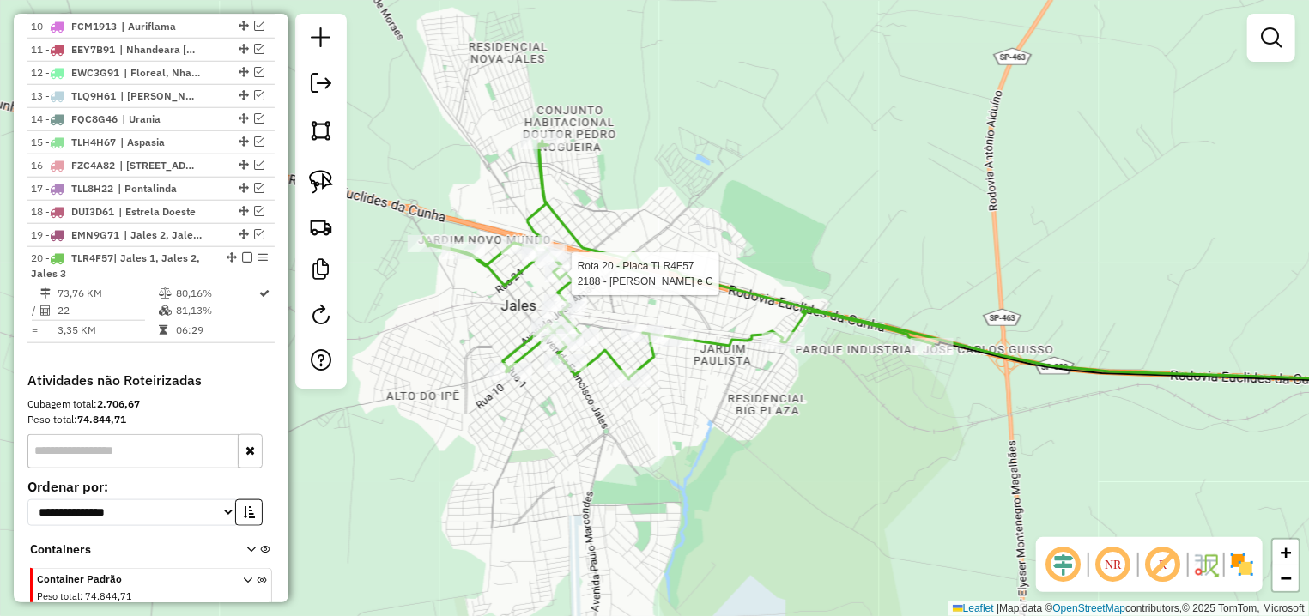
select select "**********"
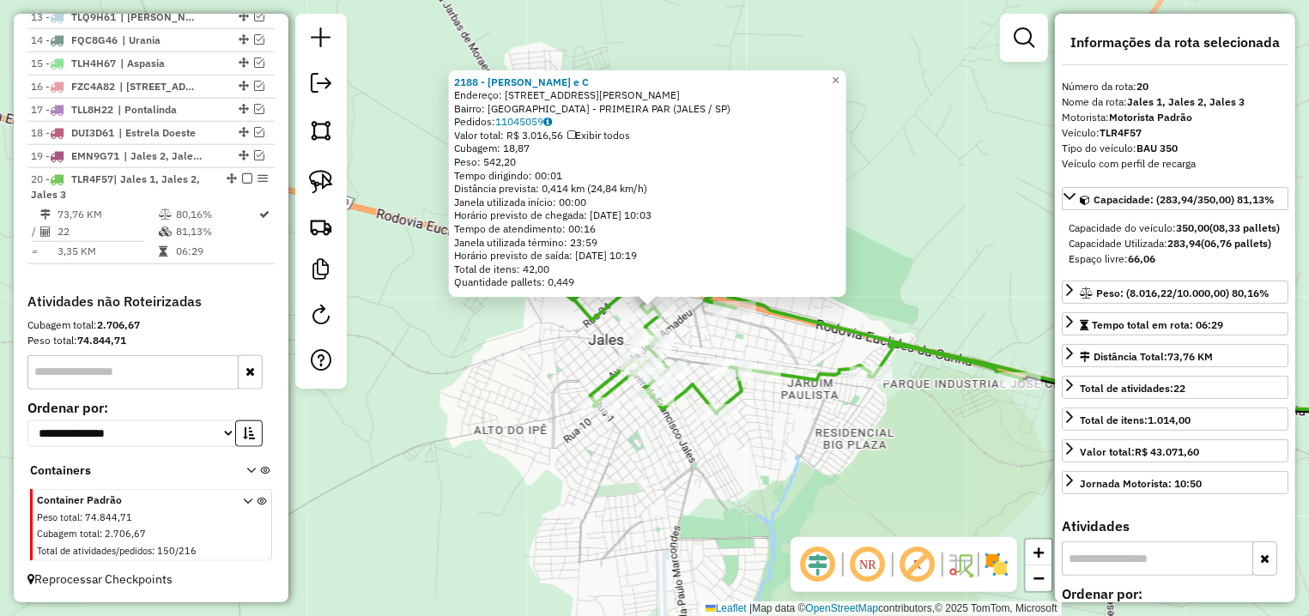
scroll to position [951, 0]
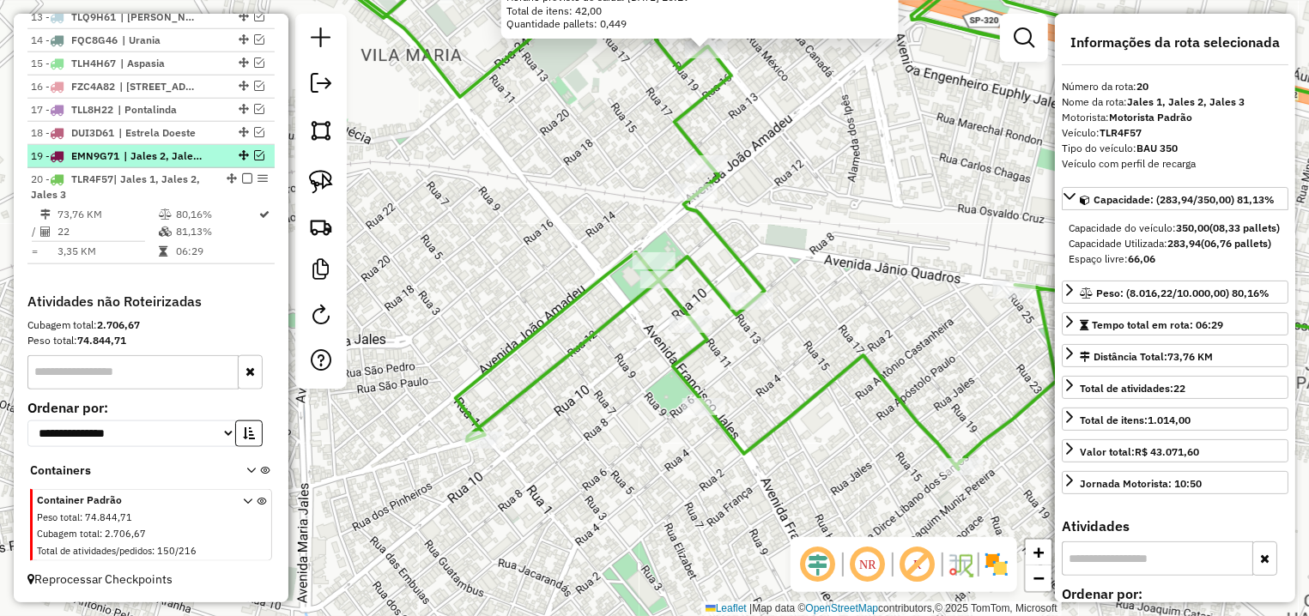
click at [254, 156] on em at bounding box center [259, 155] width 10 height 10
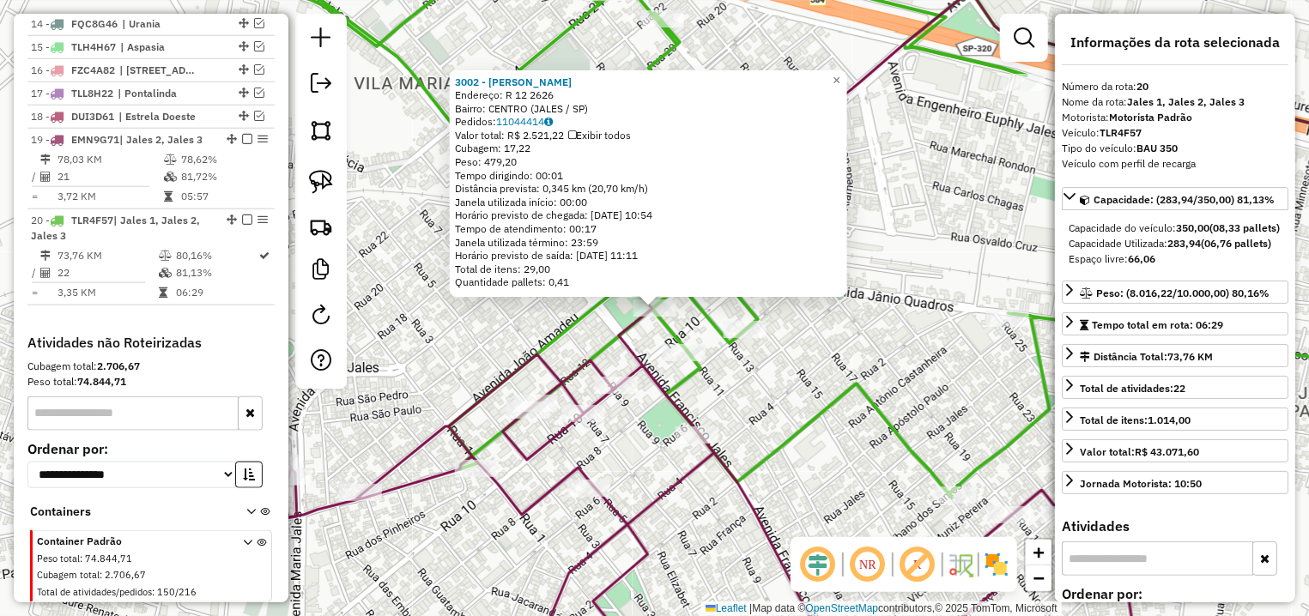
scroll to position [1024, 0]
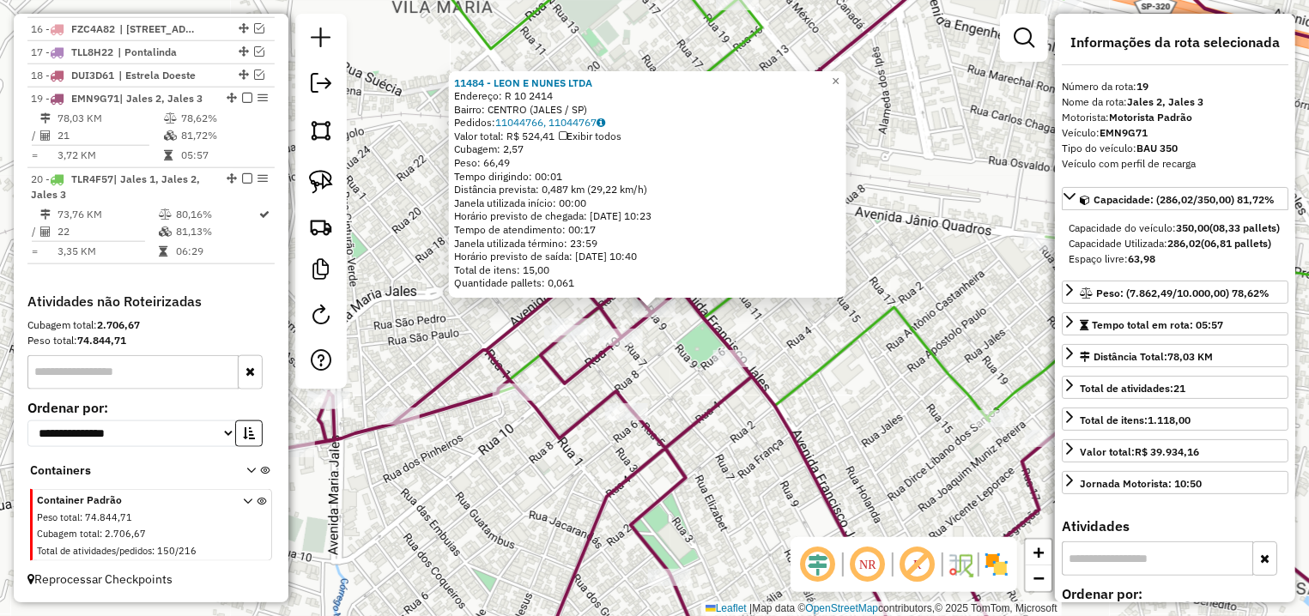
click at [658, 356] on div "11484 - LEON E NUNES LTDA Endereço: R 10 2414 Bairro: CENTRO (JALES / SP) Pedid…" at bounding box center [654, 308] width 1309 height 616
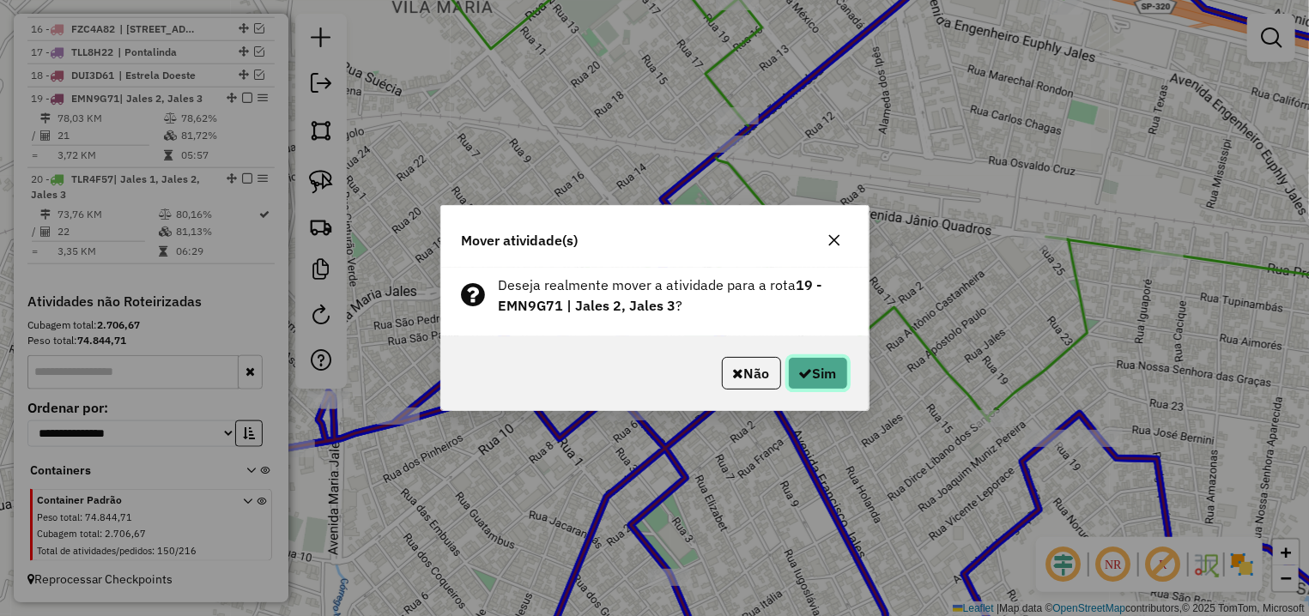
click at [811, 377] on button "Sim" at bounding box center [818, 373] width 60 height 33
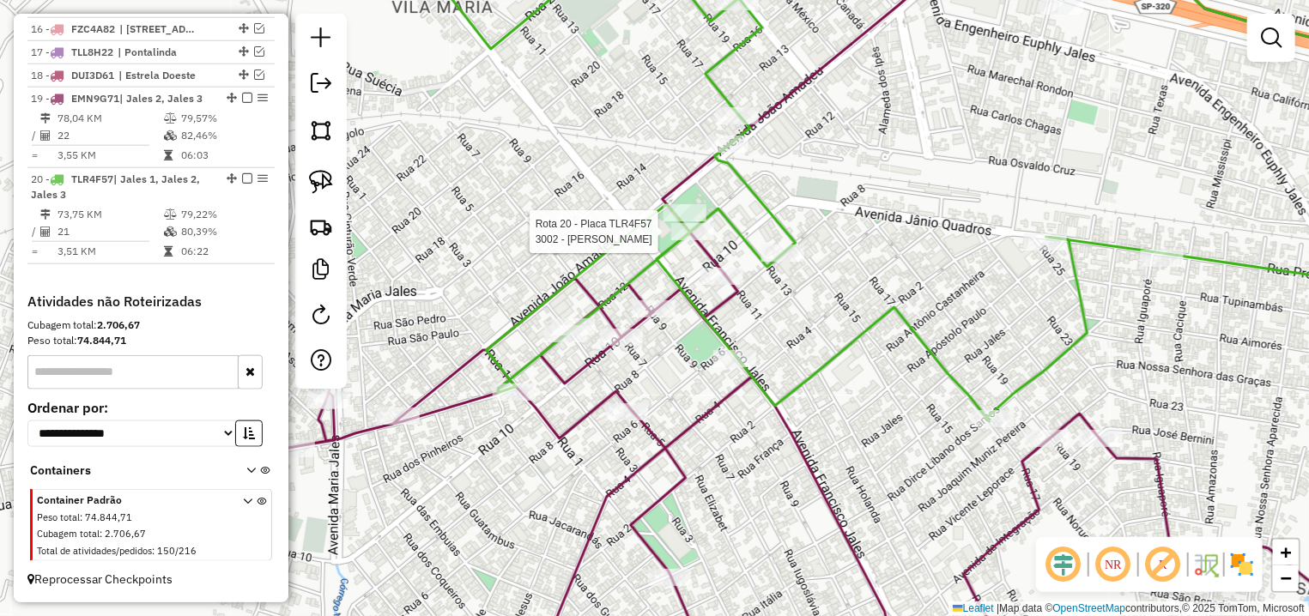
select select "**********"
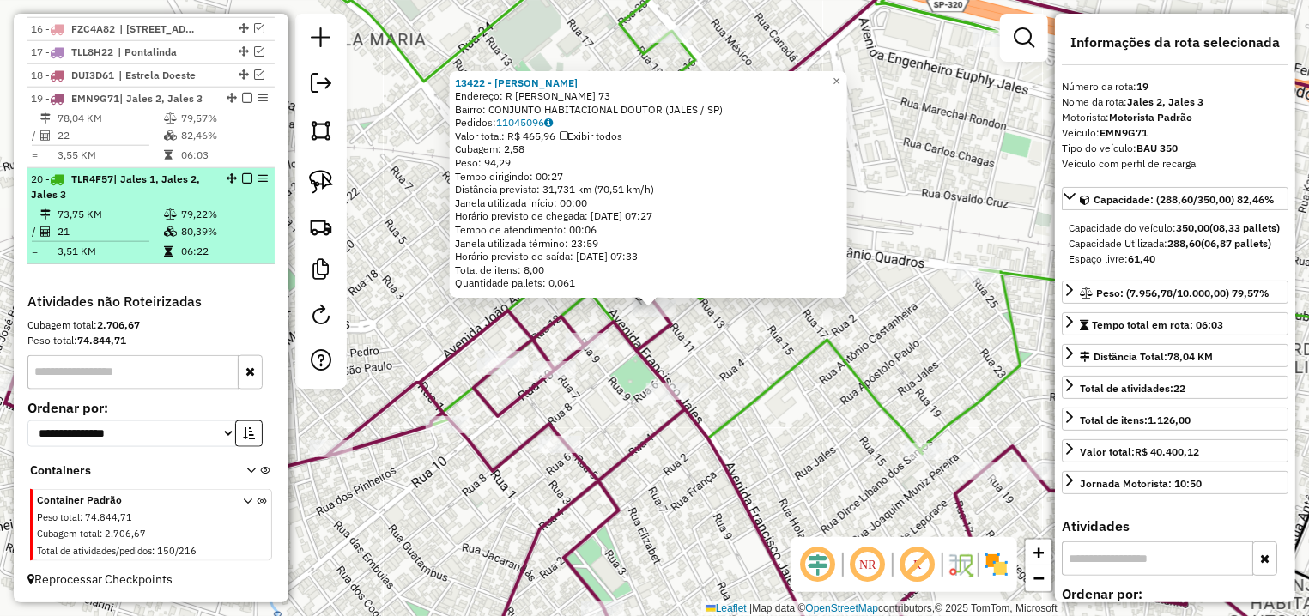
click at [242, 179] on em at bounding box center [247, 178] width 10 height 10
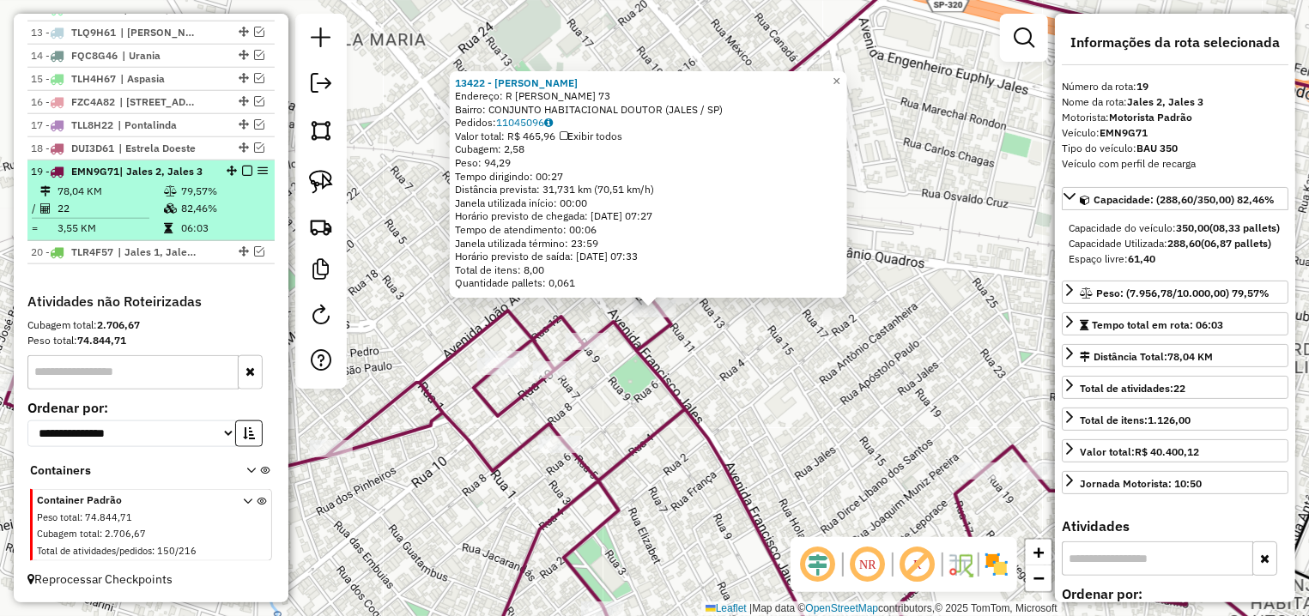
click at [242, 166] on em at bounding box center [247, 171] width 10 height 10
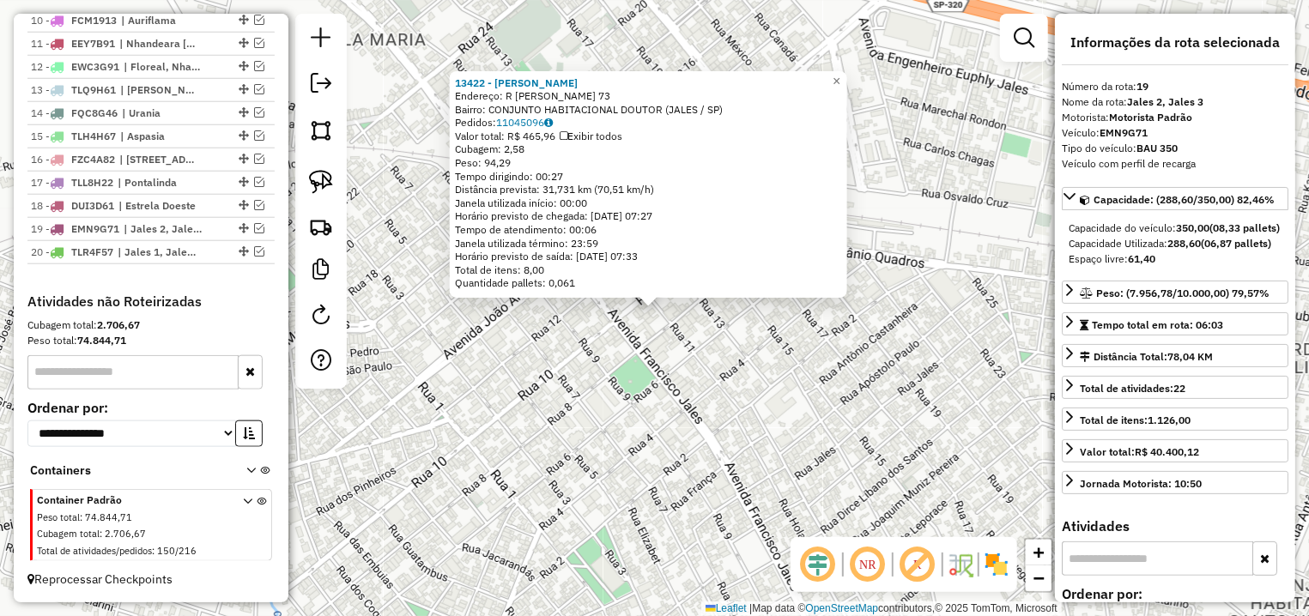
click at [593, 363] on div "13422 - CARLOS ALBERTO BRAZ Endereço: R DIRCE REIS 73 Bairro: CONJUNTO HABITACI…" at bounding box center [654, 308] width 1309 height 616
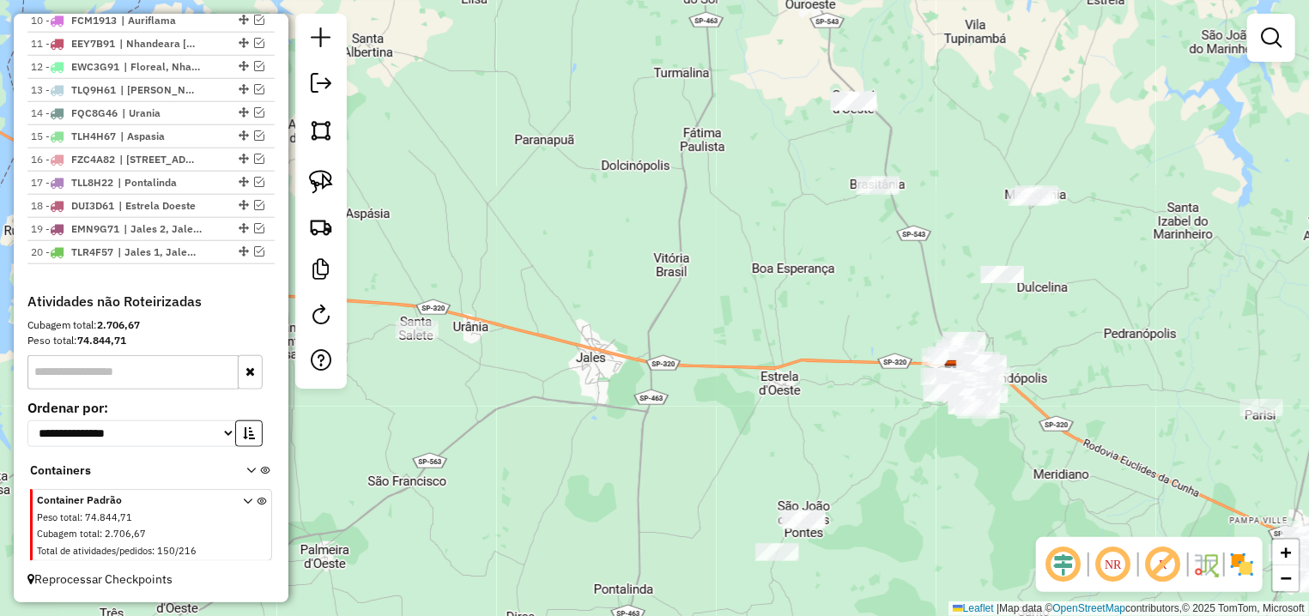
drag, startPoint x: 720, startPoint y: 426, endPoint x: 618, endPoint y: 328, distance: 141.5
click at [618, 328] on div "Janela de atendimento Grade de atendimento Capacidade Transportadoras Veículos …" at bounding box center [654, 308] width 1309 height 616
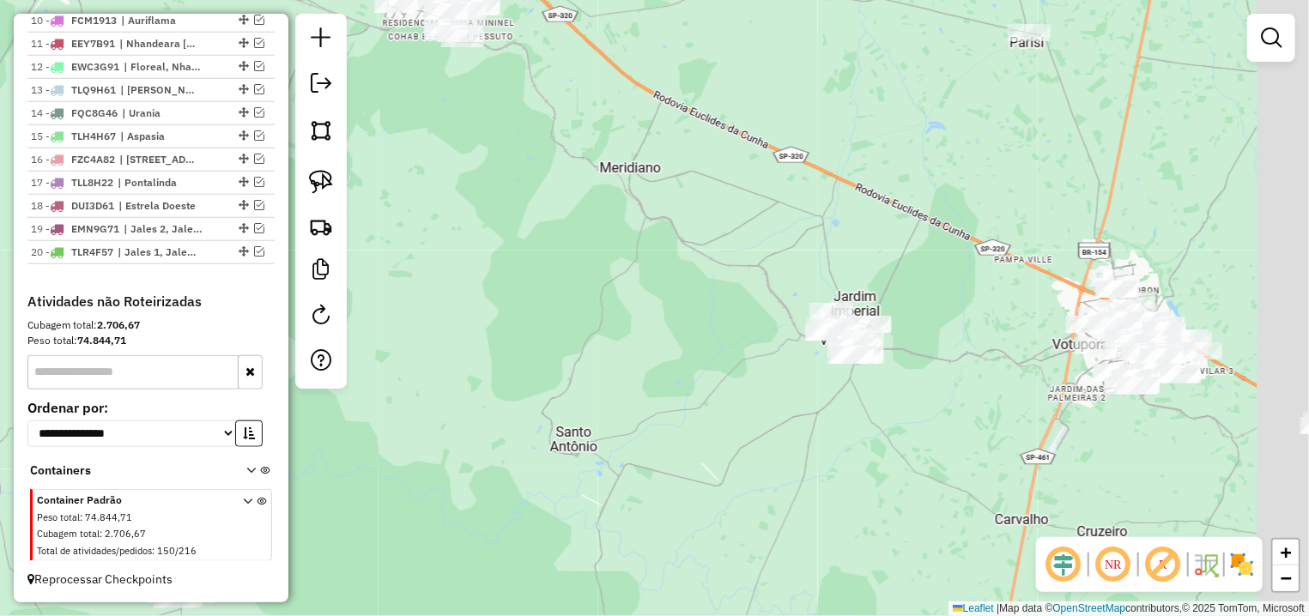
drag, startPoint x: 922, startPoint y: 436, endPoint x: 854, endPoint y: 422, distance: 69.2
click at [854, 422] on div "Janela de atendimento Grade de atendimento Capacidade Transportadoras Veículos …" at bounding box center [654, 308] width 1309 height 616
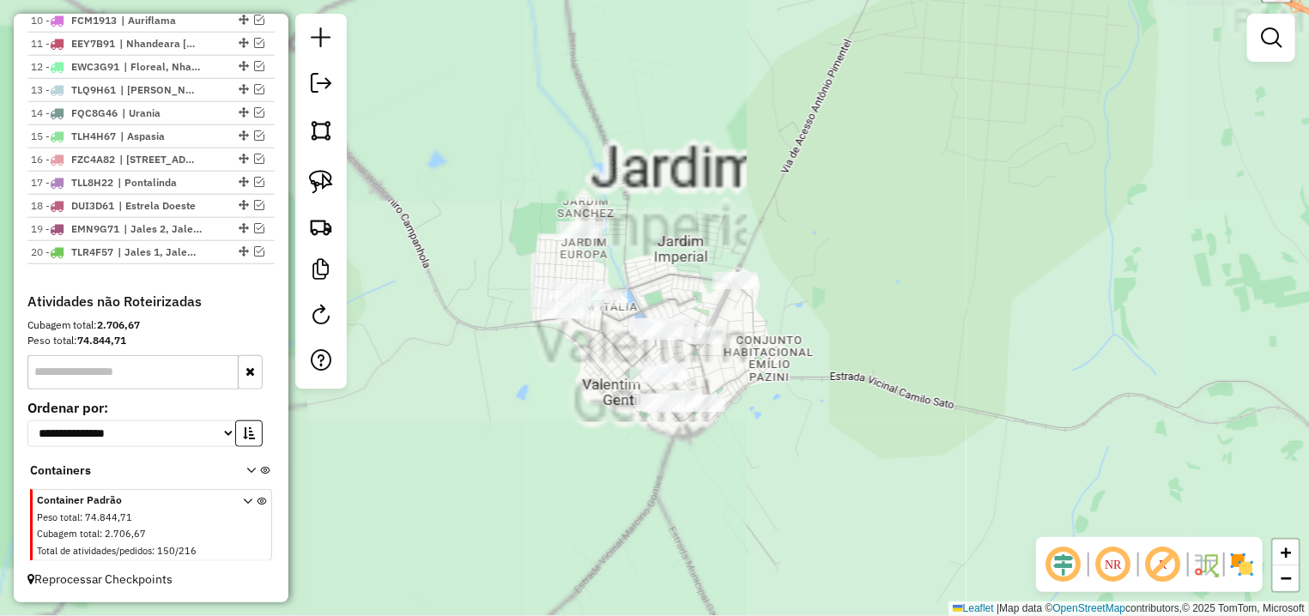
drag, startPoint x: 960, startPoint y: 359, endPoint x: 866, endPoint y: 421, distance: 112.1
click at [892, 441] on div "Janela de atendimento Grade de atendimento Capacidade Transportadoras Veículos …" at bounding box center [654, 308] width 1309 height 616
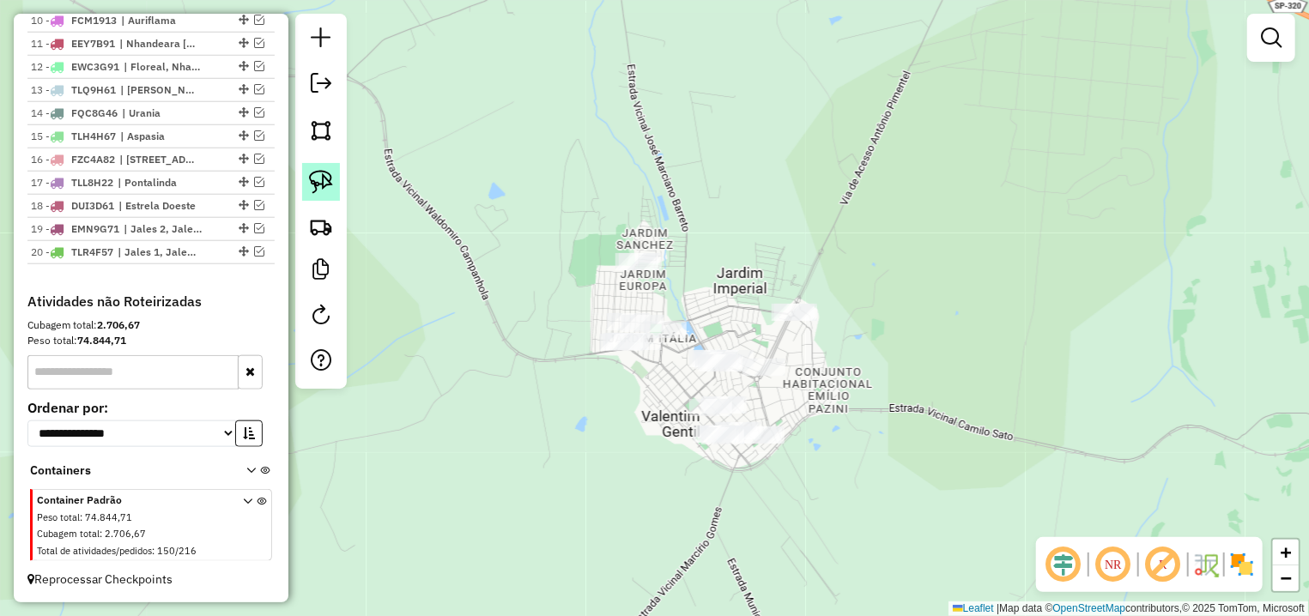
click at [324, 178] on img at bounding box center [321, 182] width 24 height 24
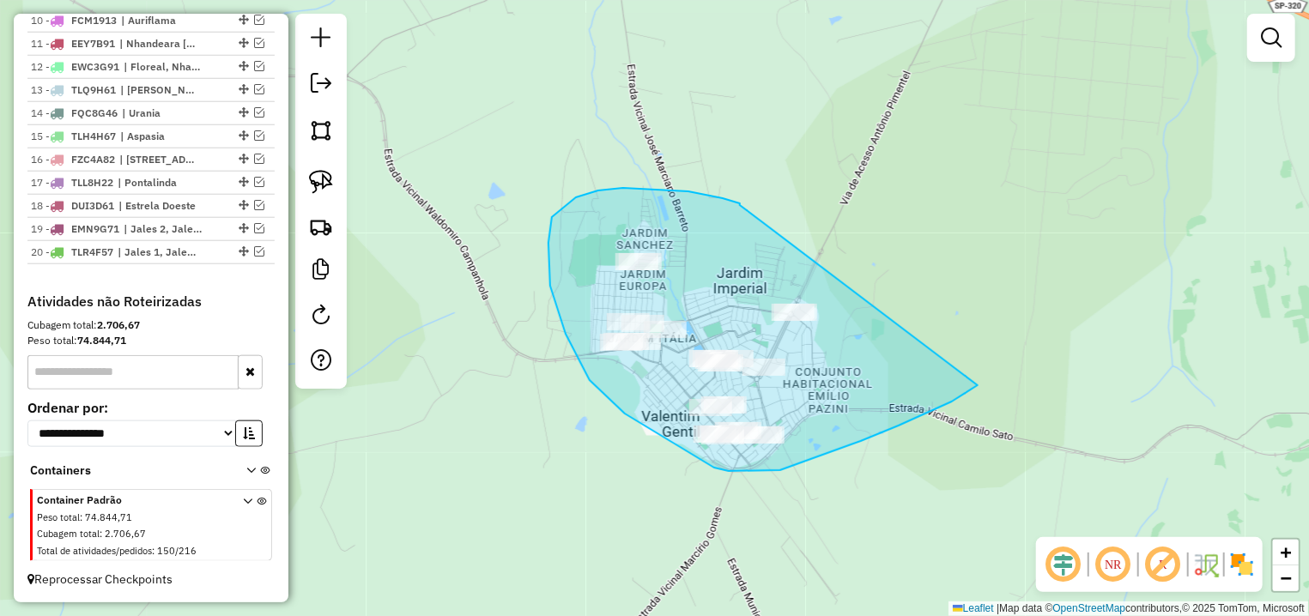
drag, startPoint x: 688, startPoint y: 191, endPoint x: 978, endPoint y: 385, distance: 348.3
click at [978, 385] on div "Janela de atendimento Grade de atendimento Capacidade Transportadoras Veículos …" at bounding box center [654, 308] width 1309 height 616
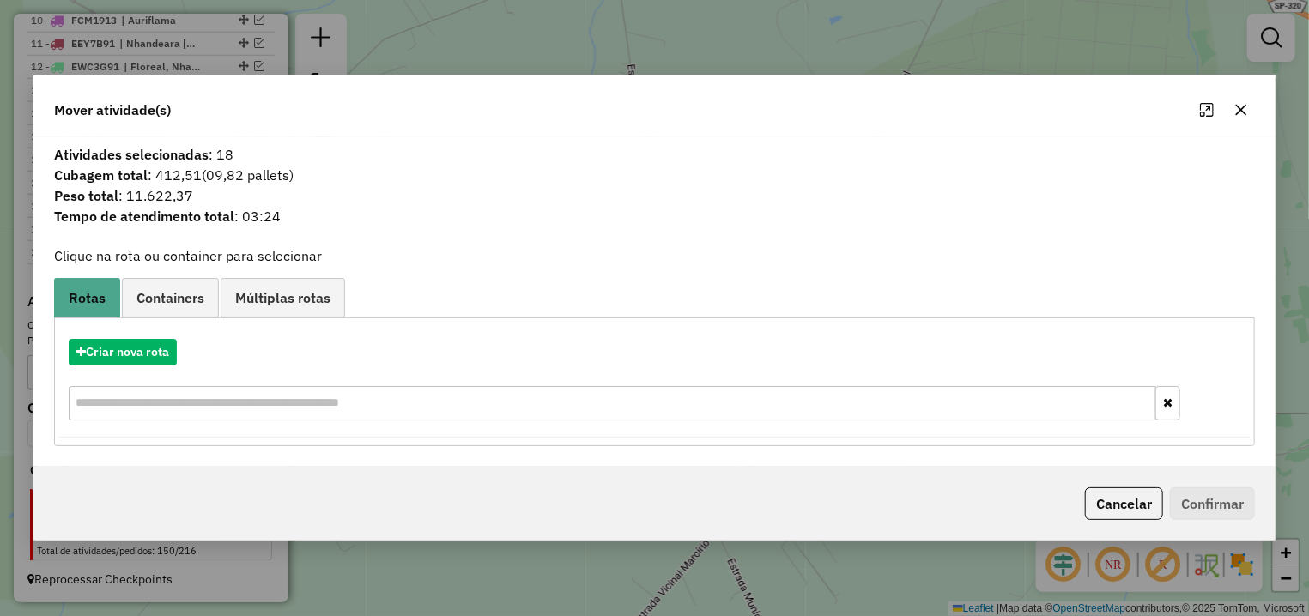
drag, startPoint x: 1110, startPoint y: 510, endPoint x: 903, endPoint y: 429, distance: 222.0
click at [1110, 509] on button "Cancelar" at bounding box center [1124, 504] width 78 height 33
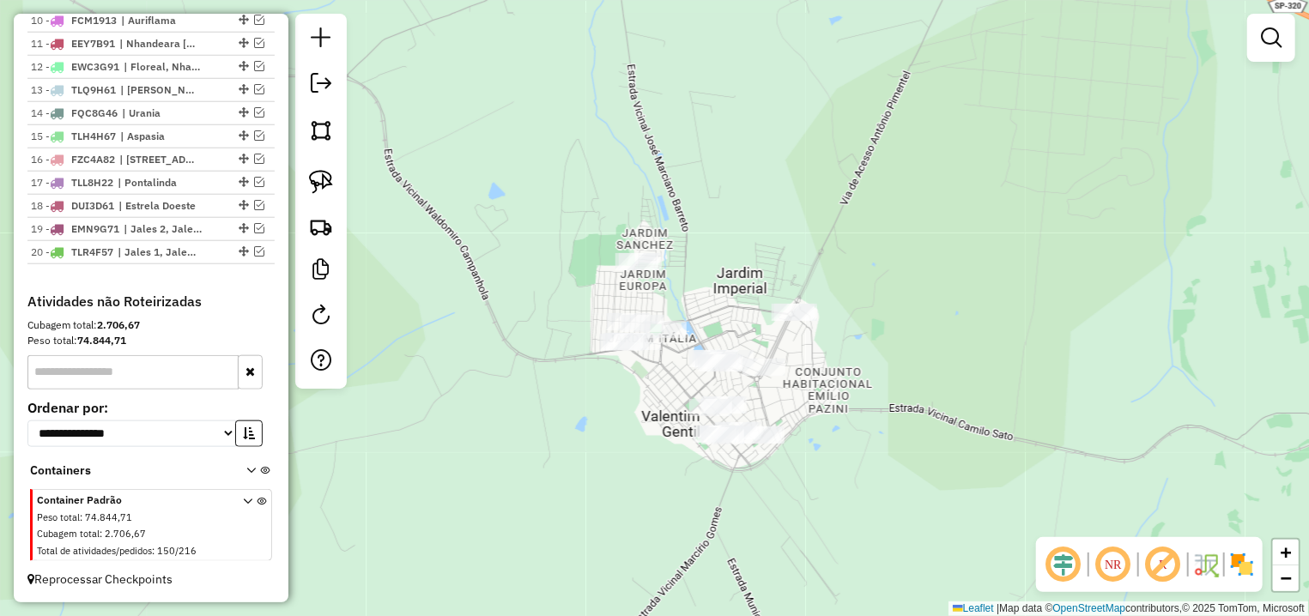
drag, startPoint x: 328, startPoint y: 182, endPoint x: 565, endPoint y: 188, distance: 237.0
click at [328, 181] on img at bounding box center [321, 182] width 24 height 24
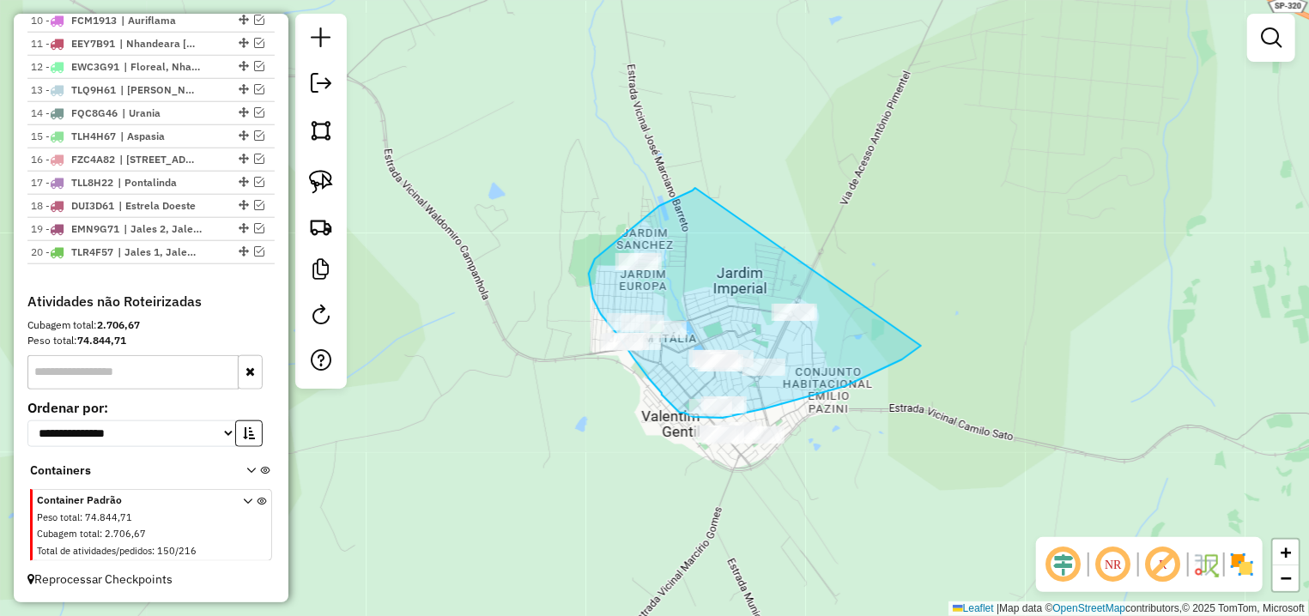
drag, startPoint x: 695, startPoint y: 188, endPoint x: 921, endPoint y: 346, distance: 275.5
click at [921, 346] on div "Janela de atendimento Grade de atendimento Capacidade Transportadoras Veículos …" at bounding box center [654, 308] width 1309 height 616
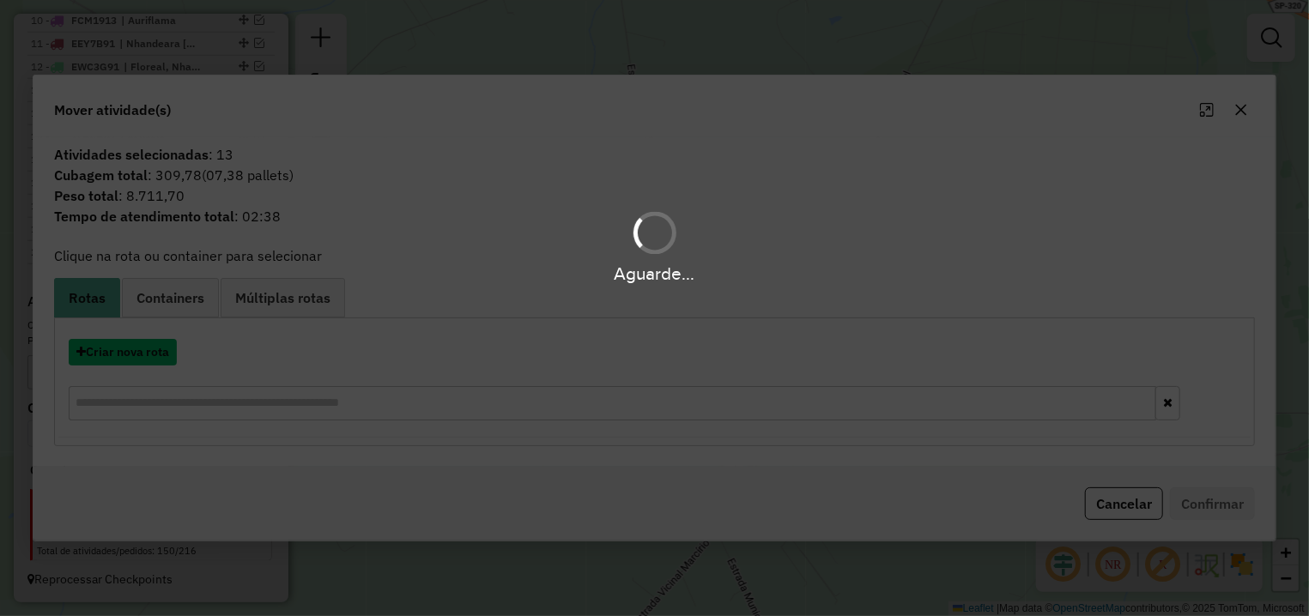
click at [154, 354] on button "Criar nova rota" at bounding box center [123, 352] width 108 height 27
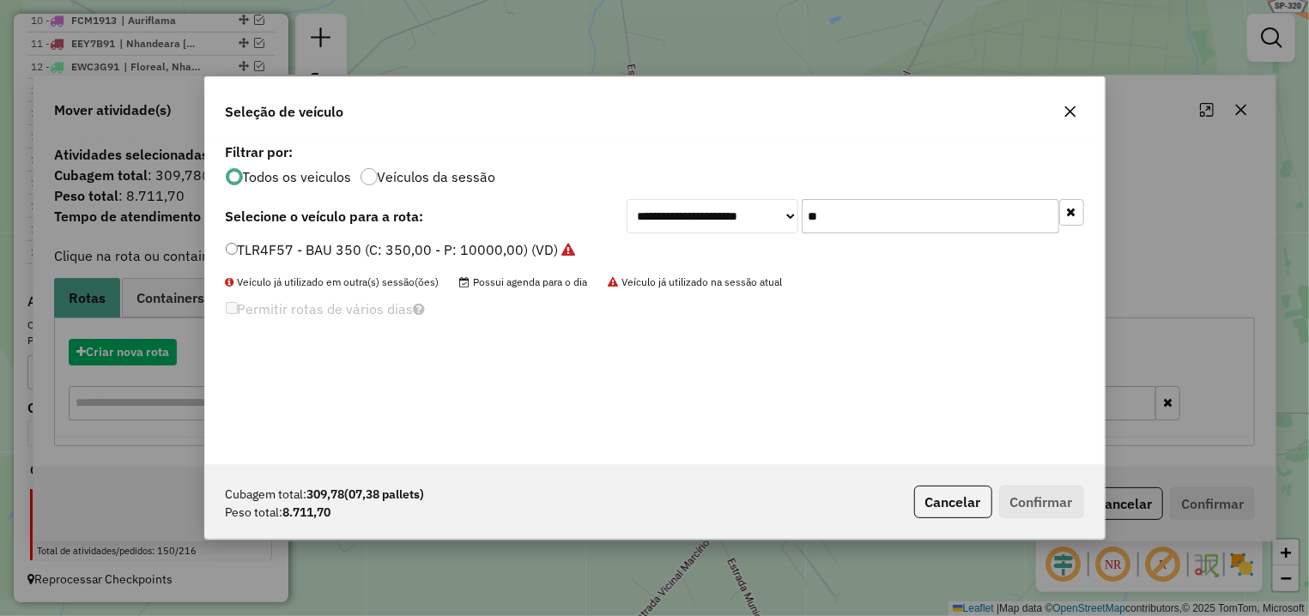
scroll to position [9, 5]
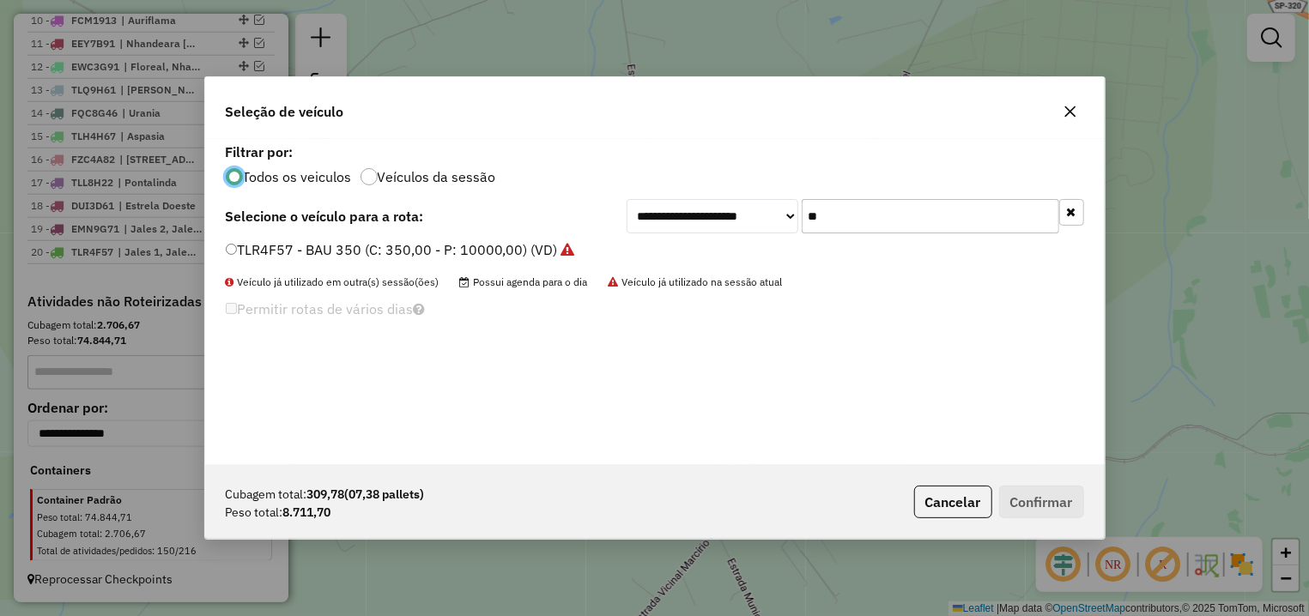
drag, startPoint x: 820, startPoint y: 211, endPoint x: 774, endPoint y: 210, distance: 45.5
click at [802, 210] on input "**" at bounding box center [931, 216] width 258 height 34
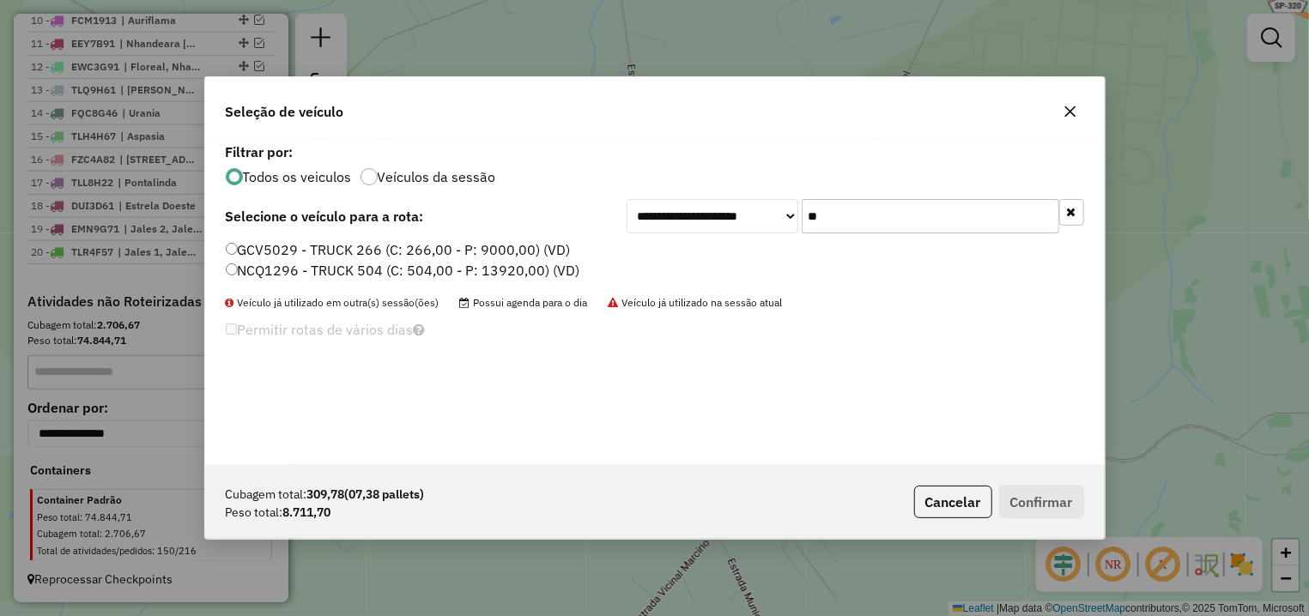
type input "**"
click at [359, 253] on label "GCV5029 - TRUCK 266 (C: 266,00 - P: 9000,00) (VD)" at bounding box center [398, 249] width 345 height 21
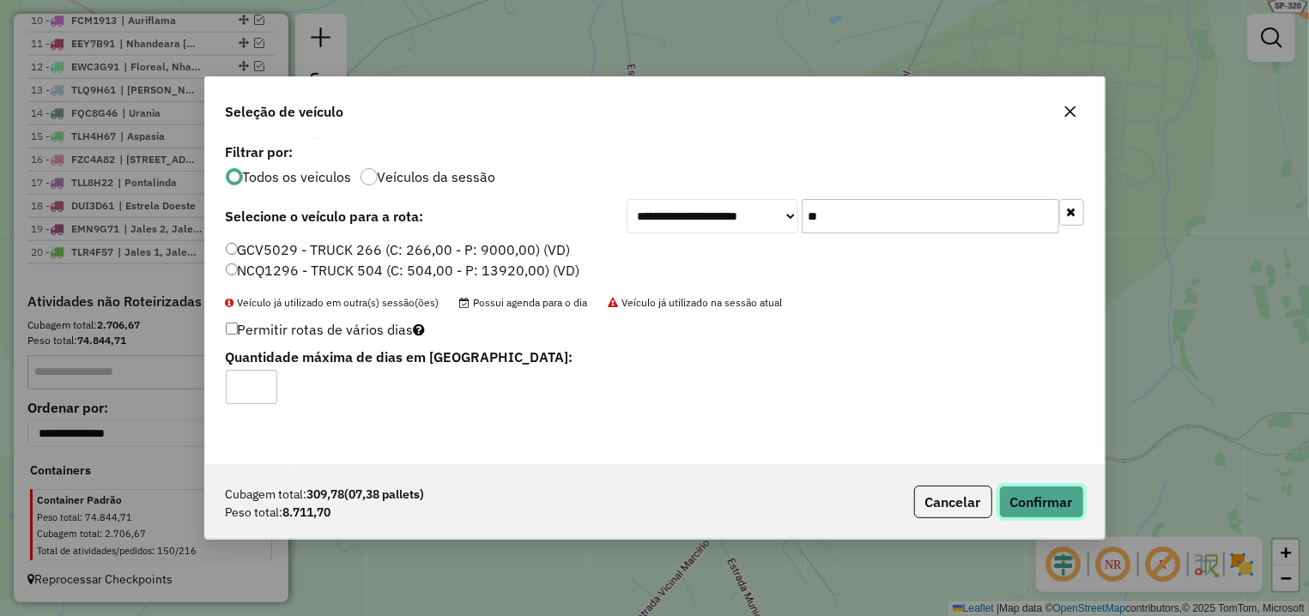
click at [1027, 491] on button "Confirmar" at bounding box center [1041, 502] width 85 height 33
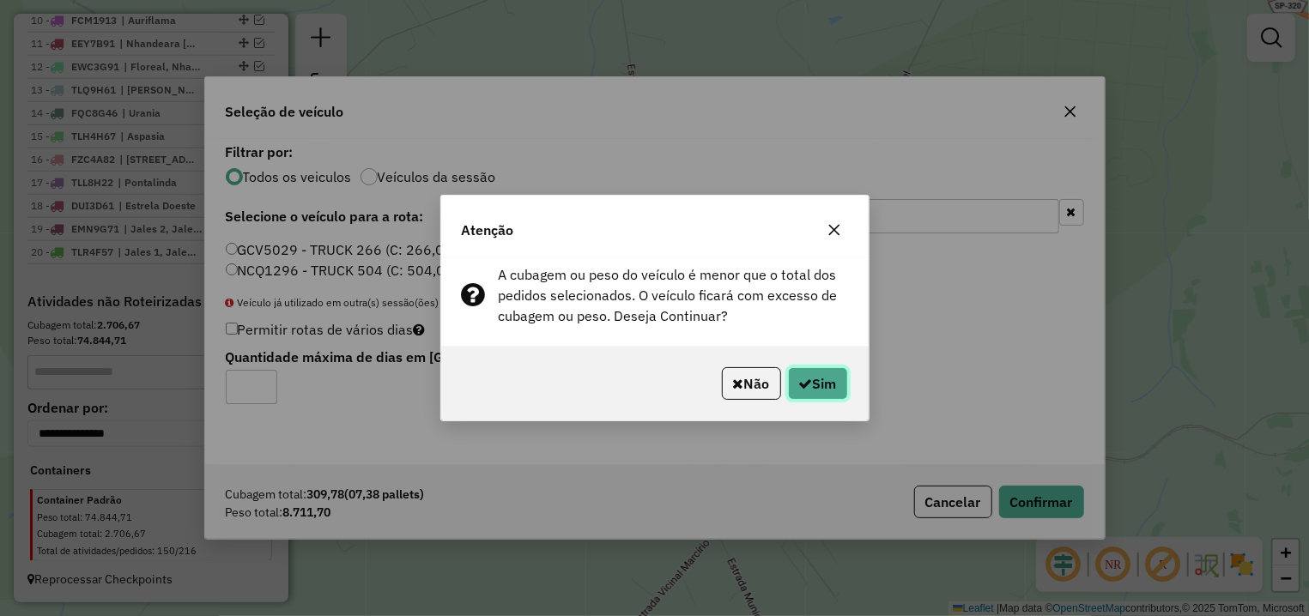
click at [819, 378] on button "Sim" at bounding box center [818, 383] width 60 height 33
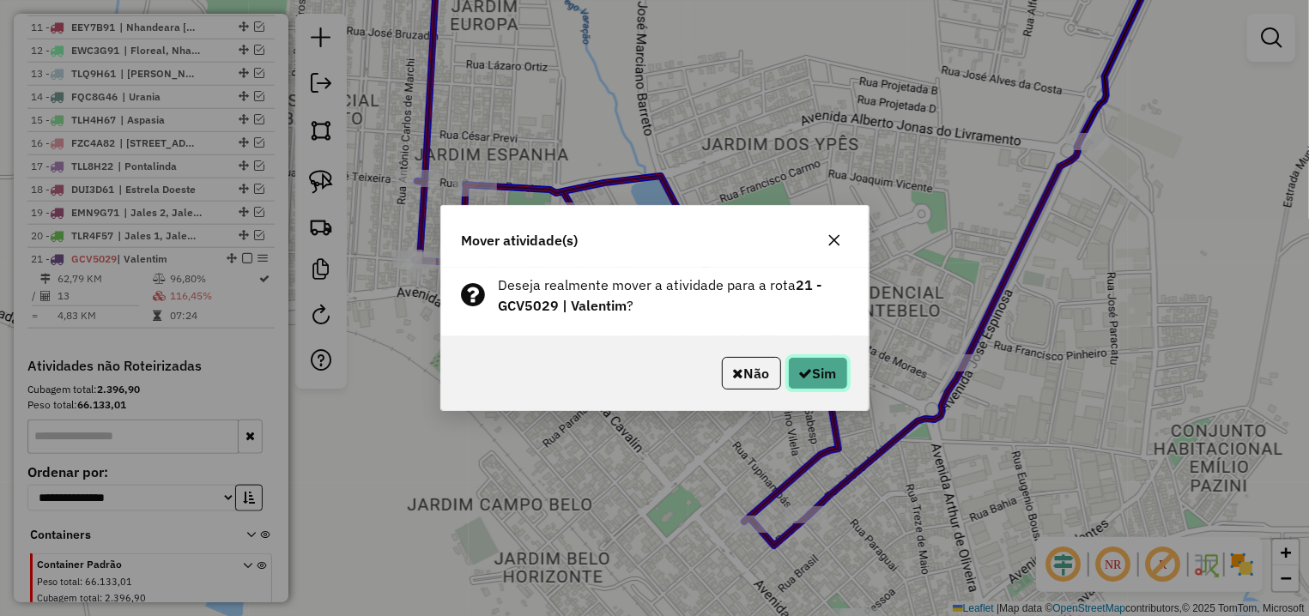
click at [814, 388] on button "Sim" at bounding box center [818, 373] width 60 height 33
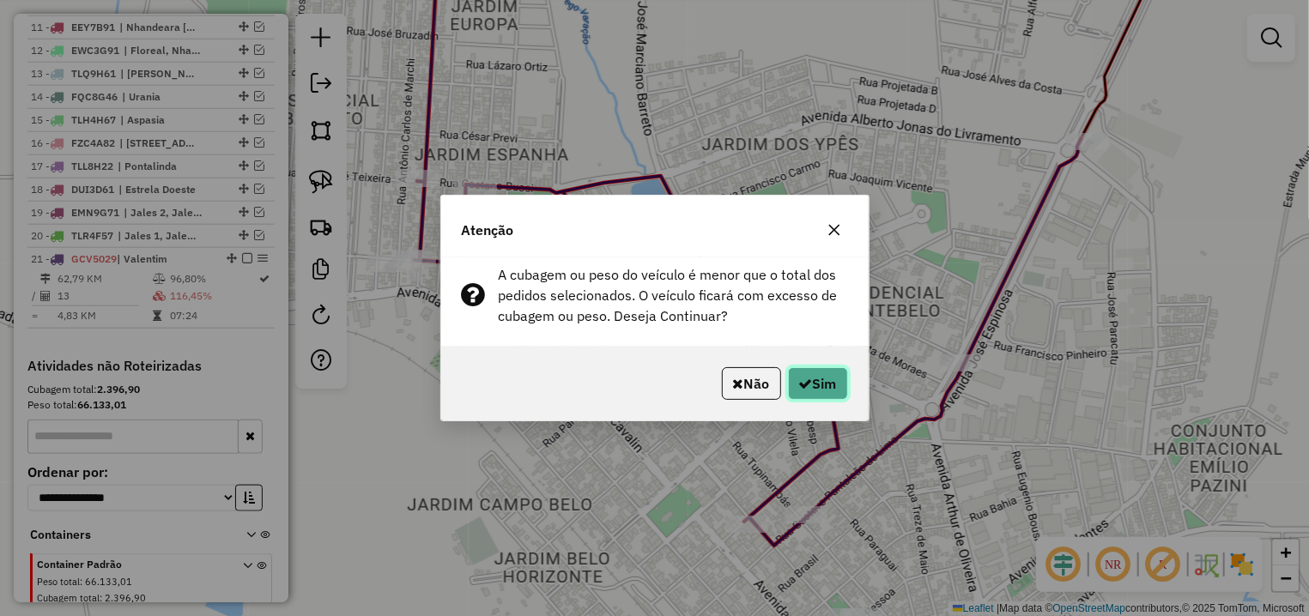
click at [821, 385] on button "Sim" at bounding box center [818, 383] width 60 height 33
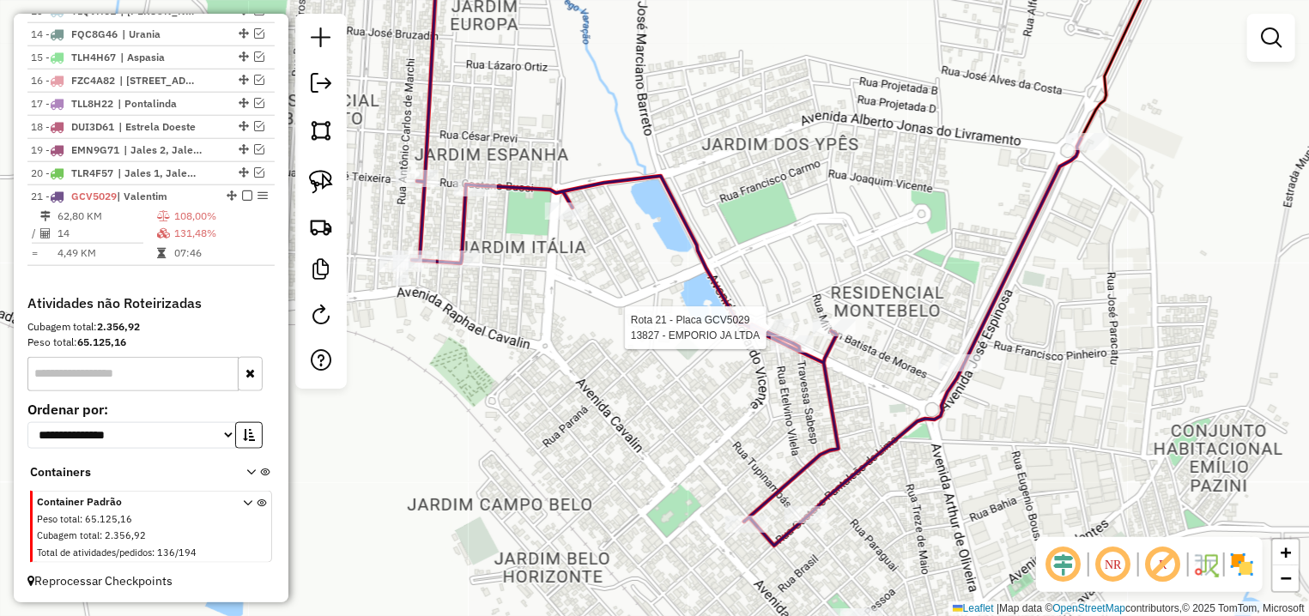
select select "**********"
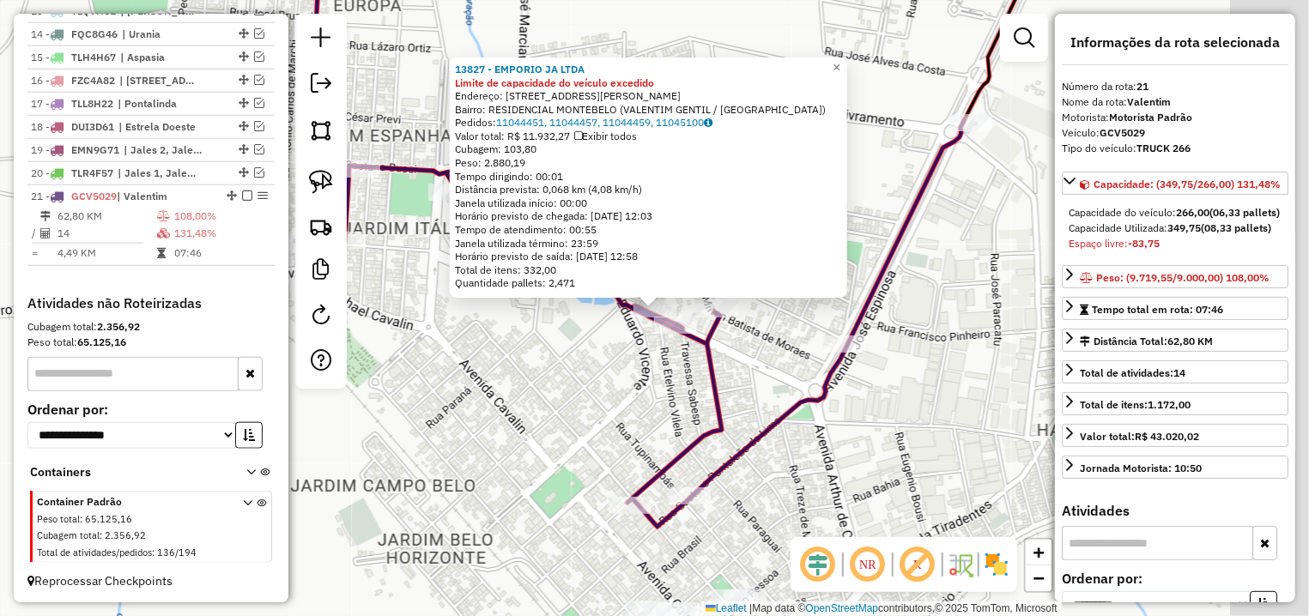
scroll to position [959, 0]
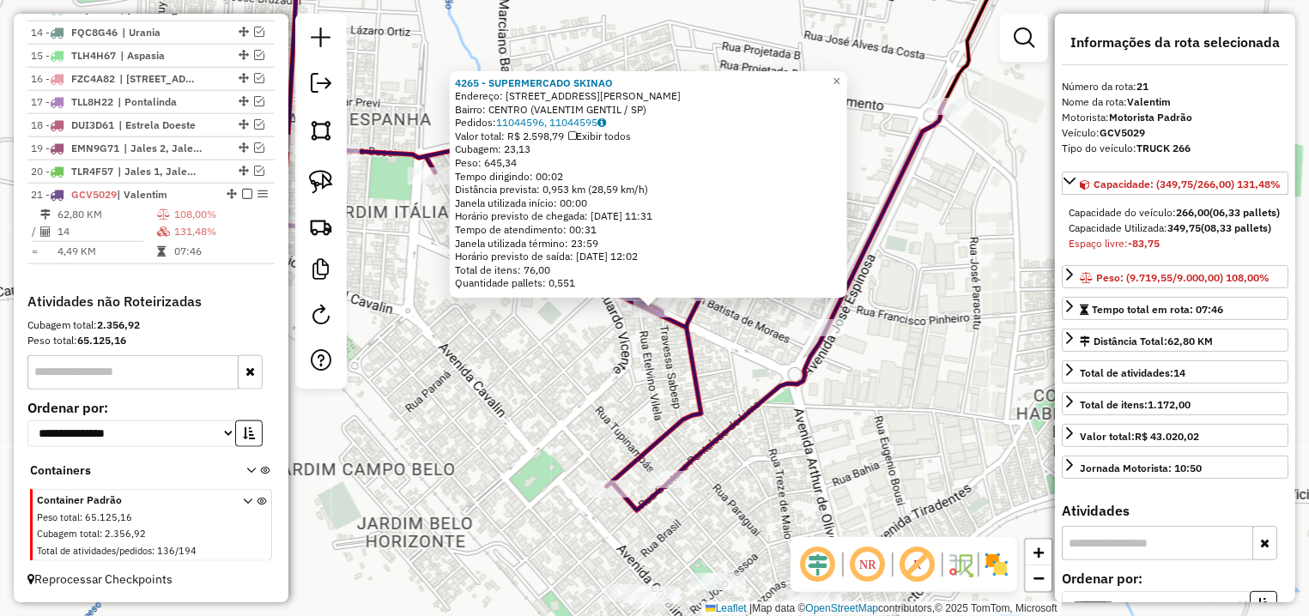
click at [725, 326] on div "4265 - SUPERMERCADO SKINAO Endereço: AV HORACIO GONCALVES DE MORAES 401 Bairro:…" at bounding box center [654, 308] width 1309 height 616
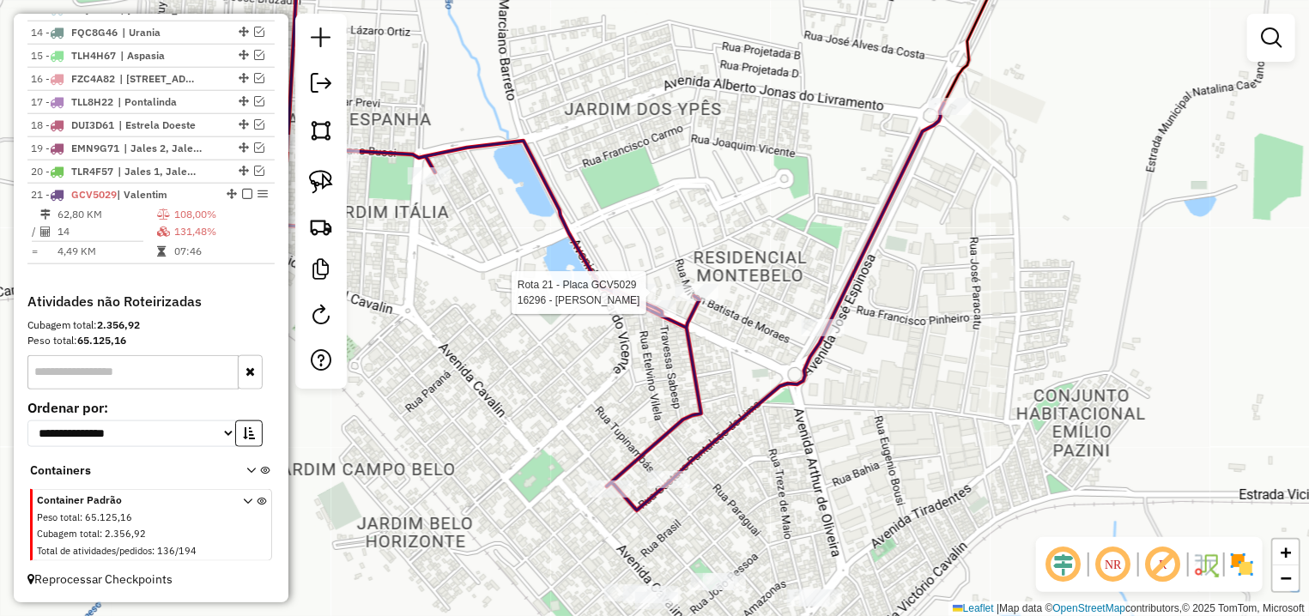
select select "**********"
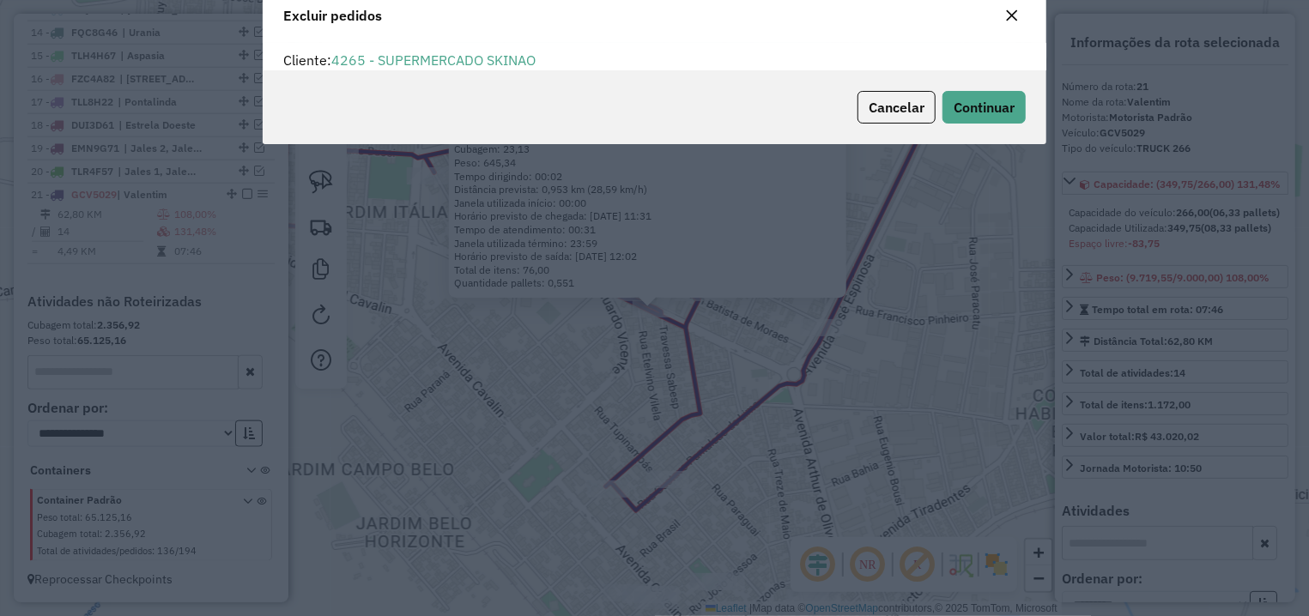
scroll to position [9, 5]
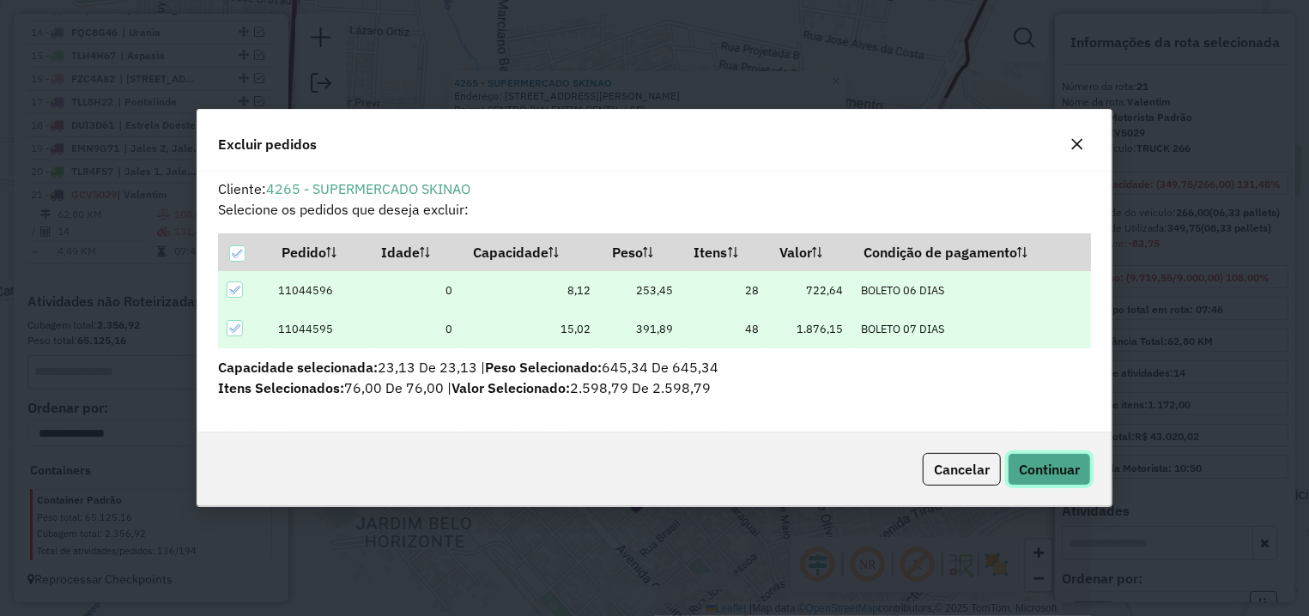
click at [1055, 470] on span "Continuar" at bounding box center [1049, 469] width 61 height 17
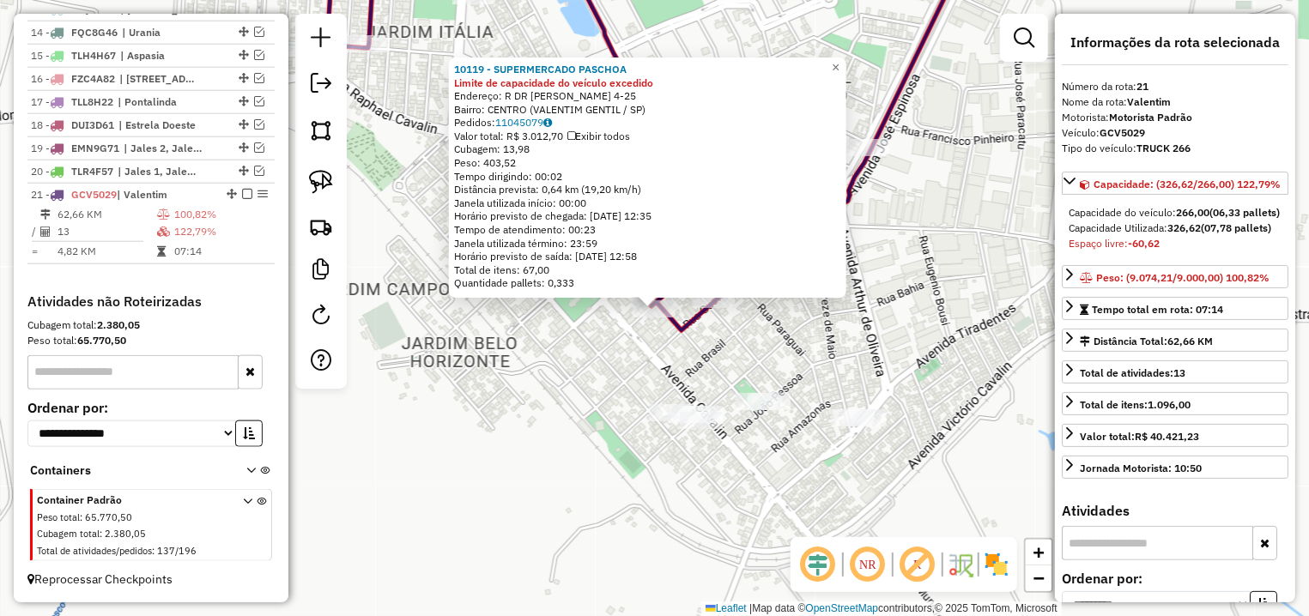
click at [783, 368] on div "Rota 21 - Placa GCV5029 10119 - SUPERMERCADO PASCHOA × 10119 - SUPERMERCADO PAS…" at bounding box center [654, 308] width 1309 height 616
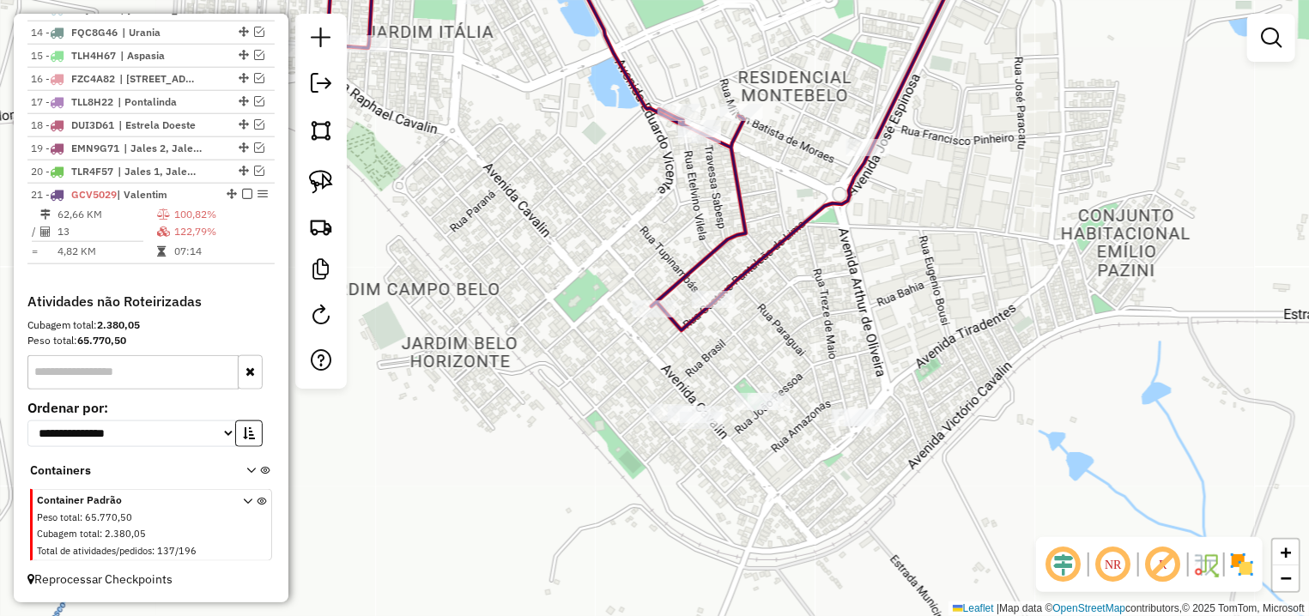
drag, startPoint x: 999, startPoint y: 167, endPoint x: 935, endPoint y: 429, distance: 269.6
click at [935, 433] on div "Janela de atendimento Grade de atendimento Capacidade Transportadoras Veículos …" at bounding box center [654, 308] width 1309 height 616
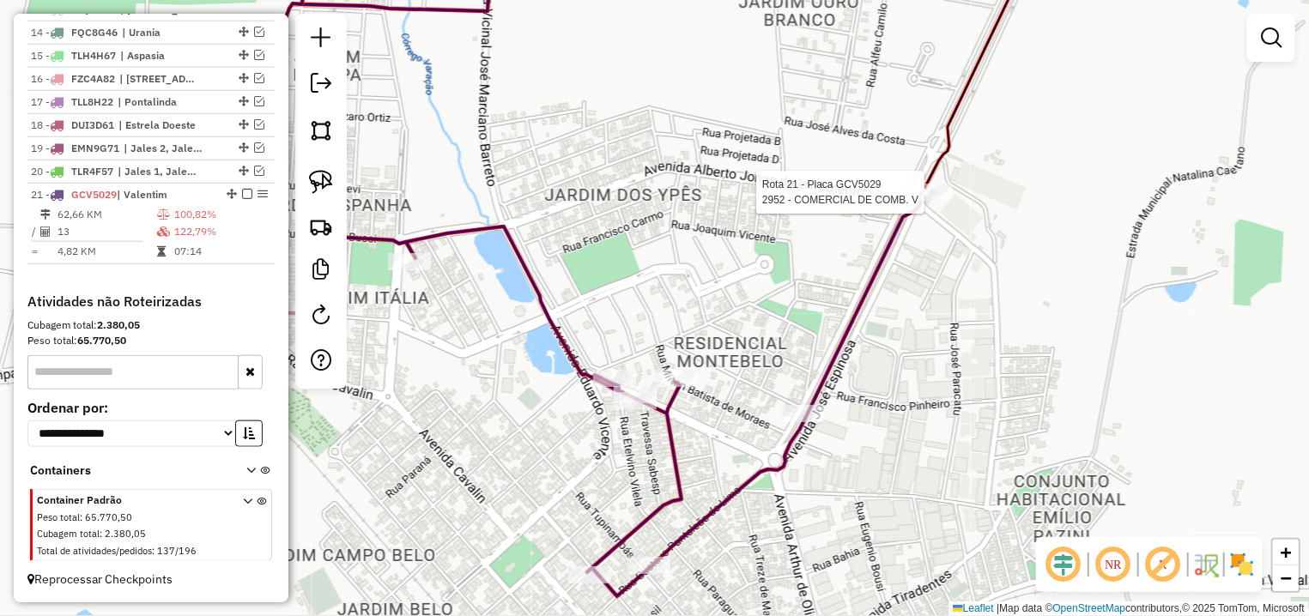
select select "**********"
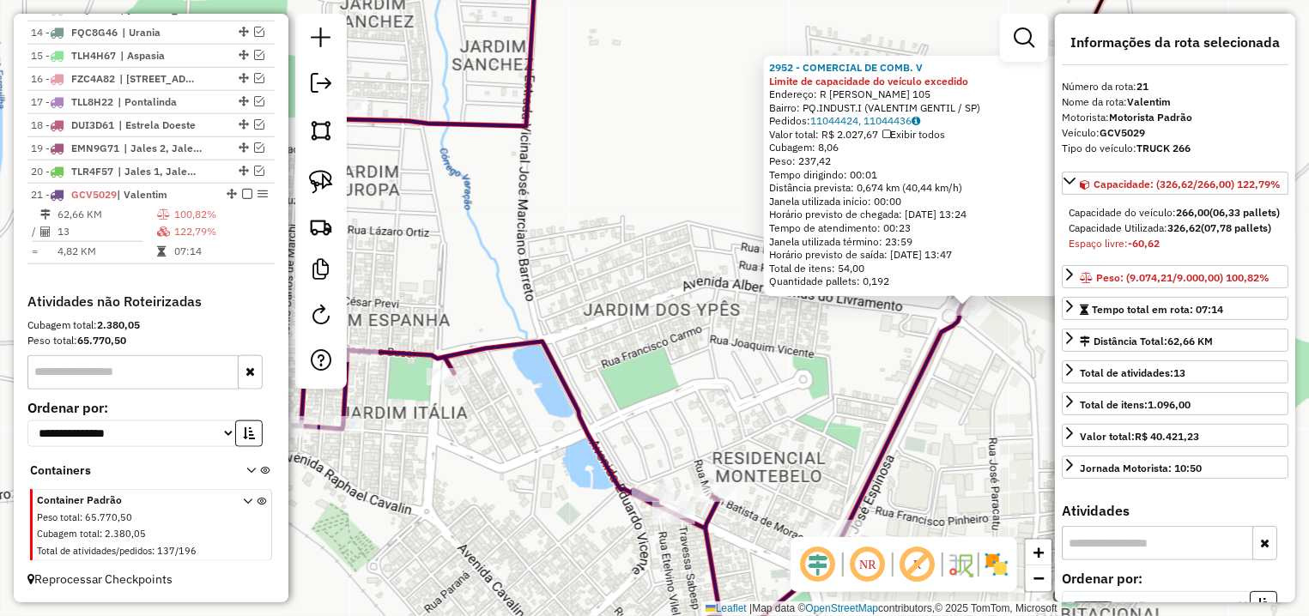
drag, startPoint x: 759, startPoint y: 412, endPoint x: 1107, endPoint y: 416, distance: 348.5
click at [1107, 416] on div "2952 - COMERCIAL DE COMB. V Limite de capacidade do veículo excedido Endereço: …" at bounding box center [654, 308] width 1309 height 616
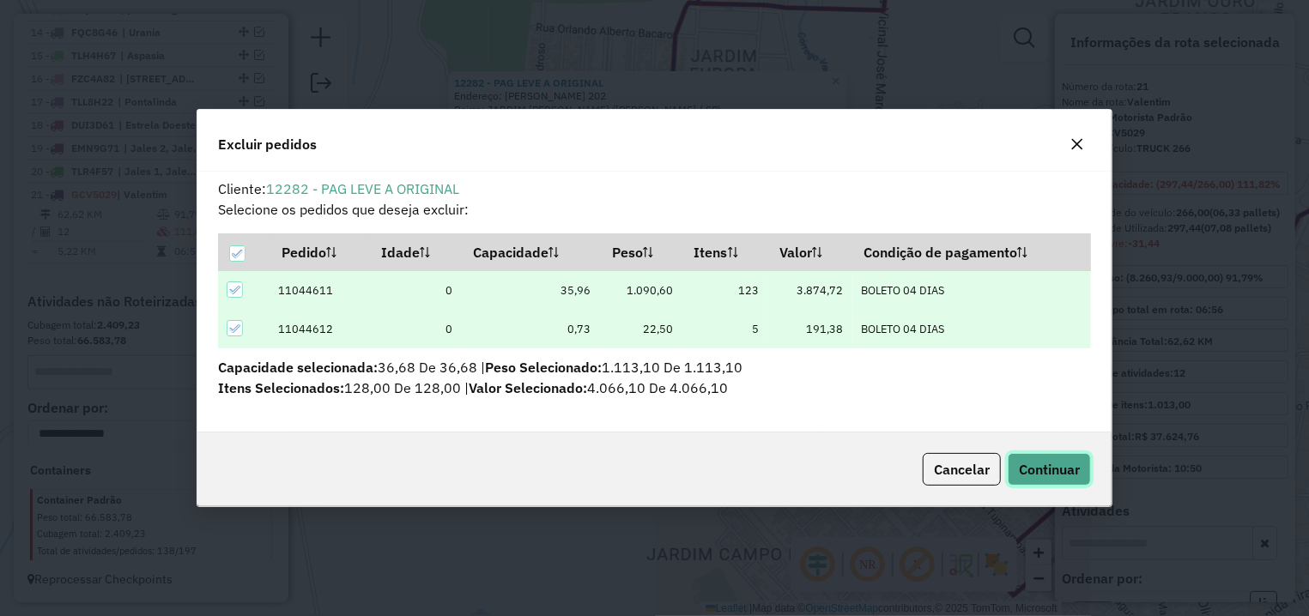
click at [1058, 473] on span "Continuar" at bounding box center [1049, 469] width 61 height 17
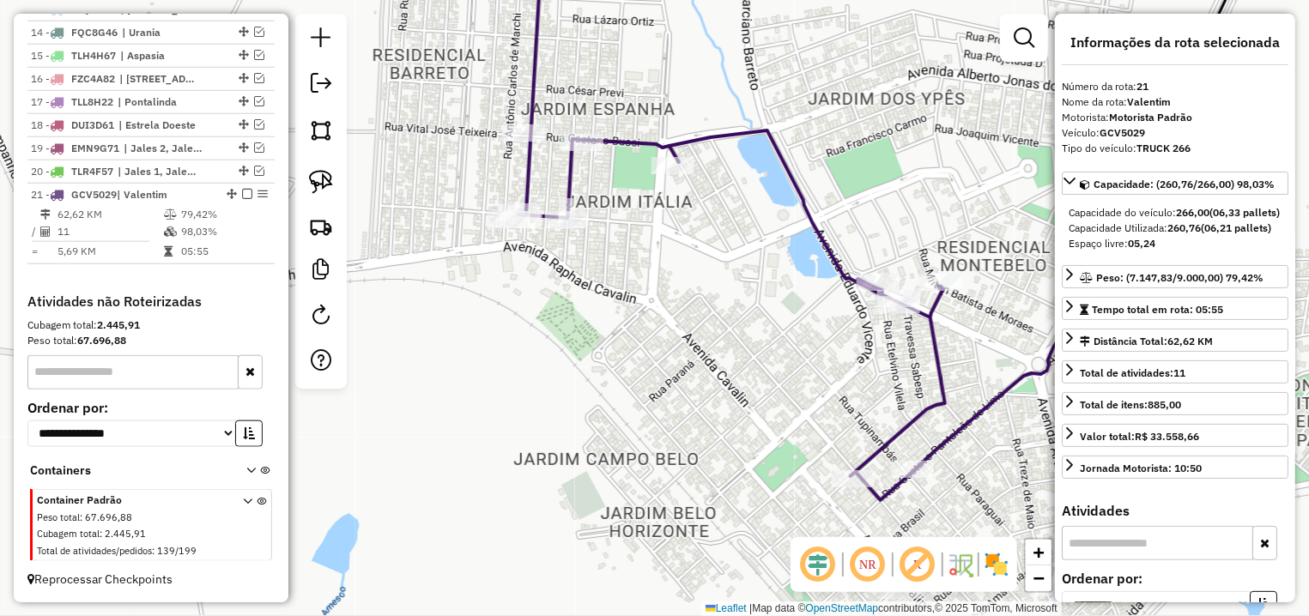
drag, startPoint x: 890, startPoint y: 451, endPoint x: 528, endPoint y: 263, distance: 408.5
click at [585, 290] on div "Janela de atendimento Grade de atendimento Capacidade Transportadoras Veículos …" at bounding box center [654, 308] width 1309 height 616
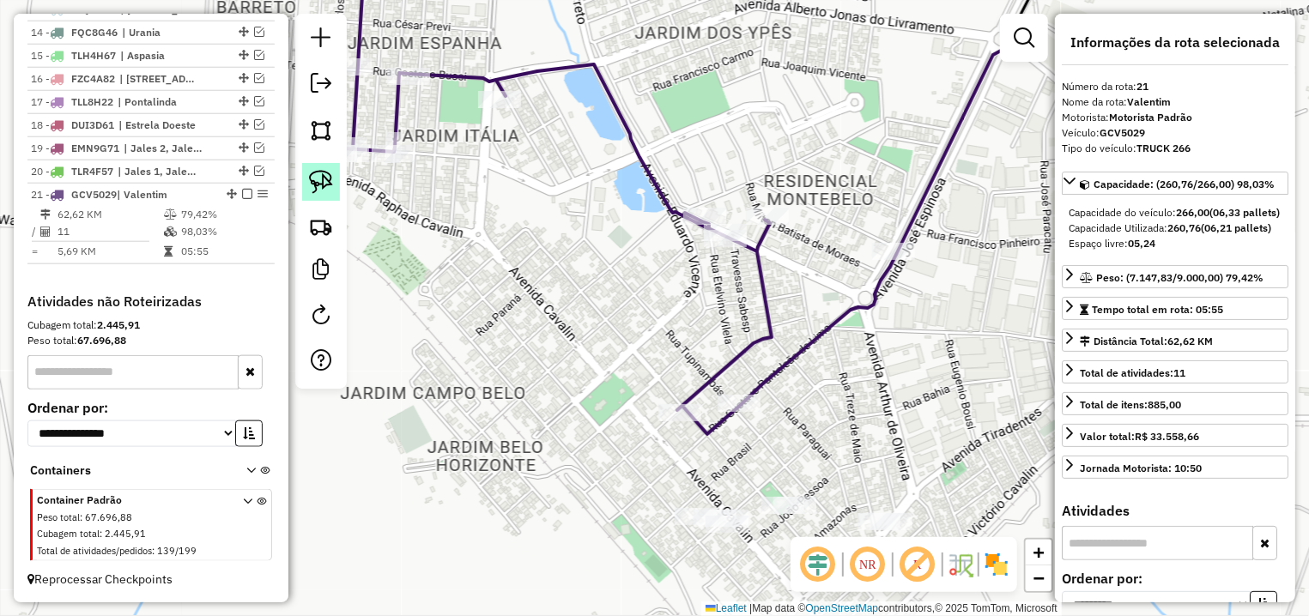
click at [321, 181] on img at bounding box center [321, 182] width 24 height 24
drag, startPoint x: 730, startPoint y: 215, endPoint x: 730, endPoint y: 263, distance: 48.1
click at [730, 263] on div "Janela de atendimento Grade de atendimento Capacidade Transportadoras Veículos …" at bounding box center [654, 308] width 1309 height 616
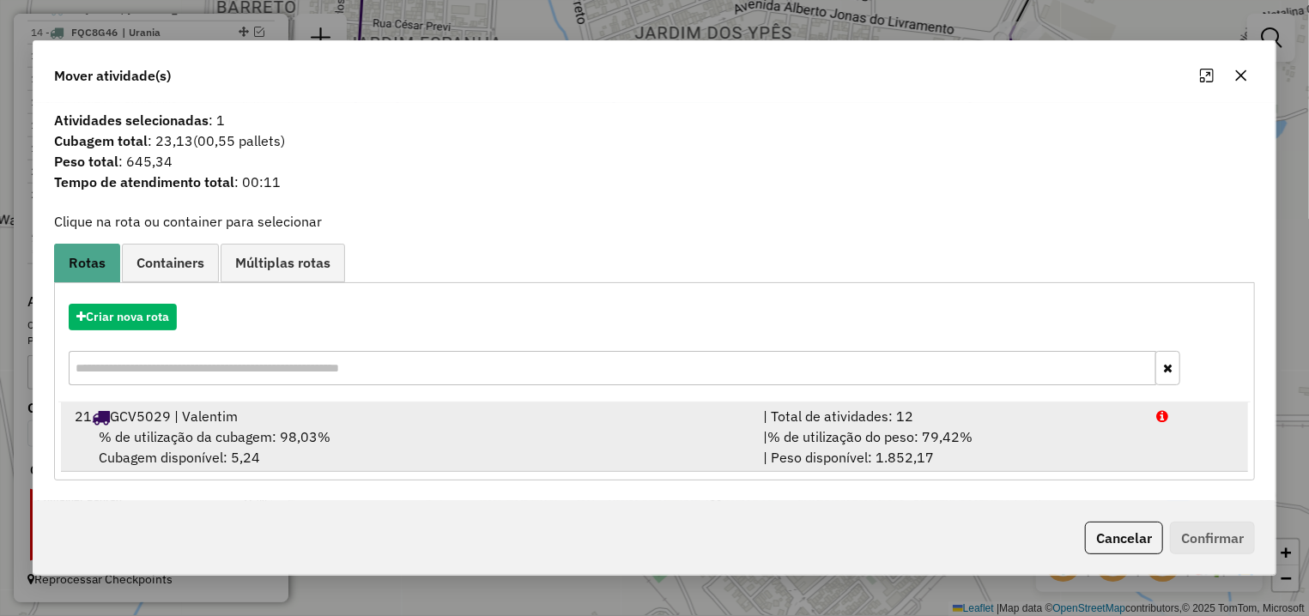
drag, startPoint x: 413, startPoint y: 440, endPoint x: 491, endPoint y: 440, distance: 78.1
click at [414, 440] on div "% de utilização da cubagem: 98,03% Cubagem disponível: 5,24" at bounding box center [408, 447] width 688 height 41
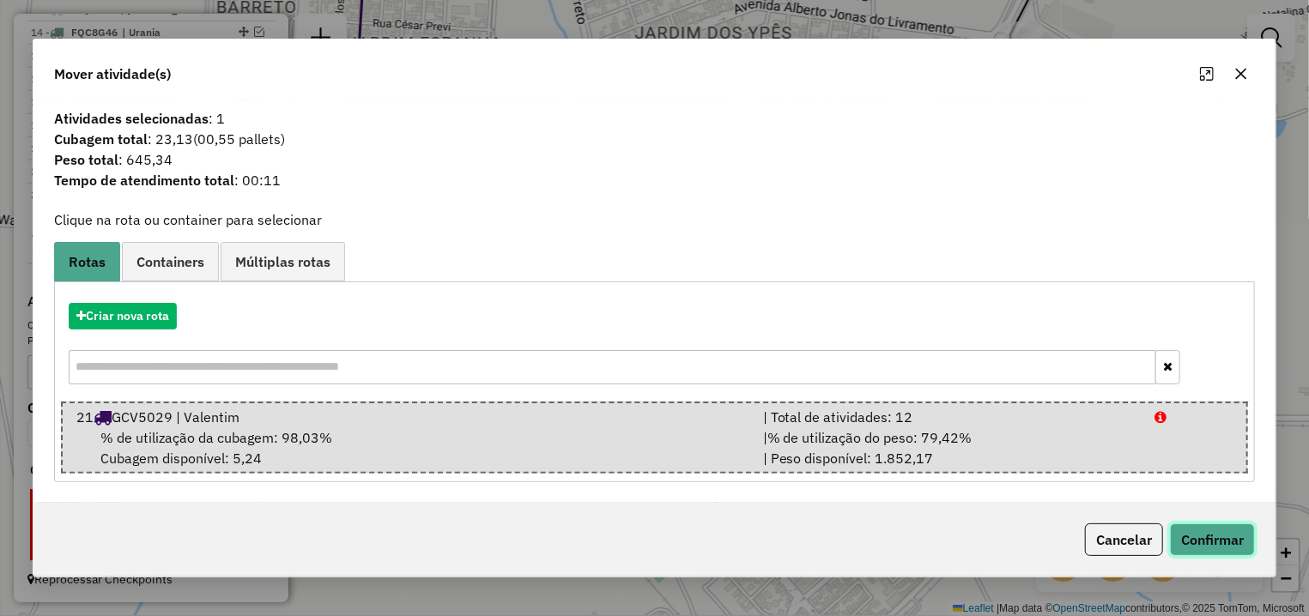
click at [1211, 535] on button "Confirmar" at bounding box center [1212, 540] width 85 height 33
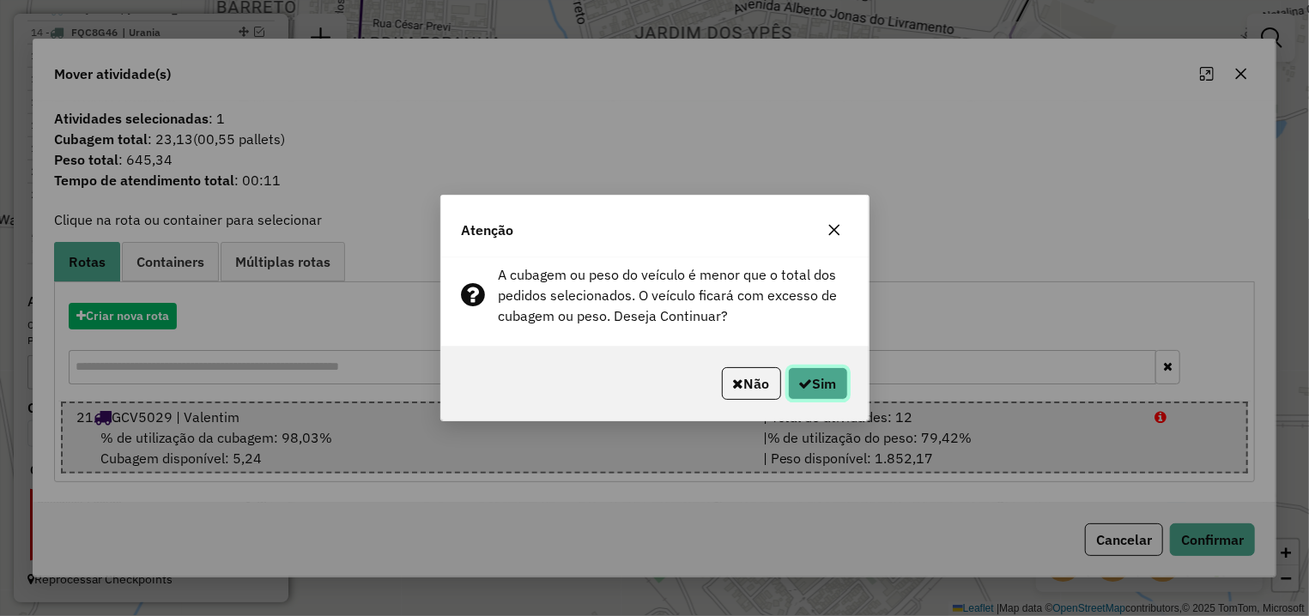
click at [789, 373] on button "Sim" at bounding box center [818, 383] width 60 height 33
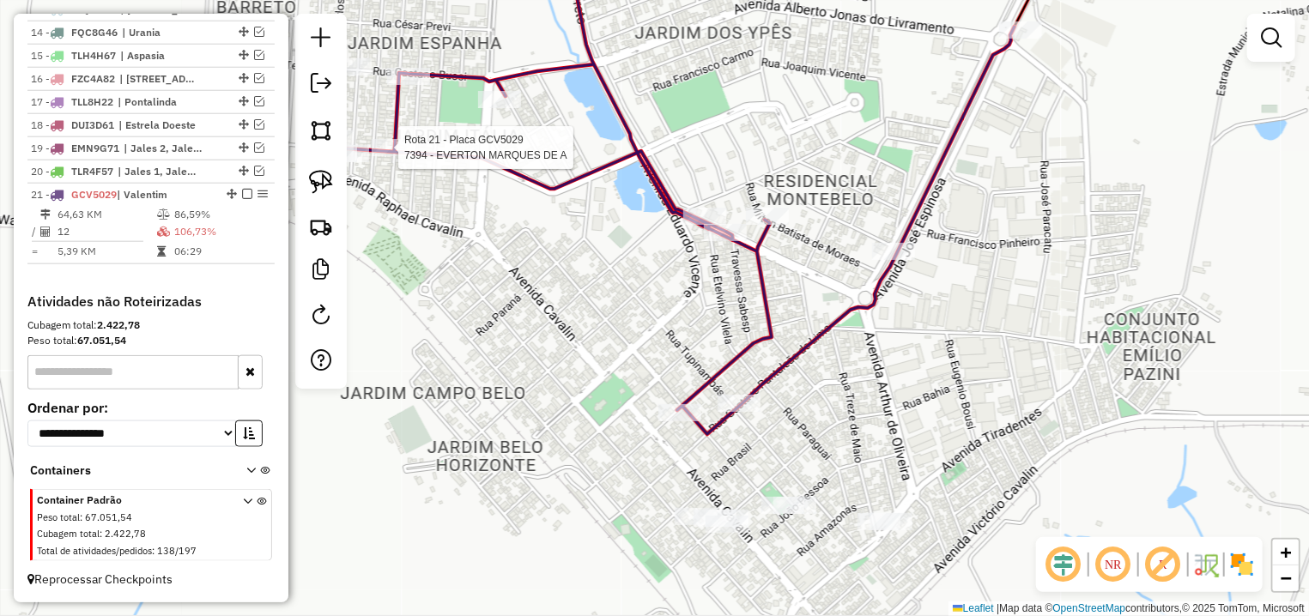
select select "**********"
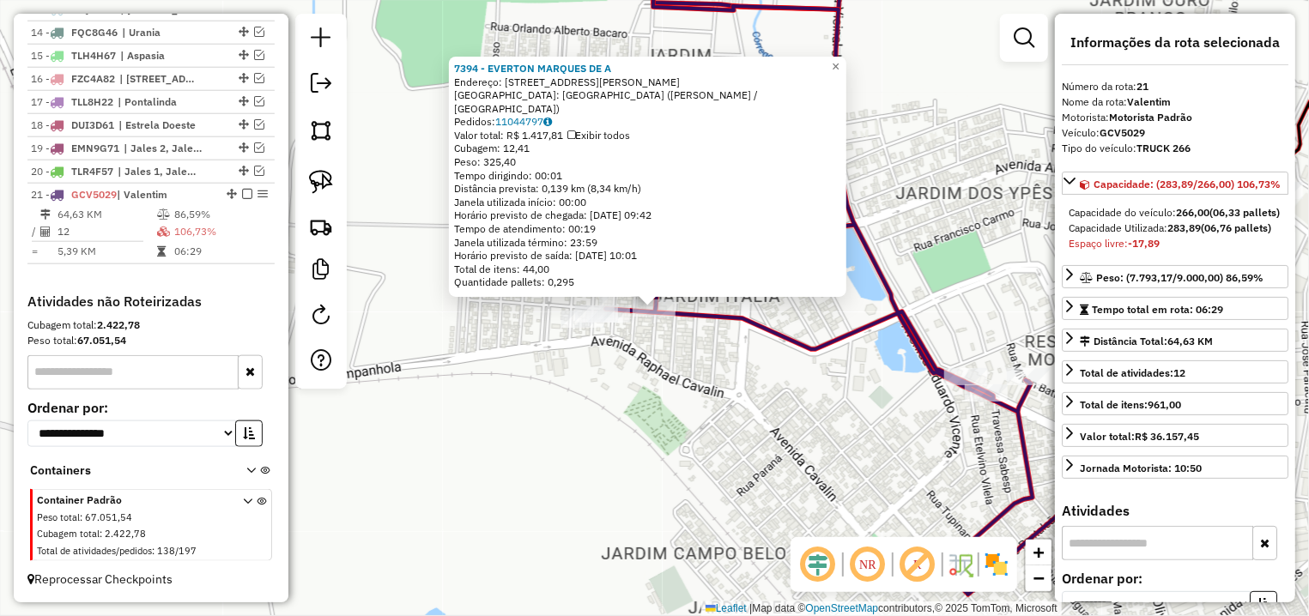
click at [712, 358] on div "7394 - EVERTON MARQUES DE A Endereço: R ONESIO JOSE LOPES 274 Bairro: DISTRITO …" at bounding box center [654, 308] width 1309 height 616
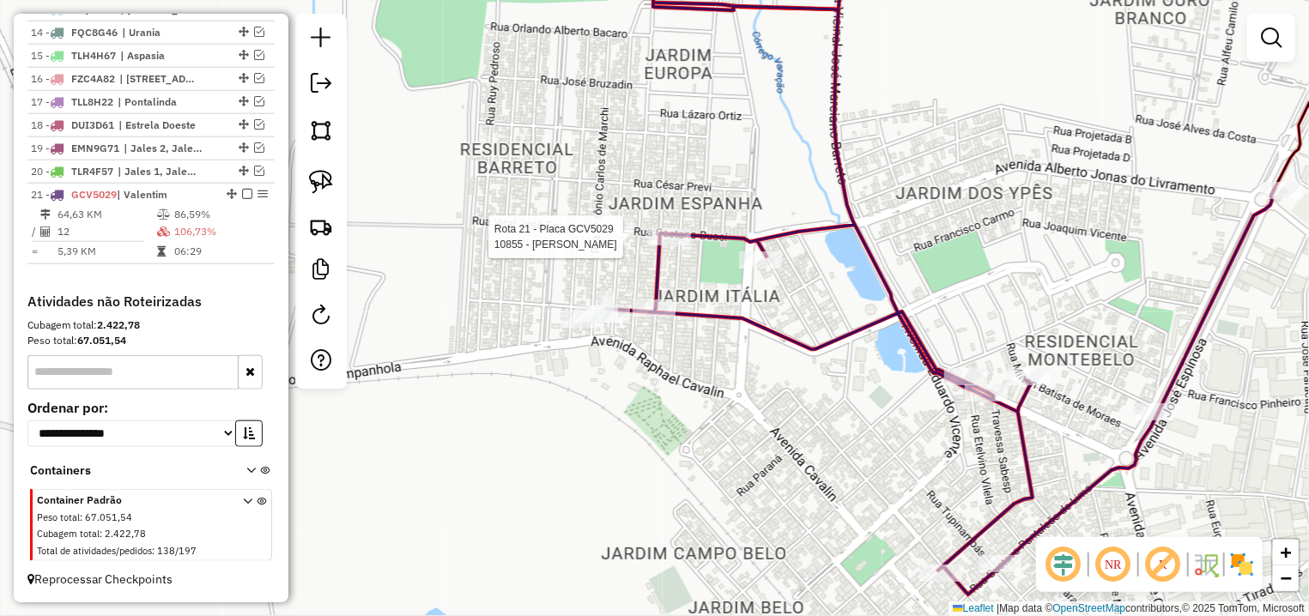
select select "**********"
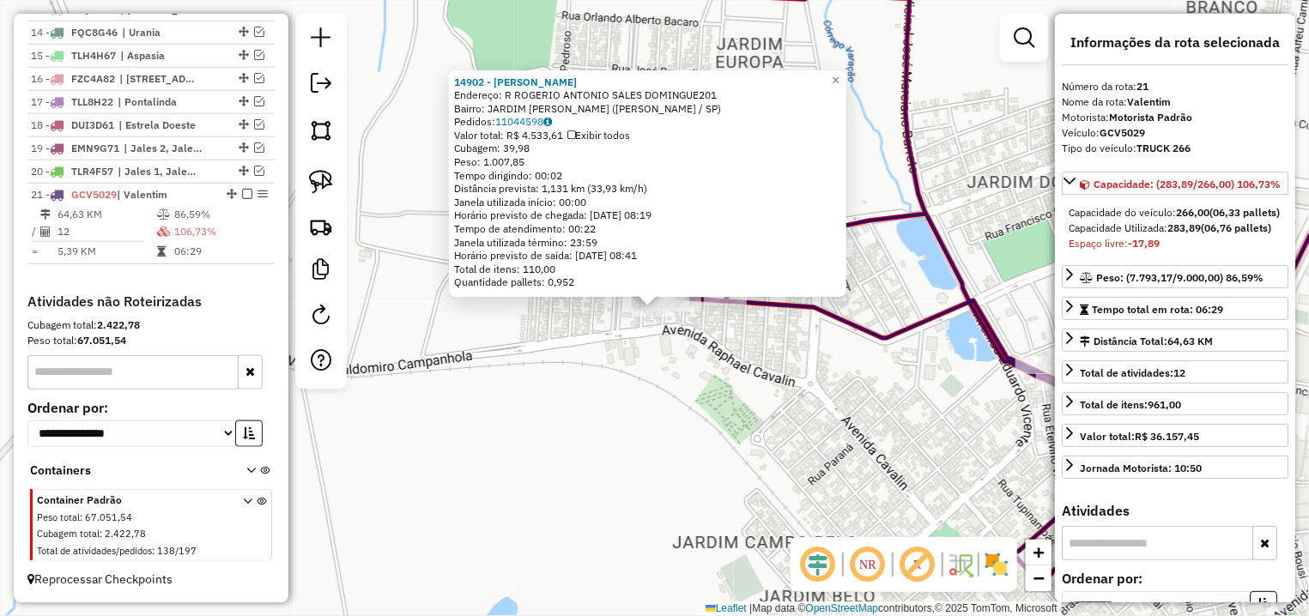
click at [756, 393] on div "14902 - EDNA MAGRINI DE FARI Endereço: R ROGERIO ANTONIO SALES DOMINGUE201 Bair…" at bounding box center [654, 308] width 1309 height 616
click at [915, 248] on div "14902 - EDNA MAGRINI DE FARI Endereço: R ROGERIO ANTONIO SALES DOMINGUE201 Bair…" at bounding box center [654, 308] width 1309 height 616
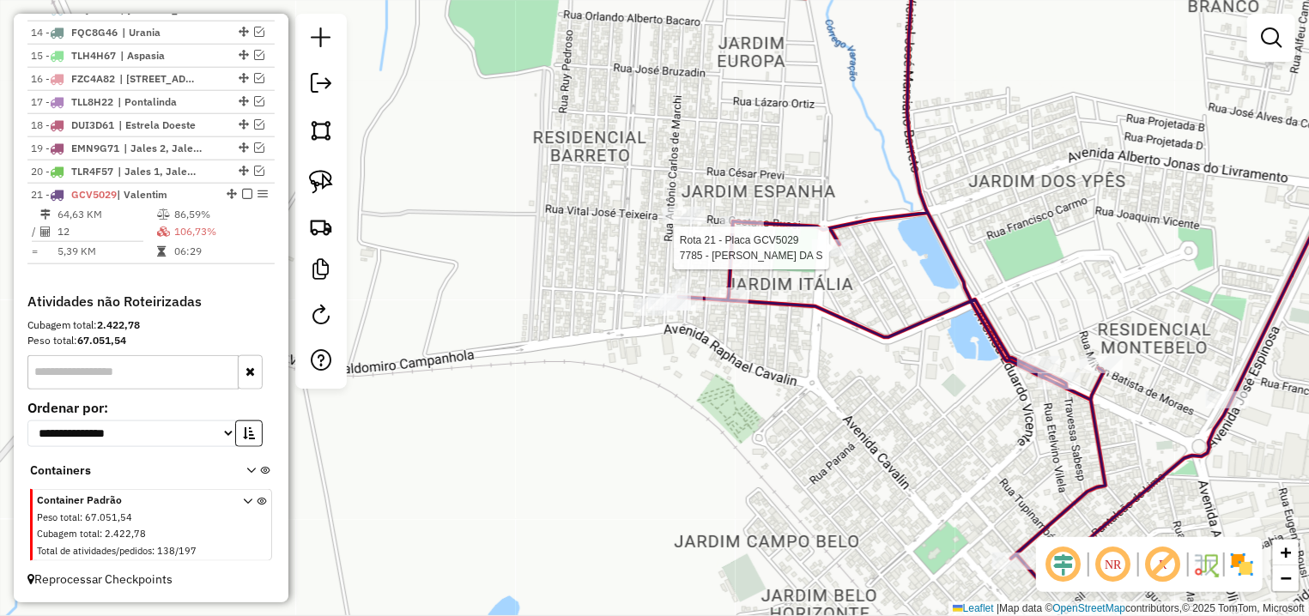
select select "**********"
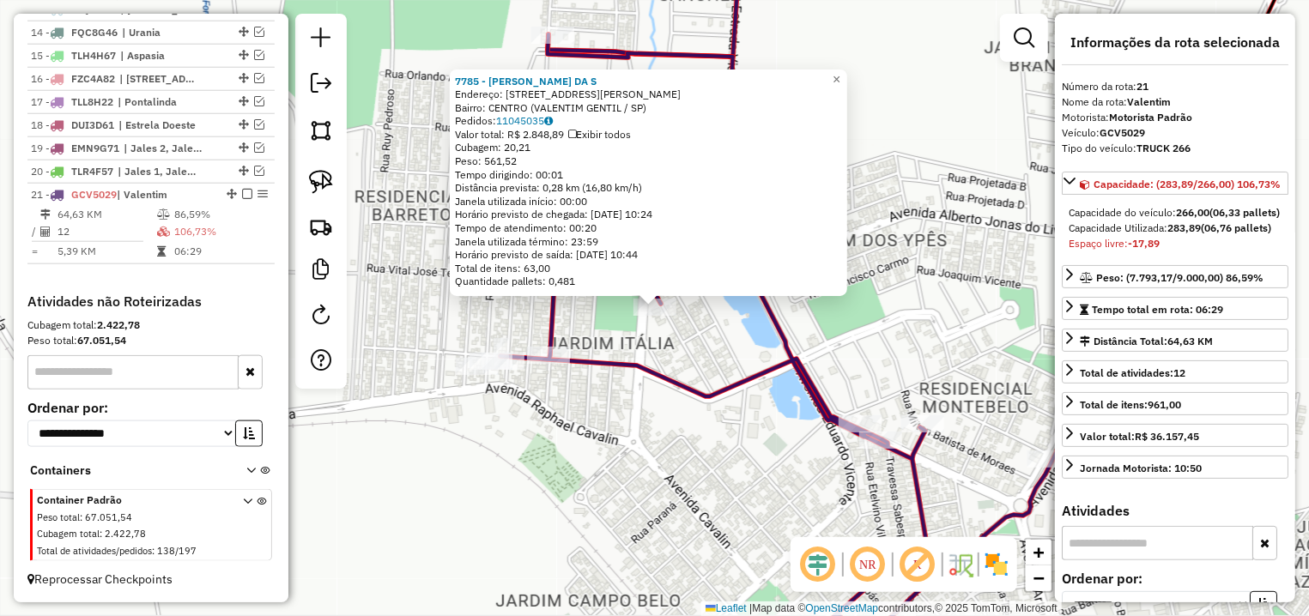
click at [715, 340] on div "7785 - MARIA OLIVEIRA DA S Endereço: AV LEONARDO GUXARDI 205 Bairro: CENTRO (VA…" at bounding box center [654, 308] width 1309 height 616
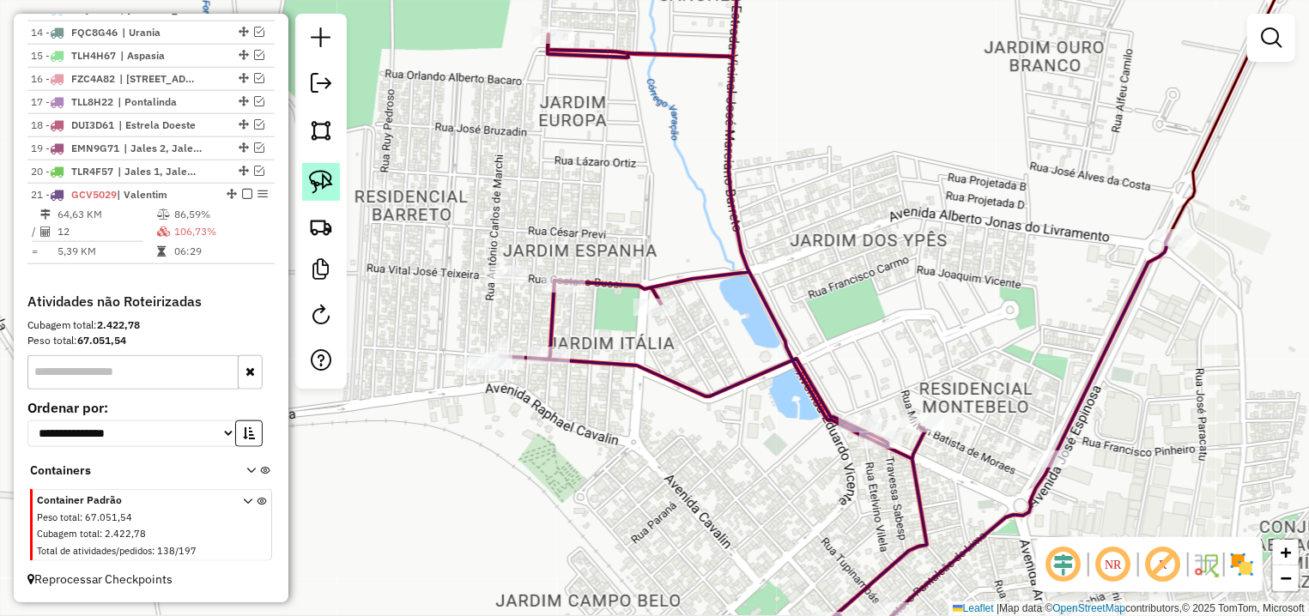
click at [312, 179] on img at bounding box center [321, 182] width 24 height 24
drag, startPoint x: 518, startPoint y: 208, endPoint x: 523, endPoint y: 306, distance: 98.0
click at [523, 306] on div "Janela de atendimento Grade de atendimento Capacidade Transportadoras Veículos …" at bounding box center [654, 308] width 1309 height 616
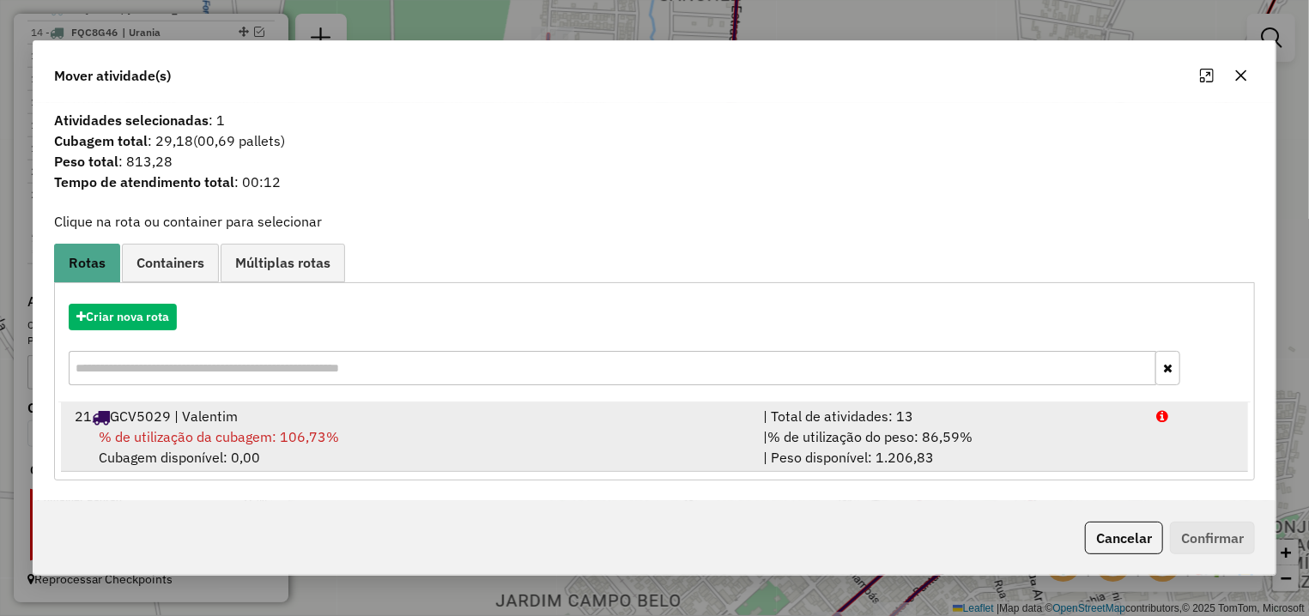
click at [468, 451] on div "% de utilização da cubagem: 106,73% Cubagem disponível: 0,00" at bounding box center [408, 447] width 688 height 41
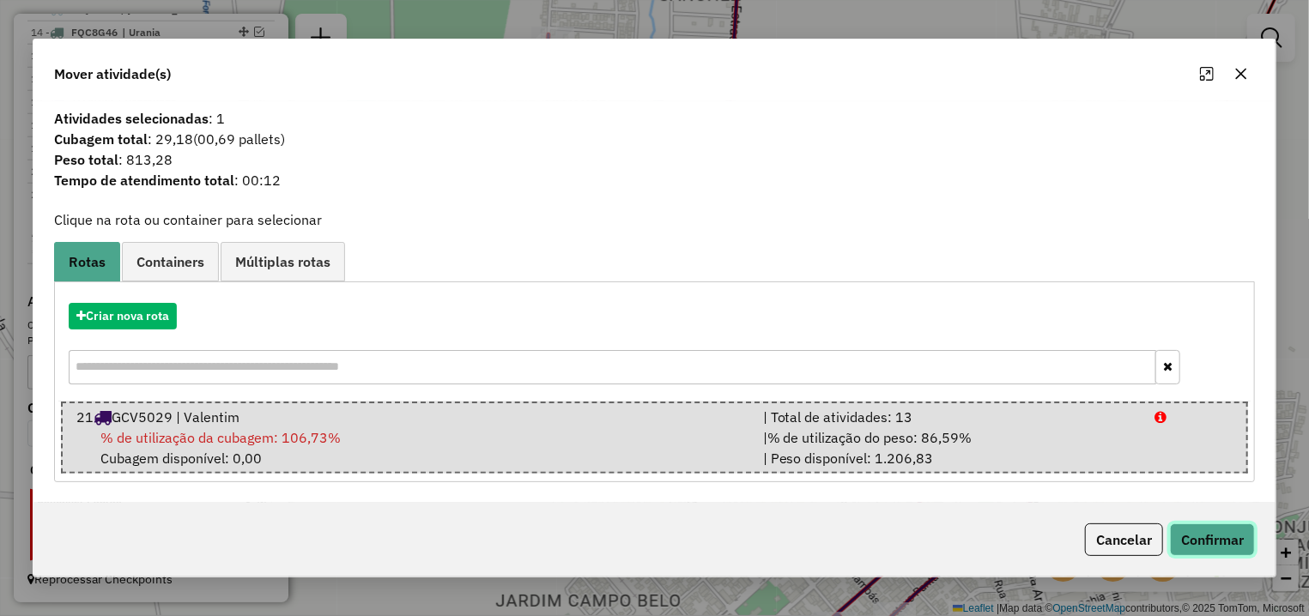
click at [1201, 539] on button "Confirmar" at bounding box center [1212, 540] width 85 height 33
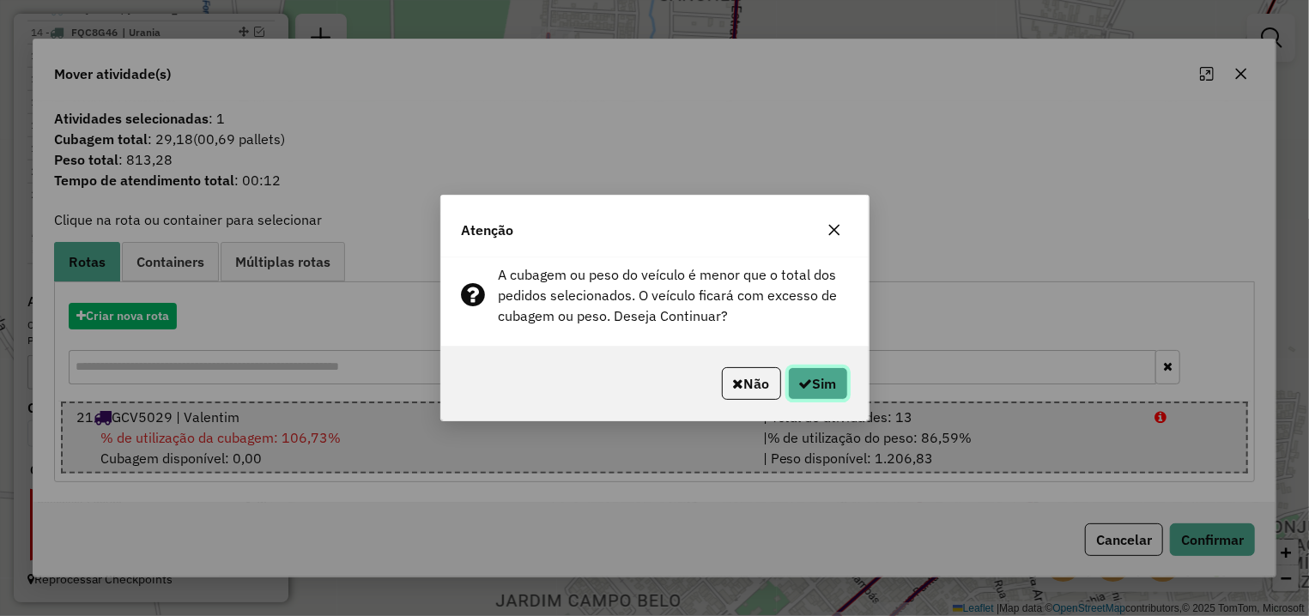
click at [804, 386] on icon "button" at bounding box center [806, 384] width 14 height 14
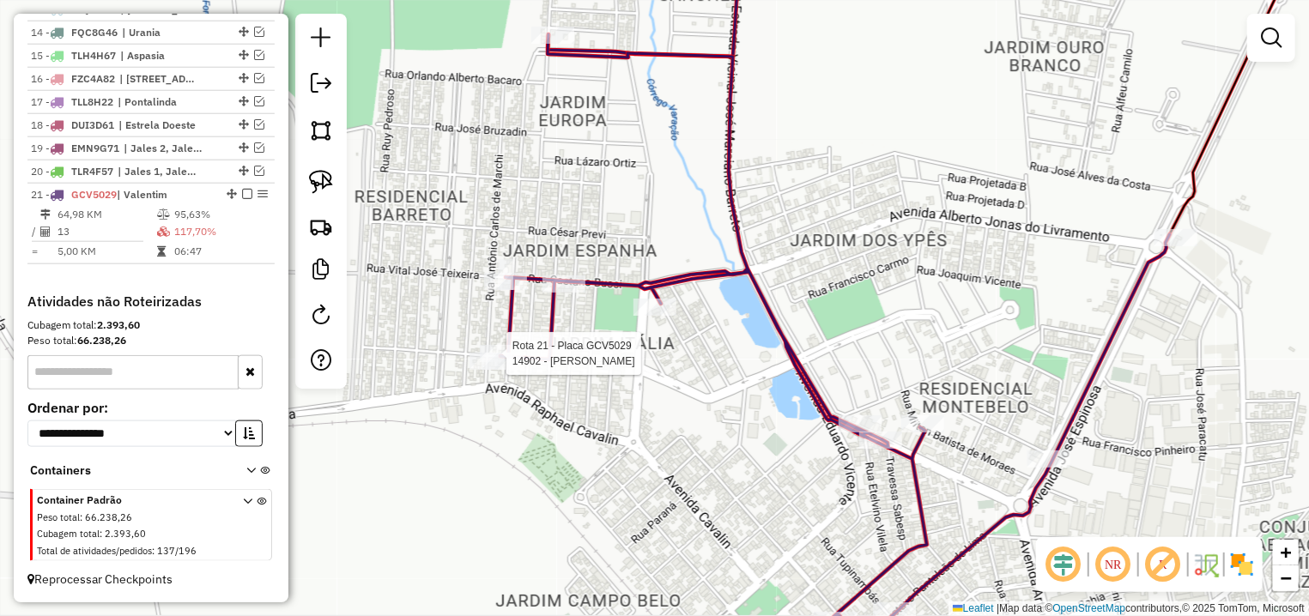
select select "**********"
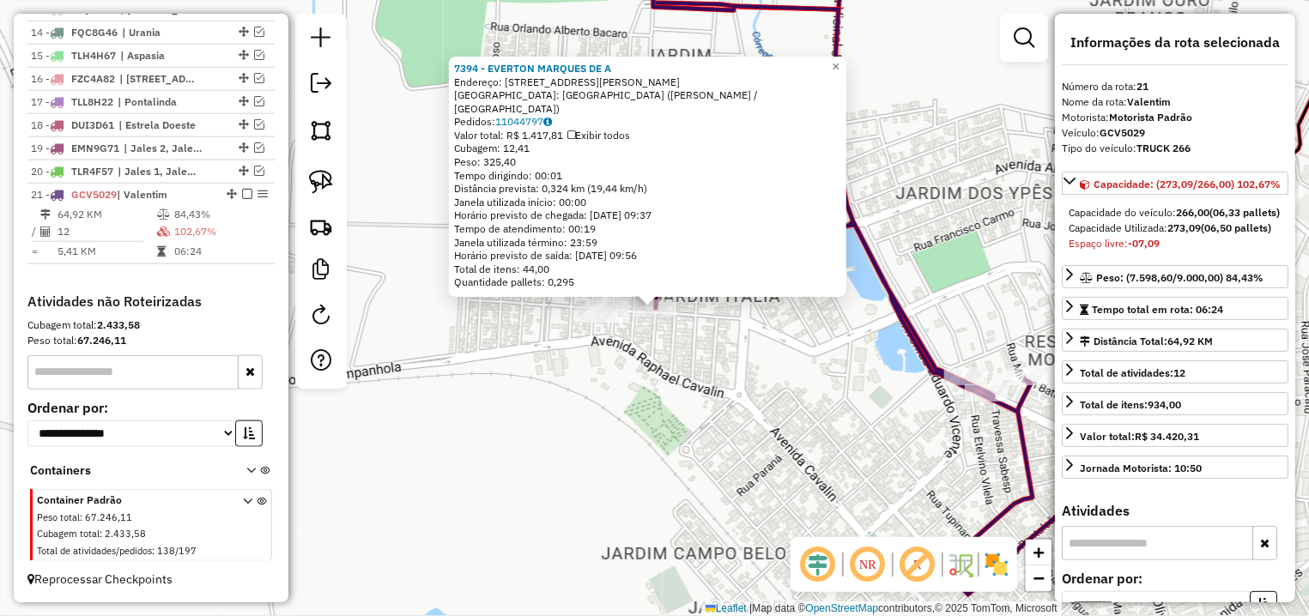
click at [725, 346] on div "7394 - EVERTON MARQUES DE A Endereço: R ONESIO JOSE LOPES 274 Bairro: DISTRITO …" at bounding box center [654, 308] width 1309 height 616
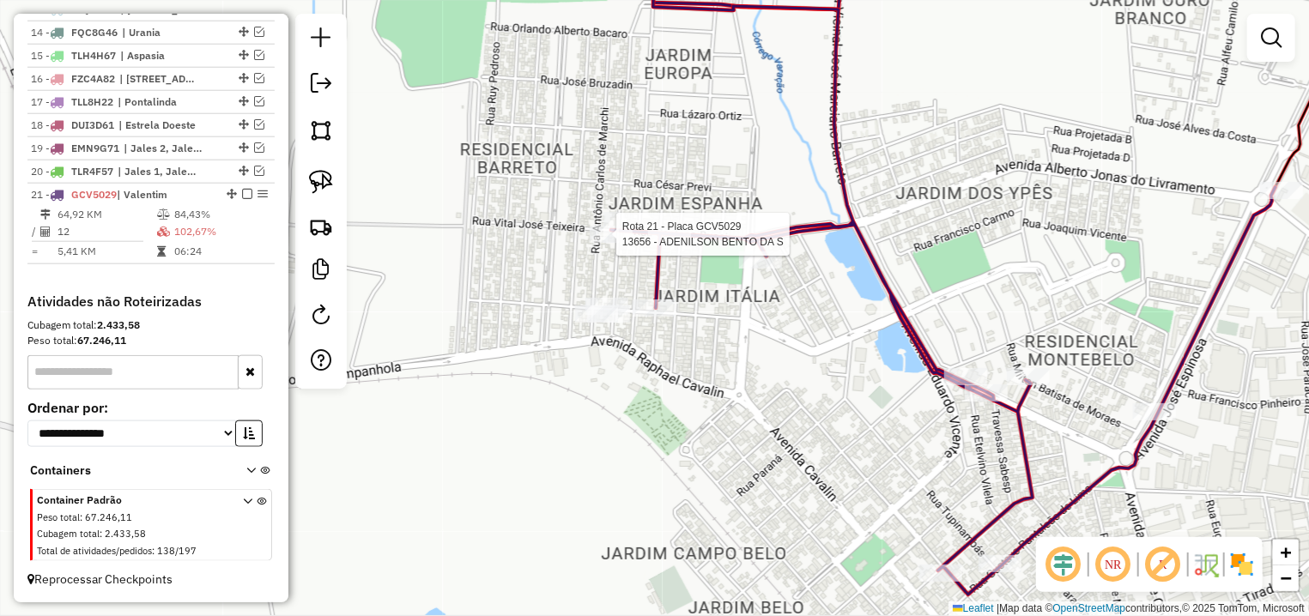
select select "**********"
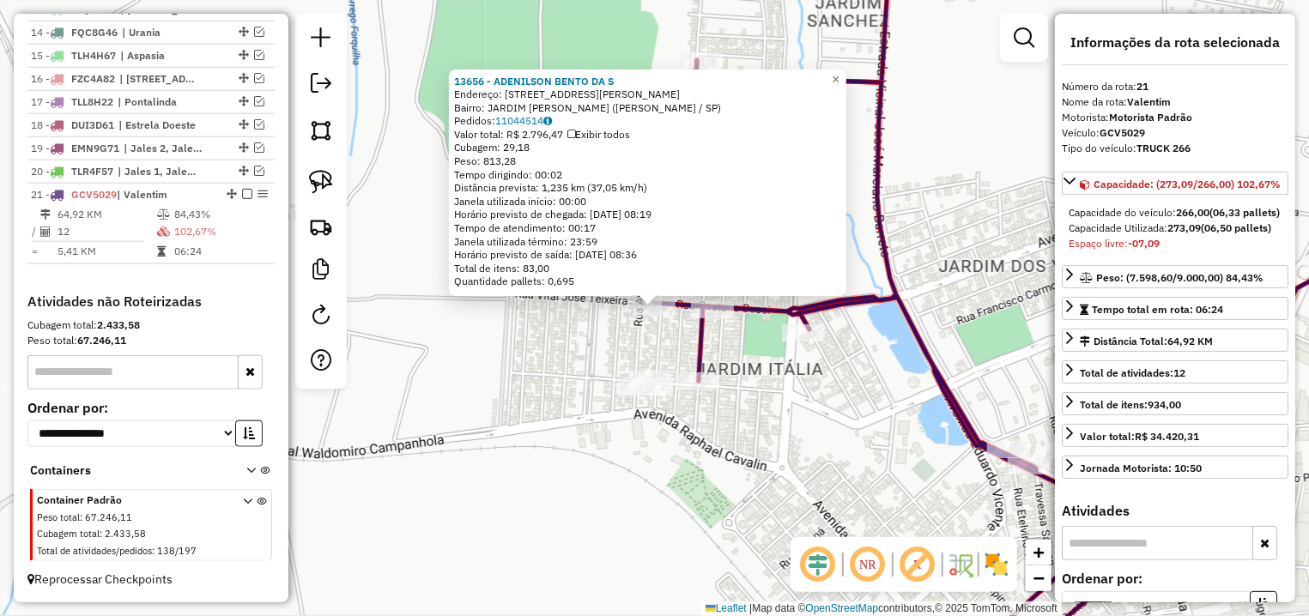
click at [861, 374] on div "13656 - ADENILSON BENTO DA S Endereço: R VITAL JOSE TEIXEIRA 214 Bairro: JARDIM…" at bounding box center [654, 308] width 1309 height 616
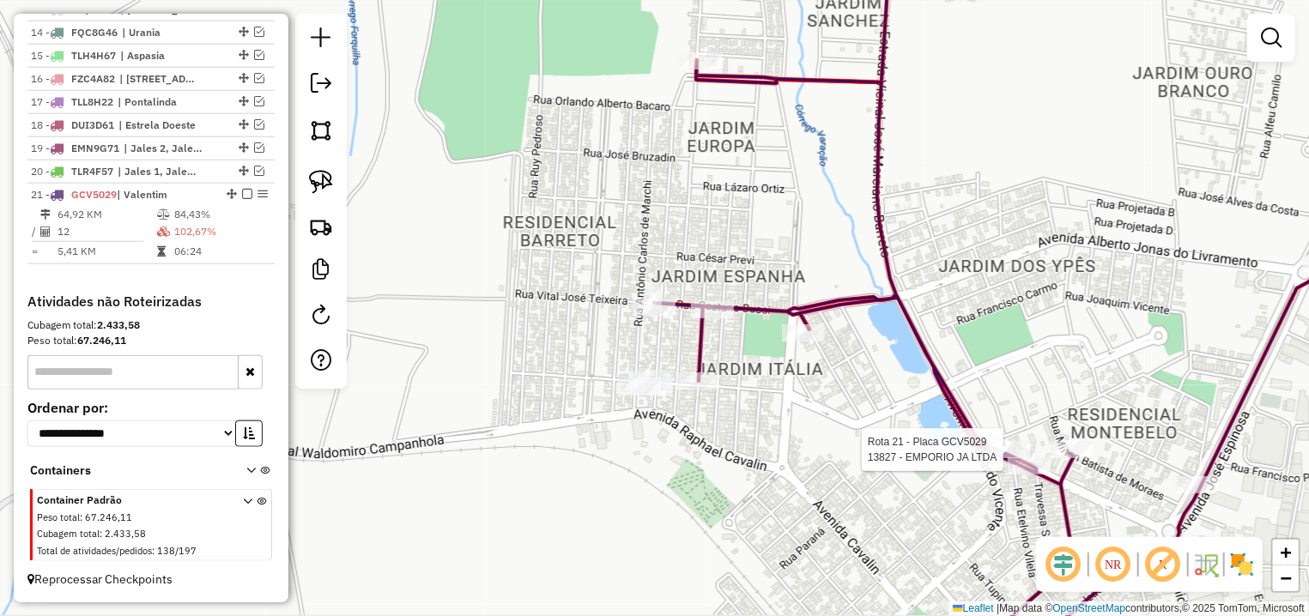
select select "**********"
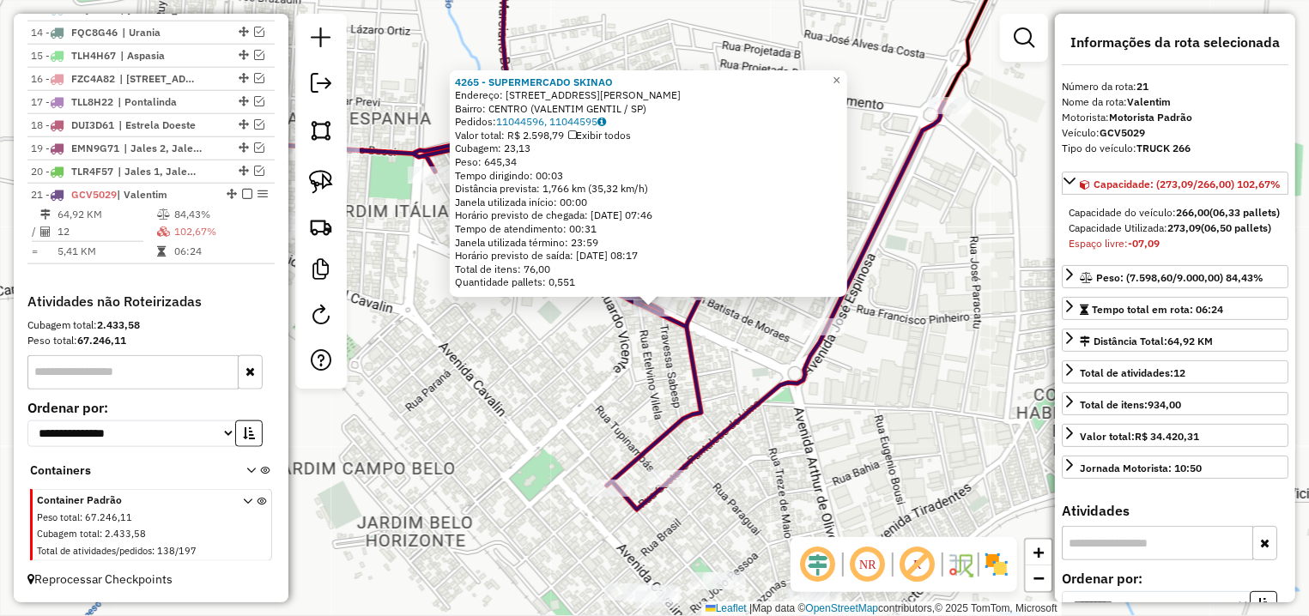
click at [750, 342] on div "4265 - SUPERMERCADO SKINAO Endereço: AV HORACIO GONCALVES DE MORAES 401 Bairro:…" at bounding box center [654, 308] width 1309 height 616
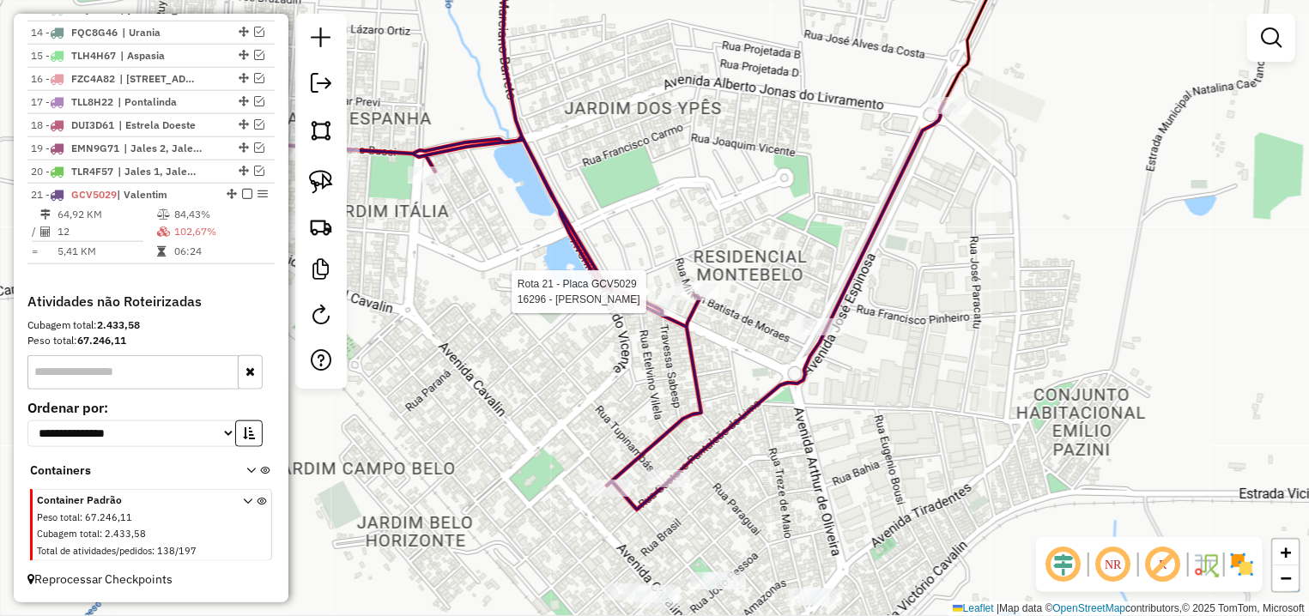
select select "**********"
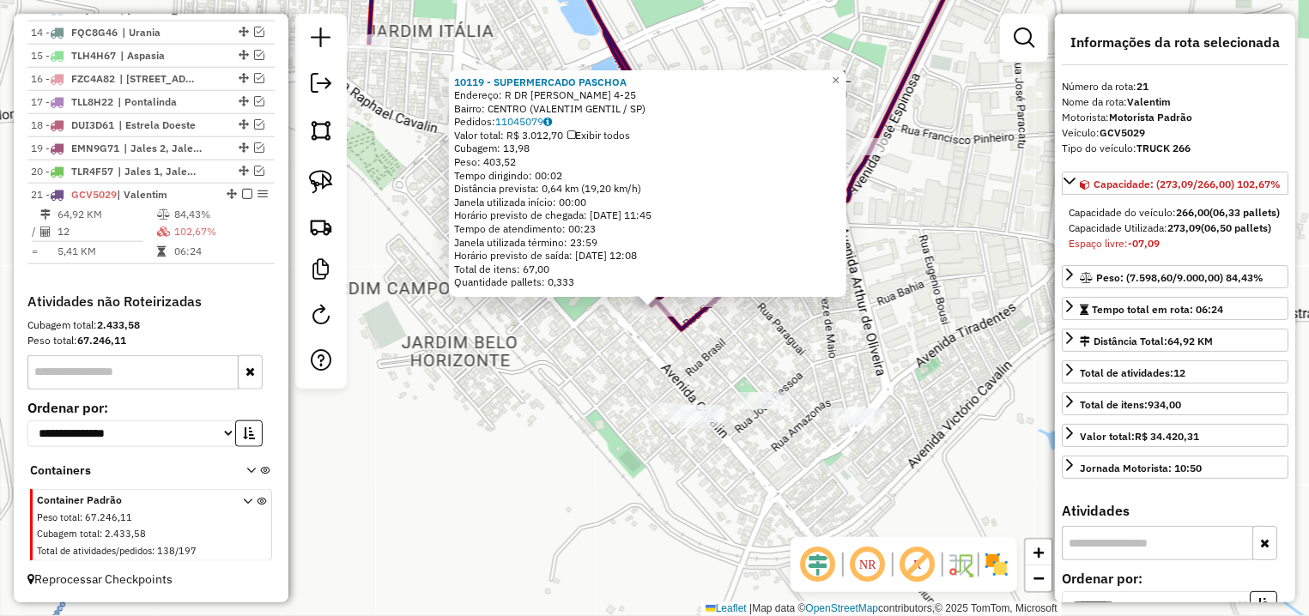
click at [734, 336] on div "10119 - SUPERMERCADO PASCHOA Endereço: R DR AUGUSTO ALVES DOS REIS 4-25 Bairro:…" at bounding box center [654, 308] width 1309 height 616
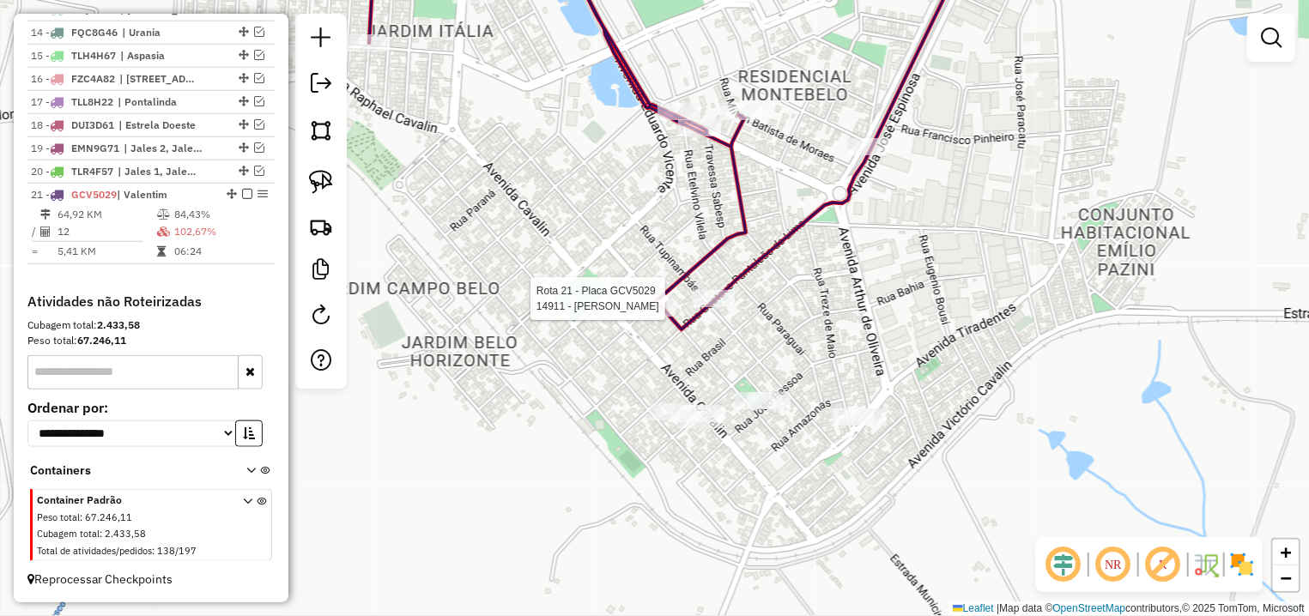
select select "**********"
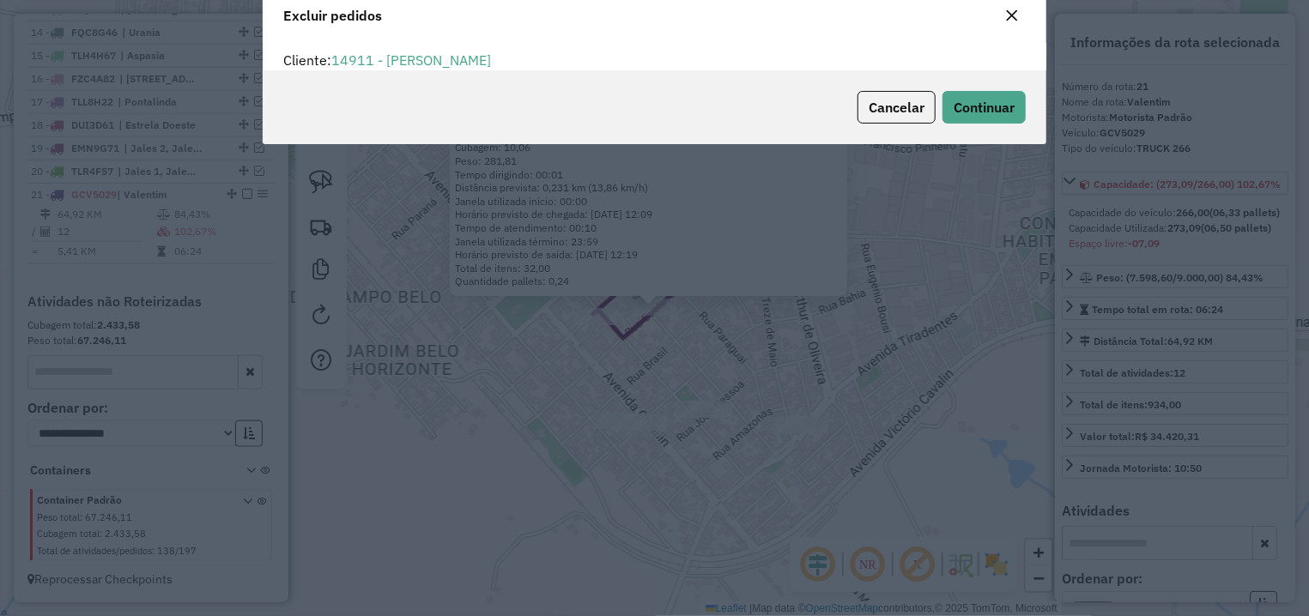
scroll to position [59, 0]
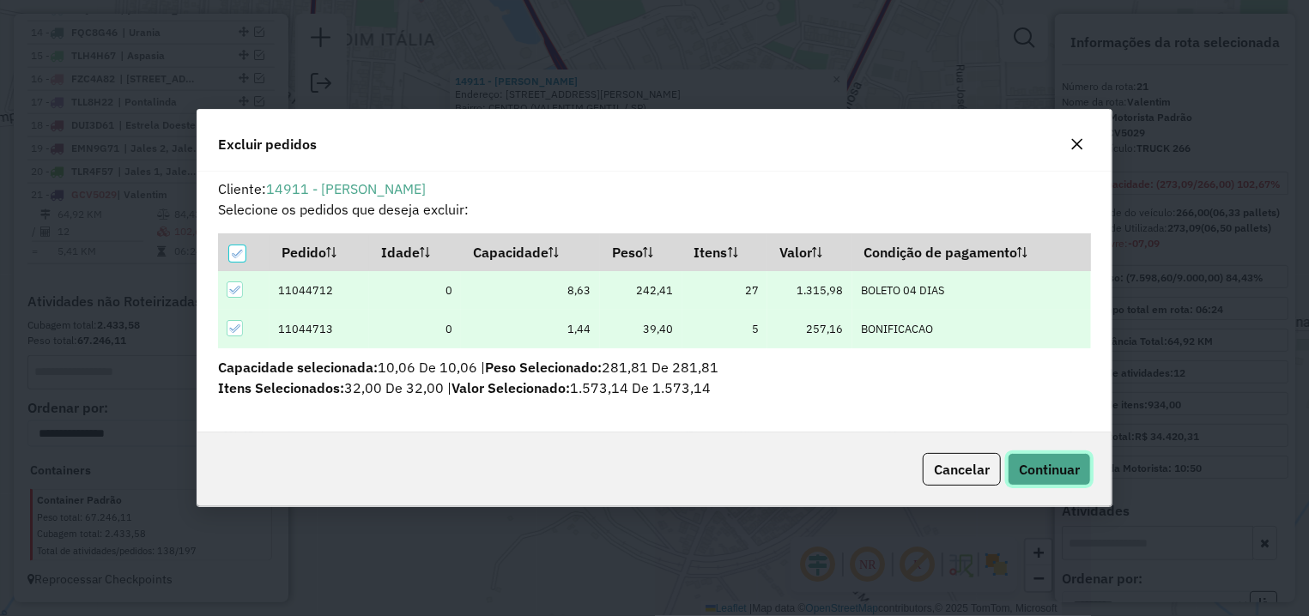
click at [1060, 461] on span "Continuar" at bounding box center [1049, 469] width 61 height 17
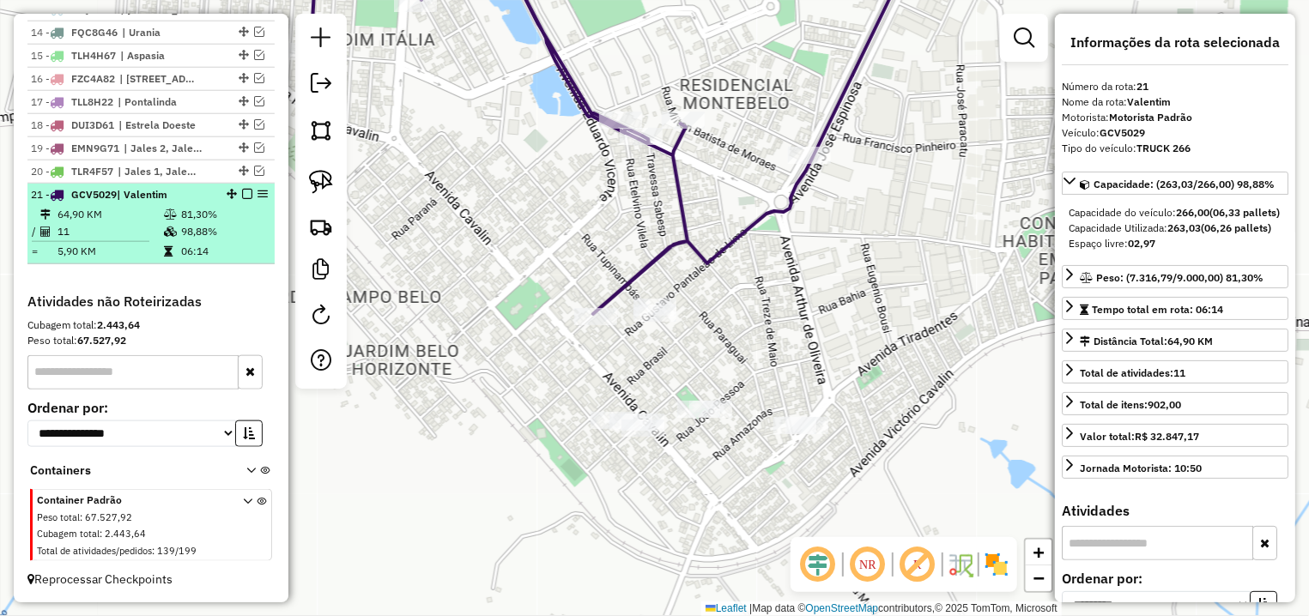
click at [242, 192] on em at bounding box center [247, 194] width 10 height 10
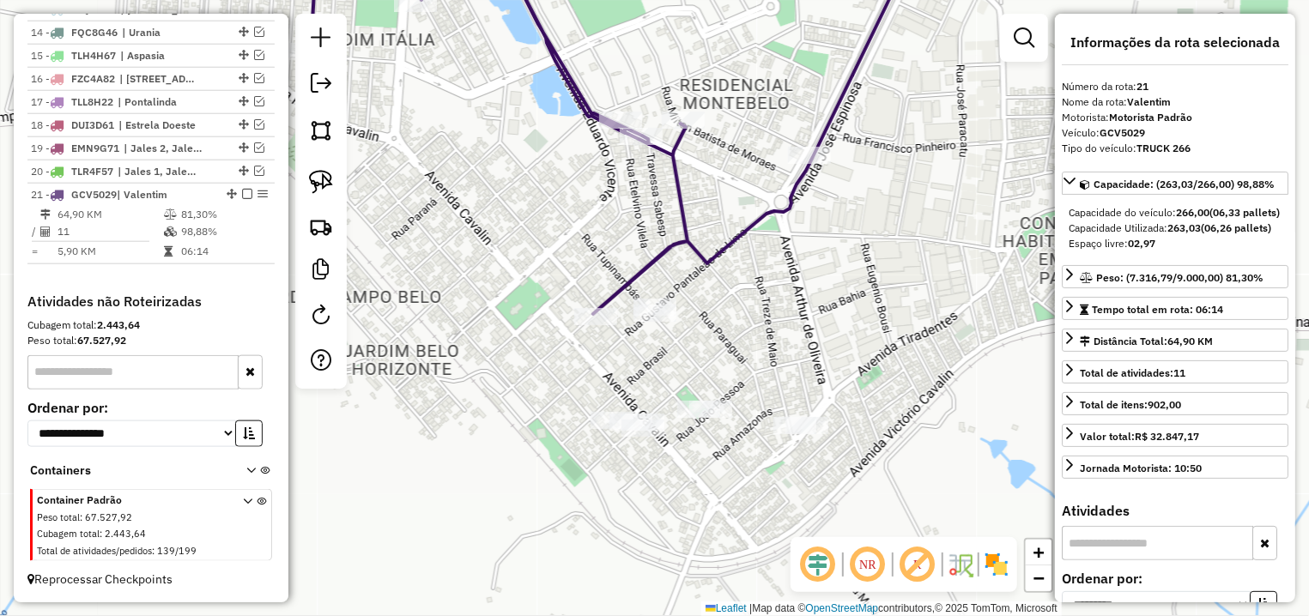
scroll to position [901, 0]
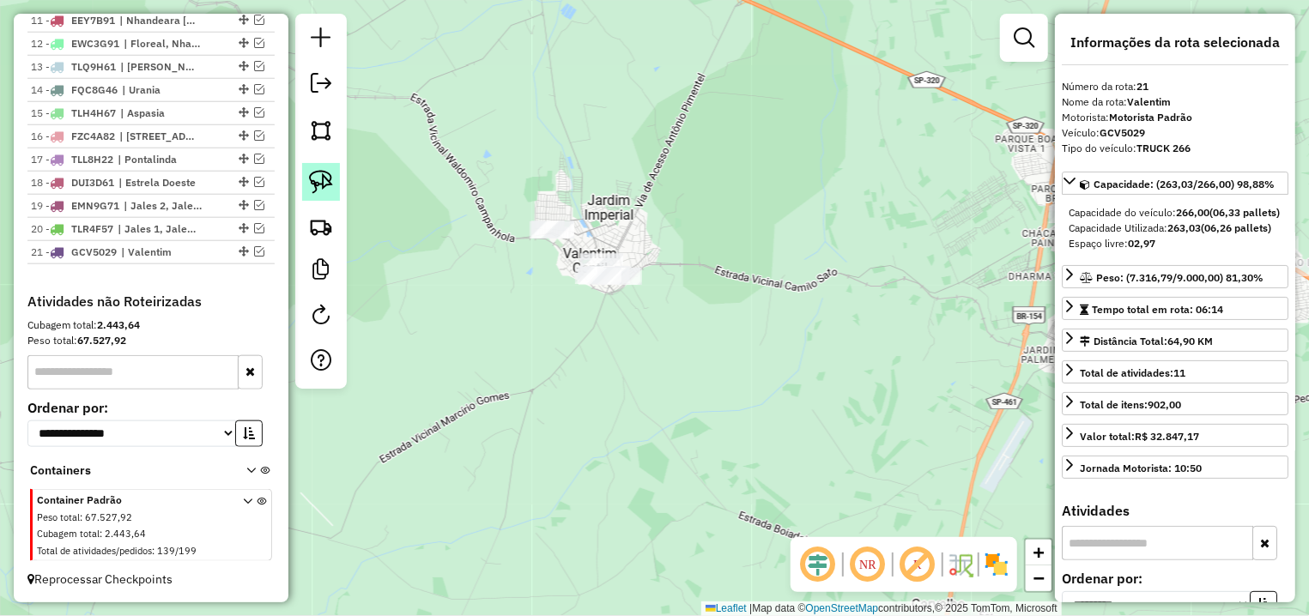
click at [312, 183] on img at bounding box center [321, 182] width 24 height 24
drag, startPoint x: 511, startPoint y: 155, endPoint x: 861, endPoint y: 281, distance: 372.0
click at [861, 281] on div "Janela de atendimento Grade de atendimento Capacidade Transportadoras Veículos …" at bounding box center [654, 308] width 1309 height 616
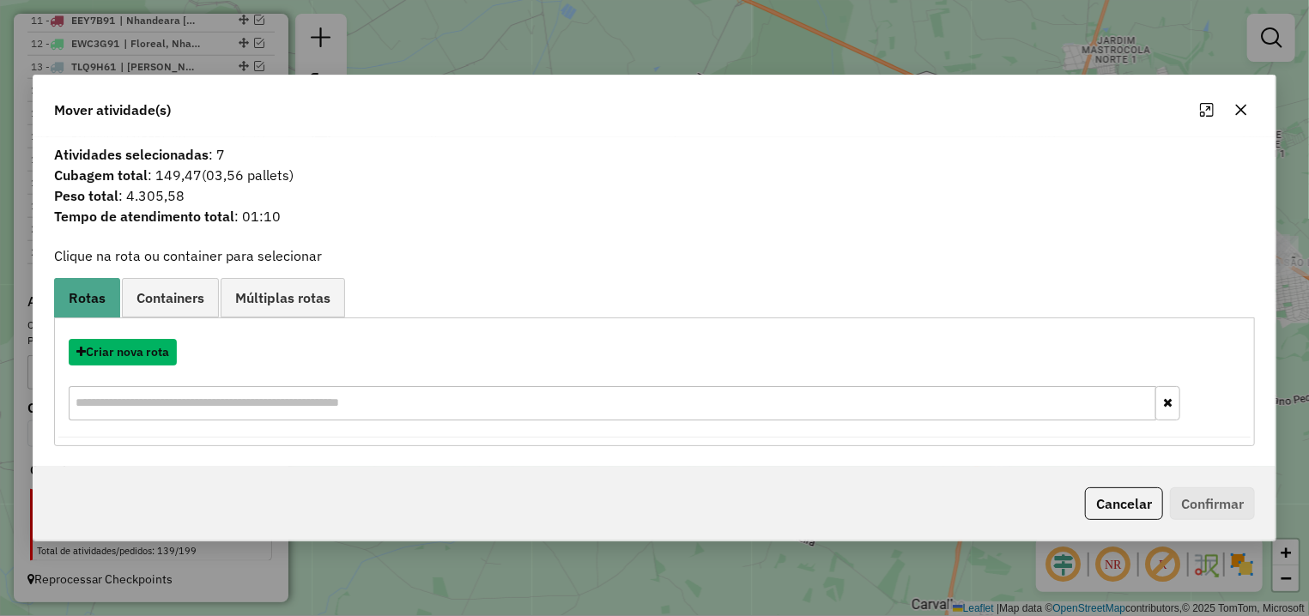
click at [155, 346] on button "Criar nova rota" at bounding box center [123, 352] width 108 height 27
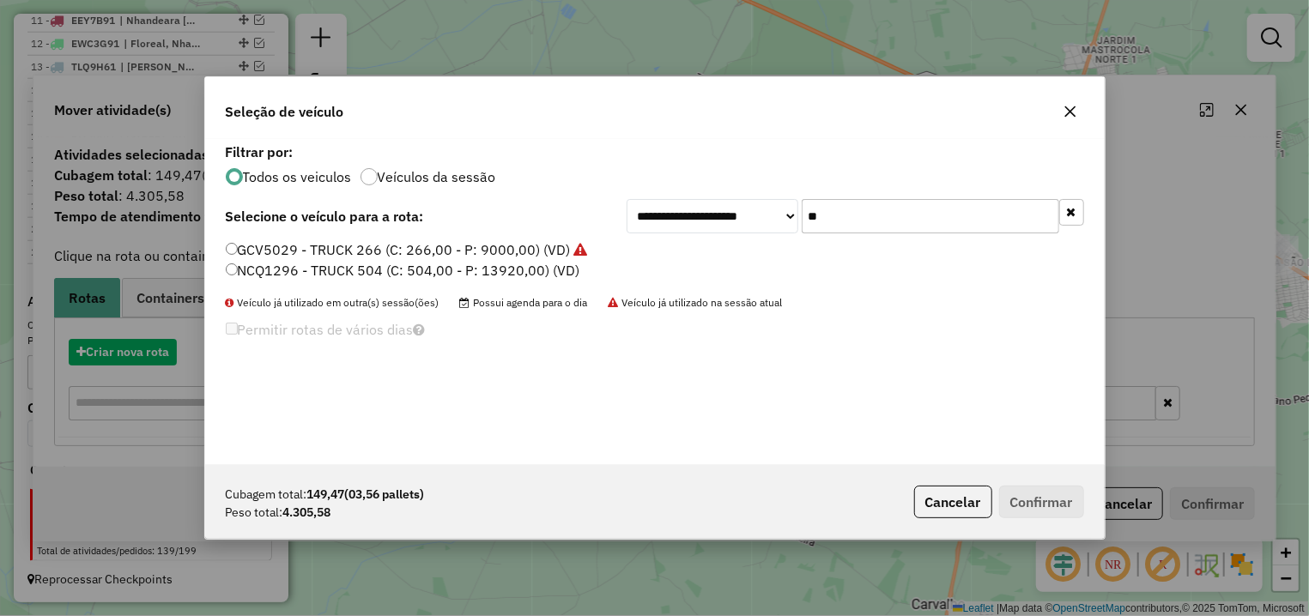
scroll to position [9, 5]
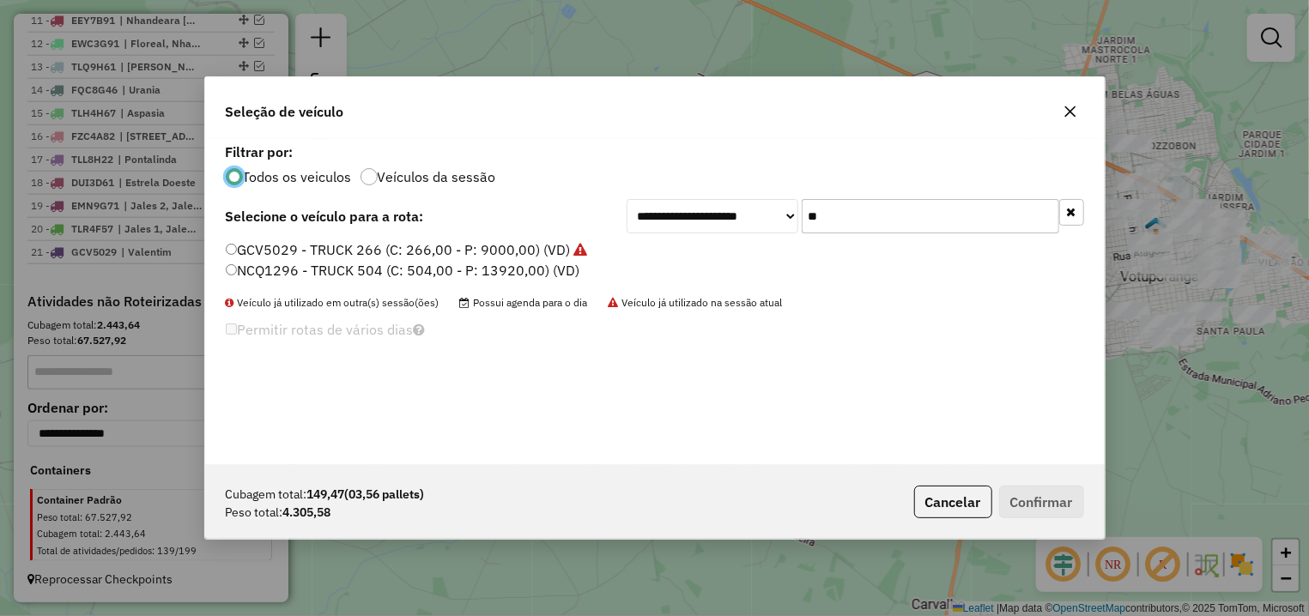
drag, startPoint x: 864, startPoint y: 220, endPoint x: 789, endPoint y: 215, distance: 74.8
click at [802, 215] on input "**" at bounding box center [931, 216] width 258 height 34
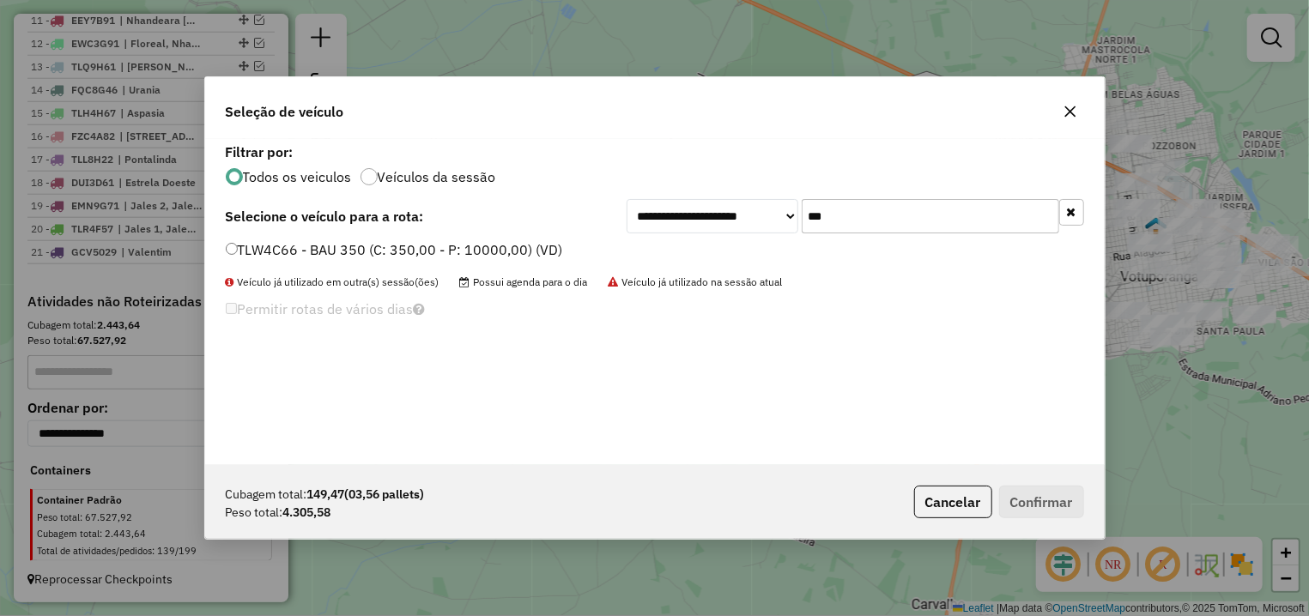
type input "***"
click at [395, 251] on label "TLW4C66 - BAU 350 (C: 350,00 - P: 10000,00) (VD)" at bounding box center [394, 249] width 337 height 21
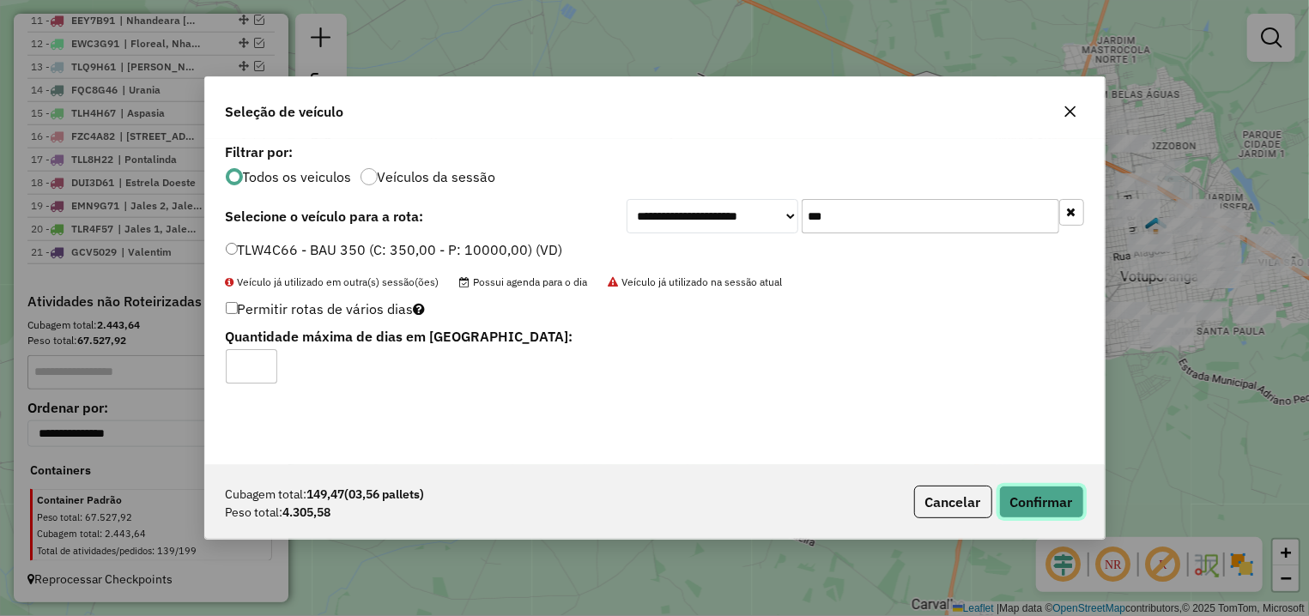
click at [1059, 503] on button "Confirmar" at bounding box center [1041, 502] width 85 height 33
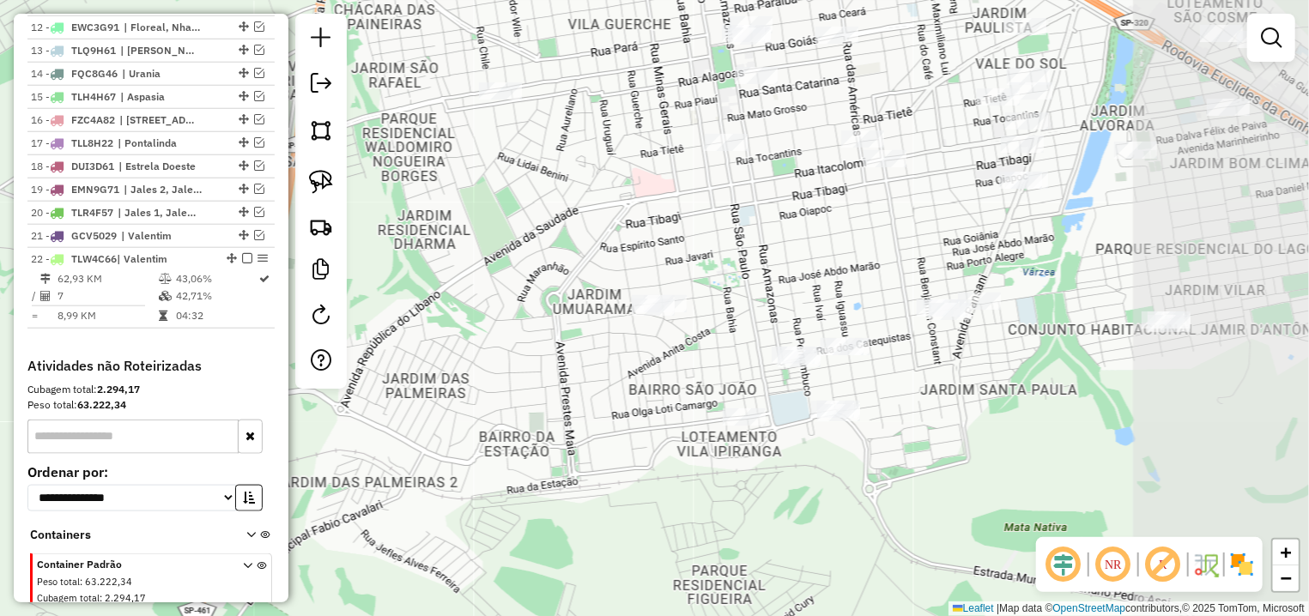
drag, startPoint x: 1015, startPoint y: 337, endPoint x: 683, endPoint y: 378, distance: 334.6
click at [683, 378] on div "Janela de atendimento Grade de atendimento Capacidade Transportadoras Veículos …" at bounding box center [654, 308] width 1309 height 616
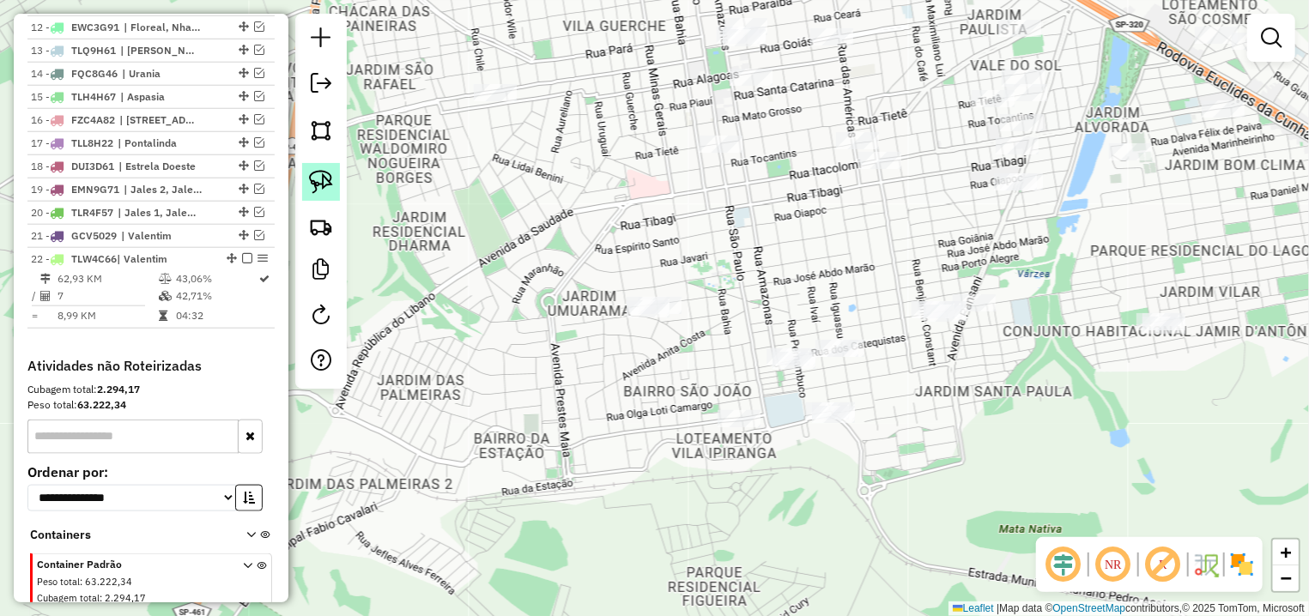
click at [325, 182] on img at bounding box center [321, 182] width 24 height 24
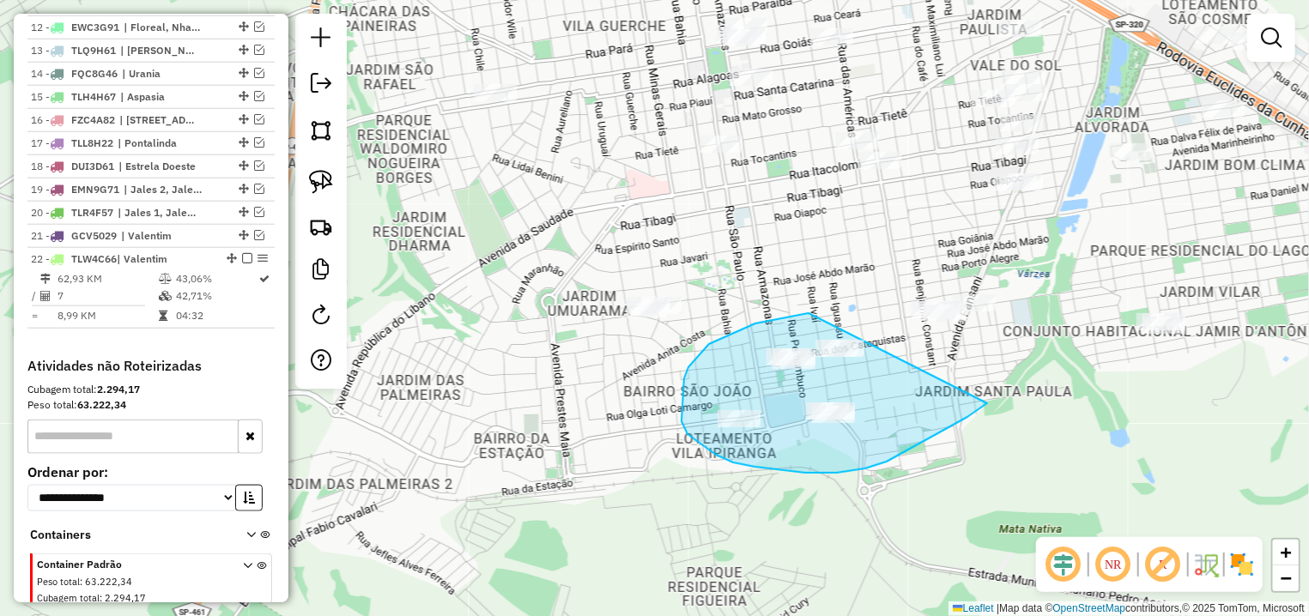
drag, startPoint x: 755, startPoint y: 324, endPoint x: 999, endPoint y: 397, distance: 254.5
click at [999, 397] on div "Janela de atendimento Grade de atendimento Capacidade Transportadoras Veículos …" at bounding box center [654, 308] width 1309 height 616
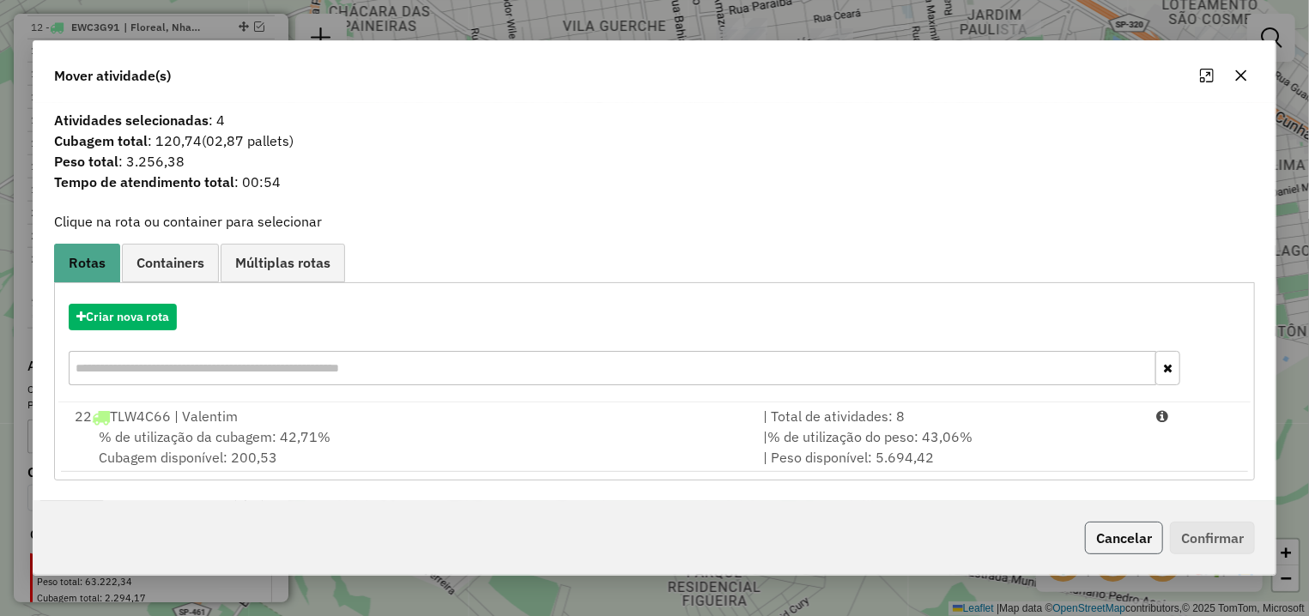
click at [1132, 537] on button "Cancelar" at bounding box center [1124, 538] width 78 height 33
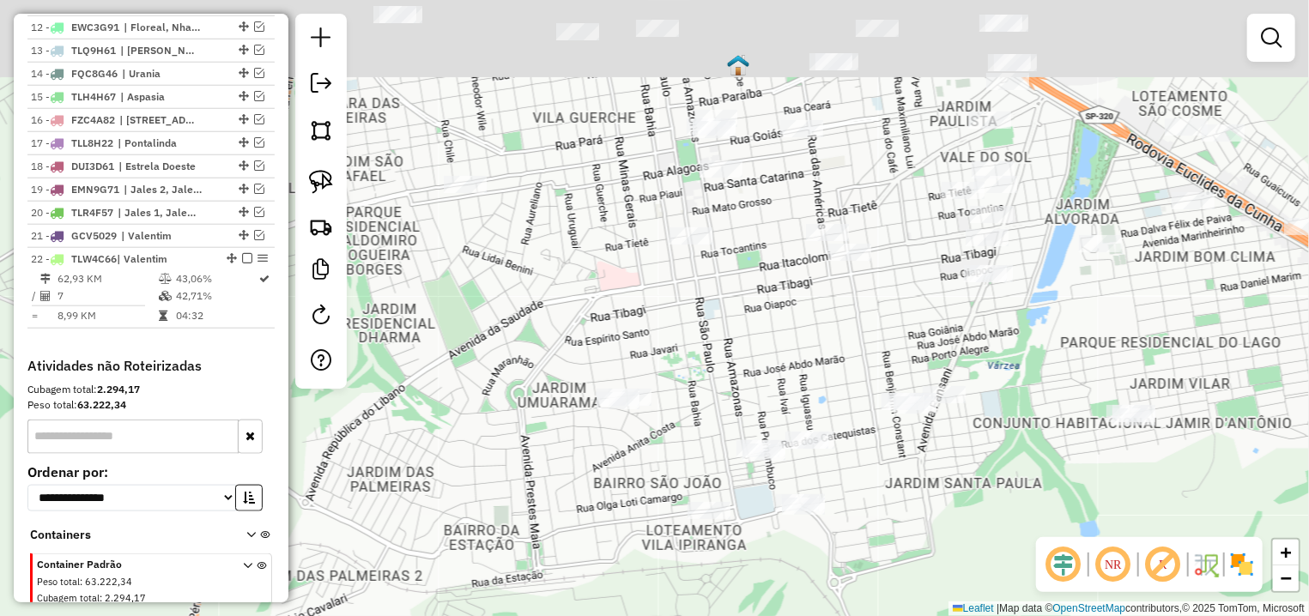
drag, startPoint x: 715, startPoint y: 233, endPoint x: 685, endPoint y: 325, distance: 96.6
click at [685, 325] on div "Janela de atendimento Grade de atendimento Capacidade Transportadoras Veículos …" at bounding box center [654, 308] width 1309 height 616
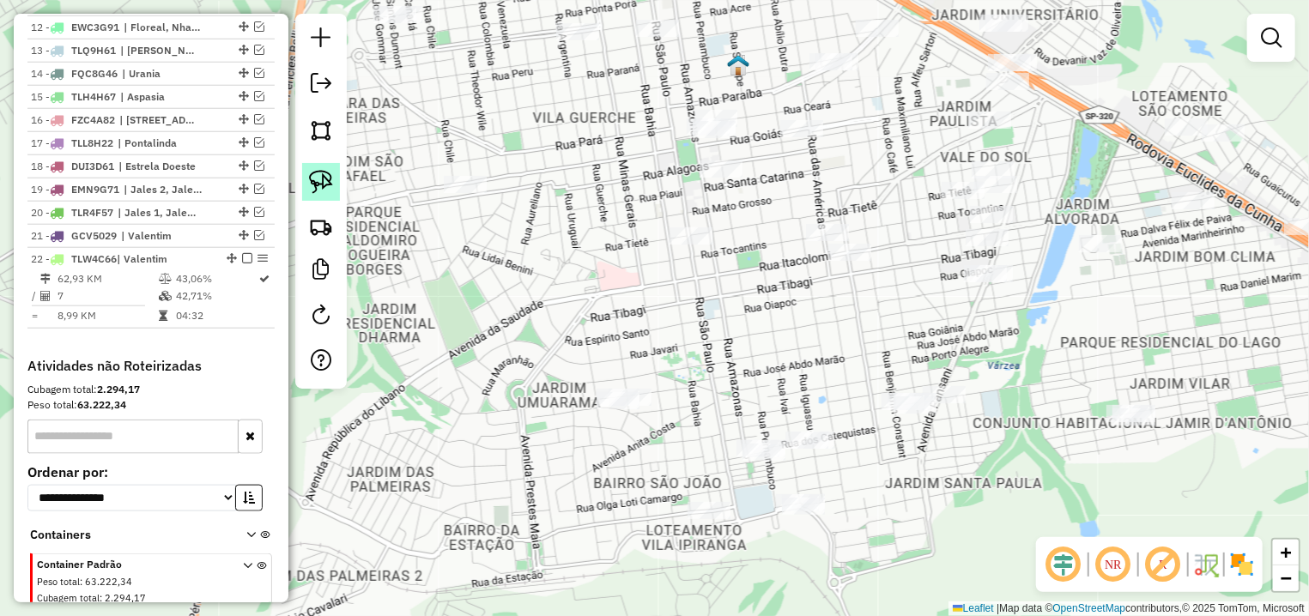
click at [320, 185] on img at bounding box center [321, 182] width 24 height 24
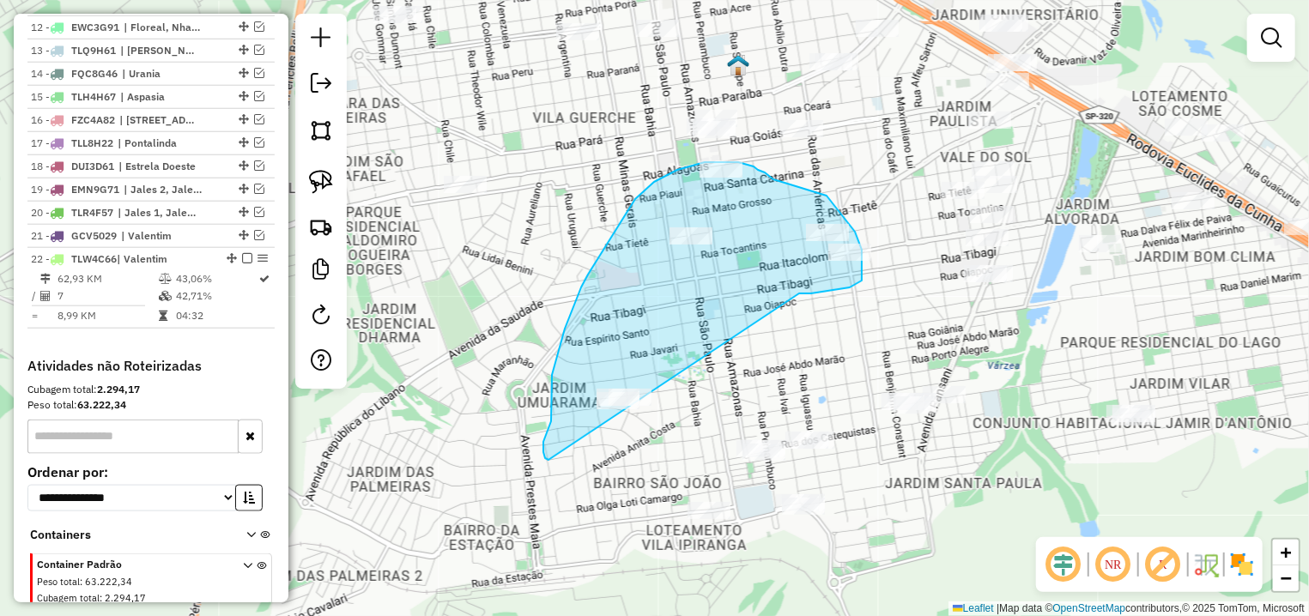
drag, startPoint x: 833, startPoint y: 291, endPoint x: 548, endPoint y: 462, distance: 331.5
click at [548, 462] on div "Janela de atendimento Grade de atendimento Capacidade Transportadoras Veículos …" at bounding box center [654, 308] width 1309 height 616
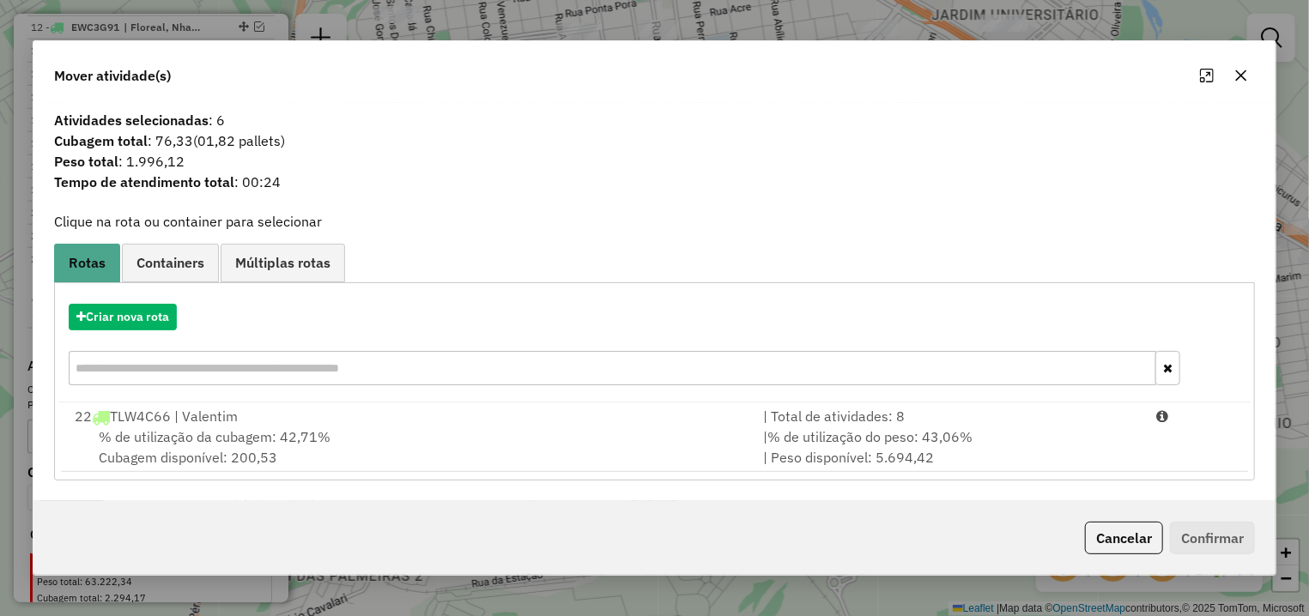
click at [301, 437] on span "% de utilização da cubagem: 42,71%" at bounding box center [215, 436] width 232 height 17
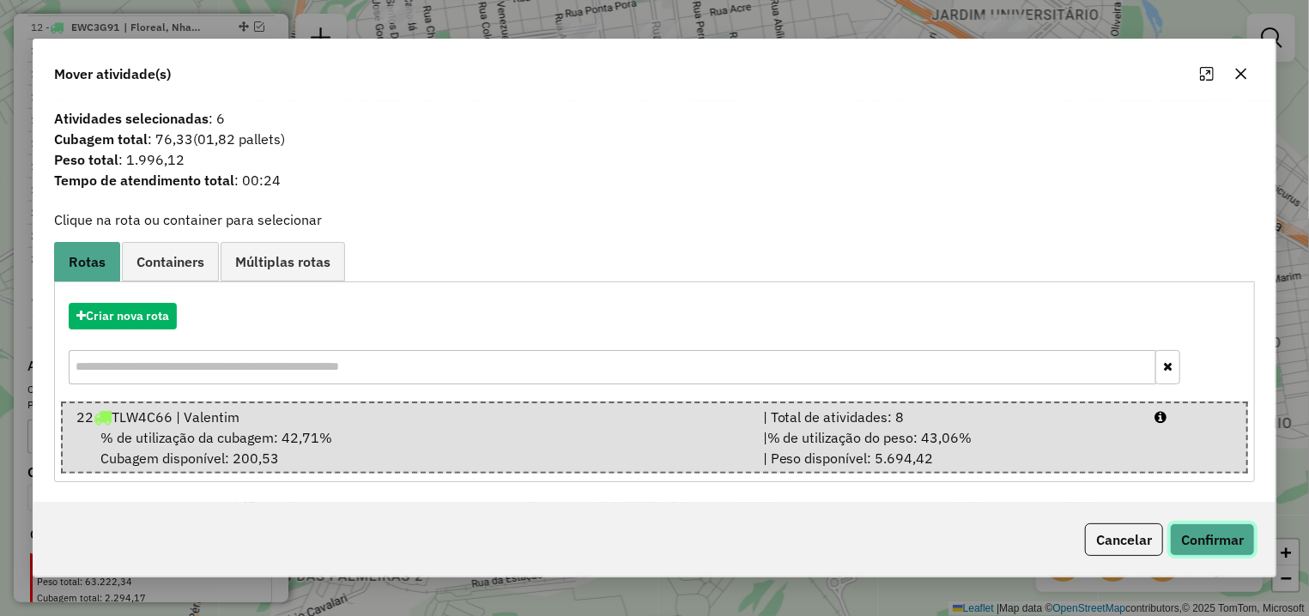
click at [1225, 542] on button "Confirmar" at bounding box center [1212, 540] width 85 height 33
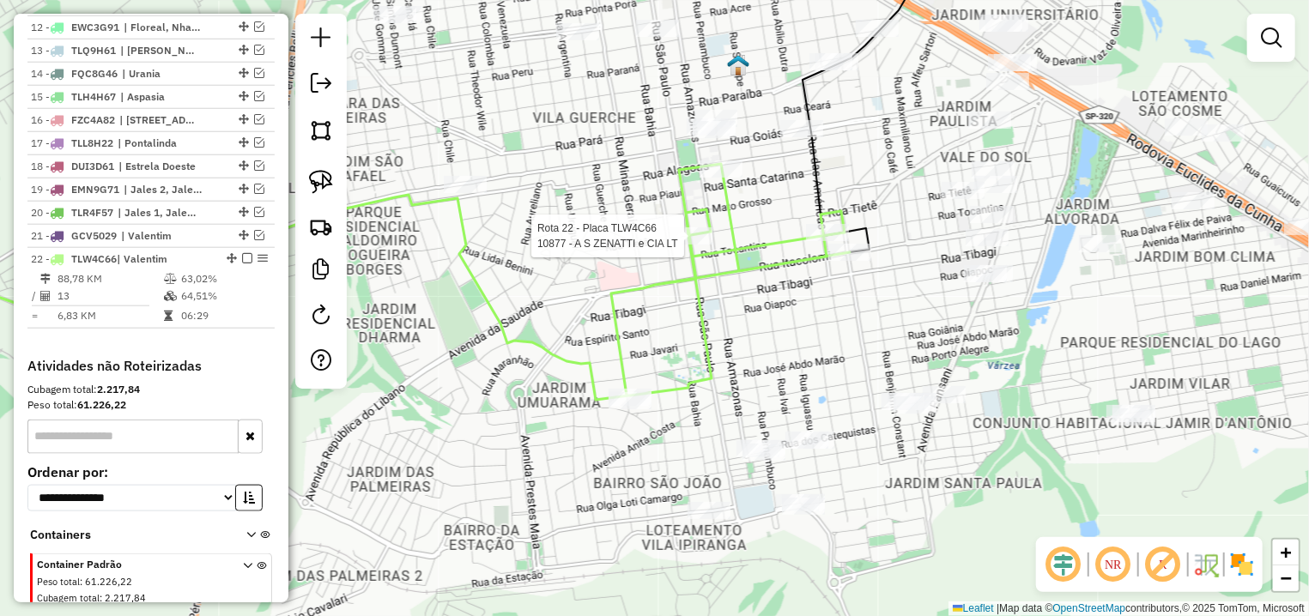
select select "**********"
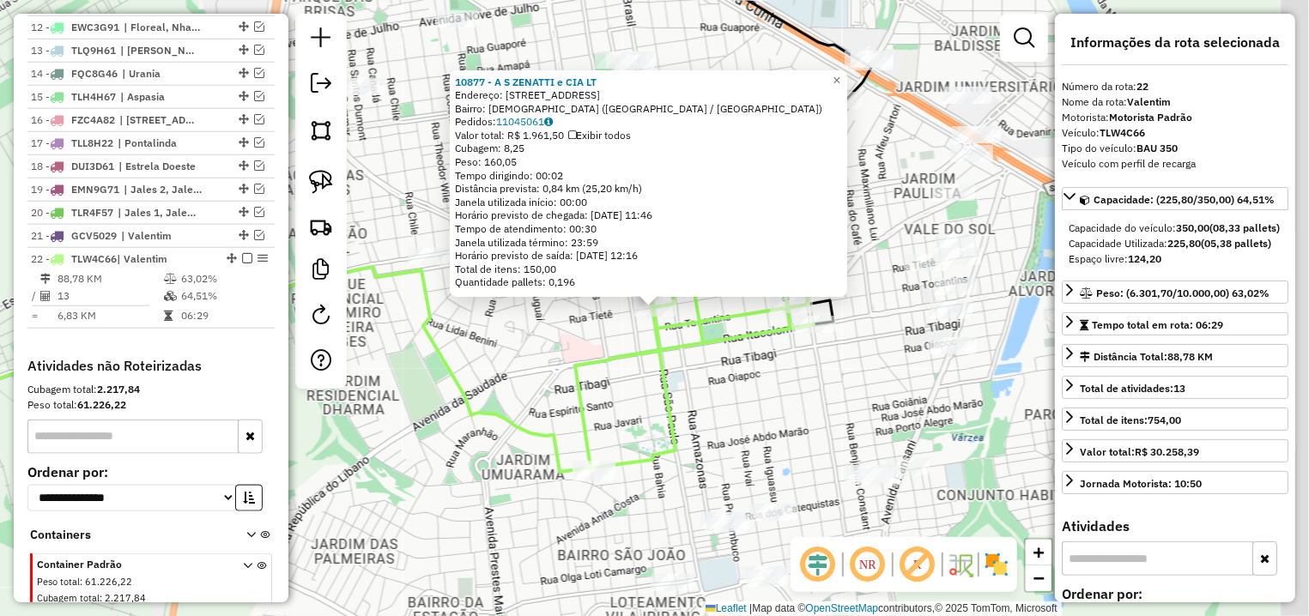
scroll to position [983, 0]
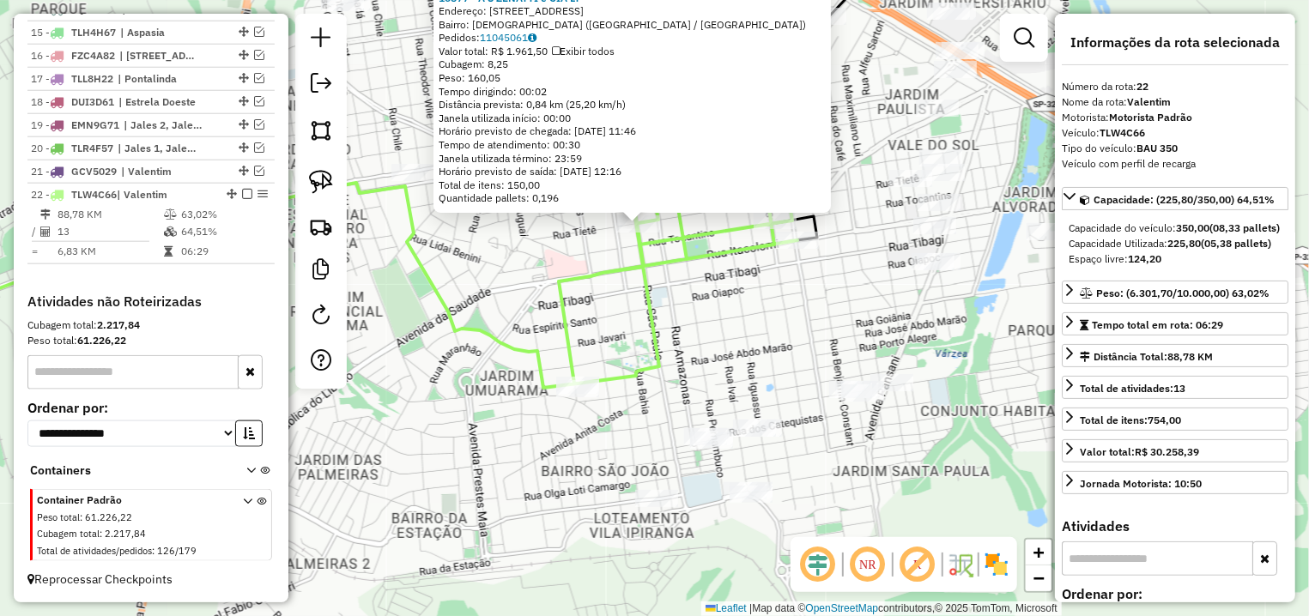
drag, startPoint x: 825, startPoint y: 464, endPoint x: 805, endPoint y: 372, distance: 93.9
click at [805, 372] on div "10877 - A S ZENATTI e CIA LT Endereço: R TIETE 3306 Bairro: SANTA ELIZA (VOTUPO…" at bounding box center [654, 308] width 1309 height 616
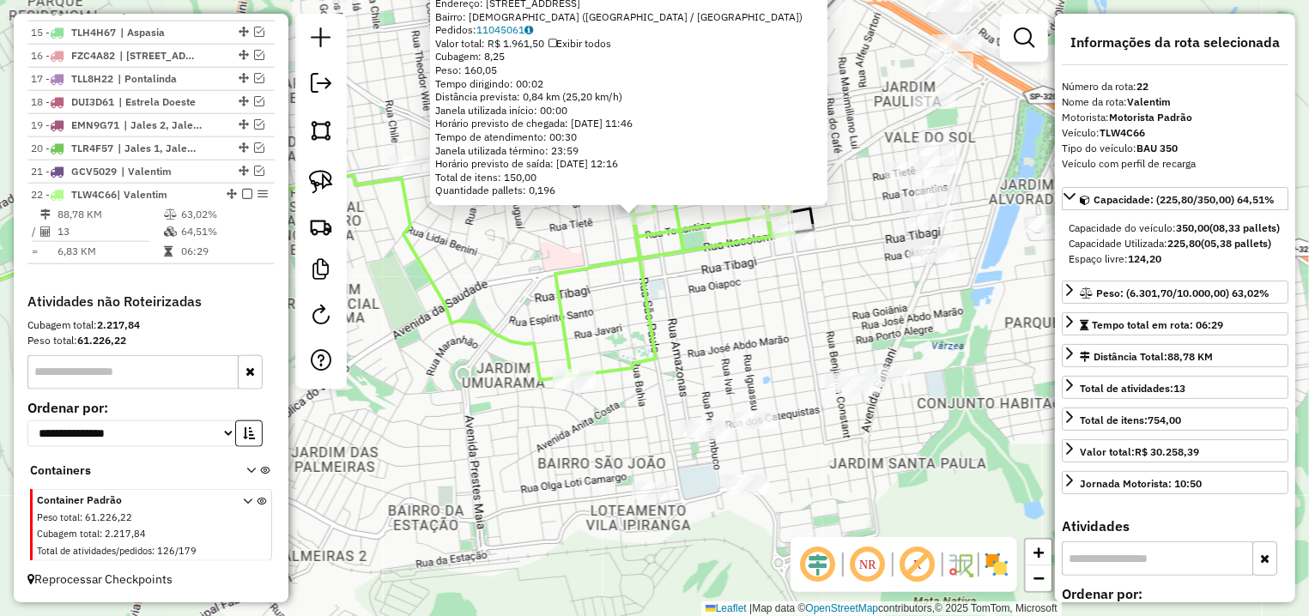
click at [739, 294] on div "10877 - A S ZENATTI e CIA LT Endereço: R TIETE 3306 Bairro: SANTA ELIZA (VOTUPO…" at bounding box center [654, 308] width 1309 height 616
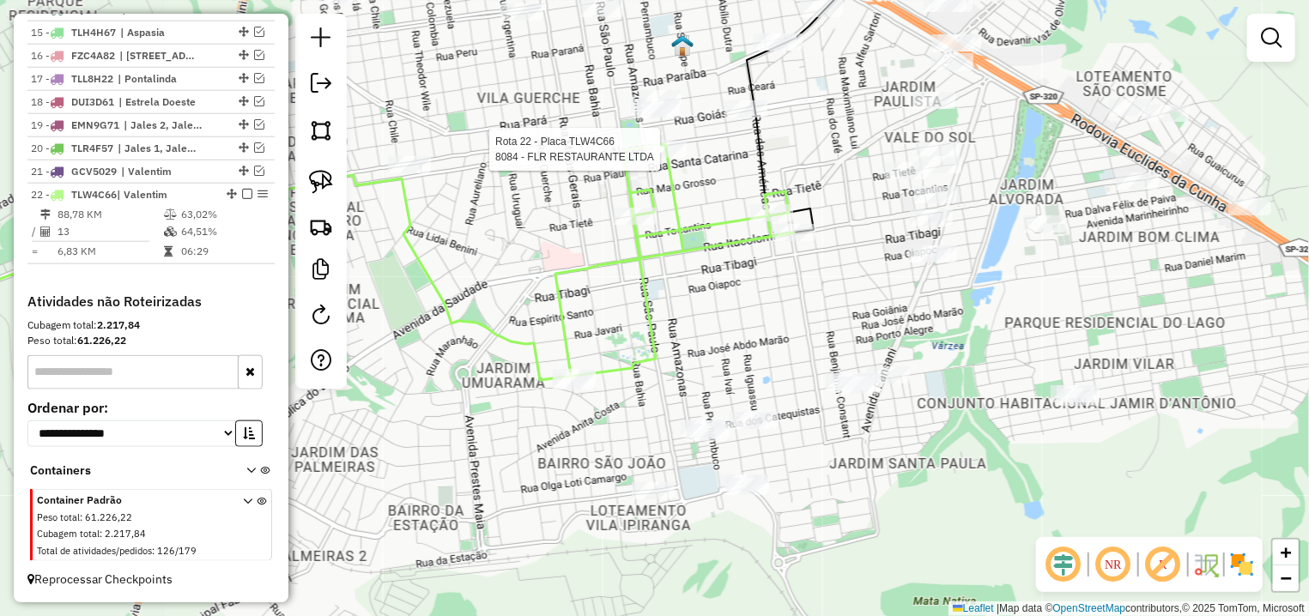
select select "**********"
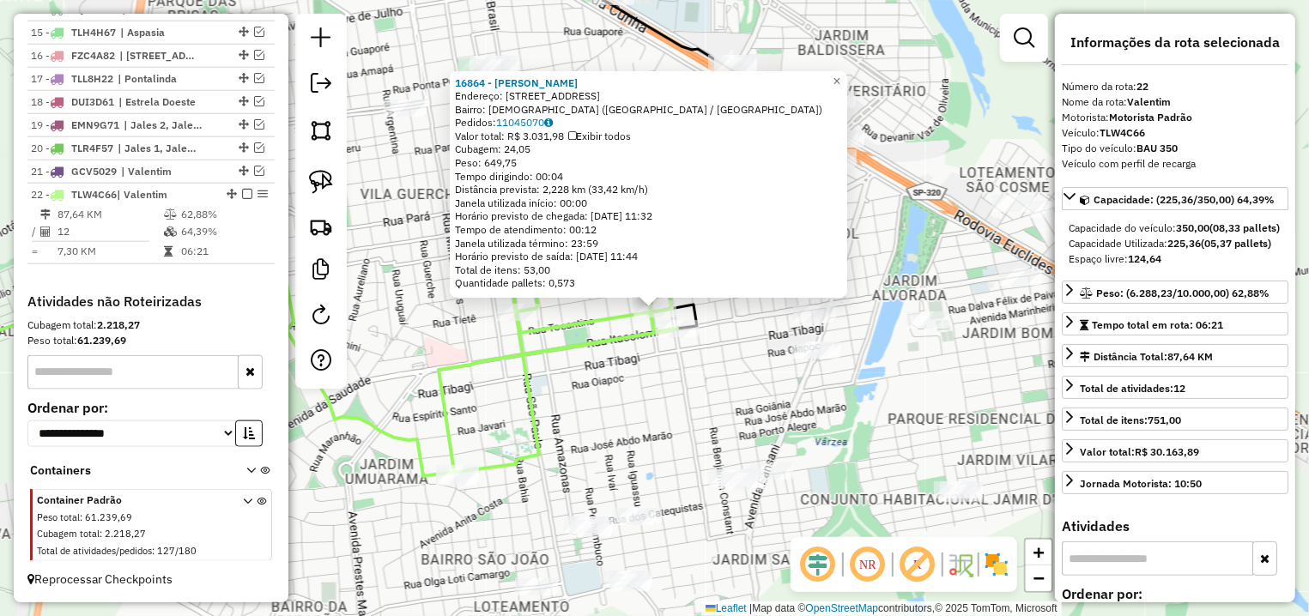
click at [676, 319] on icon at bounding box center [273, 373] width 809 height 205
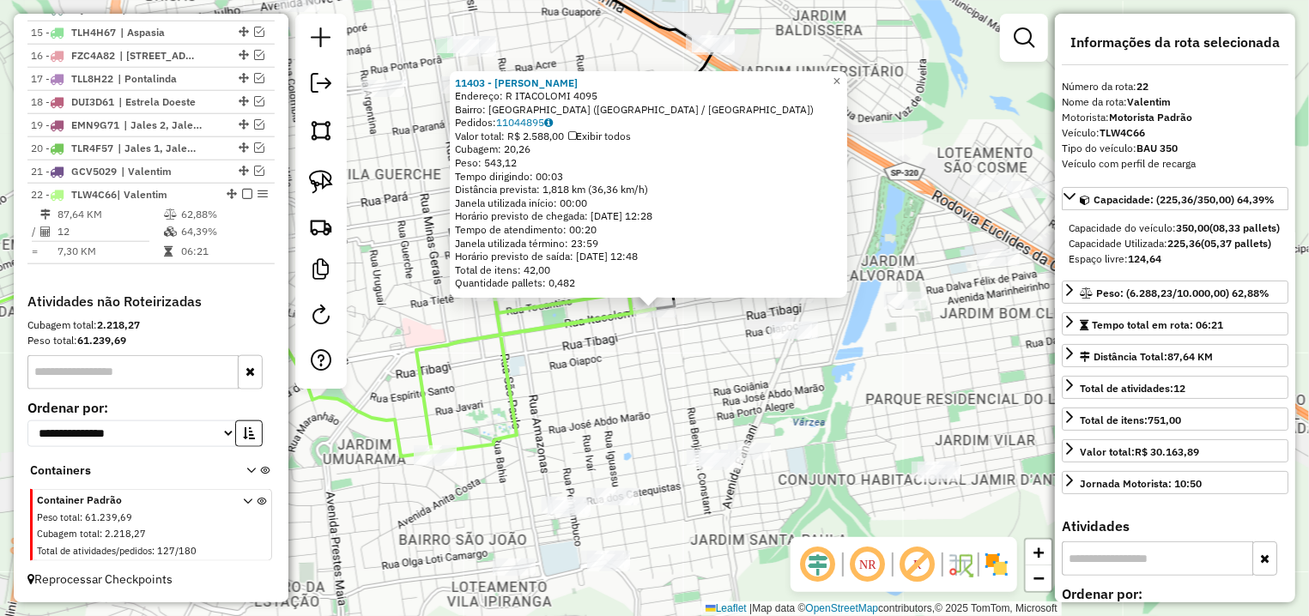
click at [526, 326] on icon at bounding box center [262, 353] width 786 height 205
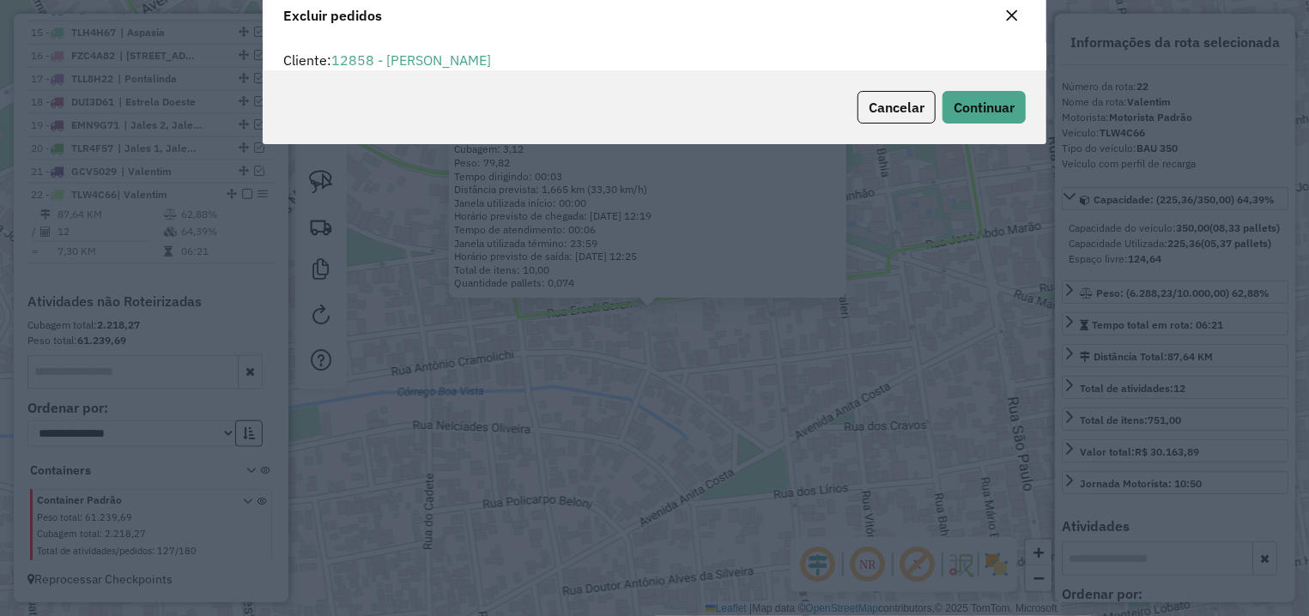
scroll to position [0, 0]
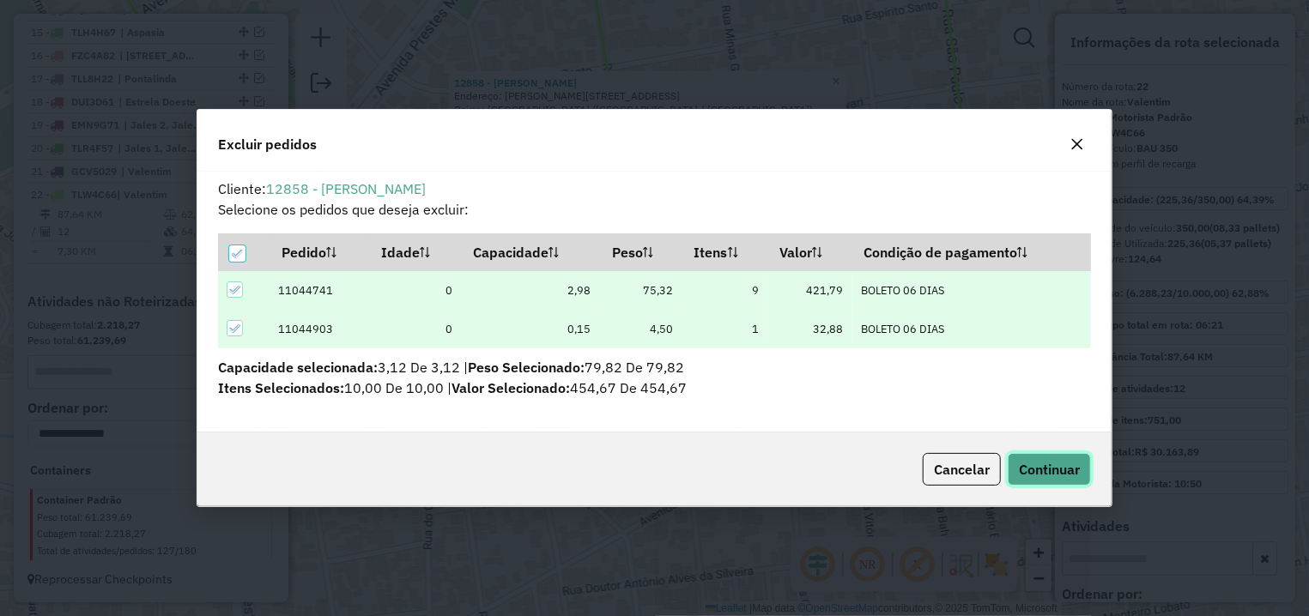
click at [1014, 457] on button "Continuar" at bounding box center [1049, 469] width 83 height 33
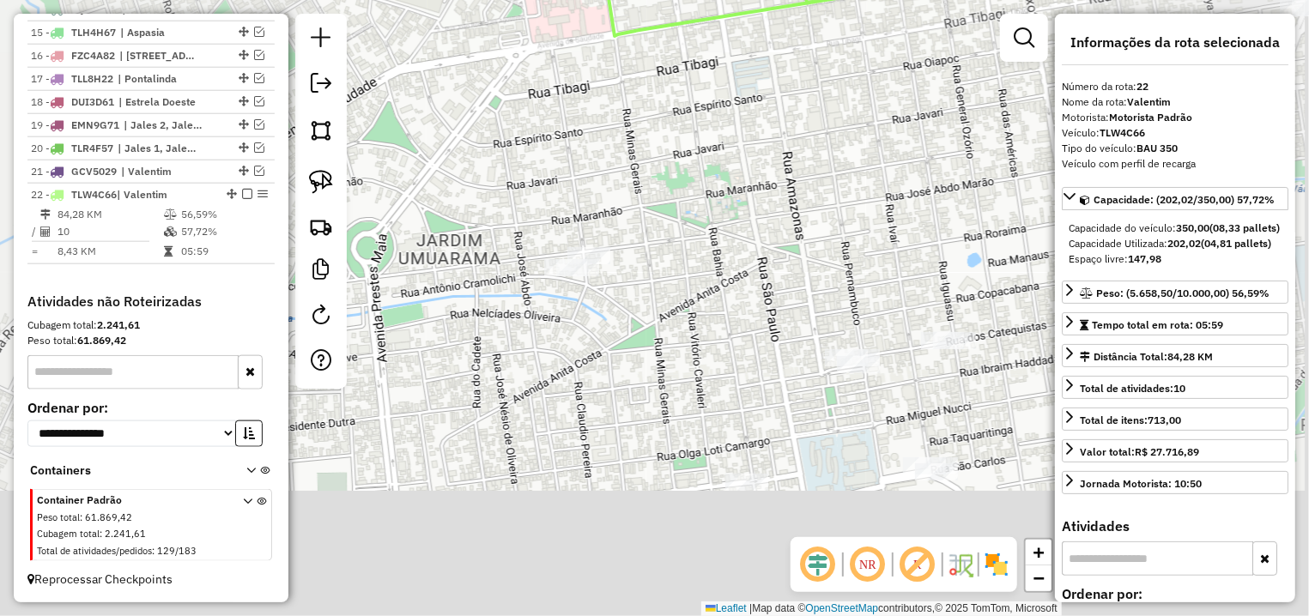
drag, startPoint x: 789, startPoint y: 427, endPoint x: 593, endPoint y: 280, distance: 245.1
click at [616, 291] on div "Janela de atendimento Grade de atendimento Capacidade Transportadoras Veículos …" at bounding box center [654, 308] width 1309 height 616
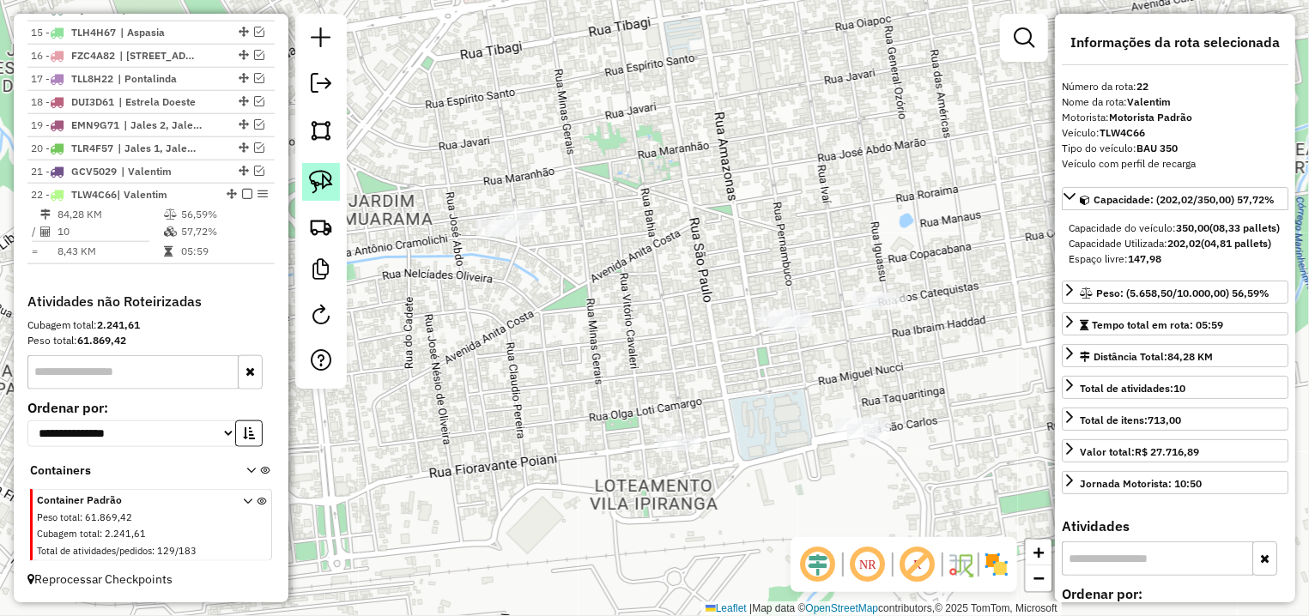
click at [325, 175] on img at bounding box center [321, 182] width 24 height 24
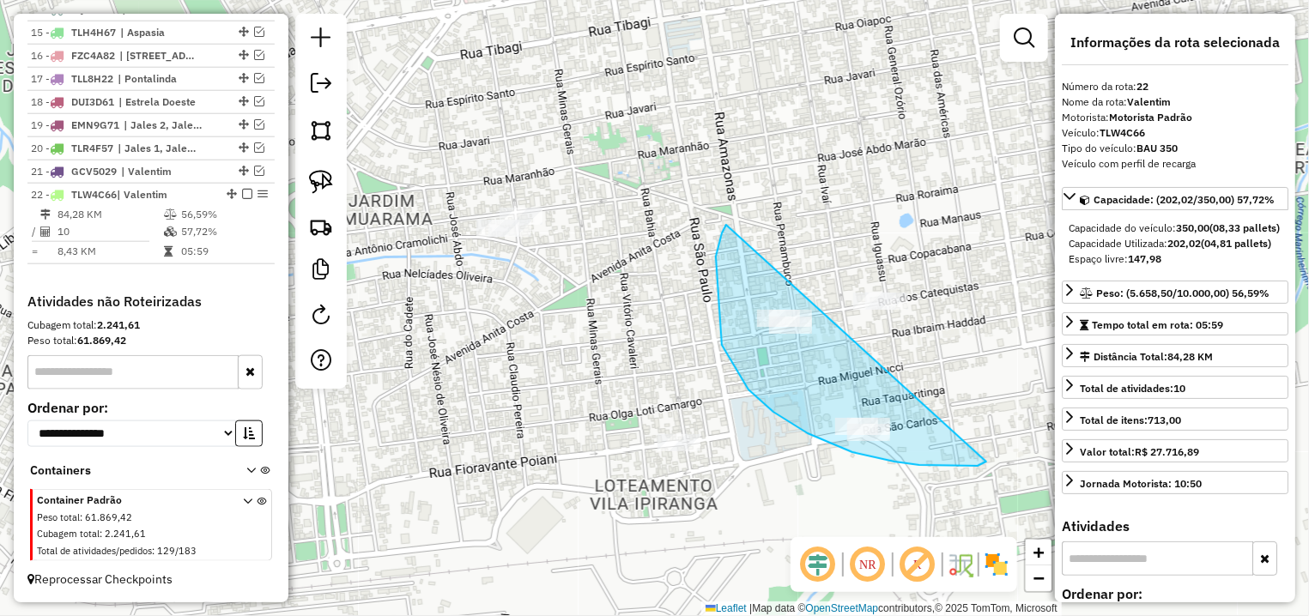
drag, startPoint x: 716, startPoint y: 257, endPoint x: 986, endPoint y: 462, distance: 339.4
click at [986, 462] on div "Janela de atendimento Grade de atendimento Capacidade Transportadoras Veículos …" at bounding box center [654, 308] width 1309 height 616
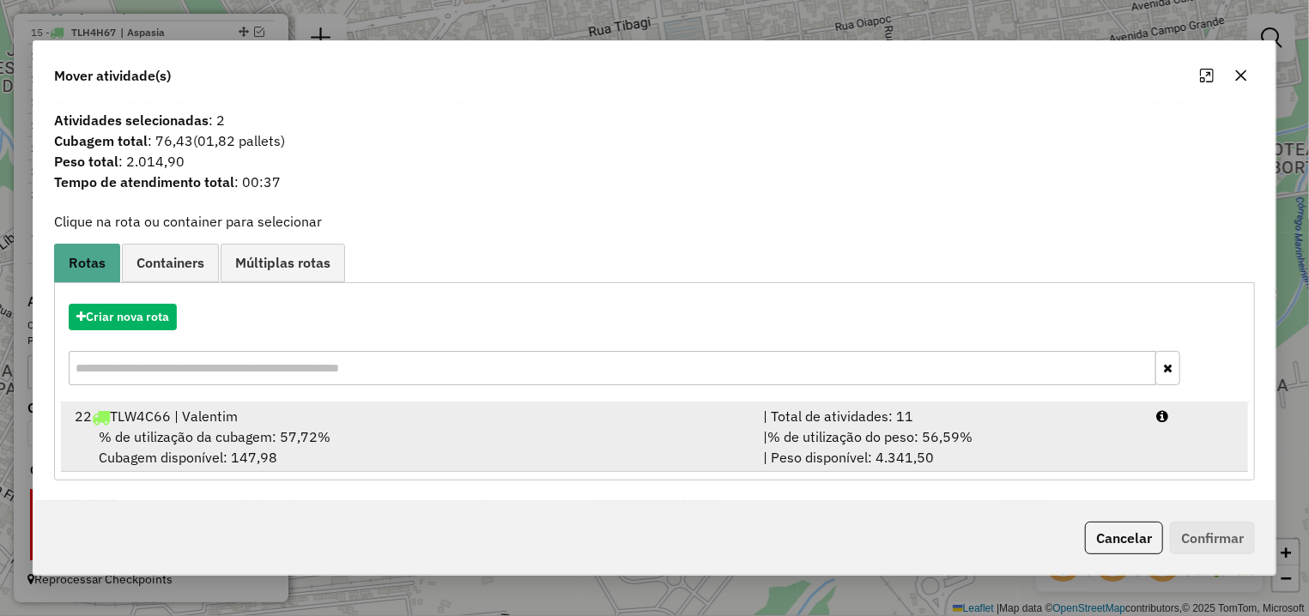
click at [403, 451] on div "% de utilização da cubagem: 57,72% Cubagem disponível: 147,98" at bounding box center [408, 447] width 688 height 41
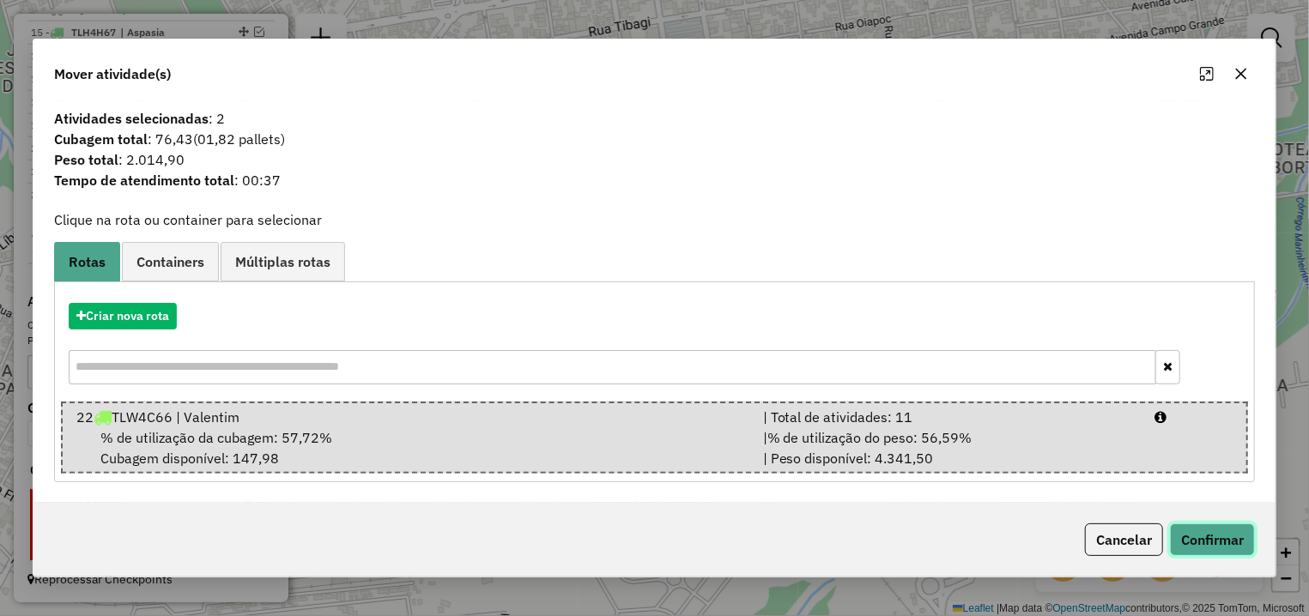
click at [1227, 536] on button "Confirmar" at bounding box center [1212, 540] width 85 height 33
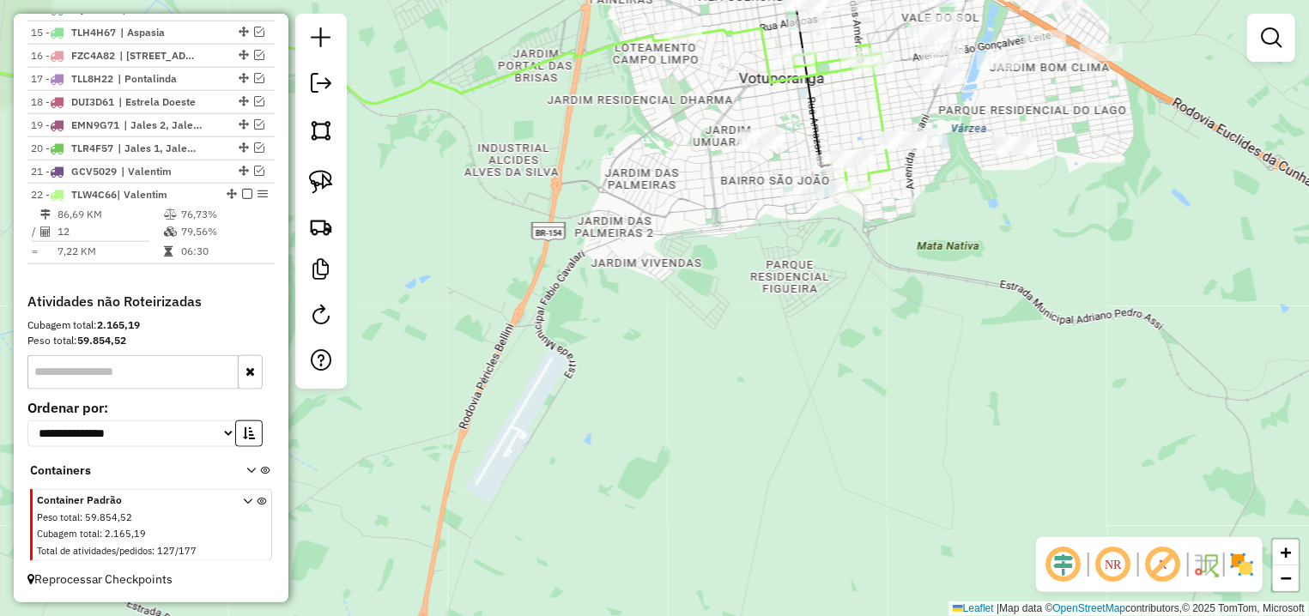
click at [788, 46] on div "Rota 22 - Placa TLW4C66 10877 - A S ZENATTI e CIA LT Janela de atendimento Grad…" at bounding box center [654, 308] width 1309 height 616
select select "**********"
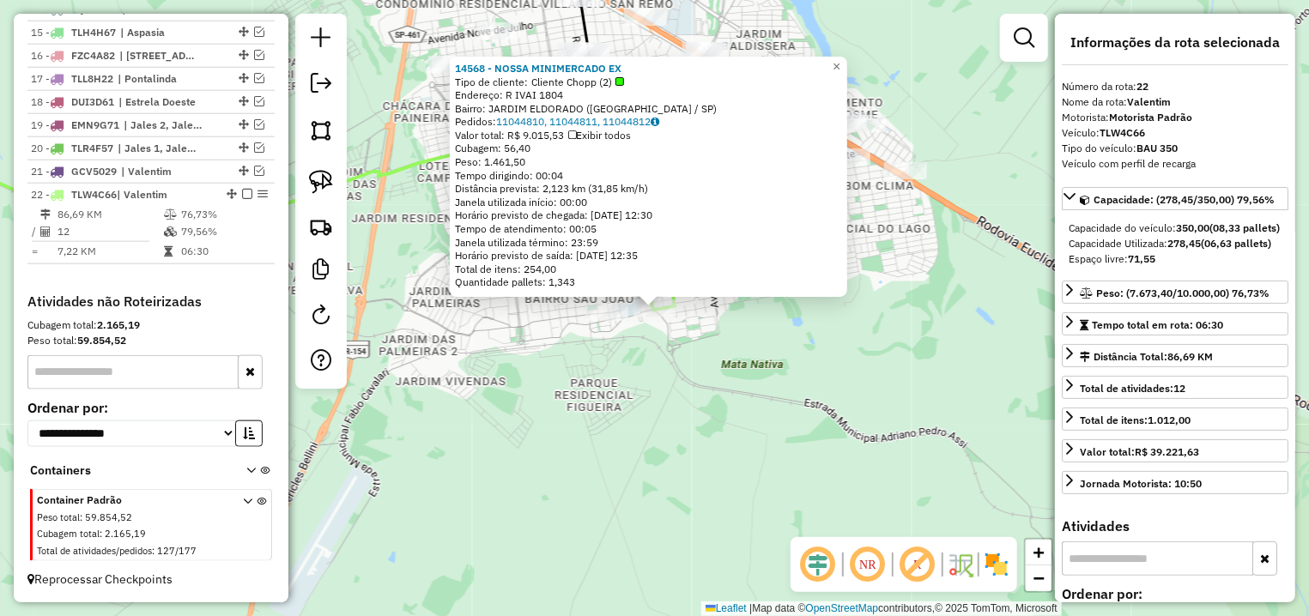
click at [694, 343] on div "14568 - NOSSA MINIMERCADO EX Tipo de cliente: Cliente Chopp (2) Endereço: R IVA…" at bounding box center [654, 308] width 1309 height 616
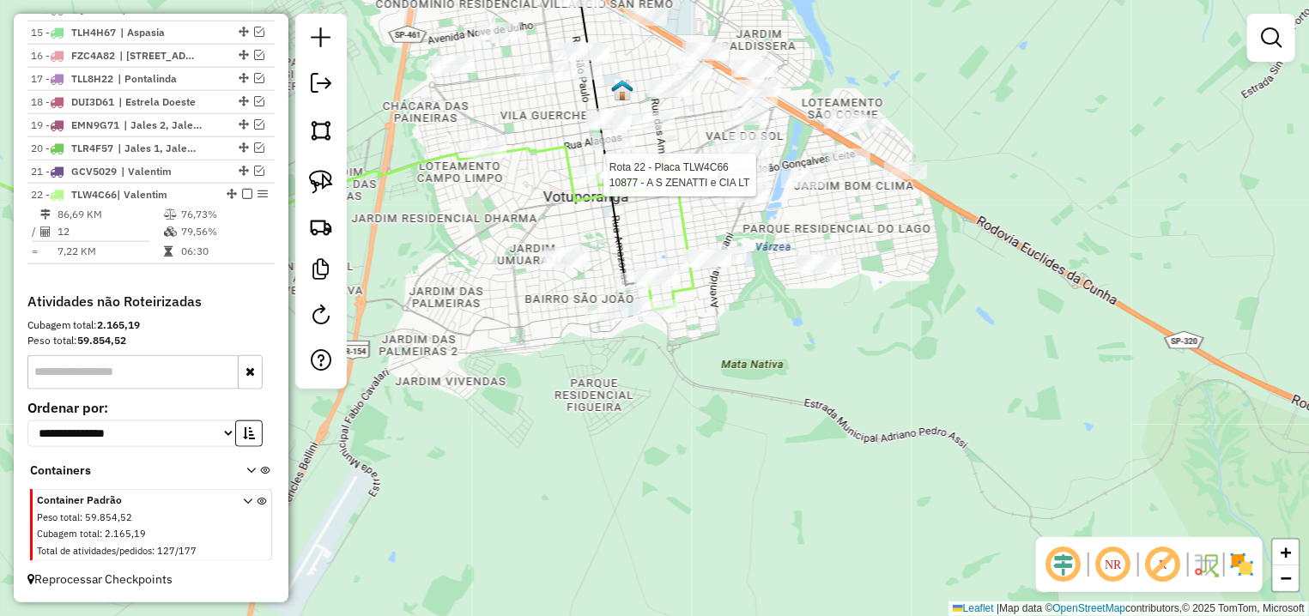
select select "**********"
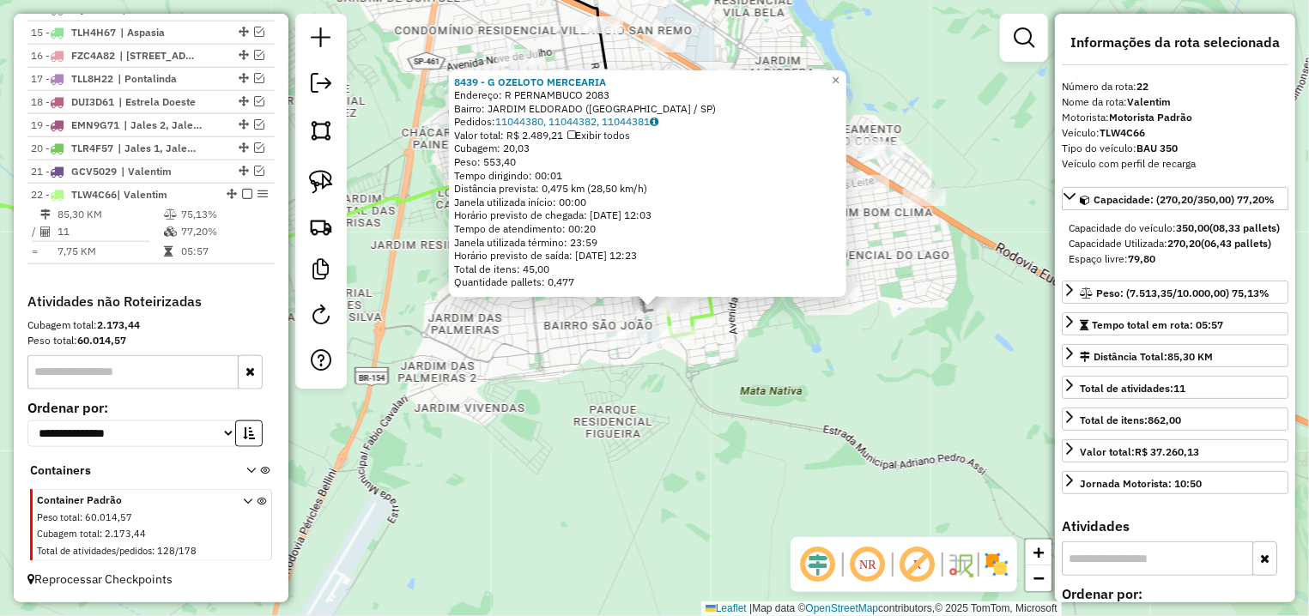
click at [781, 367] on div "8439 - G OZELOTO MERCEARIA Endereço: R PERNAMBUCO 2083 Bairro: JARDIM ELDORADO …" at bounding box center [654, 308] width 1309 height 616
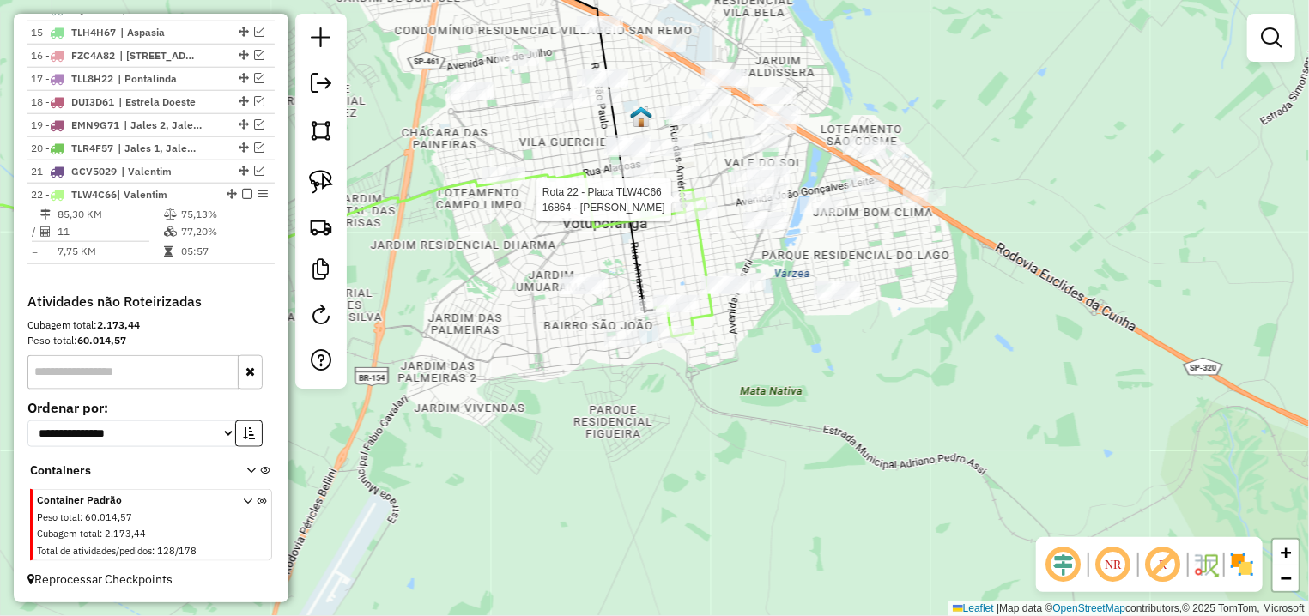
select select "**********"
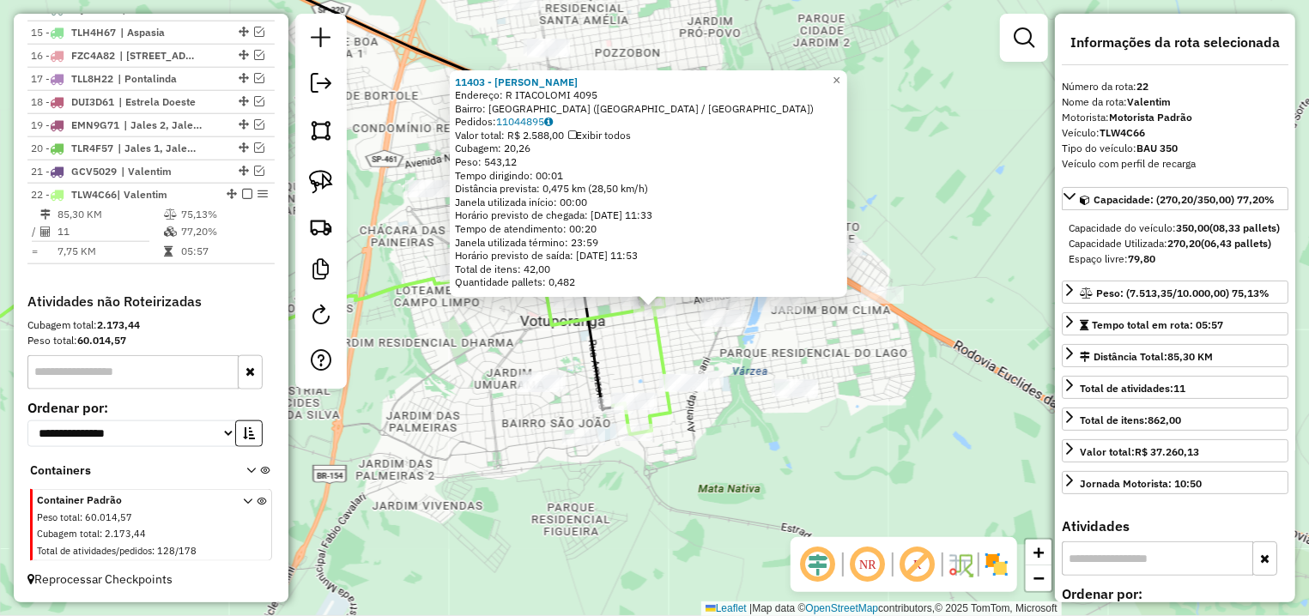
click at [633, 345] on div "11403 - FRANCISCO PIRES DE S Endereço: R ITACOLOMI 4095 Bairro: VILA MARIM (VOT…" at bounding box center [654, 308] width 1309 height 616
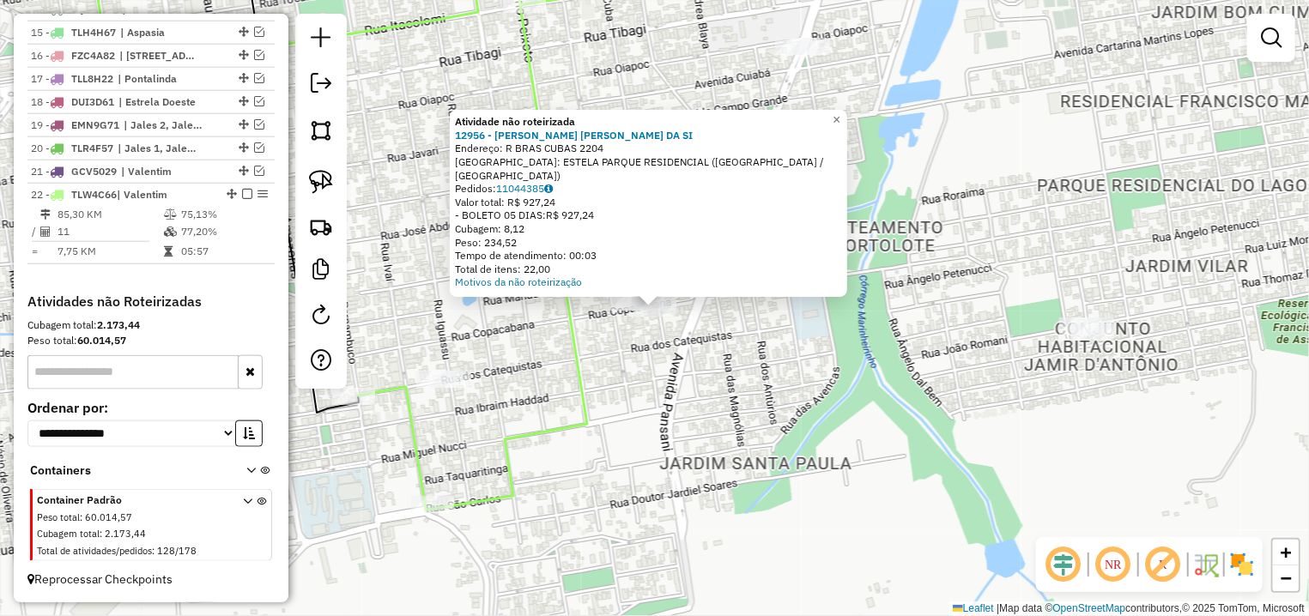
click at [682, 334] on div "Atividade não roteirizada 12956 - SANDRA ROBERTA DA SI Endereço: R BRAS CUBAS 2…" at bounding box center [654, 308] width 1309 height 616
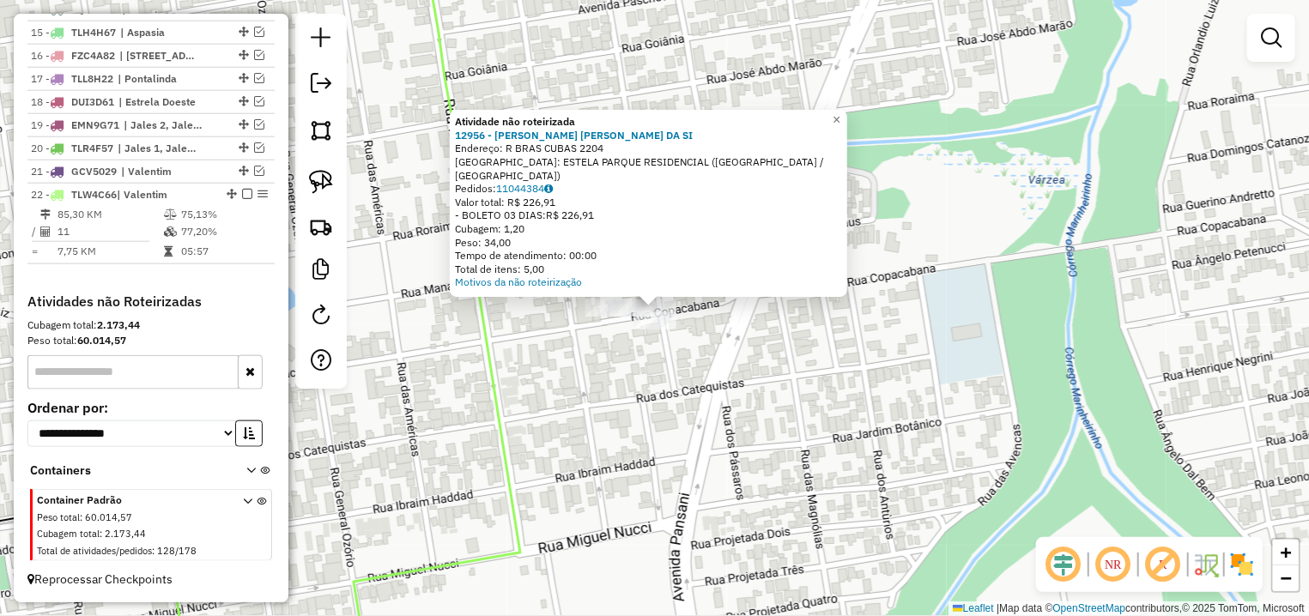
click at [676, 380] on div "× Atividade não roteirizada 12956 - SANDRA ROBERTA DA SI Endereço: R BRAS CUBAS…" at bounding box center [654, 308] width 1309 height 616
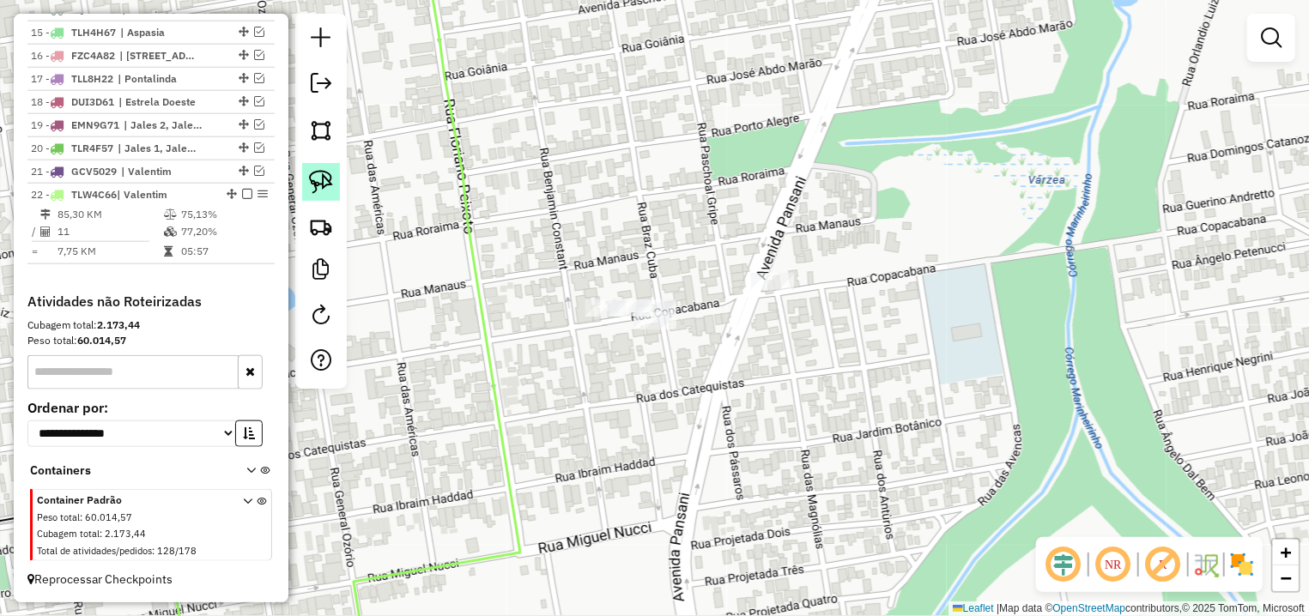
click at [310, 179] on img at bounding box center [321, 182] width 24 height 24
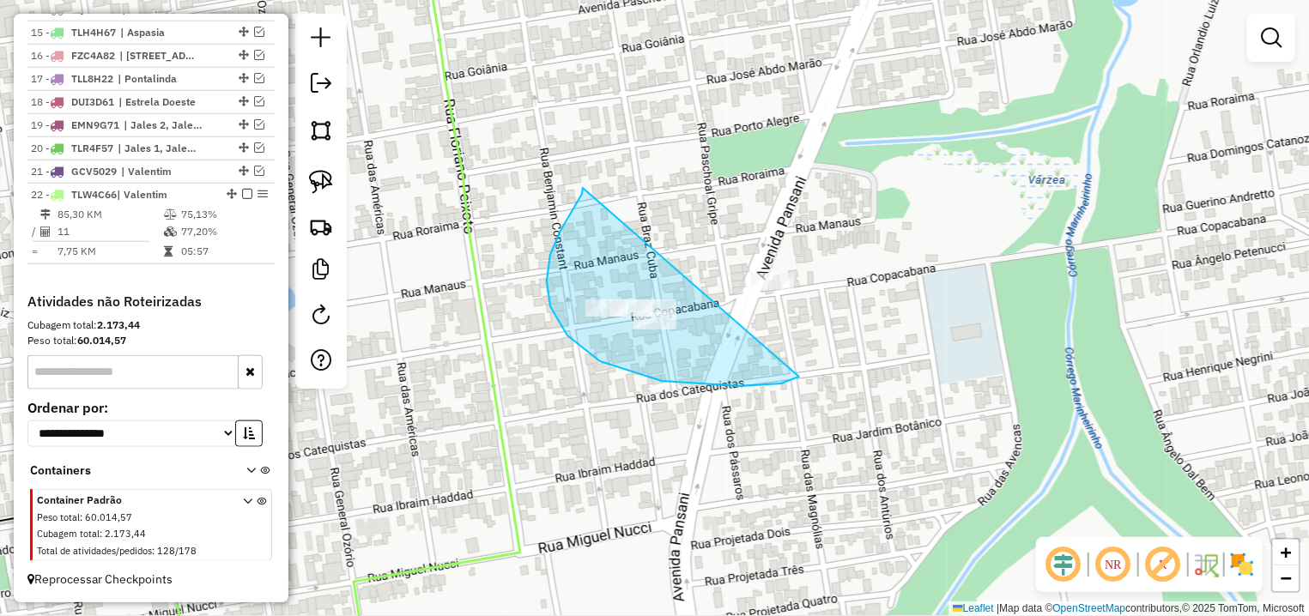
drag, startPoint x: 583, startPoint y: 188, endPoint x: 799, endPoint y: 377, distance: 287.1
click at [799, 377] on div "Janela de atendimento Grade de atendimento Capacidade Transportadoras Veículos …" at bounding box center [654, 308] width 1309 height 616
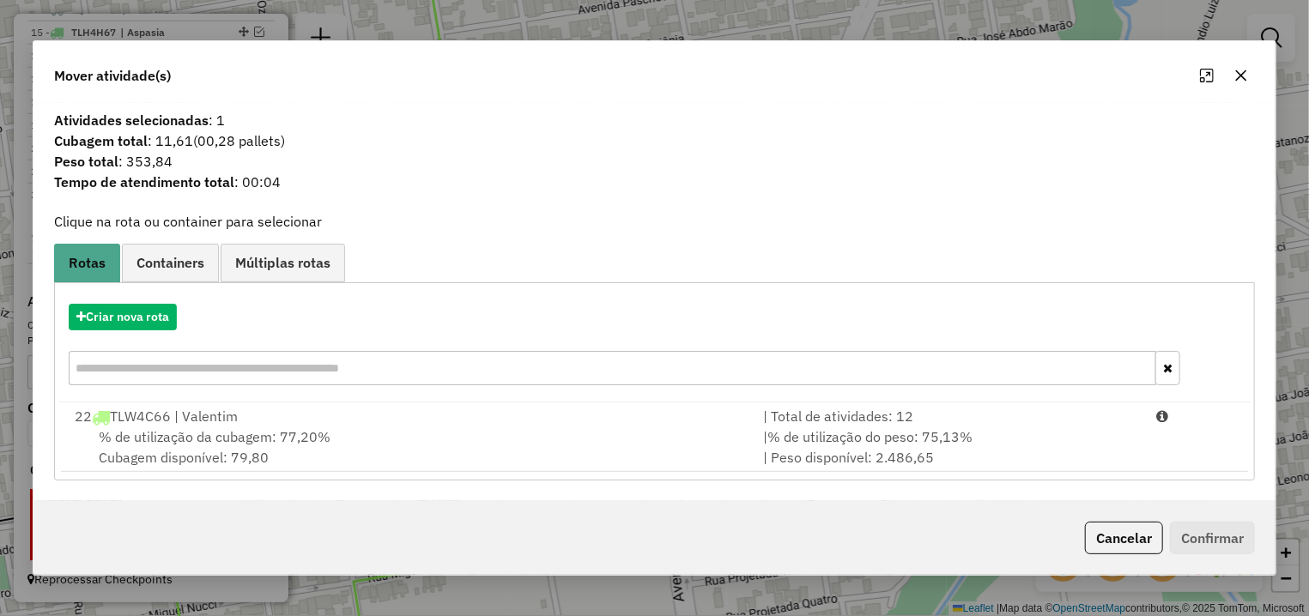
click at [375, 447] on div "% de utilização da cubagem: 77,20% Cubagem disponível: 79,80" at bounding box center [408, 447] width 688 height 41
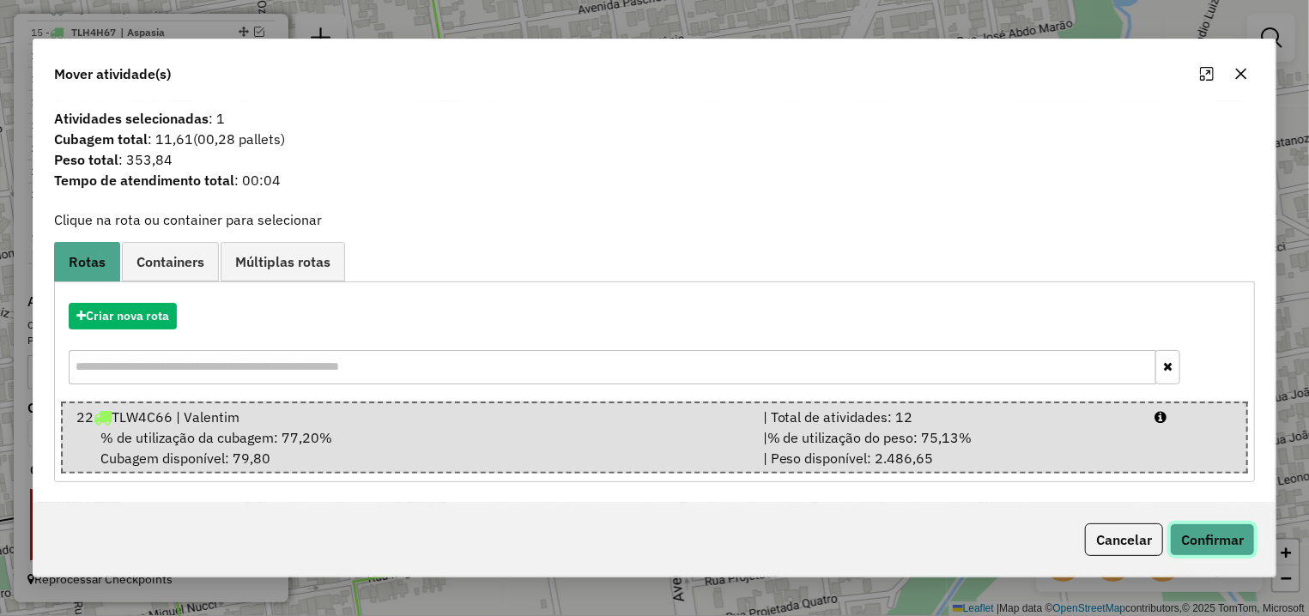
click at [1227, 540] on button "Confirmar" at bounding box center [1212, 540] width 85 height 33
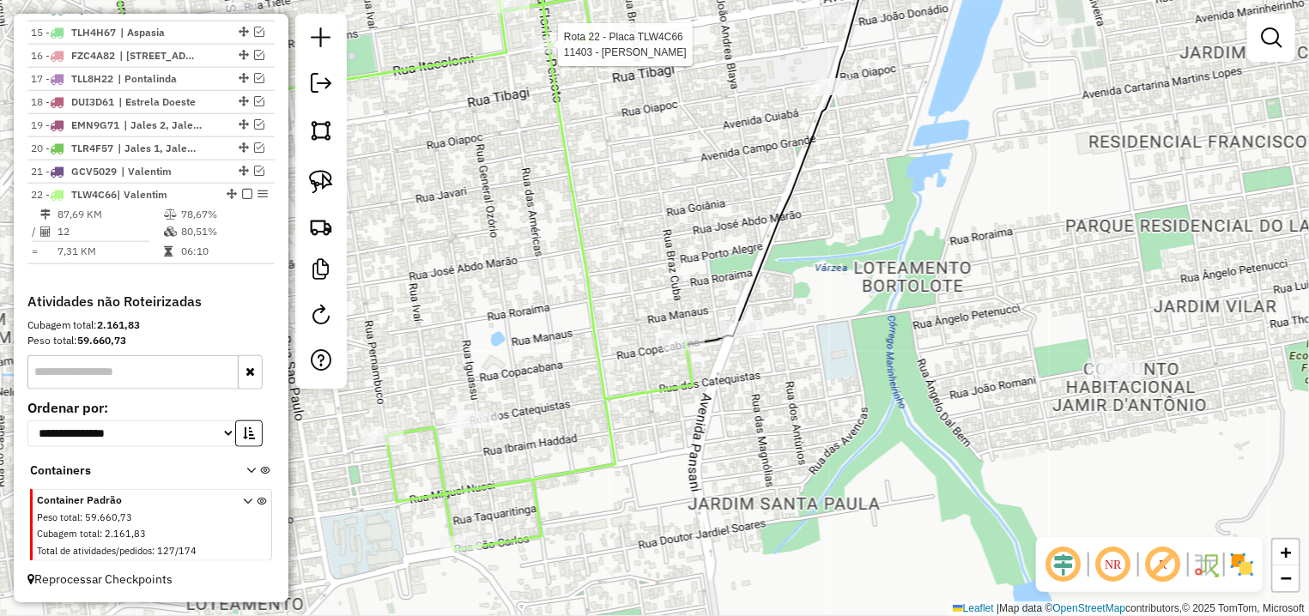
select select "**********"
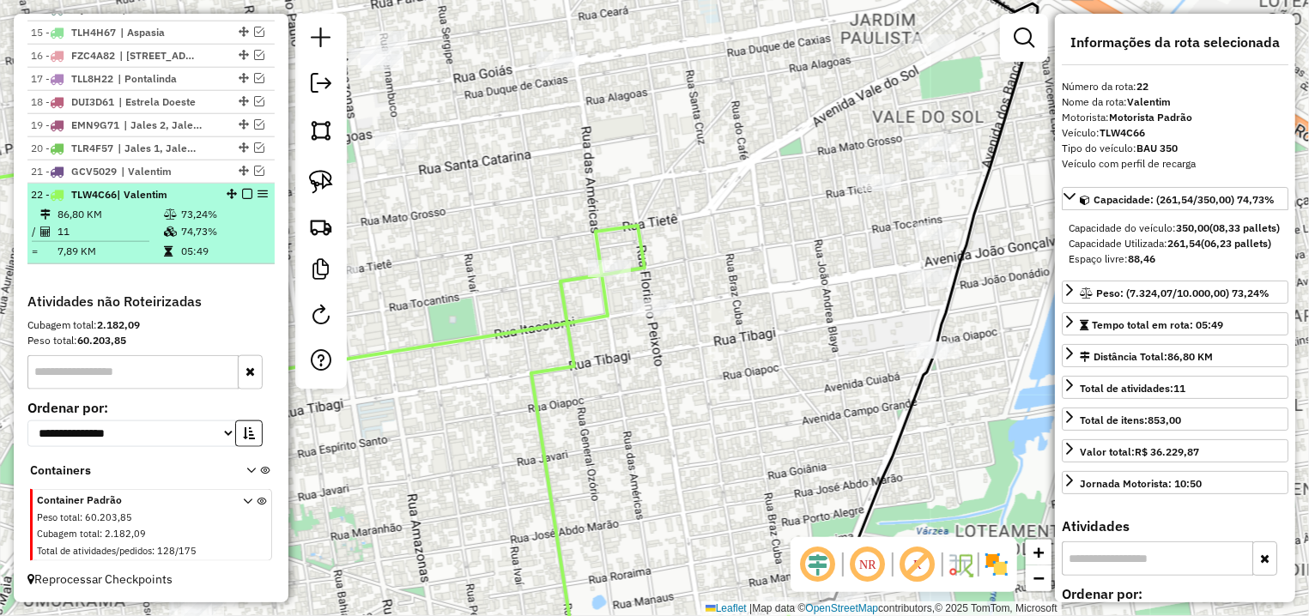
click at [242, 196] on em at bounding box center [247, 194] width 10 height 10
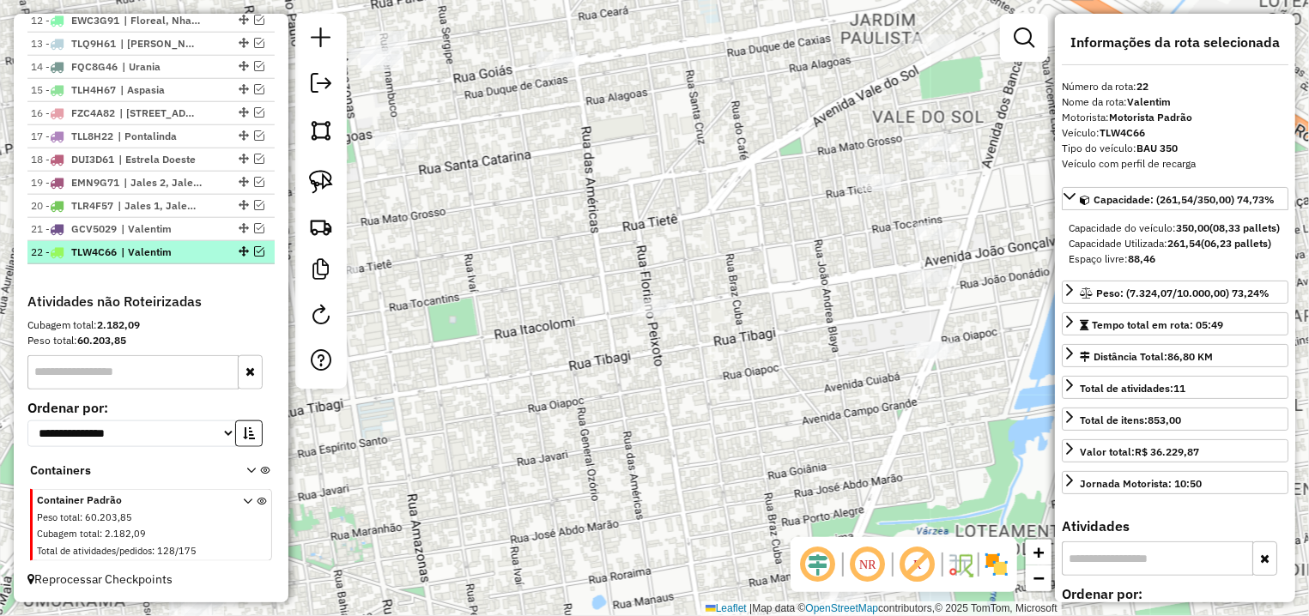
scroll to position [925, 0]
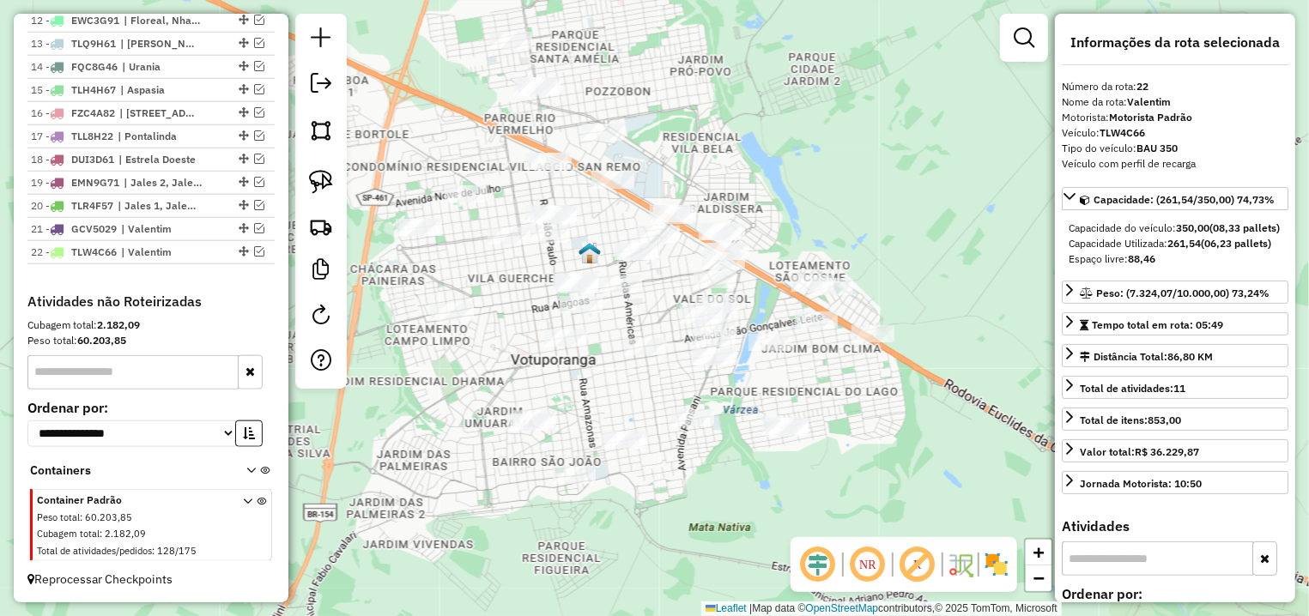
drag, startPoint x: 736, startPoint y: 367, endPoint x: 650, endPoint y: 389, distance: 89.3
click at [650, 389] on div "Janela de atendimento Grade de atendimento Capacidade Transportadoras Veículos …" at bounding box center [654, 308] width 1309 height 616
click at [328, 174] on img at bounding box center [321, 182] width 24 height 24
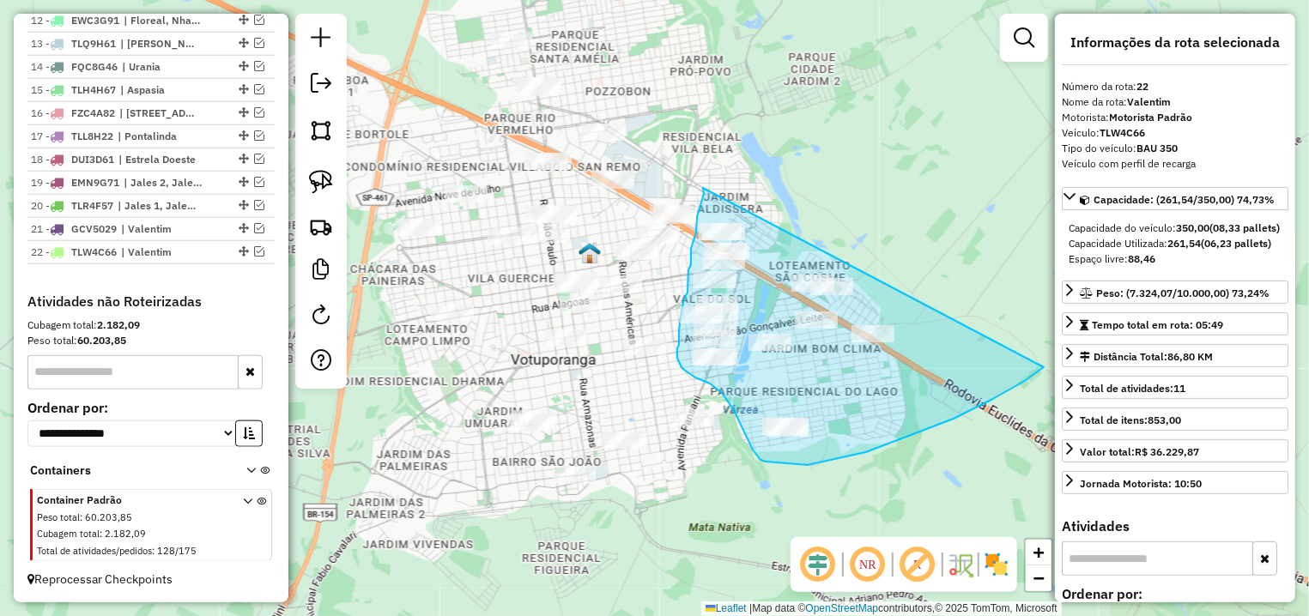
drag, startPoint x: 703, startPoint y: 188, endPoint x: 987, endPoint y: 379, distance: 342.6
click at [1044, 367] on div "Janela de atendimento Grade de atendimento Capacidade Transportadoras Veículos …" at bounding box center [654, 308] width 1309 height 616
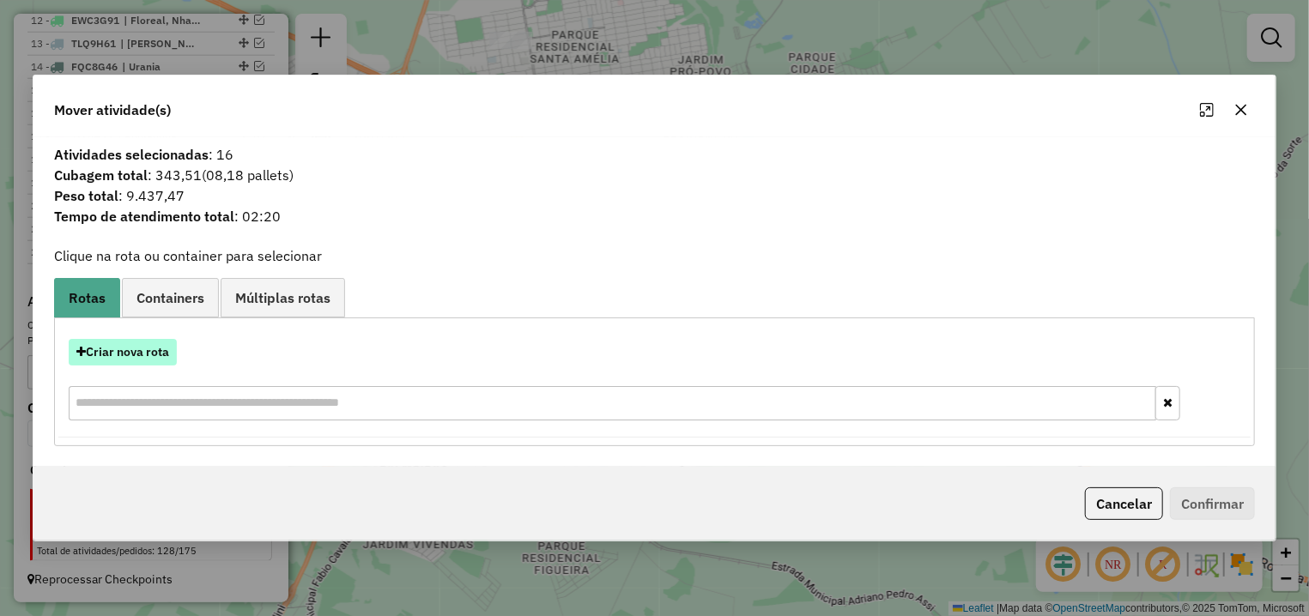
click at [132, 356] on button "Criar nova rota" at bounding box center [123, 352] width 108 height 27
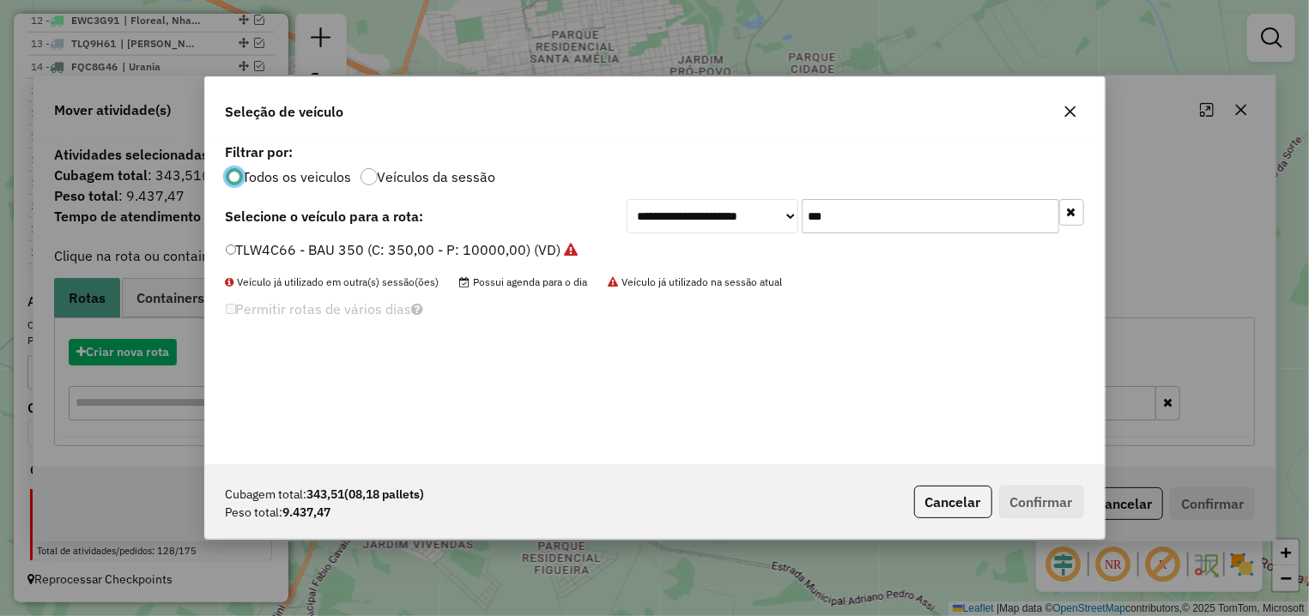
scroll to position [9, 5]
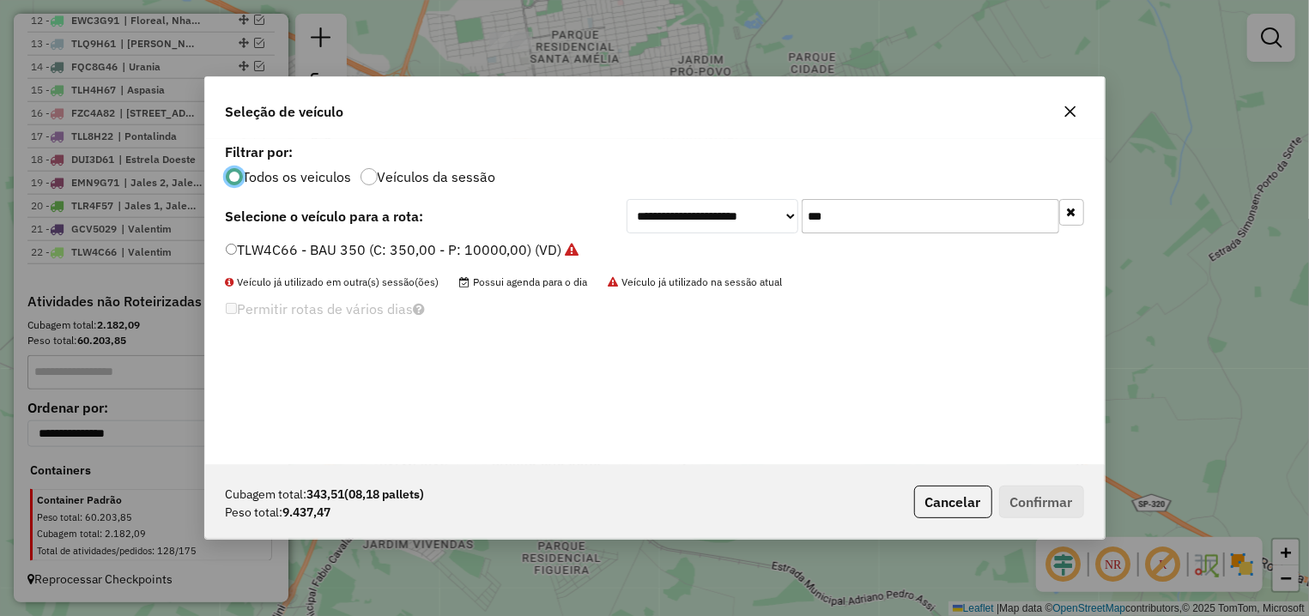
click at [802, 212] on input "***" at bounding box center [931, 216] width 258 height 34
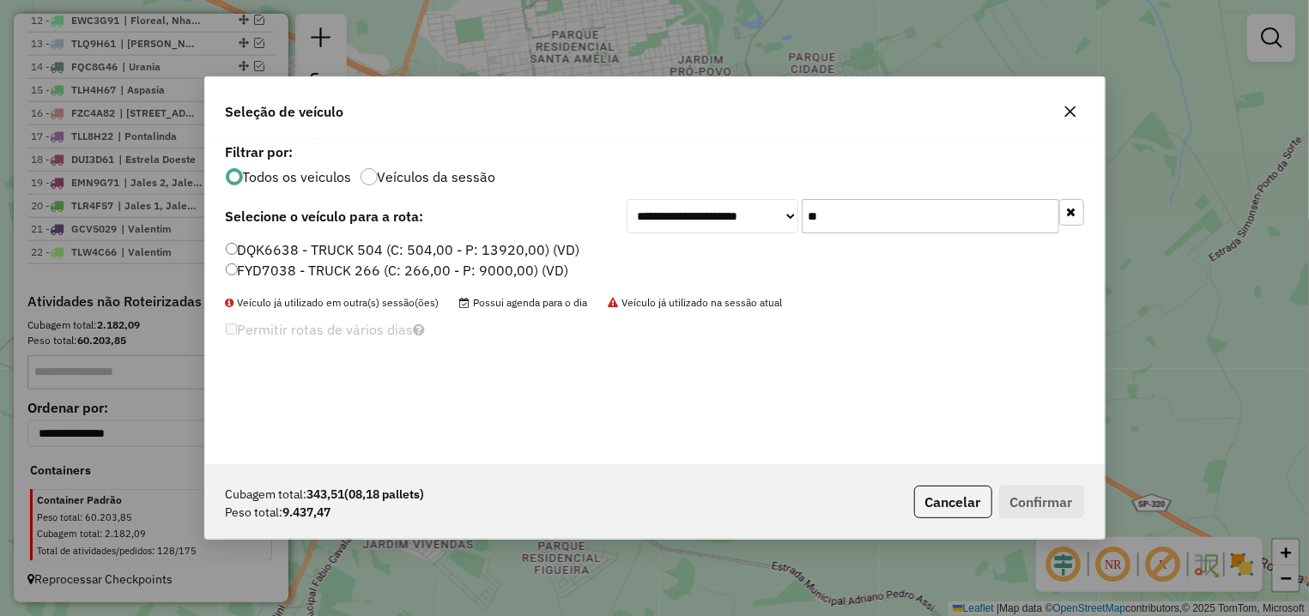
type input "**"
click at [432, 273] on label "FYD7038 - TRUCK 266 (C: 266,00 - P: 9000,00) (VD)" at bounding box center [397, 270] width 343 height 21
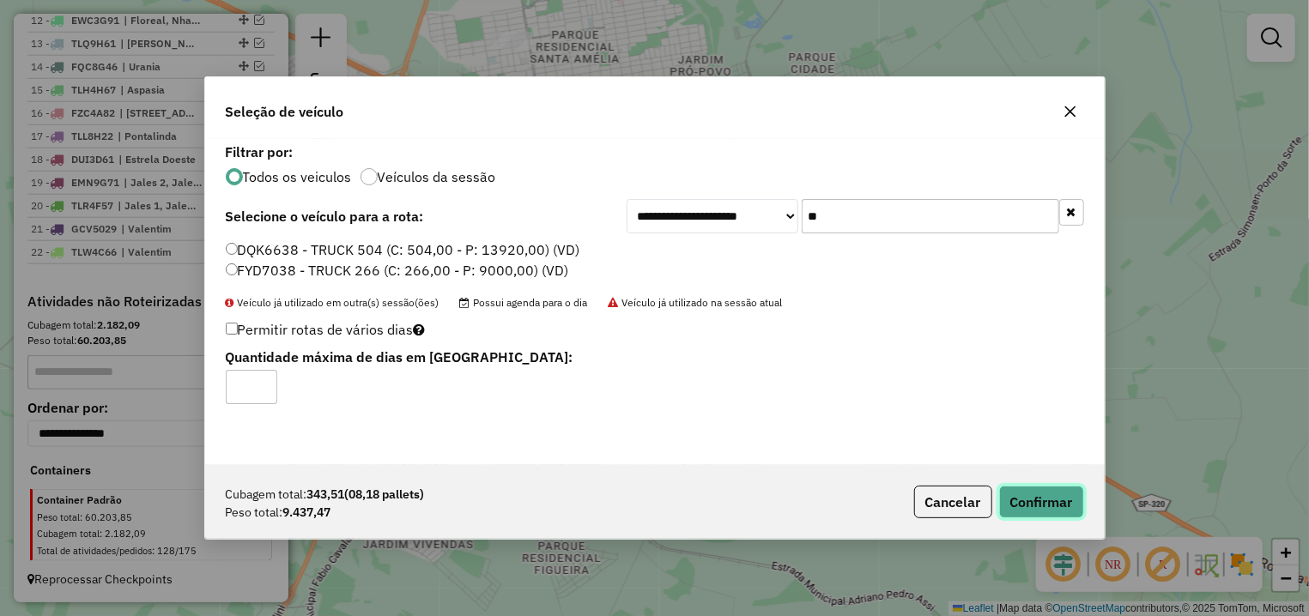
click at [1061, 502] on button "Confirmar" at bounding box center [1041, 502] width 85 height 33
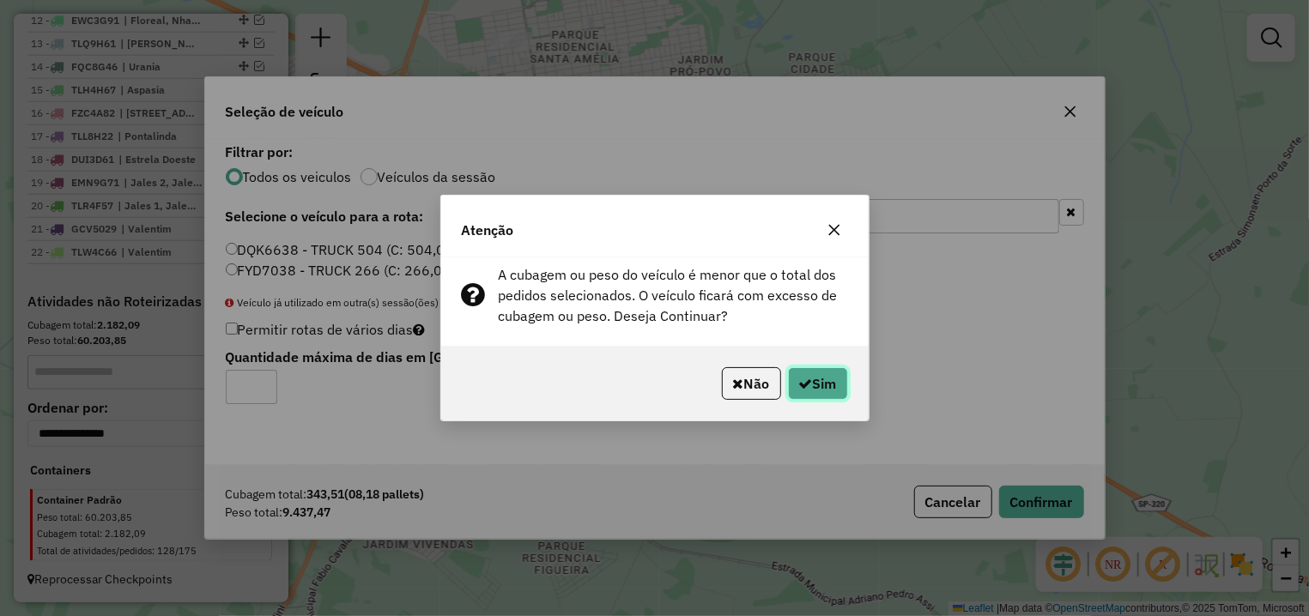
click at [799, 378] on icon "button" at bounding box center [806, 384] width 14 height 14
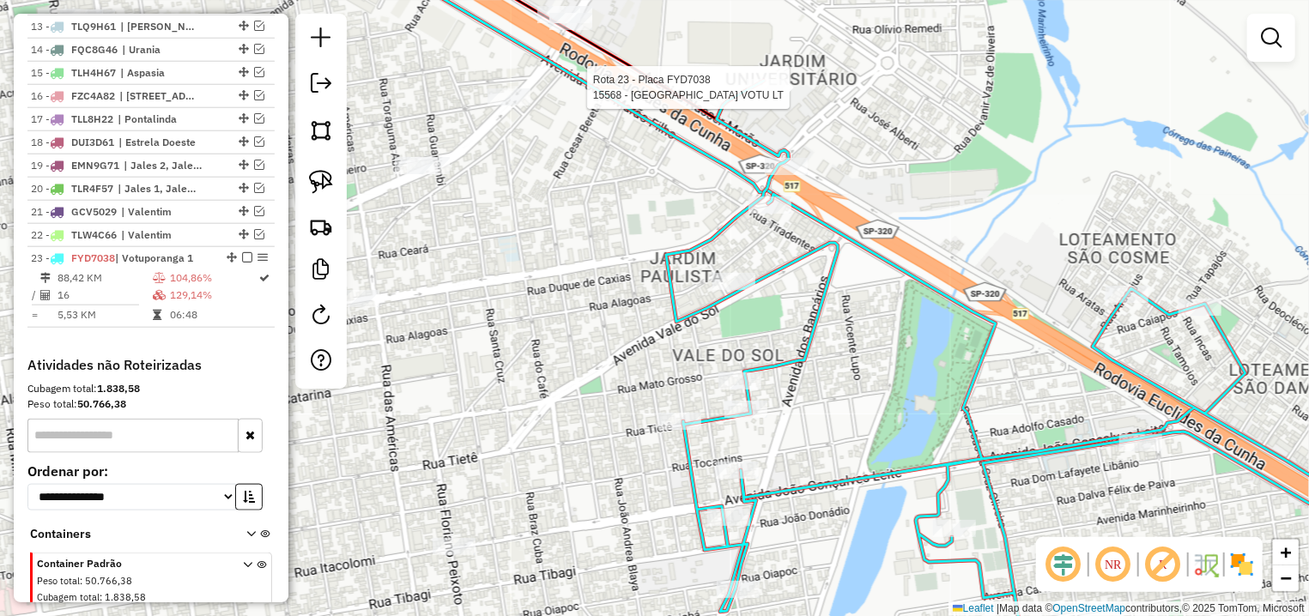
select select "**********"
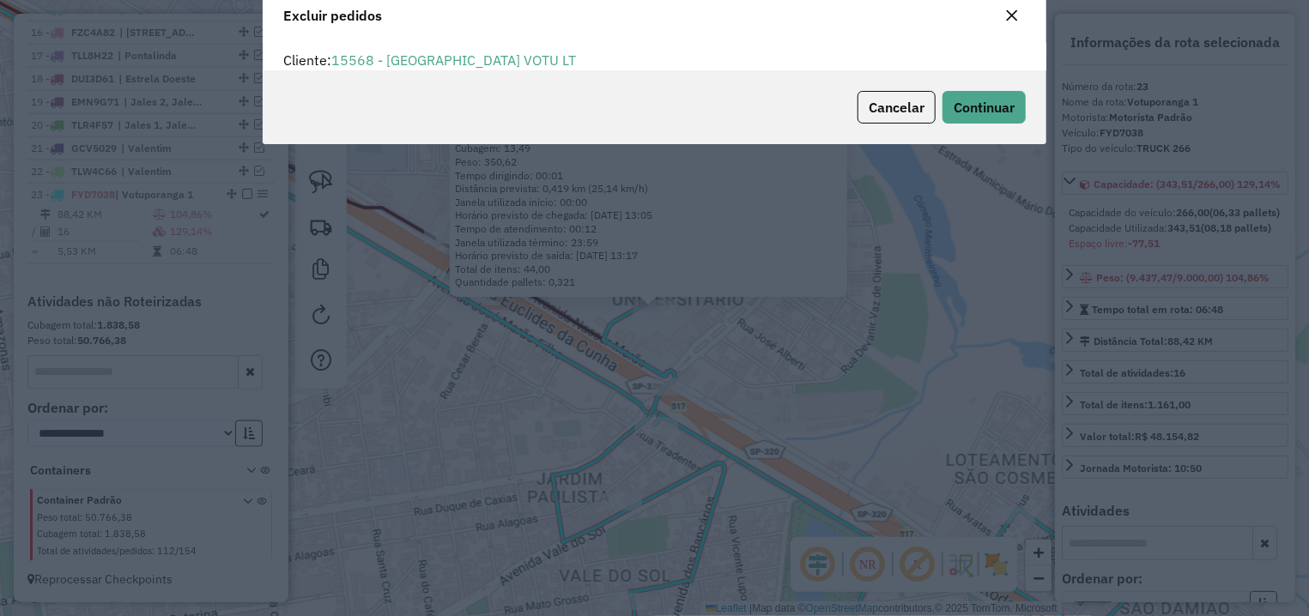
scroll to position [0, 0]
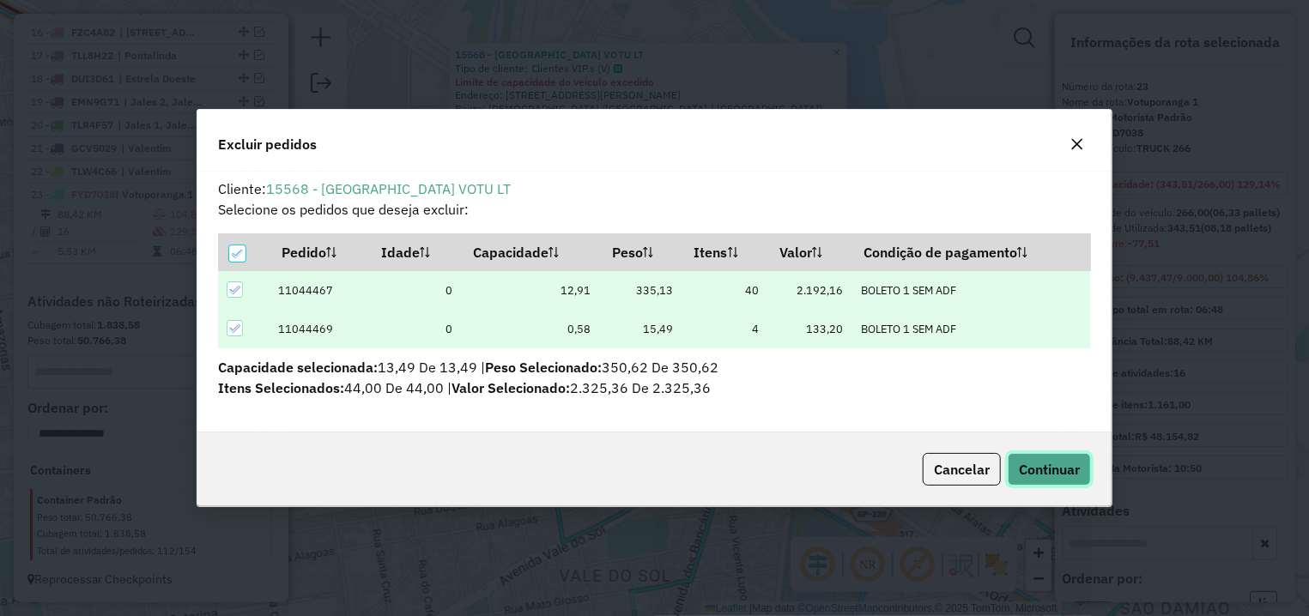
click at [1067, 475] on span "Continuar" at bounding box center [1049, 469] width 61 height 17
click at [1049, 470] on span "Continuar" at bounding box center [1049, 469] width 61 height 17
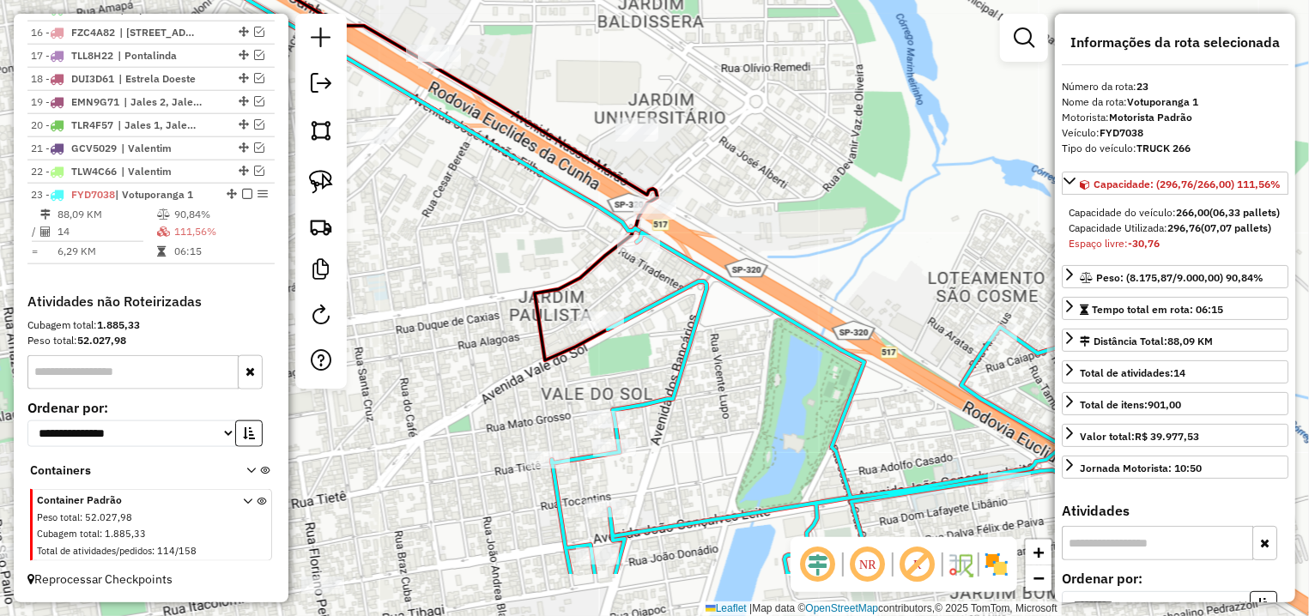
drag, startPoint x: 714, startPoint y: 537, endPoint x: 739, endPoint y: 240, distance: 298.0
click at [739, 240] on div "Janela de atendimento Grade de atendimento Capacidade Transportadoras Veículos …" at bounding box center [654, 308] width 1309 height 616
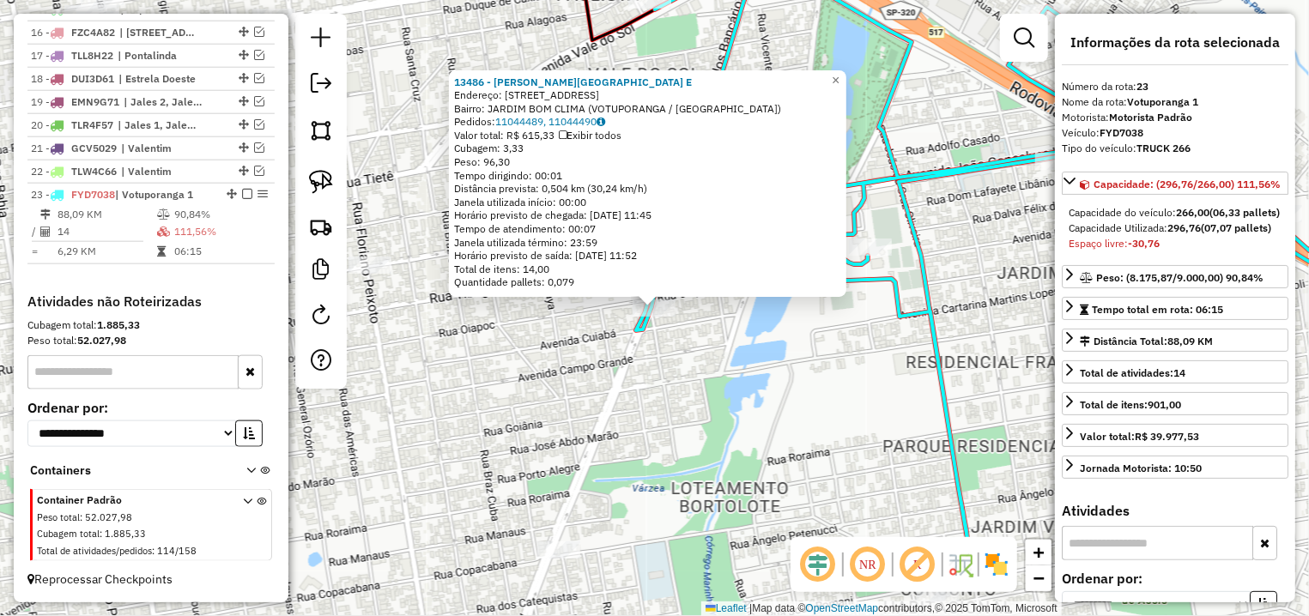
click at [648, 416] on div "13486 - CELIA A. M. CAIRES E Endereço: AV PANSANI 2778 Bairro: JARDIM BOM CLIMA…" at bounding box center [654, 308] width 1309 height 616
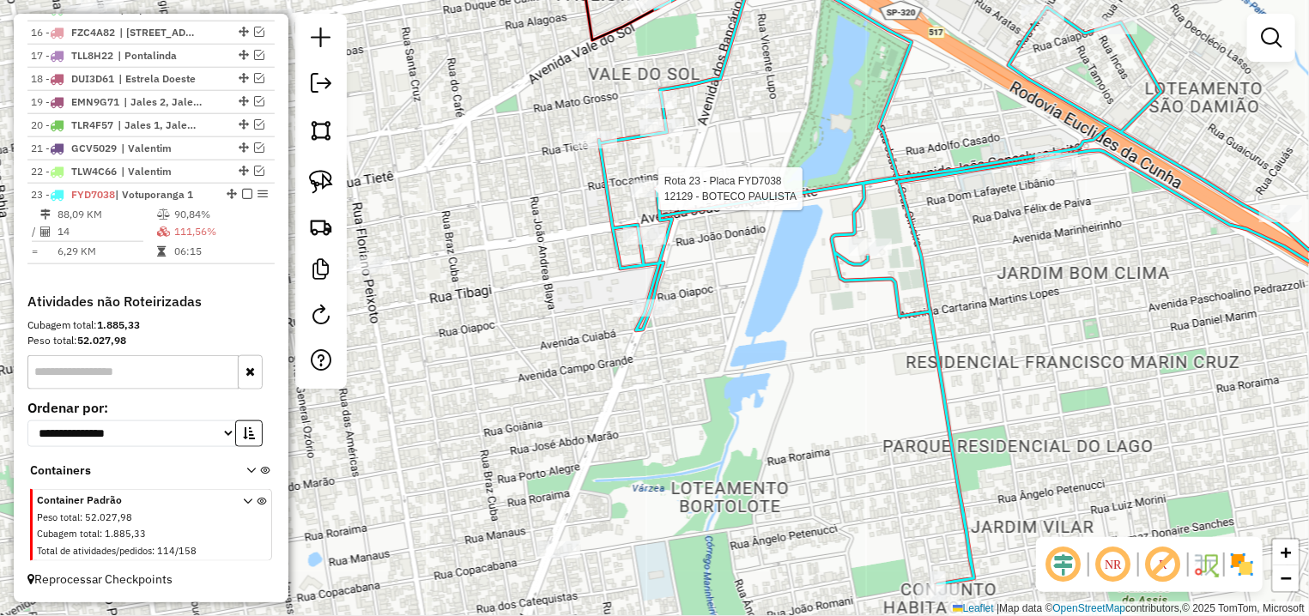
select select "**********"
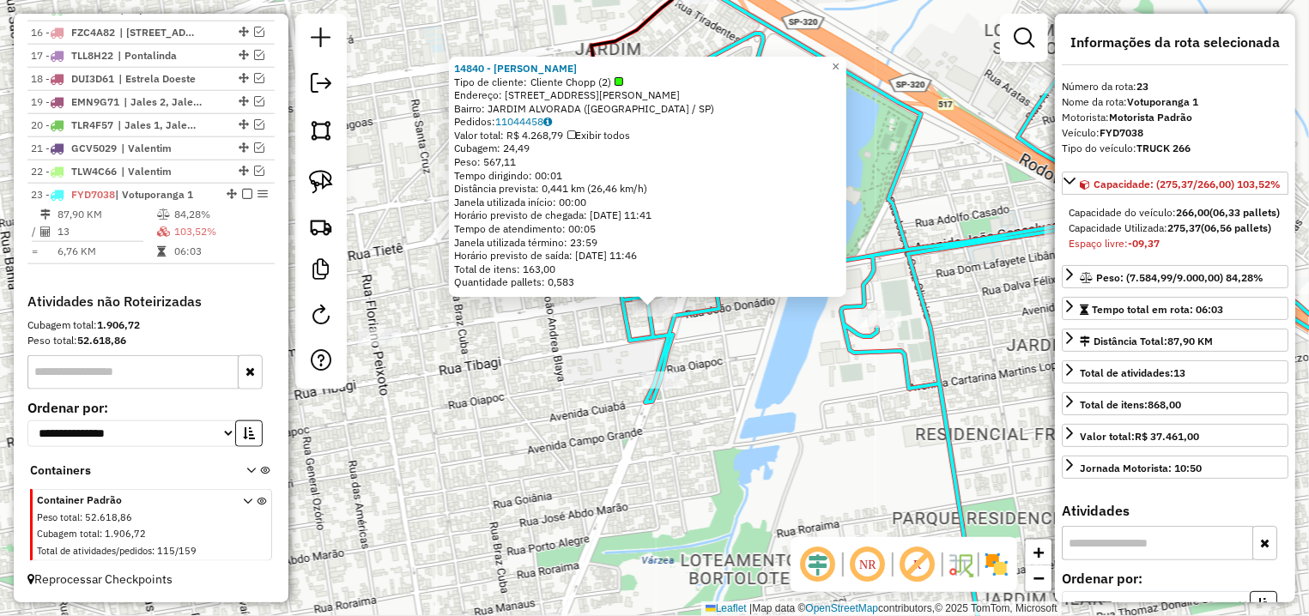
click at [704, 360] on div "14840 - MARIA NILDA DE ARAUJ Tipo de cliente: Cliente Chopp (2) Endereço: AV JO…" at bounding box center [654, 308] width 1309 height 616
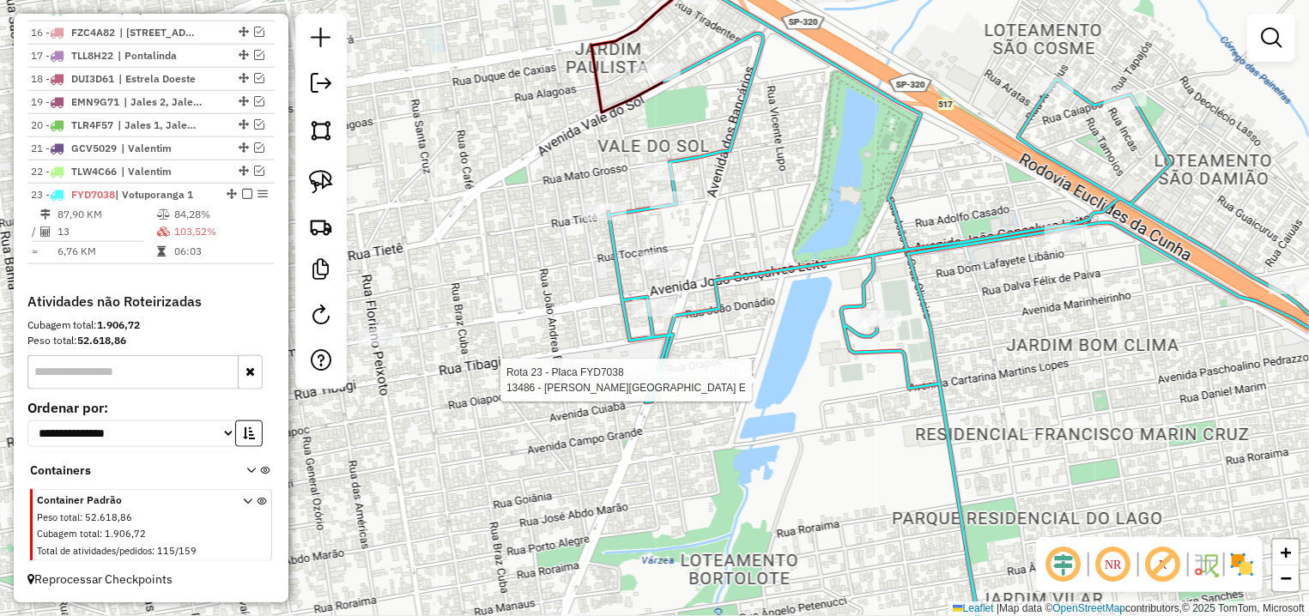
select select "**********"
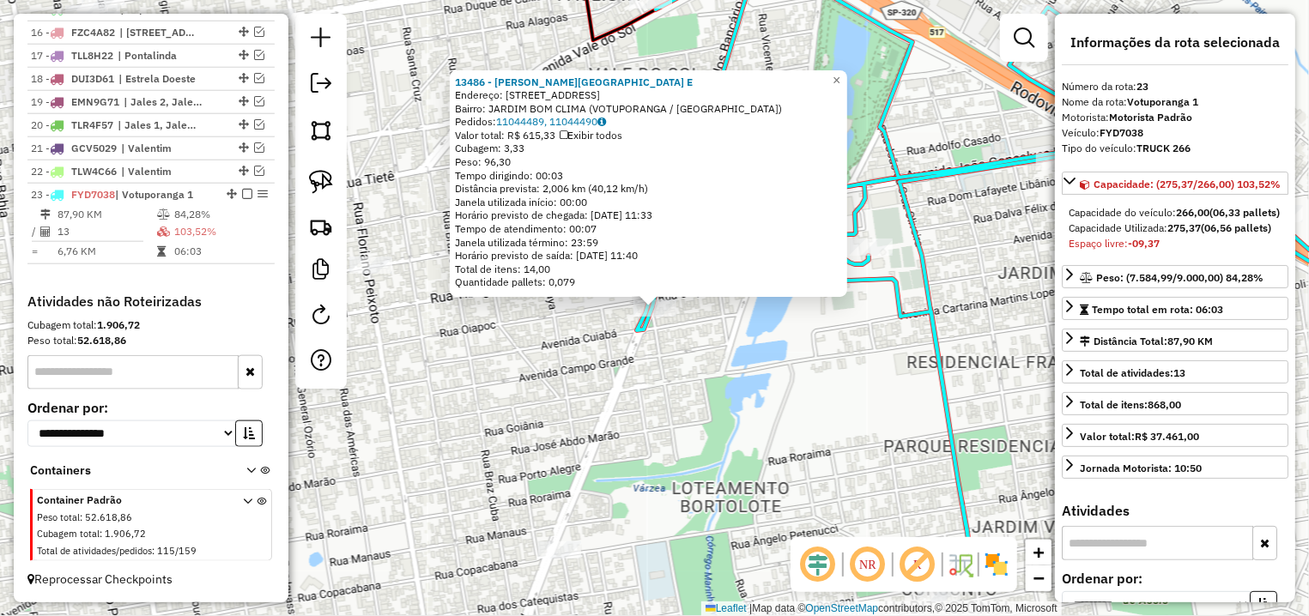
click at [730, 351] on div "13486 - CELIA A. M. CAIRES E Endereço: AV PANSANI 2778 Bairro: JARDIM BOM CLIMA…" at bounding box center [654, 308] width 1309 height 616
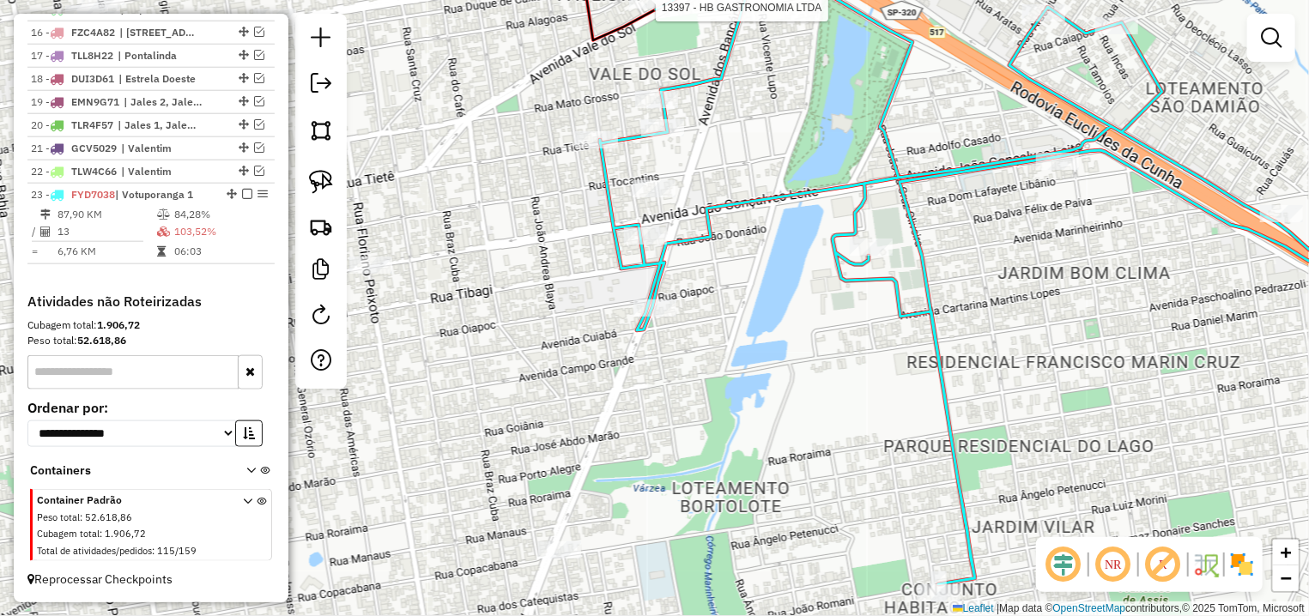
select select "**********"
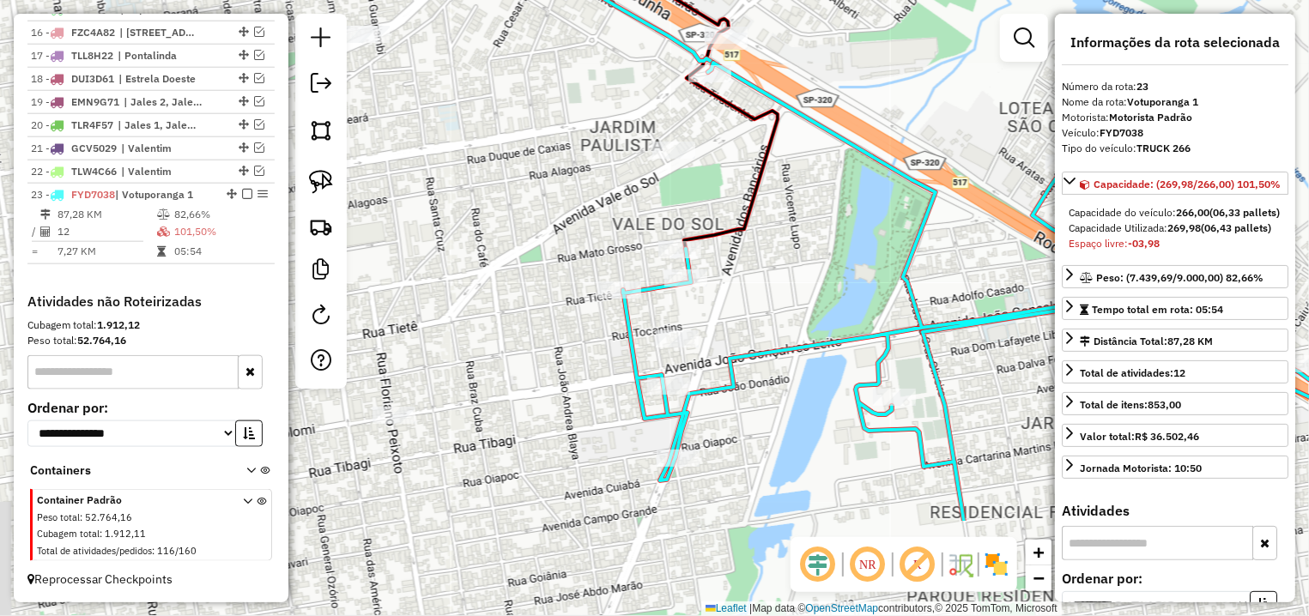
drag, startPoint x: 740, startPoint y: 344, endPoint x: 753, endPoint y: 317, distance: 30.3
click at [754, 299] on div "Janela de atendimento Grade de atendimento Capacidade Transportadoras Veículos …" at bounding box center [654, 308] width 1309 height 616
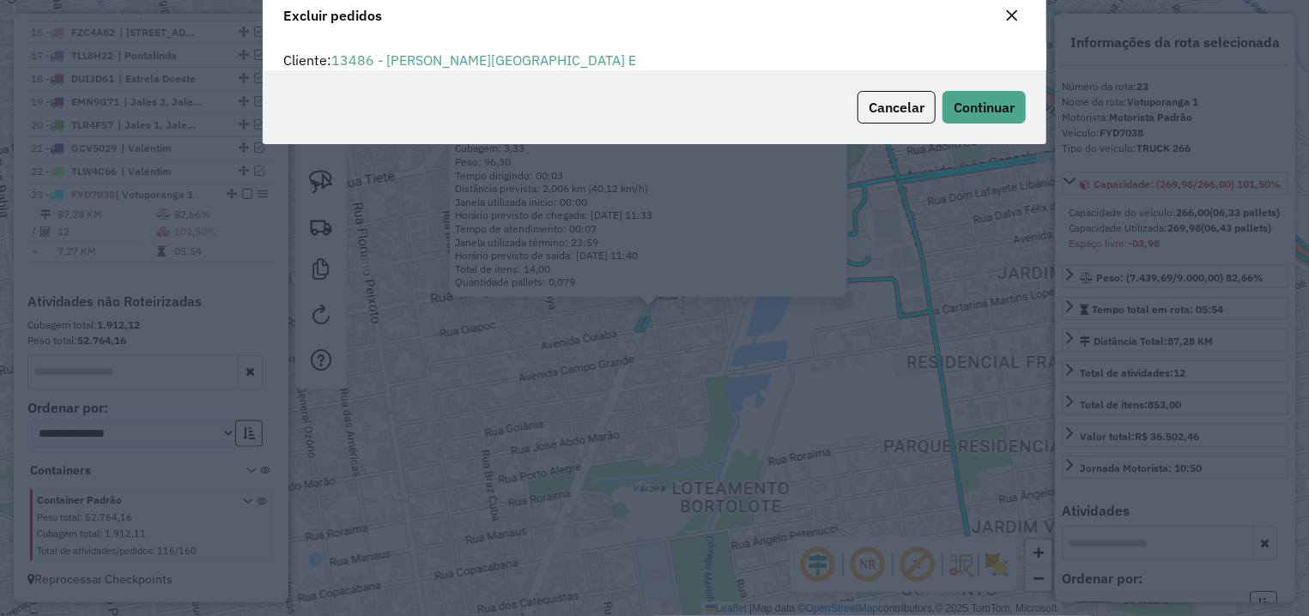
scroll to position [9, 5]
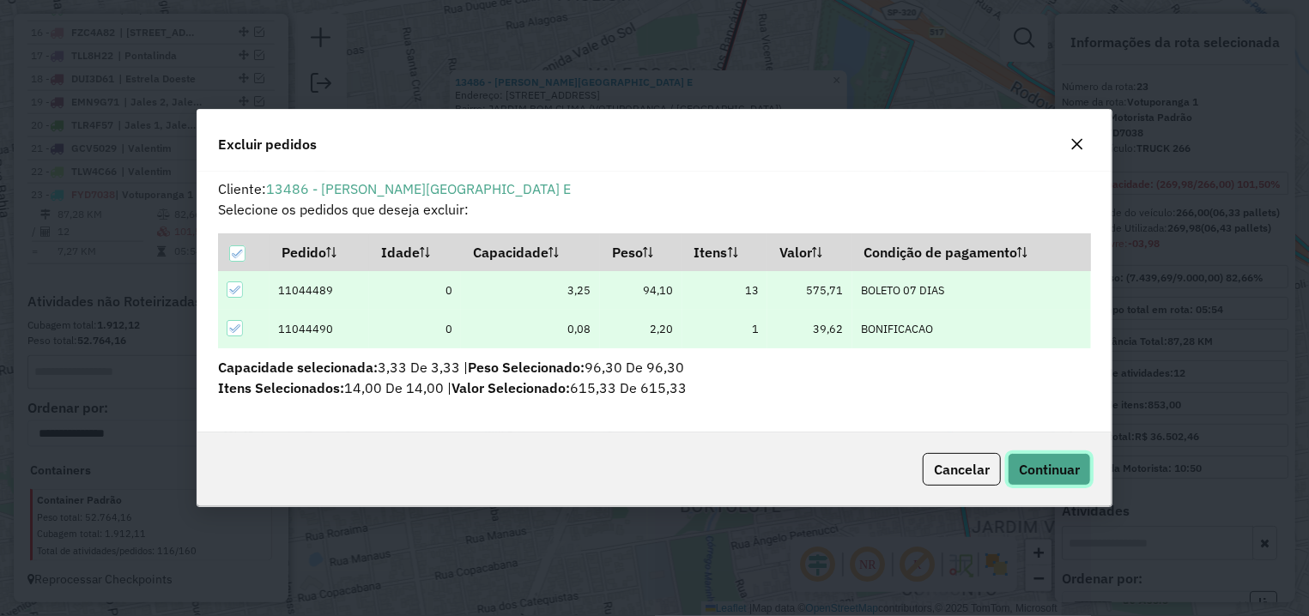
click at [1064, 475] on span "Continuar" at bounding box center [1049, 469] width 61 height 17
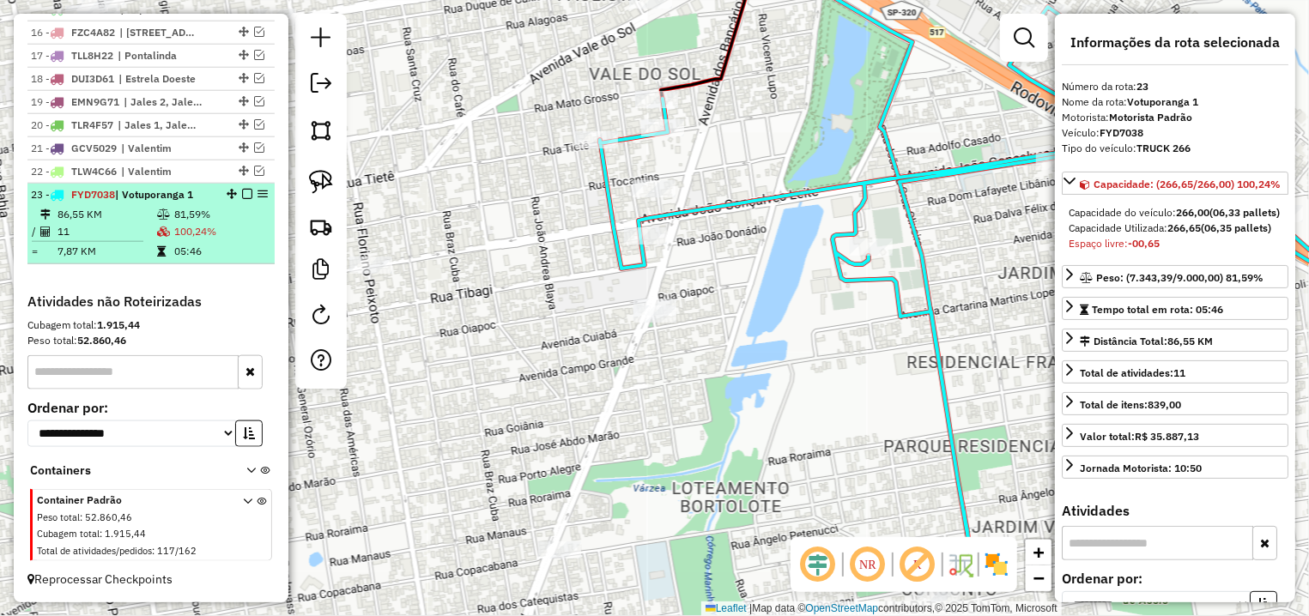
click at [242, 194] on em at bounding box center [247, 194] width 10 height 10
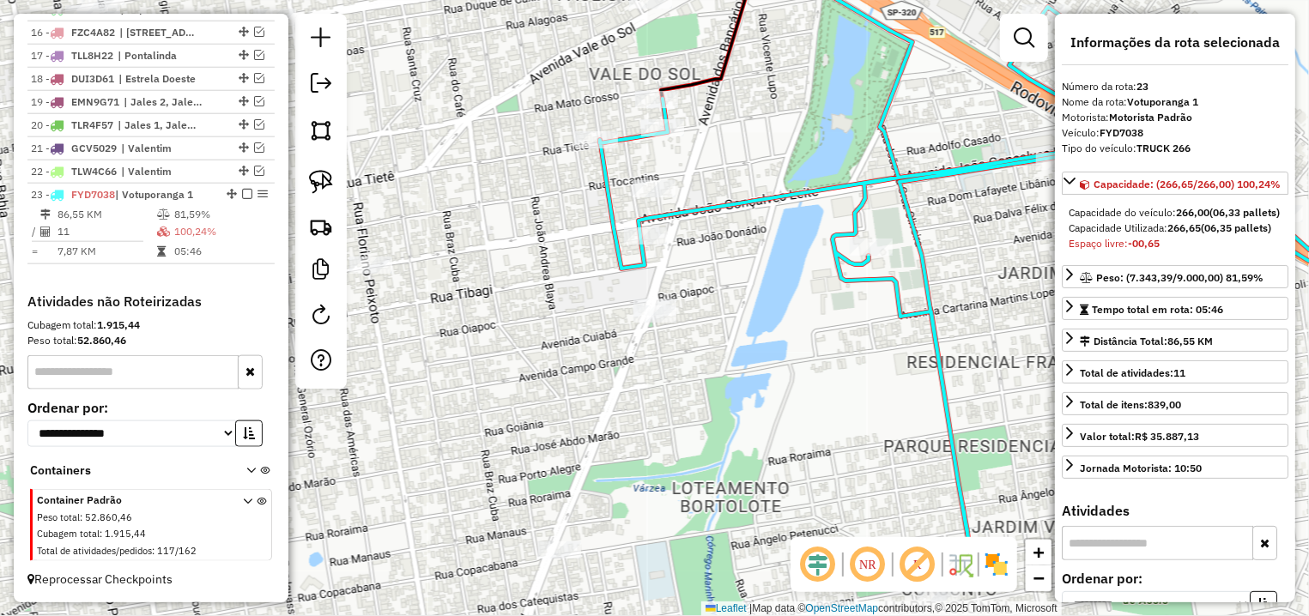
scroll to position [948, 0]
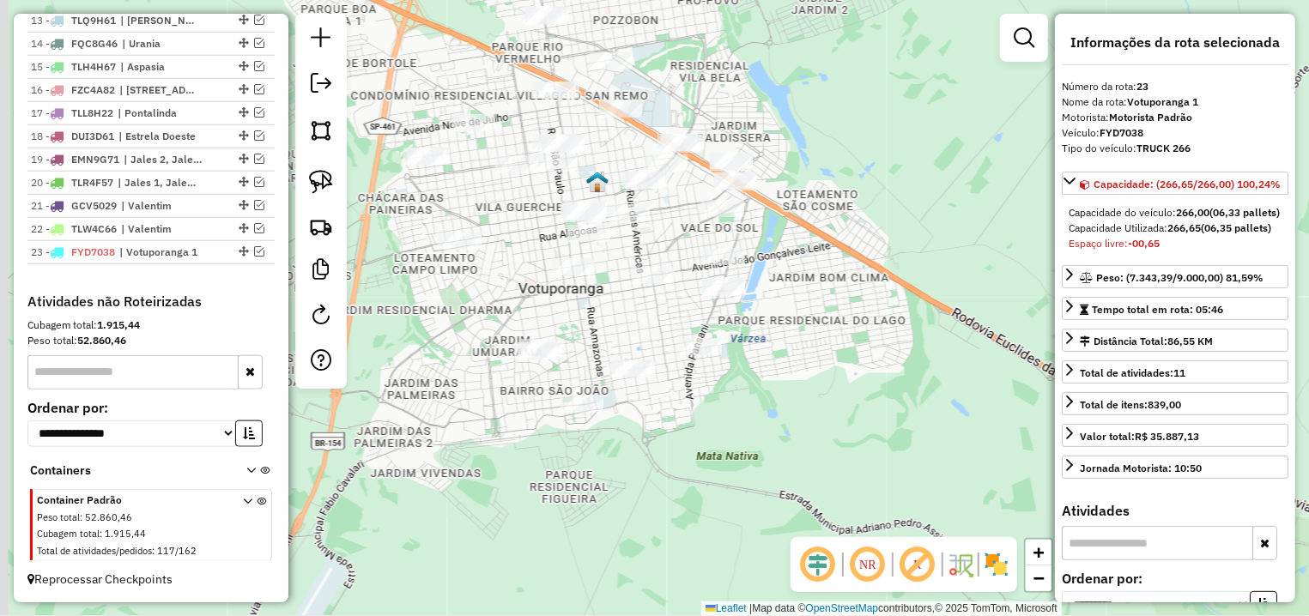
drag, startPoint x: 550, startPoint y: 344, endPoint x: 681, endPoint y: 350, distance: 130.6
click at [681, 350] on div "Janela de atendimento Grade de atendimento Capacidade Transportadoras Veículos …" at bounding box center [654, 308] width 1309 height 616
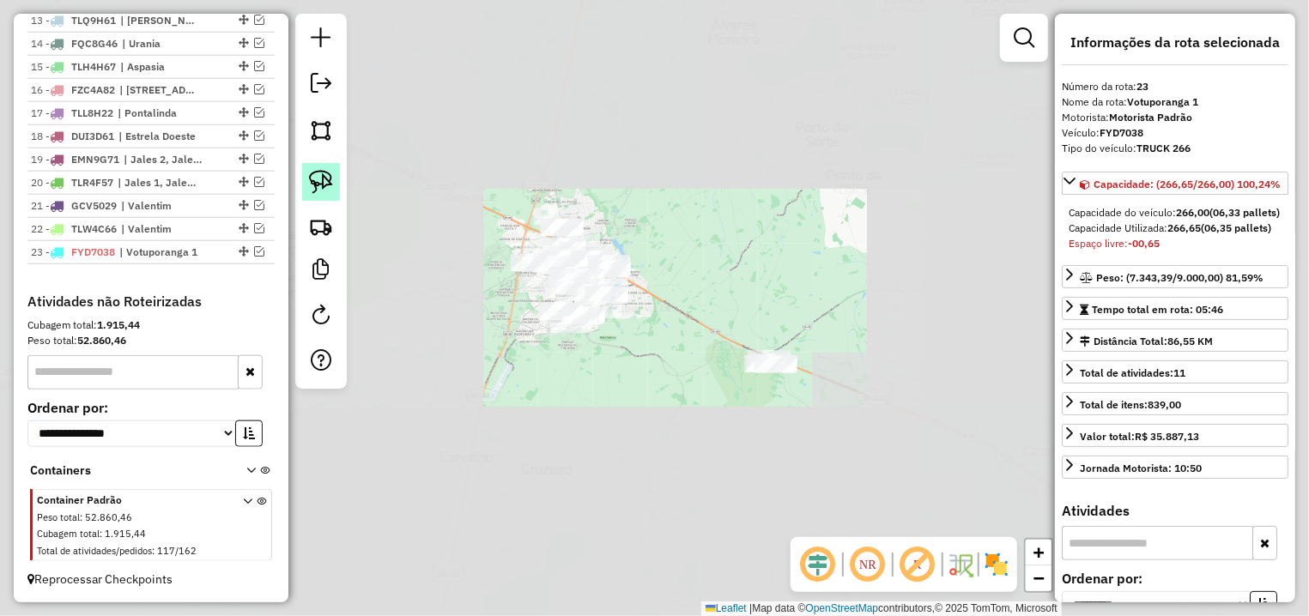
click at [321, 173] on img at bounding box center [321, 182] width 24 height 24
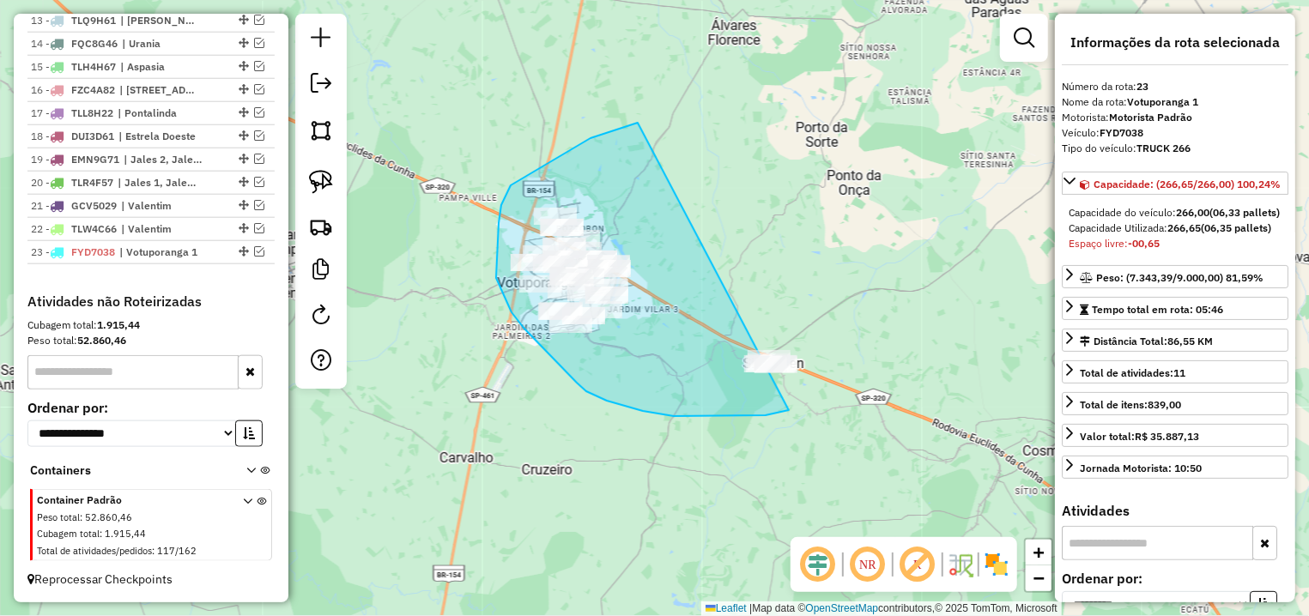
drag, startPoint x: 638, startPoint y: 123, endPoint x: 861, endPoint y: 397, distance: 353.9
click at [861, 397] on div "Janela de atendimento Grade de atendimento Capacidade Transportadoras Veículos …" at bounding box center [654, 308] width 1309 height 616
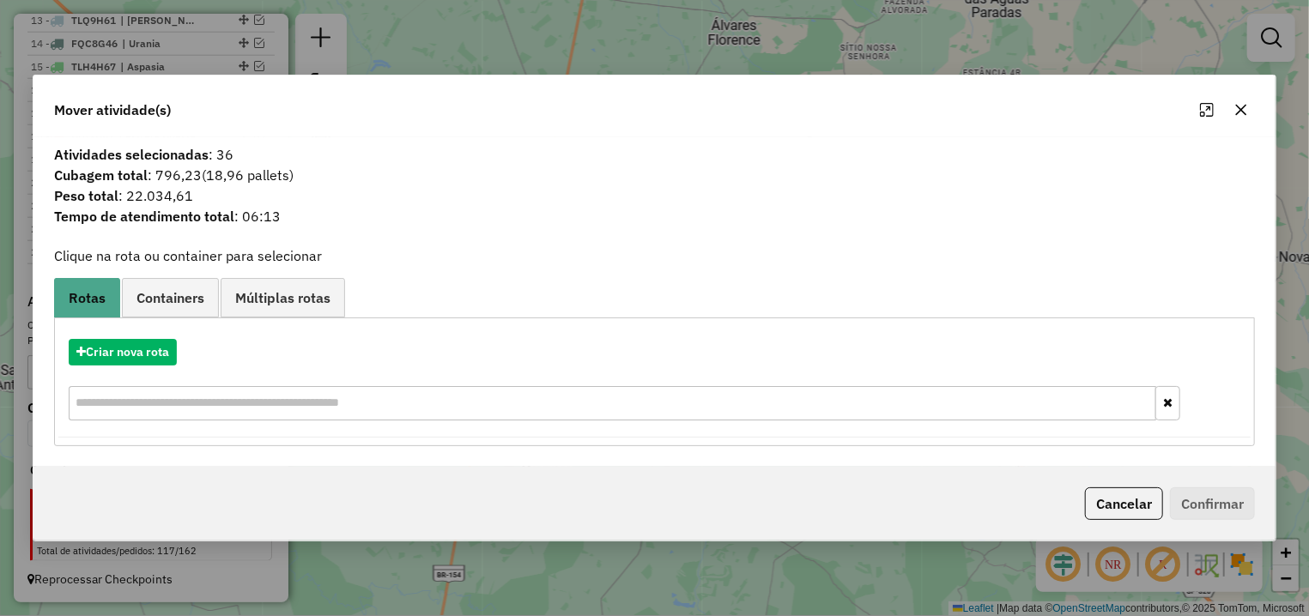
click at [1244, 114] on icon "button" at bounding box center [1241, 110] width 11 height 11
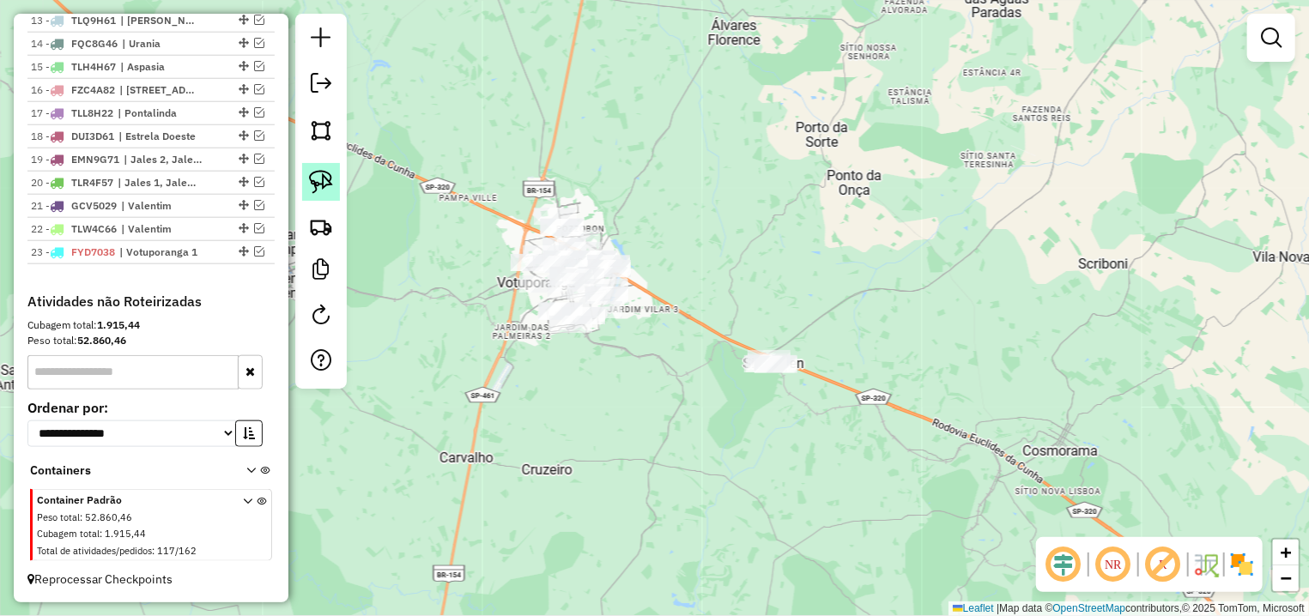
click at [329, 180] on img at bounding box center [321, 182] width 24 height 24
drag, startPoint x: 730, startPoint y: 304, endPoint x: 896, endPoint y: 403, distance: 192.8
click at [898, 403] on div "Janela de atendimento Grade de atendimento Capacidade Transportadoras Veículos …" at bounding box center [654, 308] width 1309 height 616
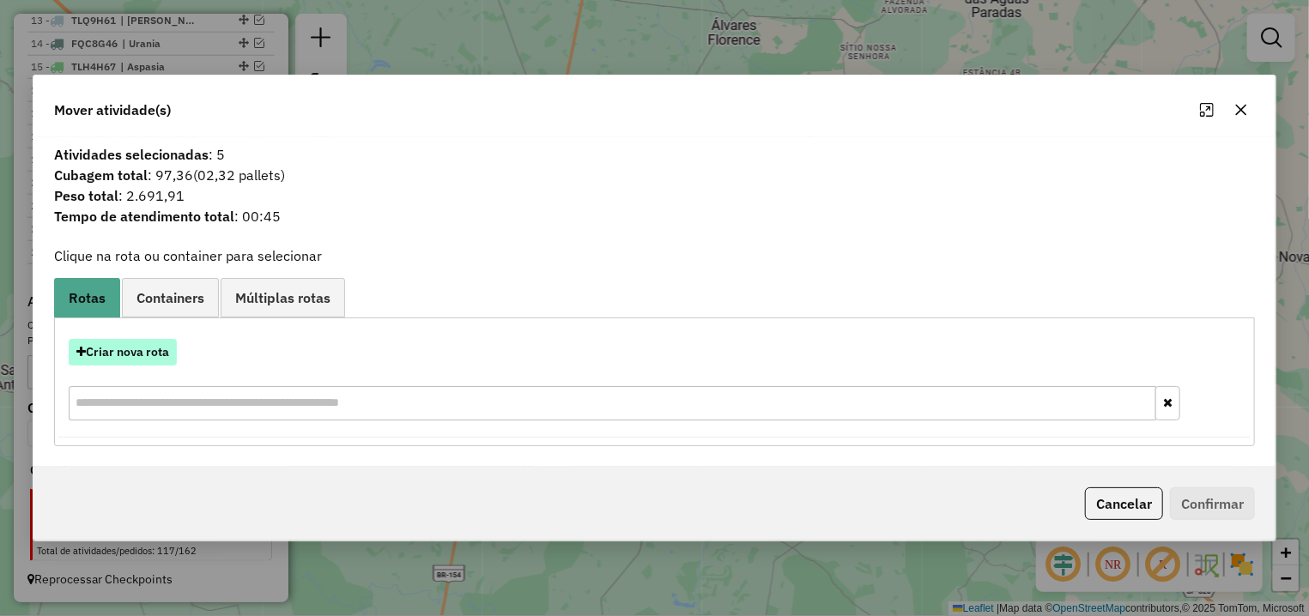
click at [142, 348] on button "Criar nova rota" at bounding box center [123, 352] width 108 height 27
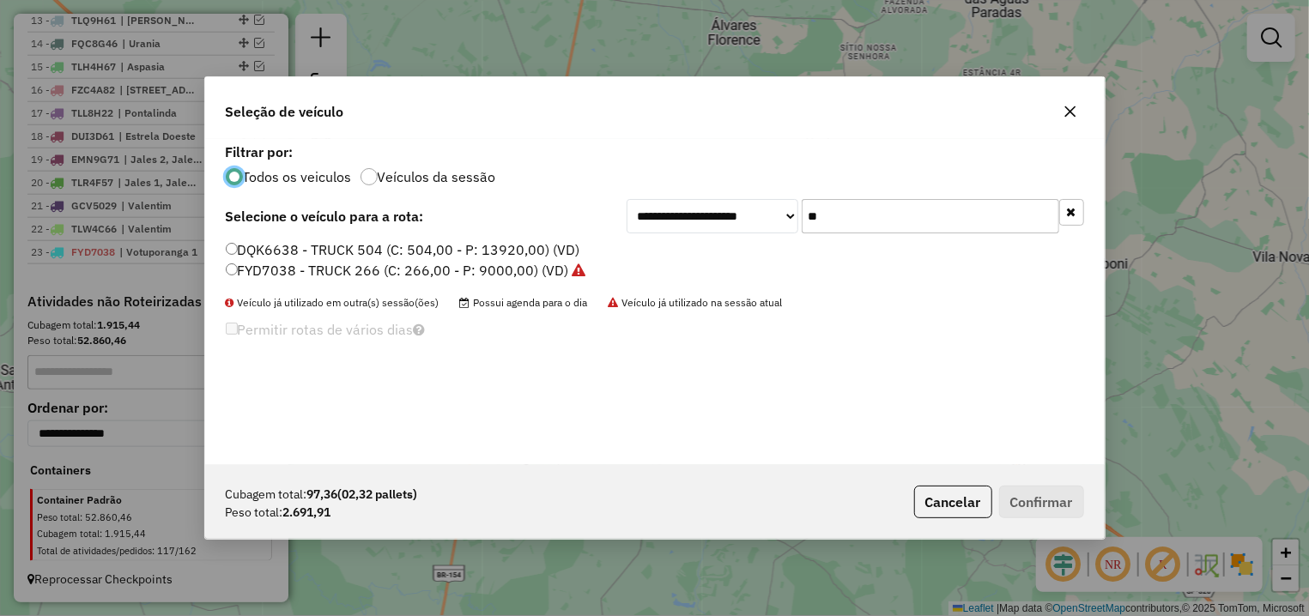
scroll to position [9, 5]
drag, startPoint x: 835, startPoint y: 206, endPoint x: 792, endPoint y: 214, distance: 43.6
click at [802, 214] on input "**" at bounding box center [931, 216] width 258 height 34
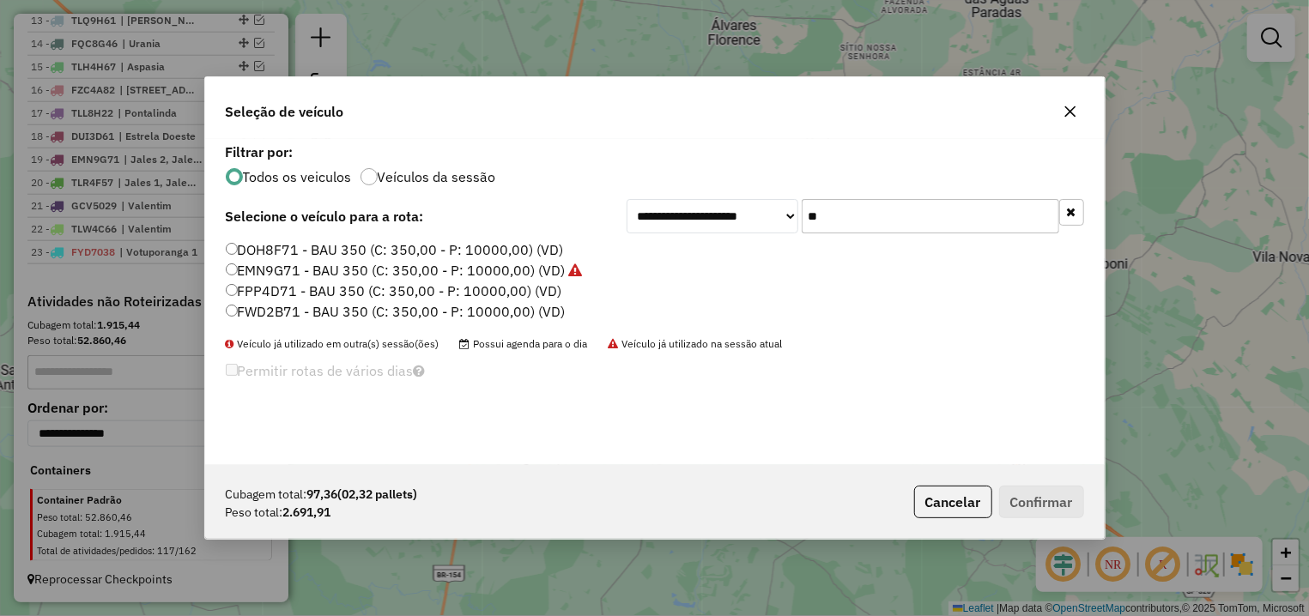
type input "**"
click at [386, 294] on label "FPP4D71 - BAU 350 (C: 350,00 - P: 10000,00) (VD)" at bounding box center [394, 291] width 336 height 21
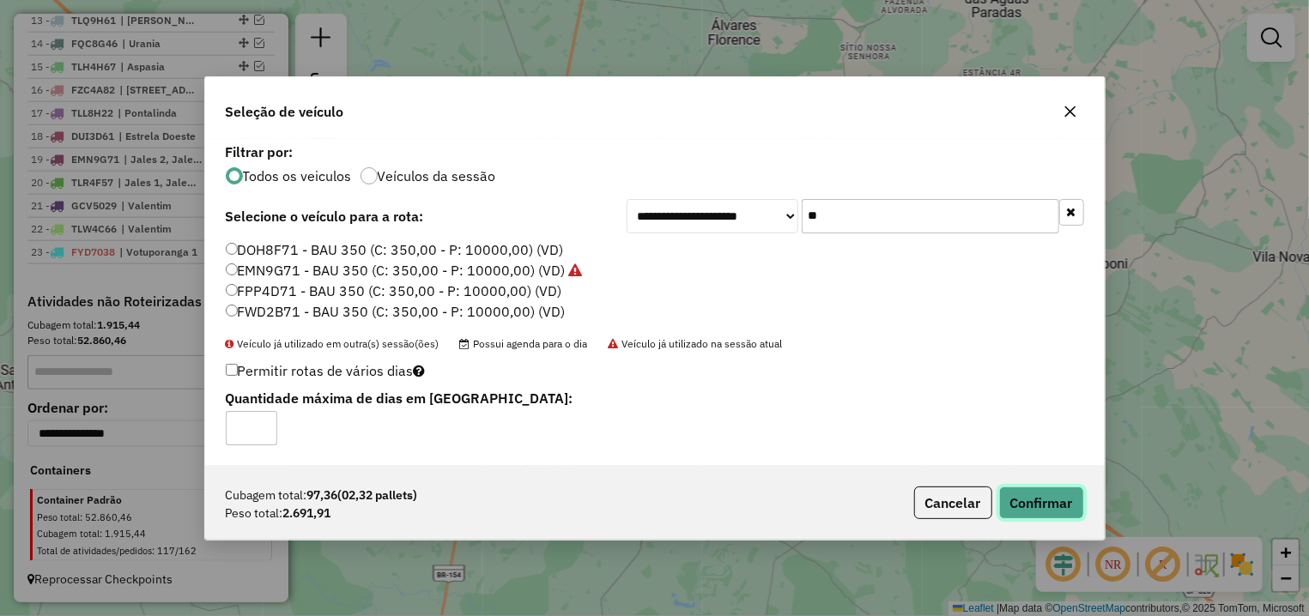
click at [1033, 502] on button "Confirmar" at bounding box center [1041, 503] width 85 height 33
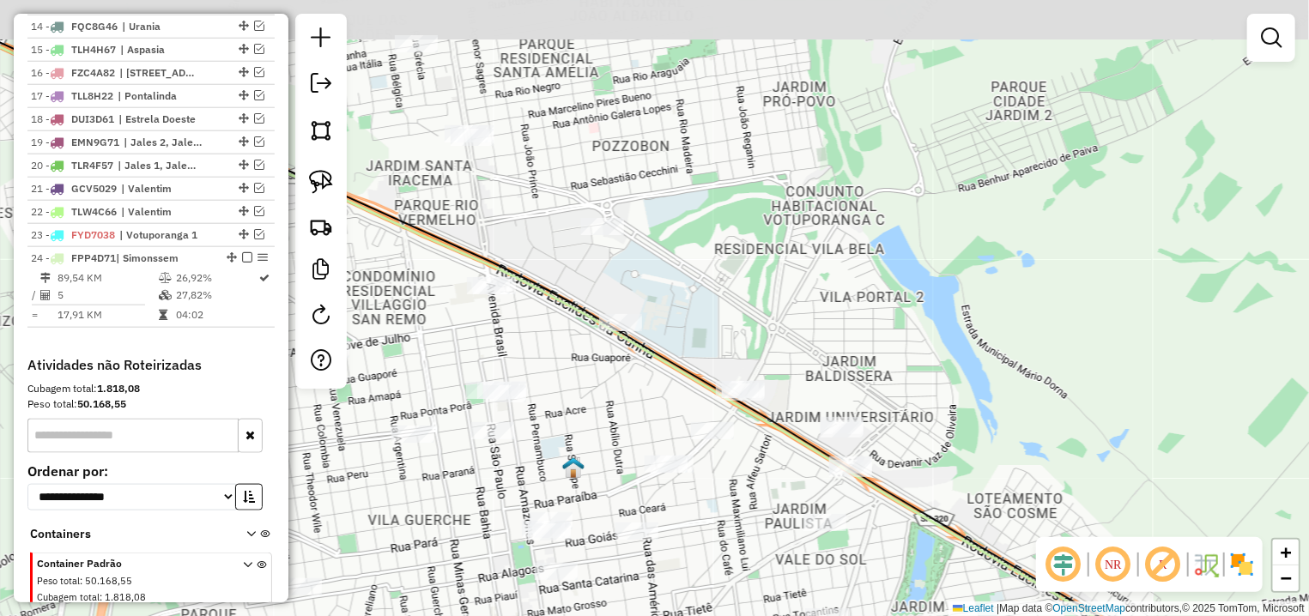
drag, startPoint x: 692, startPoint y: 264, endPoint x: 691, endPoint y: 325, distance: 61.8
click at [691, 325] on div "Janela de atendimento Grade de atendimento Capacidade Transportadoras Veículos …" at bounding box center [654, 308] width 1309 height 616
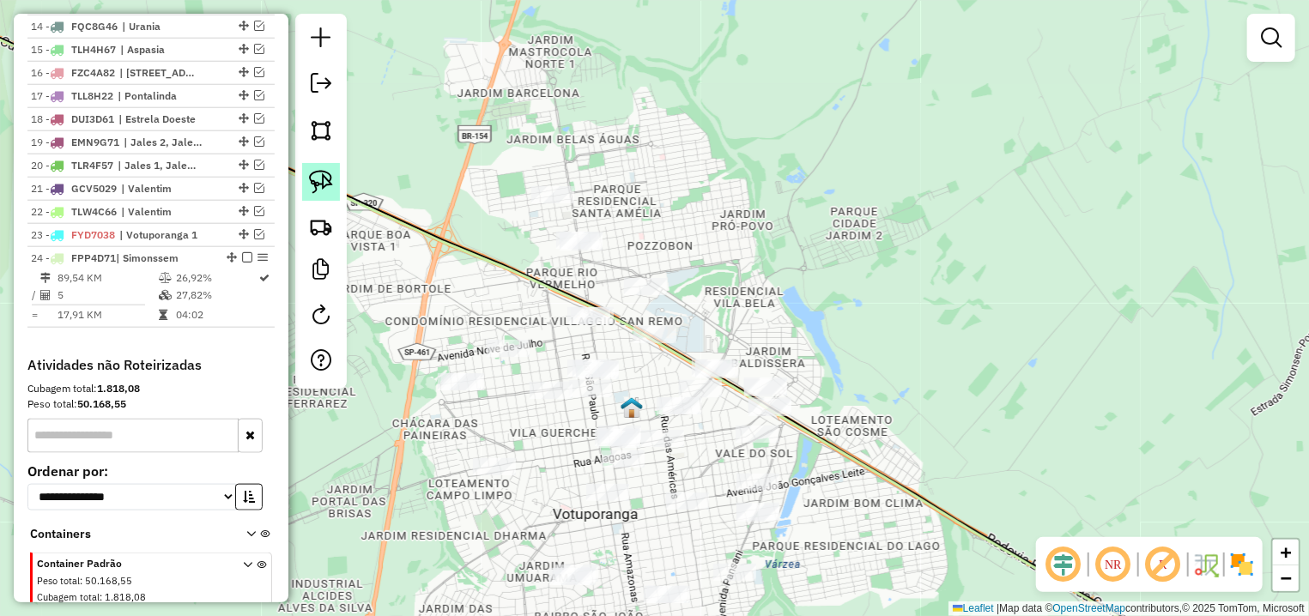
click at [324, 179] on img at bounding box center [321, 182] width 24 height 24
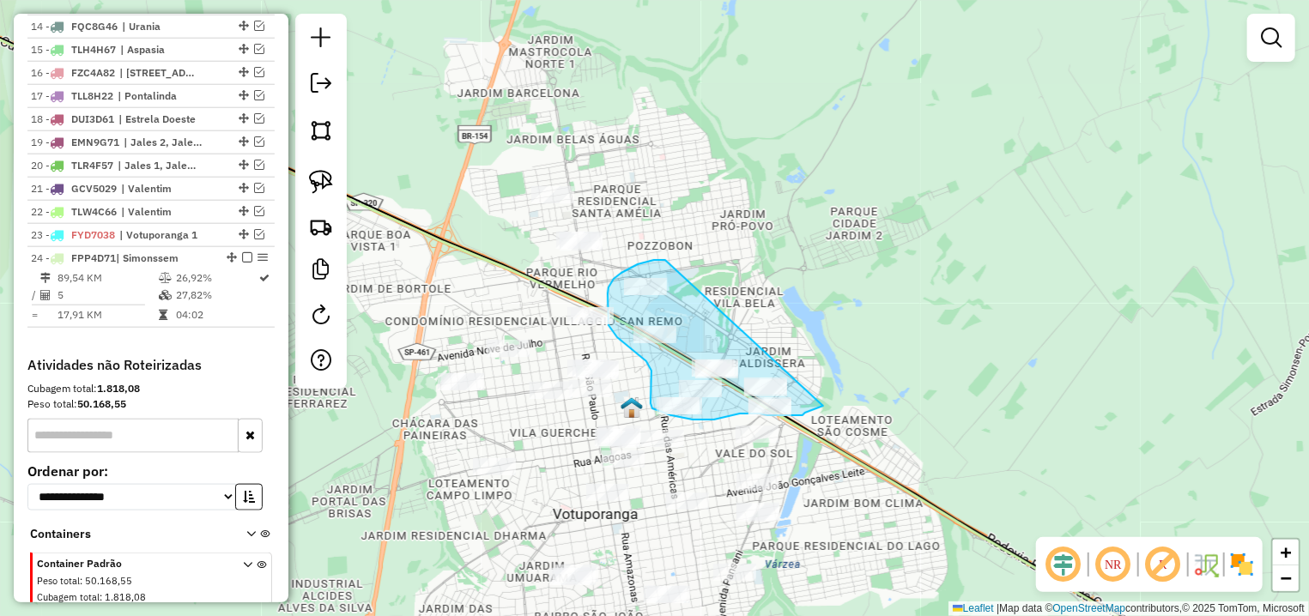
drag, startPoint x: 654, startPoint y: 260, endPoint x: 824, endPoint y: 406, distance: 224.0
click at [824, 406] on div "Janela de atendimento Grade de atendimento Capacidade Transportadoras Veículos …" at bounding box center [654, 308] width 1309 height 616
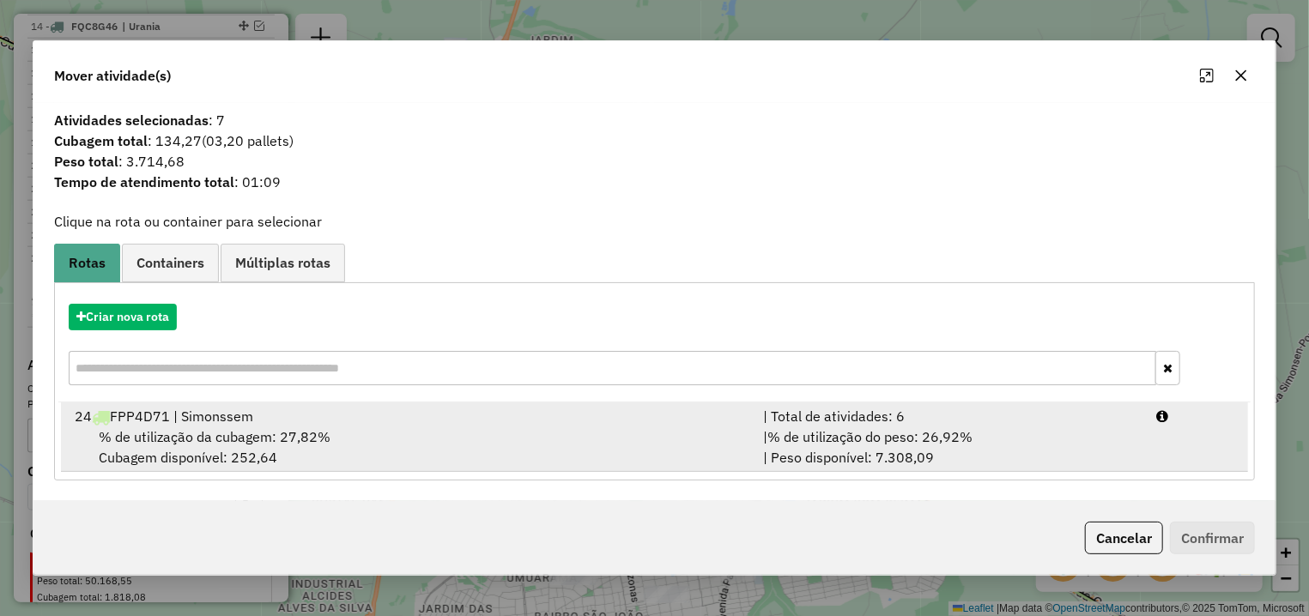
click at [429, 458] on div "% de utilização da cubagem: 27,82% Cubagem disponível: 252,64" at bounding box center [408, 447] width 688 height 41
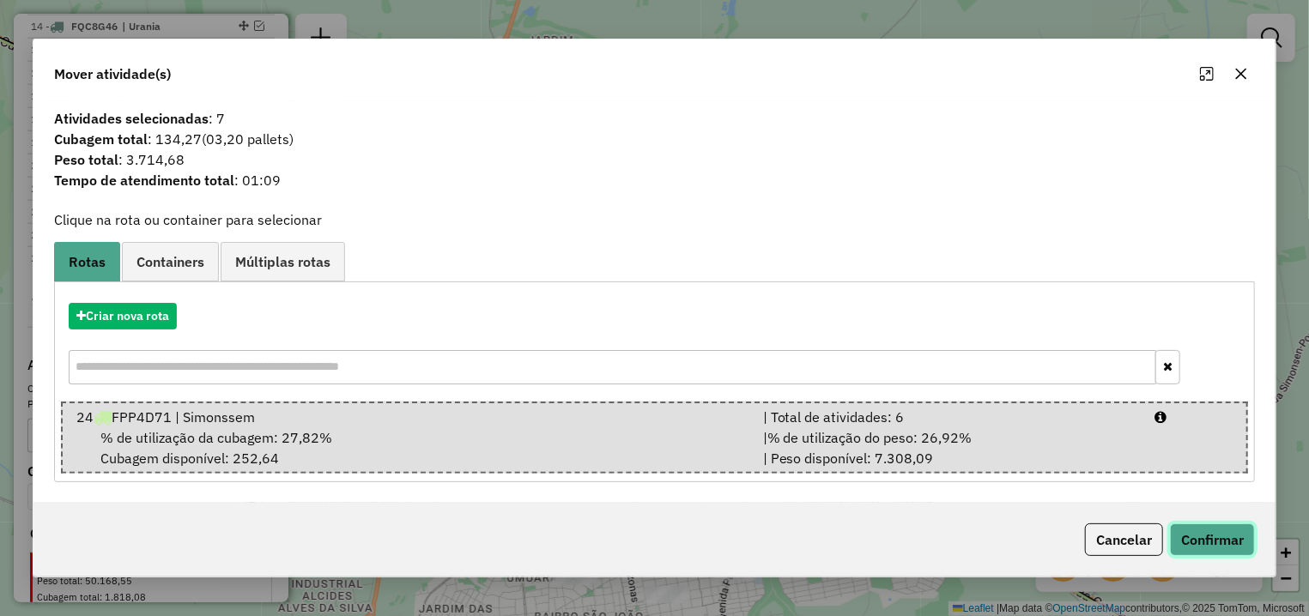
click at [1201, 532] on button "Confirmar" at bounding box center [1212, 540] width 85 height 33
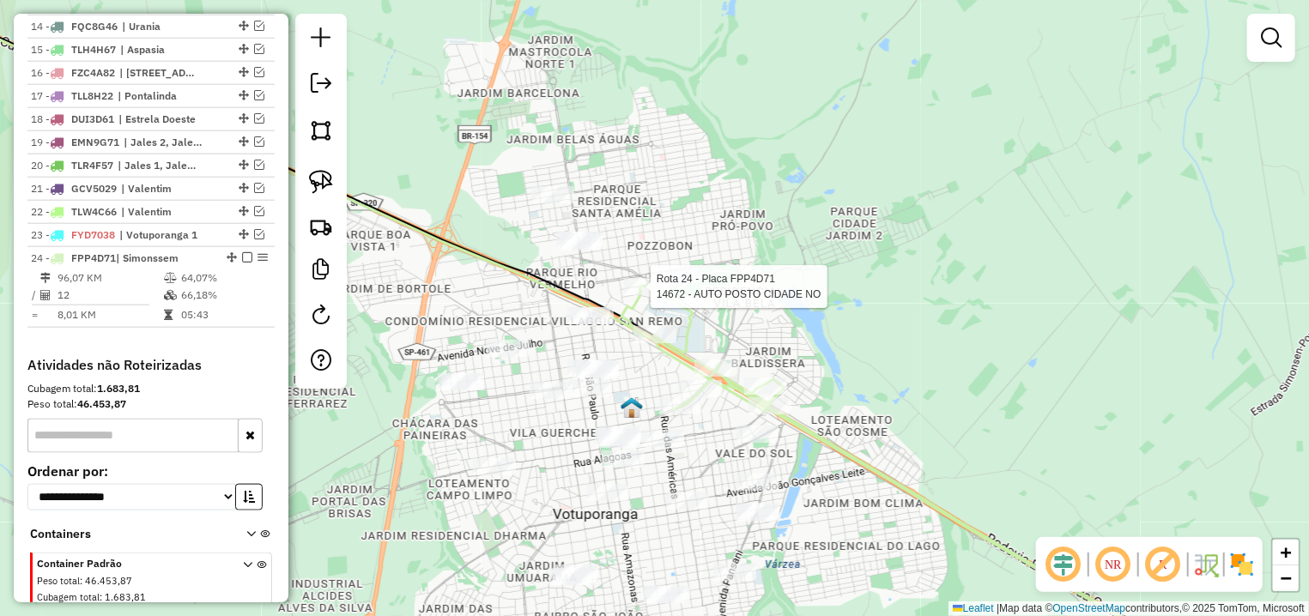
select select "**********"
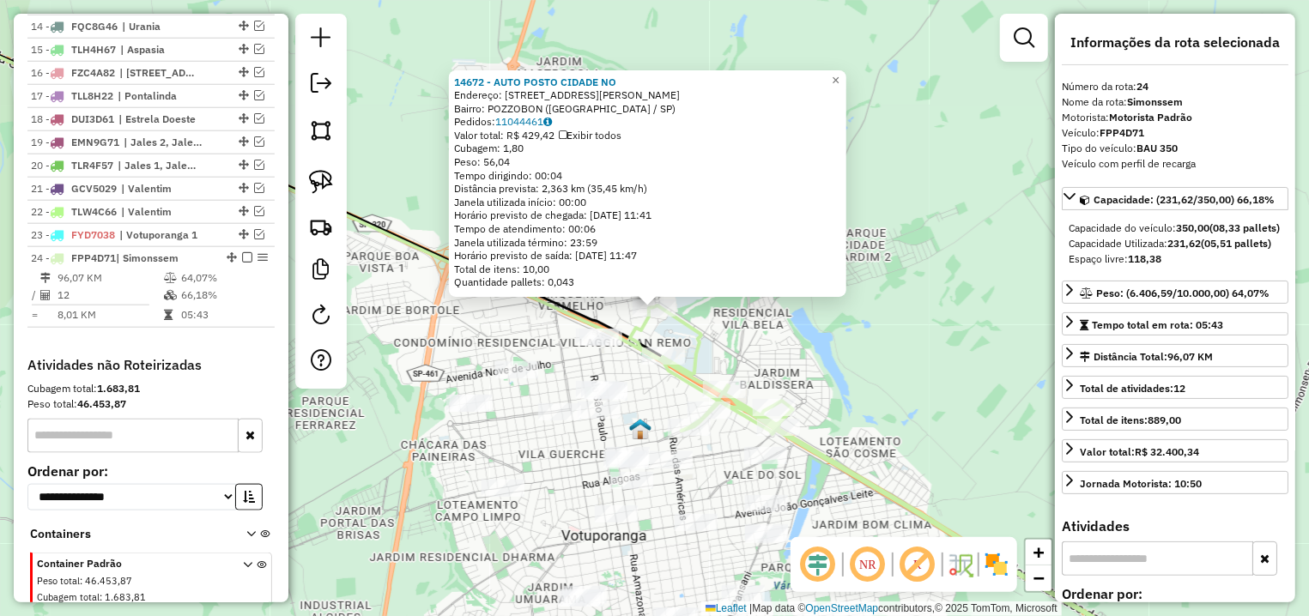
scroll to position [1029, 0]
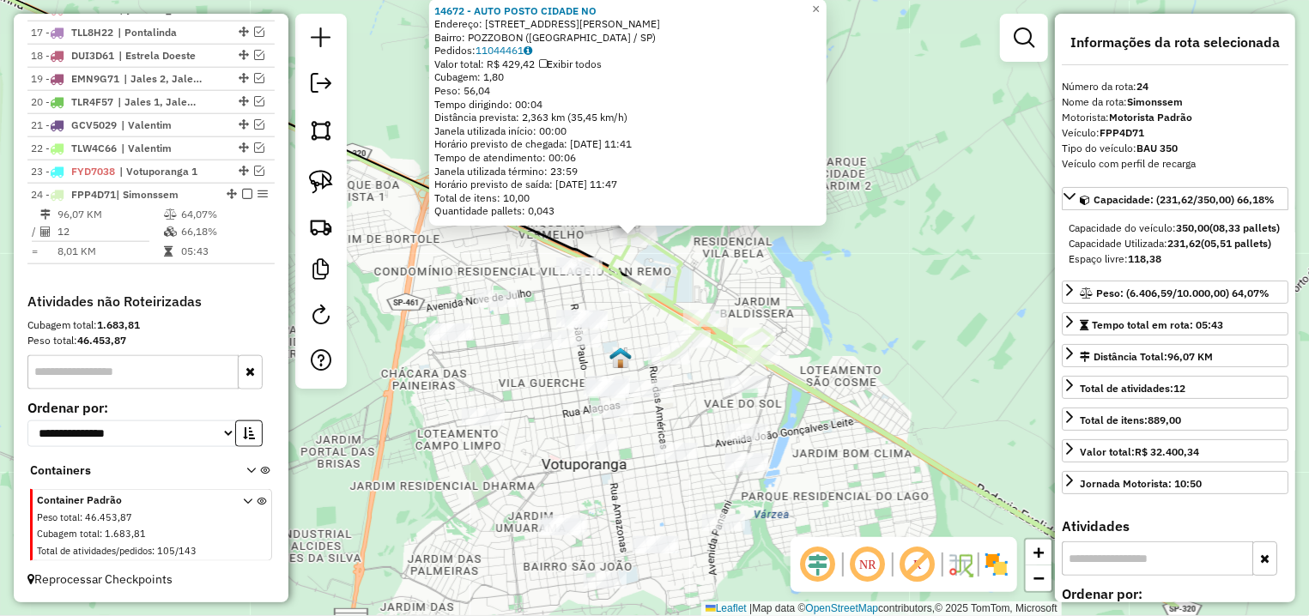
drag, startPoint x: 787, startPoint y: 314, endPoint x: 775, endPoint y: 323, distance: 14.8
click at [783, 299] on div "14672 - AUTO POSTO CIDADE NO Endereço: AV PREFEITO MARIO POZZOBON 2786 Bairro: …" at bounding box center [654, 308] width 1309 height 616
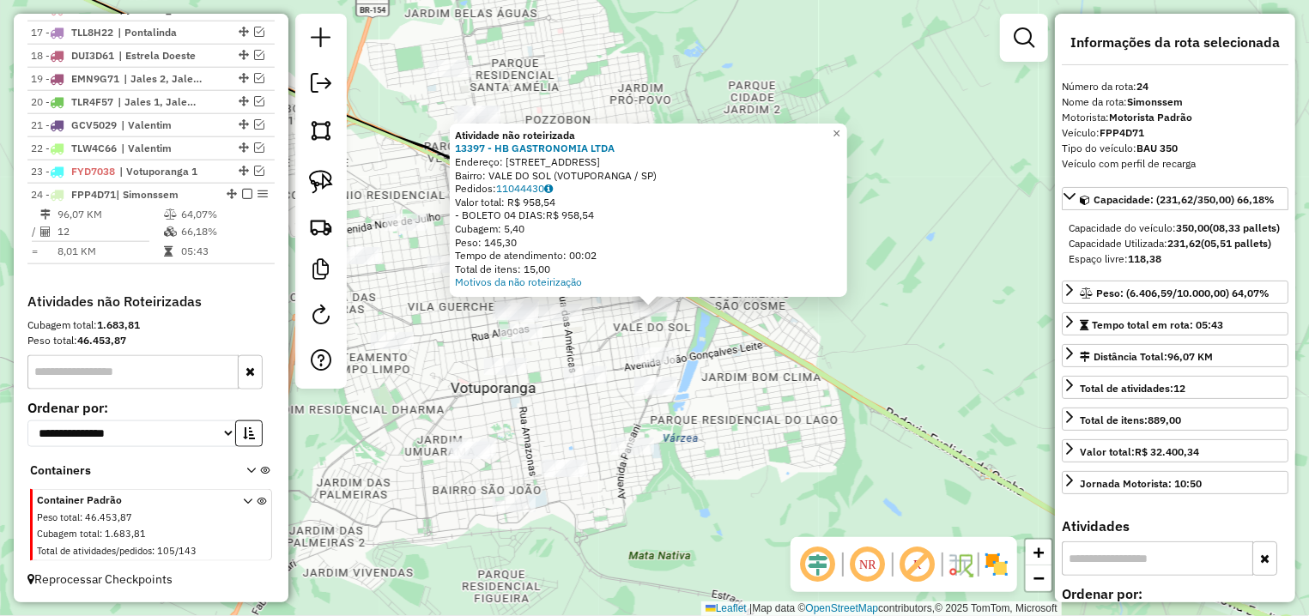
click at [709, 348] on div "Atividade não roteirizada 13397 - HB GASTRONOMIA LTDA Endereço: AV VALE DO SOL …" at bounding box center [654, 308] width 1309 height 616
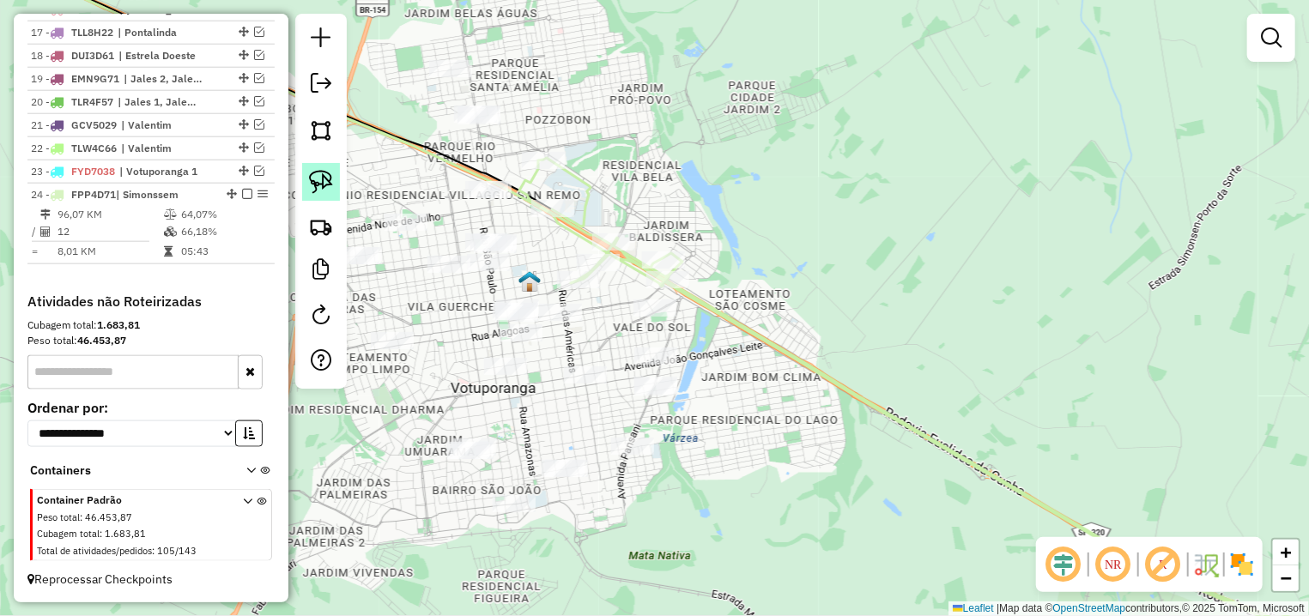
click at [323, 176] on img at bounding box center [321, 182] width 24 height 24
drag, startPoint x: 444, startPoint y: 96, endPoint x: 495, endPoint y: 134, distance: 63.9
click at [495, 134] on div "Janela de atendimento Grade de atendimento Capacidade Transportadoras Veículos …" at bounding box center [654, 308] width 1309 height 616
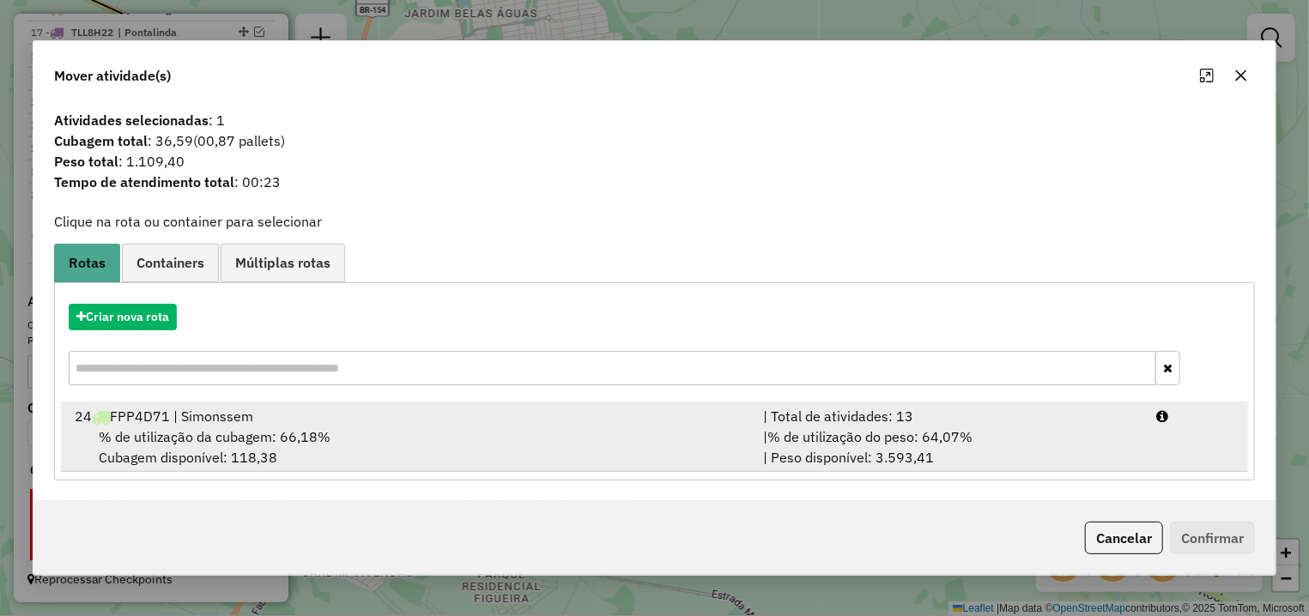
click at [519, 441] on div "% de utilização da cubagem: 66,18% Cubagem disponível: 118,38" at bounding box center [408, 447] width 688 height 41
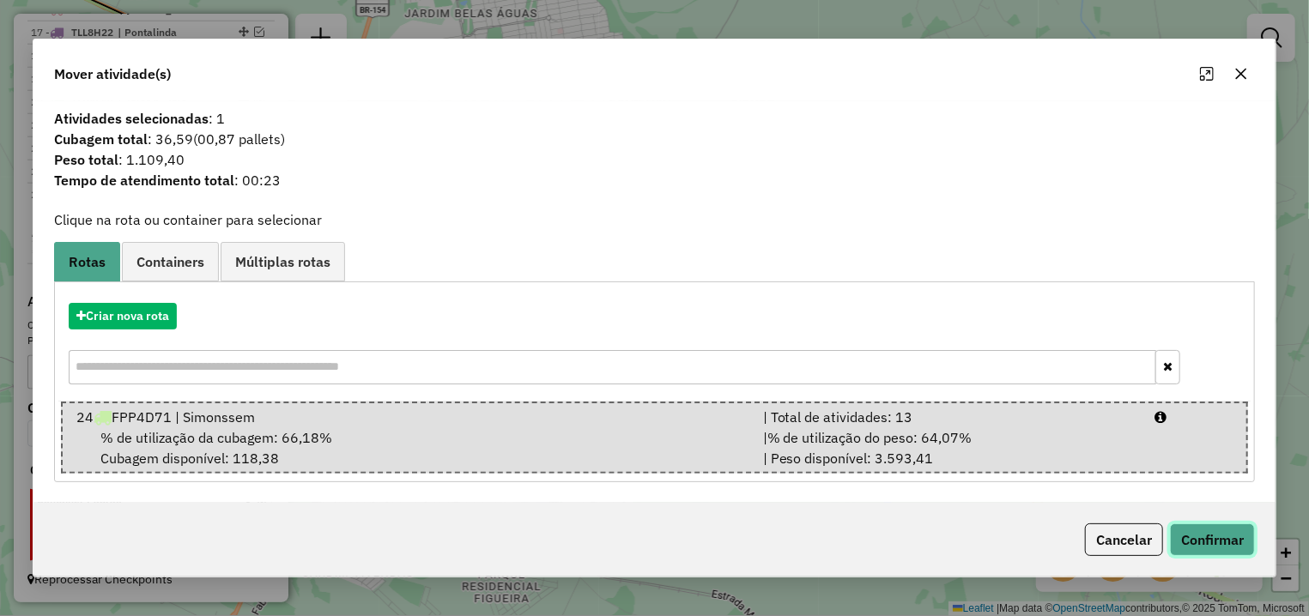
click at [1214, 542] on button "Confirmar" at bounding box center [1212, 540] width 85 height 33
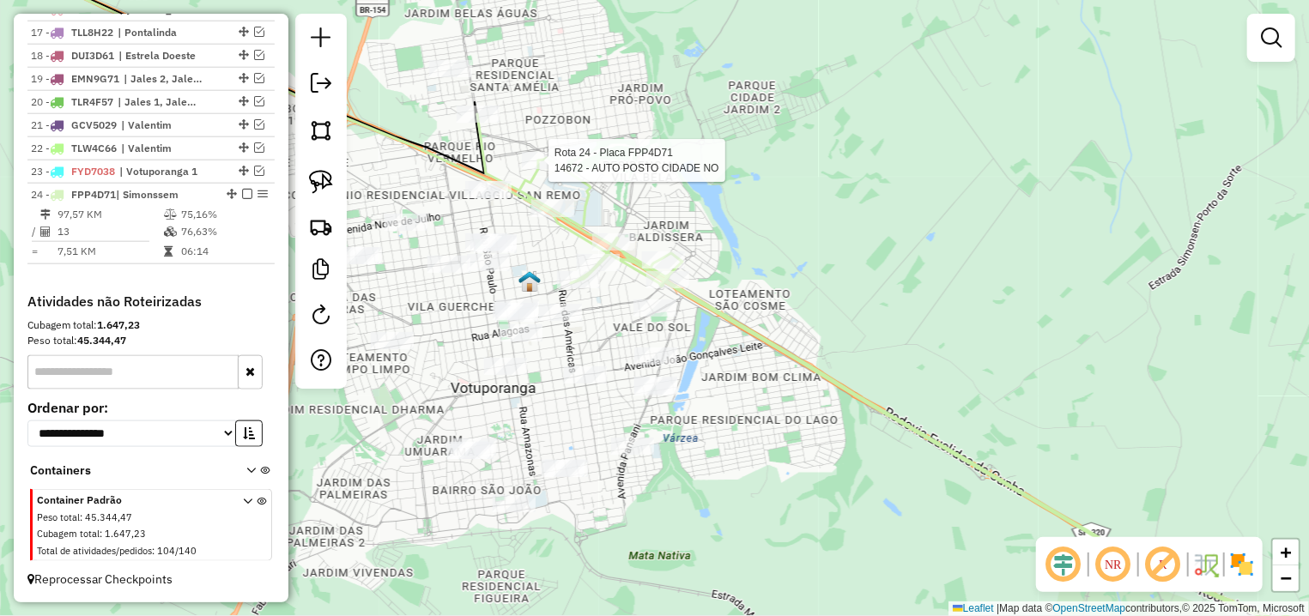
select select "**********"
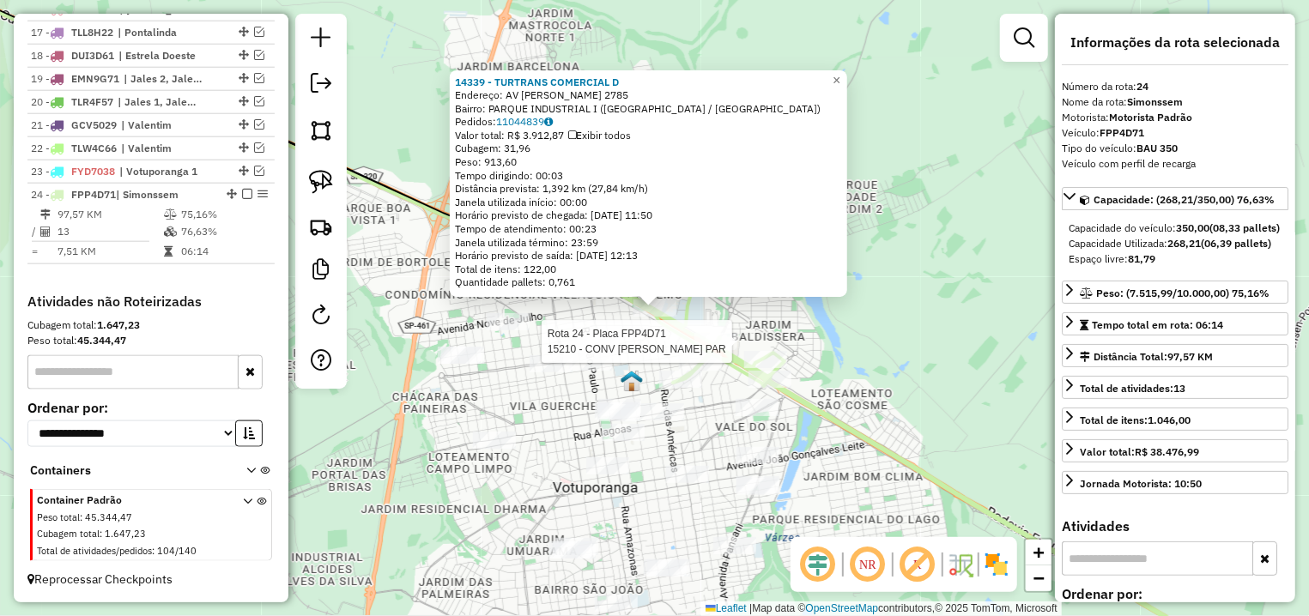
click at [717, 332] on icon at bounding box center [929, 446] width 700 height 464
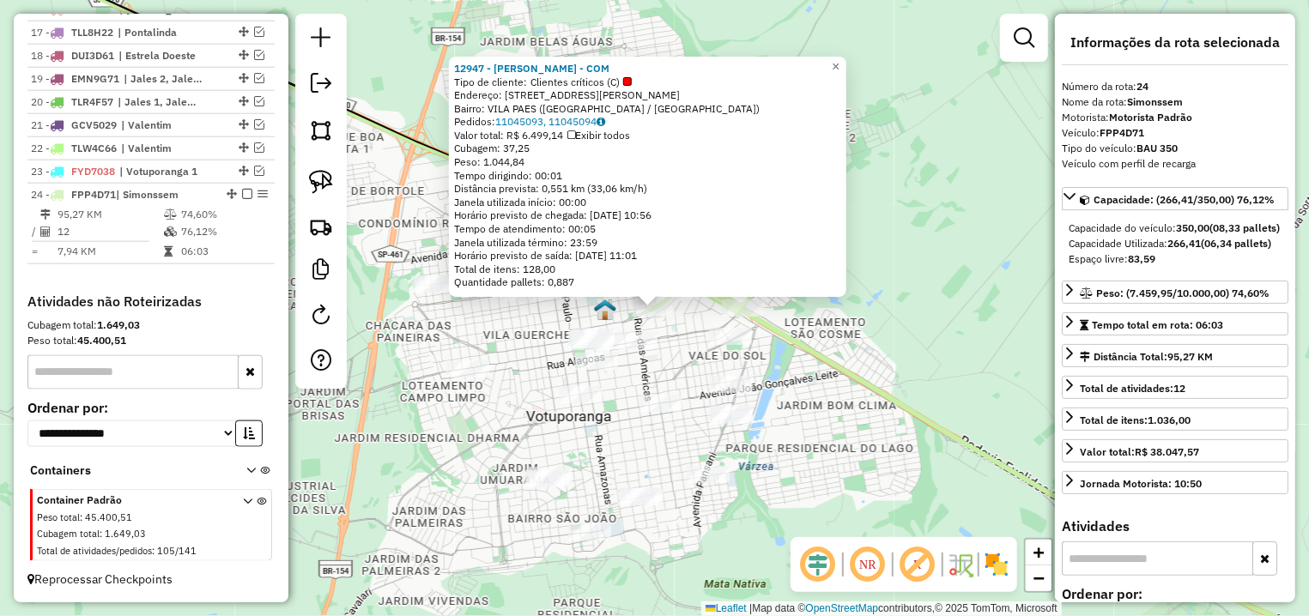
click at [684, 338] on div "12947 - J. A. CHIQUETO - COM Tipo de cliente: Clientes críticos (C) Endereço: A…" at bounding box center [654, 308] width 1309 height 616
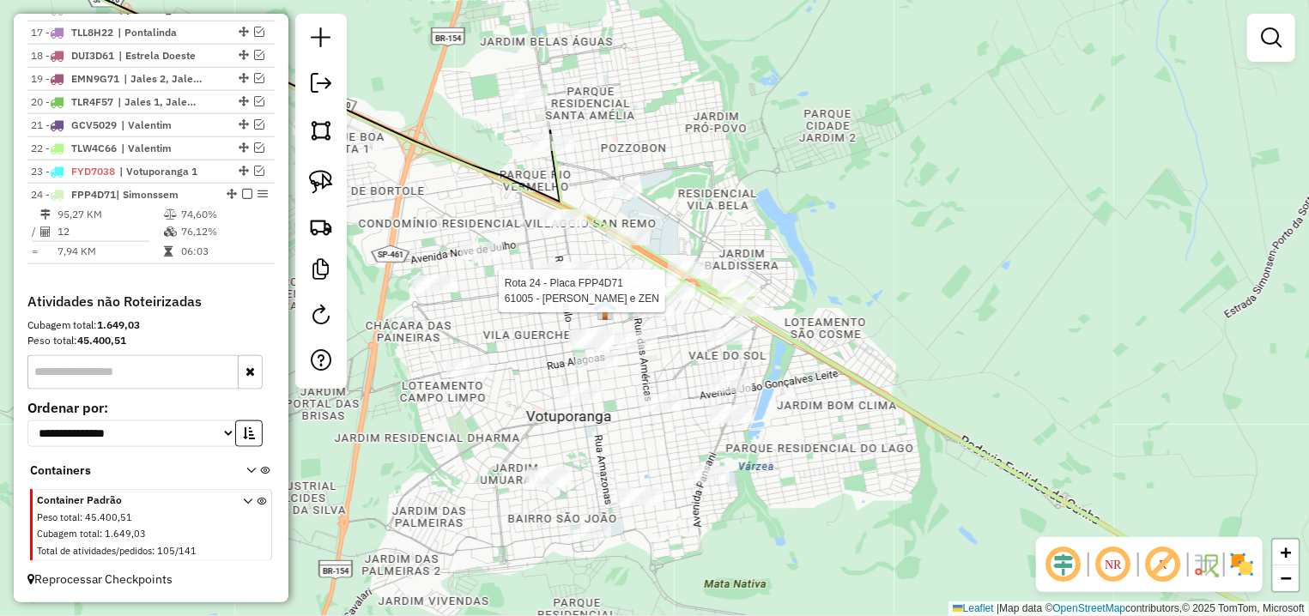
select select "**********"
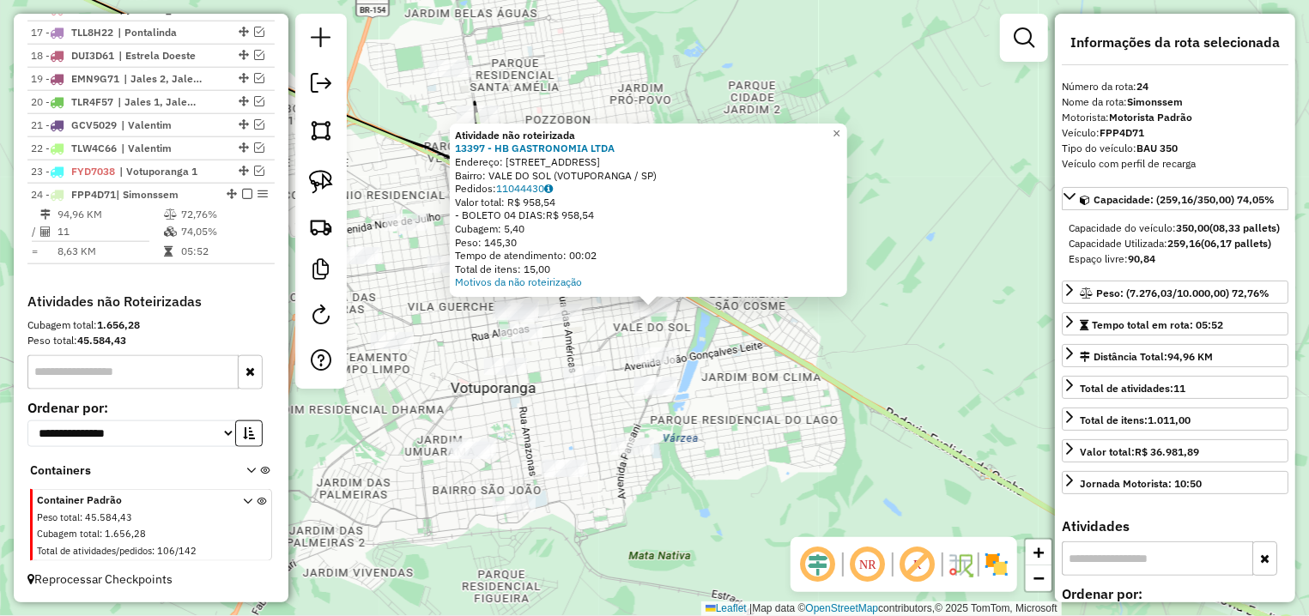
click at [730, 334] on div "Atividade não roteirizada 13397 - HB GASTRONOMIA LTDA Endereço: AV VALE DO SOL …" at bounding box center [654, 308] width 1309 height 616
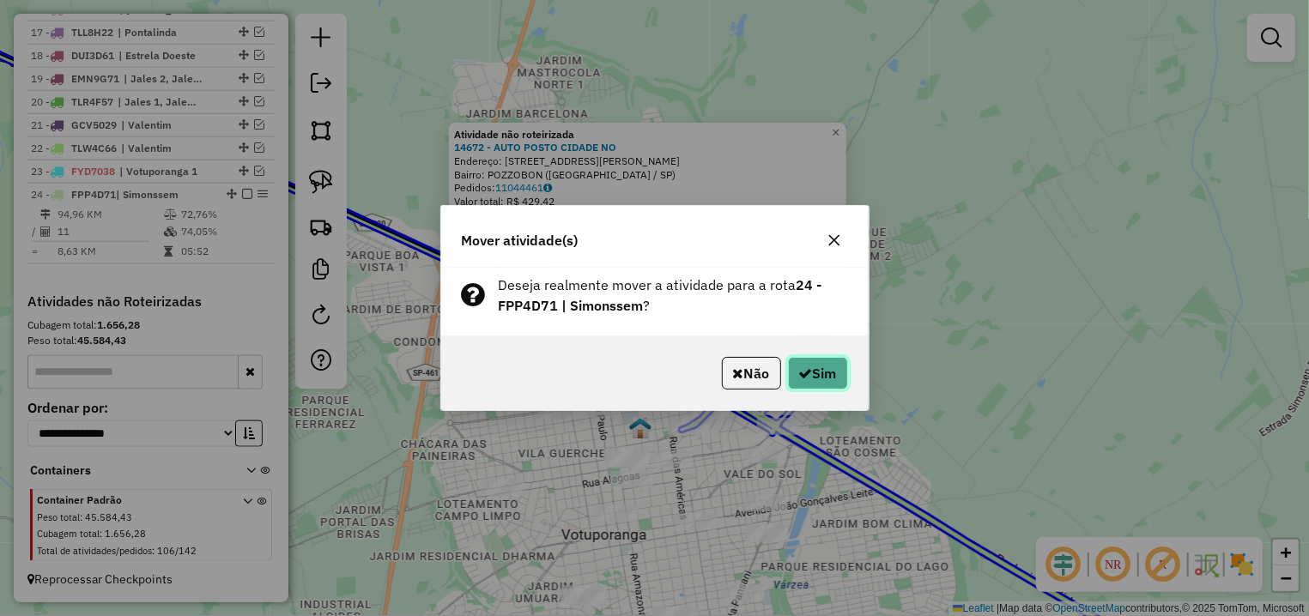
click at [800, 381] on button "Sim" at bounding box center [818, 373] width 60 height 33
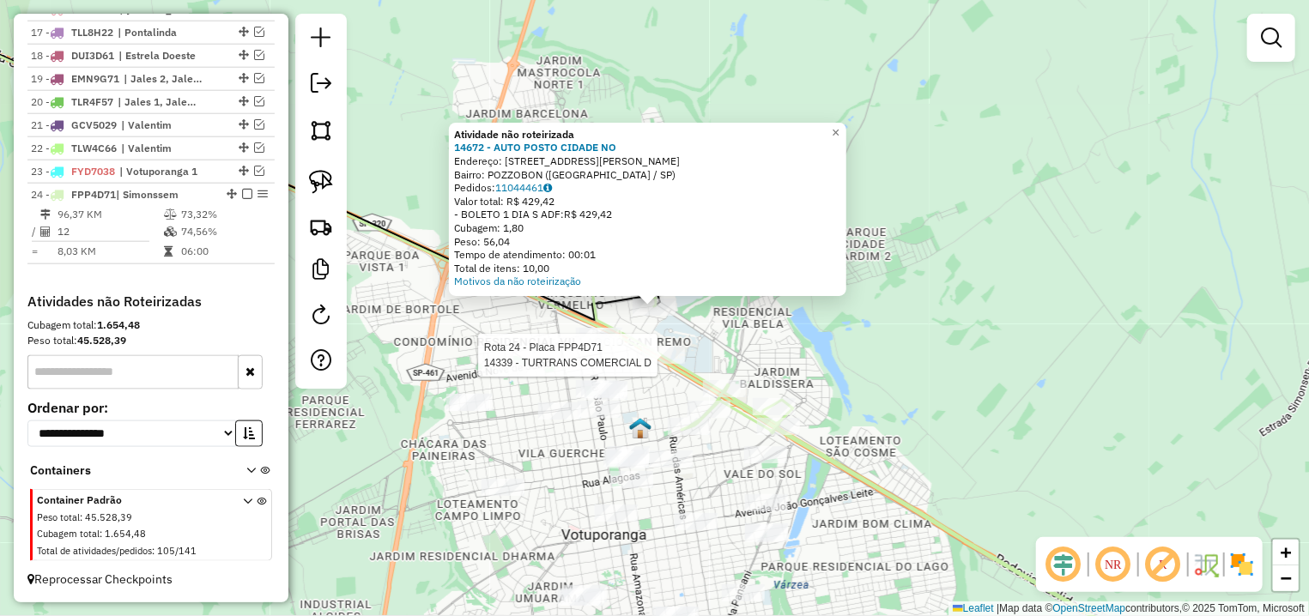
select select "**********"
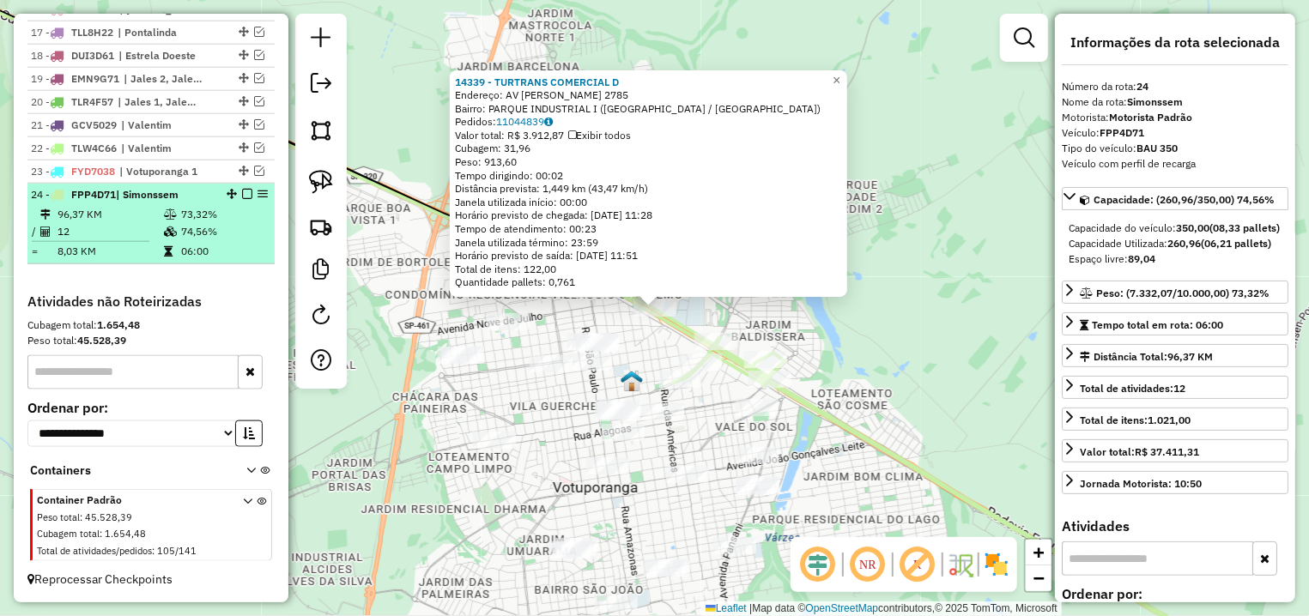
click at [242, 191] on em at bounding box center [247, 194] width 10 height 10
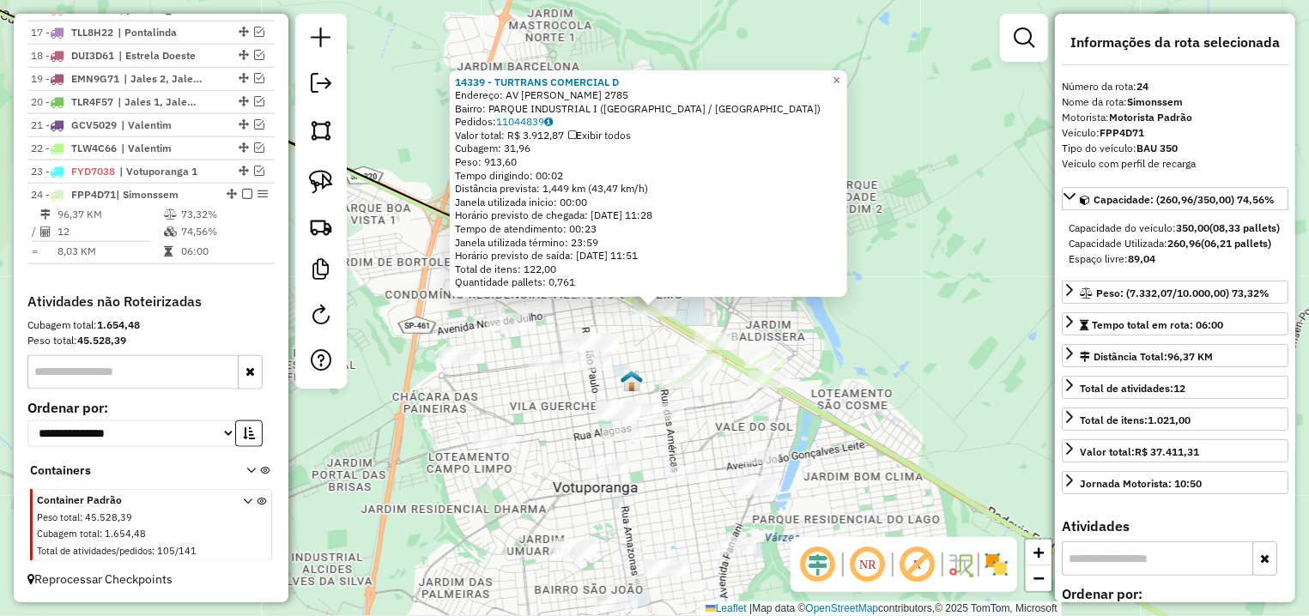
scroll to position [972, 0]
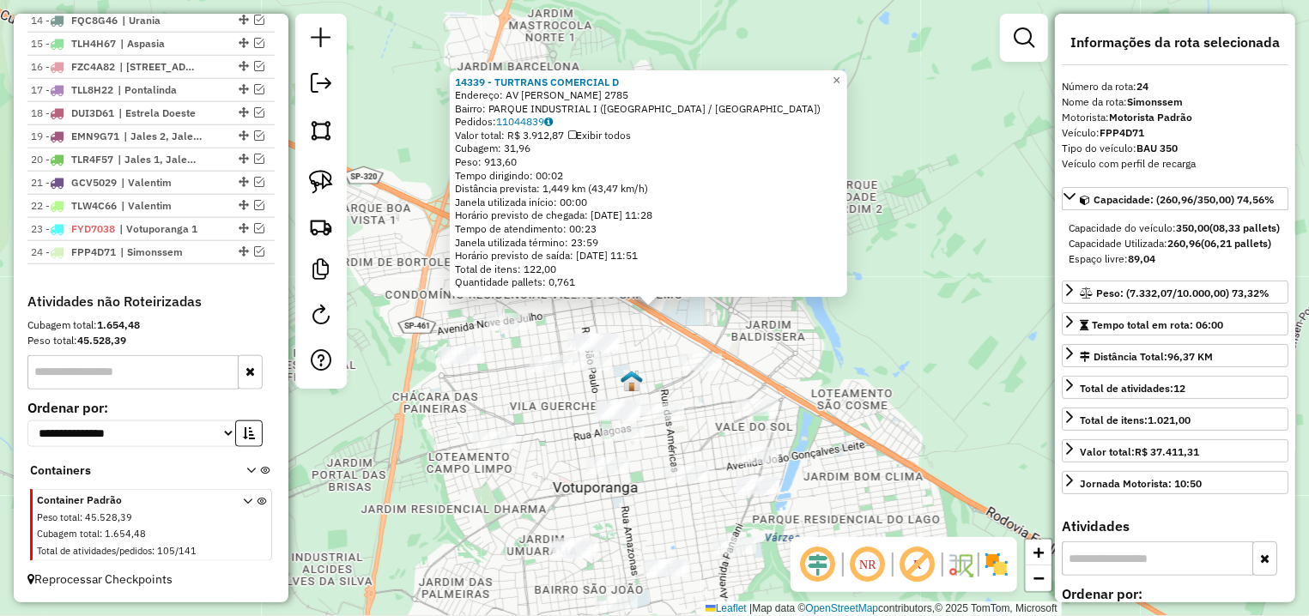
click at [548, 414] on div "14339 - TURTRANS COMERCIAL D Endereço: AV NASSER MARAO 2785 Bairro: PARQUE INDU…" at bounding box center [654, 308] width 1309 height 616
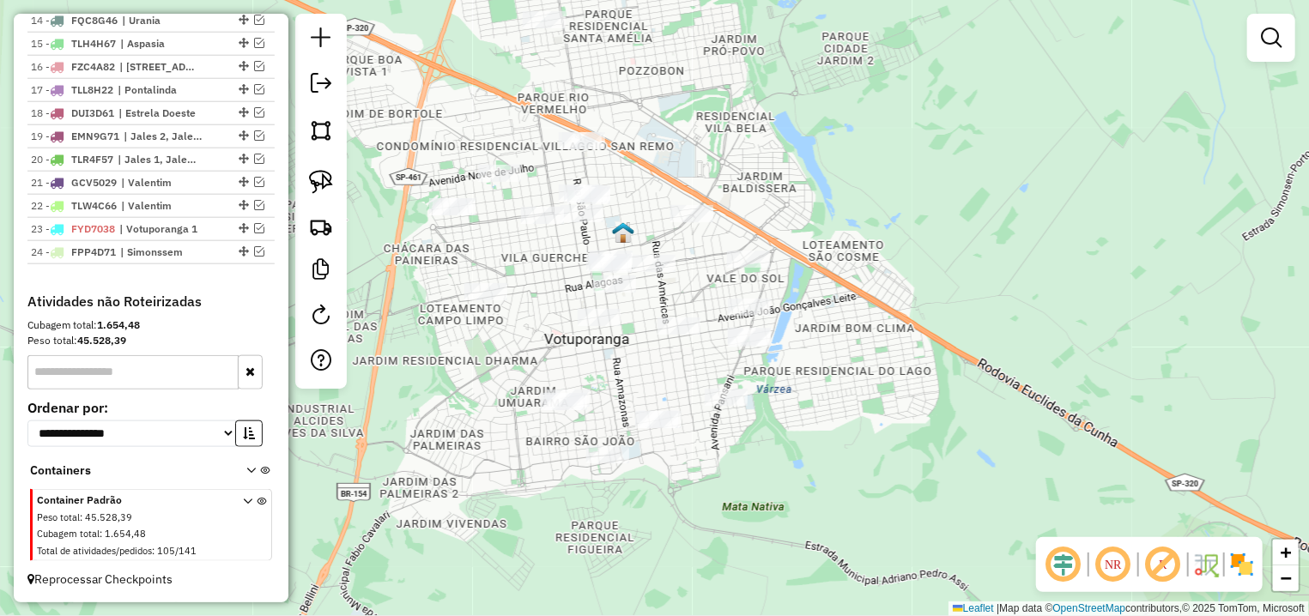
drag, startPoint x: 564, startPoint y: 329, endPoint x: 558, endPoint y: 298, distance: 31.5
click at [558, 298] on div "Janela de atendimento Grade de atendimento Capacidade Transportadoras Veículos …" at bounding box center [654, 308] width 1309 height 616
click at [314, 178] on img at bounding box center [321, 182] width 24 height 24
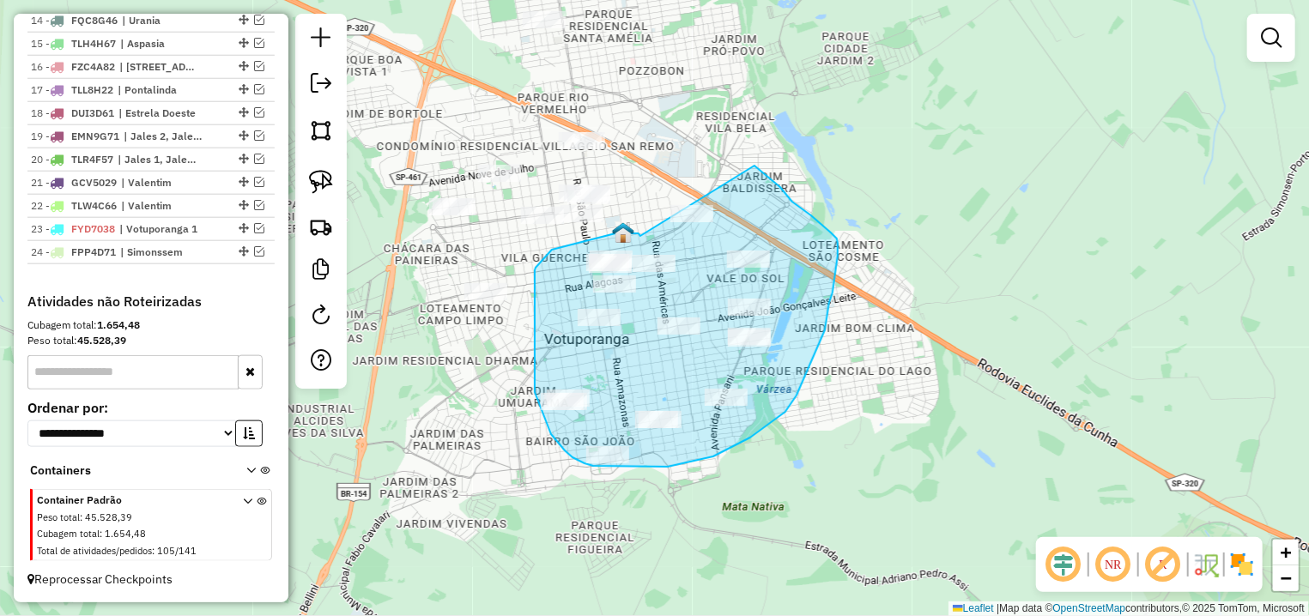
drag, startPoint x: 603, startPoint y: 236, endPoint x: 754, endPoint y: 166, distance: 167.4
click at [754, 166] on div "Janela de atendimento Grade de atendimento Capacidade Transportadoras Veículos …" at bounding box center [654, 308] width 1309 height 616
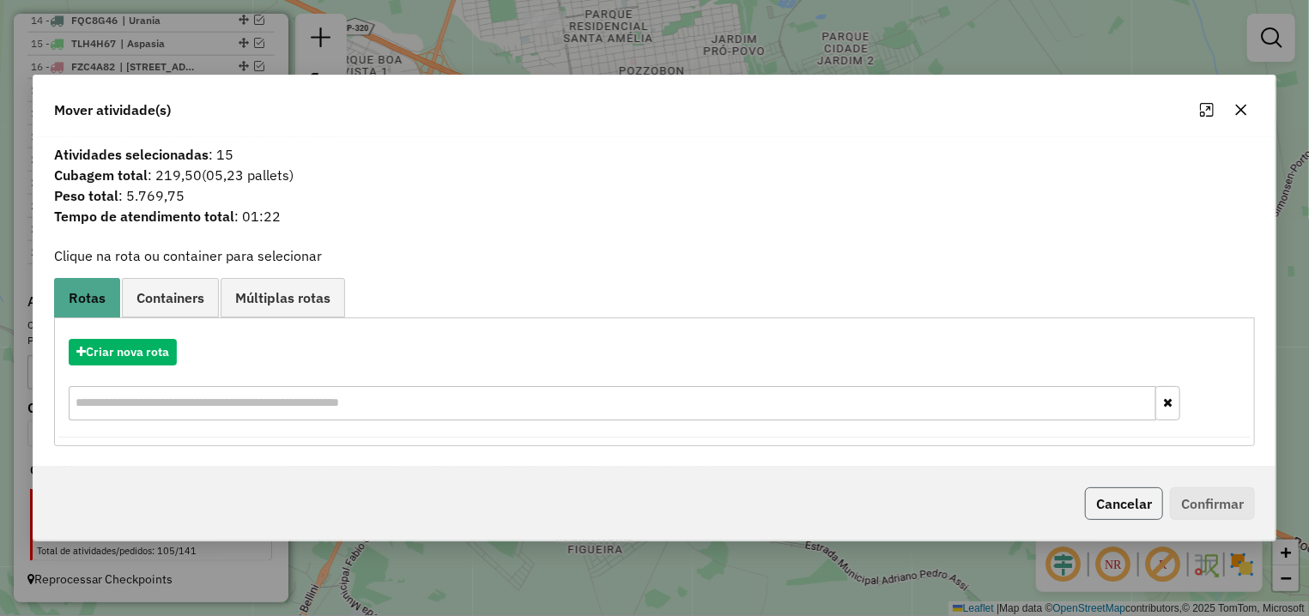
click at [1152, 511] on button "Cancelar" at bounding box center [1124, 504] width 78 height 33
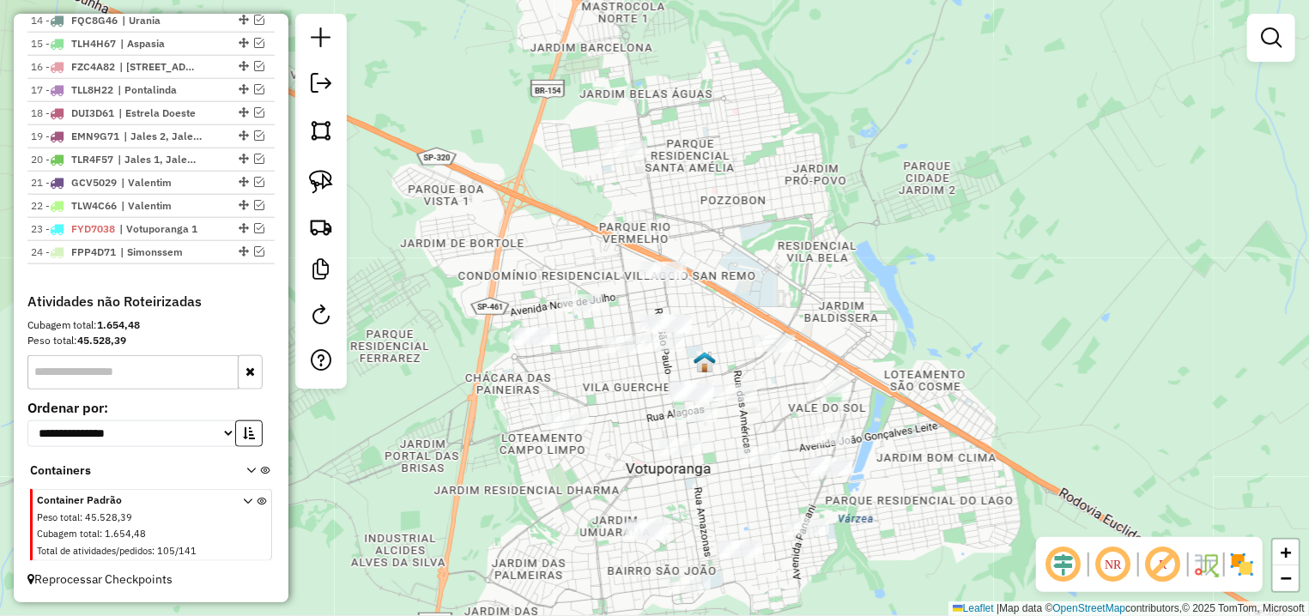
drag, startPoint x: 813, startPoint y: 237, endPoint x: 890, endPoint y: 375, distance: 158.3
click at [890, 375] on div "Janela de atendimento Grade de atendimento Capacidade Transportadoras Veículos …" at bounding box center [654, 308] width 1309 height 616
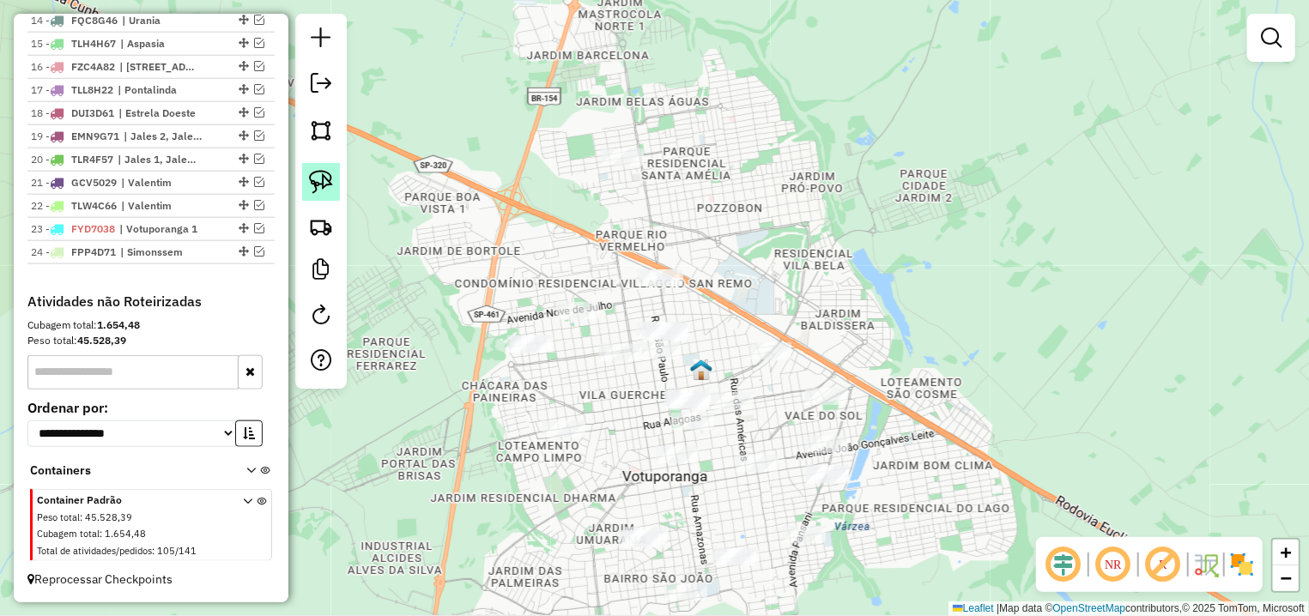
click at [315, 184] on img at bounding box center [321, 182] width 24 height 24
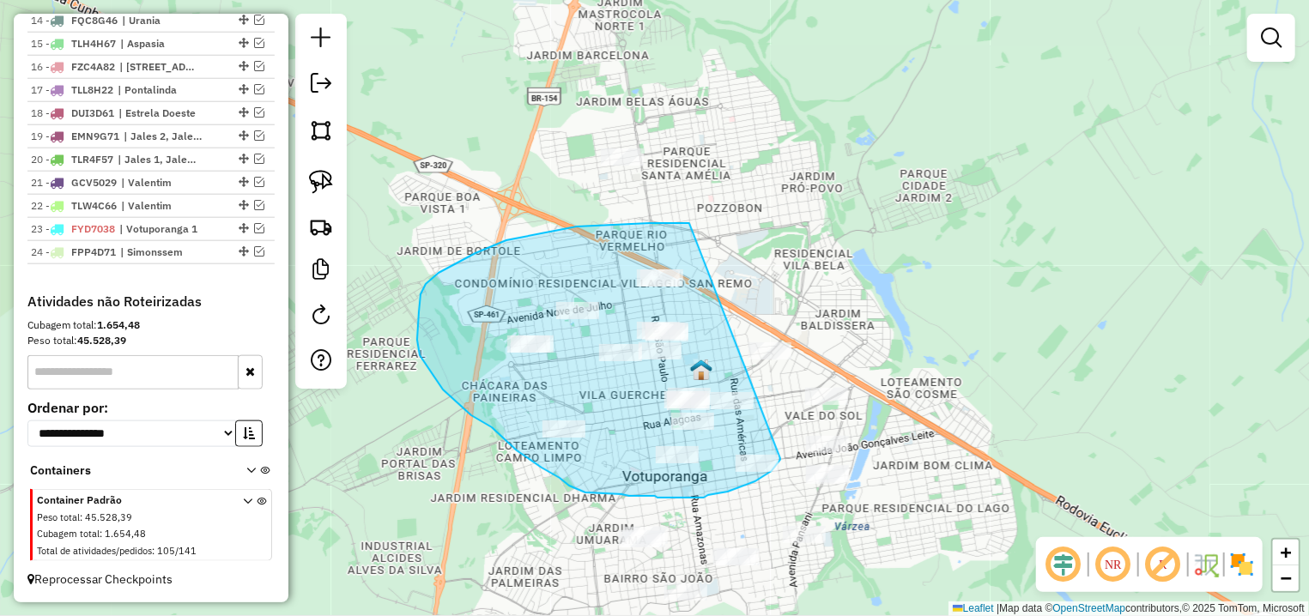
drag, startPoint x: 676, startPoint y: 223, endPoint x: 756, endPoint y: 467, distance: 256.8
click at [779, 458] on div "Janela de atendimento Grade de atendimento Capacidade Transportadoras Veículos …" at bounding box center [654, 308] width 1309 height 616
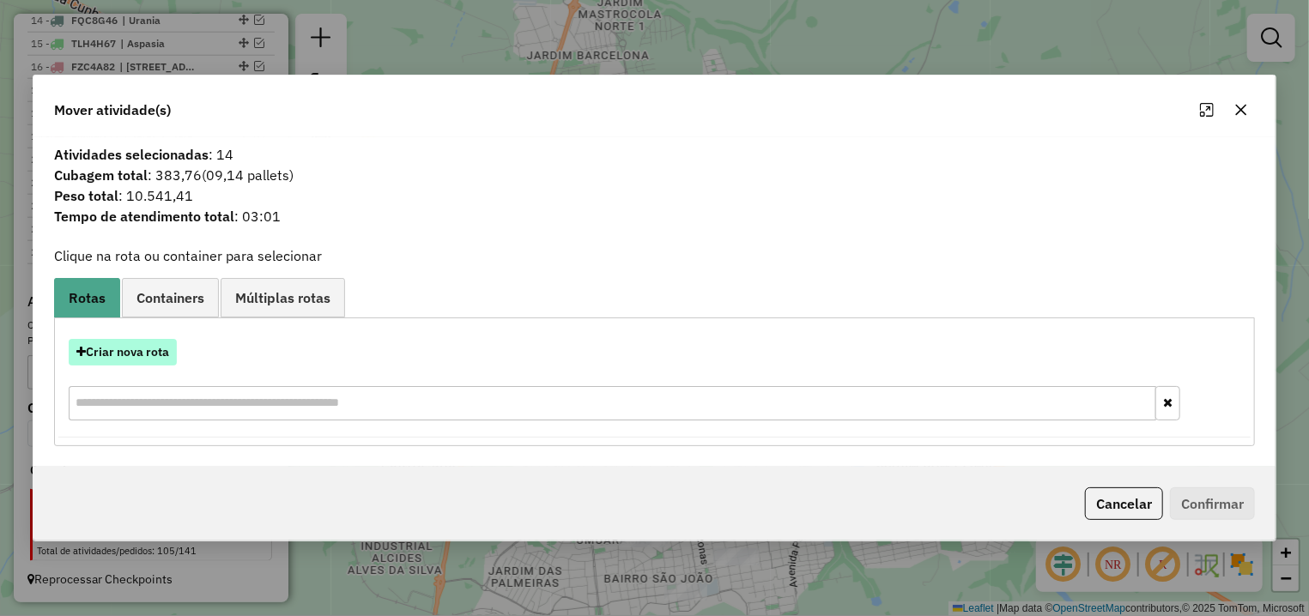
click at [162, 351] on button "Criar nova rota" at bounding box center [123, 352] width 108 height 27
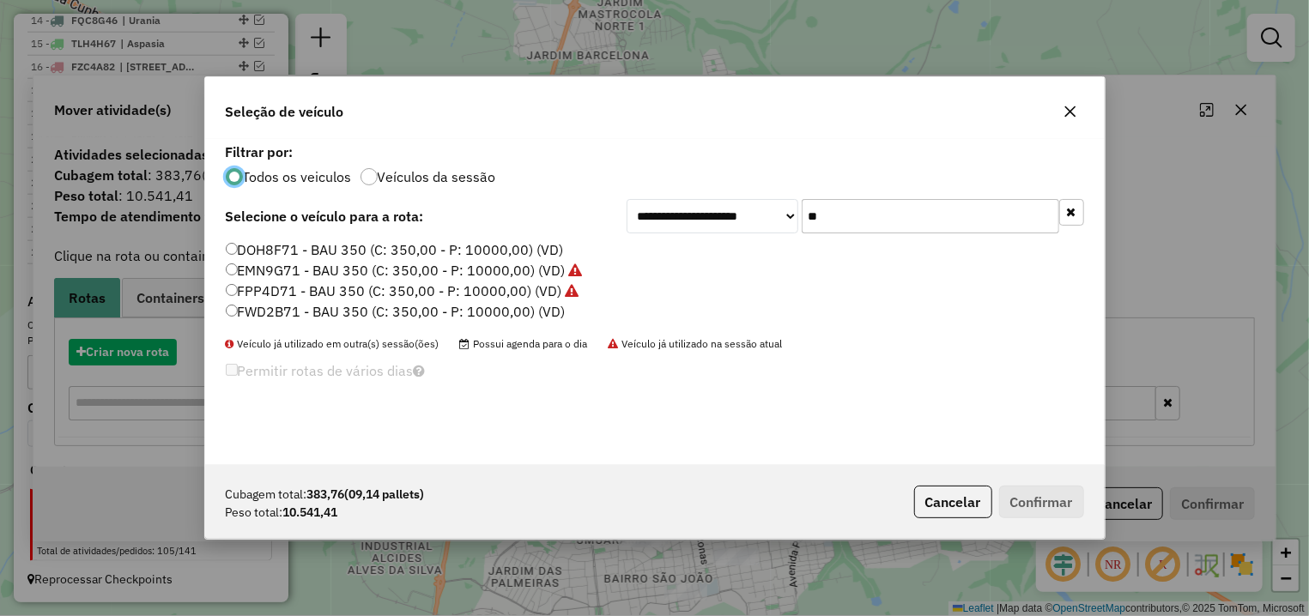
scroll to position [9, 5]
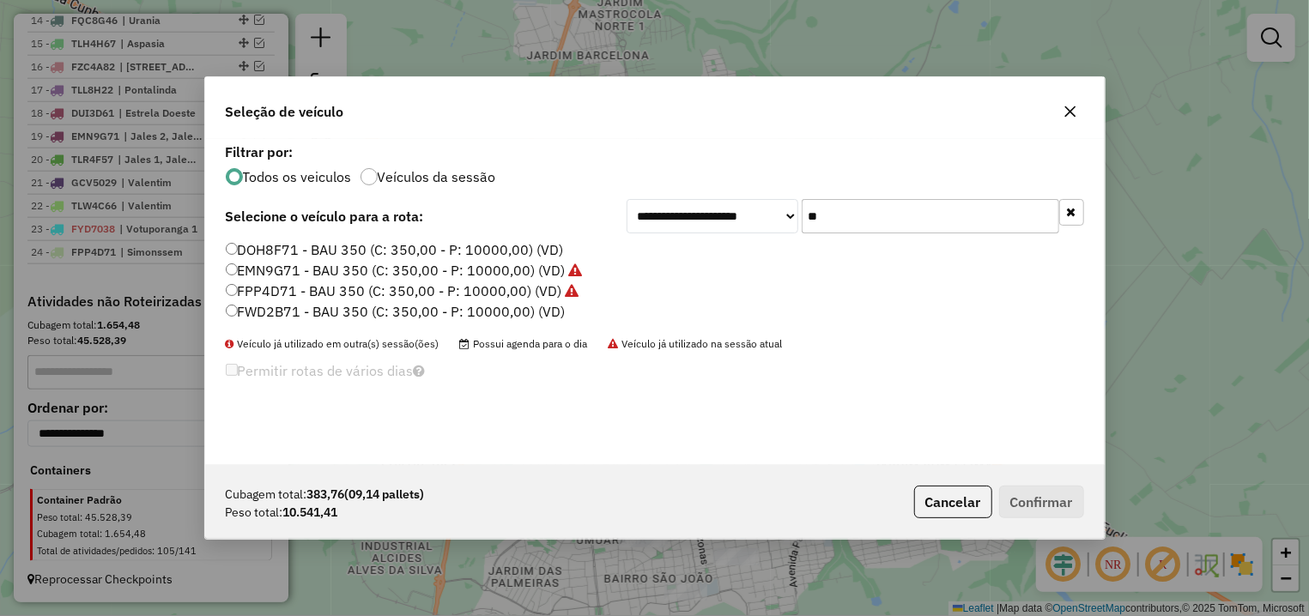
drag, startPoint x: 821, startPoint y: 211, endPoint x: 786, endPoint y: 215, distance: 35.5
click at [802, 215] on input "**" at bounding box center [931, 216] width 258 height 34
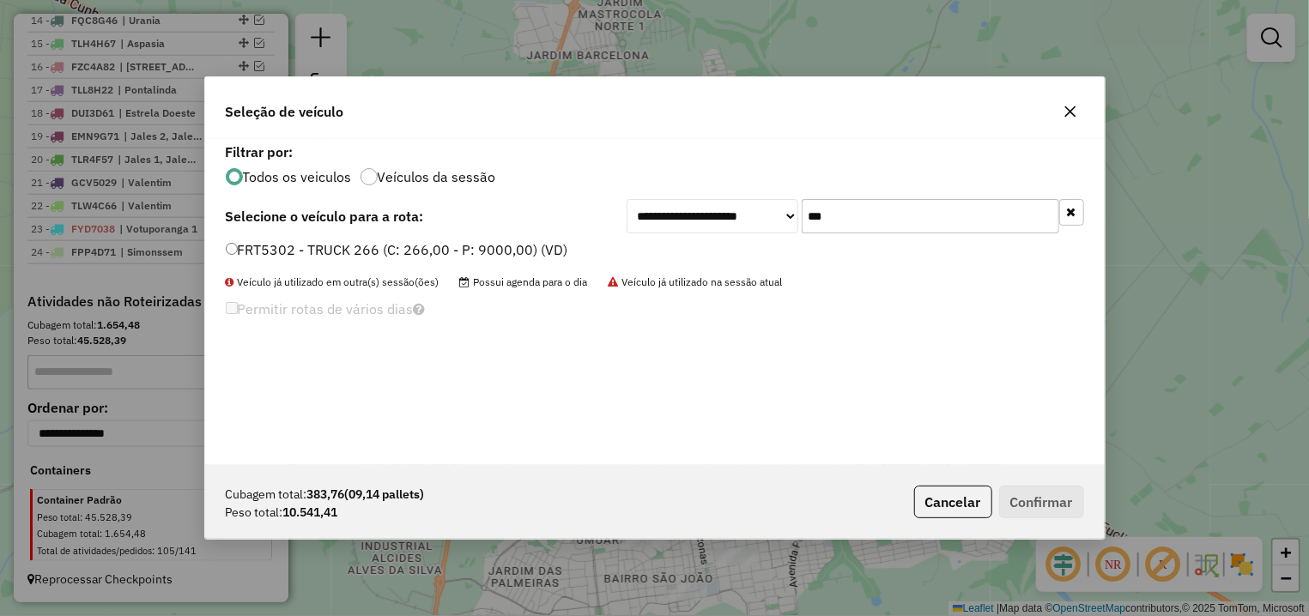
type input "***"
click at [439, 257] on label "FRT5302 - TRUCK 266 (C: 266,00 - P: 9000,00) (VD)" at bounding box center [397, 249] width 342 height 21
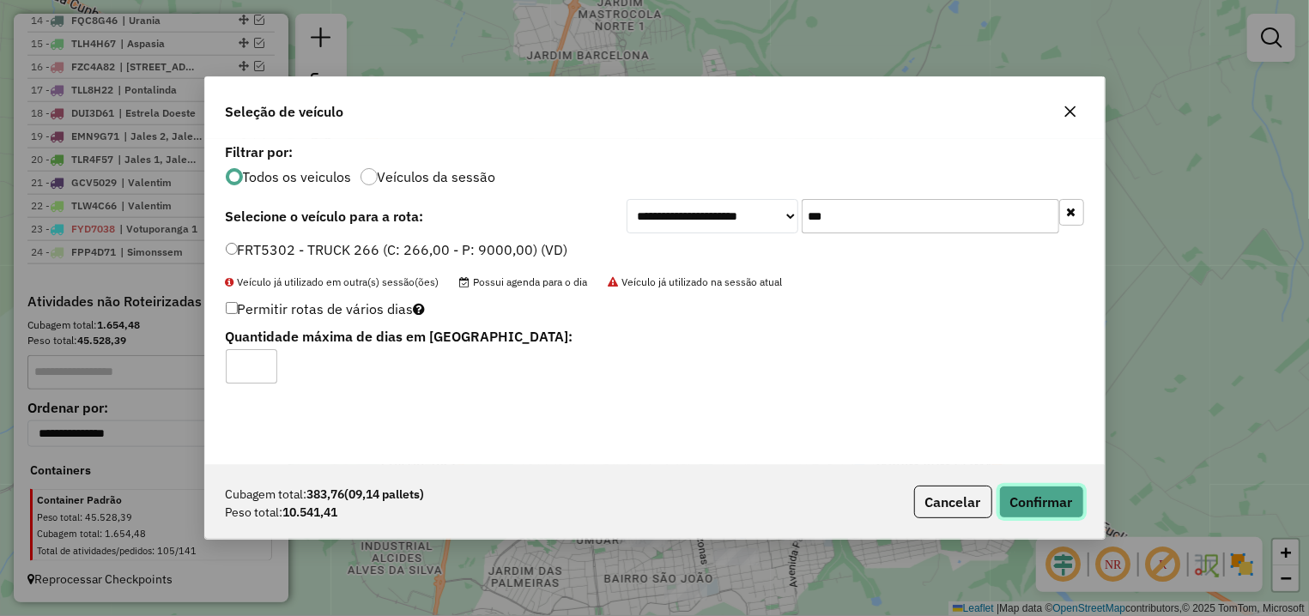
click at [1041, 503] on button "Confirmar" at bounding box center [1041, 502] width 85 height 33
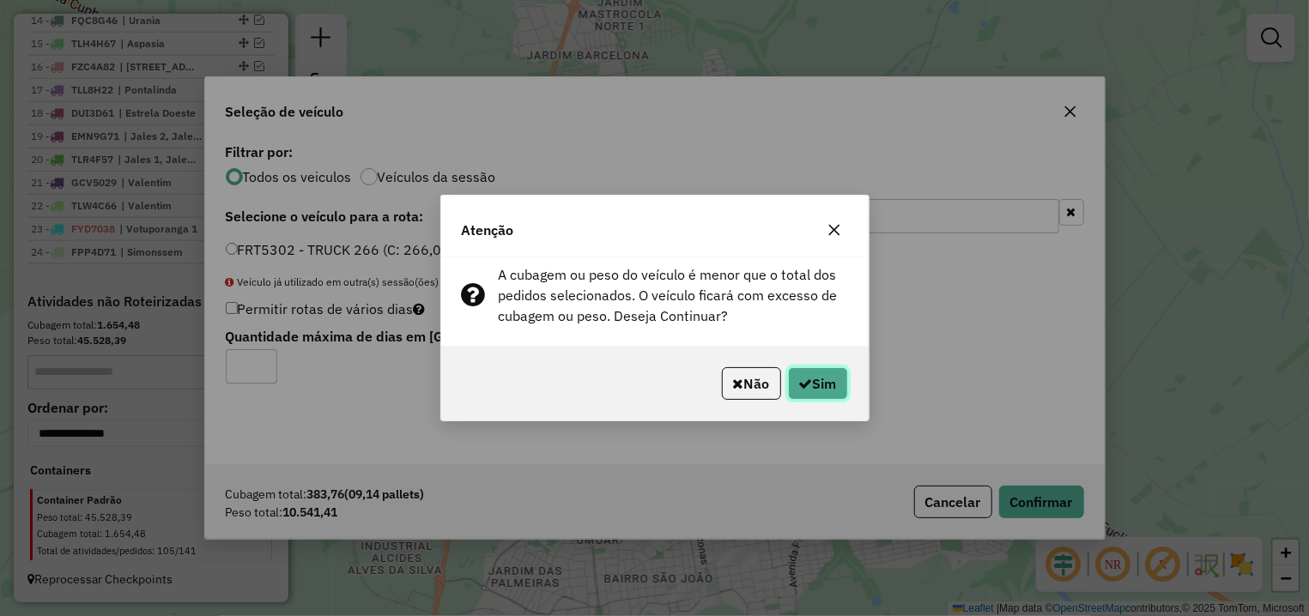
click at [837, 388] on button "Sim" at bounding box center [818, 383] width 60 height 33
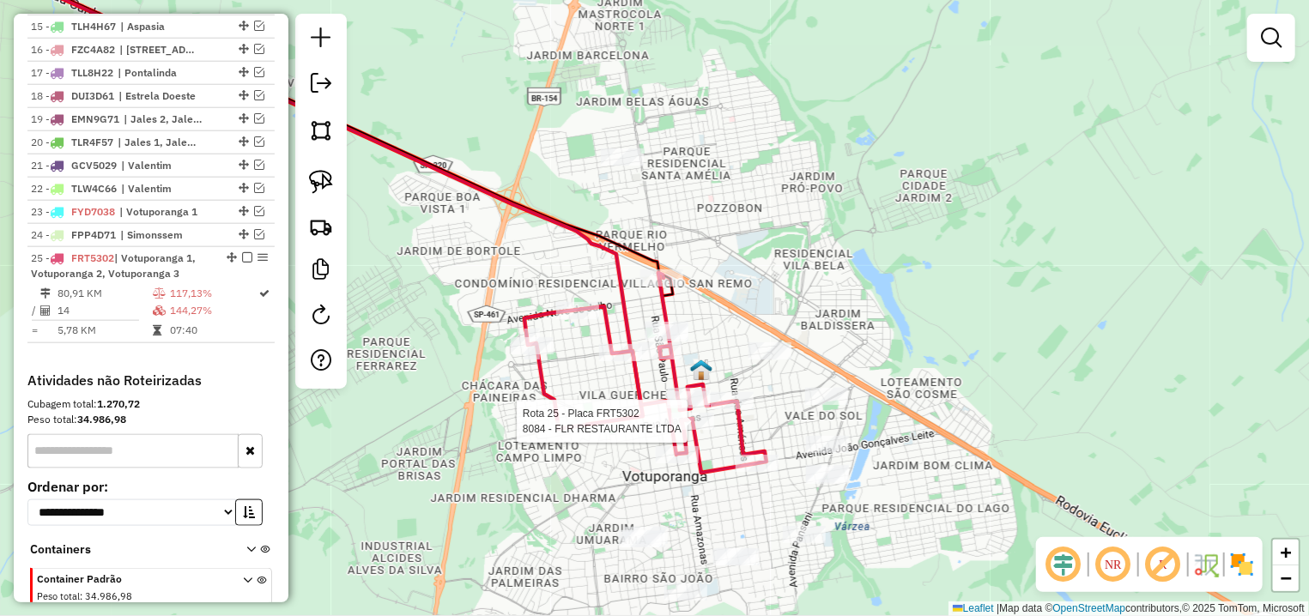
select select "**********"
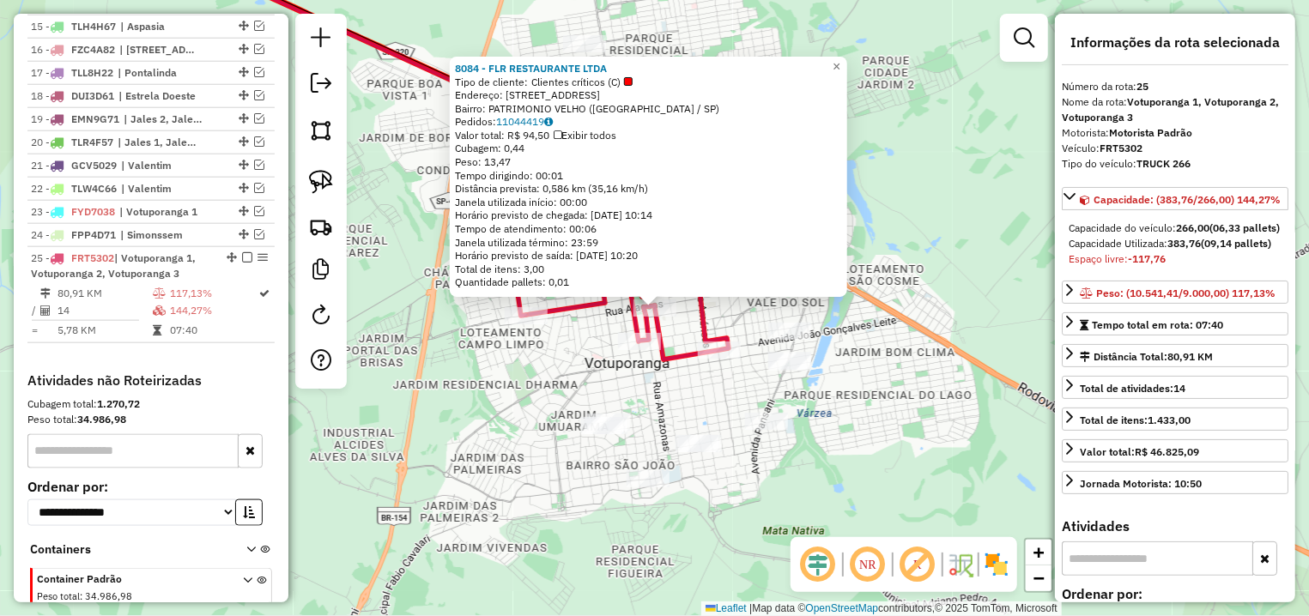
scroll to position [1069, 0]
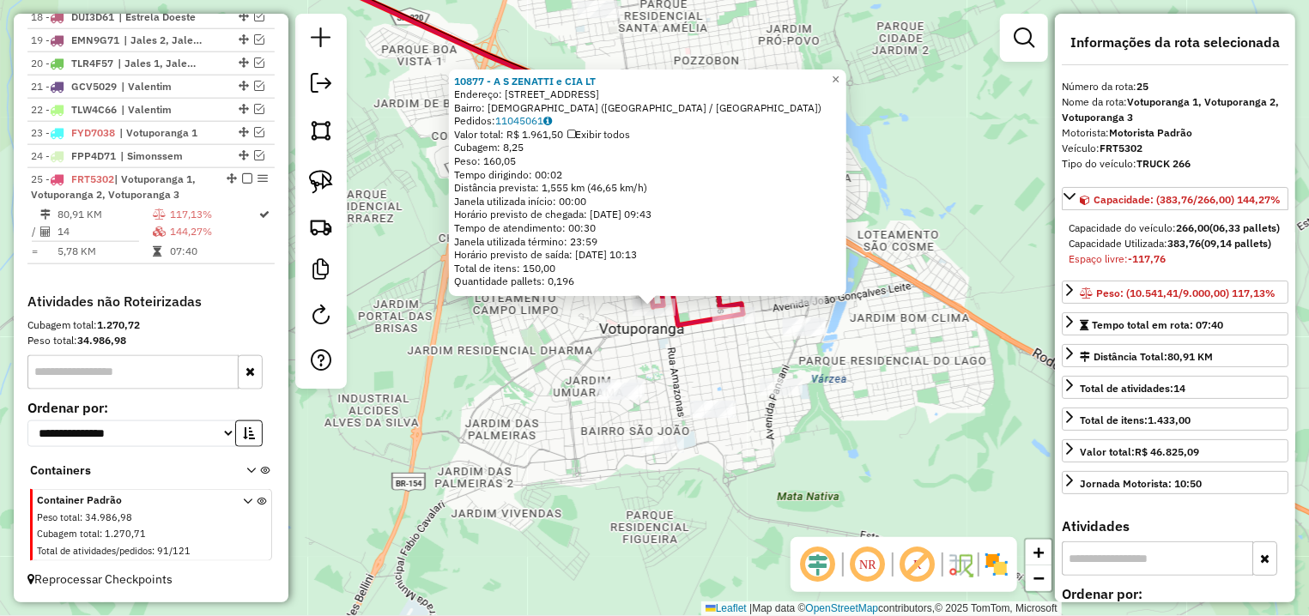
click at [697, 348] on div "10877 - A S ZENATTI e CIA LT Endereço: R TIETE 3306 Bairro: SANTA ELIZA (VOTUPO…" at bounding box center [654, 308] width 1309 height 616
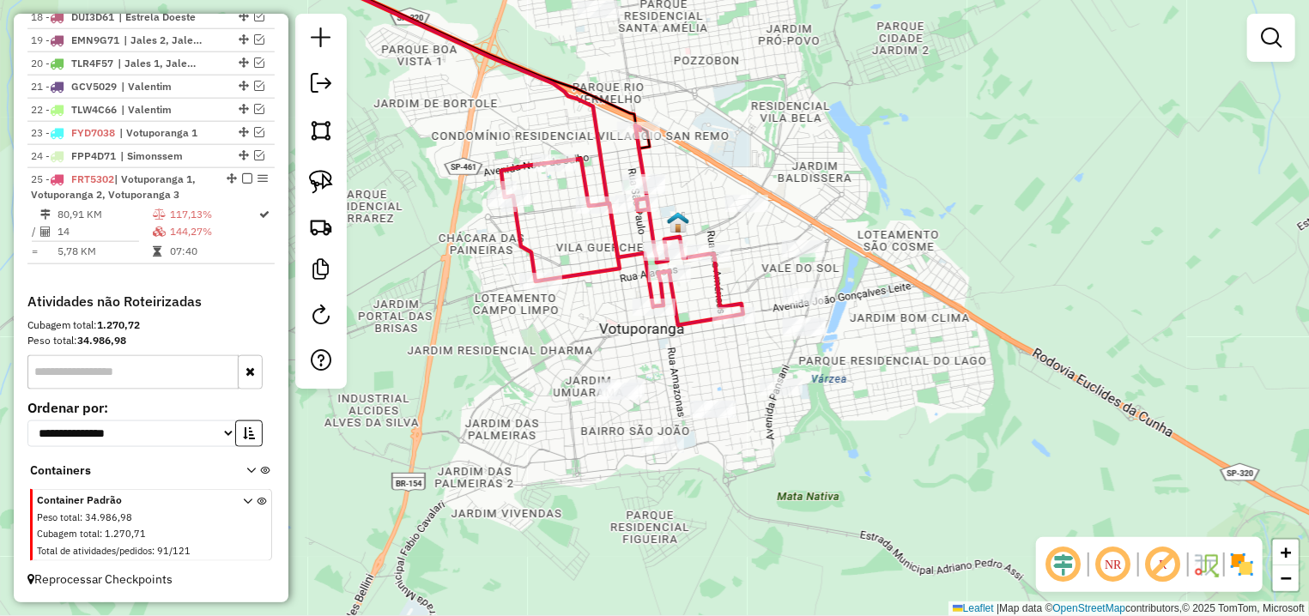
click at [733, 325] on icon at bounding box center [622, 225] width 242 height 200
select select "**********"
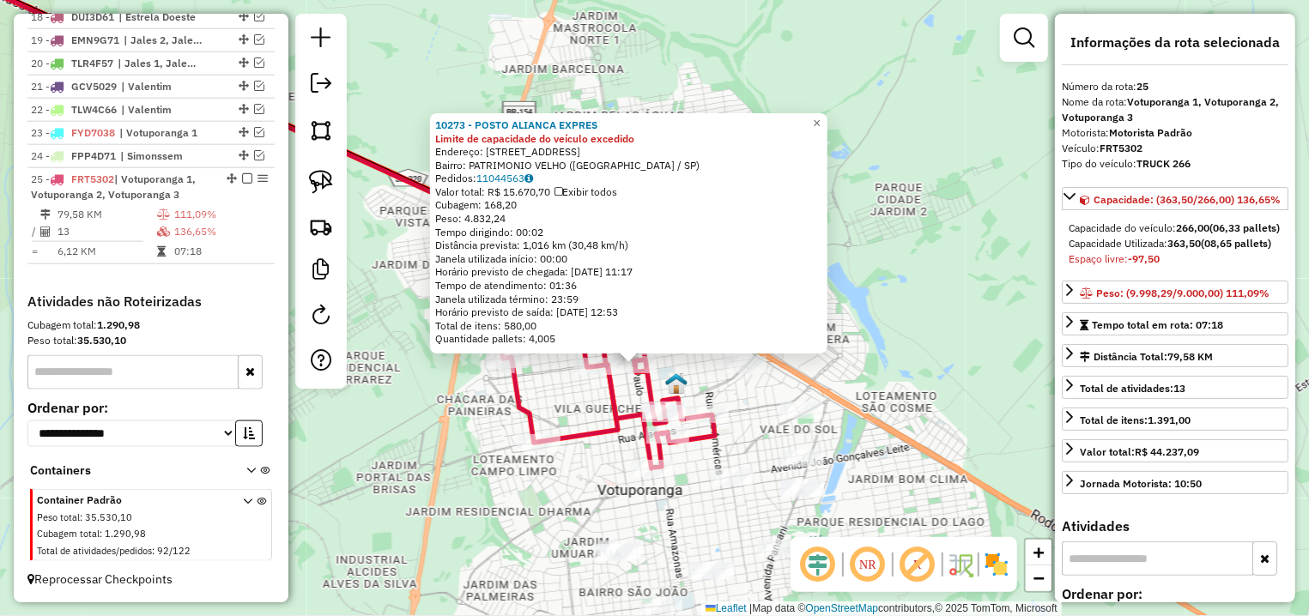
click at [690, 373] on div "10273 - POSTO ALIANCA EXPRES Limite de capacidade do veículo excedido Endereço:…" at bounding box center [654, 308] width 1309 height 616
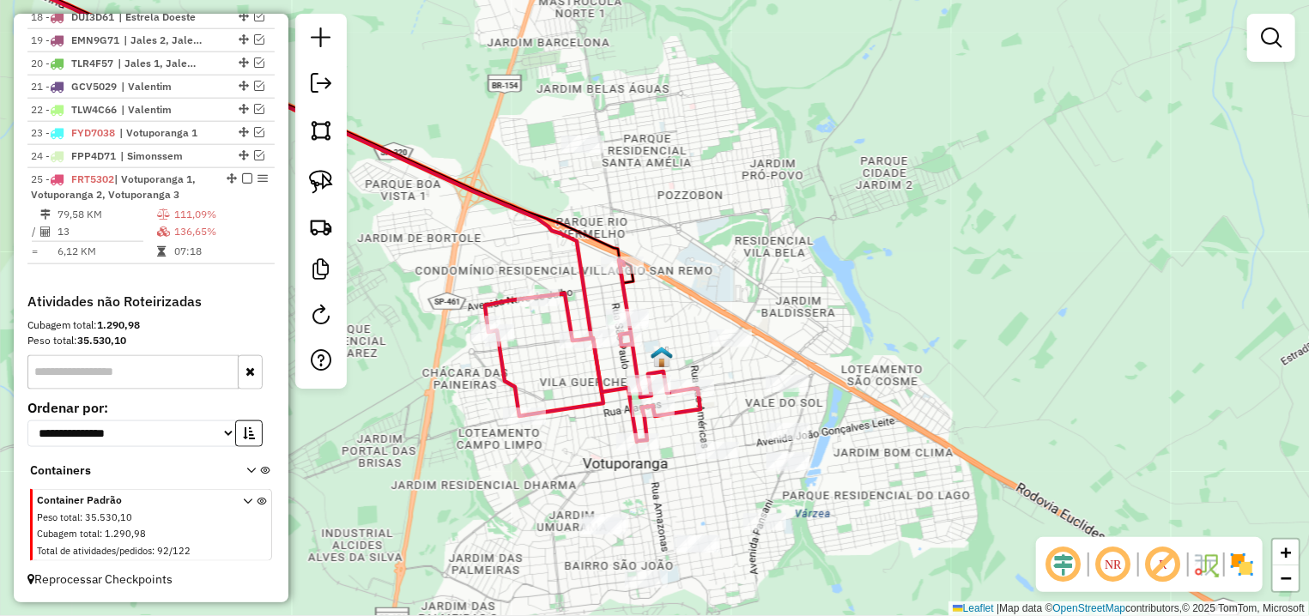
drag, startPoint x: 679, startPoint y: 500, endPoint x: 613, endPoint y: 416, distance: 107.0
click at [613, 416] on div "Janela de atendimento Grade de atendimento Capacidade Transportadoras Veículos …" at bounding box center [654, 308] width 1309 height 616
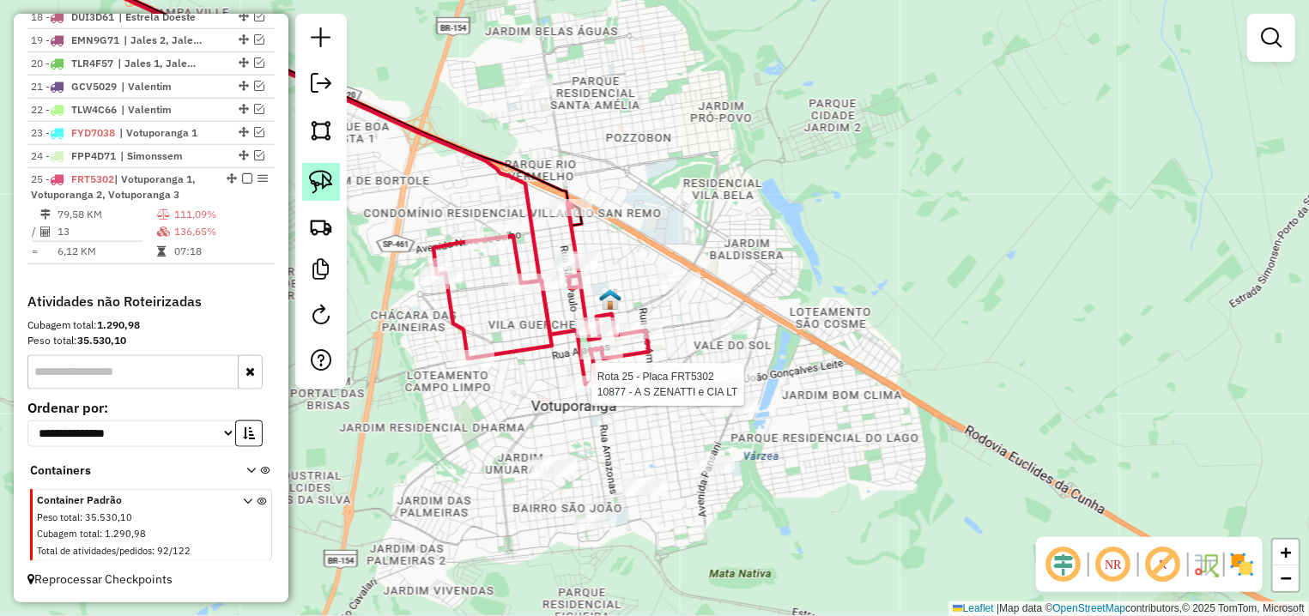
click at [328, 191] on img at bounding box center [321, 182] width 24 height 24
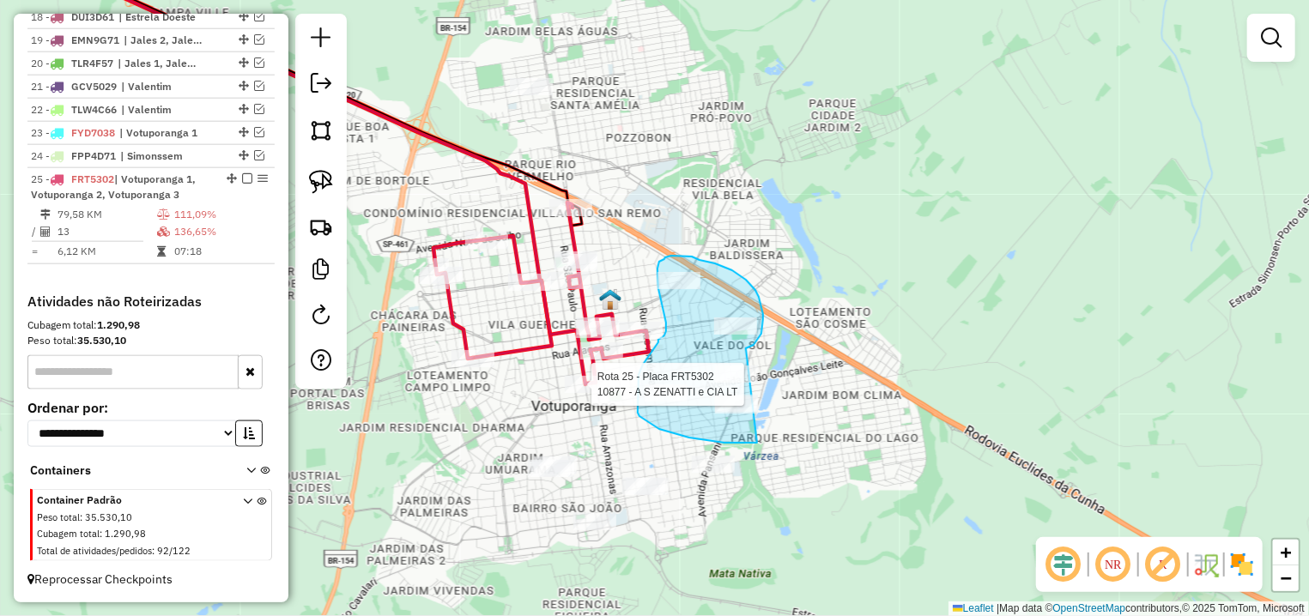
drag, startPoint x: 746, startPoint y: 348, endPoint x: 761, endPoint y: 442, distance: 94.8
click at [761, 442] on div "Rota 25 - Placa FRT5302 10877 - A S ZENATTI e CIA LT Janela de atendimento Grad…" at bounding box center [654, 308] width 1309 height 616
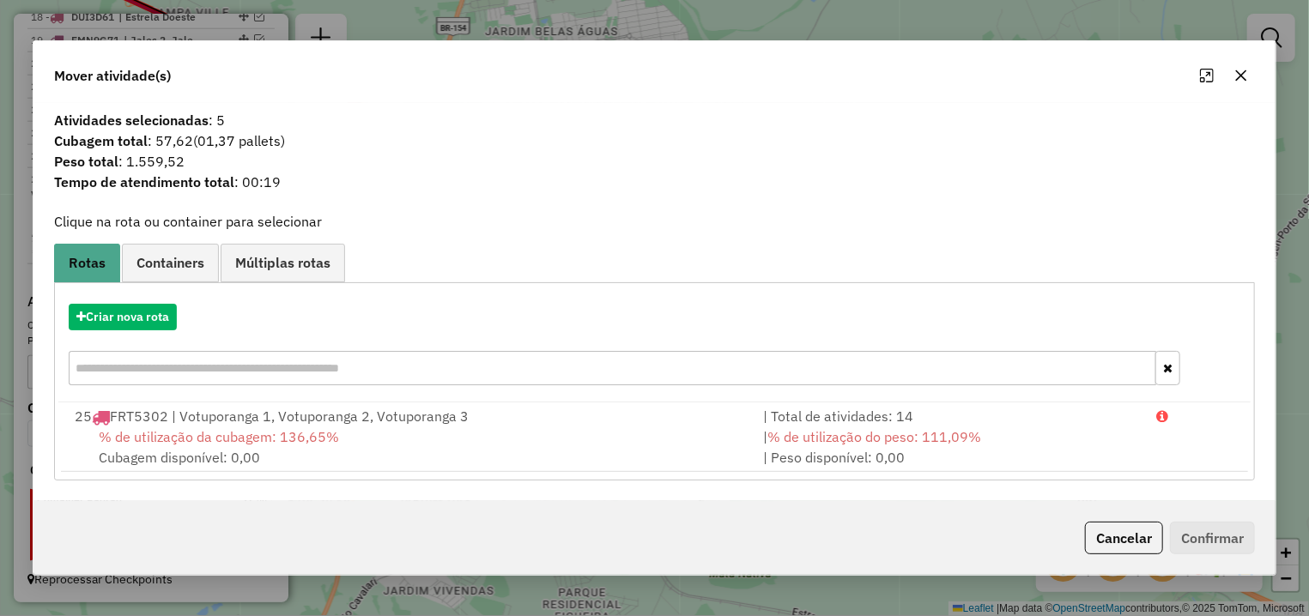
click at [367, 439] on div "% de utilização da cubagem: 136,65% Cubagem disponível: 0,00" at bounding box center [408, 447] width 688 height 41
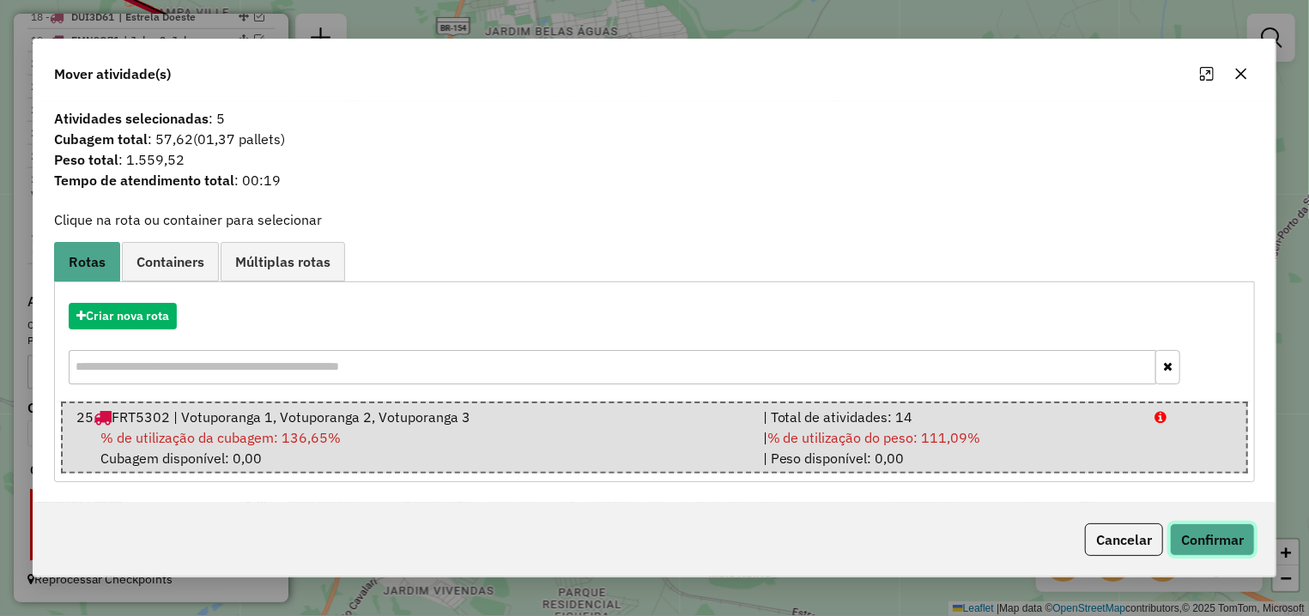
click at [1243, 541] on button "Confirmar" at bounding box center [1212, 540] width 85 height 33
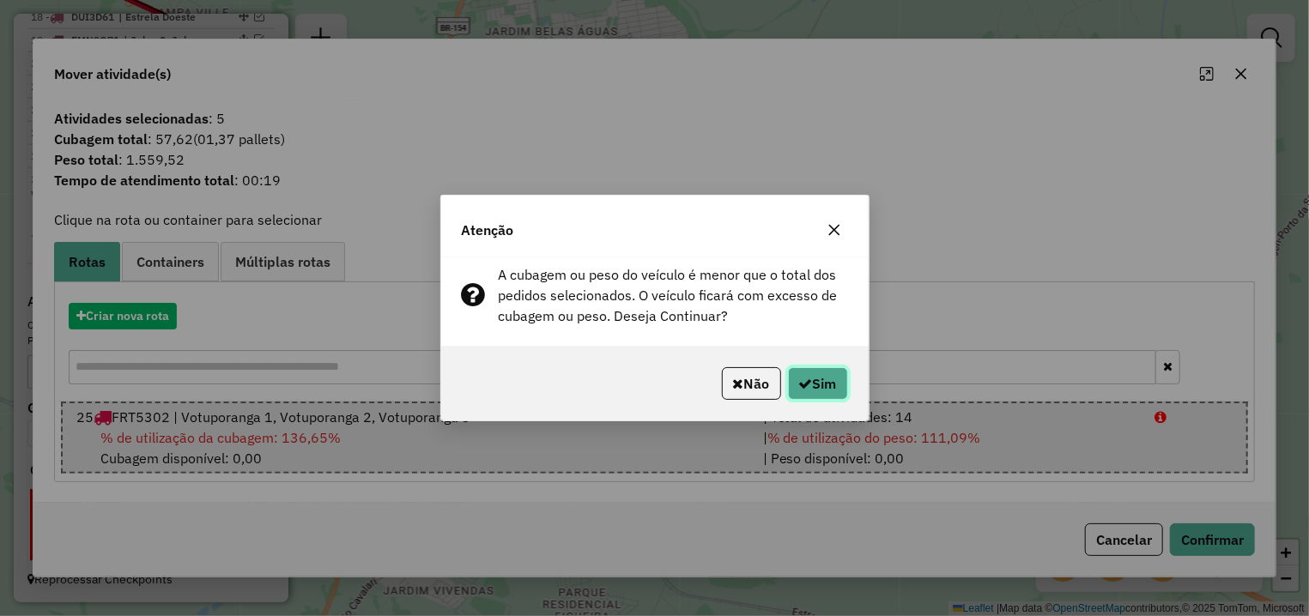
click at [835, 379] on button "Sim" at bounding box center [818, 383] width 60 height 33
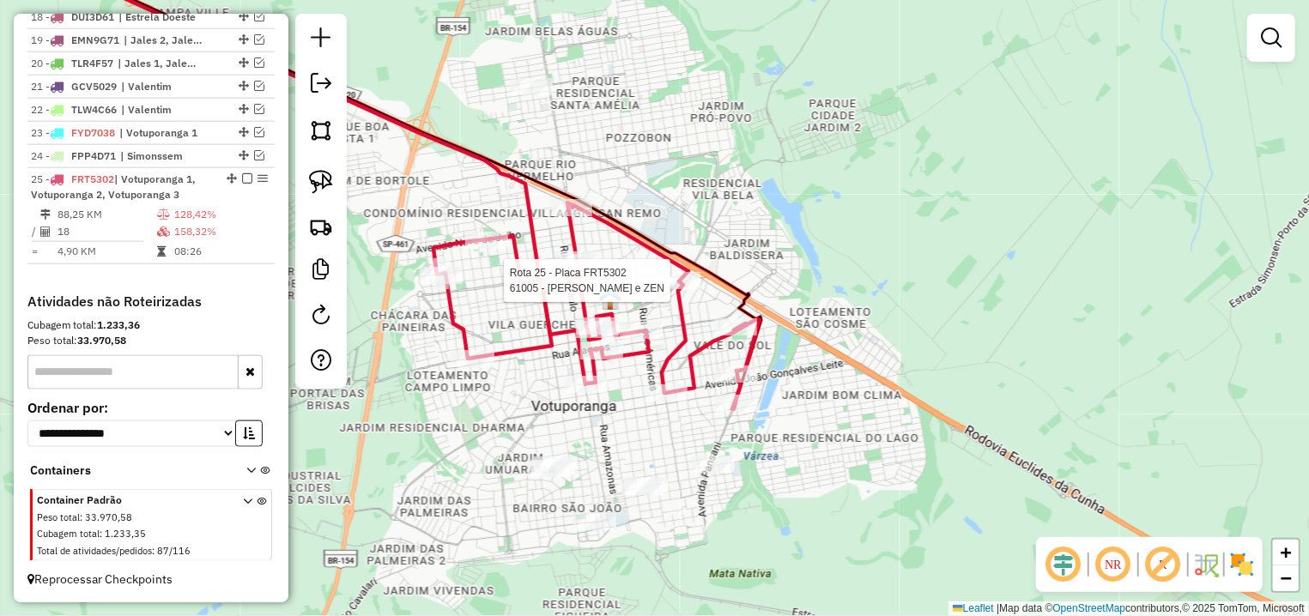
select select "**********"
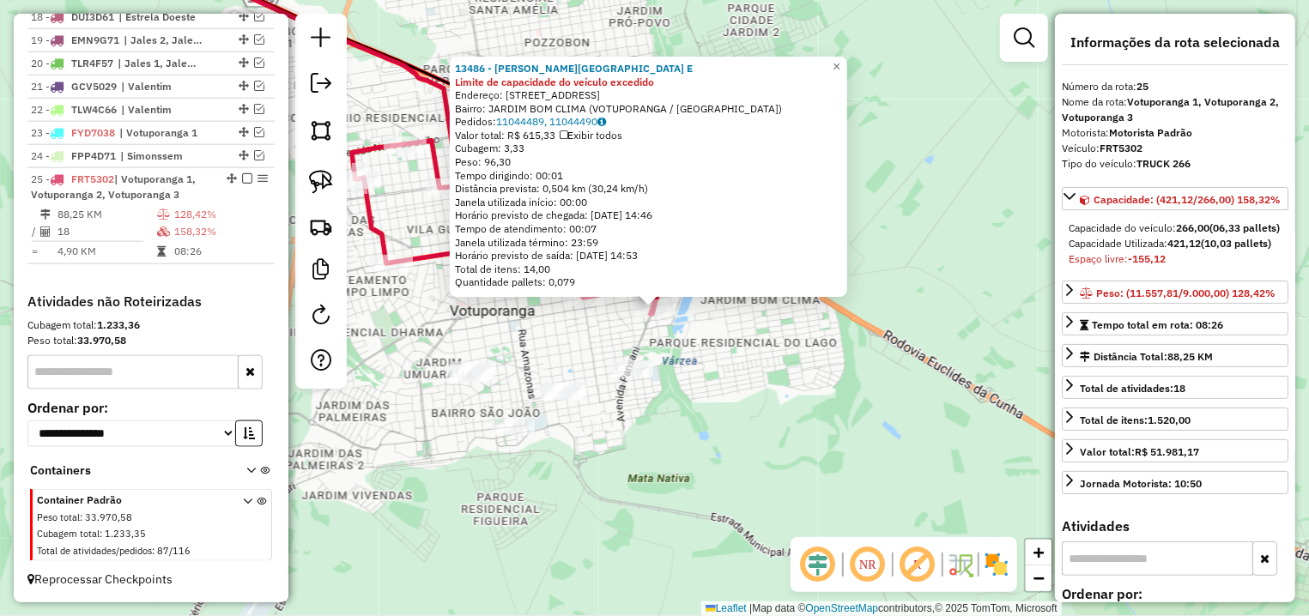
click at [746, 342] on div "Rota 25 - Placa FRT5302 13486 - CELIA A. M. CAIRES E × 13486 - CELIA A. M. CAIR…" at bounding box center [654, 308] width 1309 height 616
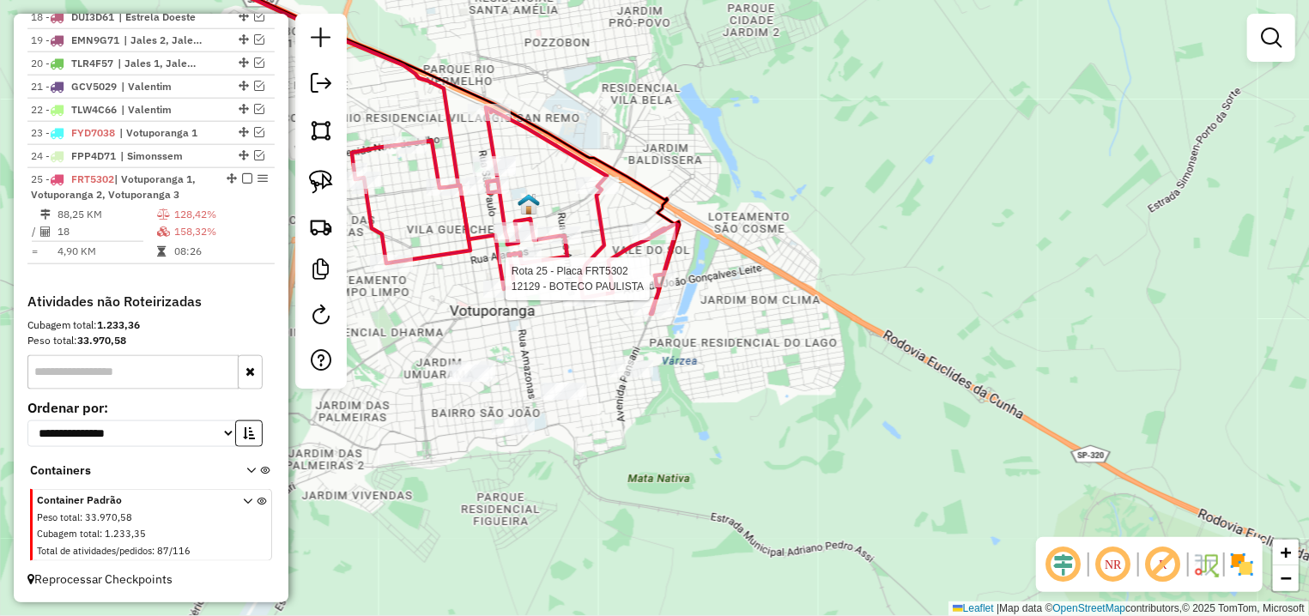
select select "**********"
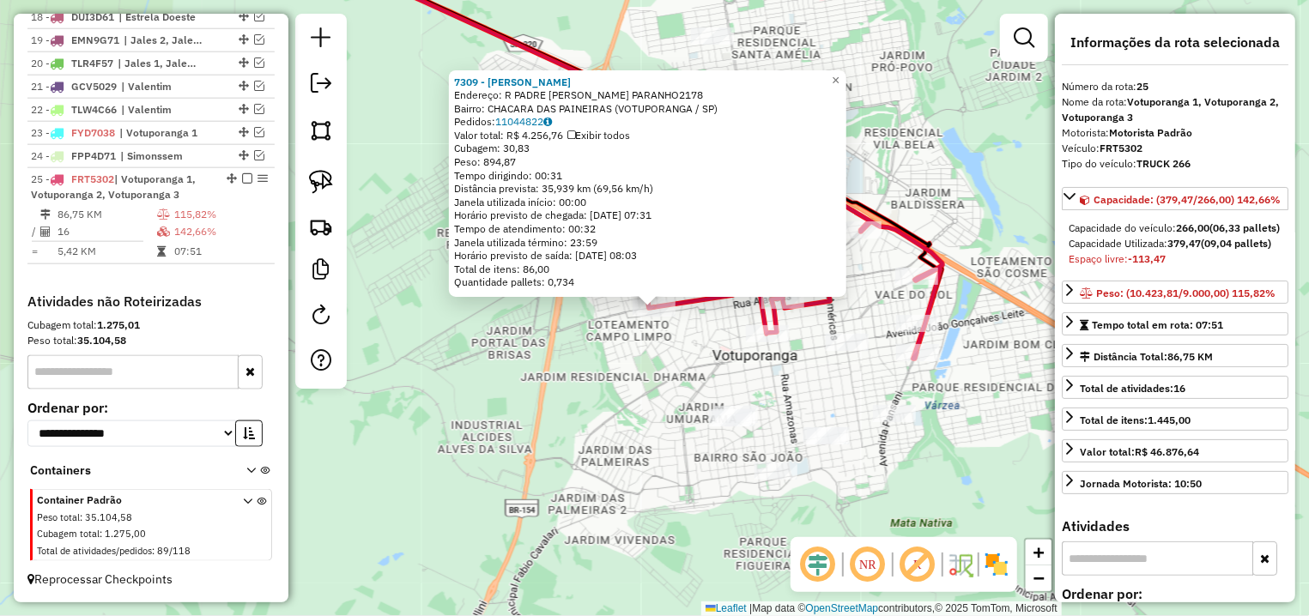
click at [696, 359] on div "7309 - CARLOS JOSE LANDI VO Endereço: R PADRE IZIDORO CORDEIRO PARANHO2178 Bair…" at bounding box center [654, 308] width 1309 height 616
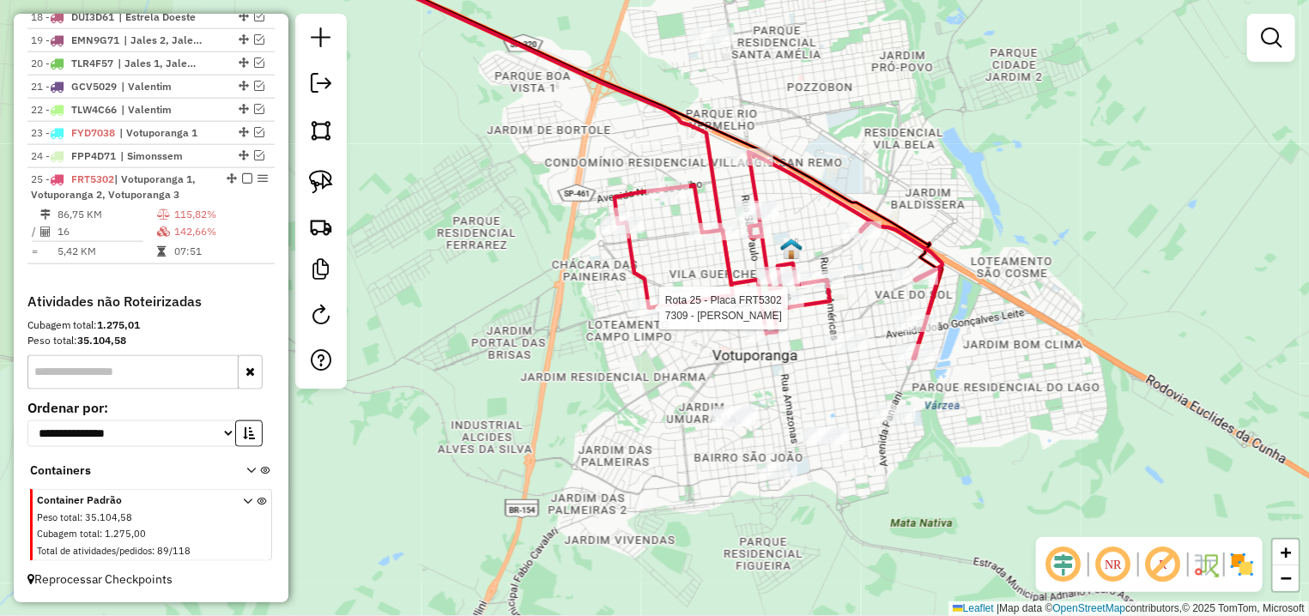
select select "**********"
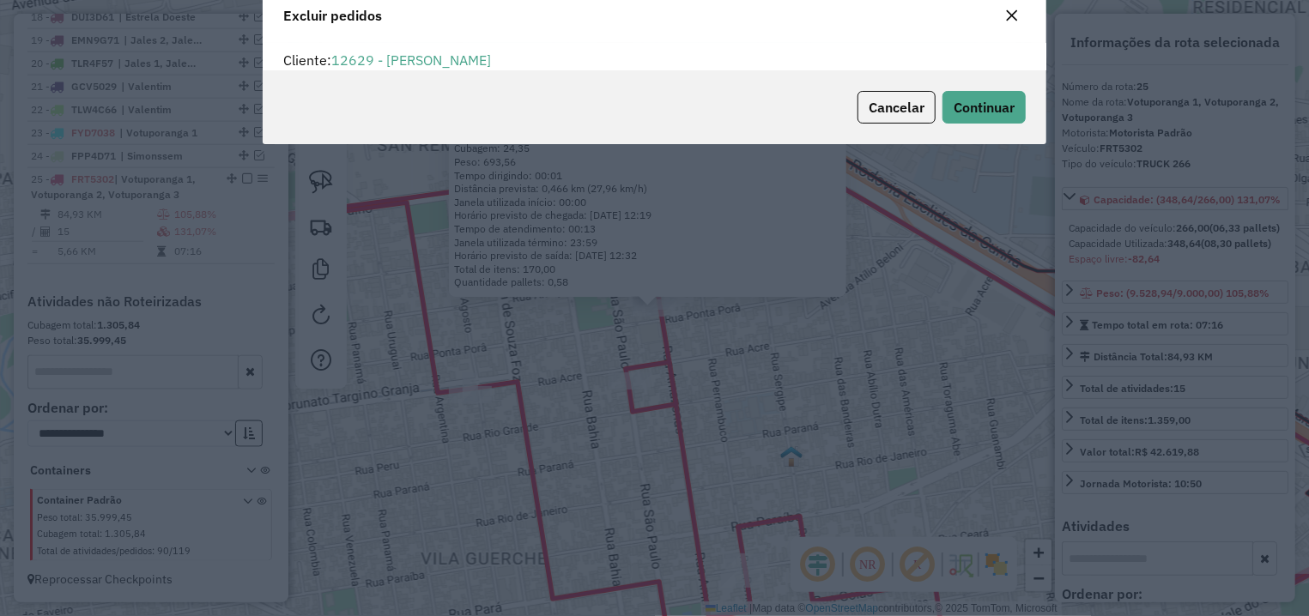
scroll to position [9, 5]
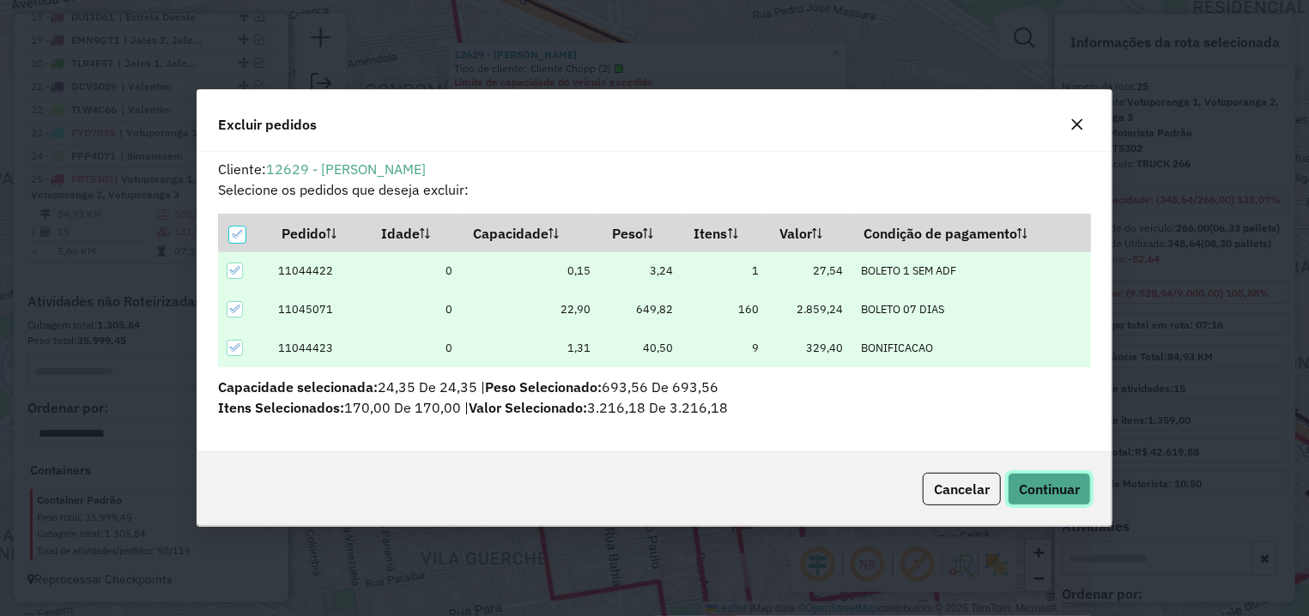
click at [1019, 490] on button "Continuar" at bounding box center [1049, 489] width 83 height 33
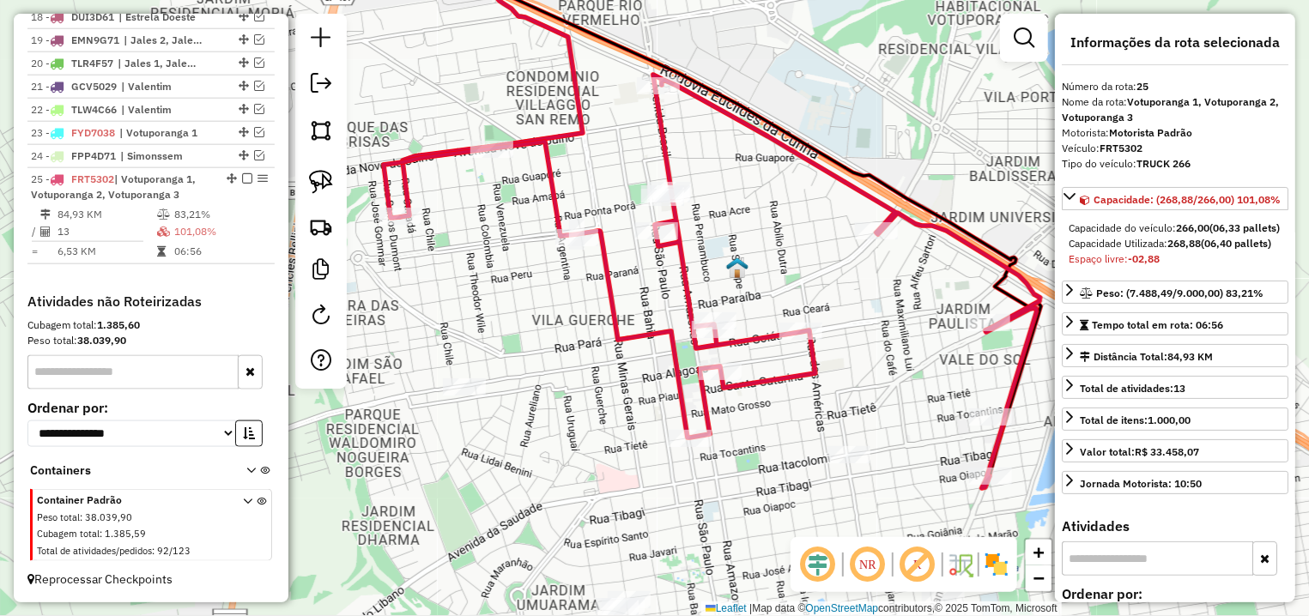
drag, startPoint x: 918, startPoint y: 394, endPoint x: 865, endPoint y: 199, distance: 202.0
click at [865, 199] on div "Janela de atendimento Grade de atendimento Capacidade Transportadoras Veículos …" at bounding box center [654, 308] width 1309 height 616
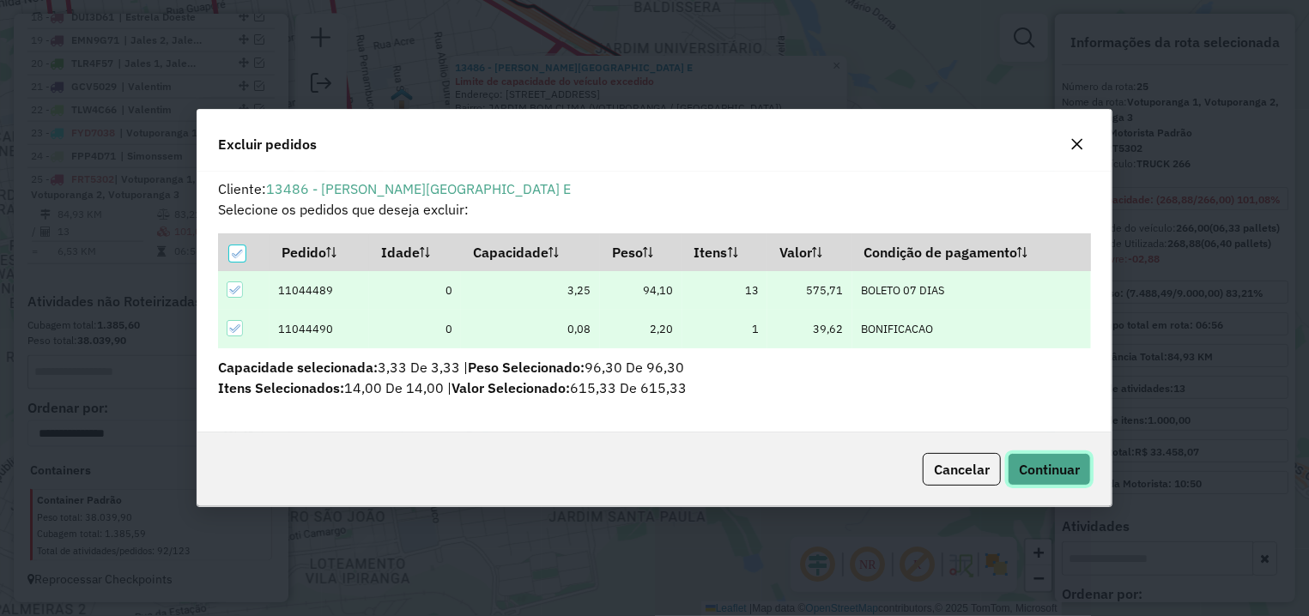
click at [1040, 457] on button "Continuar" at bounding box center [1049, 469] width 83 height 33
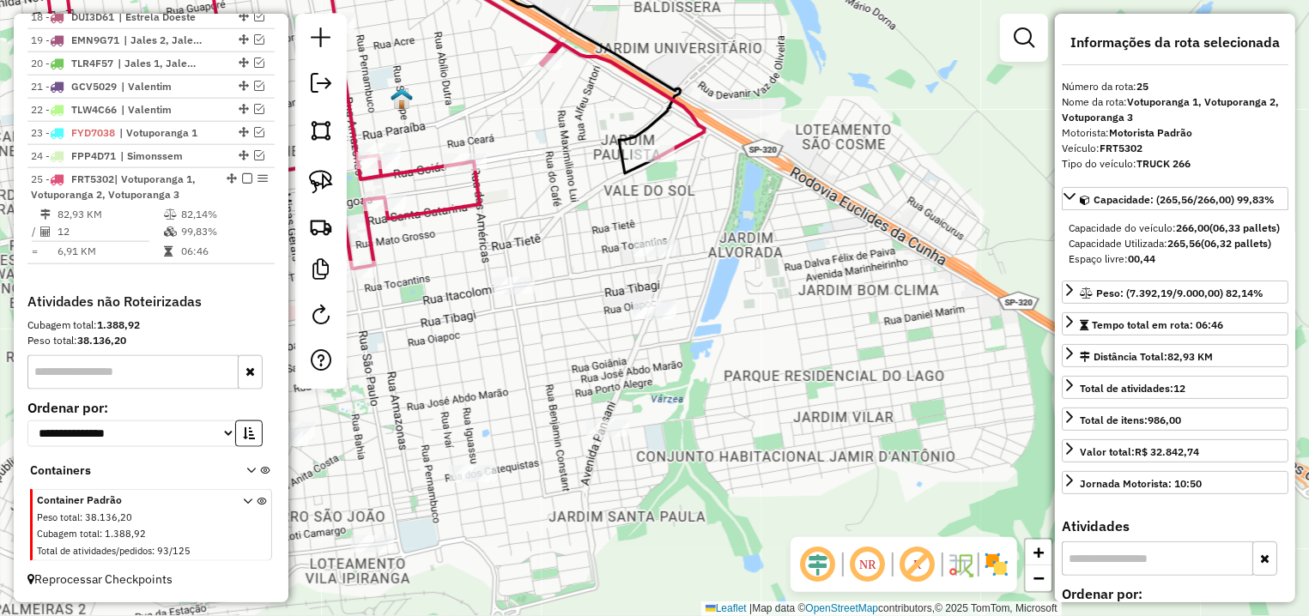
click at [242, 179] on em at bounding box center [247, 178] width 10 height 10
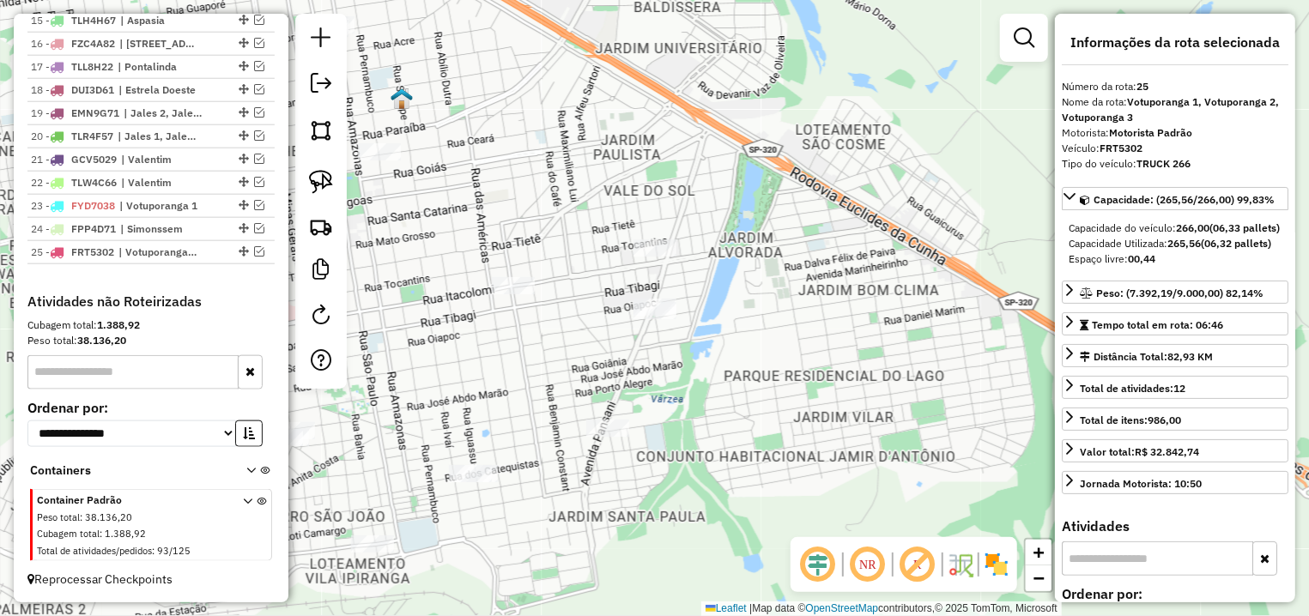
scroll to position [995, 0]
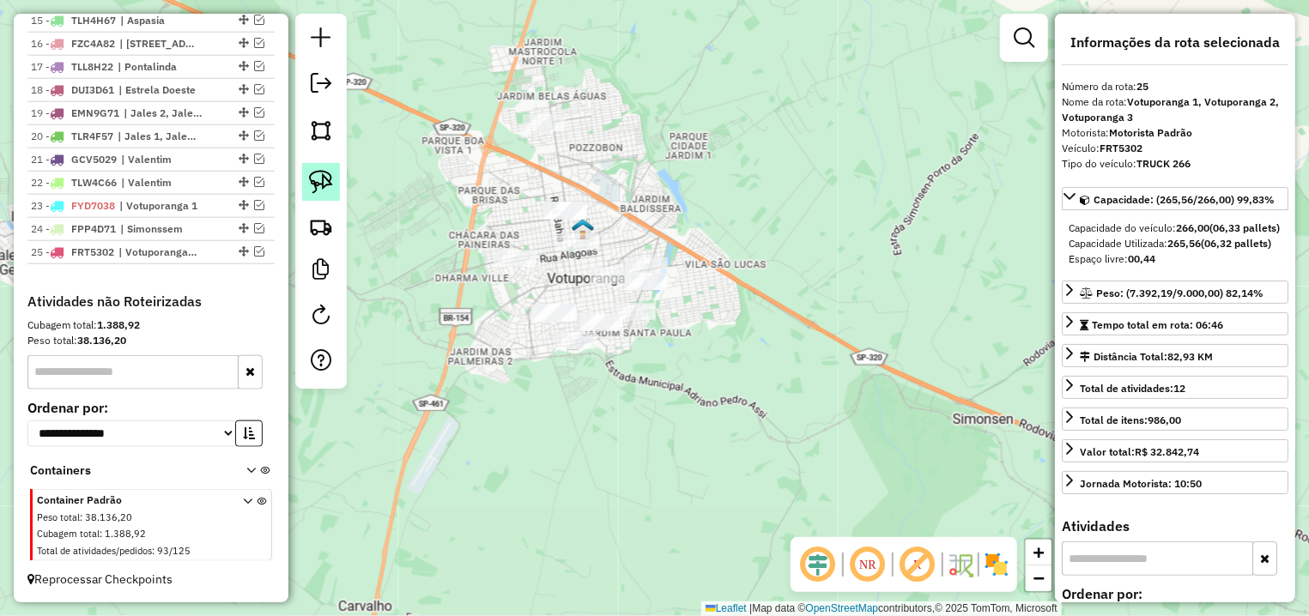
click at [311, 176] on img at bounding box center [321, 182] width 24 height 24
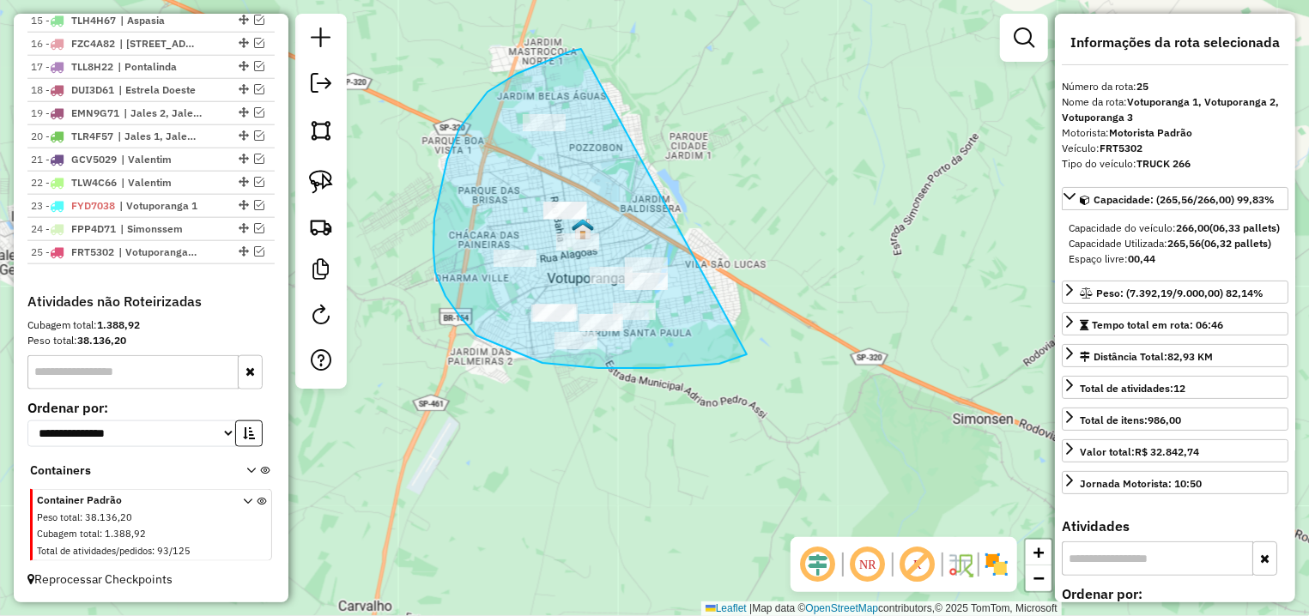
drag, startPoint x: 578, startPoint y: 49, endPoint x: 773, endPoint y: 346, distance: 355.2
click at [773, 346] on div "Janela de atendimento Grade de atendimento Capacidade Transportadoras Veículos …" at bounding box center [654, 308] width 1309 height 616
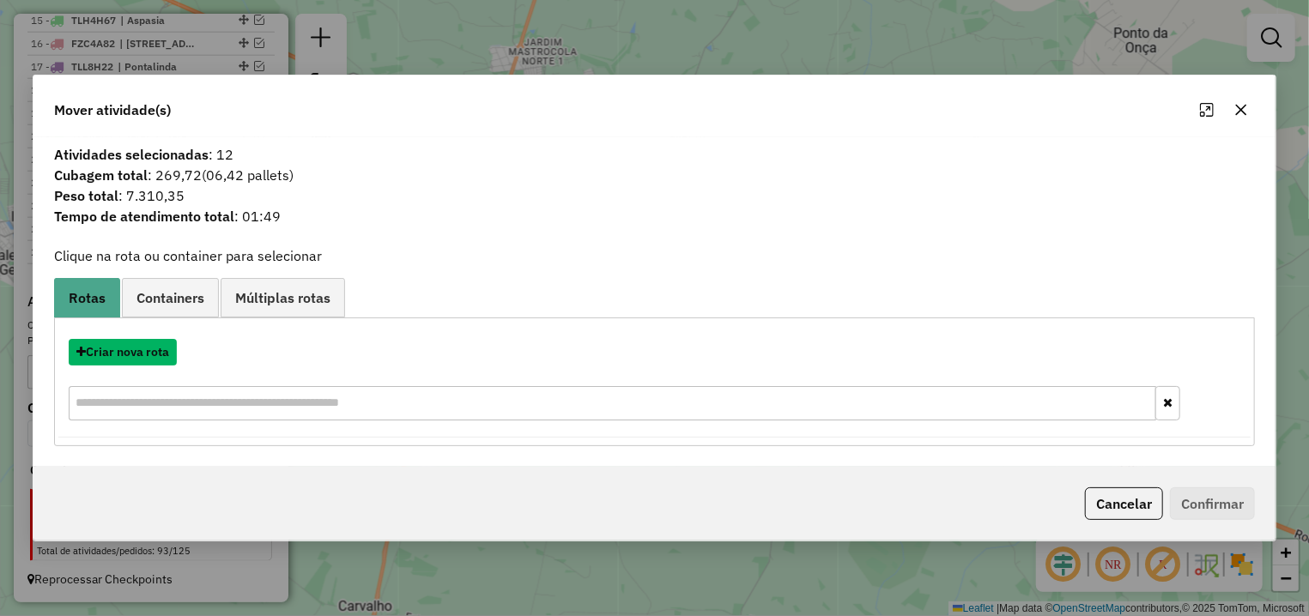
click at [155, 347] on button "Criar nova rota" at bounding box center [123, 352] width 108 height 27
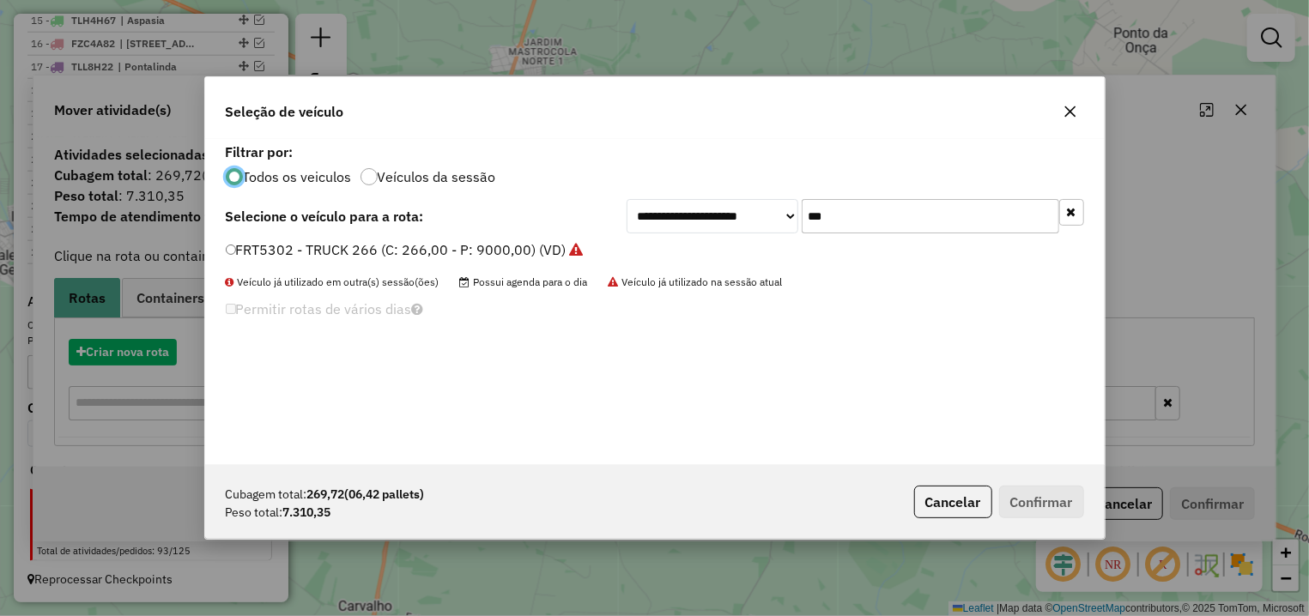
scroll to position [9, 5]
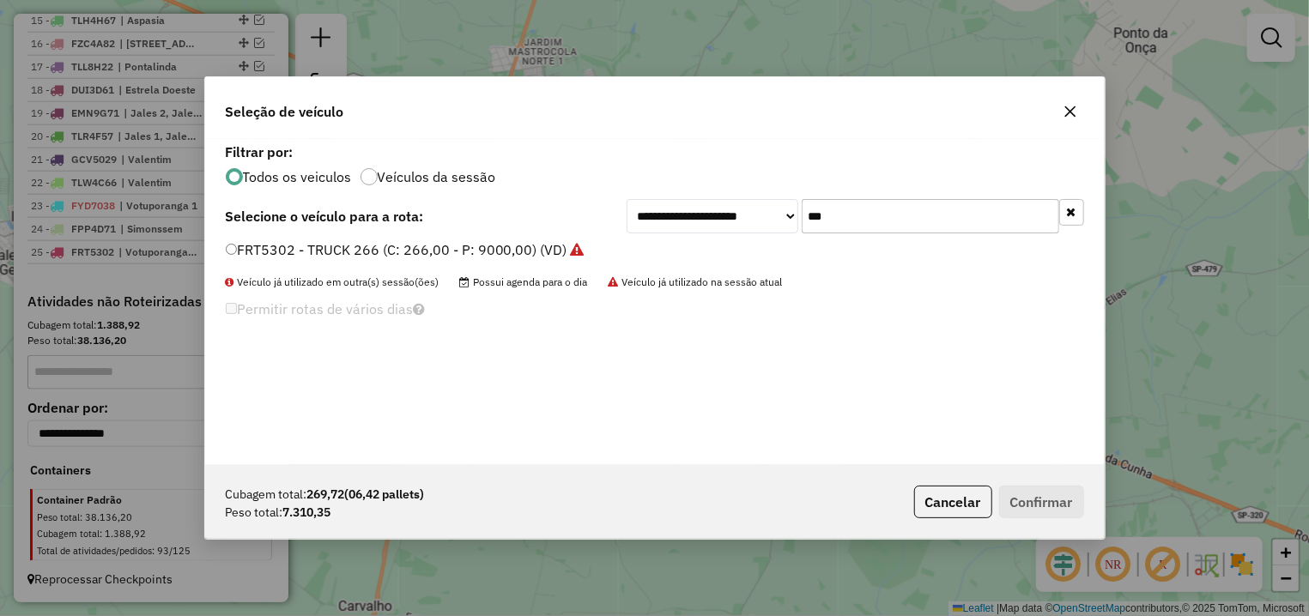
drag, startPoint x: 866, startPoint y: 219, endPoint x: 766, endPoint y: 217, distance: 100.4
click at [802, 217] on input "***" at bounding box center [931, 216] width 258 height 34
type input "***"
click at [373, 245] on label "EJC1B92 - TRUCK 504 (C: 504,00 - P: 13920,00) (VD)" at bounding box center [401, 249] width 350 height 21
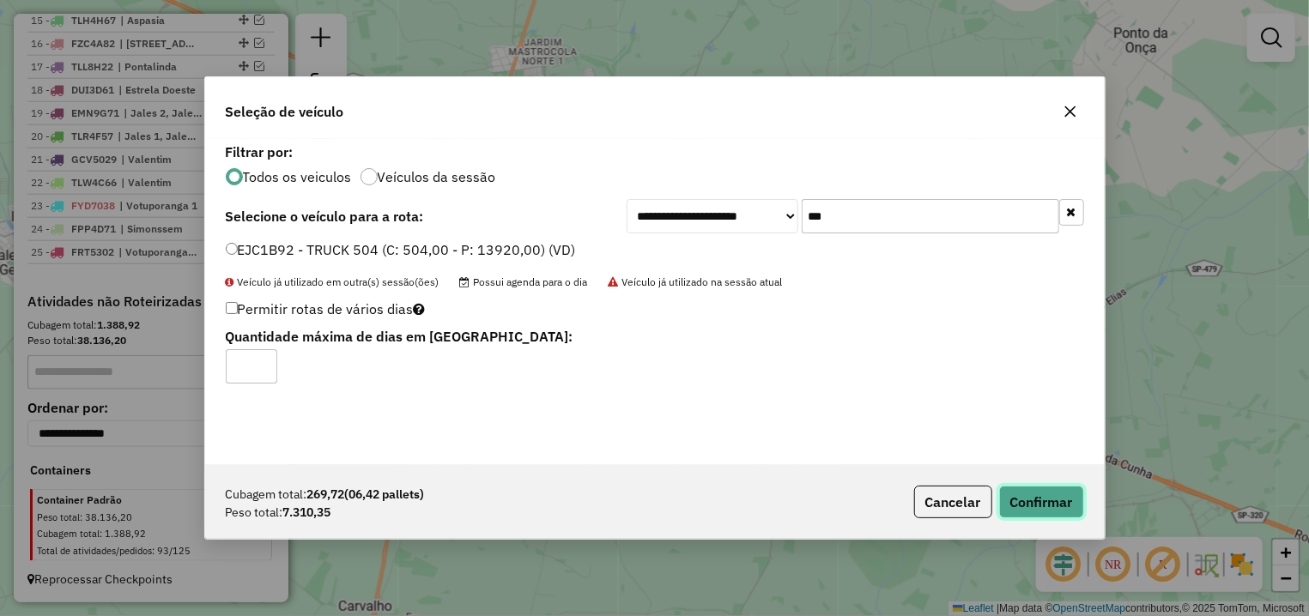
click at [1050, 494] on button "Confirmar" at bounding box center [1041, 502] width 85 height 33
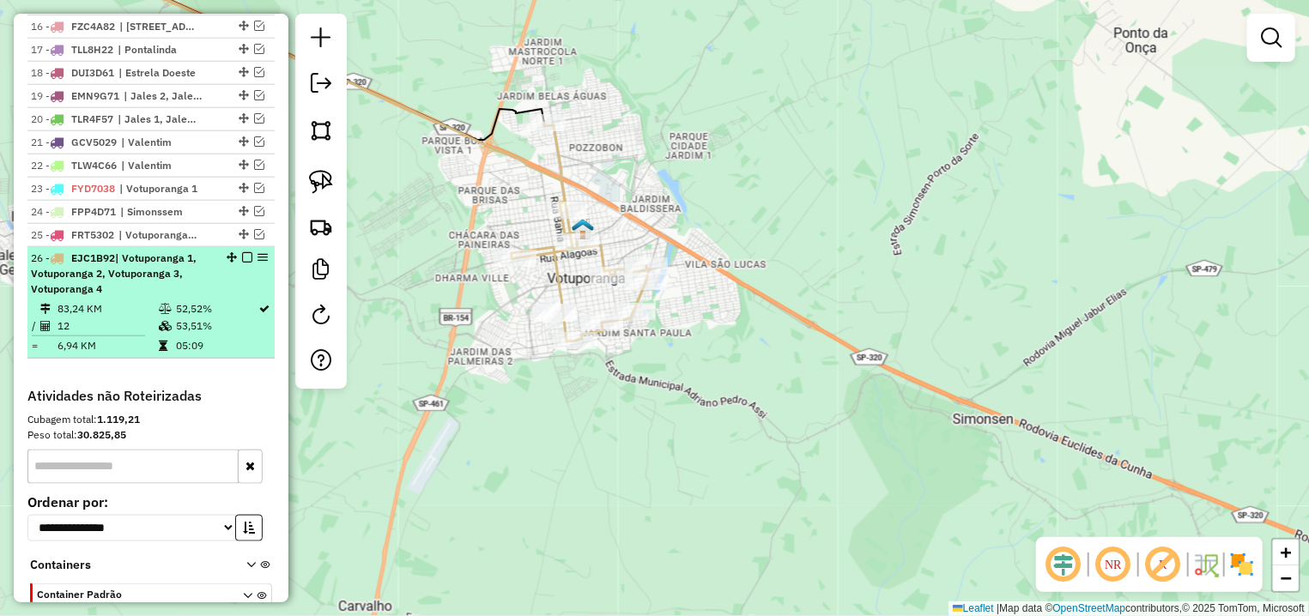
click at [242, 263] on em at bounding box center [247, 257] width 10 height 10
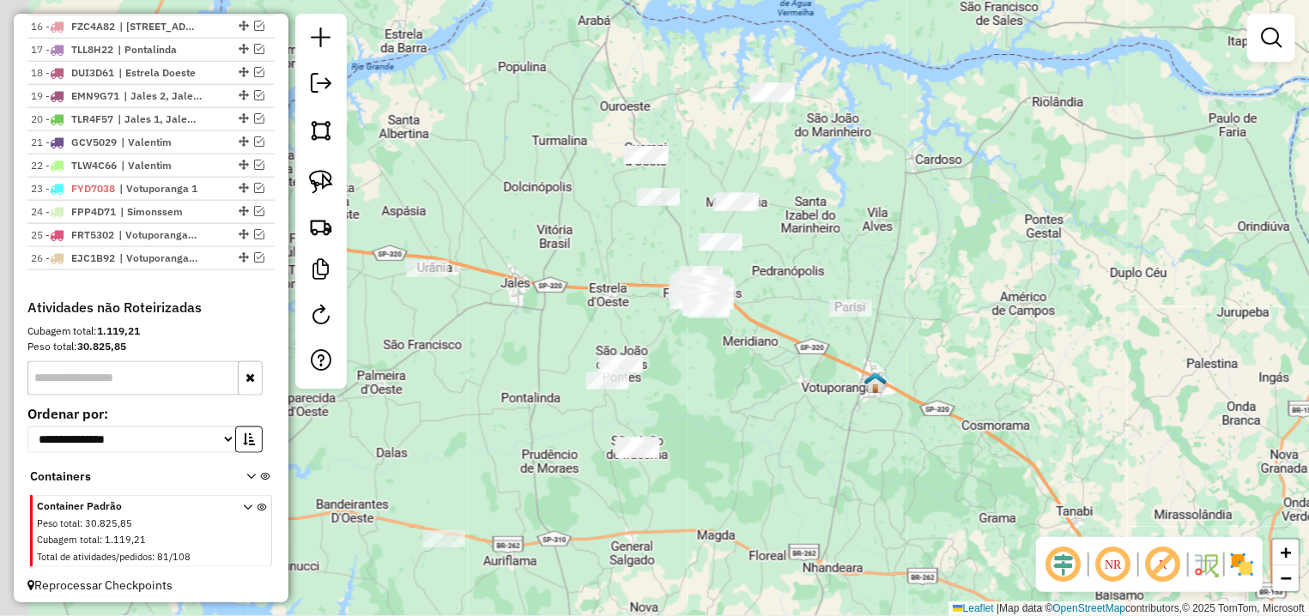
drag, startPoint x: 580, startPoint y: 359, endPoint x: 824, endPoint y: 392, distance: 246.1
click at [824, 392] on div "Janela de atendimento Grade de atendimento Capacidade Transportadoras Veículos …" at bounding box center [654, 308] width 1309 height 616
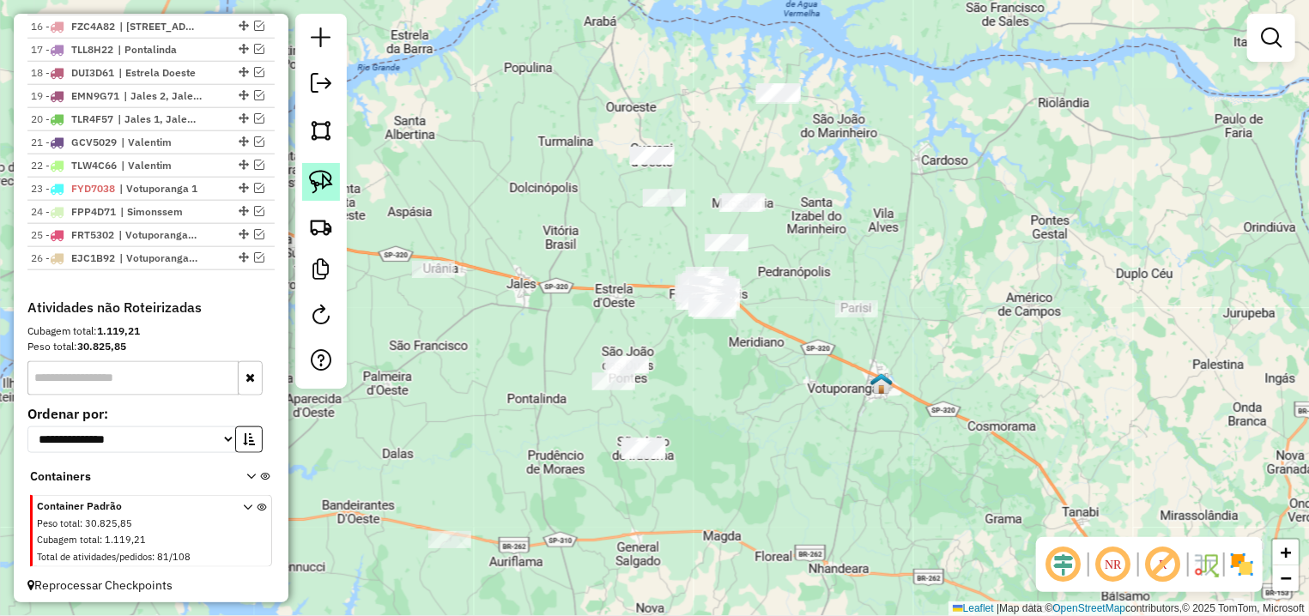
click at [321, 166] on link at bounding box center [321, 182] width 38 height 38
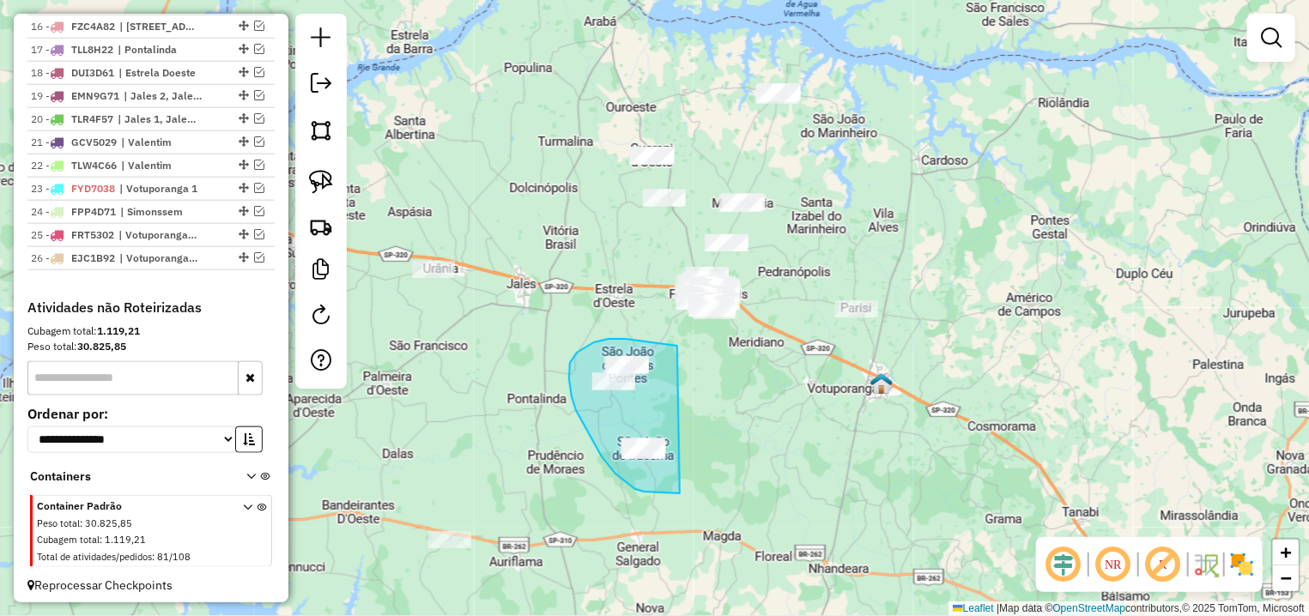
drag, startPoint x: 636, startPoint y: 340, endPoint x: 680, endPoint y: 494, distance: 159.8
click at [680, 494] on div "Janela de atendimento Grade de atendimento Capacidade Transportadoras Veículos …" at bounding box center [654, 308] width 1309 height 616
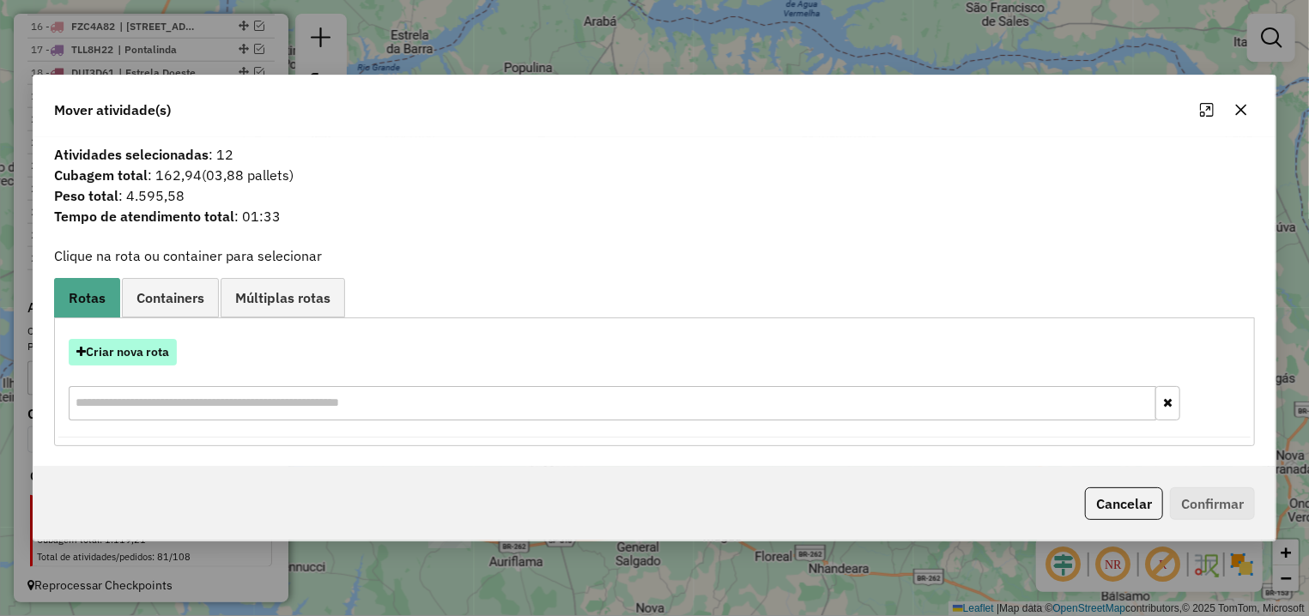
click at [133, 356] on button "Criar nova rota" at bounding box center [123, 352] width 108 height 27
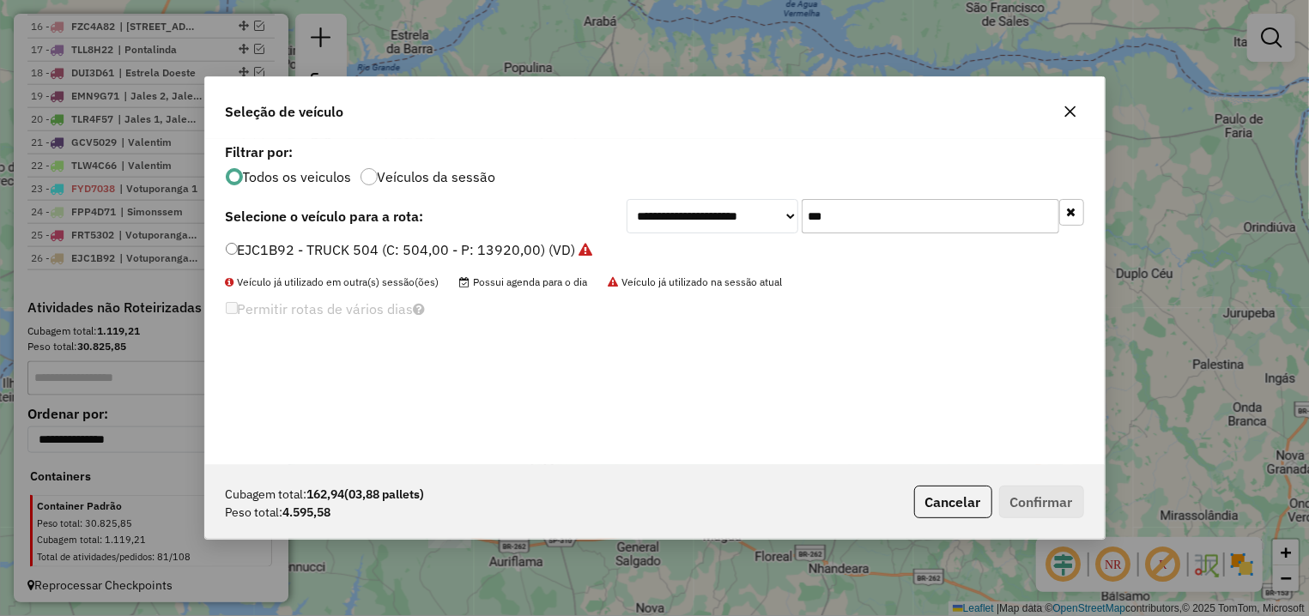
click at [802, 216] on input "***" at bounding box center [931, 216] width 258 height 34
type input "***"
click at [465, 260] on li "FHB0168 - TOCO 350 (C: 350,00 - P: 9330,00) (VD)" at bounding box center [655, 250] width 858 height 21
click at [526, 245] on label "FHB0168 - TOCO 350 (C: 350,00 - P: 9330,00) (VD)" at bounding box center [394, 249] width 336 height 21
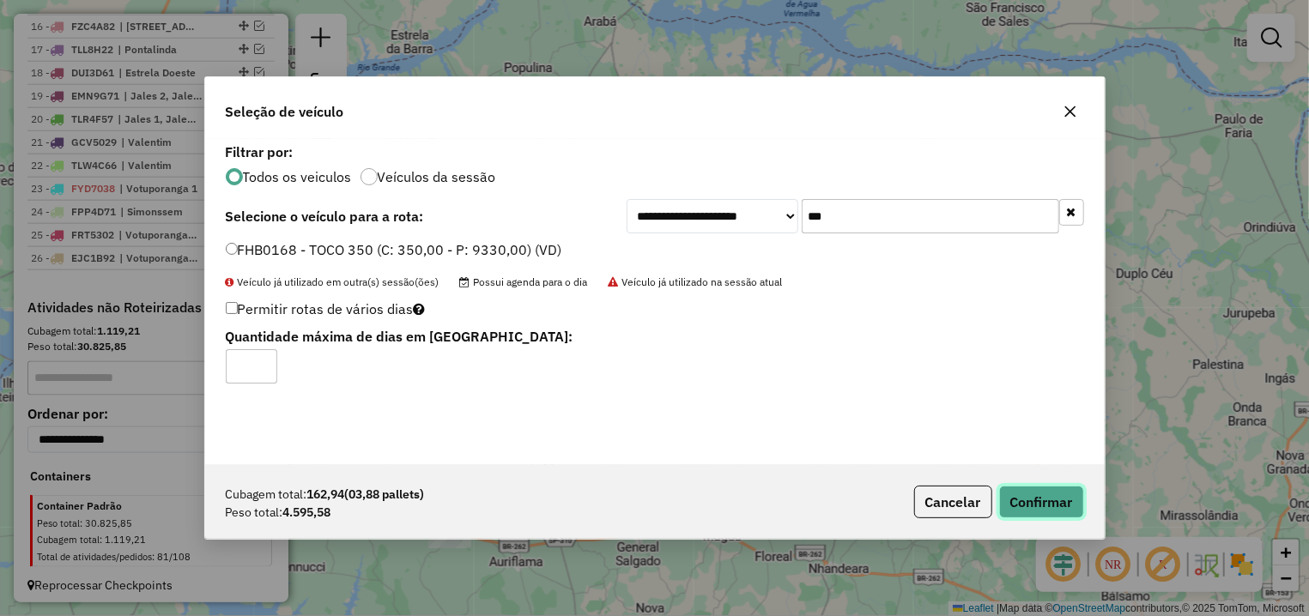
click at [1049, 509] on button "Confirmar" at bounding box center [1041, 502] width 85 height 33
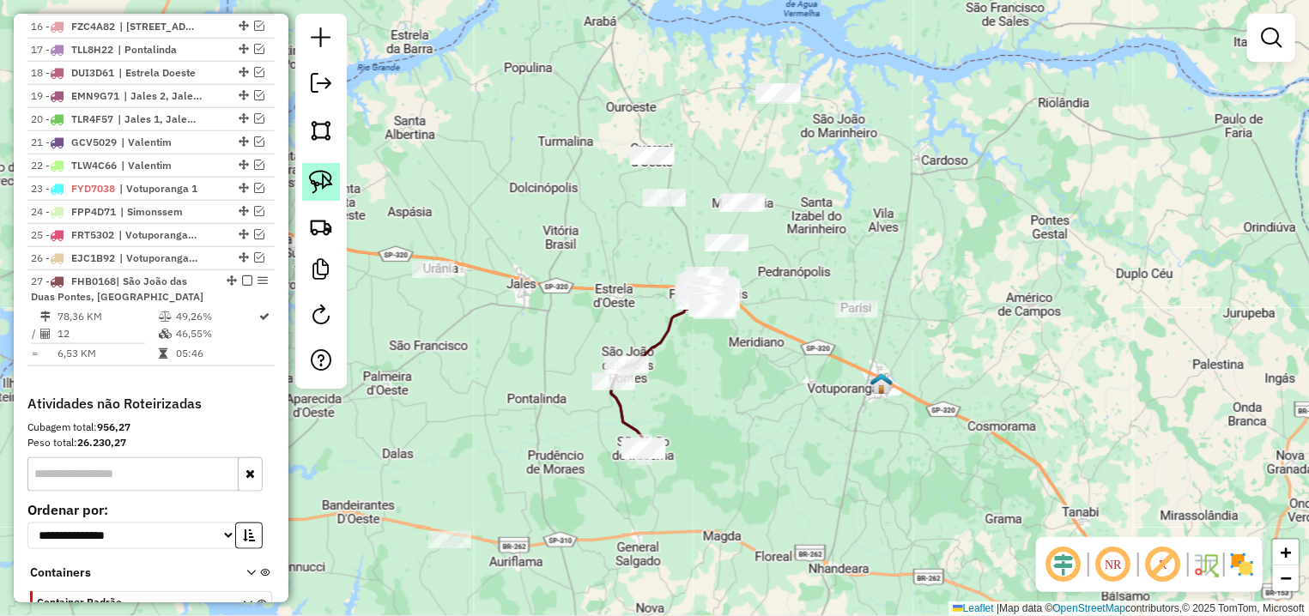
click at [322, 175] on img at bounding box center [321, 182] width 24 height 24
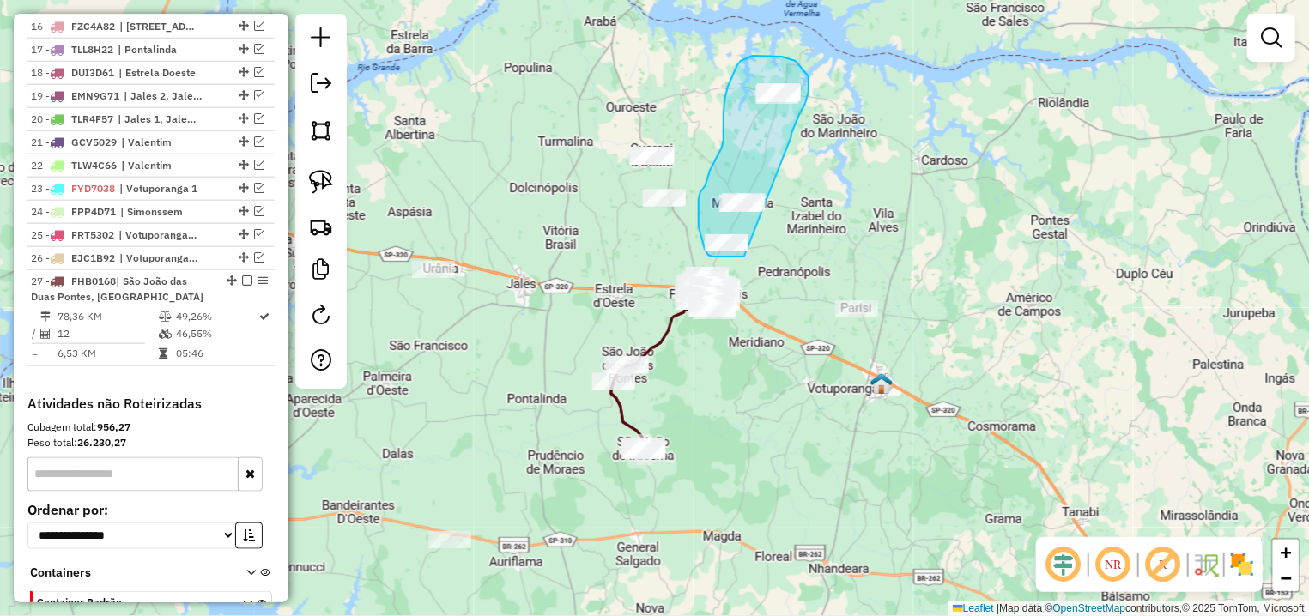
drag, startPoint x: 791, startPoint y: 136, endPoint x: 745, endPoint y: 257, distance: 128.8
click at [745, 257] on div "Janela de atendimento Grade de atendimento Capacidade Transportadoras Veículos …" at bounding box center [654, 308] width 1309 height 616
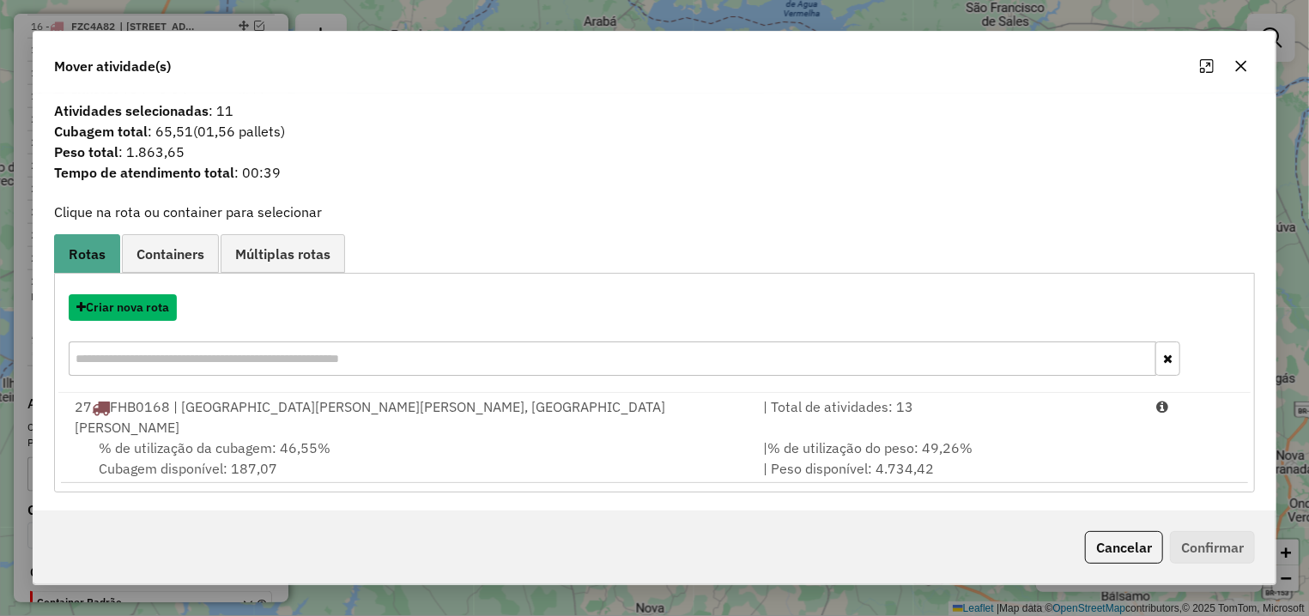
click at [147, 321] on button "Criar nova rota" at bounding box center [123, 307] width 108 height 27
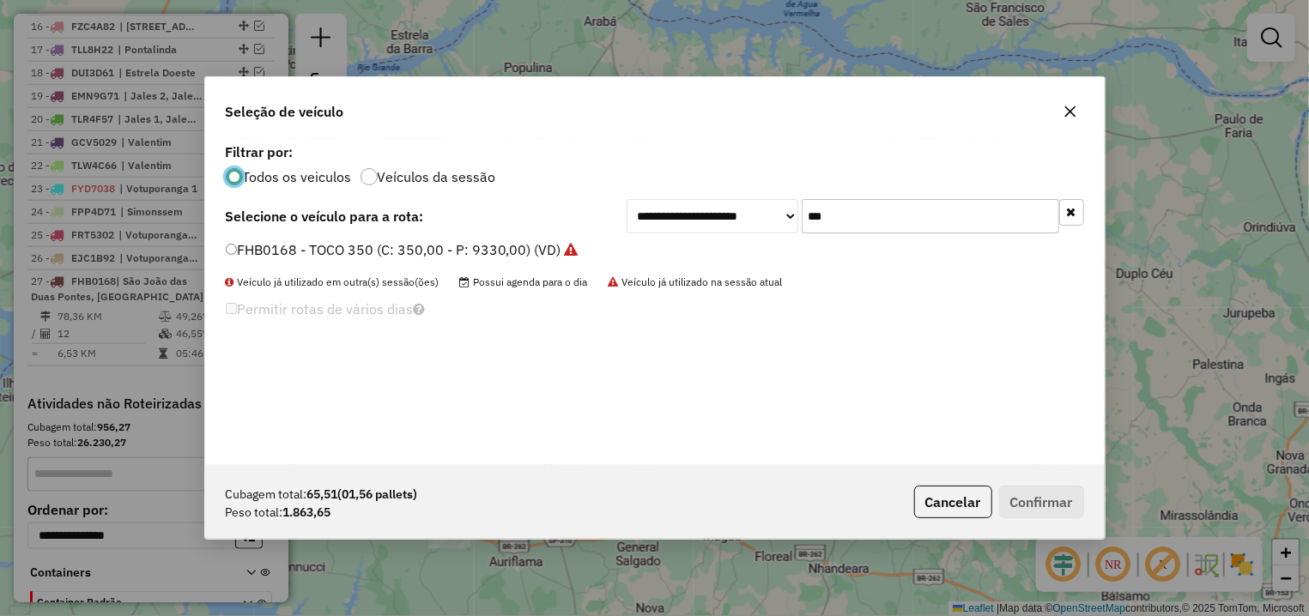
drag, startPoint x: 808, startPoint y: 209, endPoint x: 791, endPoint y: 209, distance: 16.3
click at [802, 209] on input "***" at bounding box center [931, 216] width 258 height 34
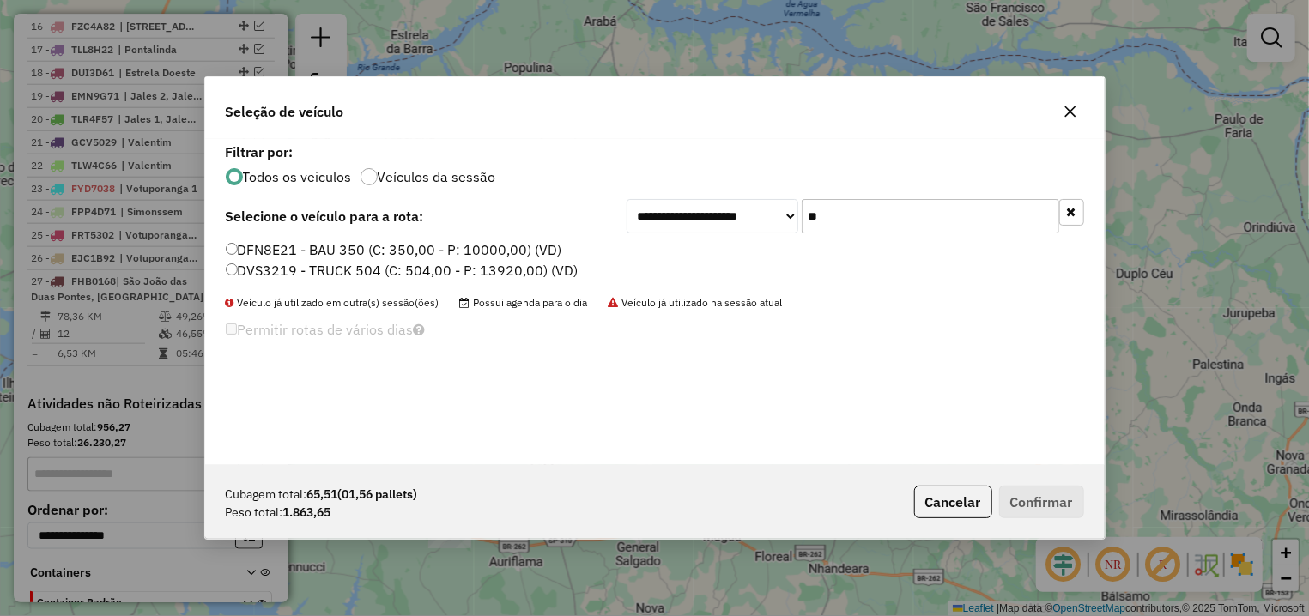
type input "**"
click at [353, 247] on label "DFN8E21 - BAU 350 (C: 350,00 - P: 10000,00) (VD)" at bounding box center [394, 249] width 336 height 21
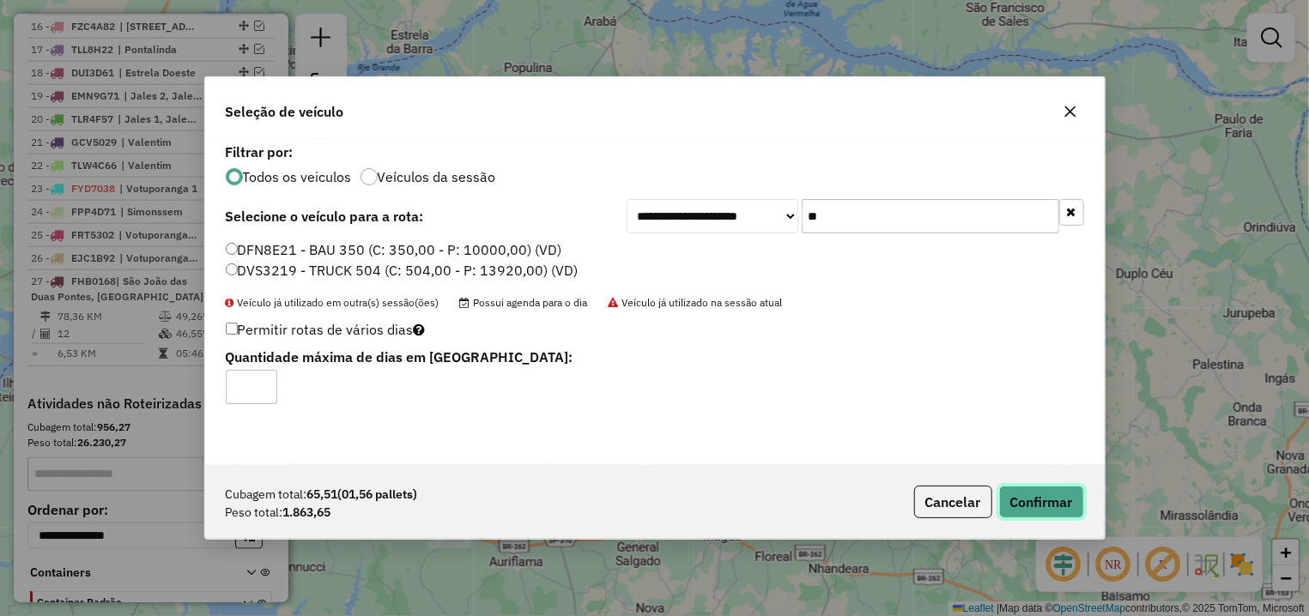
click at [1034, 498] on button "Confirmar" at bounding box center [1041, 502] width 85 height 33
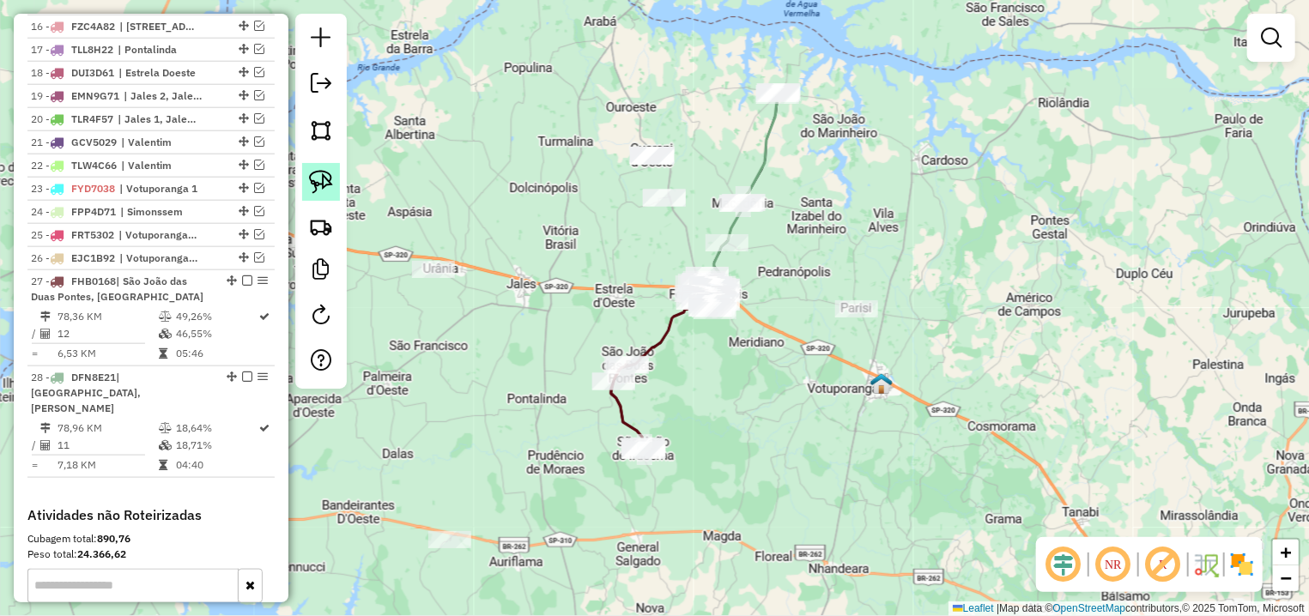
click at [314, 183] on img at bounding box center [321, 182] width 24 height 24
drag, startPoint x: 647, startPoint y: 130, endPoint x: 685, endPoint y: 230, distance: 106.5
click at [685, 230] on div "Janela de atendimento Grade de atendimento Capacidade Transportadoras Veículos …" at bounding box center [654, 308] width 1309 height 616
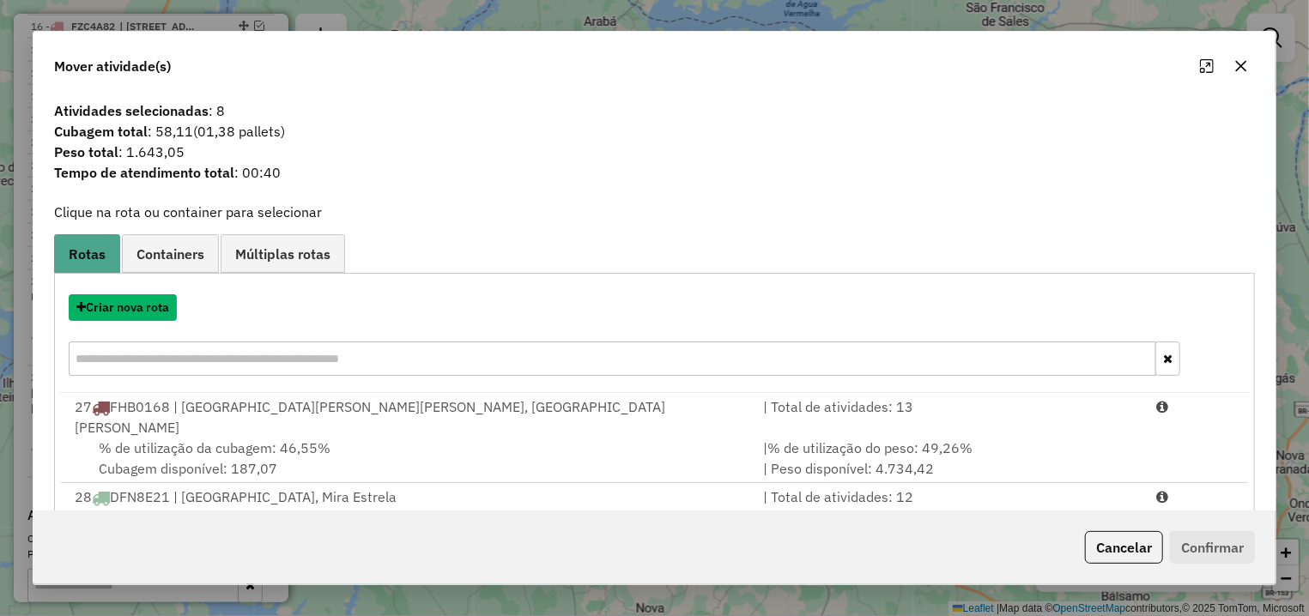
click at [145, 307] on button "Criar nova rota" at bounding box center [123, 307] width 108 height 27
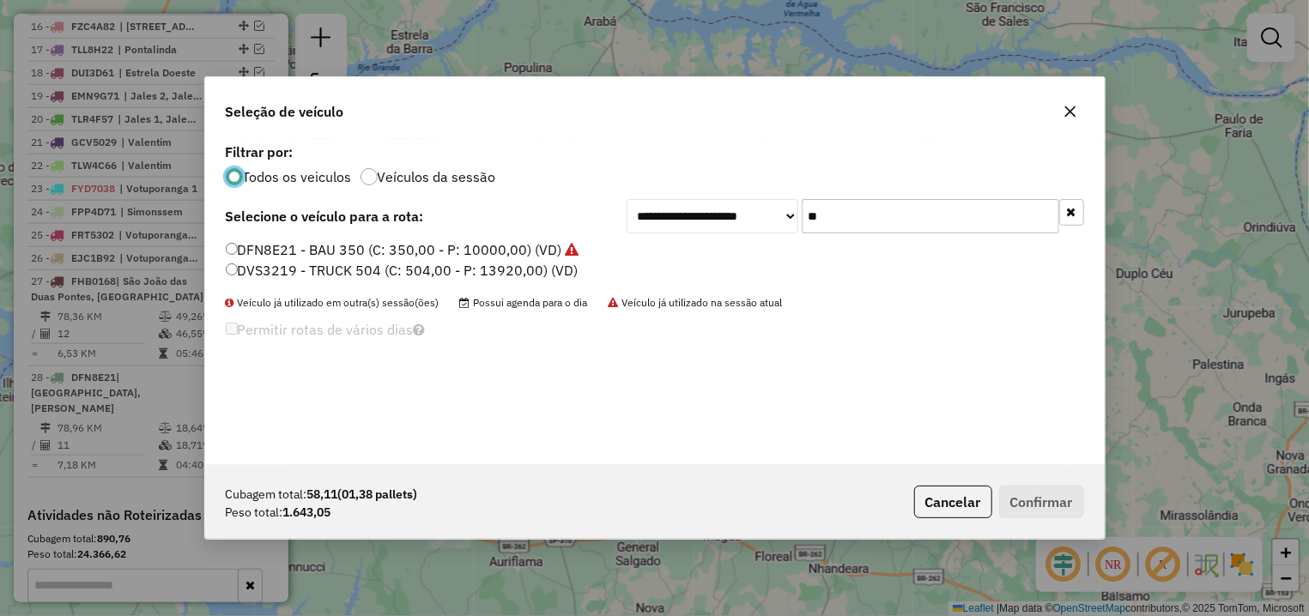
click at [802, 224] on input "**" at bounding box center [931, 216] width 258 height 34
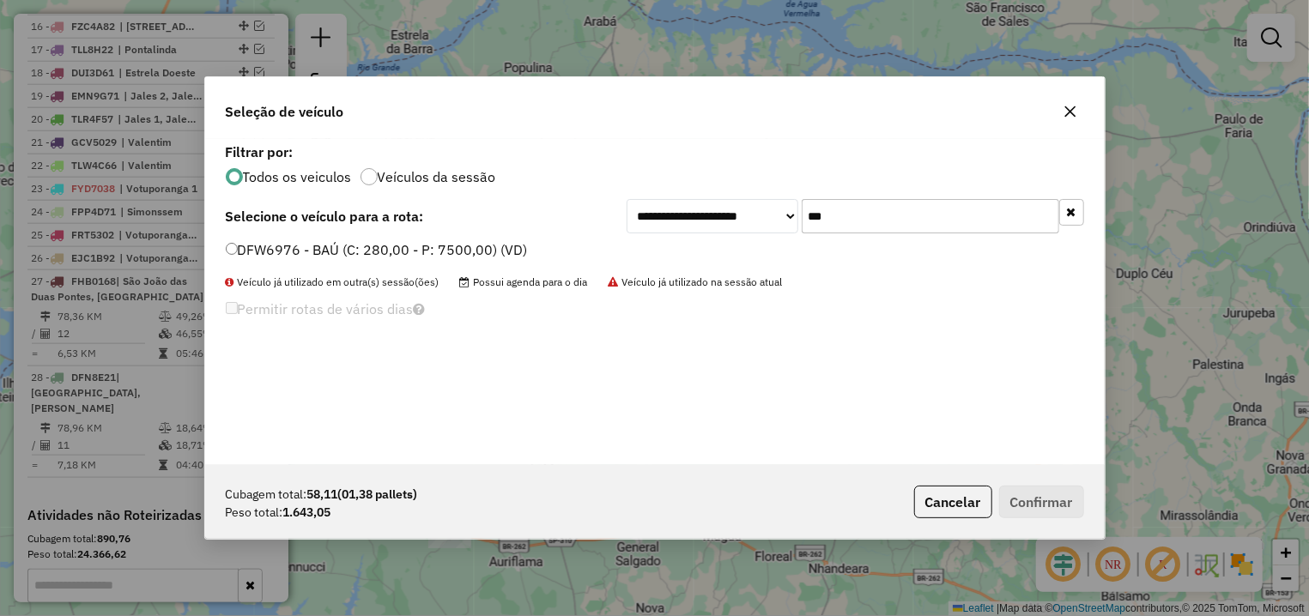
type input "***"
click at [379, 255] on label "DFW6976 - BAÚ (C: 280,00 - P: 7500,00) (VD)" at bounding box center [377, 249] width 302 height 21
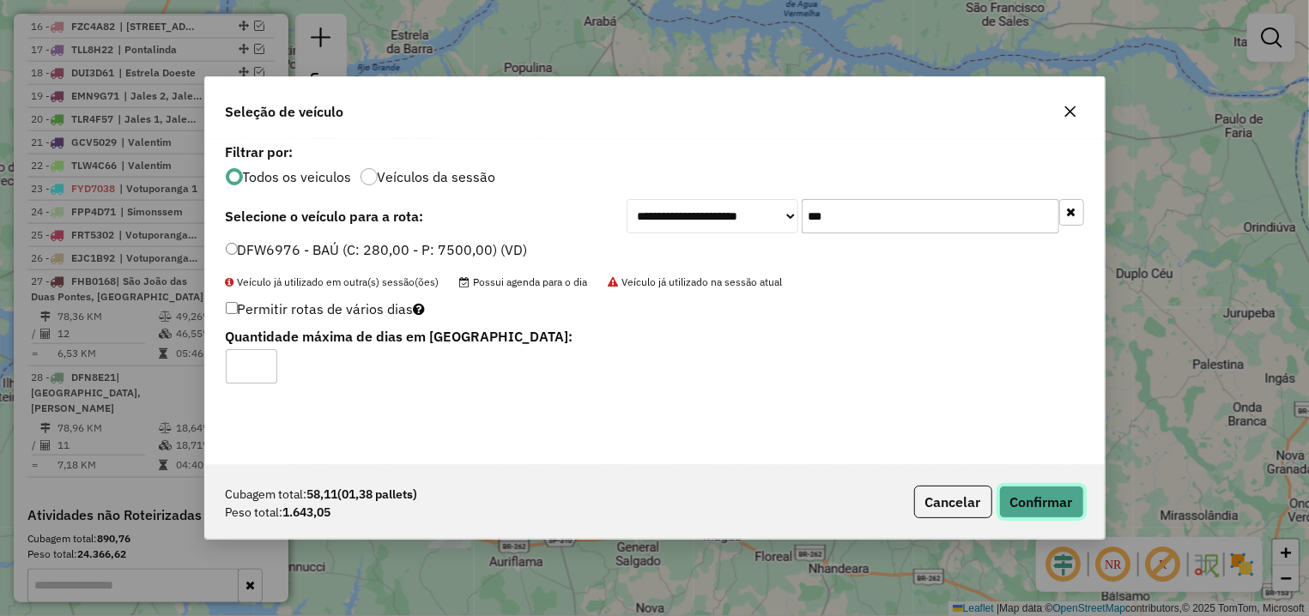
click at [1043, 504] on button "Confirmar" at bounding box center [1041, 502] width 85 height 33
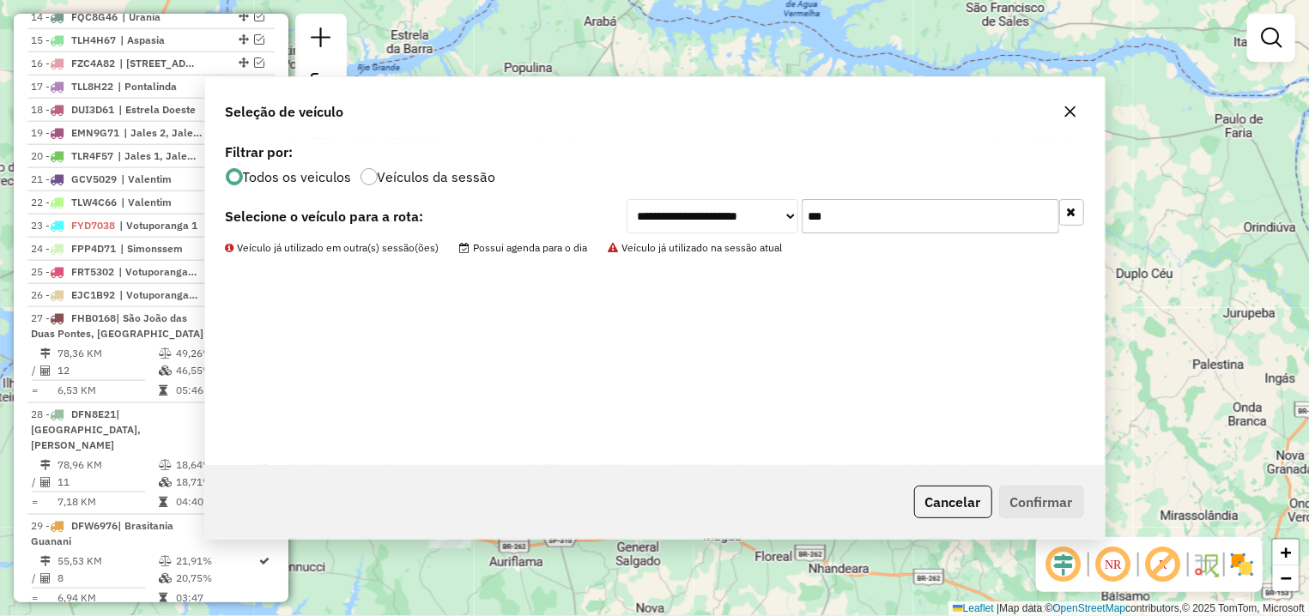
scroll to position [1031, 0]
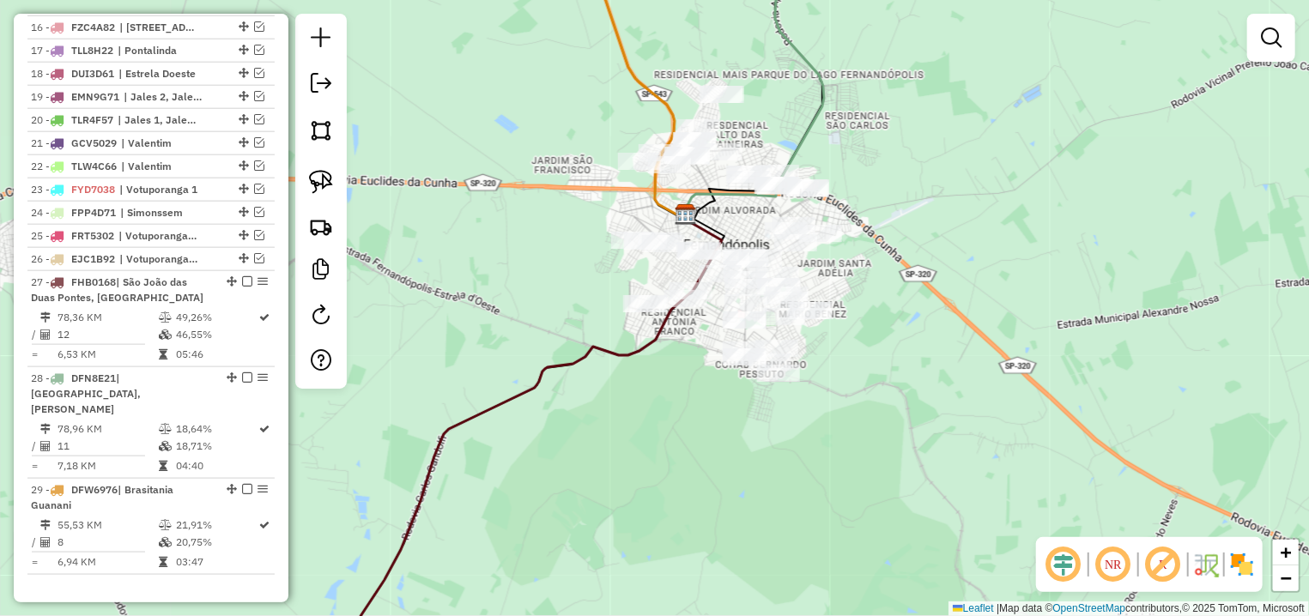
click at [672, 324] on icon at bounding box center [497, 446] width 450 height 464
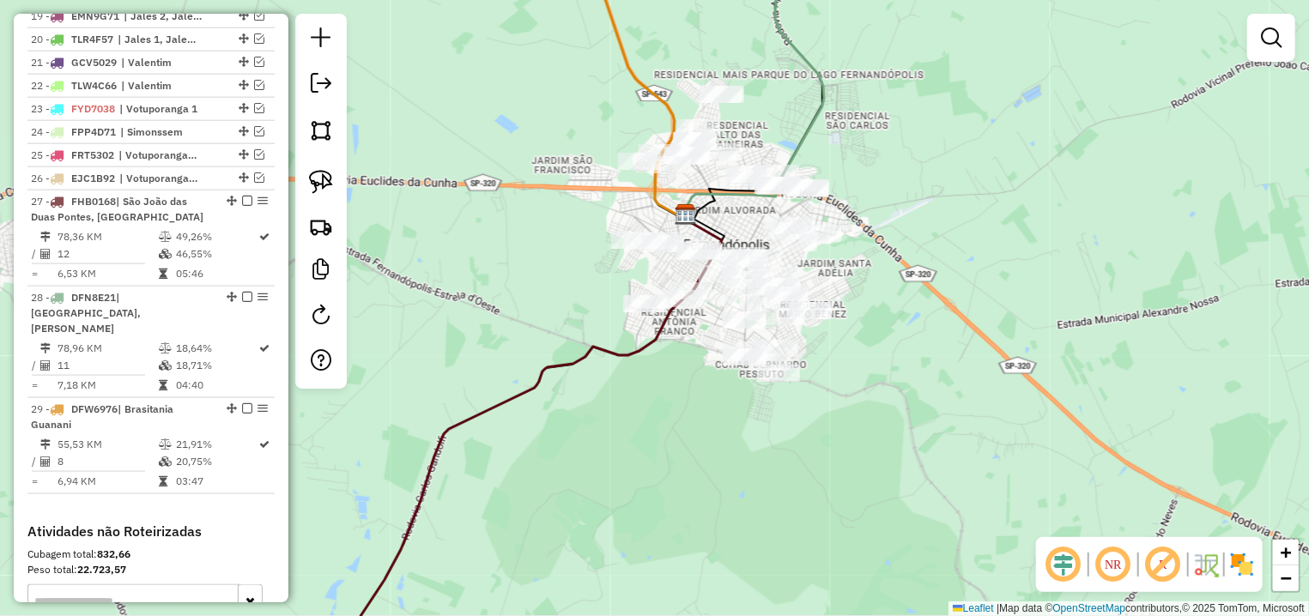
select select "**********"
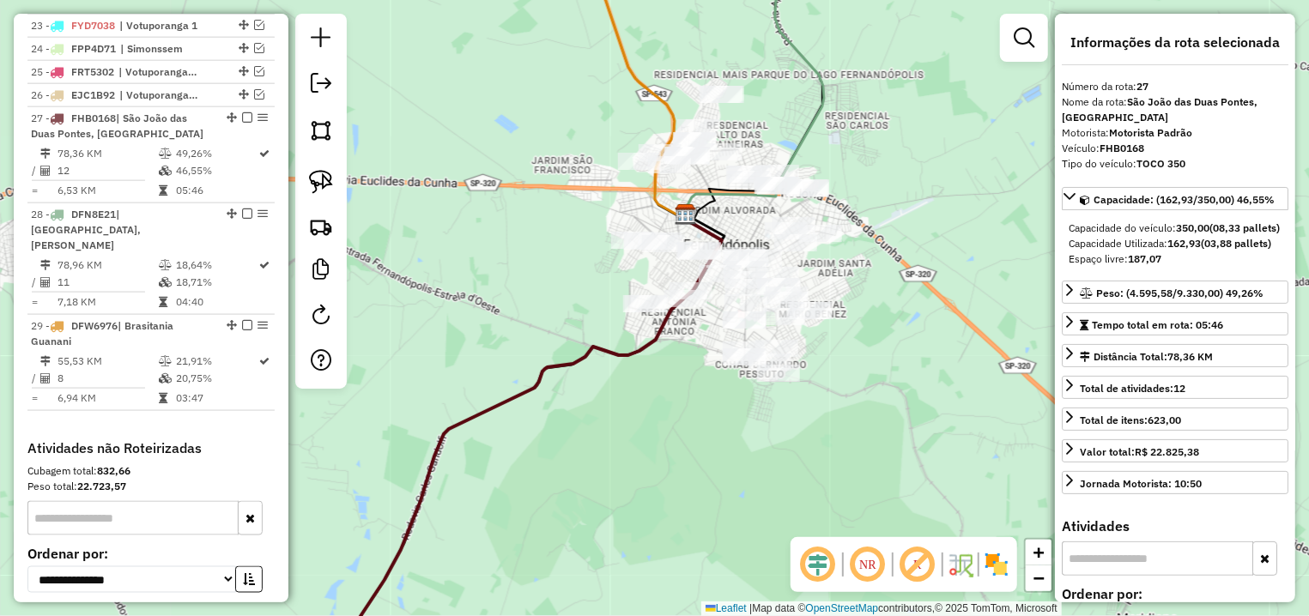
scroll to position [1306, 0]
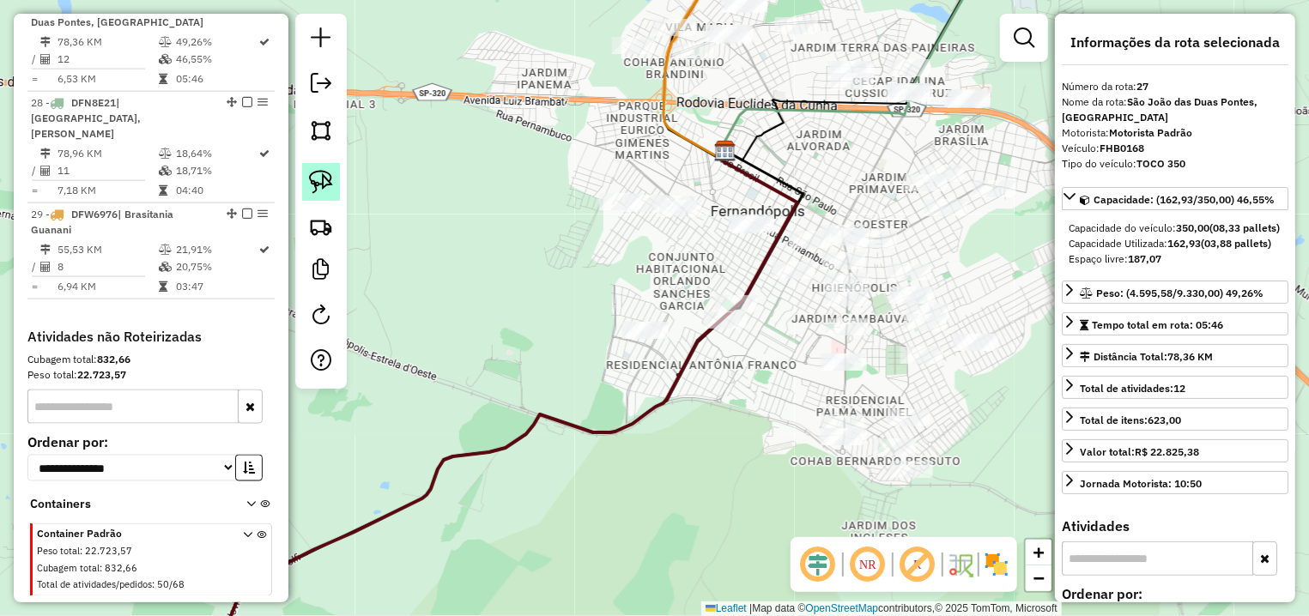
click at [331, 179] on img at bounding box center [321, 182] width 24 height 24
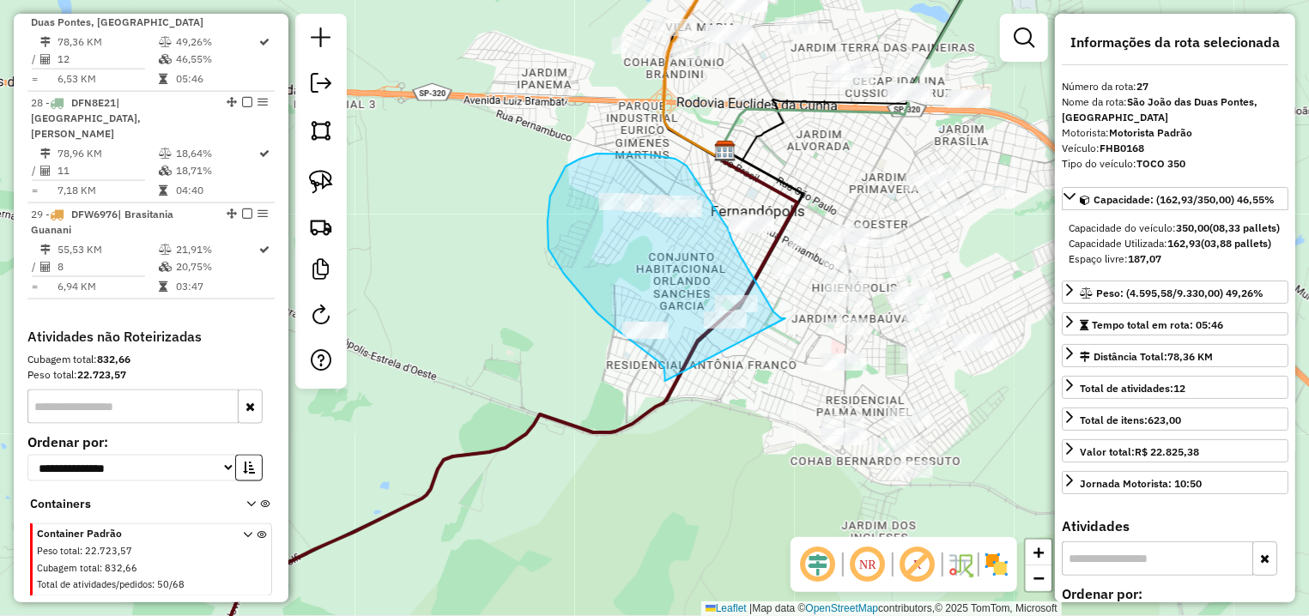
drag, startPoint x: 785, startPoint y: 318, endPoint x: 665, endPoint y: 381, distance: 135.5
click at [665, 381] on div "Janela de atendimento Grade de atendimento Capacidade Transportadoras Veículos …" at bounding box center [654, 308] width 1309 height 616
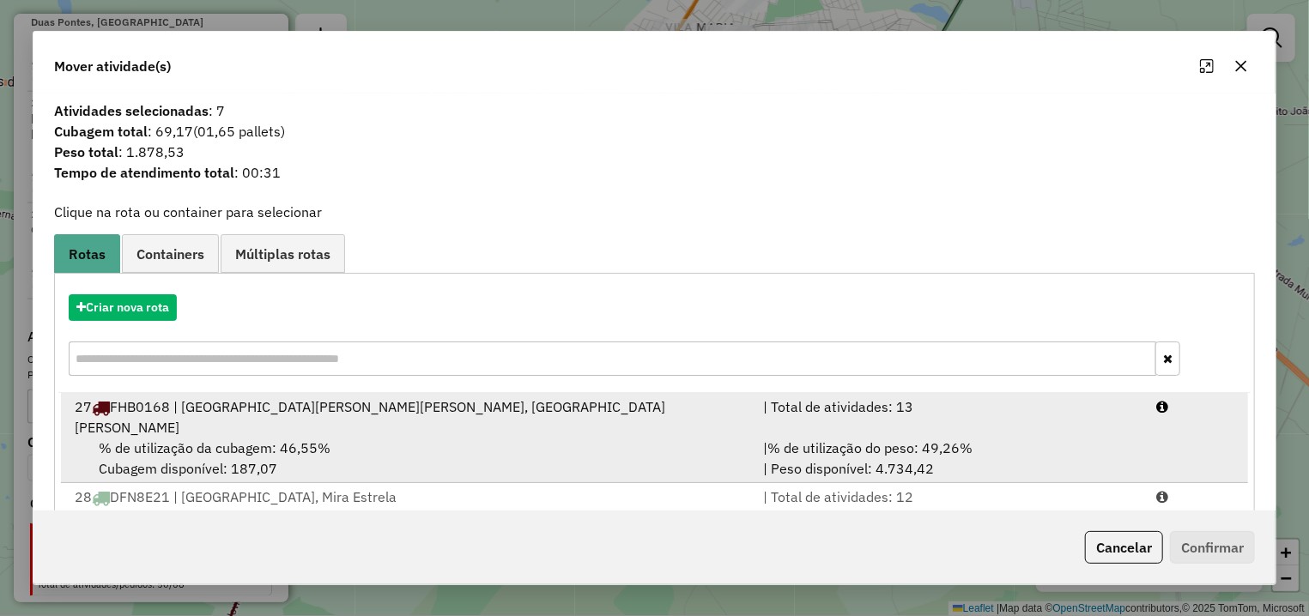
click at [455, 438] on div "% de utilização da cubagem: 46,55% Cubagem disponível: 187,07" at bounding box center [408, 458] width 688 height 41
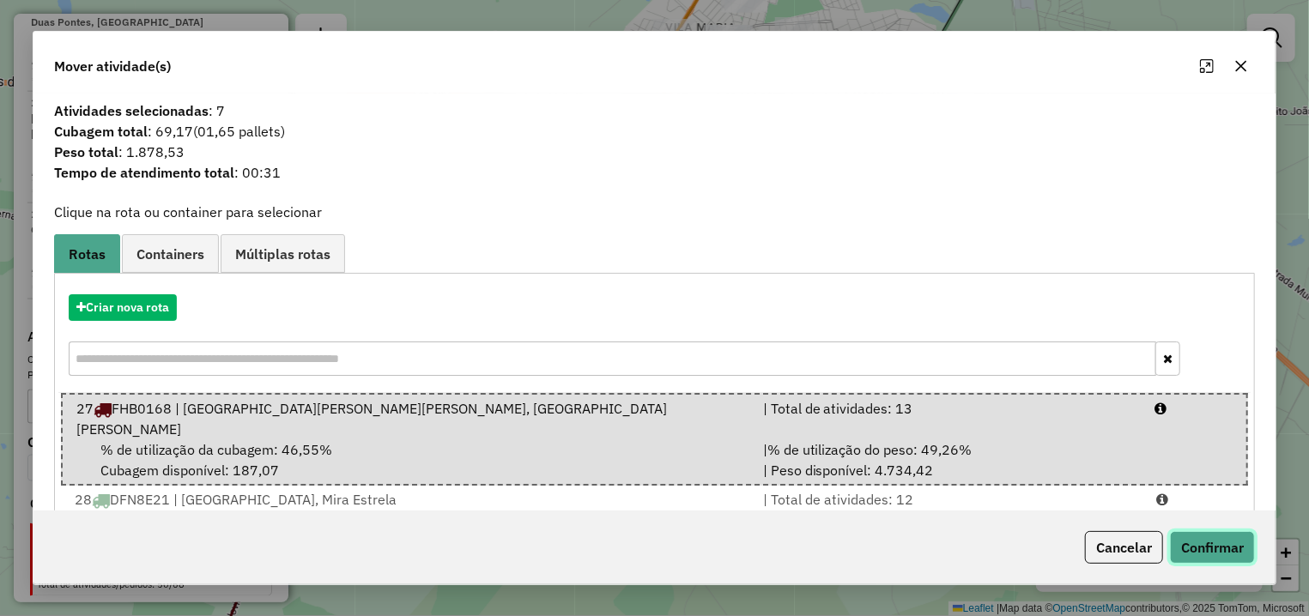
click at [1207, 543] on button "Confirmar" at bounding box center [1212, 547] width 85 height 33
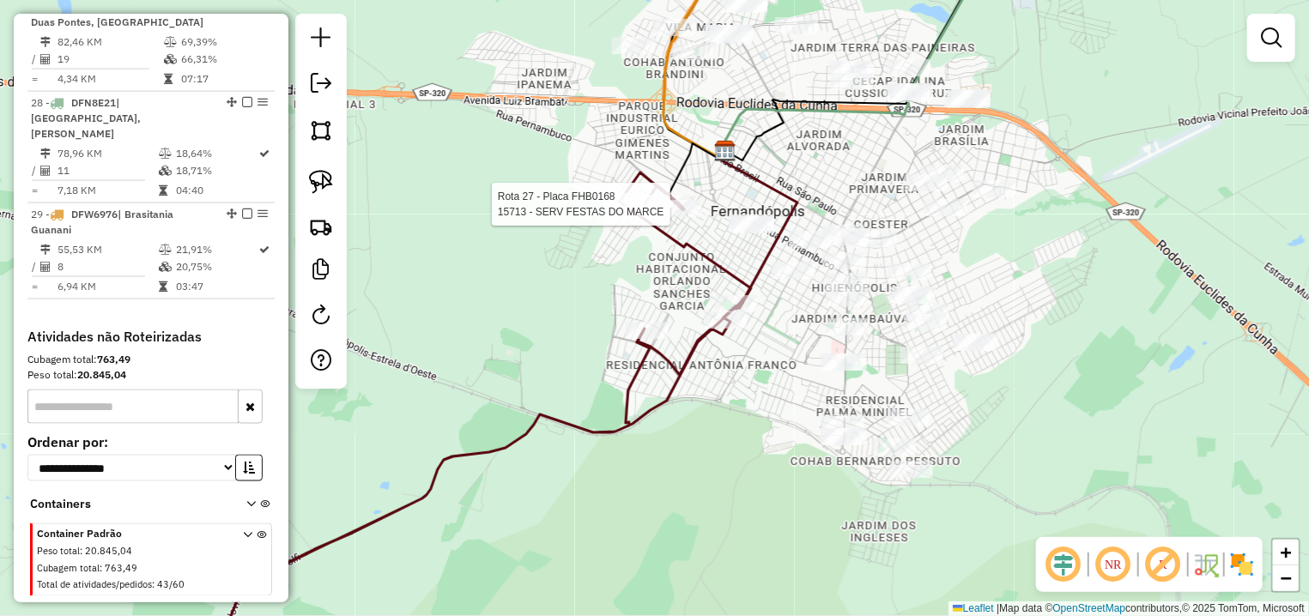
select select "**********"
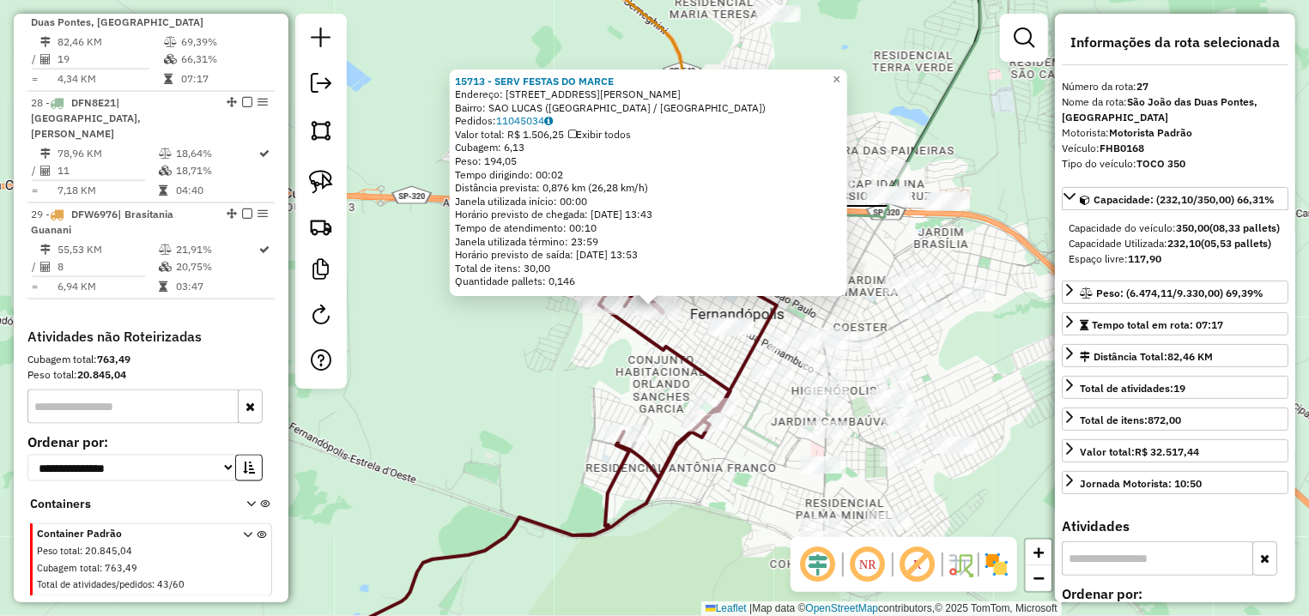
click at [700, 336] on div "15713 - SERV FESTAS DO MARCE Endereço: R SANTO AGOSTINHO 15 Bairro: SAO LUCAS (…" at bounding box center [654, 308] width 1309 height 616
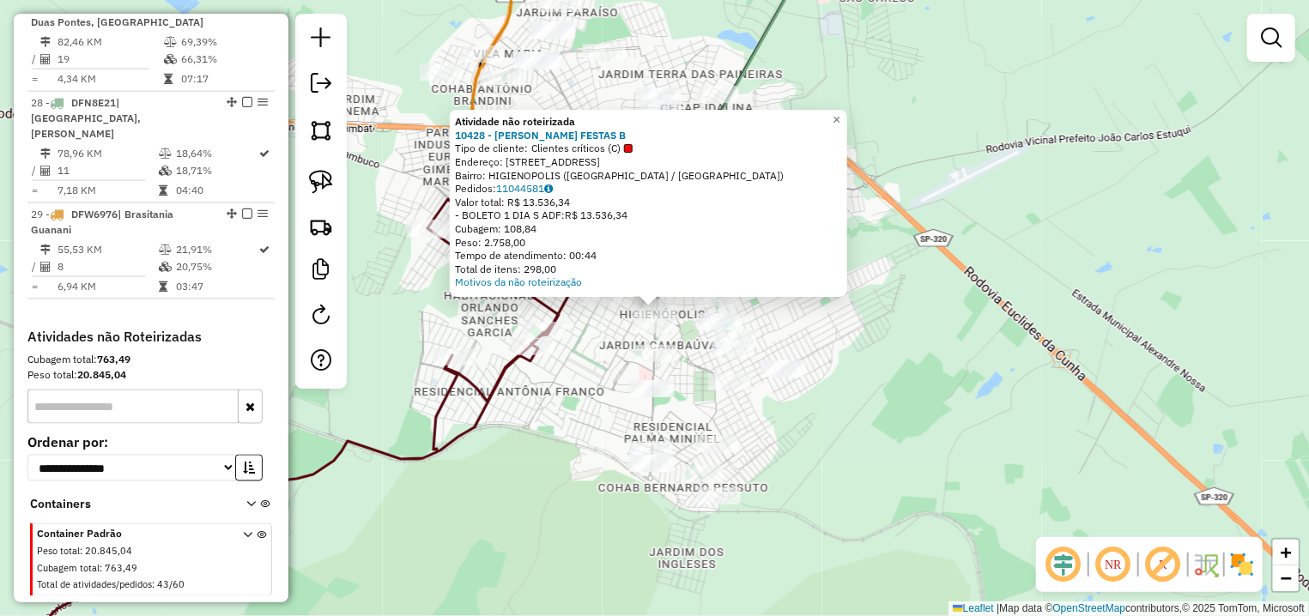
click at [619, 348] on div "Atividade não roteirizada 10428 - CARLIM SERV FESTAS B Tipo de cliente: Cliente…" at bounding box center [654, 308] width 1309 height 616
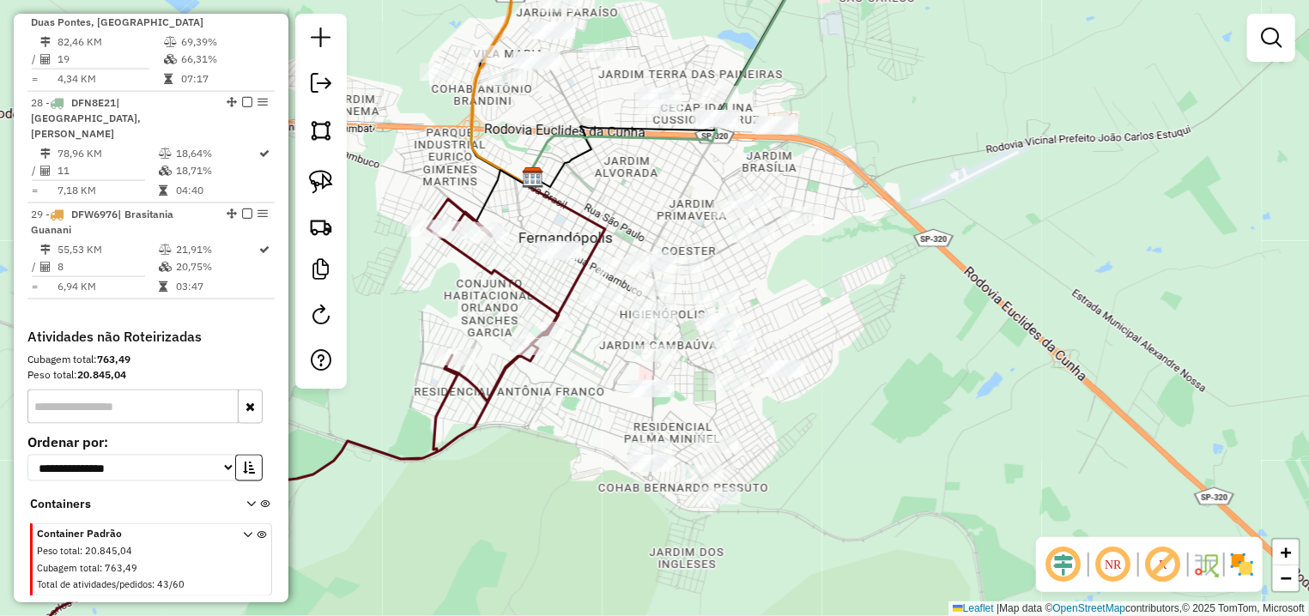
click at [657, 335] on div "Janela de atendimento Grade de atendimento Capacidade Transportadoras Veículos …" at bounding box center [654, 308] width 1309 height 616
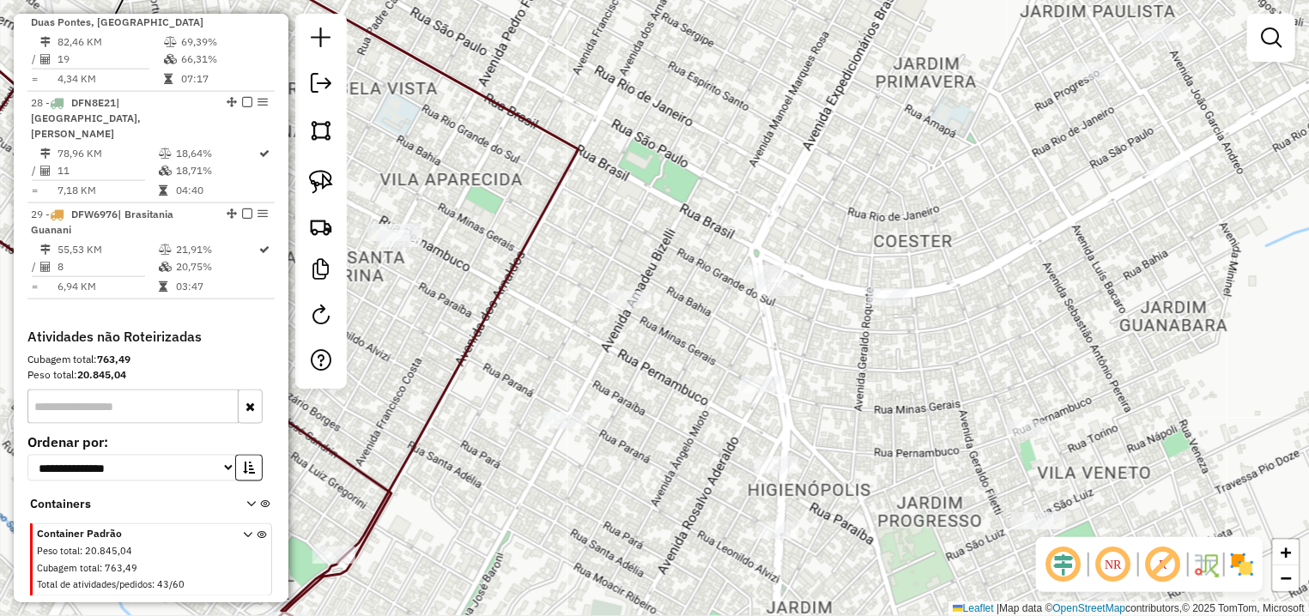
drag, startPoint x: 742, startPoint y: 336, endPoint x: 851, endPoint y: 323, distance: 110.7
click at [850, 324] on div "Janela de atendimento Grade de atendimento Capacidade Transportadoras Veículos …" at bounding box center [654, 308] width 1309 height 616
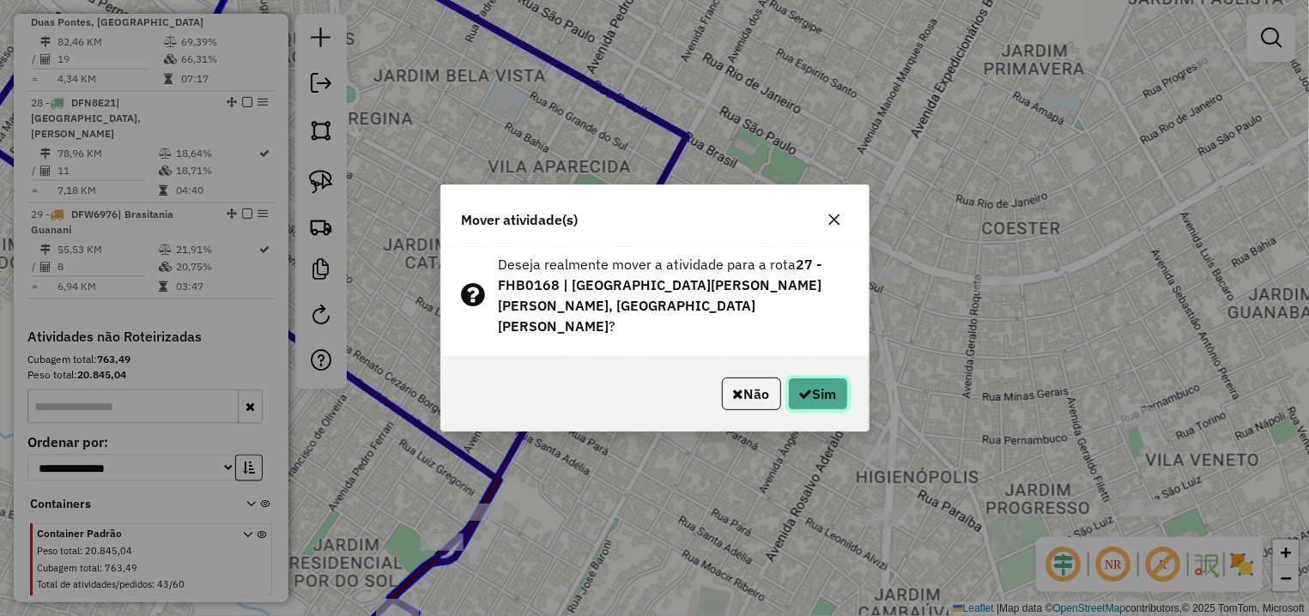
click at [809, 380] on button "Sim" at bounding box center [818, 394] width 60 height 33
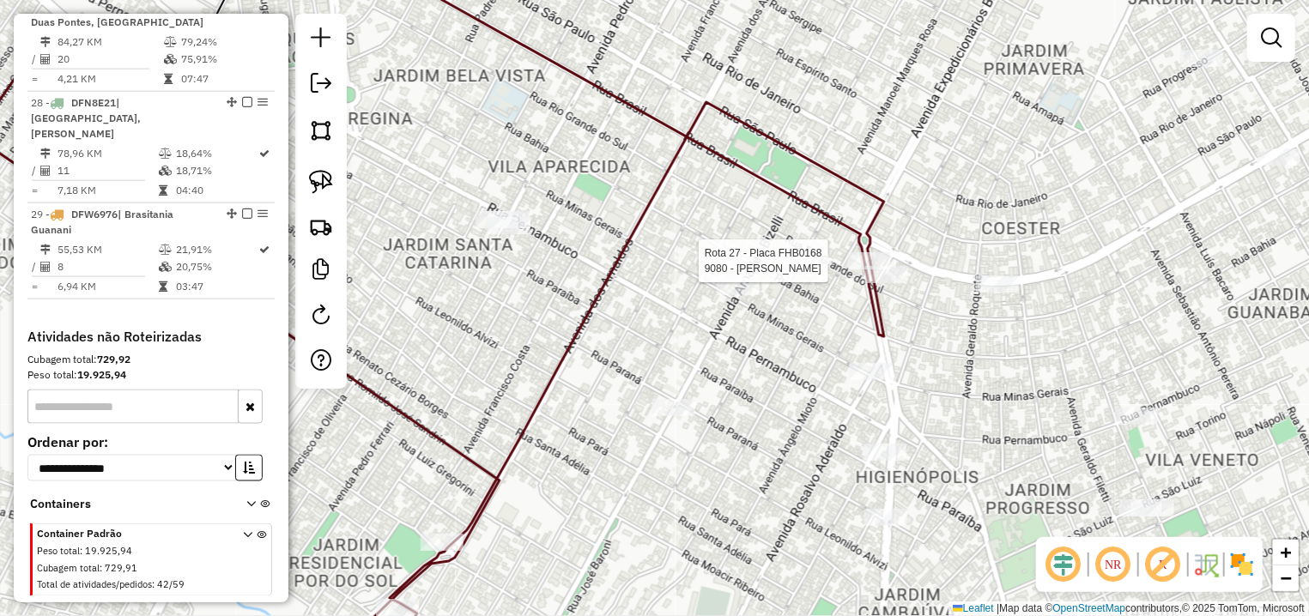
select select "**********"
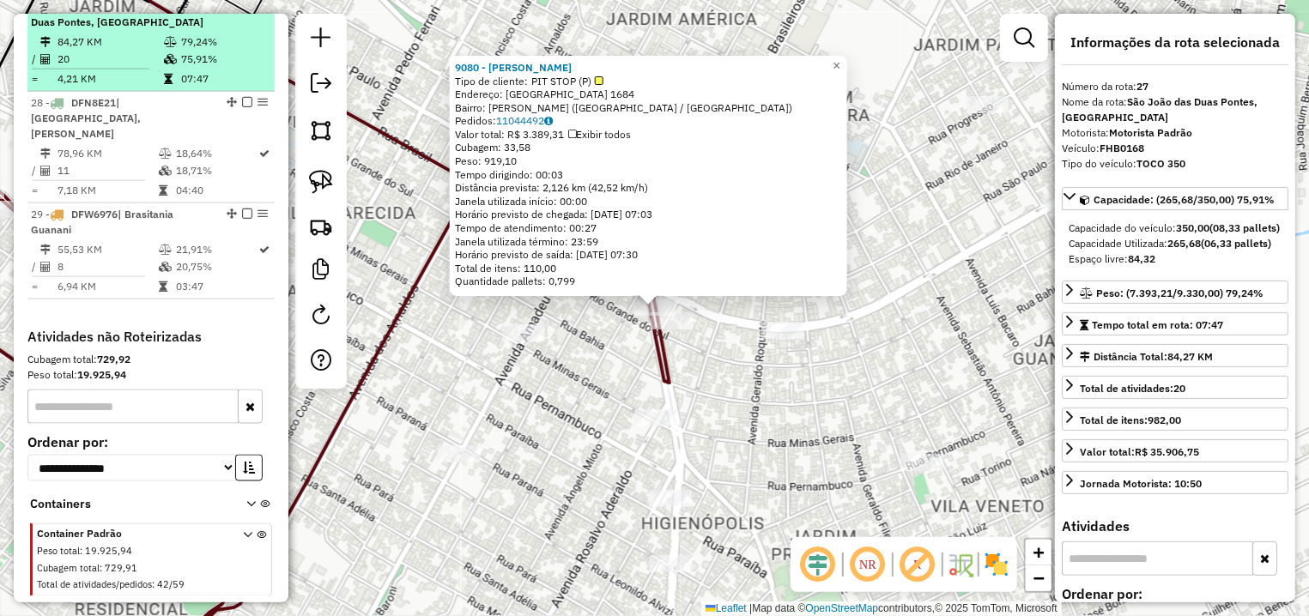
click at [242, 11] on em at bounding box center [247, 6] width 10 height 10
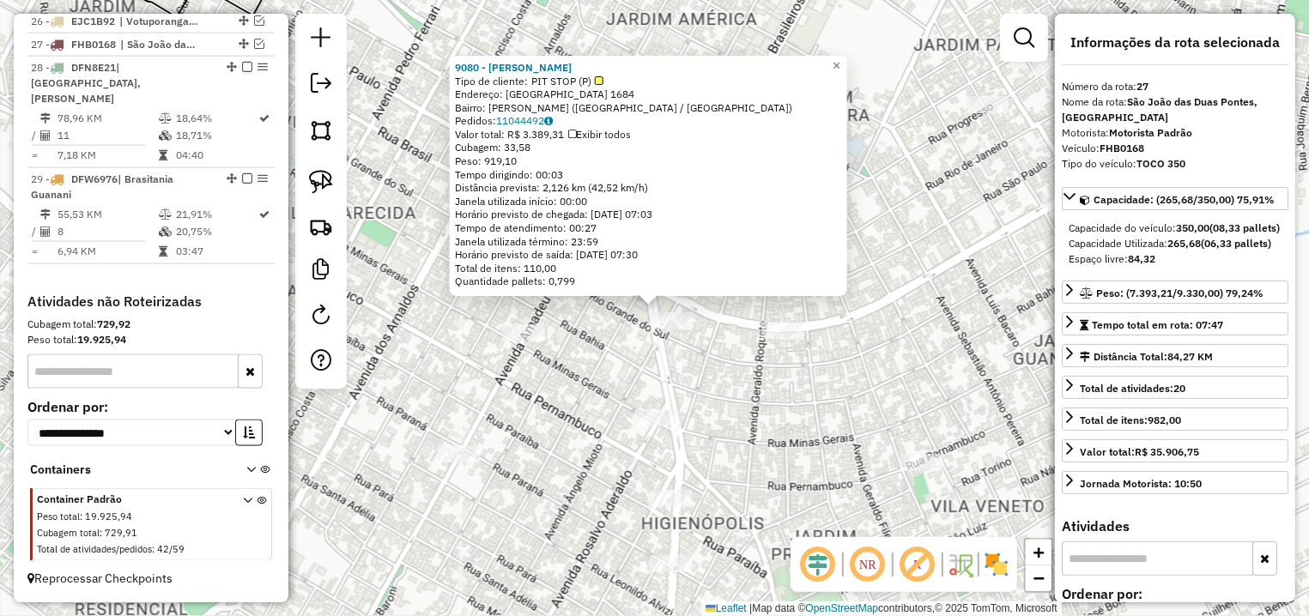
scroll to position [1233, 0]
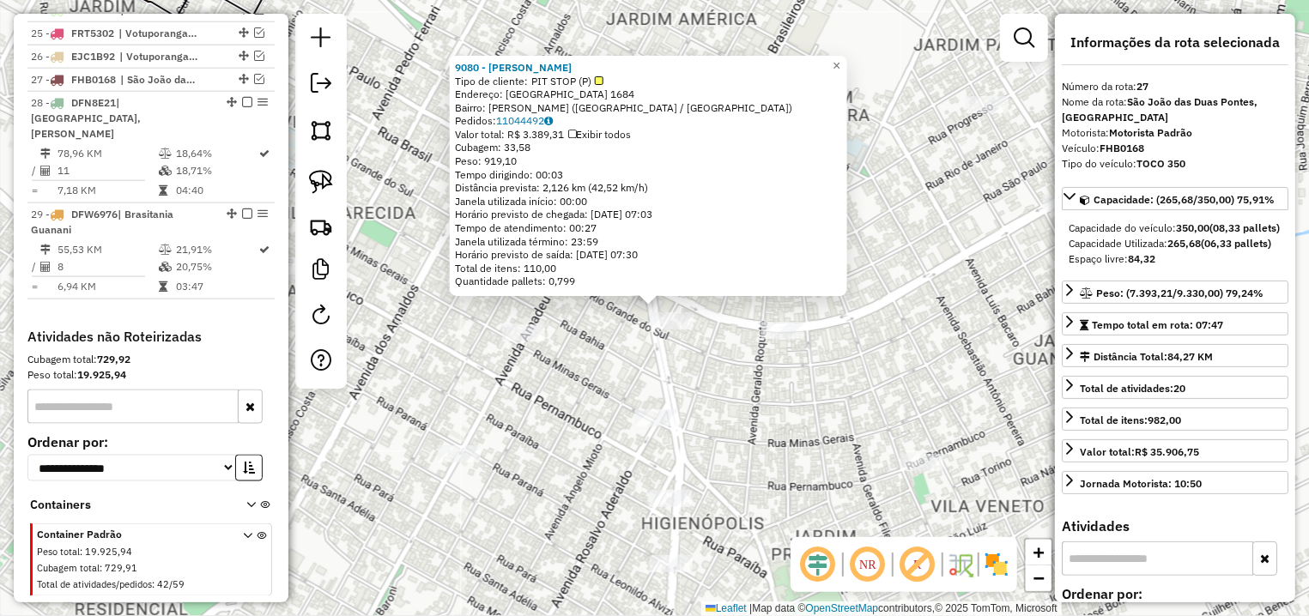
click at [615, 355] on div "9080 - FERNAND SANTA RITA A Tipo de cliente: PIT STOP (P) Endereço: R RIO GRAND…" at bounding box center [654, 308] width 1309 height 616
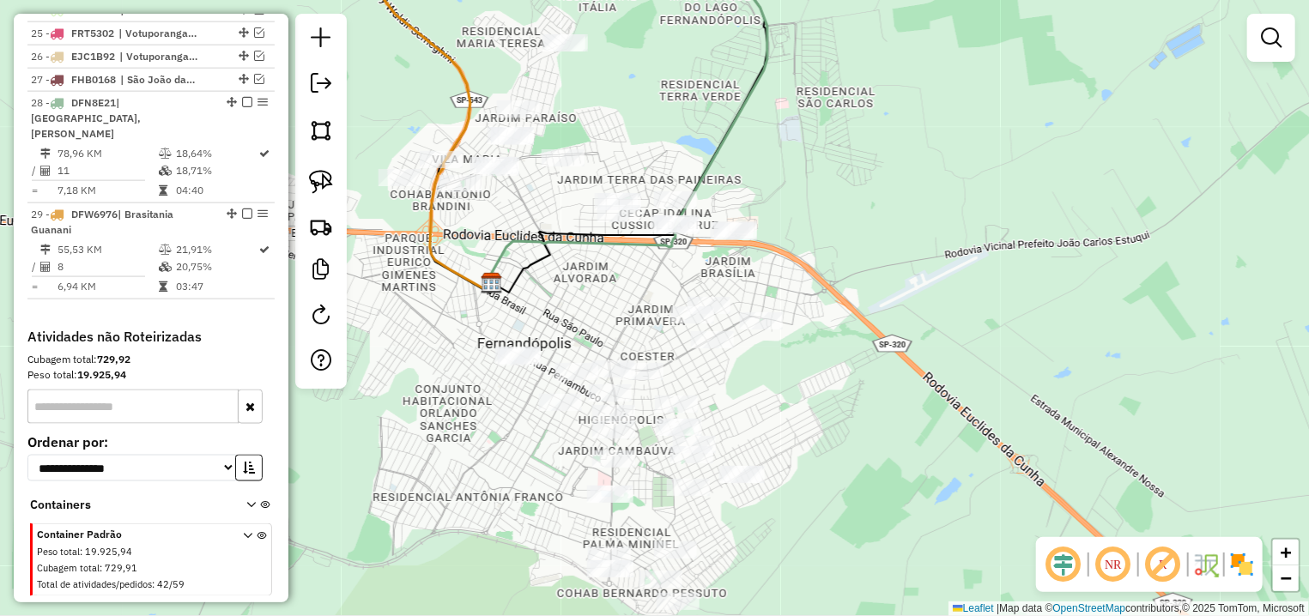
drag, startPoint x: 682, startPoint y: 273, endPoint x: 662, endPoint y: 313, distance: 45.3
click at [662, 313] on div "Janela de atendimento Grade de atendimento Capacidade Transportadoras Veículos …" at bounding box center [654, 308] width 1309 height 616
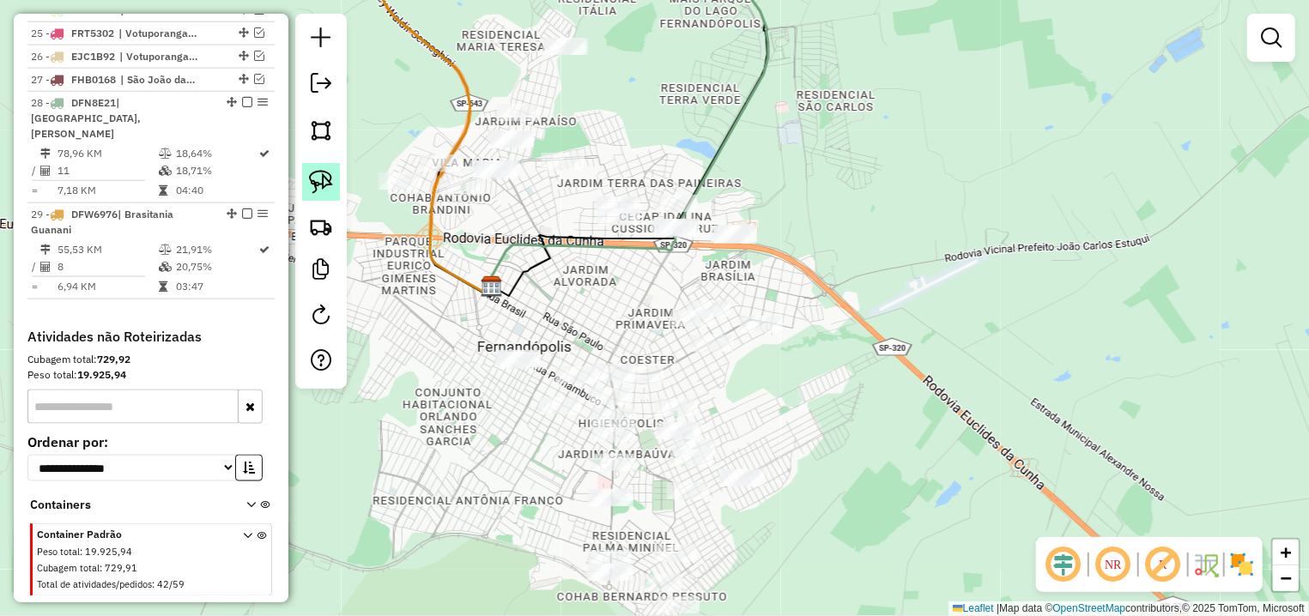
click at [328, 174] on img at bounding box center [321, 182] width 24 height 24
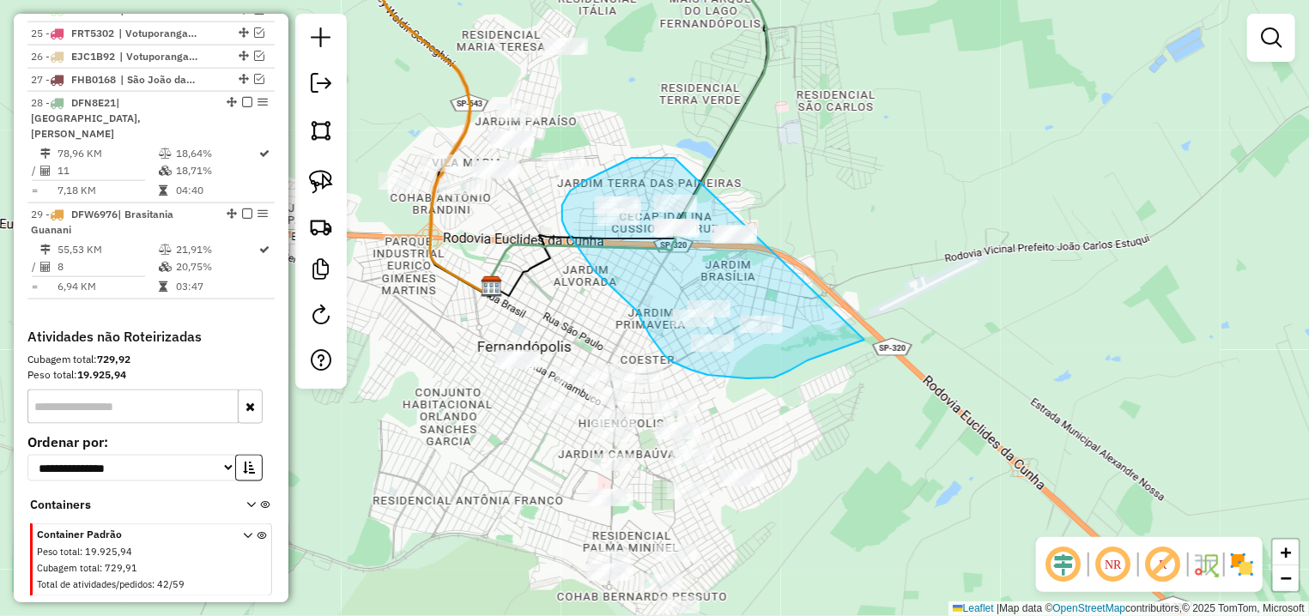
drag, startPoint x: 672, startPoint y: 158, endPoint x: 864, endPoint y: 340, distance: 264.7
click at [864, 340] on div "Janela de atendimento Grade de atendimento Capacidade Transportadoras Veículos …" at bounding box center [654, 308] width 1309 height 616
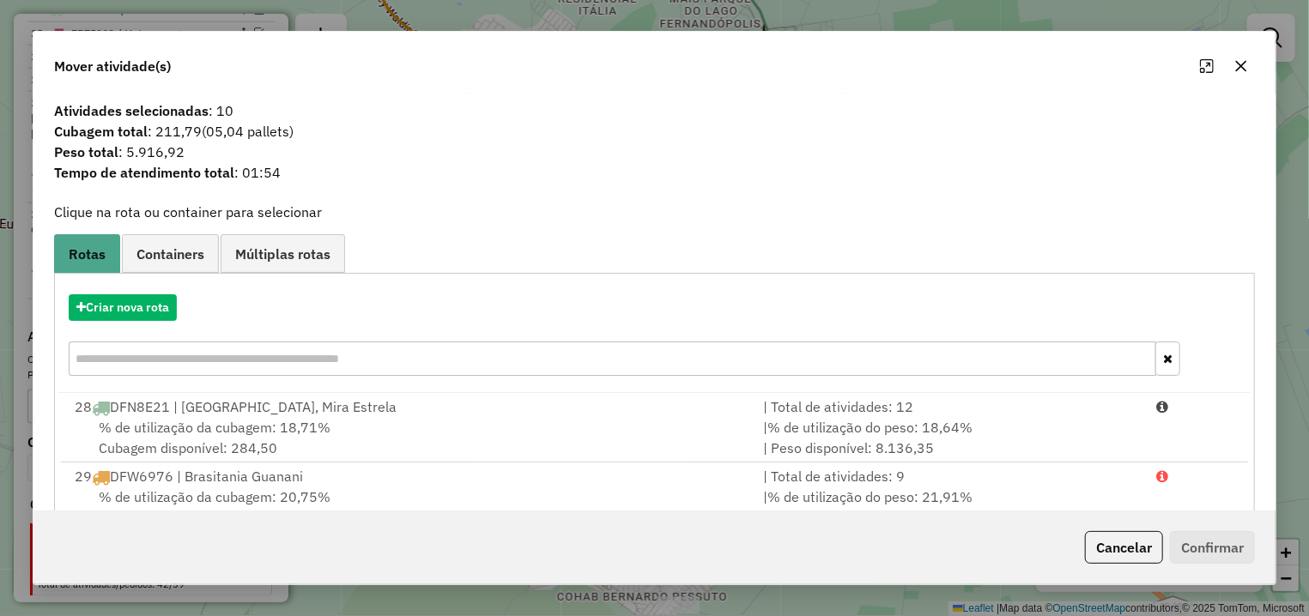
click at [359, 425] on div "% de utilização da cubagem: 18,71% Cubagem disponível: 284,50" at bounding box center [408, 437] width 688 height 41
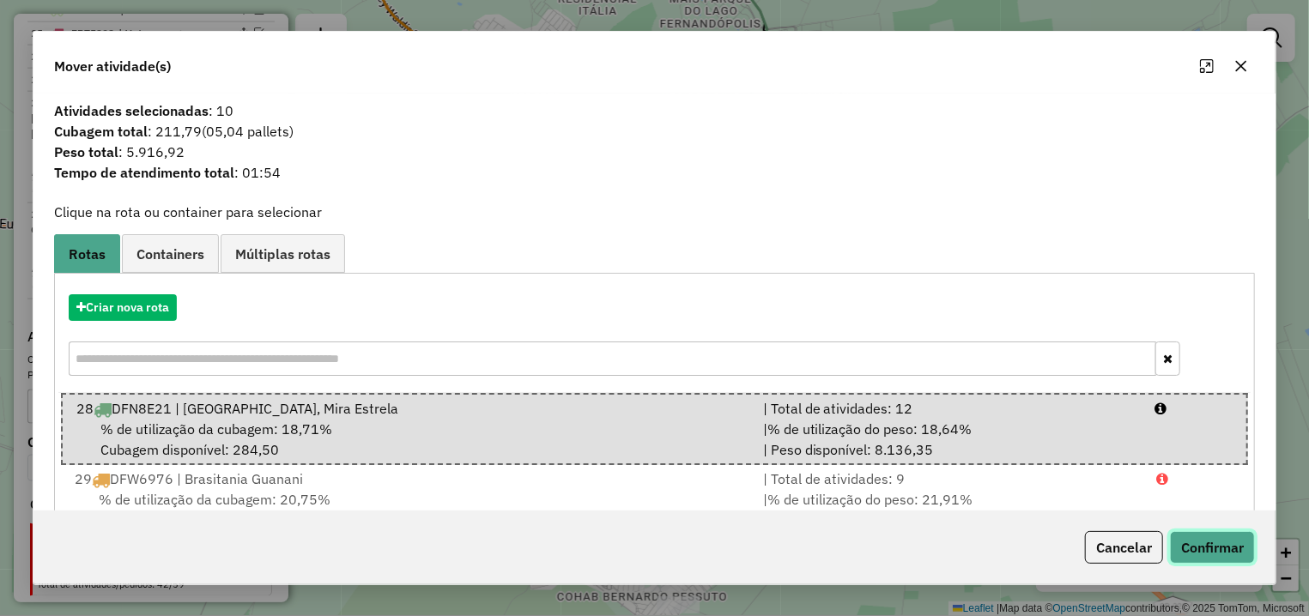
click at [1203, 540] on button "Confirmar" at bounding box center [1212, 547] width 85 height 33
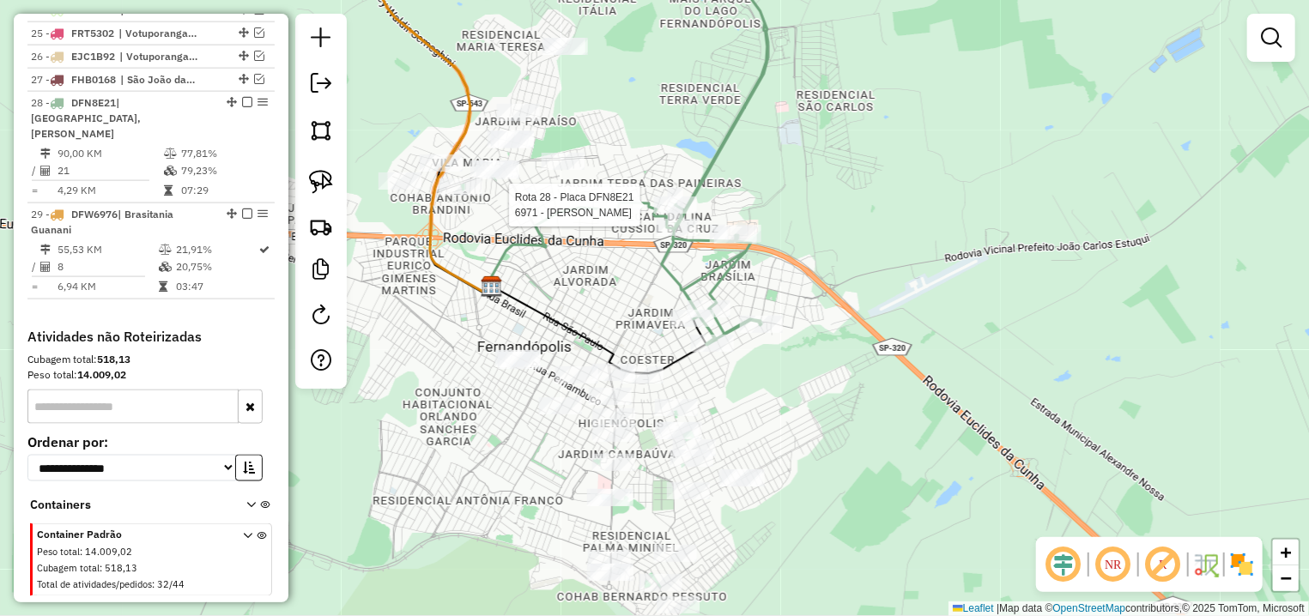
select select "**********"
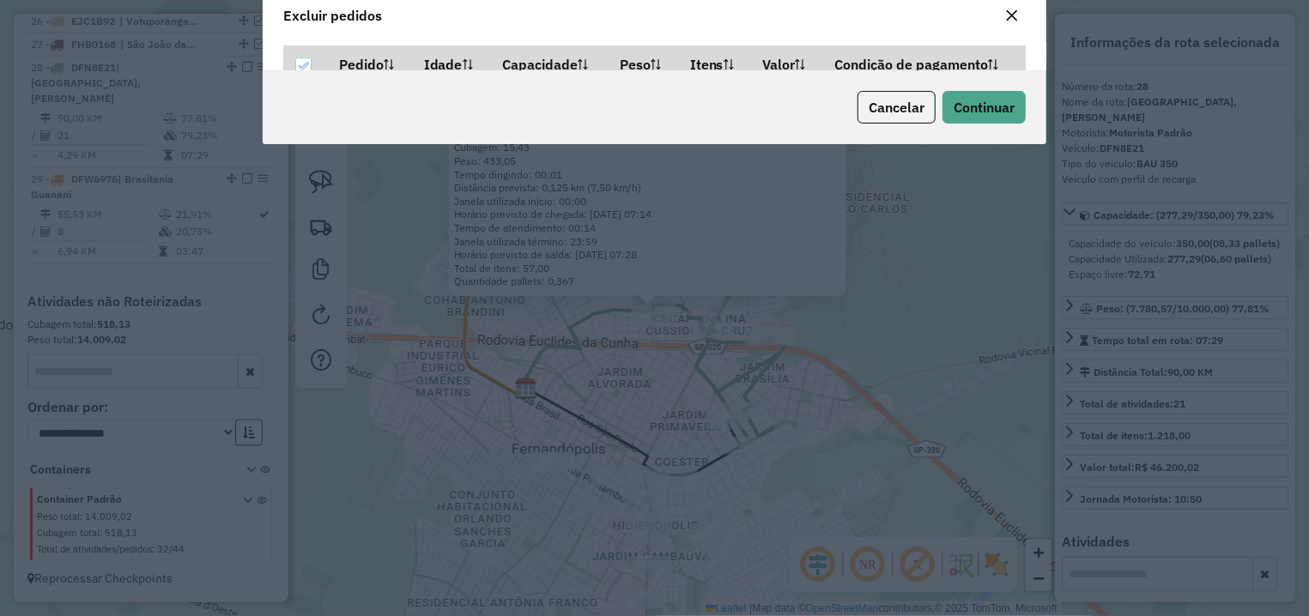
scroll to position [9, 5]
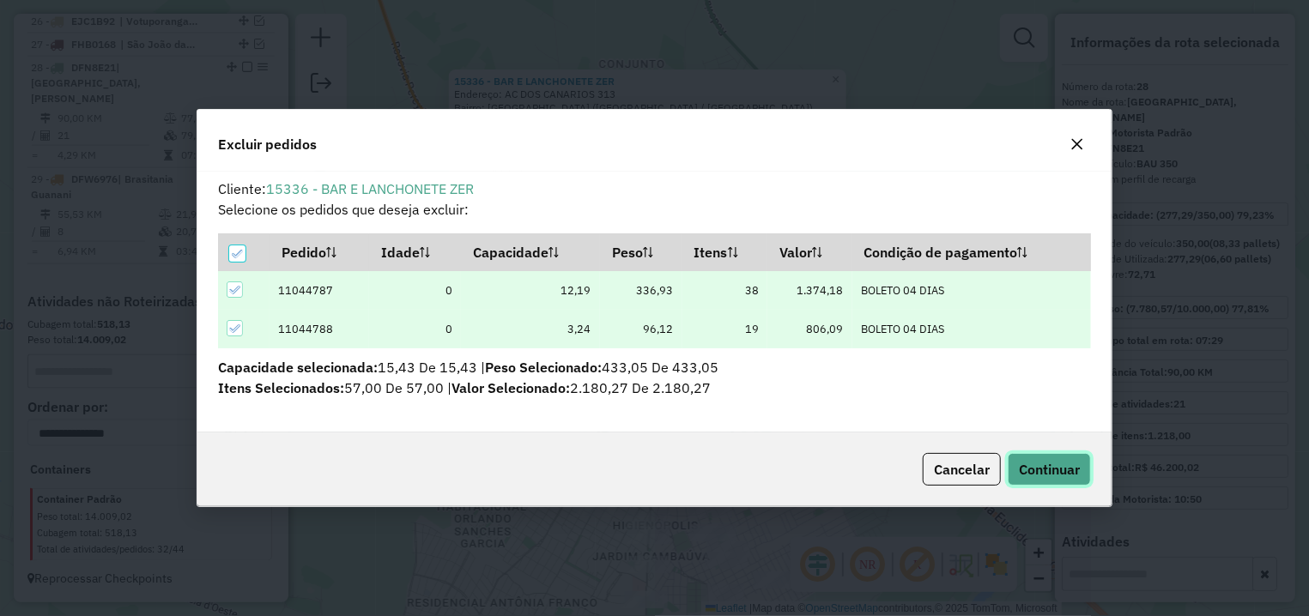
click at [1051, 470] on span "Continuar" at bounding box center [1049, 469] width 61 height 17
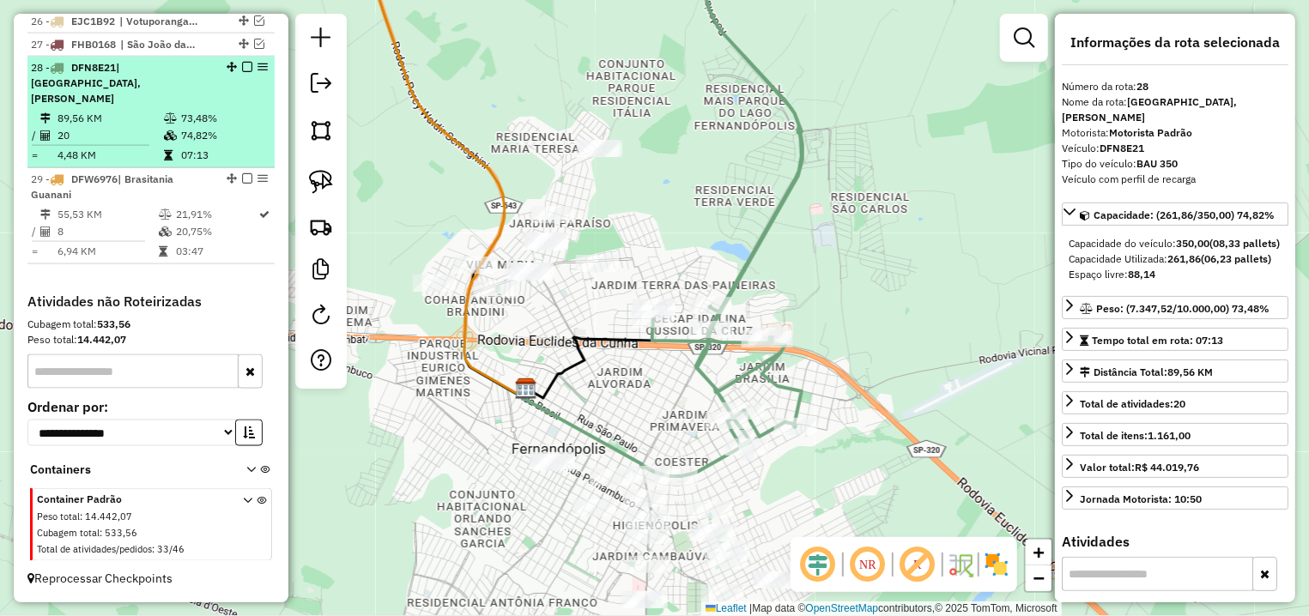
click at [242, 72] on em at bounding box center [247, 67] width 10 height 10
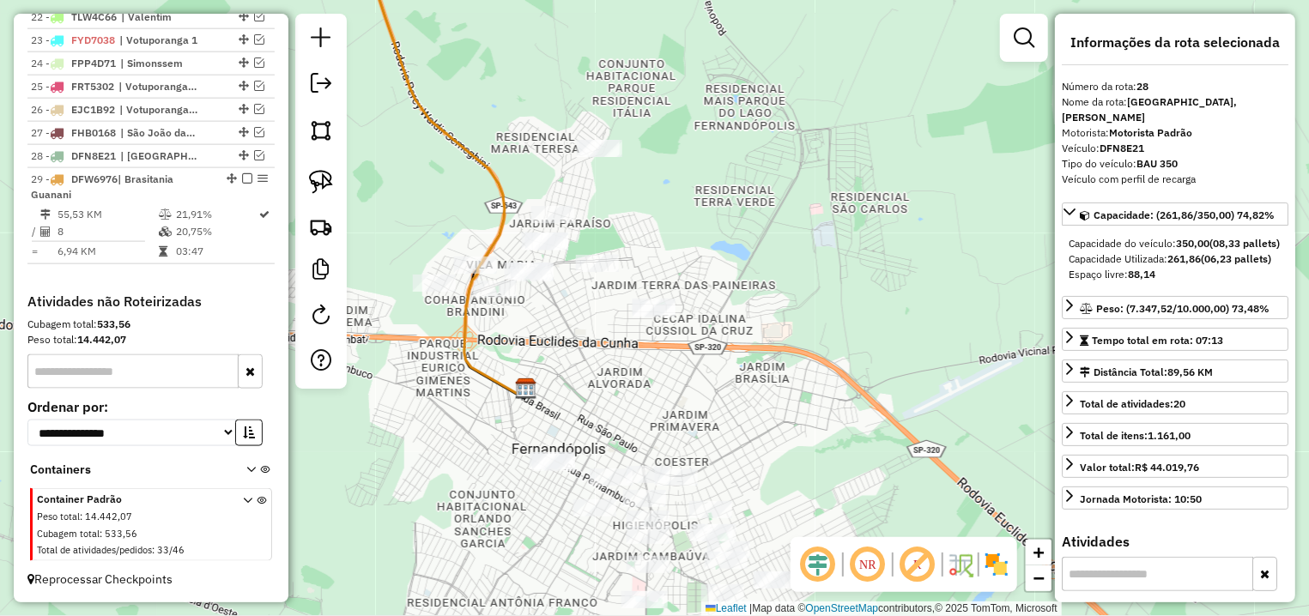
scroll to position [1197, 0]
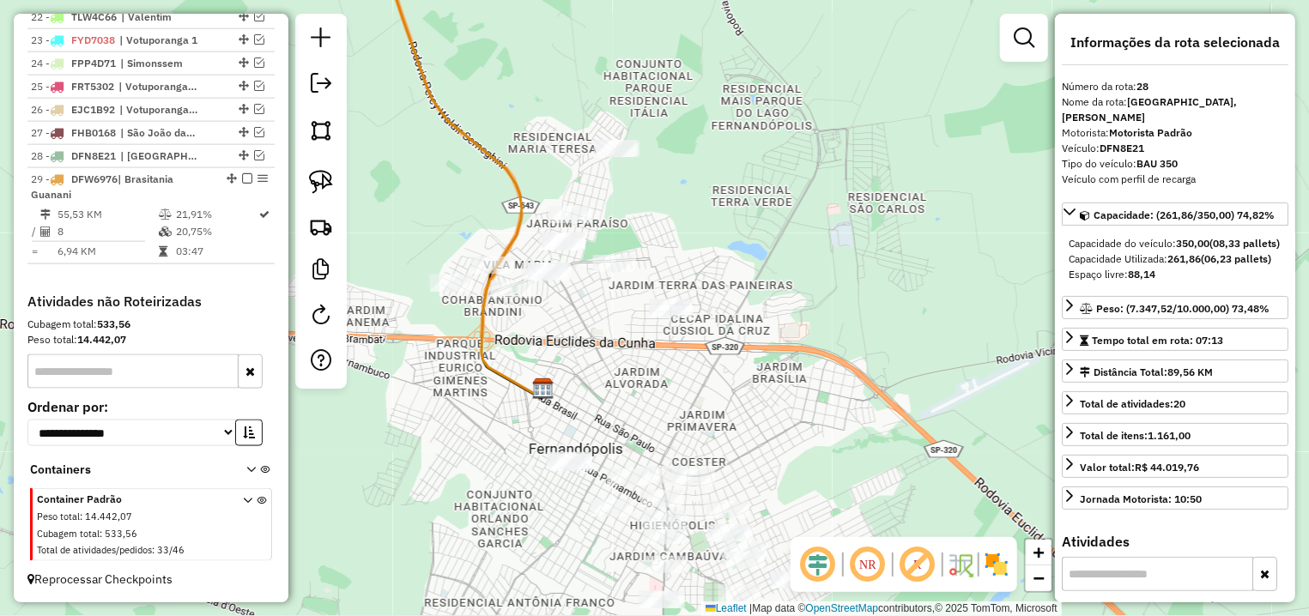
drag, startPoint x: 573, startPoint y: 353, endPoint x: 675, endPoint y: 356, distance: 102.2
click at [679, 360] on div "Janela de atendimento Grade de atendimento Capacidade Transportadoras Veículos …" at bounding box center [654, 308] width 1309 height 616
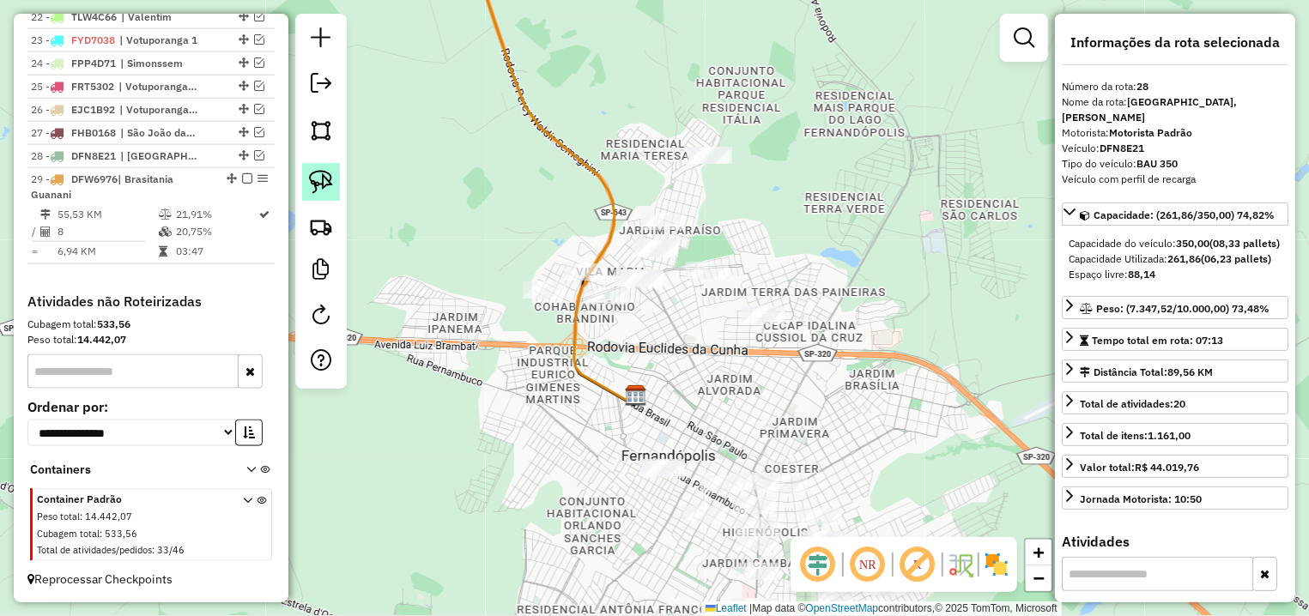
click at [318, 179] on img at bounding box center [321, 182] width 24 height 24
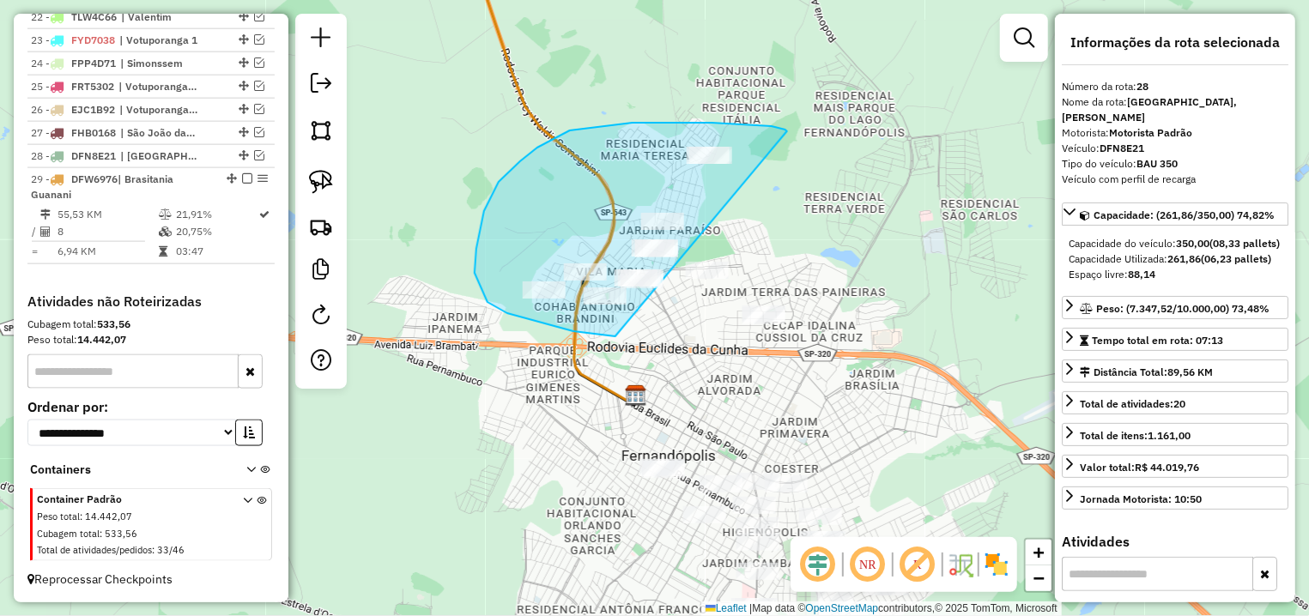
drag, startPoint x: 785, startPoint y: 130, endPoint x: 827, endPoint y: 337, distance: 211.9
click at [827, 337] on div "Janela de atendimento Grade de atendimento Capacidade Transportadoras Veículos …" at bounding box center [654, 308] width 1309 height 616
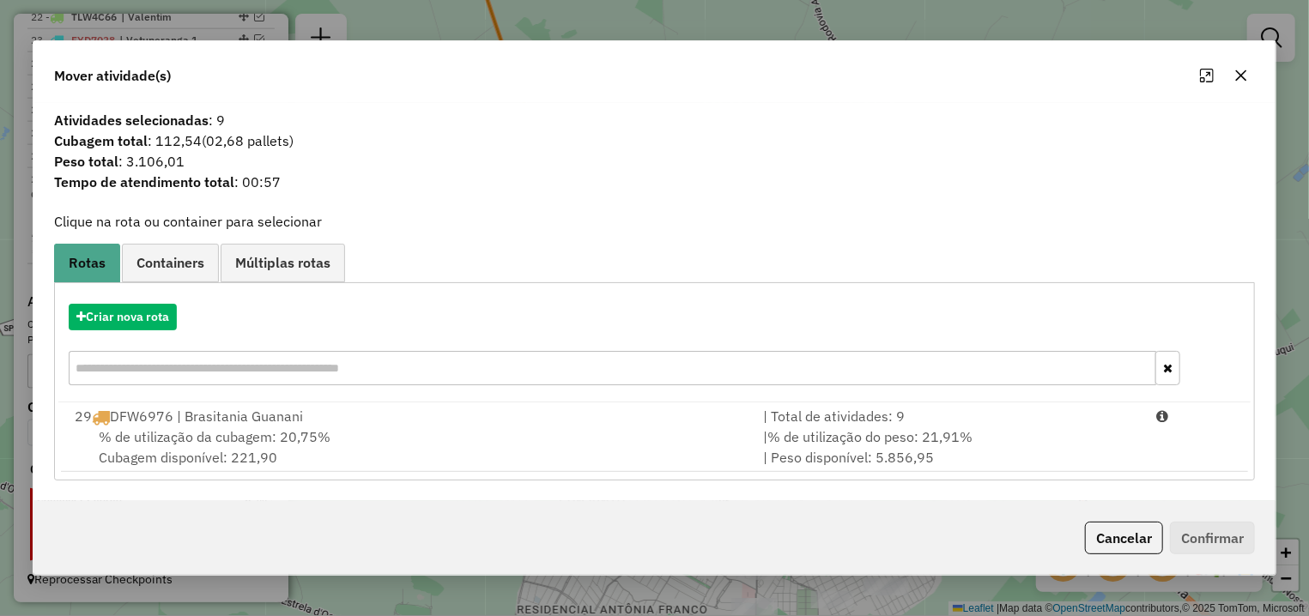
click at [297, 438] on span "% de utilização da cubagem: 20,75%" at bounding box center [215, 436] width 232 height 17
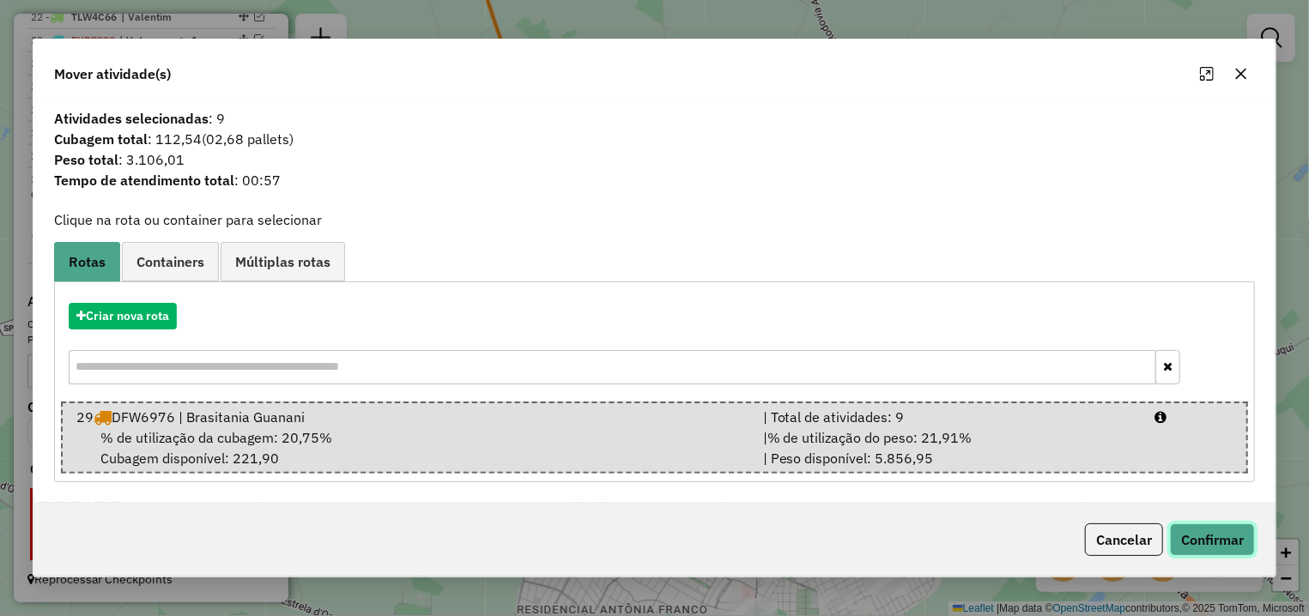
click at [1227, 541] on button "Confirmar" at bounding box center [1212, 540] width 85 height 33
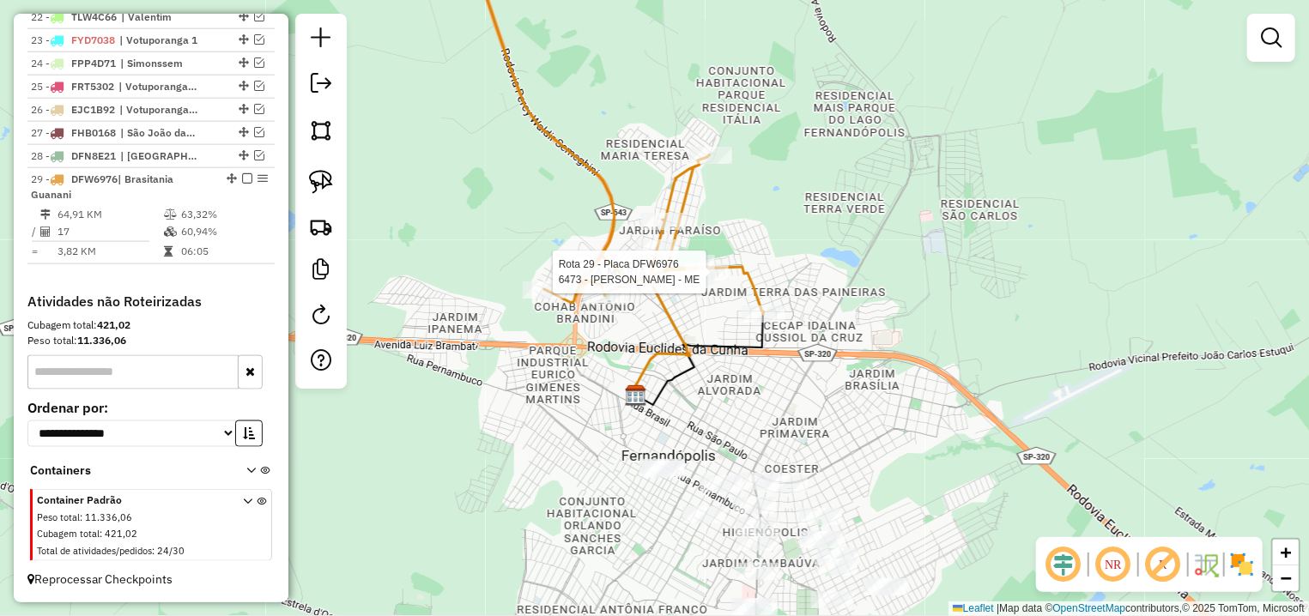
select select "**********"
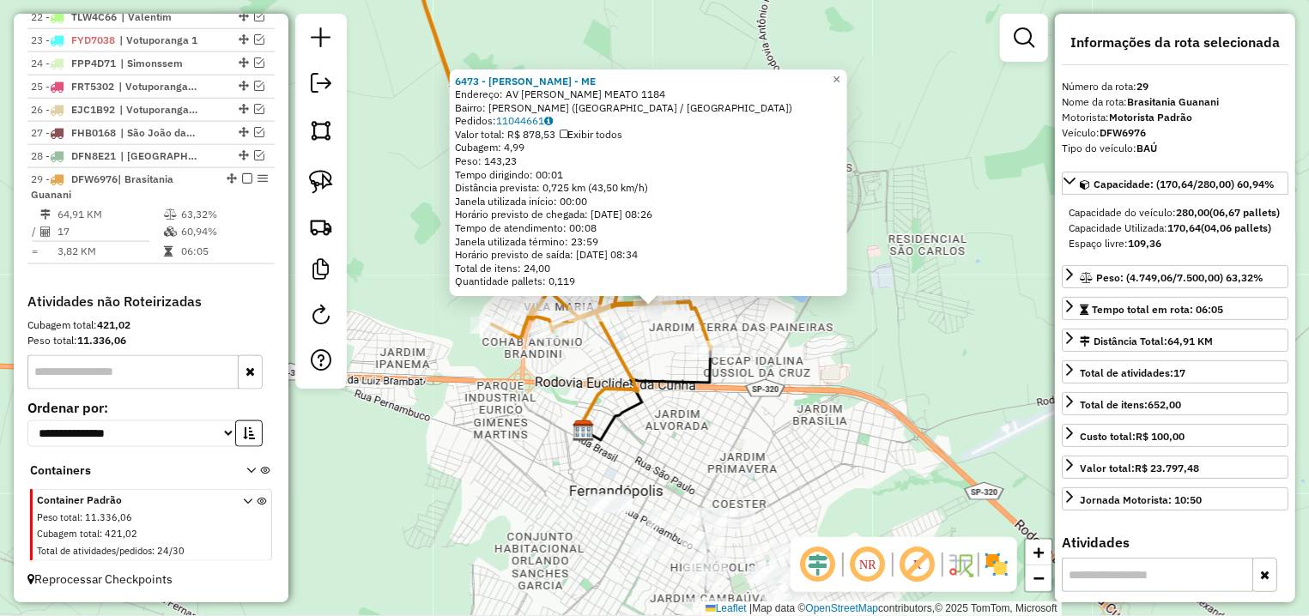
scroll to position [1177, 0]
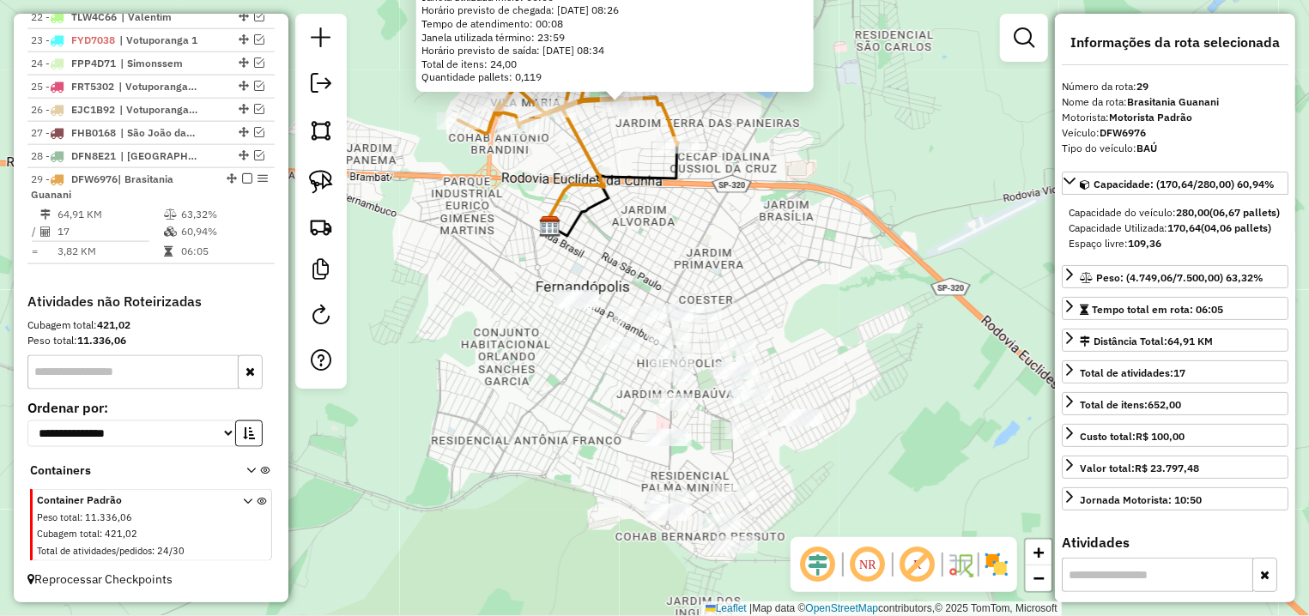
drag, startPoint x: 736, startPoint y: 454, endPoint x: 701, endPoint y: 247, distance: 209.8
click at [701, 247] on div "6473 - HELIO FABRETE - ME Endereço: AV RUBENS PADILHA MEATO 1184 Bairro: COESTE…" at bounding box center [654, 308] width 1309 height 616
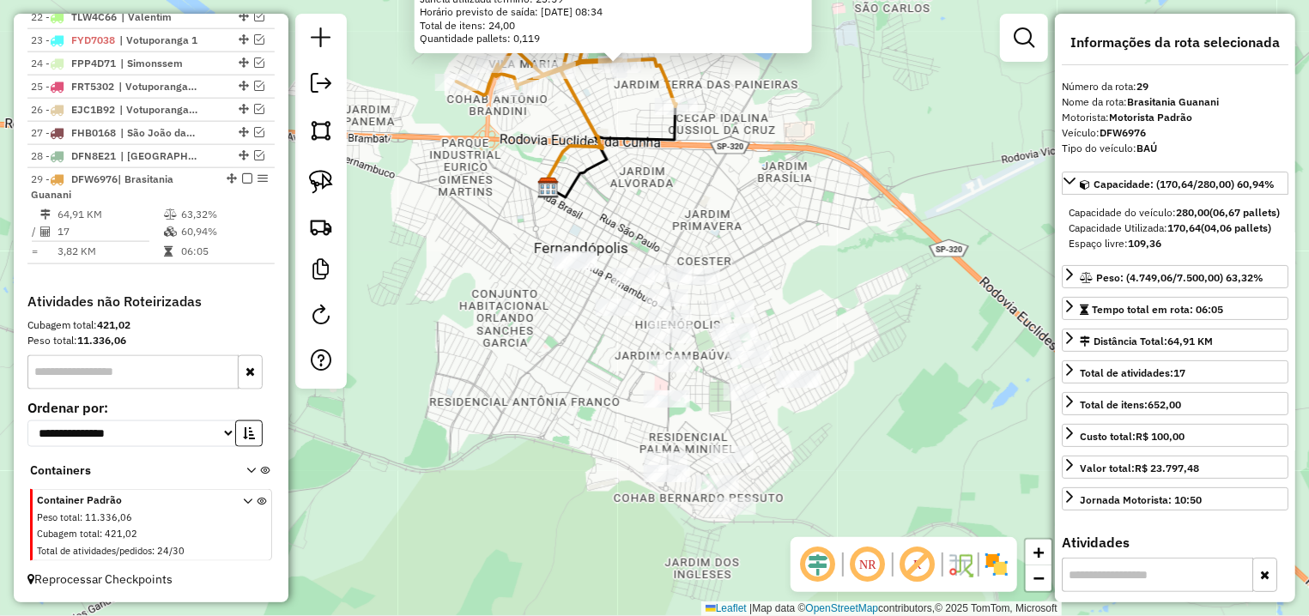
click at [703, 359] on div "6473 - HELIO FABRETE - ME Endereço: AV RUBENS PADILHA MEATO 1184 Bairro: COESTE…" at bounding box center [654, 308] width 1309 height 616
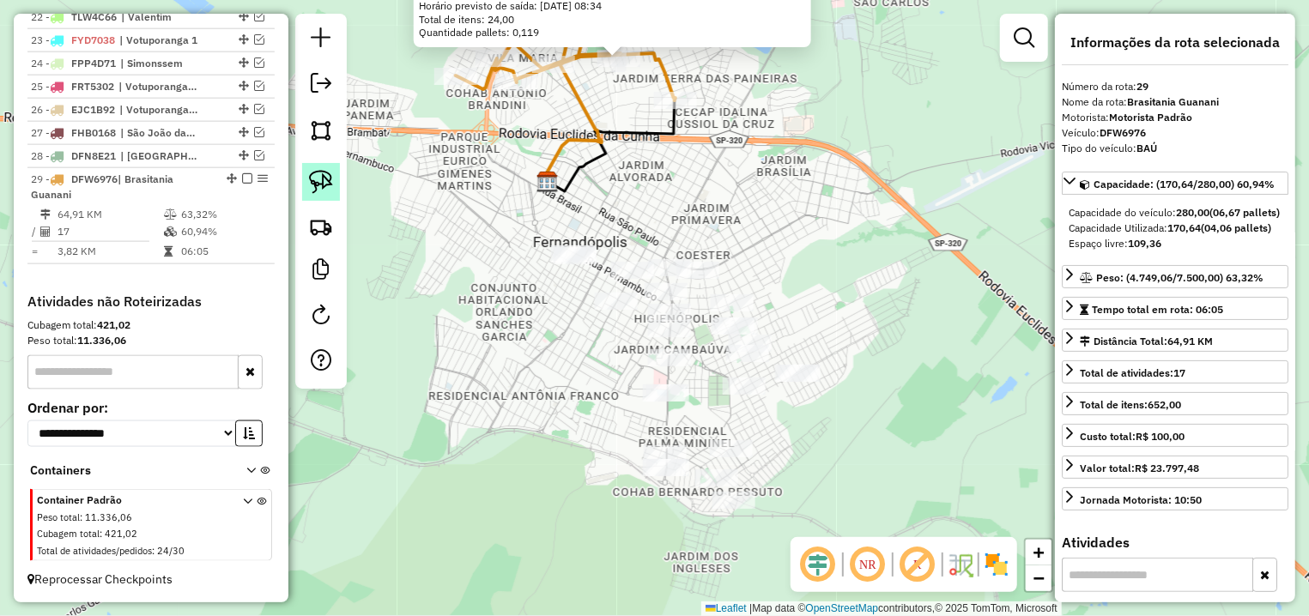
click at [324, 184] on img at bounding box center [321, 182] width 24 height 24
click at [675, 334] on div "6473 - HELIO FABRETE - ME Endereço: AV RUBENS PADILHA MEATO 1184 Bairro: COESTE…" at bounding box center [654, 308] width 1309 height 616
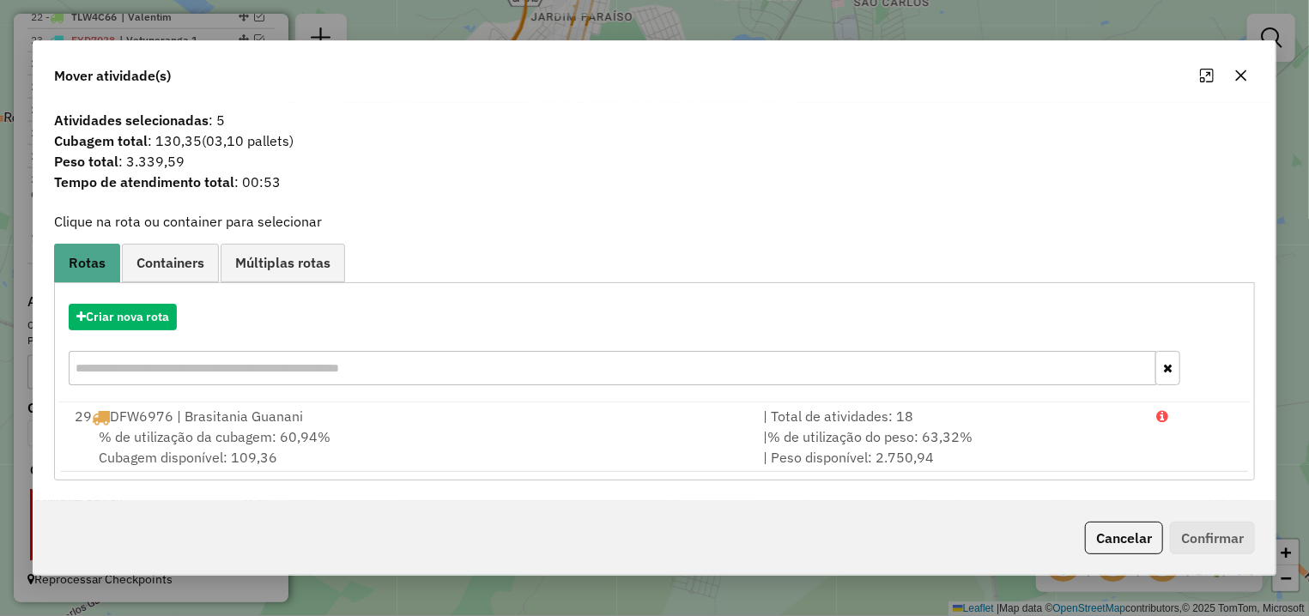
click at [387, 435] on div "% de utilização da cubagem: 60,94% Cubagem disponível: 109,36" at bounding box center [408, 447] width 688 height 41
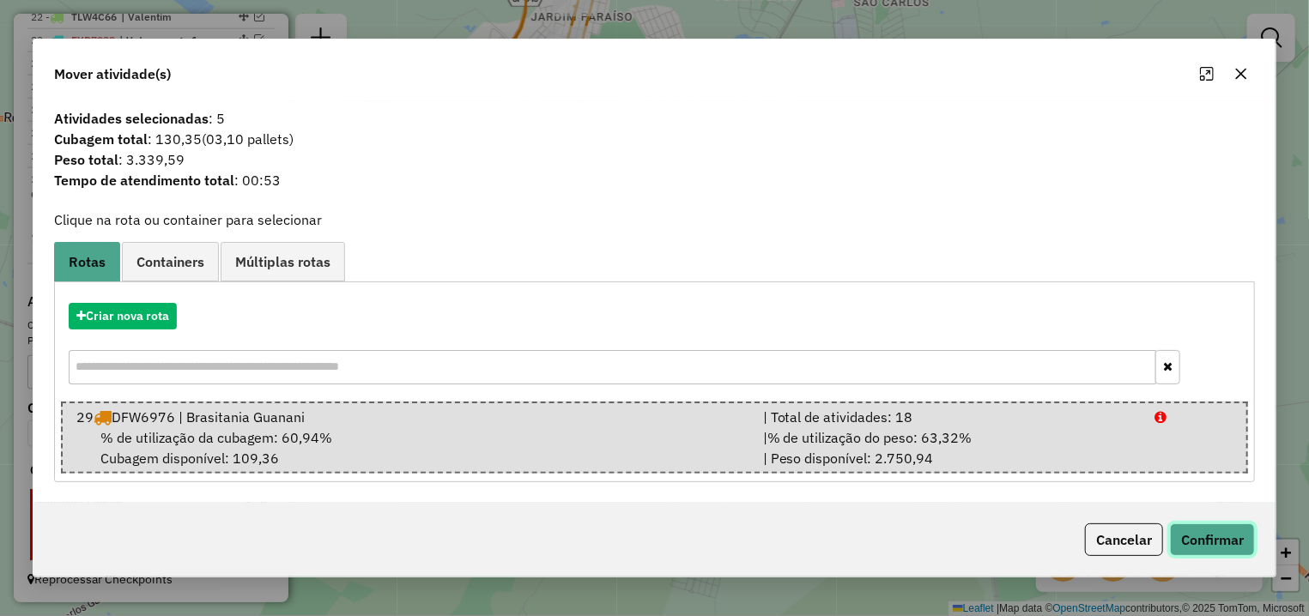
click at [1189, 535] on button "Confirmar" at bounding box center [1212, 540] width 85 height 33
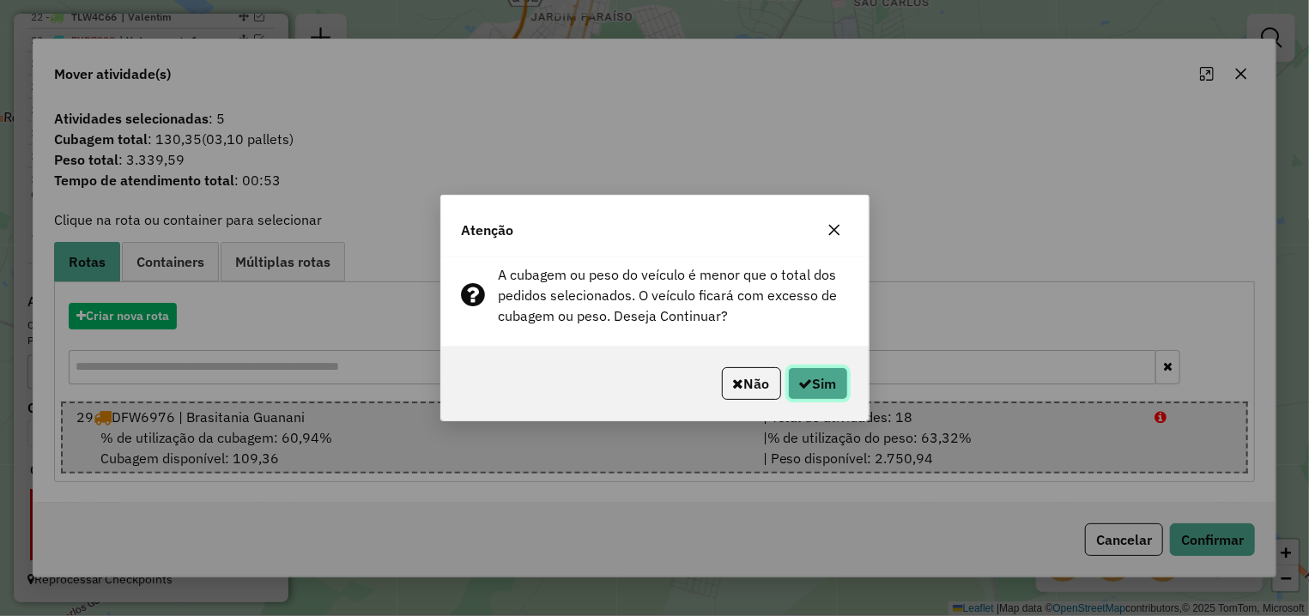
click at [830, 394] on button "Sim" at bounding box center [818, 383] width 60 height 33
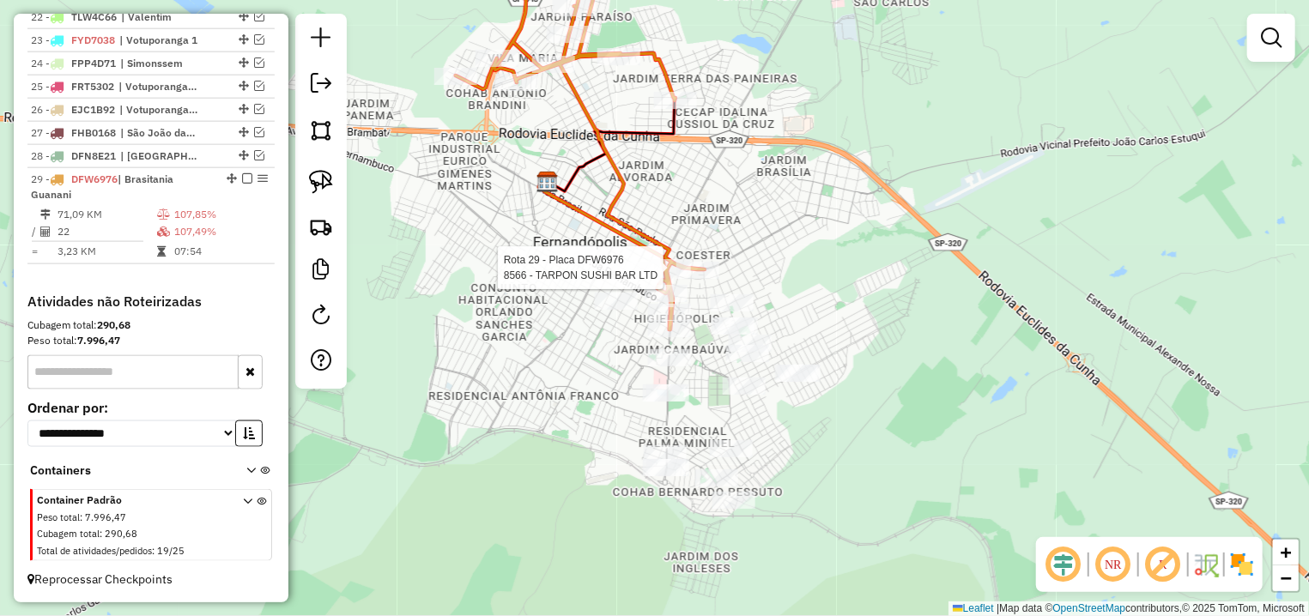
select select "**********"
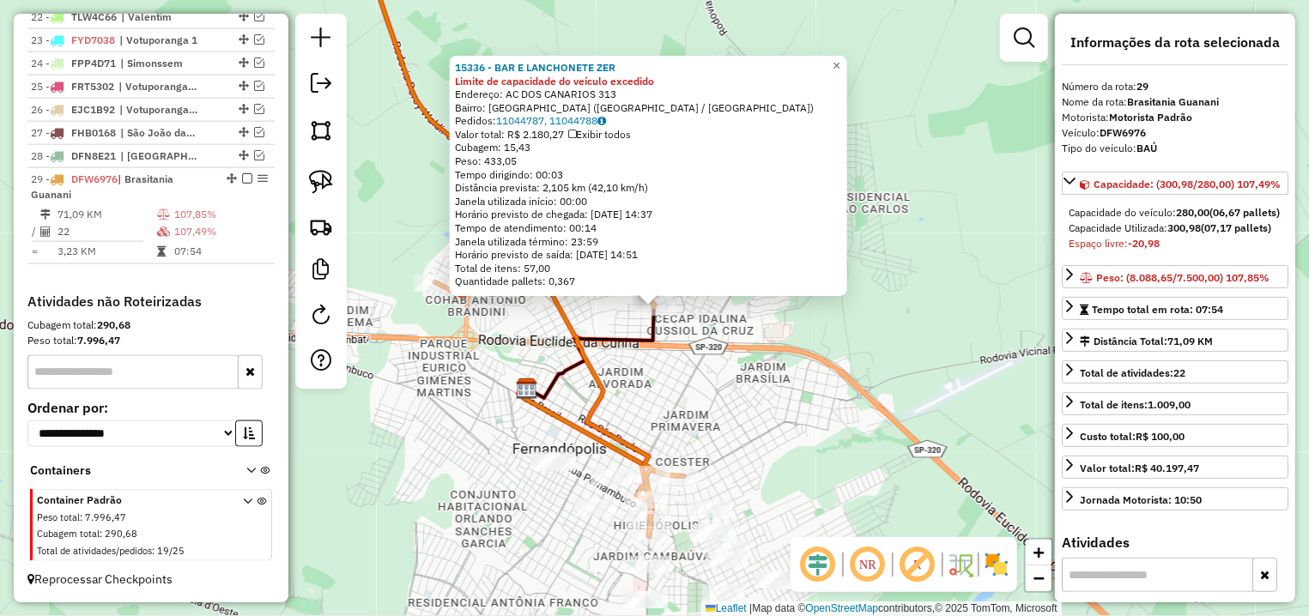
click at [700, 355] on div "15336 - BAR E LANCHONETE ZER Limite de capacidade do veículo excedido Endereço:…" at bounding box center [654, 308] width 1309 height 616
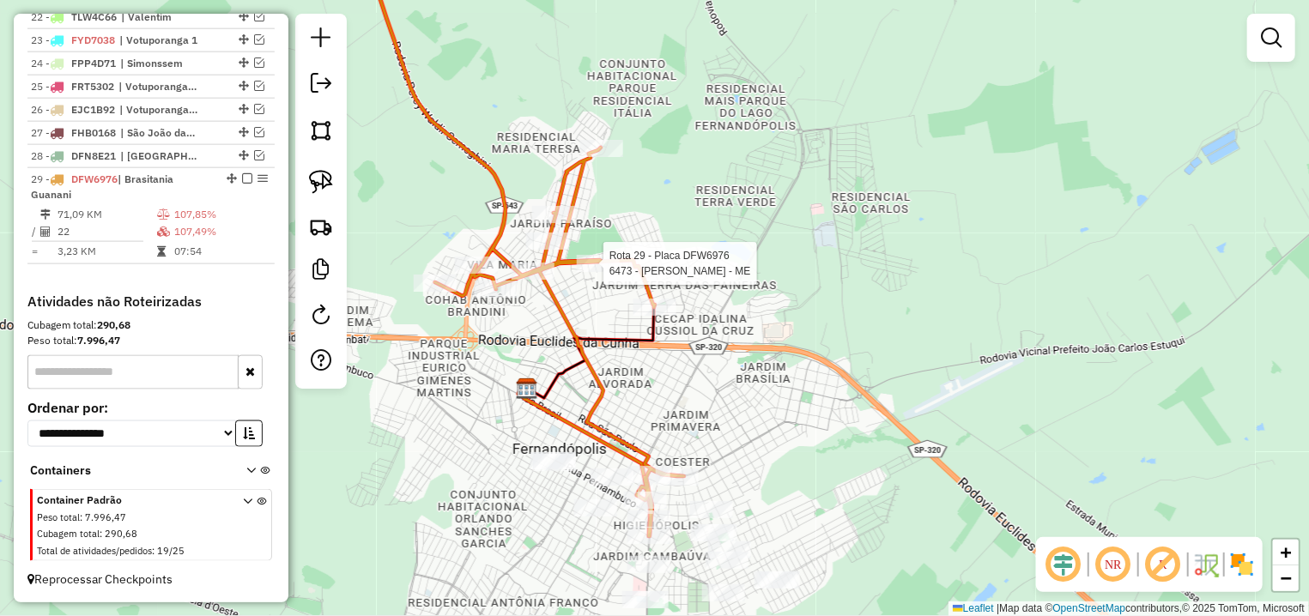
select select "**********"
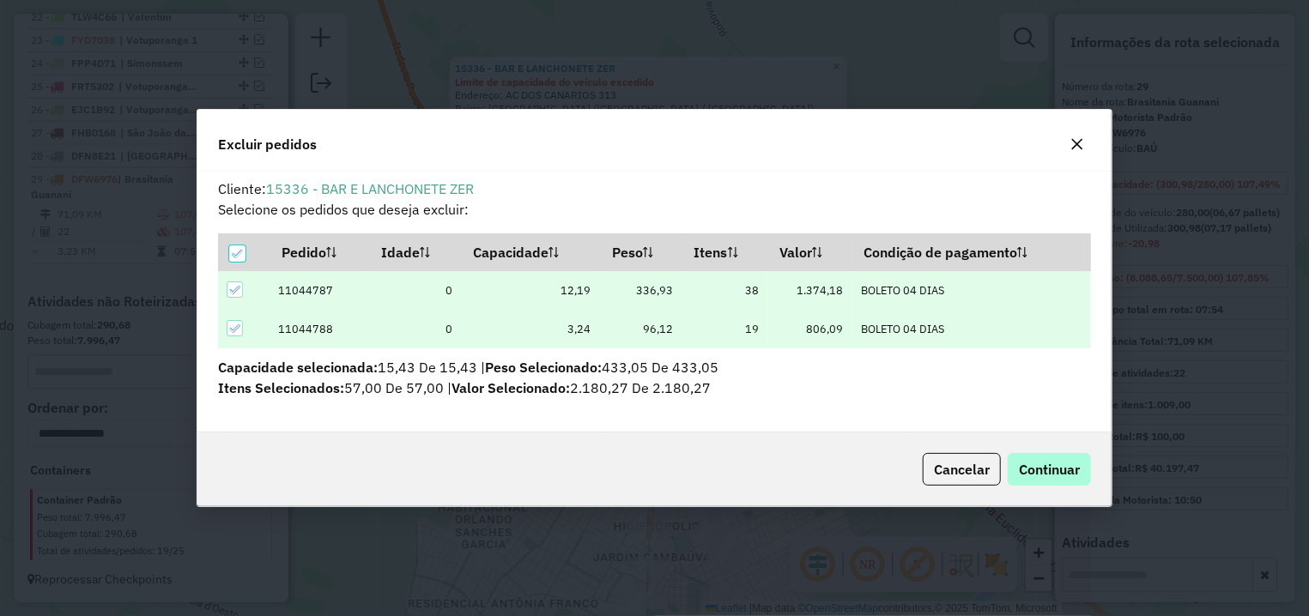
scroll to position [9, 5]
click at [1037, 463] on span "Continuar" at bounding box center [1049, 469] width 61 height 17
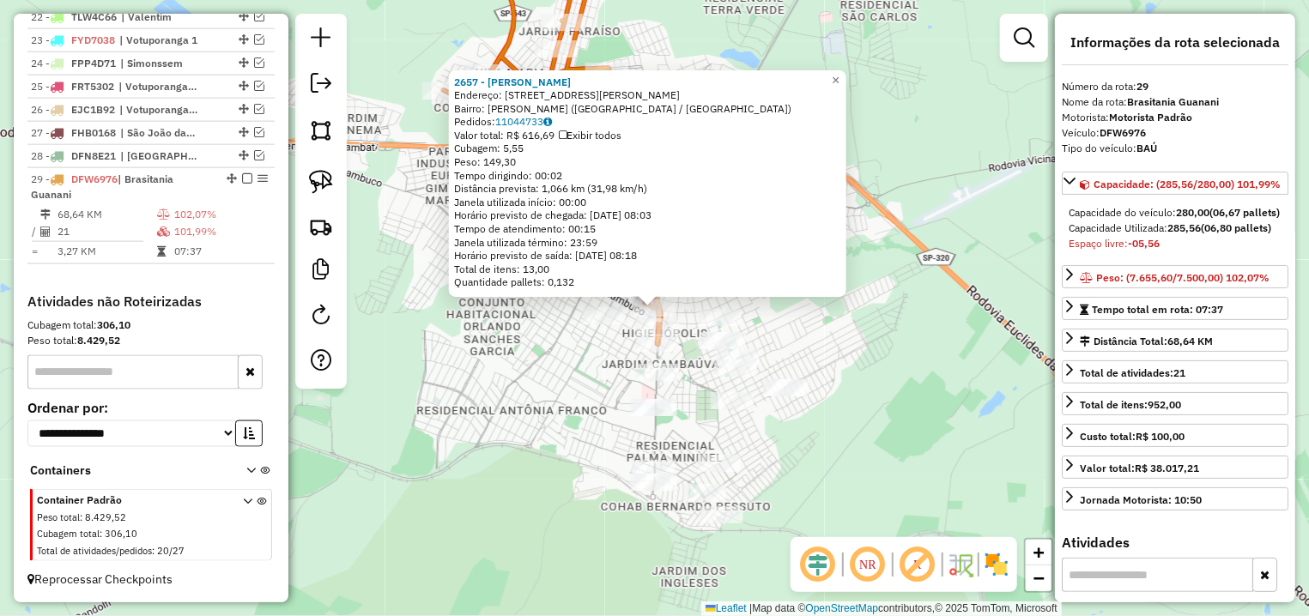
click at [689, 354] on div "2657 - JEOVANI OTAVIO POLIZ Endereço: AV ROSALVO ADERALDO 42 Bairro: COESTER (F…" at bounding box center [654, 308] width 1309 height 616
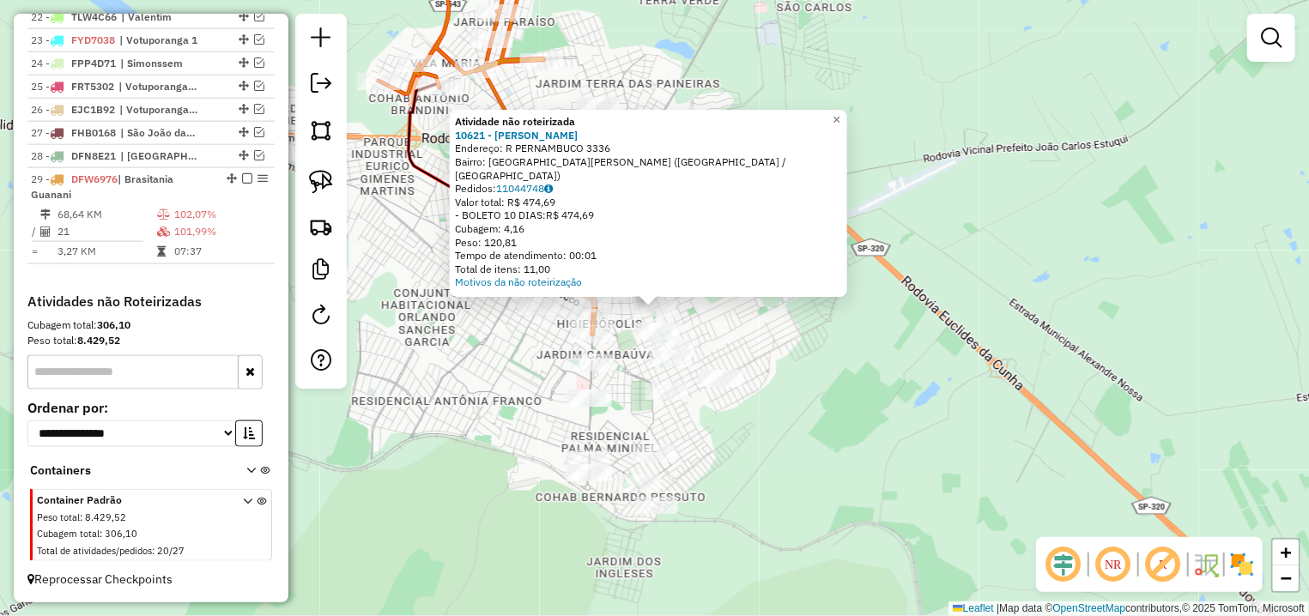
click at [634, 354] on div "Atividade não roteirizada 10621 - CARLOS ALBERTO GOMES Endereço: R PERNAMBUCO 3…" at bounding box center [654, 308] width 1309 height 616
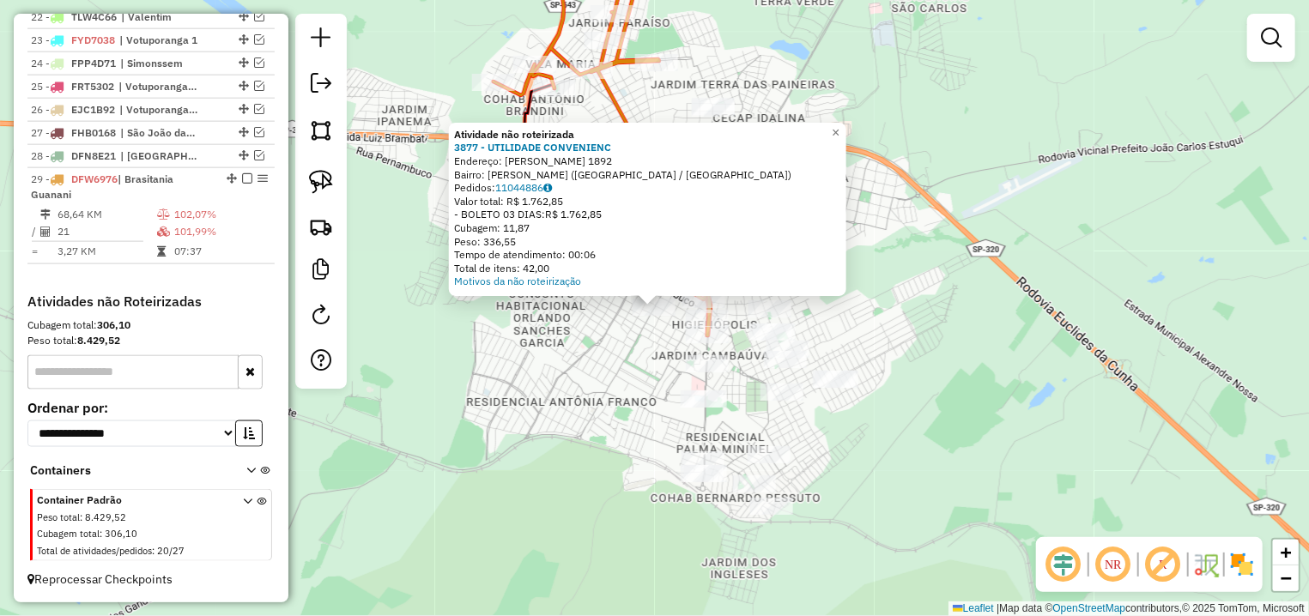
click at [652, 345] on div "Atividade não roteirizada 3877 - UTILIDADE CONVENIENC Endereço: AMADEU BIZELLI …" at bounding box center [654, 308] width 1309 height 616
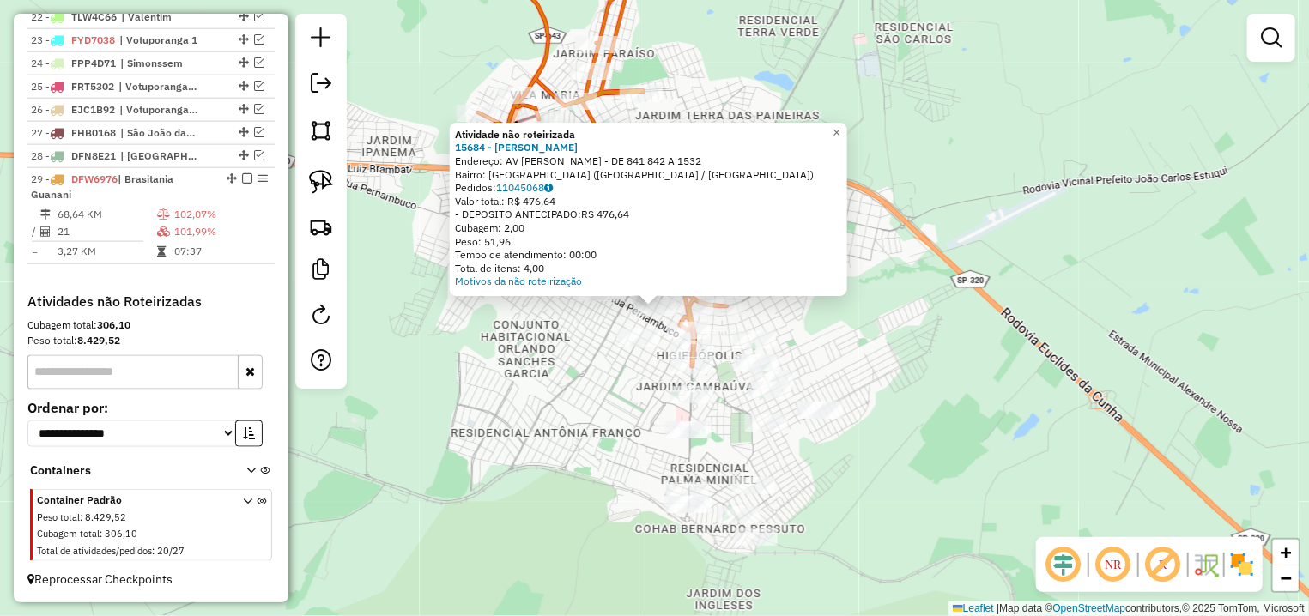
click at [651, 385] on div "Atividade não roteirizada 15684 - ECIO CORSINI JUNIOR Endereço: AV AMADEU BIZEL…" at bounding box center [654, 308] width 1309 height 616
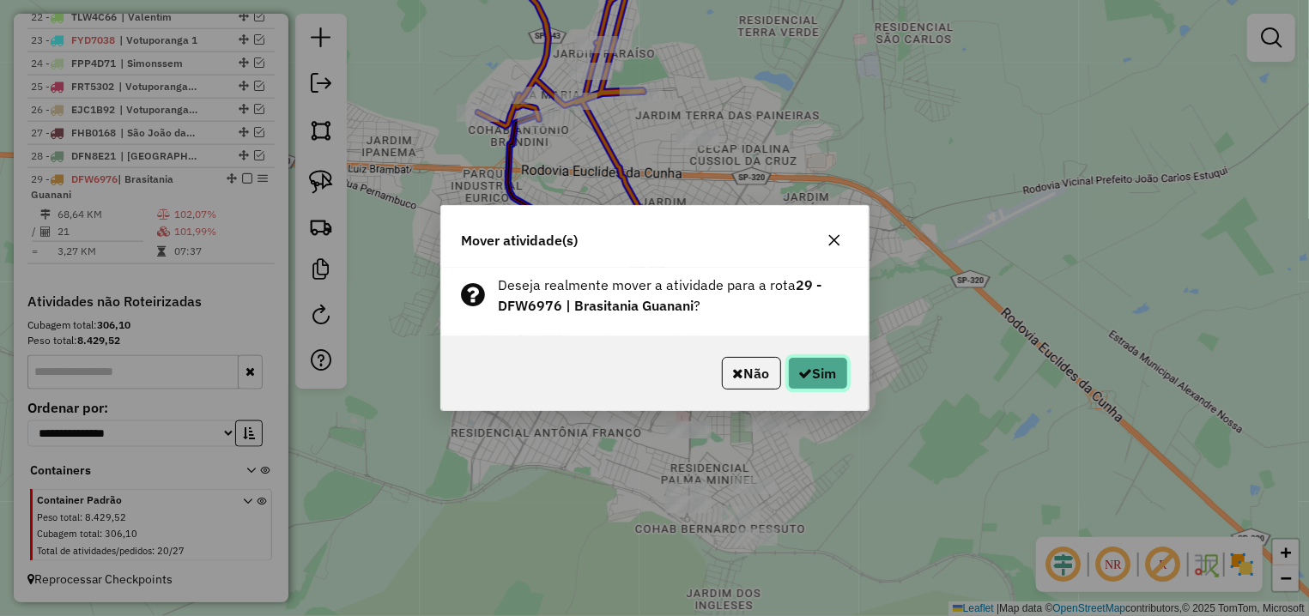
click at [799, 368] on icon "button" at bounding box center [806, 374] width 14 height 14
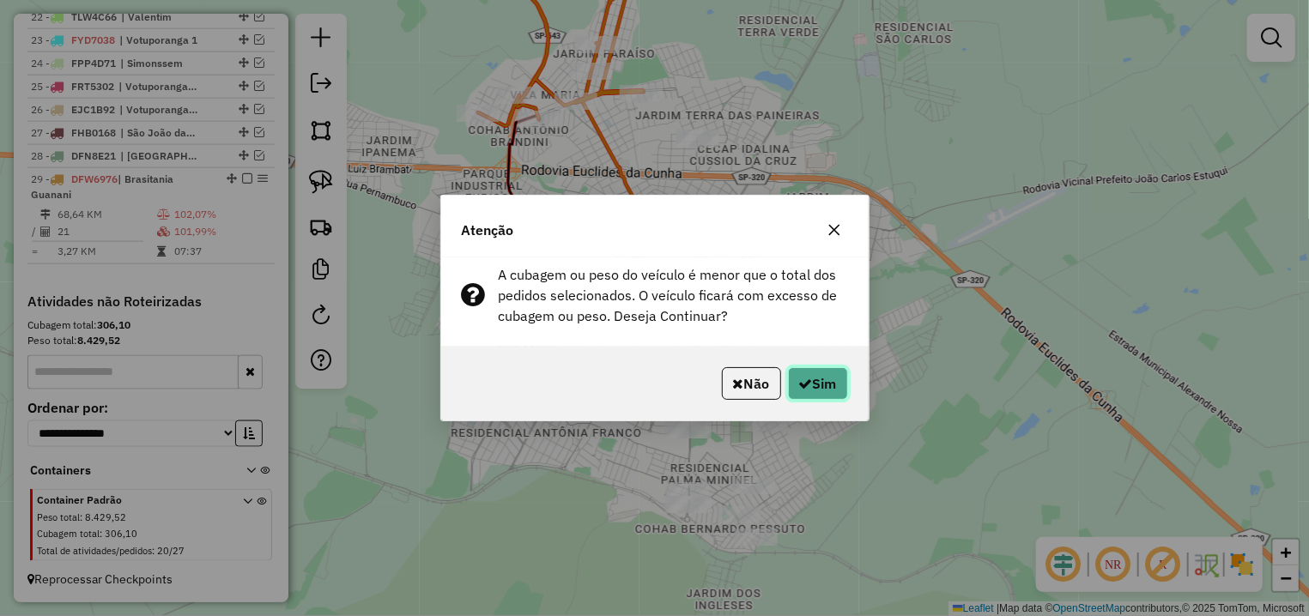
click at [823, 379] on button "Sim" at bounding box center [818, 383] width 60 height 33
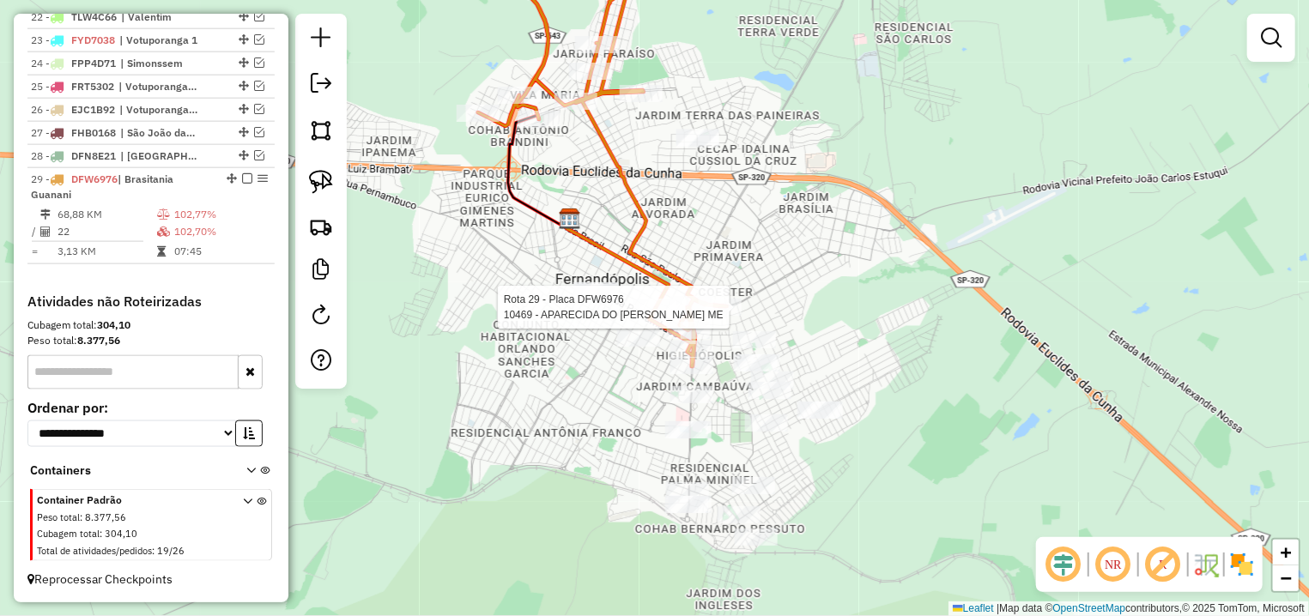
select select "**********"
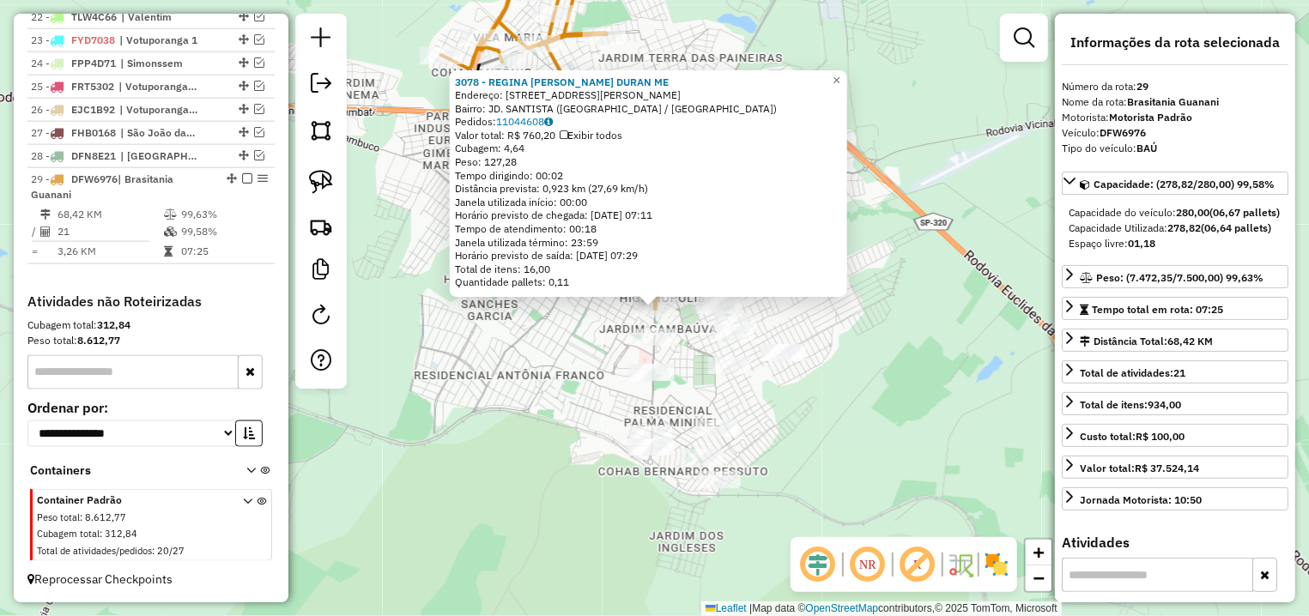
click at [601, 320] on div "3078 - REGINA CELIA L. B. DURAN ME Endereço: AV AFONSO CAFARO 2068 Bairro: JD. …" at bounding box center [654, 308] width 1309 height 616
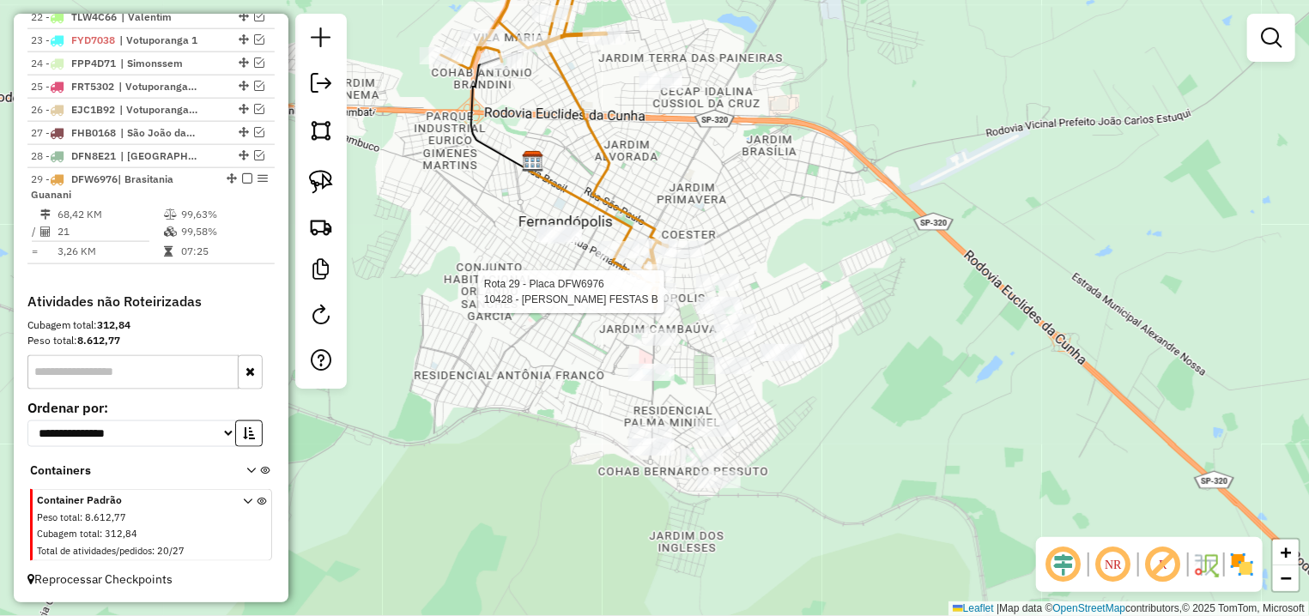
select select "**********"
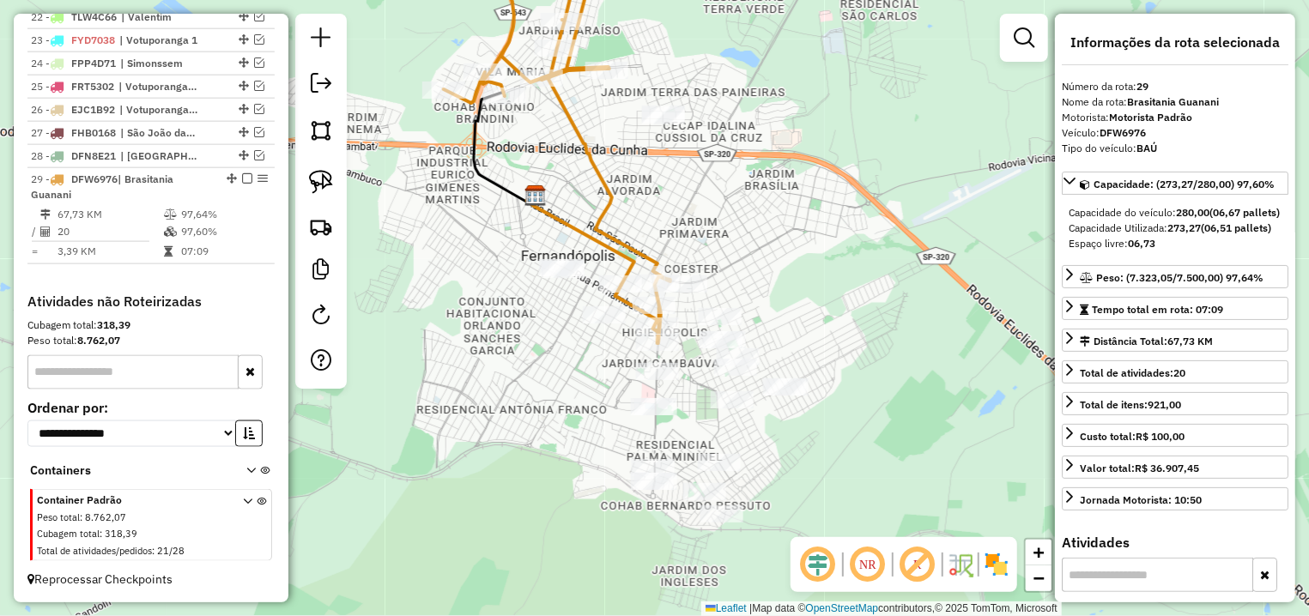
click at [242, 178] on em at bounding box center [247, 178] width 10 height 10
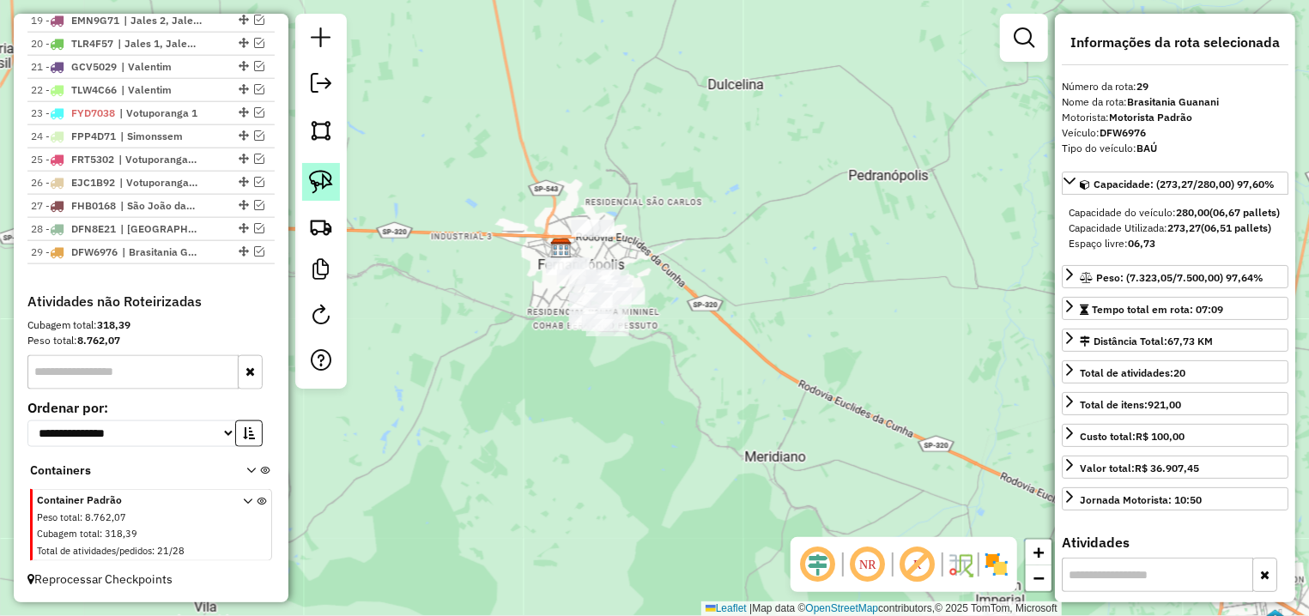
click at [324, 178] on img at bounding box center [321, 182] width 24 height 24
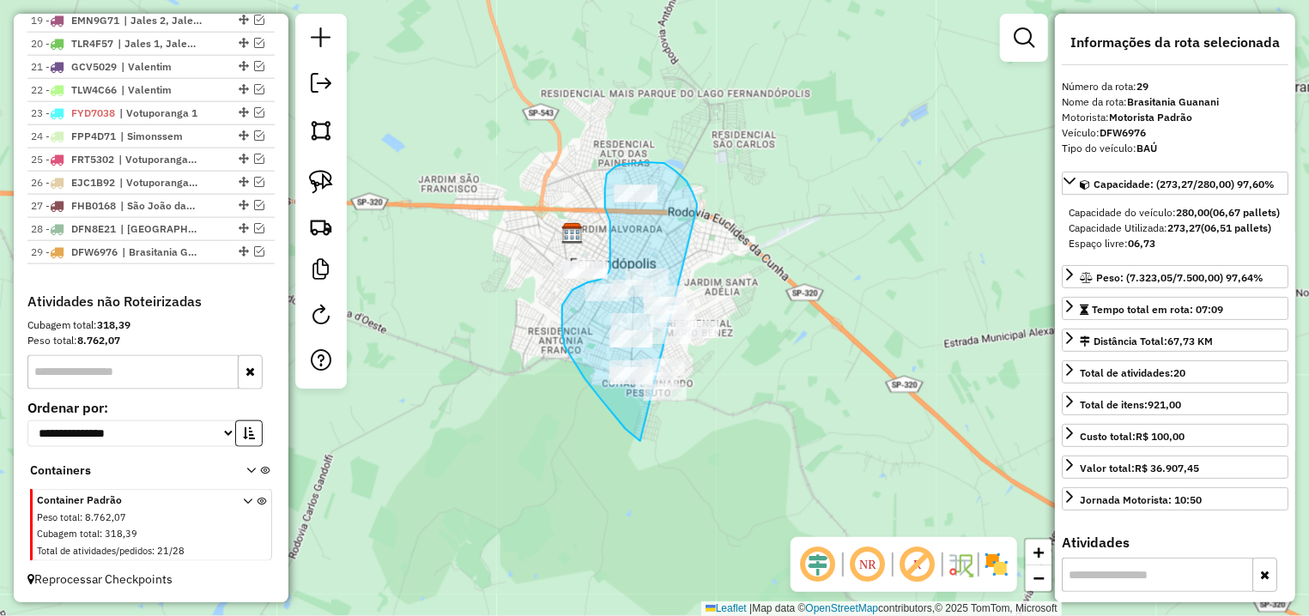
drag, startPoint x: 697, startPoint y: 203, endPoint x: 733, endPoint y: 446, distance: 245.6
click at [733, 446] on div "Janela de atendimento Grade de atendimento Capacidade Transportadoras Veículos …" at bounding box center [654, 308] width 1309 height 616
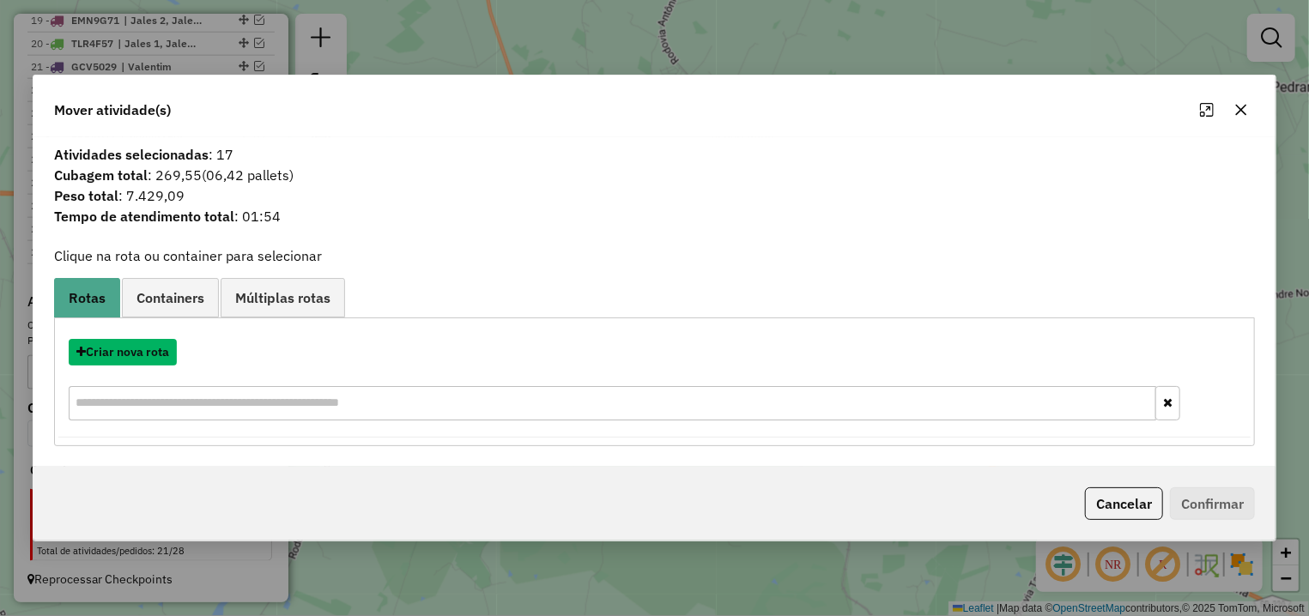
click at [147, 351] on button "Criar nova rota" at bounding box center [123, 352] width 108 height 27
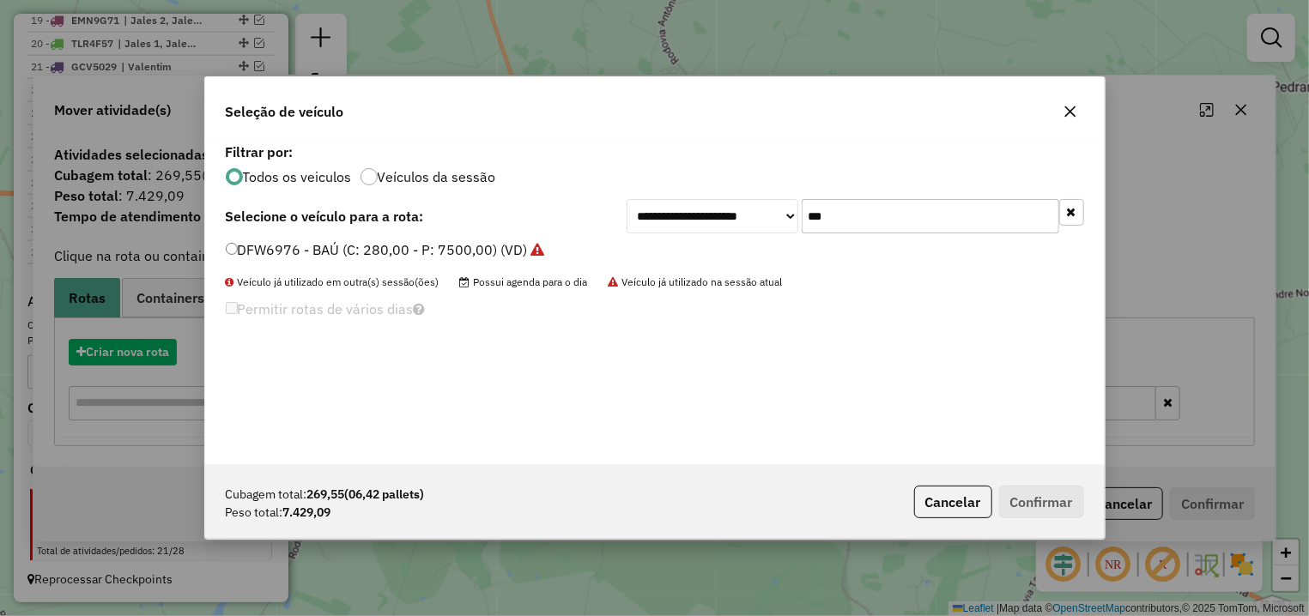
scroll to position [9, 5]
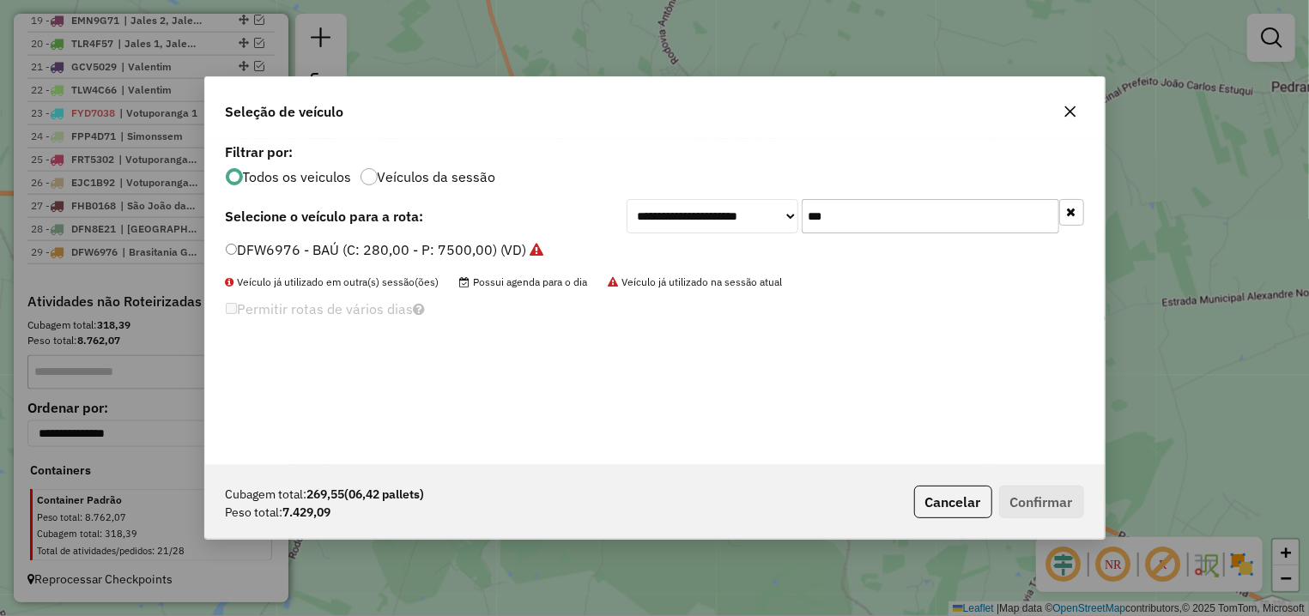
click at [802, 204] on input "***" at bounding box center [931, 216] width 258 height 34
type input "***"
click at [435, 250] on label "DQK6647 - BAÚ (C: 280,00 - P: 7500,00) (VD)" at bounding box center [376, 249] width 300 height 21
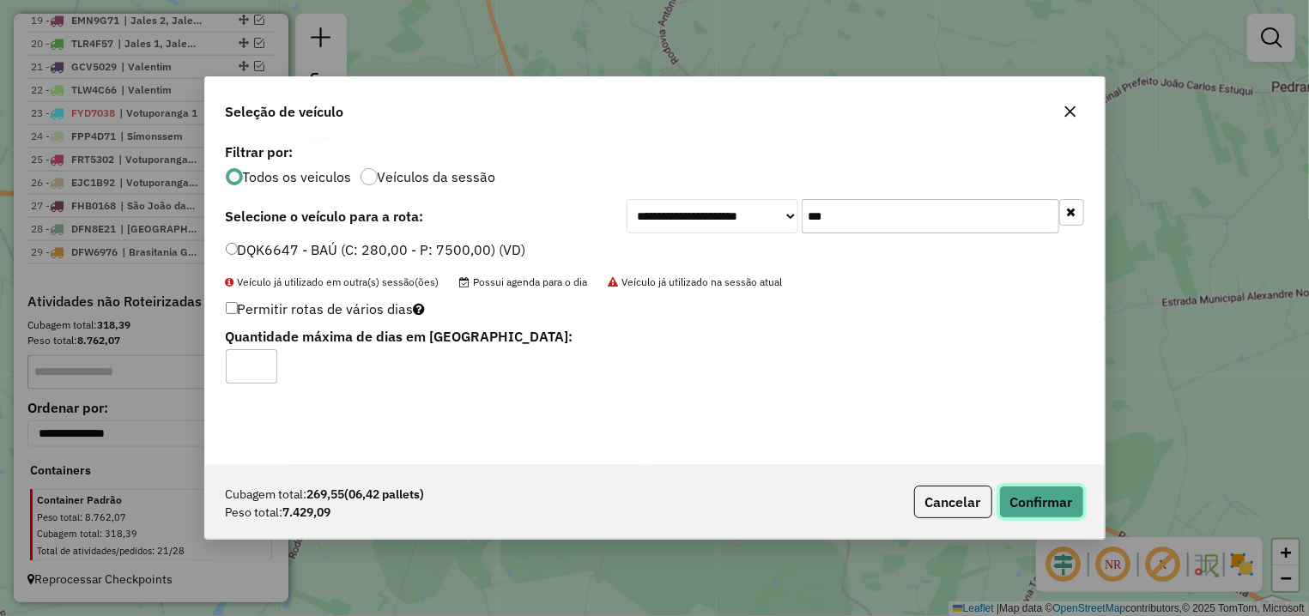
click at [1035, 489] on button "Confirmar" at bounding box center [1041, 502] width 85 height 33
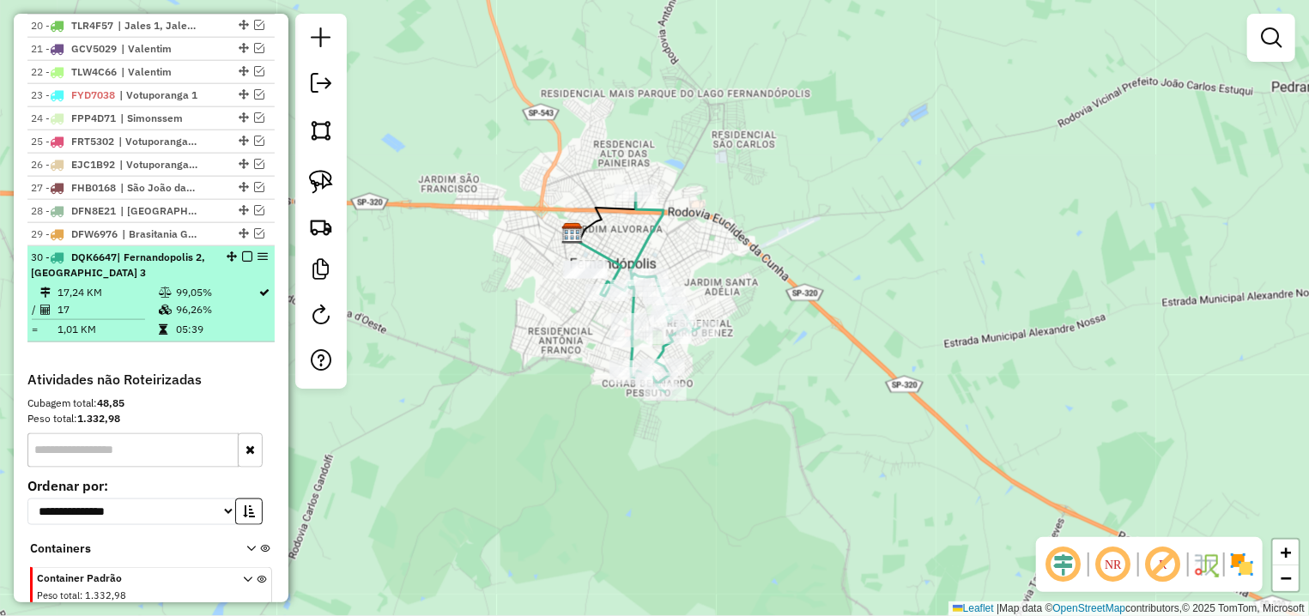
click at [242, 262] on em at bounding box center [247, 256] width 10 height 10
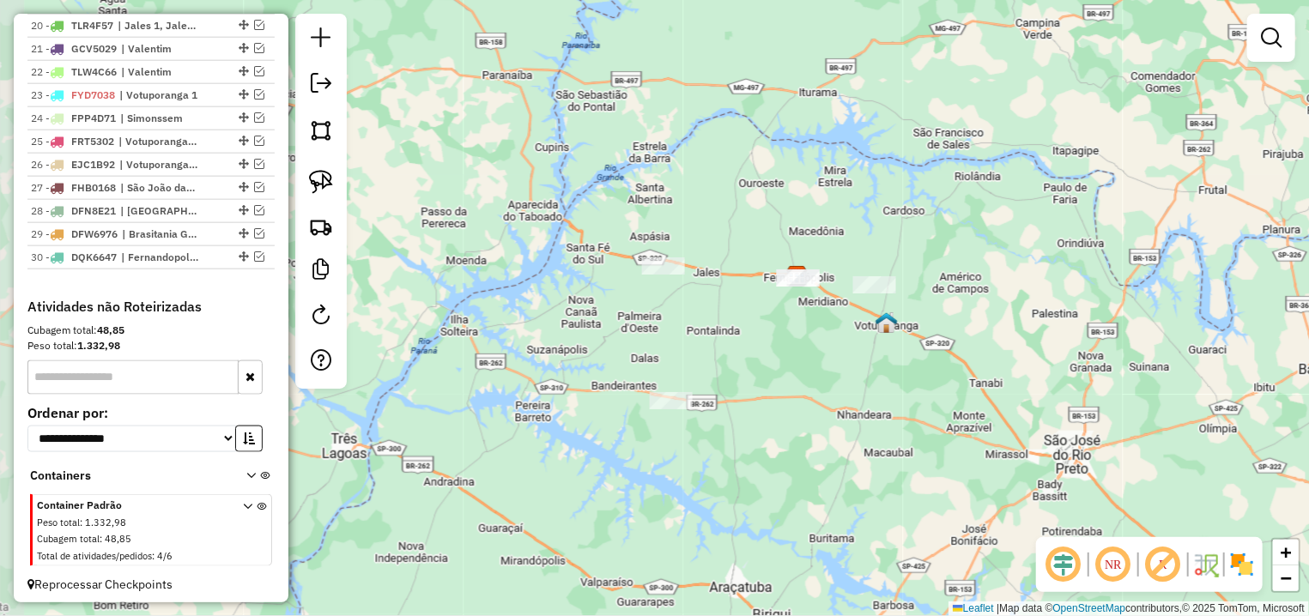
drag, startPoint x: 581, startPoint y: 353, endPoint x: 800, endPoint y: 318, distance: 221.6
click at [803, 318] on div "Janela de atendimento Grade de atendimento Capacidade Transportadoras Veículos …" at bounding box center [654, 308] width 1309 height 616
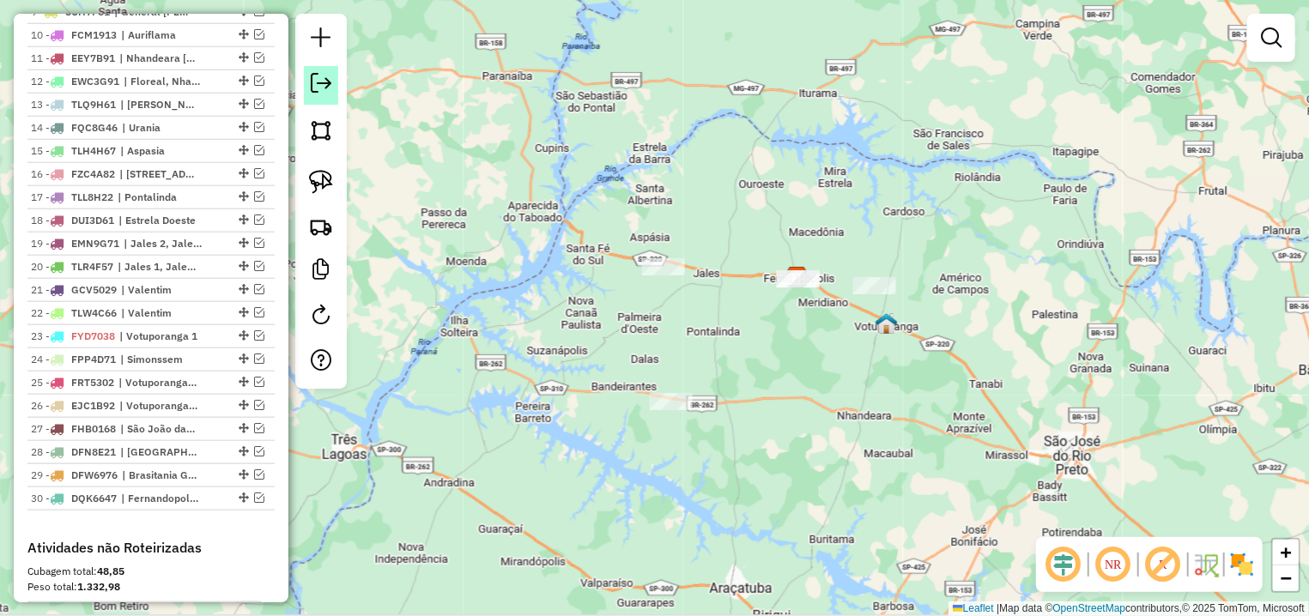
click at [315, 85] on em at bounding box center [321, 83] width 21 height 21
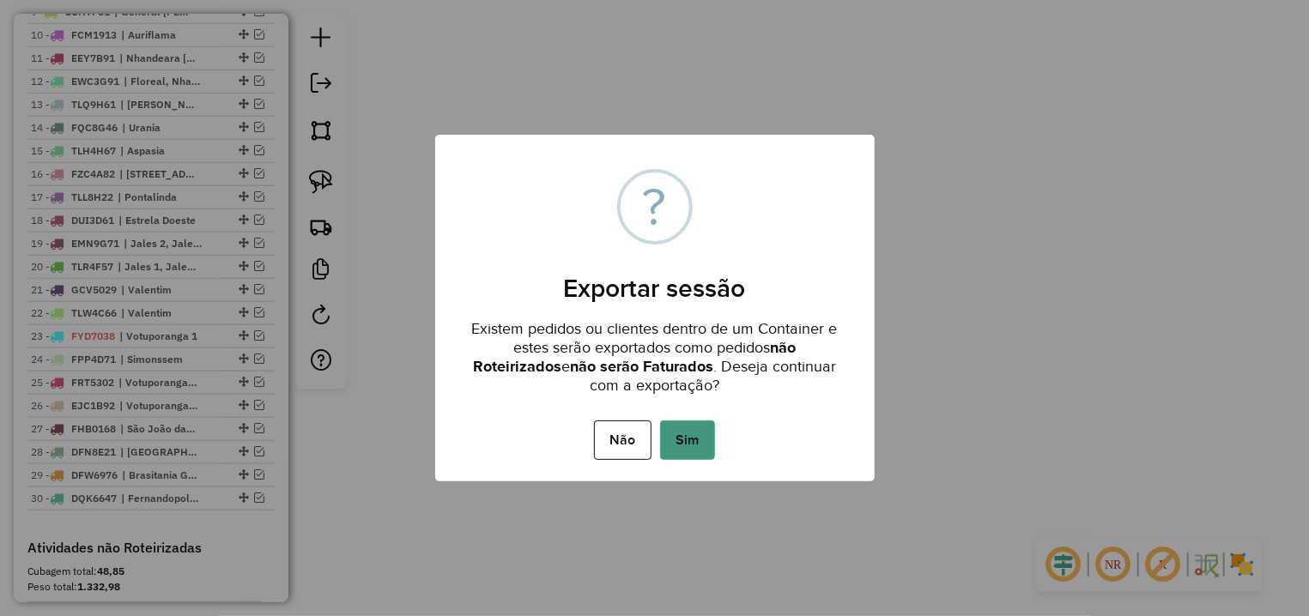
click at [708, 435] on button "Sim" at bounding box center [687, 440] width 55 height 39
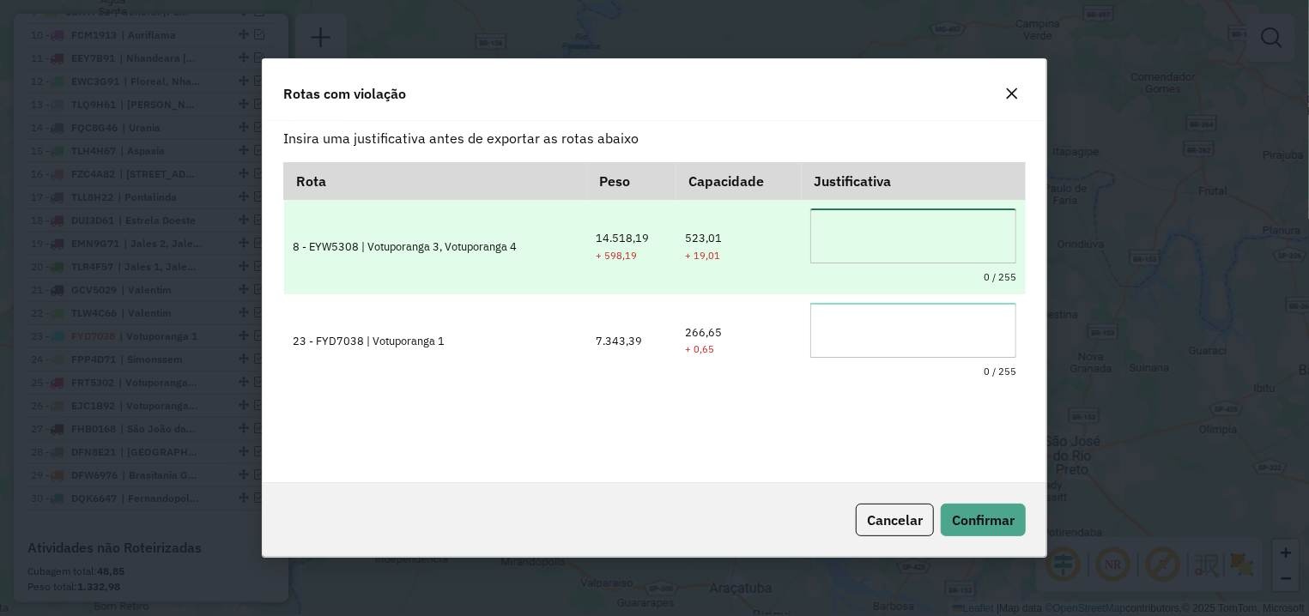
click at [879, 221] on textarea at bounding box center [913, 236] width 206 height 55
type textarea "**********"
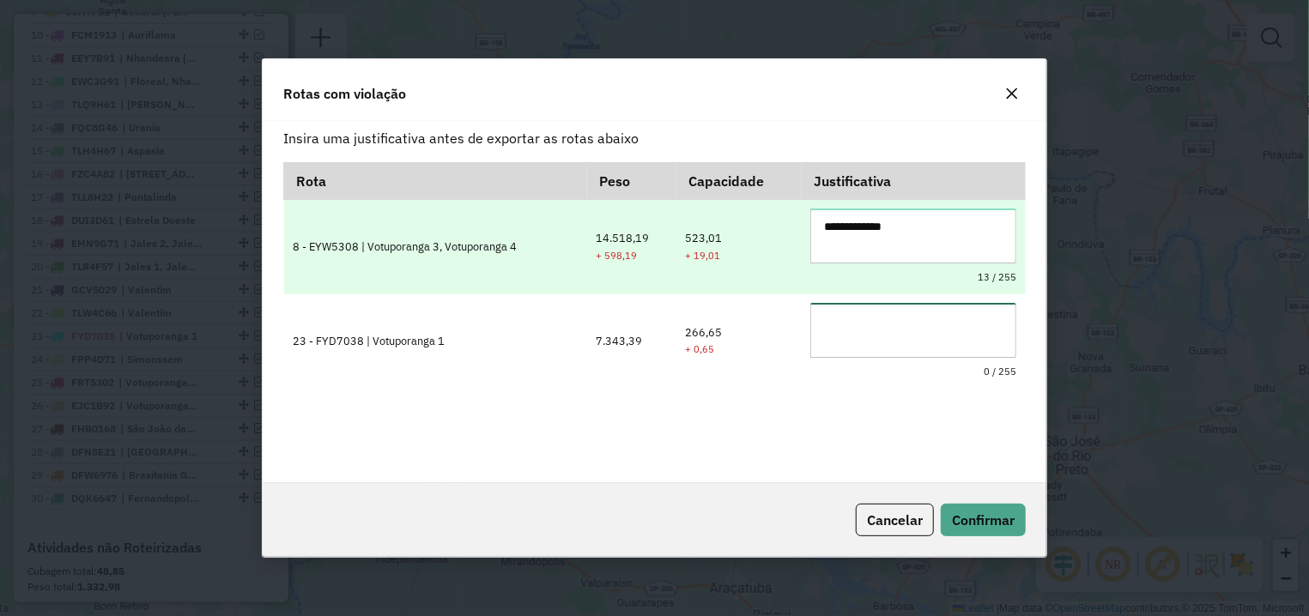
paste textarea "**********"
type textarea "**********"
click at [941, 504] on button "Confirmar" at bounding box center [983, 520] width 85 height 33
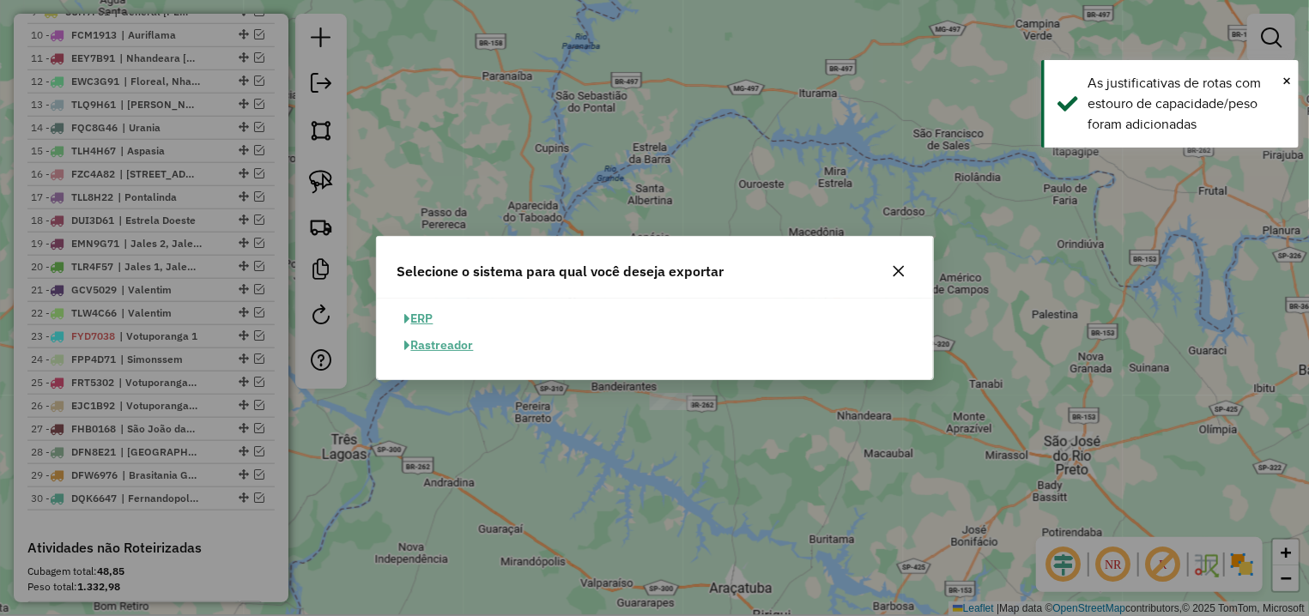
click at [426, 315] on button "ERP" at bounding box center [419, 319] width 44 height 27
select select "**"
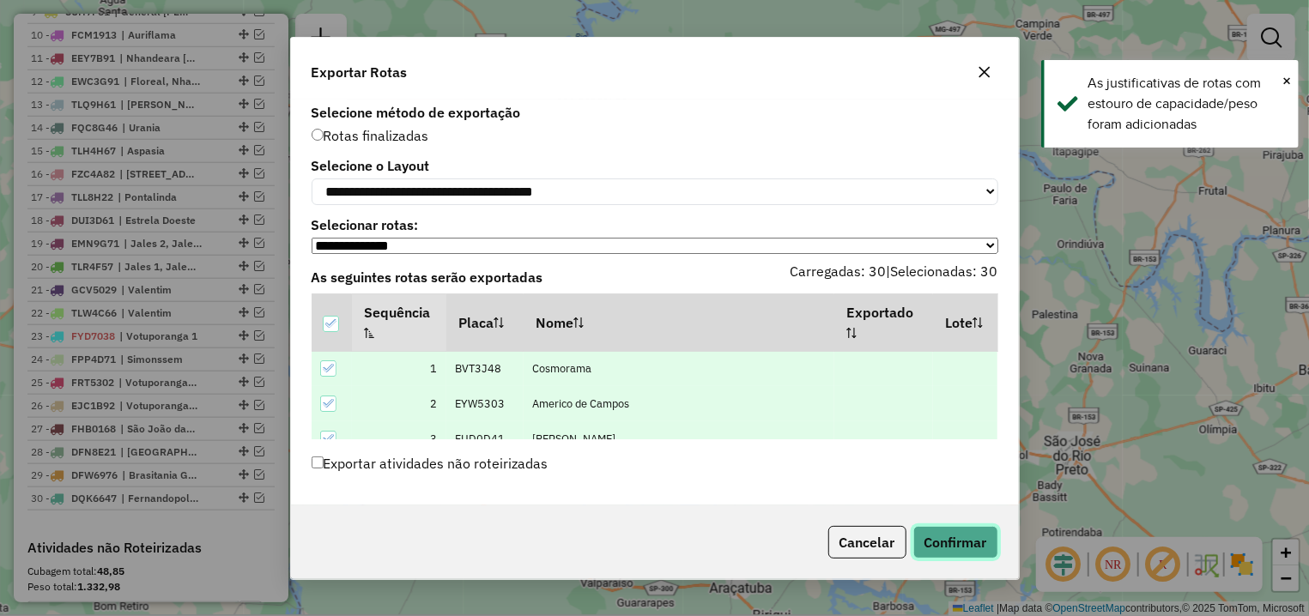
click at [992, 556] on button "Confirmar" at bounding box center [955, 542] width 85 height 33
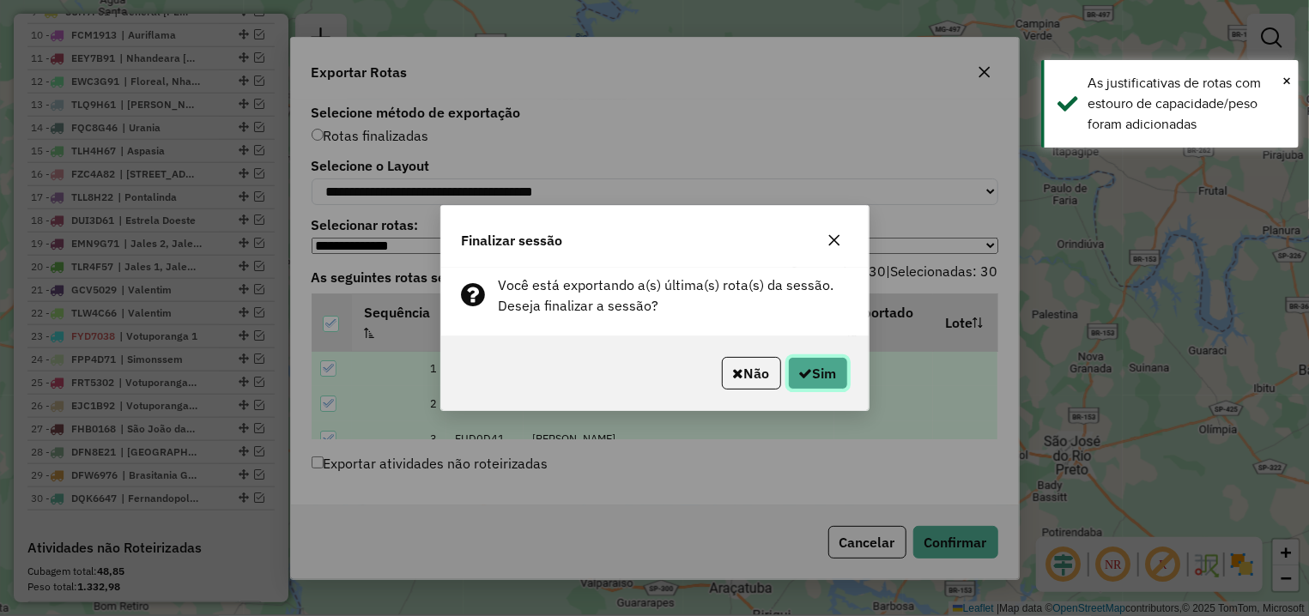
click at [797, 367] on button "Sim" at bounding box center [818, 373] width 60 height 33
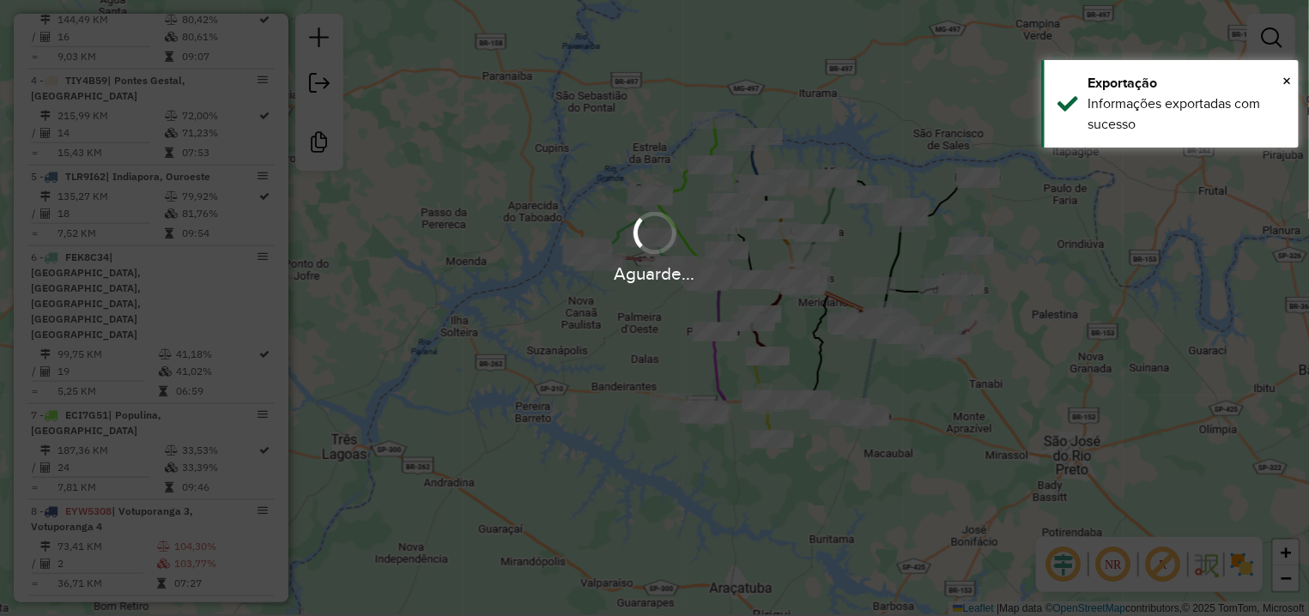
scroll to position [1354, 0]
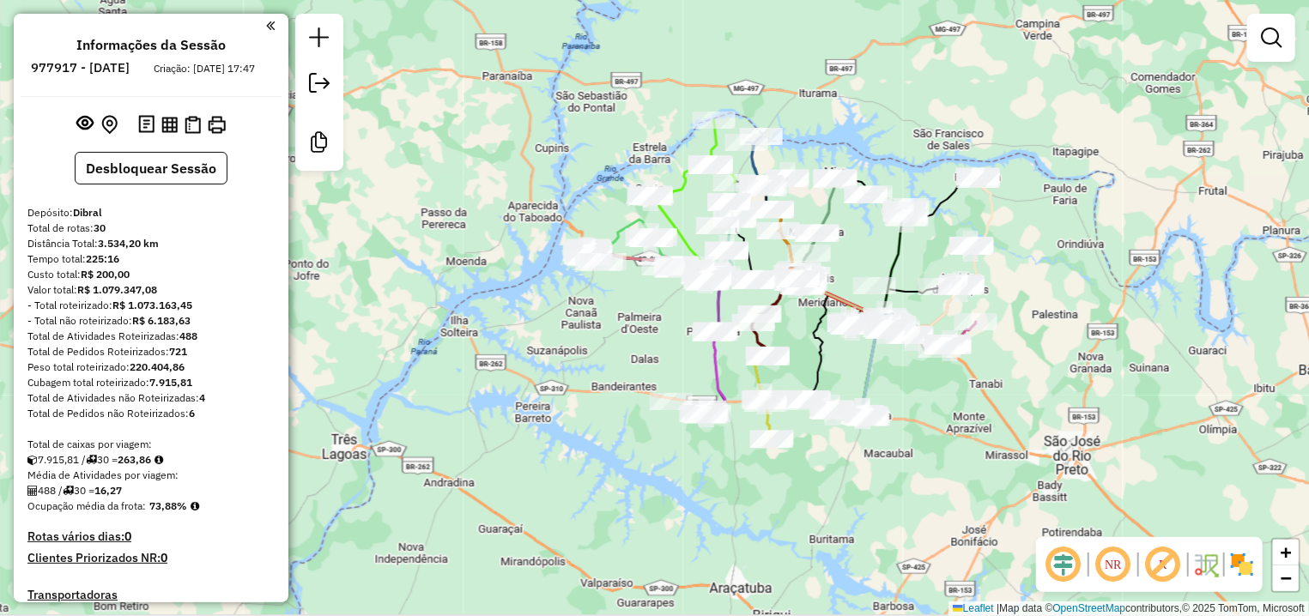
scroll to position [161, 0]
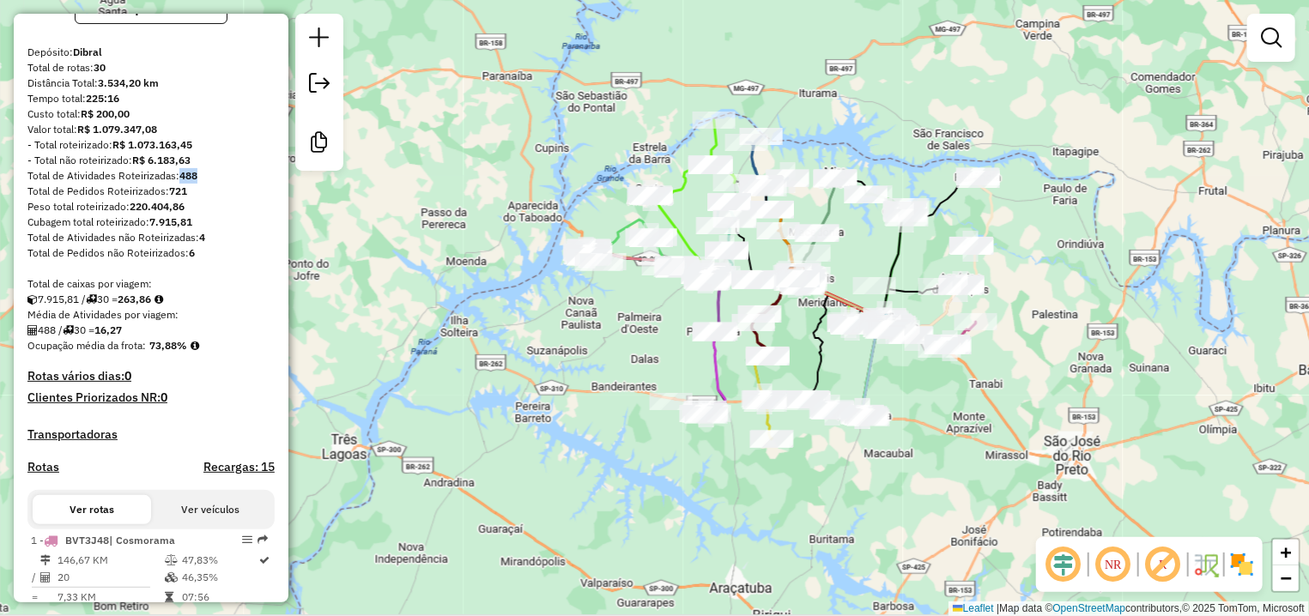
drag, startPoint x: 182, startPoint y: 191, endPoint x: 205, endPoint y: 191, distance: 23.2
click at [205, 184] on div "Total de Atividades Roteirizadas: 488" at bounding box center [150, 175] width 247 height 15
copy strong "488"
drag, startPoint x: 190, startPoint y: 204, endPoint x: 170, endPoint y: 207, distance: 19.9
click at [170, 199] on div "Total de Pedidos Roteirizados: 721" at bounding box center [150, 191] width 247 height 15
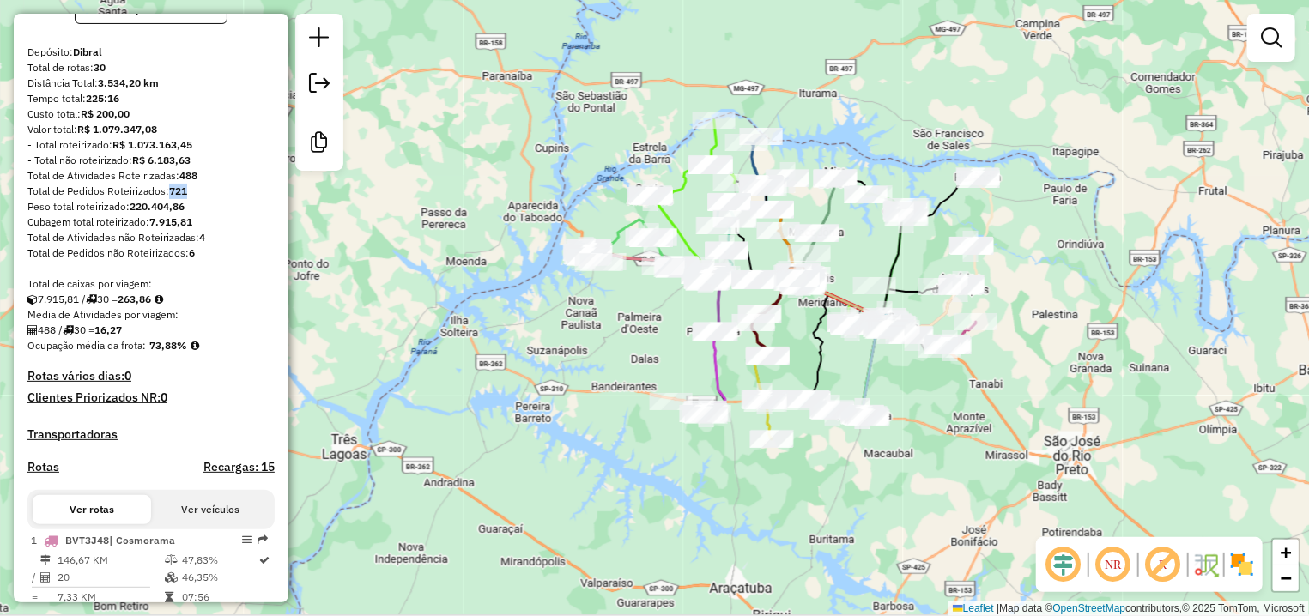
copy strong "721"
drag, startPoint x: 194, startPoint y: 217, endPoint x: 133, endPoint y: 217, distance: 60.9
click at [133, 215] on div "Peso total roteirizado: 220.404,86" at bounding box center [150, 206] width 247 height 15
copy strong "220.404,86"
